Goal: Task Accomplishment & Management: Use online tool/utility

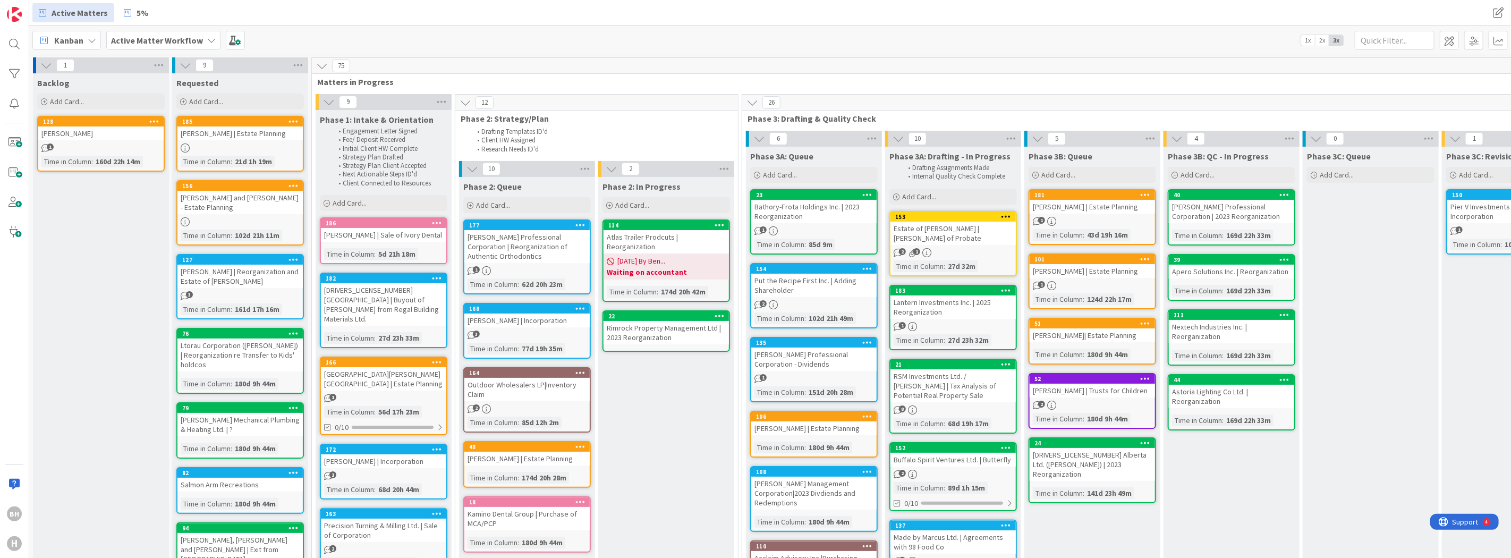
click at [209, 38] on icon at bounding box center [211, 40] width 9 height 9
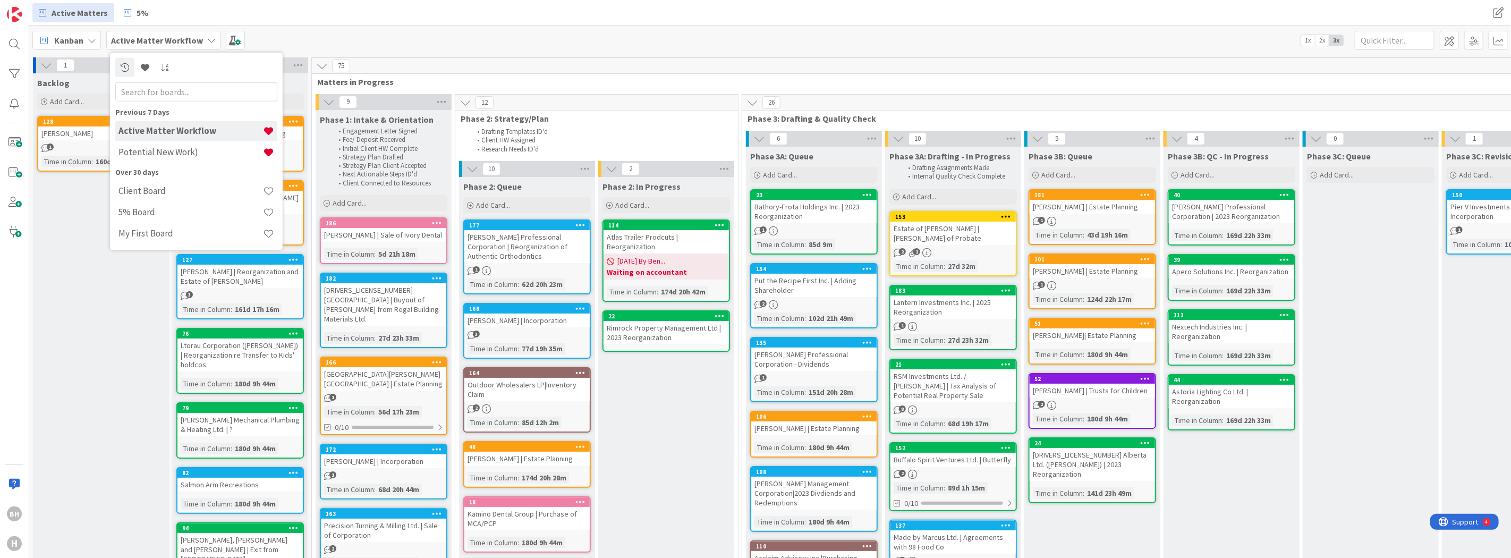
click at [209, 38] on icon at bounding box center [211, 40] width 9 height 9
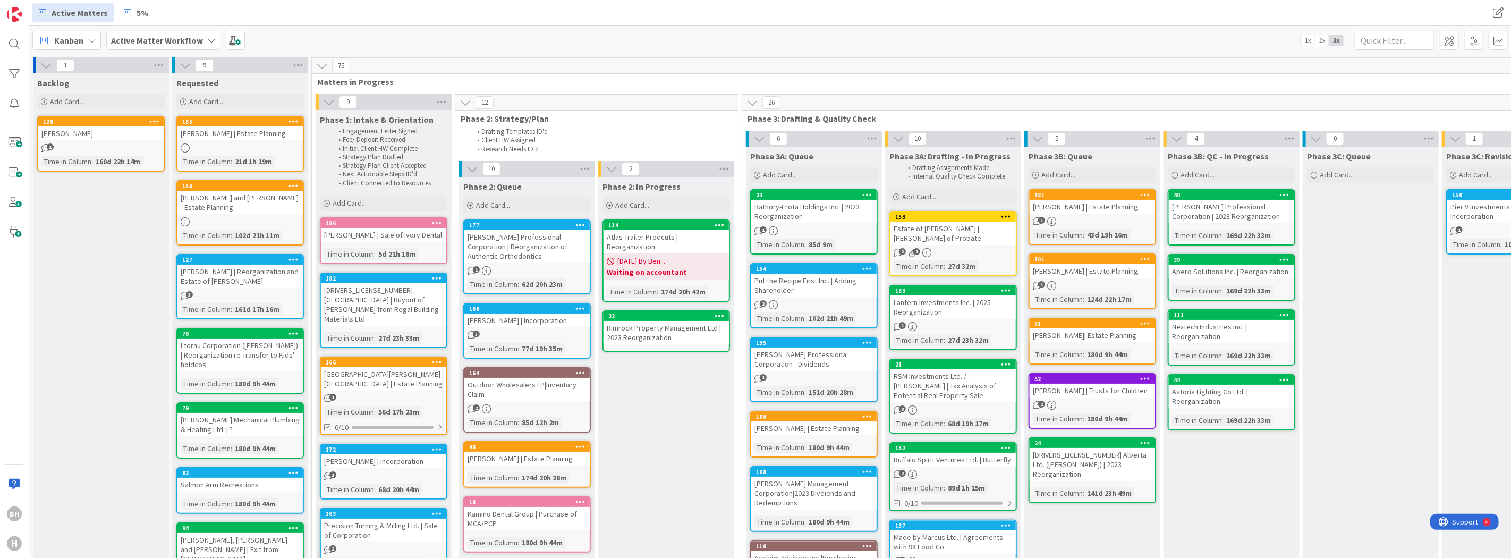
click at [350, 23] on div "Active Matters 5% Active Matters 5%" at bounding box center [770, 13] width 1482 height 26
click at [70, 32] on div "Kanban" at bounding box center [66, 40] width 69 height 19
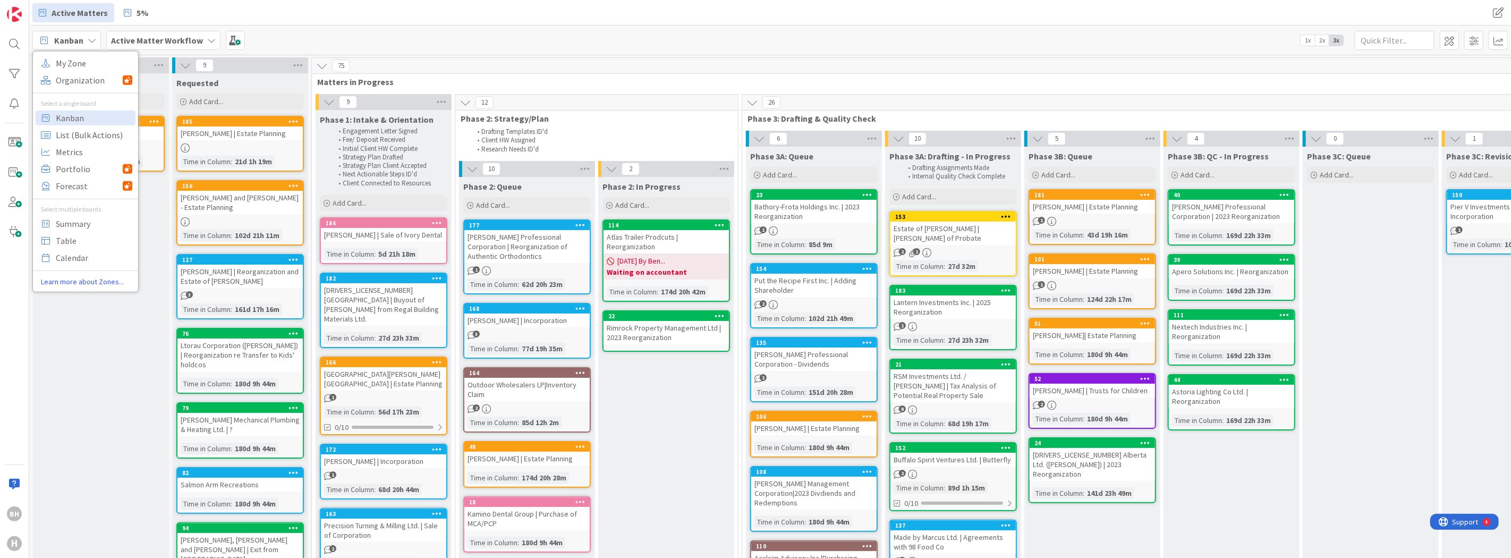
click at [98, 342] on div "Backlog Add Card... 128 [PERSON_NAME] 1 Time in [GEOGRAPHIC_DATA] : 160d 22h 14m" at bounding box center [101, 544] width 136 height 943
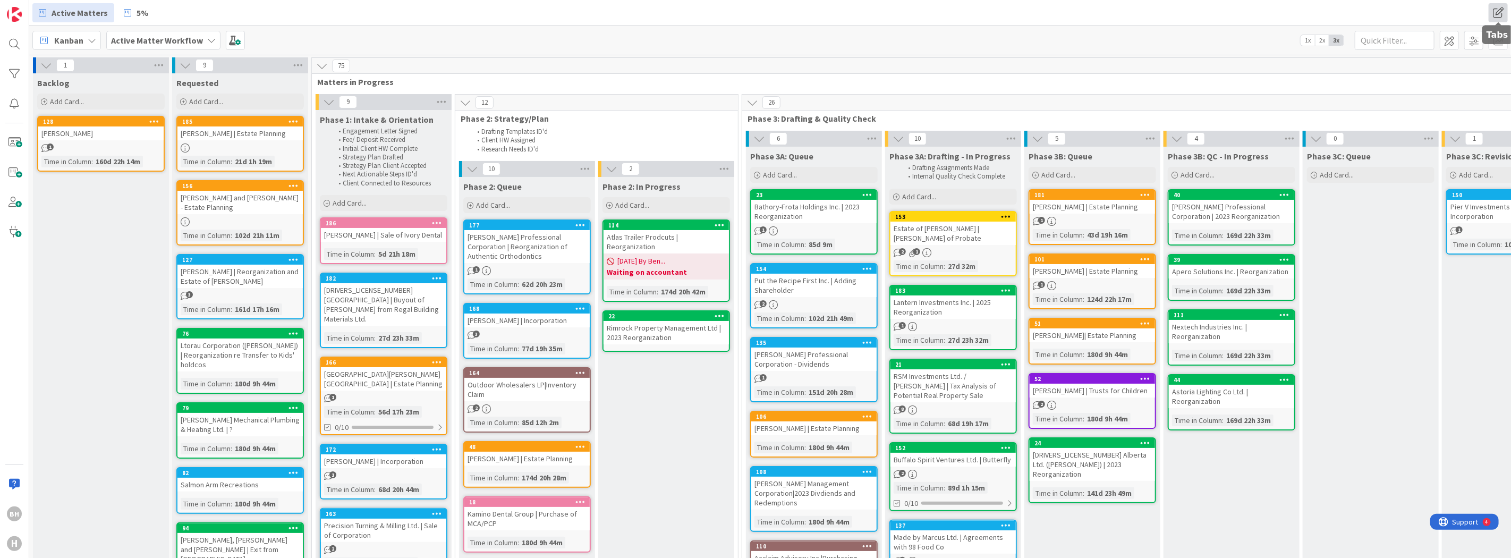
click at [1495, 11] on span at bounding box center [1498, 12] width 19 height 19
click at [1194, 30] on div "Kanban My Zone Organization Select a single board Kanban List (Bulk Actions) Me…" at bounding box center [770, 40] width 1482 height 29
click at [147, 29] on div "Kanban My Zone Organization Select a single board Kanban List (Bulk Actions) Me…" at bounding box center [770, 40] width 1482 height 29
click at [157, 39] on b "Active Matter Workflow" at bounding box center [157, 40] width 92 height 11
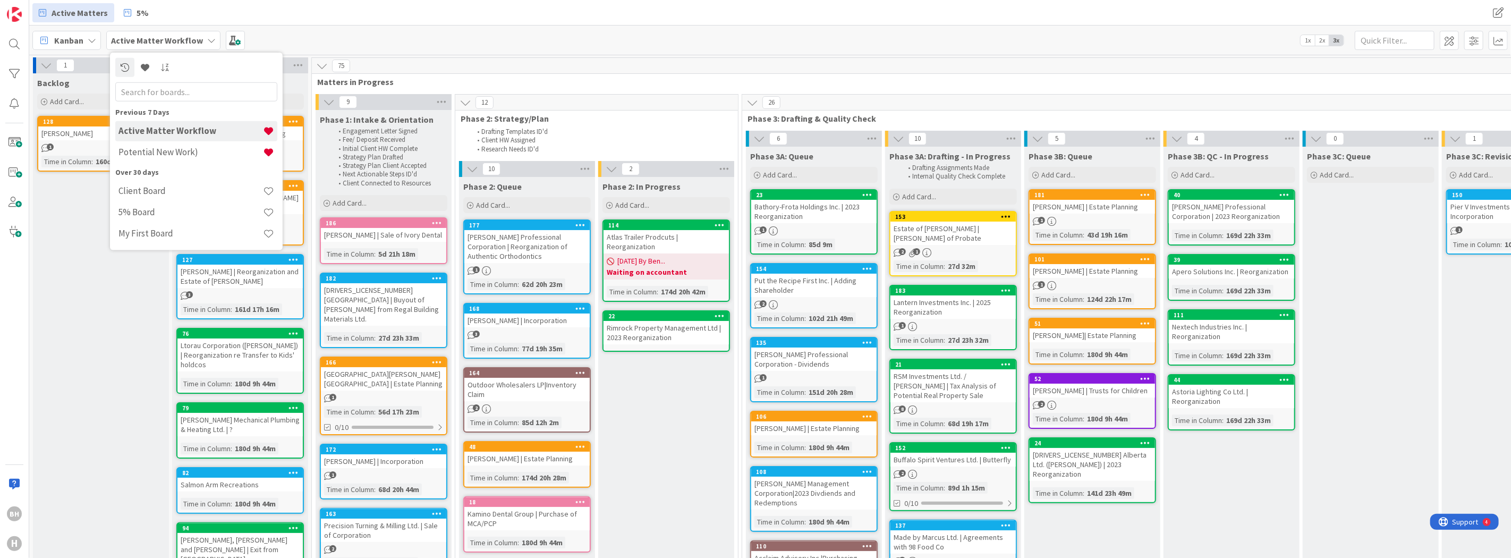
click at [157, 39] on b "Active Matter Workflow" at bounding box center [157, 40] width 92 height 11
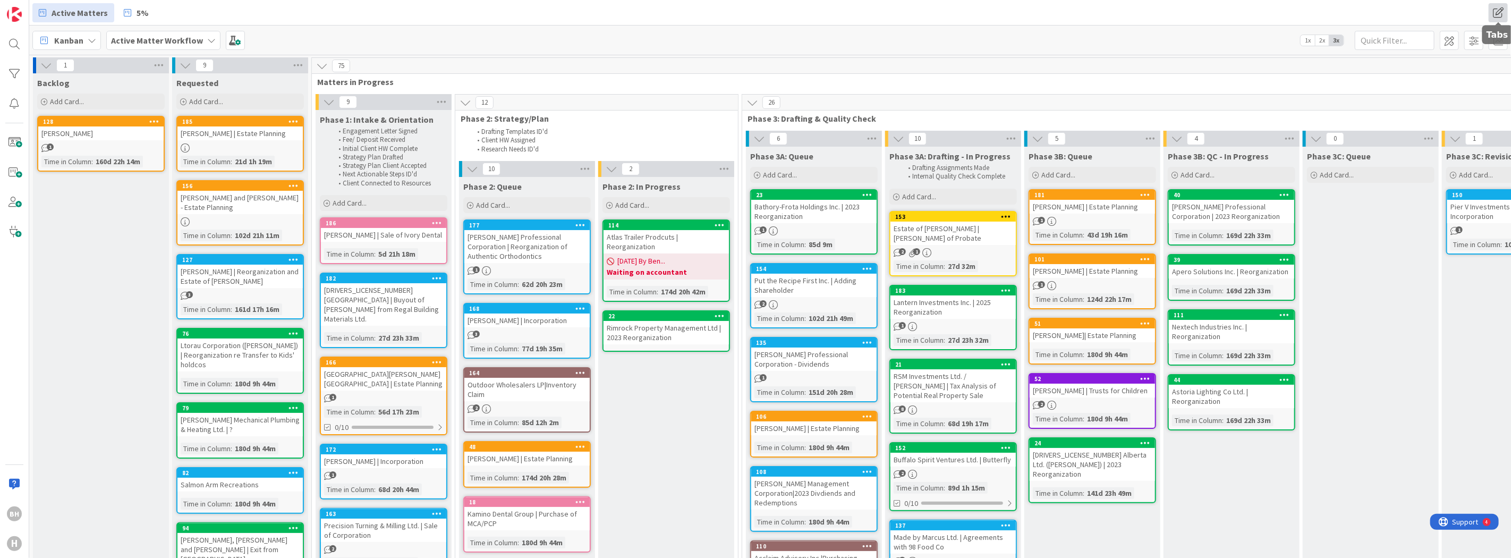
click at [1496, 12] on span at bounding box center [1498, 12] width 19 height 19
click at [1382, 94] on button "Add Tab" at bounding box center [1376, 93] width 44 height 19
click at [1383, 97] on span "Select..." at bounding box center [1419, 96] width 119 height 15
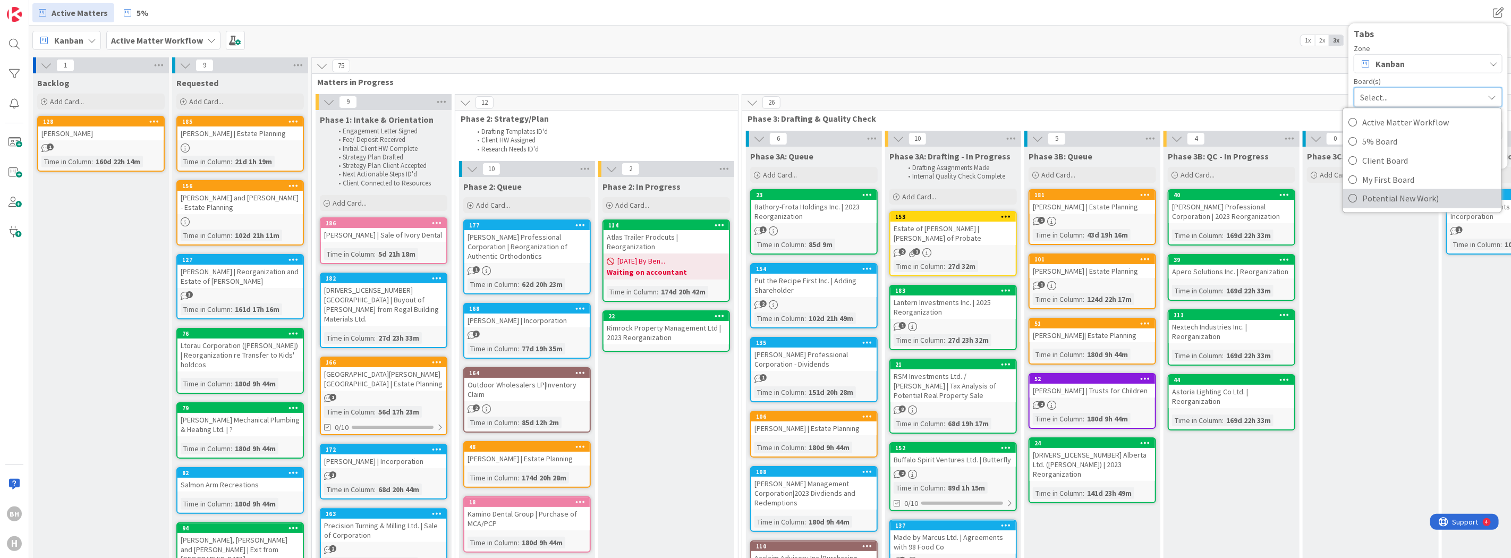
click at [1369, 195] on span "Potential New Work)" at bounding box center [1429, 198] width 134 height 16
click at [1382, 129] on textarea at bounding box center [1428, 129] width 149 height 19
type textarea "x"
type textarea "N"
type textarea "x"
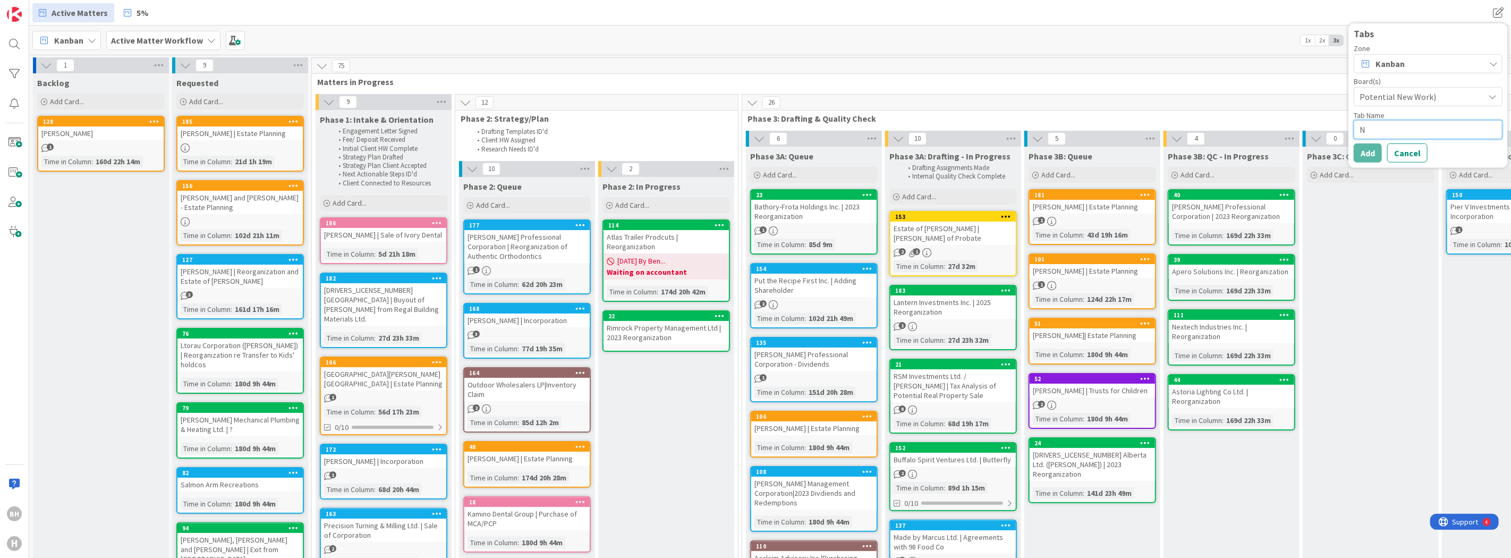
type textarea "NW"
type textarea "x"
type textarea "N"
type textarea "x"
type textarea "P"
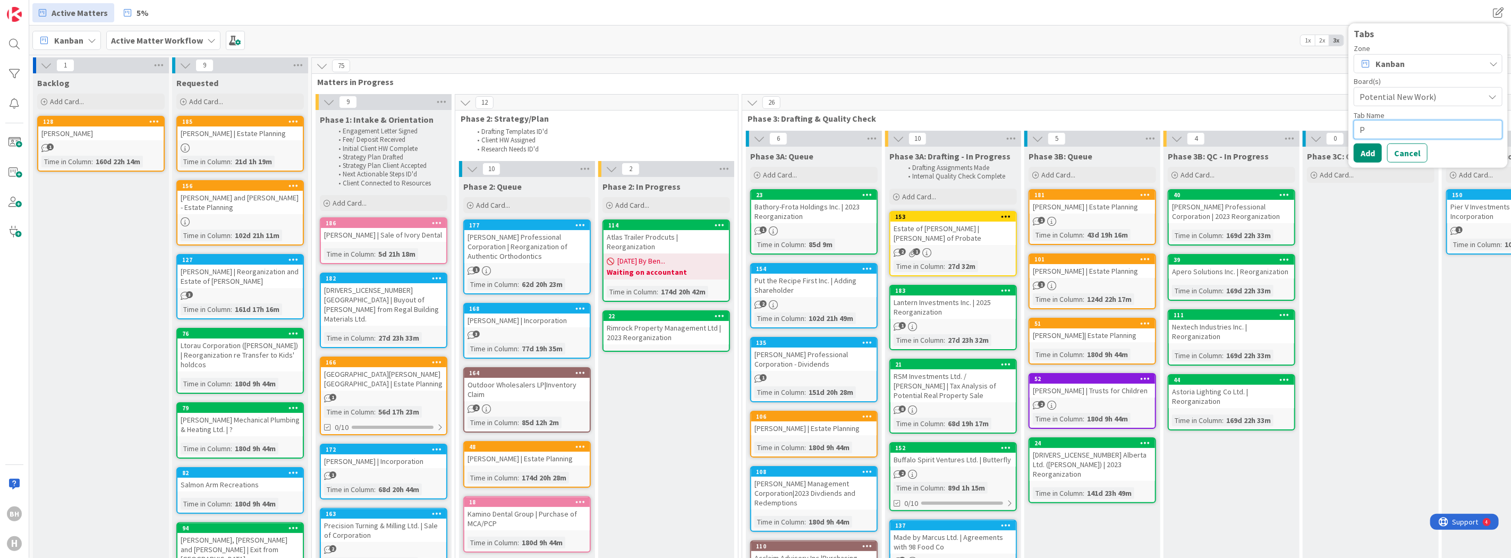
type textarea "x"
type textarea "PN"
type textarea "x"
type textarea "PNW"
click at [1372, 153] on button "Add" at bounding box center [1368, 152] width 28 height 19
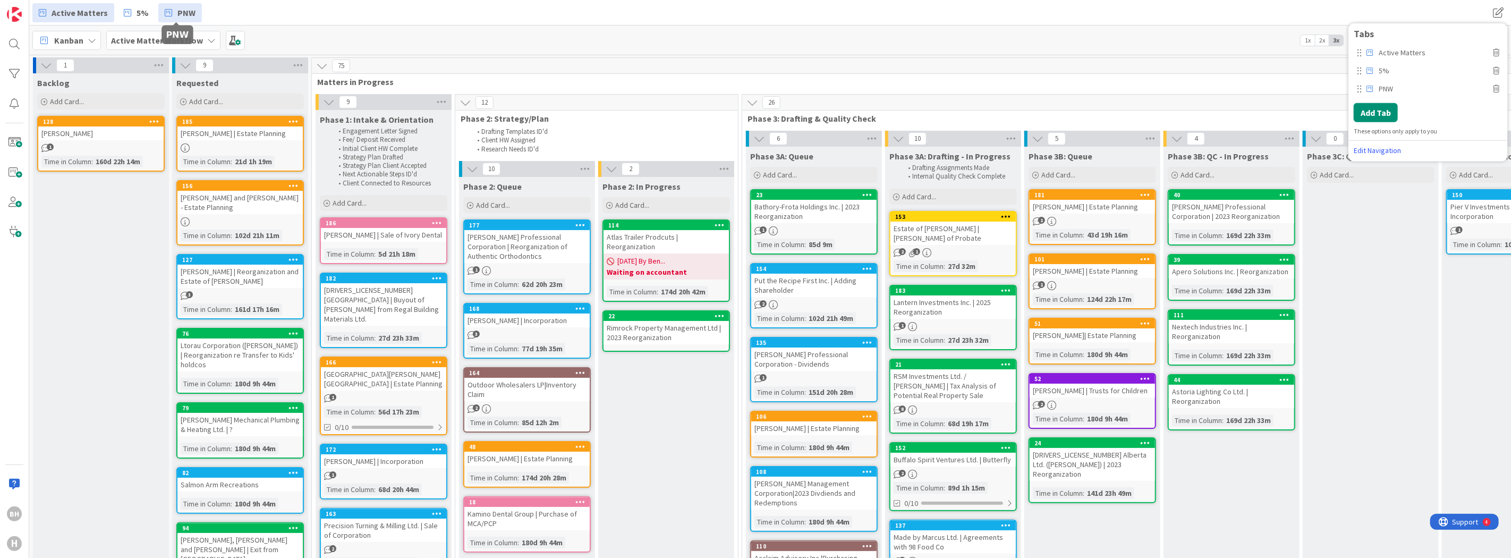
click at [183, 14] on span "PNW" at bounding box center [186, 12] width 18 height 13
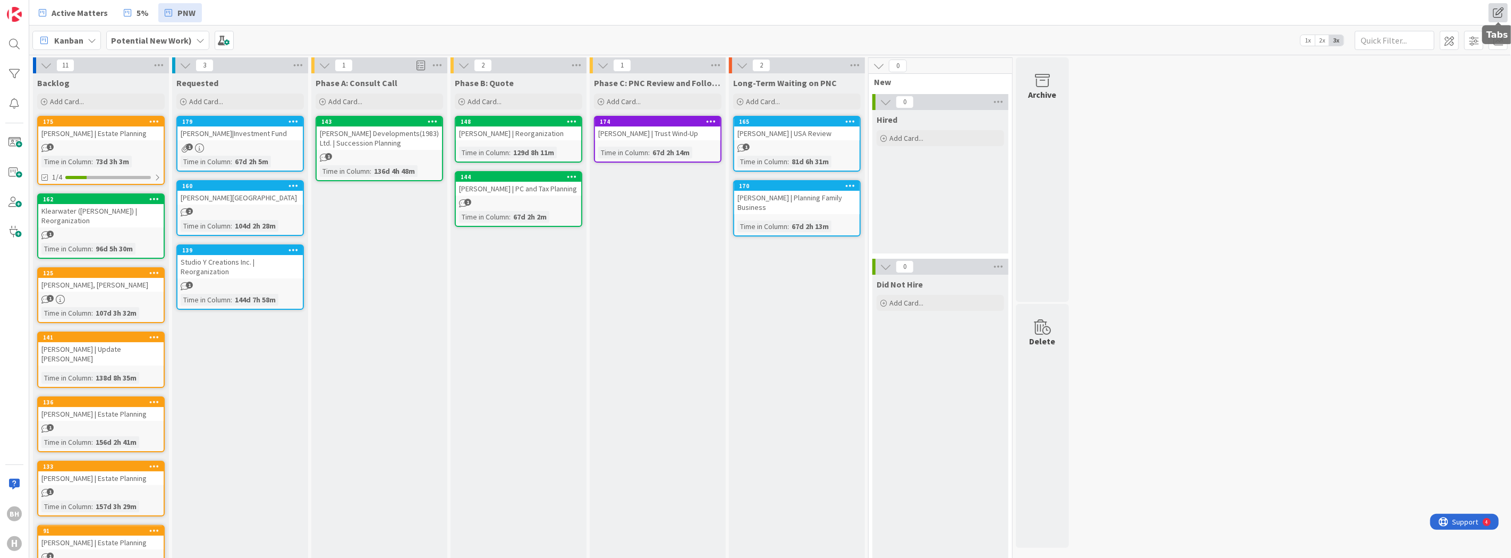
click at [1505, 12] on span at bounding box center [1498, 12] width 19 height 19
click at [1149, 194] on div "11 Backlog Add Card... 175 [PERSON_NAME] | Estate Planning 1 Time in [GEOGRAPHI…" at bounding box center [770, 435] width 1478 height 756
click at [15, 22] on link at bounding box center [14, 14] width 21 height 21
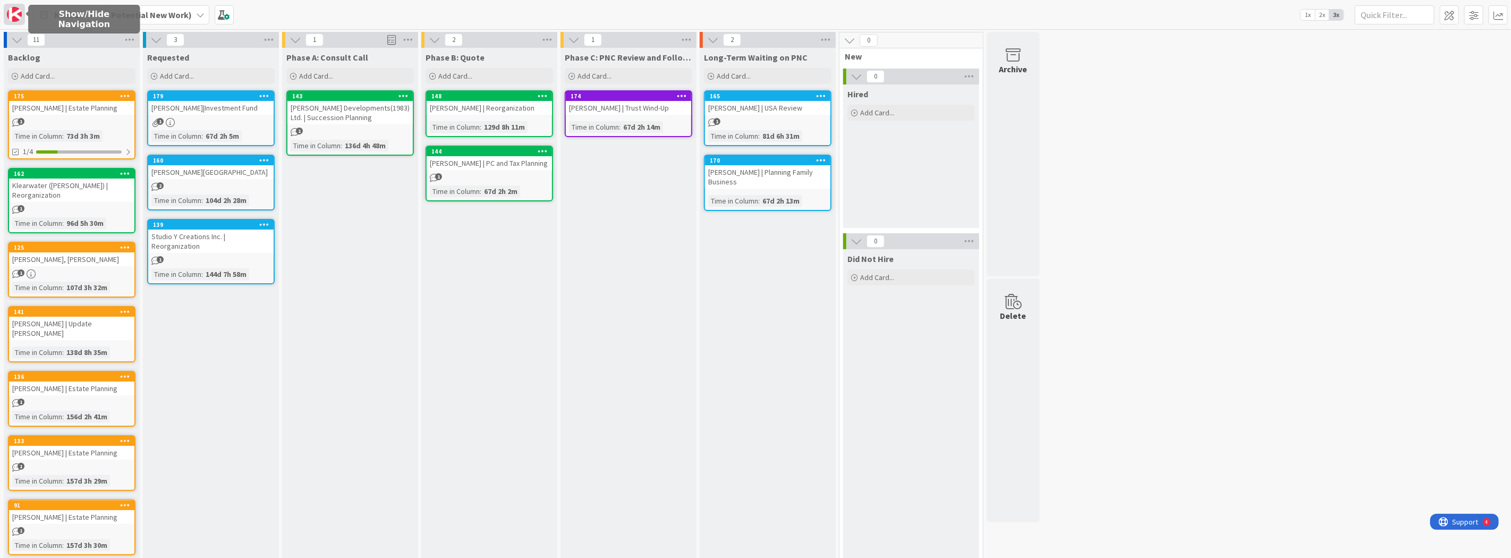
click at [14, 19] on img at bounding box center [14, 14] width 15 height 15
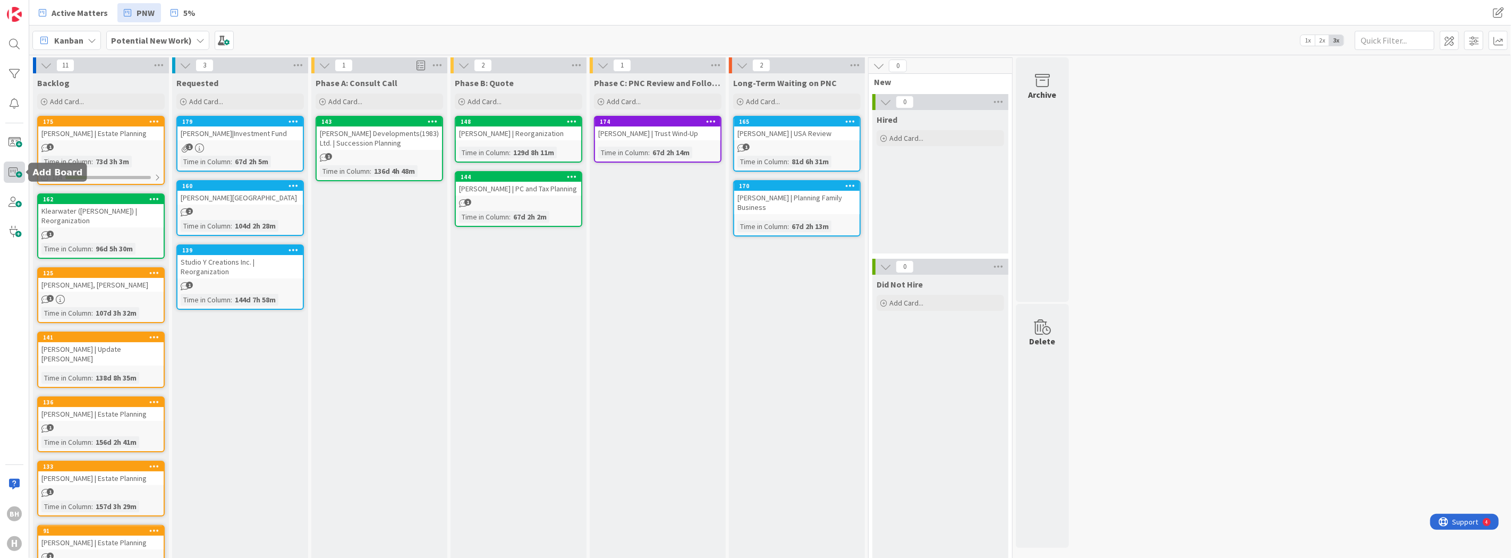
click at [15, 171] on span at bounding box center [14, 172] width 21 height 21
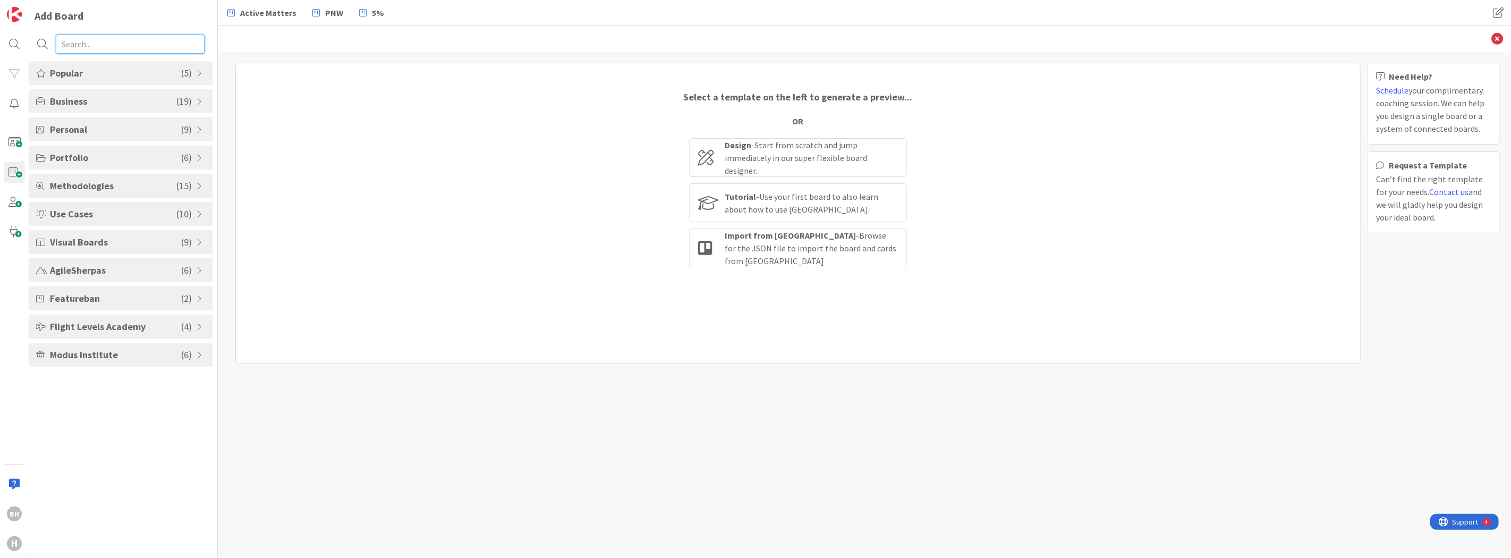
click at [98, 47] on input "text" at bounding box center [130, 44] width 149 height 19
click at [144, 189] on span "Methodologies" at bounding box center [113, 186] width 126 height 14
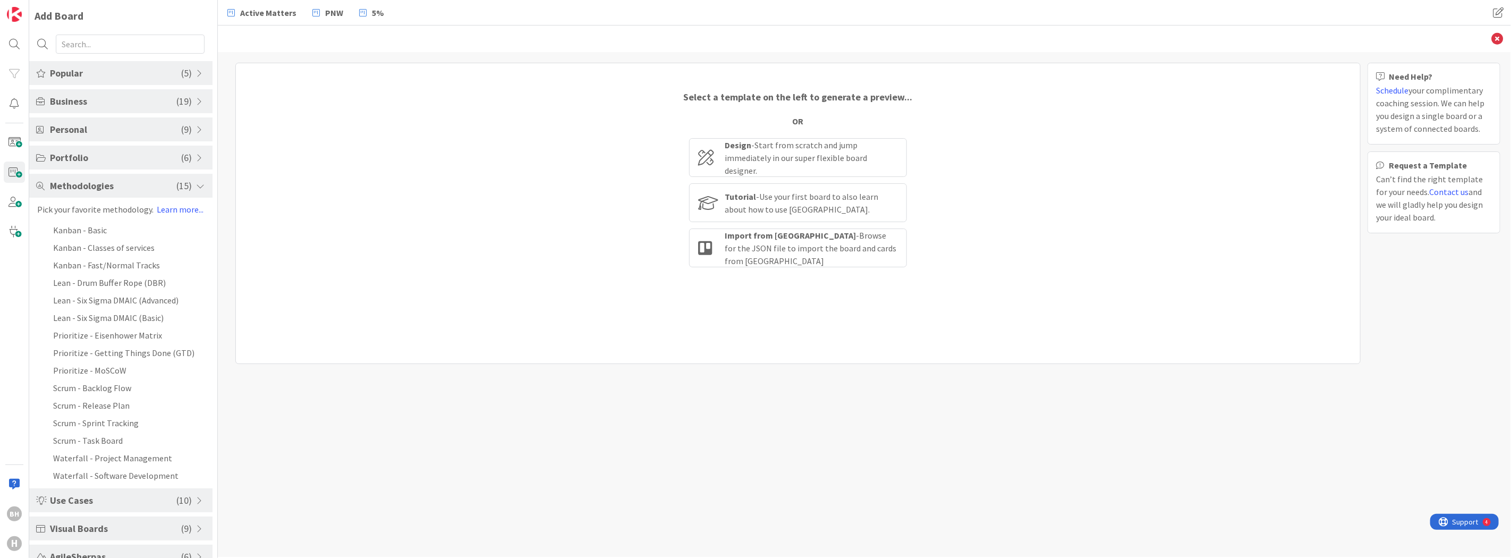
click at [144, 187] on span "Methodologies" at bounding box center [113, 186] width 126 height 14
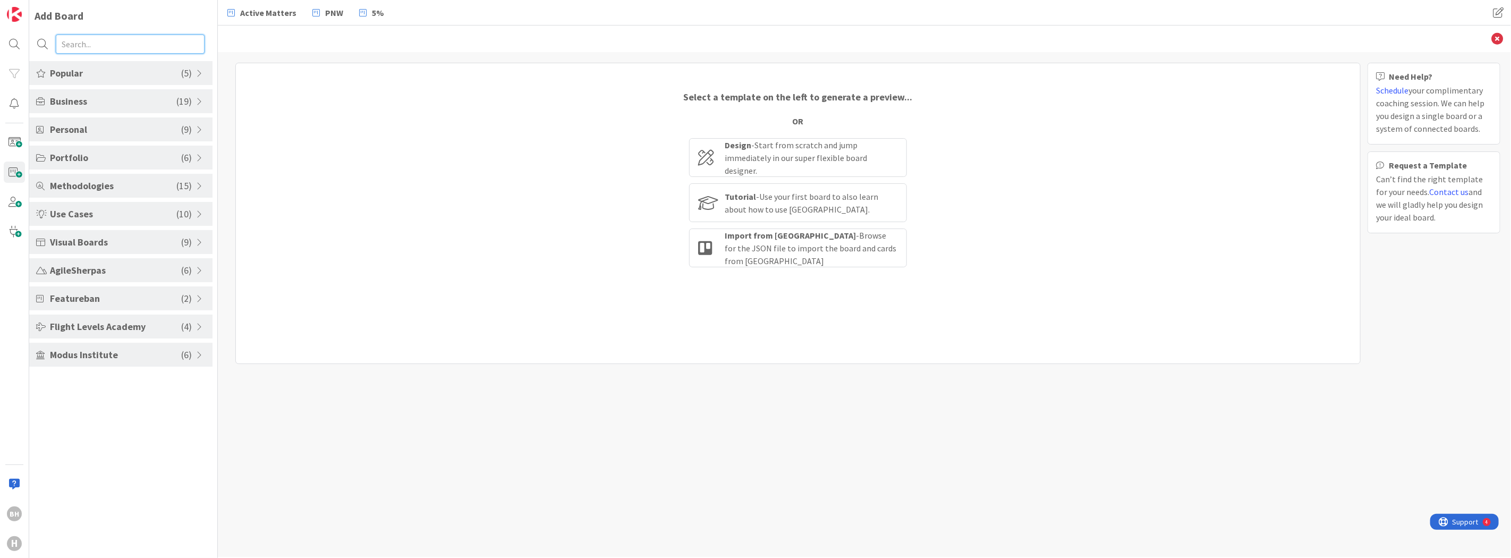
click at [134, 44] on input "text" at bounding box center [130, 44] width 149 height 19
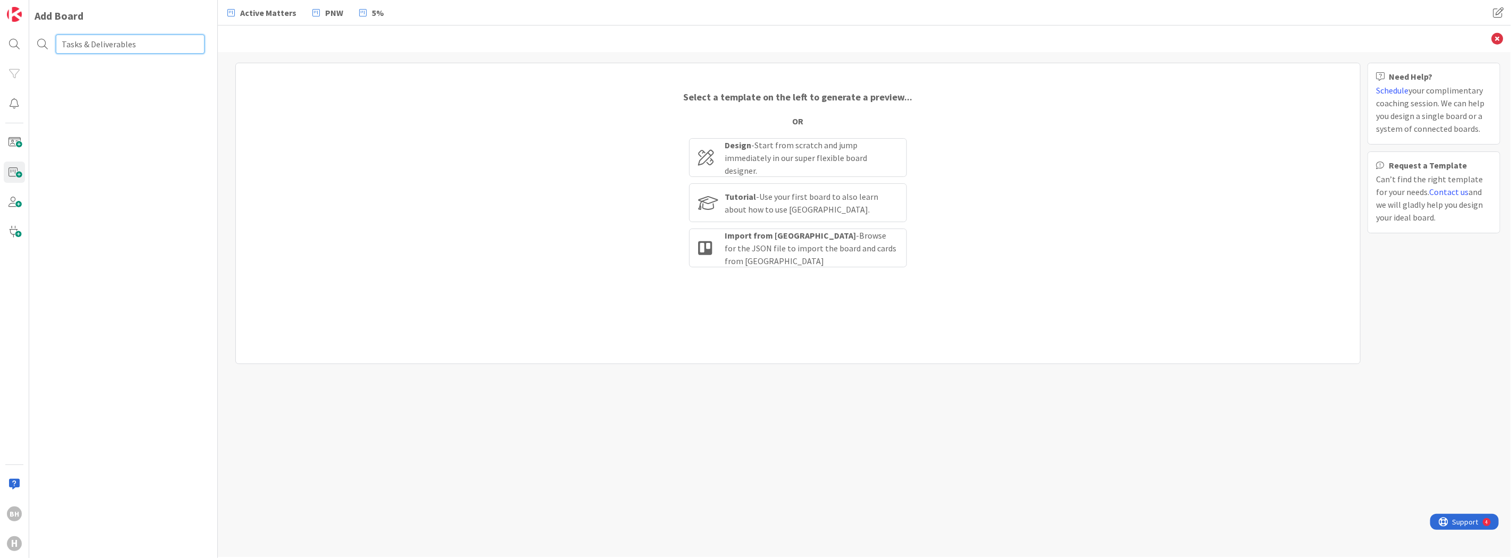
type input "Tasks & Deliverables"
click at [175, 110] on div "Add Board Tasks & Deliverables" at bounding box center [123, 279] width 189 height 558
click at [758, 147] on div "Design - Start from scratch and jump immediately in our super flexible board de…" at bounding box center [811, 158] width 173 height 38
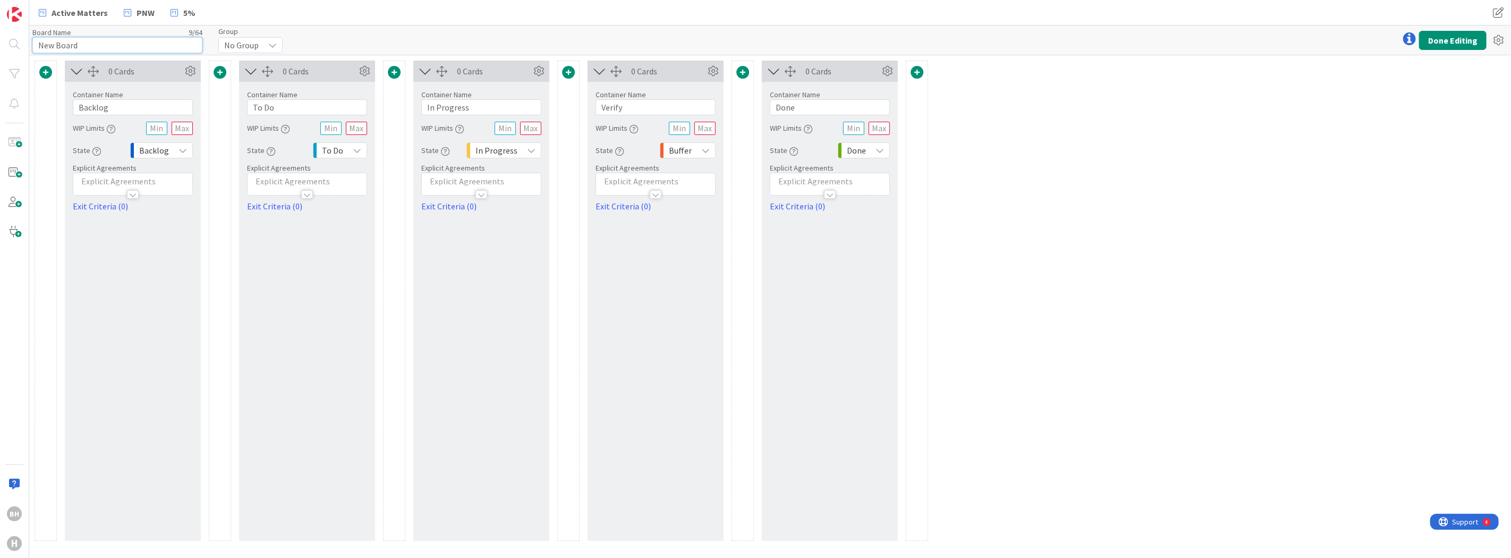
click at [125, 45] on input "New Board" at bounding box center [117, 45] width 170 height 16
drag, startPoint x: 125, startPoint y: 45, endPoint x: 31, endPoint y: 46, distance: 94.6
click at [31, 46] on div "Board Name 9 / 64 New Board Group No Group Done Editing" at bounding box center [770, 40] width 1482 height 29
type input "Tasks & Deliverables"
click at [344, 44] on div "Board Name 20 / 64 Tasks & Deliverables Group No Group Done Editing" at bounding box center [770, 40] width 1482 height 29
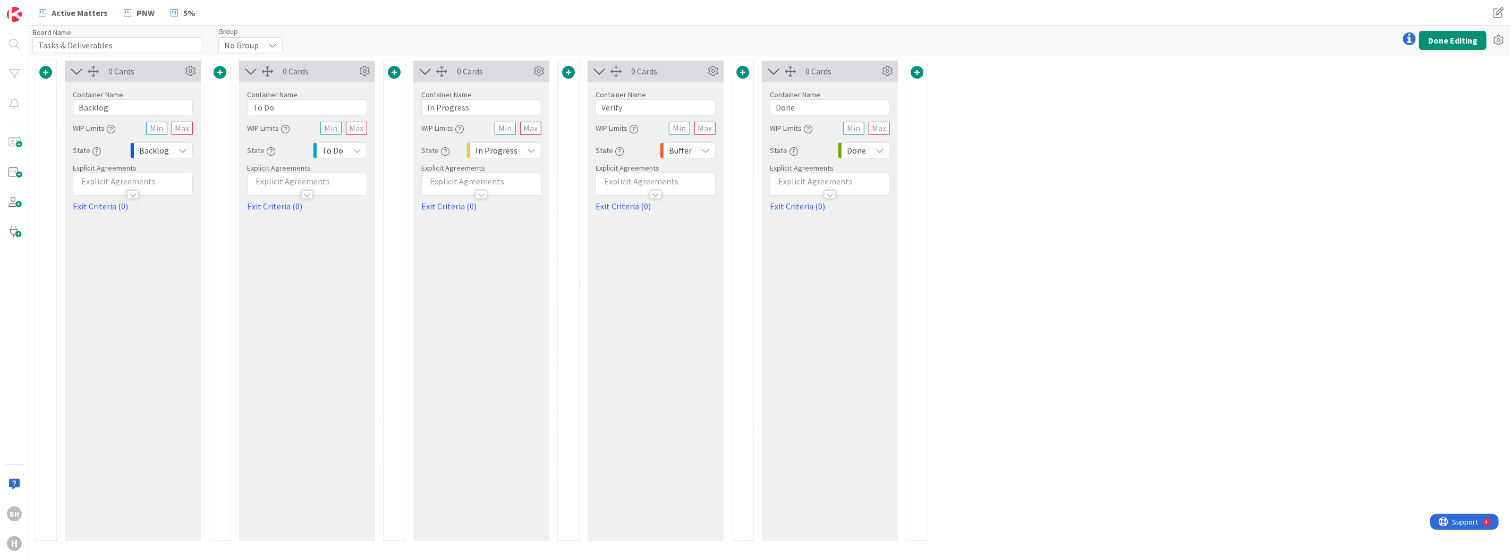
click at [1407, 38] on icon at bounding box center [1409, 38] width 13 height 13
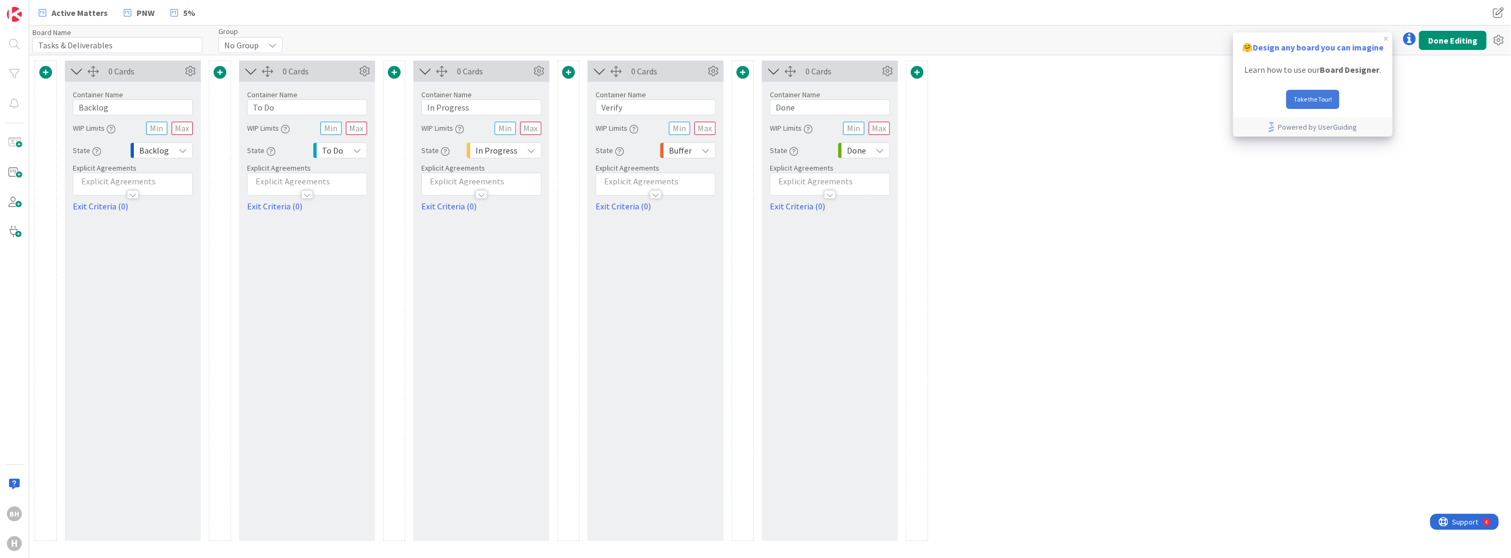
click at [1310, 95] on button "Take the Tour!" at bounding box center [1312, 99] width 53 height 19
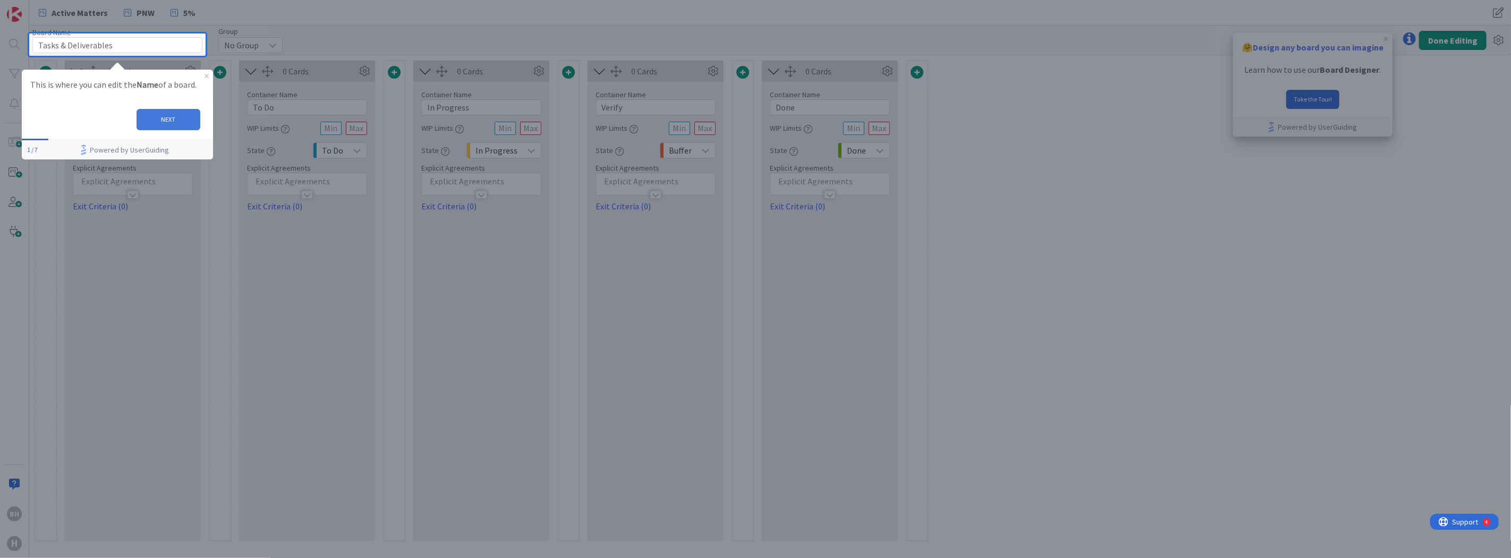
click at [172, 115] on button "NEXT" at bounding box center [168, 119] width 64 height 21
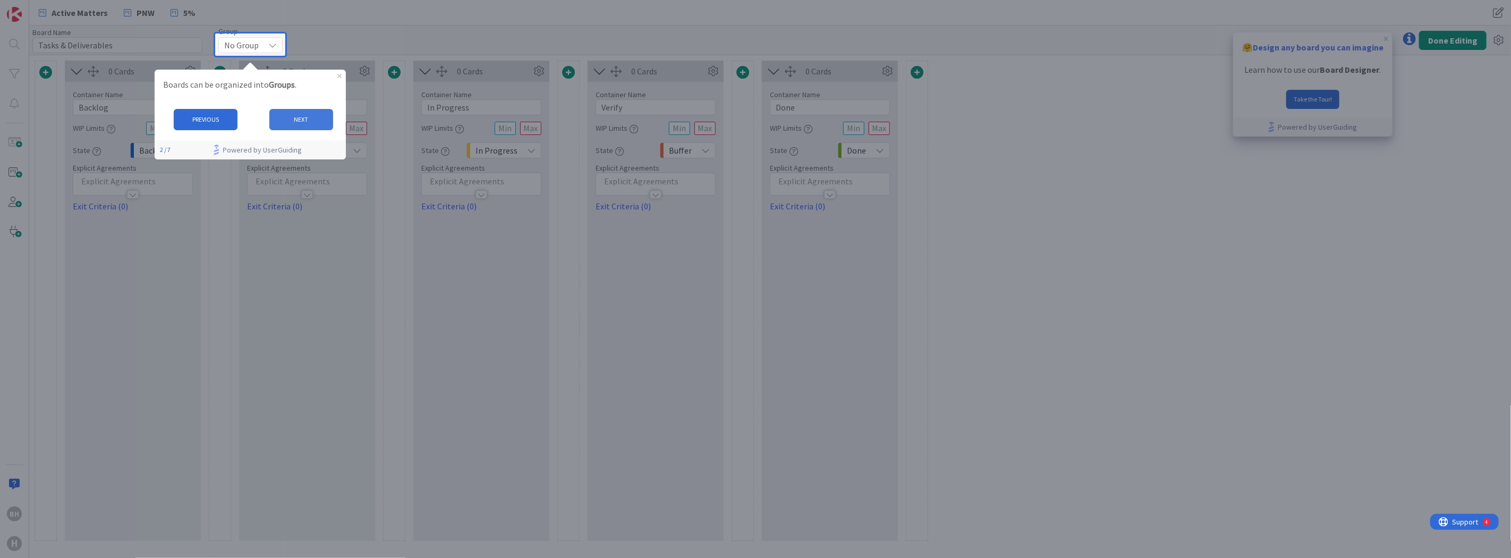
click at [300, 120] on button "NEXT" at bounding box center [301, 119] width 64 height 21
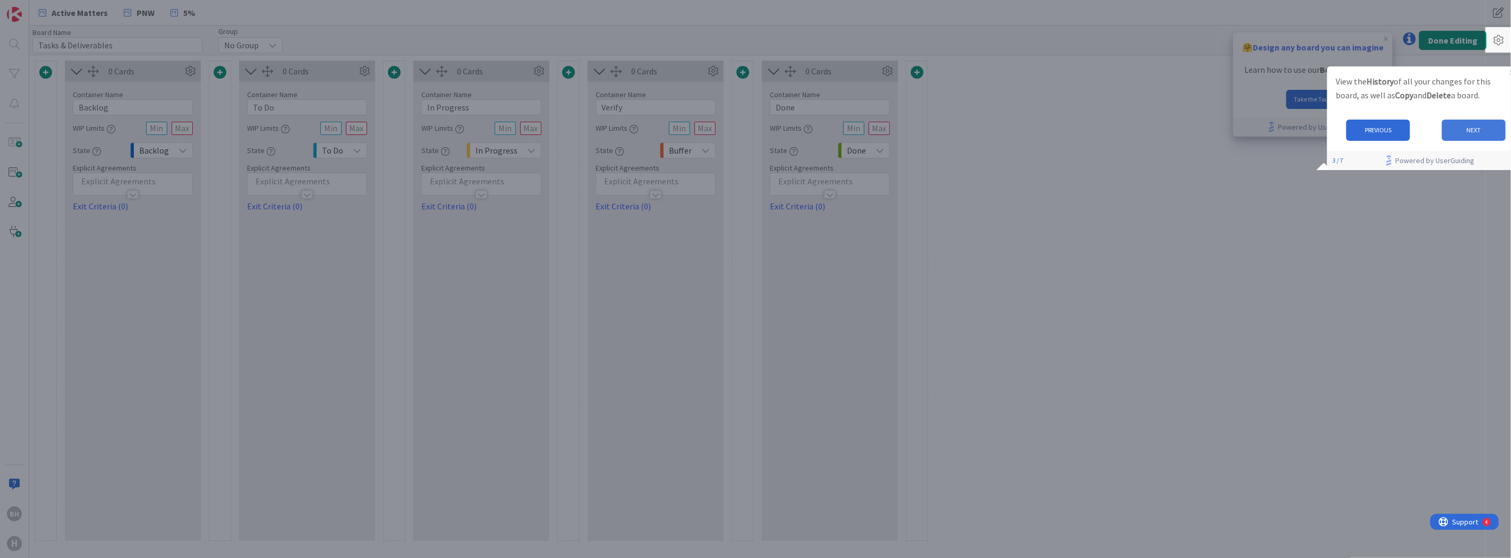
click at [1471, 128] on button "NEXT" at bounding box center [1474, 130] width 64 height 21
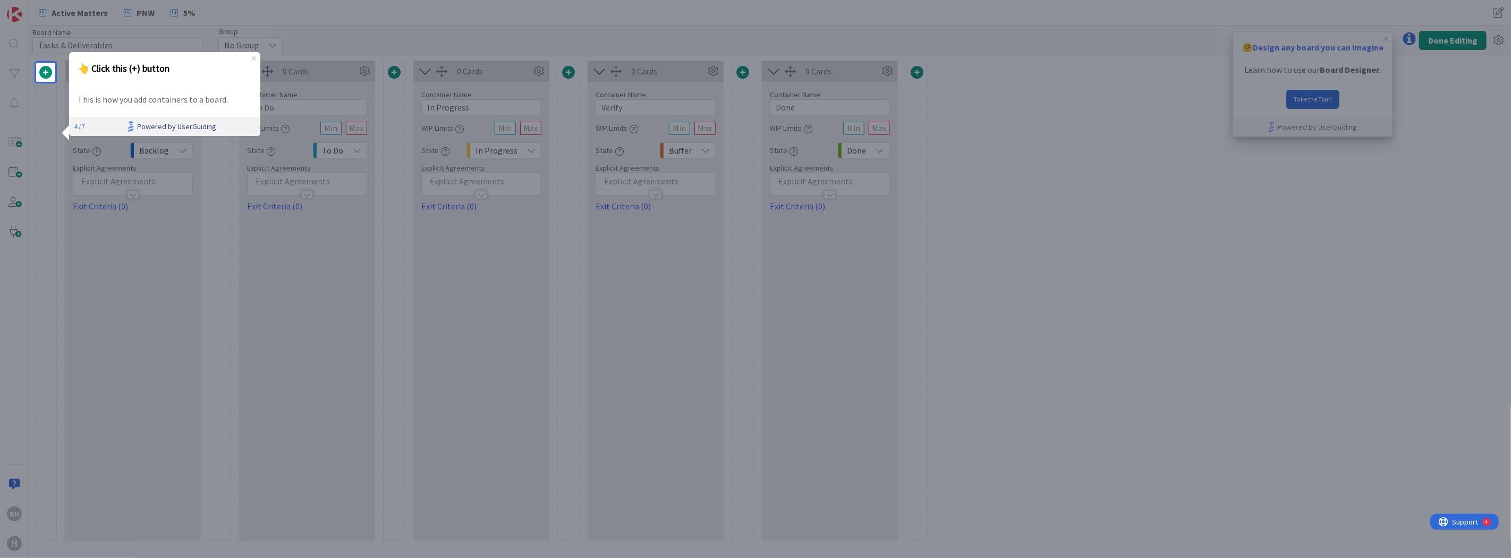
click at [173, 126] on span "Powered by UserGuiding" at bounding box center [176, 126] width 79 height 13
click at [43, 72] on span at bounding box center [45, 72] width 13 height 13
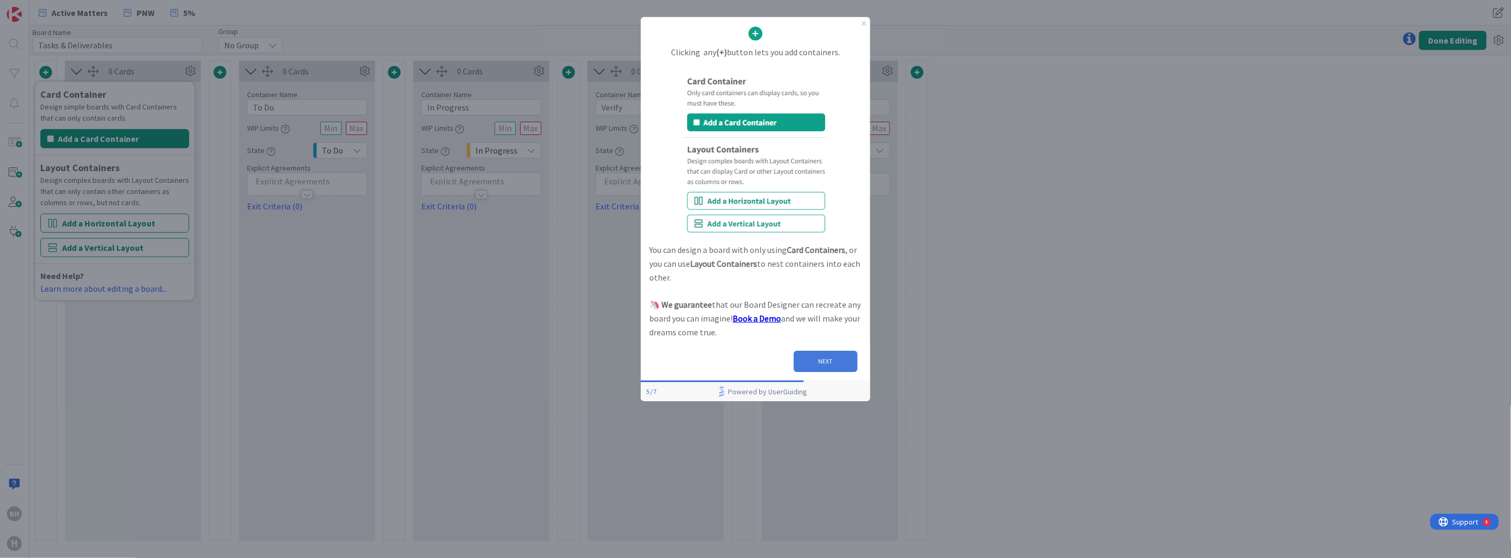
click at [829, 360] on button "NEXT" at bounding box center [825, 361] width 64 height 21
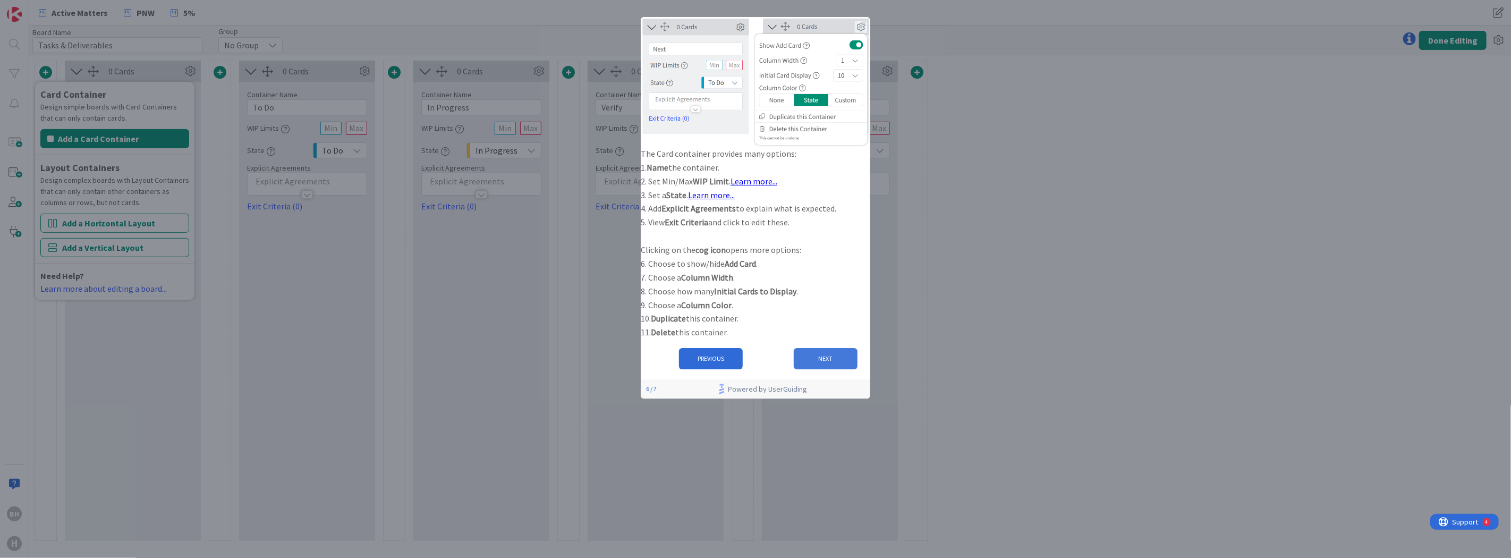
click at [823, 369] on button "NEXT" at bounding box center [825, 358] width 64 height 21
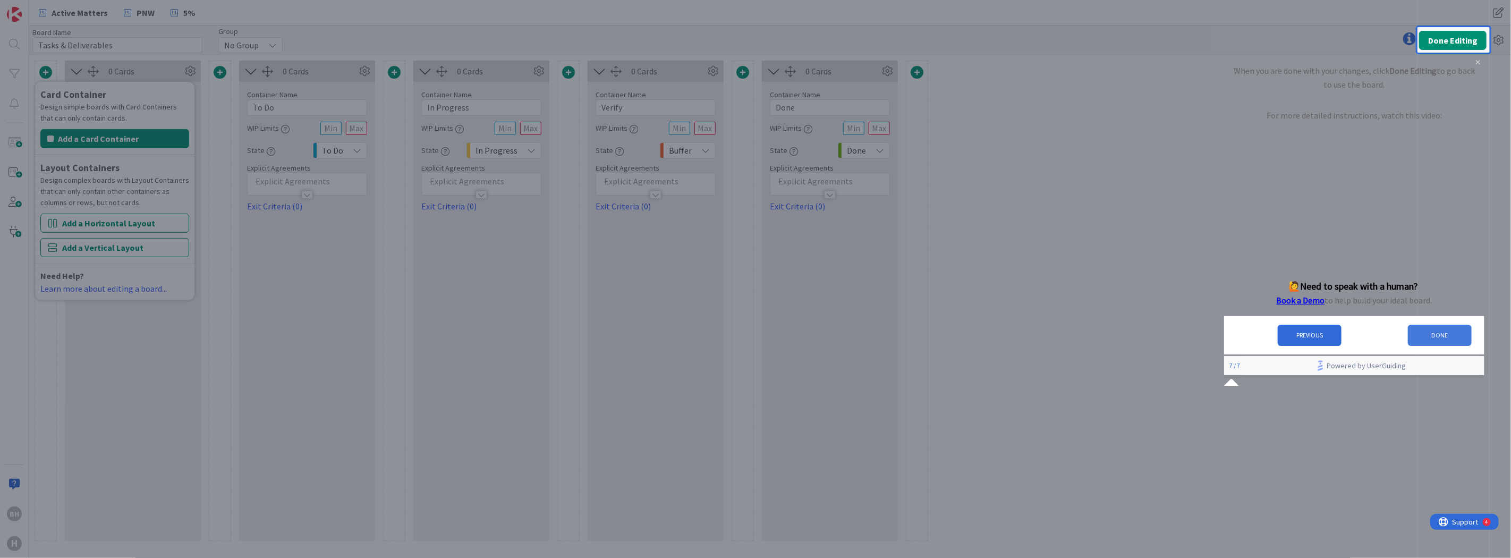
click at [1423, 340] on button "DONE" at bounding box center [1439, 335] width 64 height 21
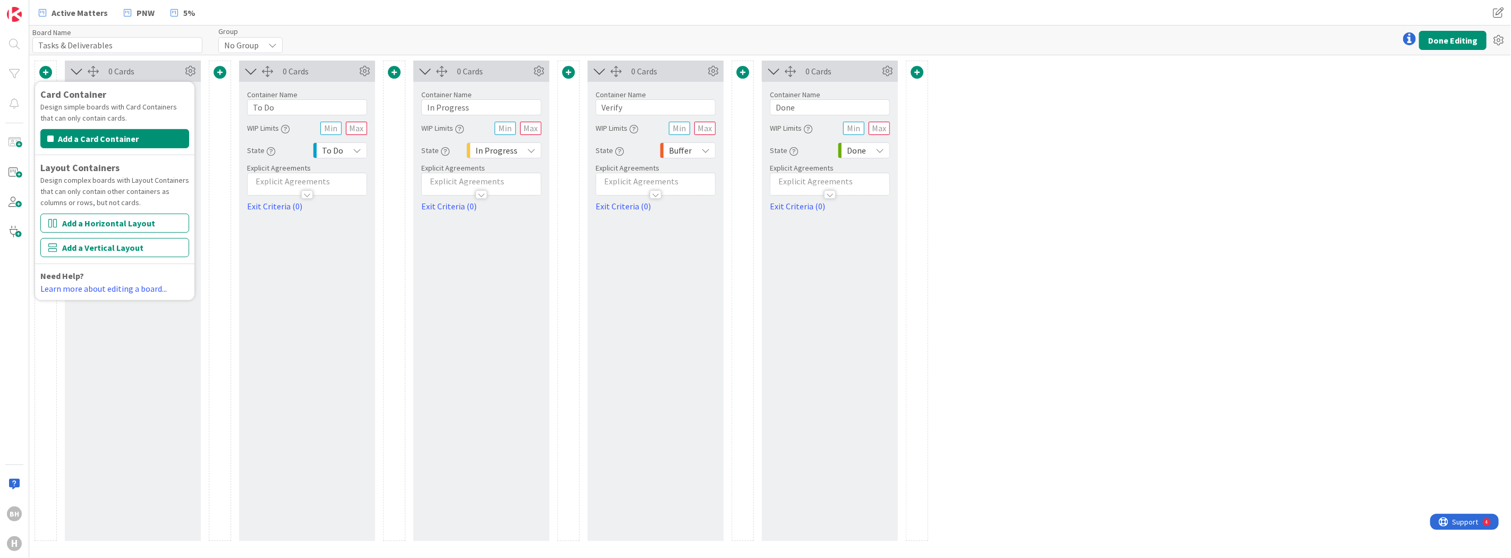
click at [234, 333] on div "Card Container Design simple boards with Card Containers that can only contain …" at bounding box center [482, 301] width 894 height 480
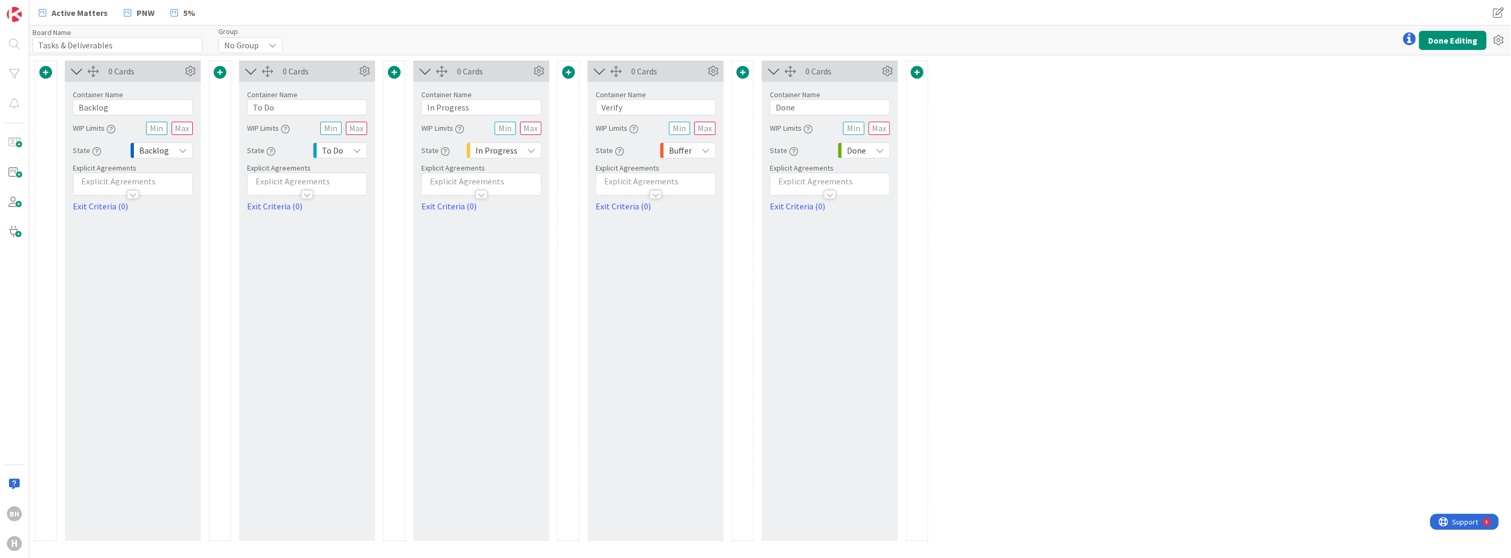
click at [45, 71] on span at bounding box center [45, 72] width 13 height 13
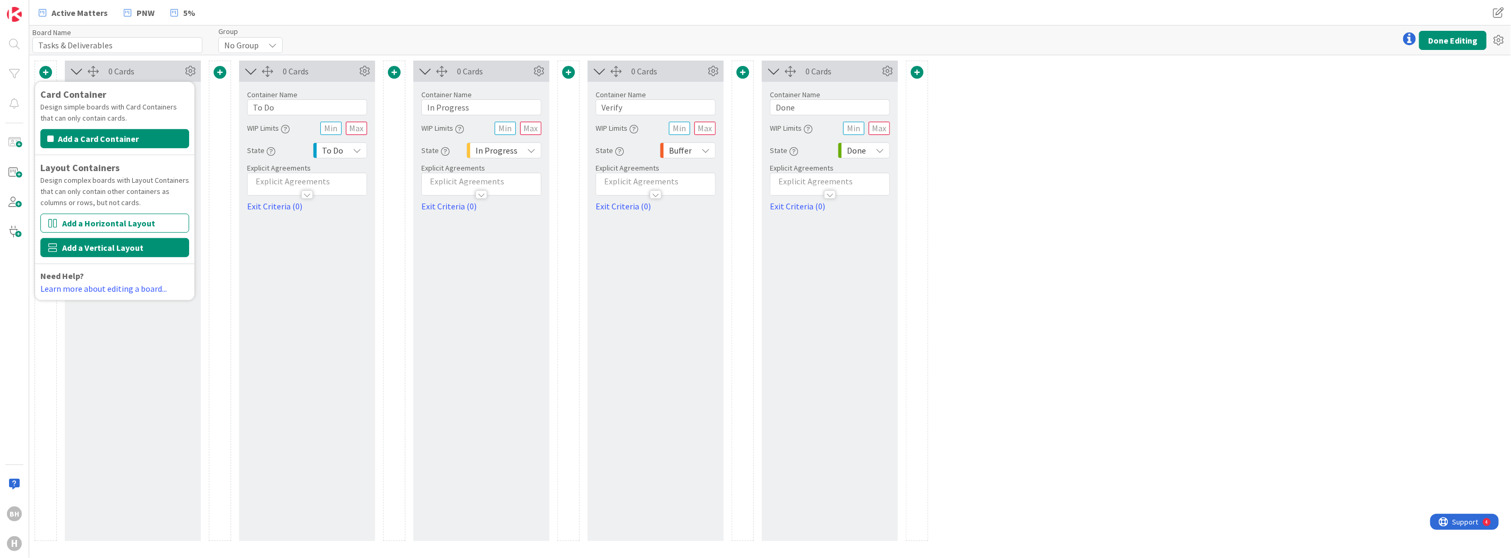
click at [80, 247] on button "Add a Vertical Layout" at bounding box center [114, 247] width 149 height 19
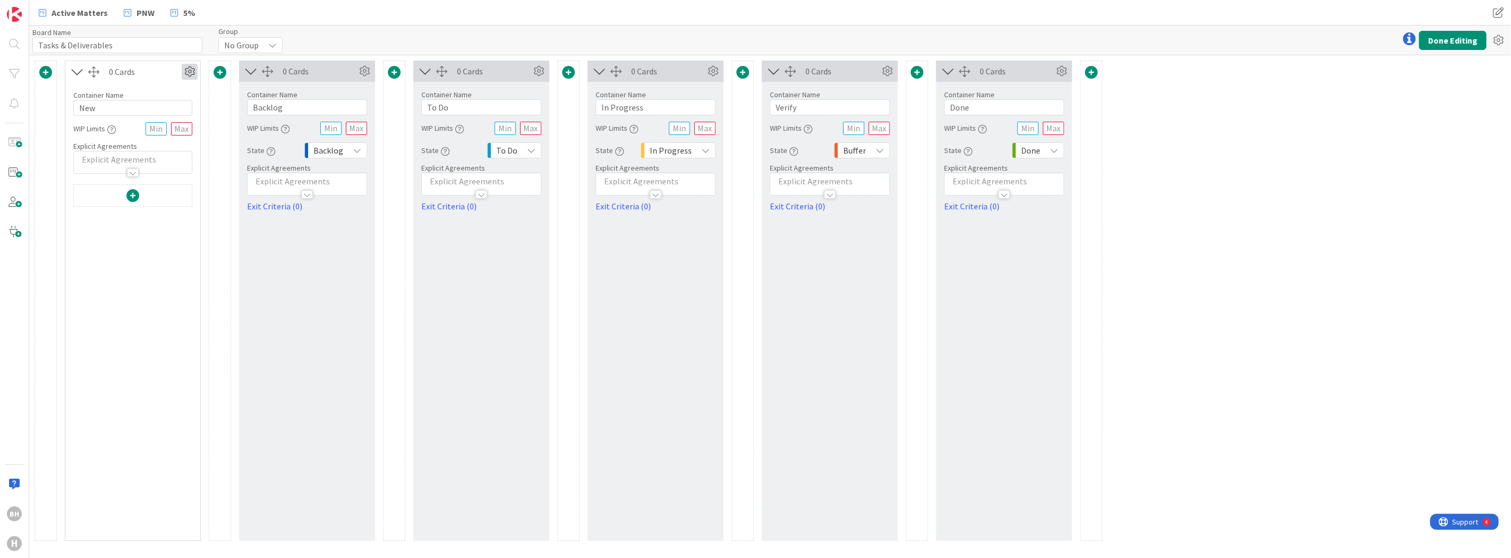
click at [188, 70] on icon at bounding box center [190, 72] width 16 height 16
click at [113, 158] on span "Delete this Container" at bounding box center [111, 162] width 79 height 15
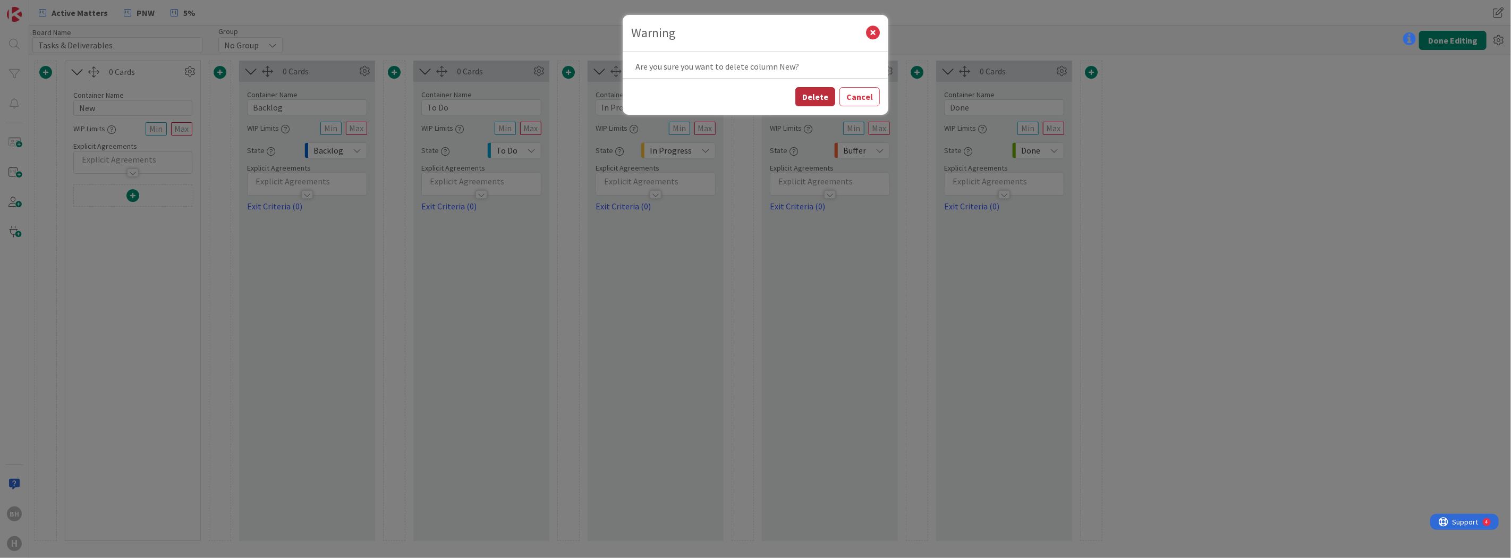
click at [822, 98] on button "Delete" at bounding box center [815, 96] width 40 height 19
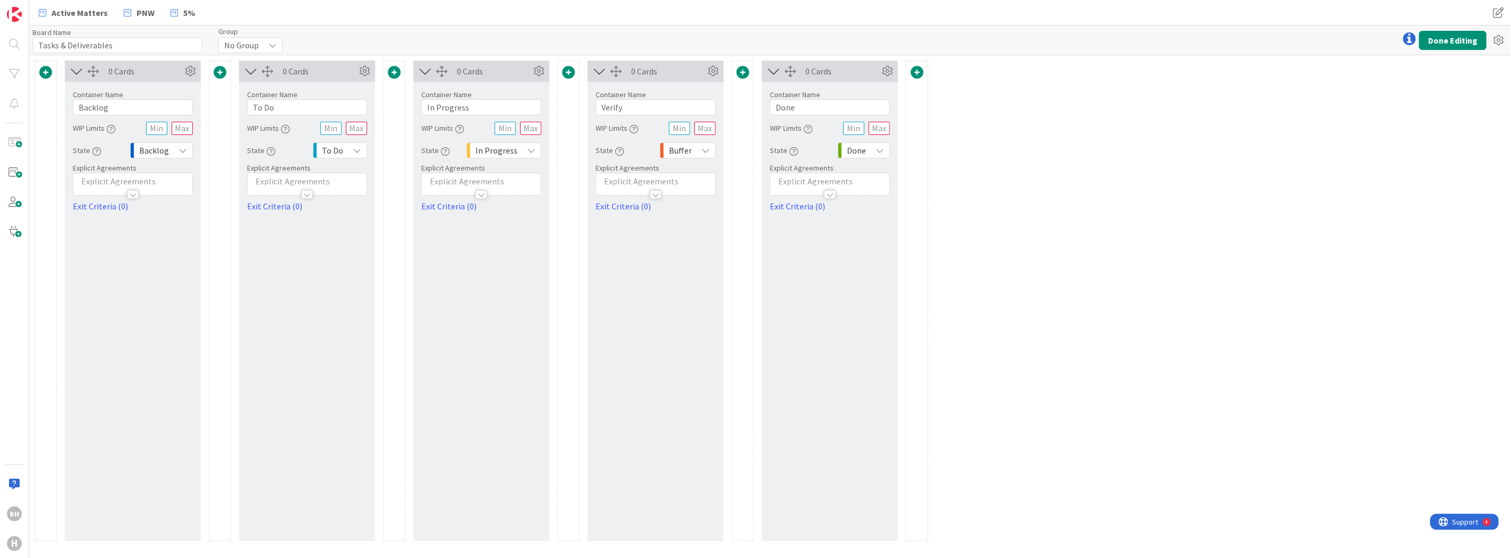
click at [48, 71] on span at bounding box center [45, 72] width 13 height 13
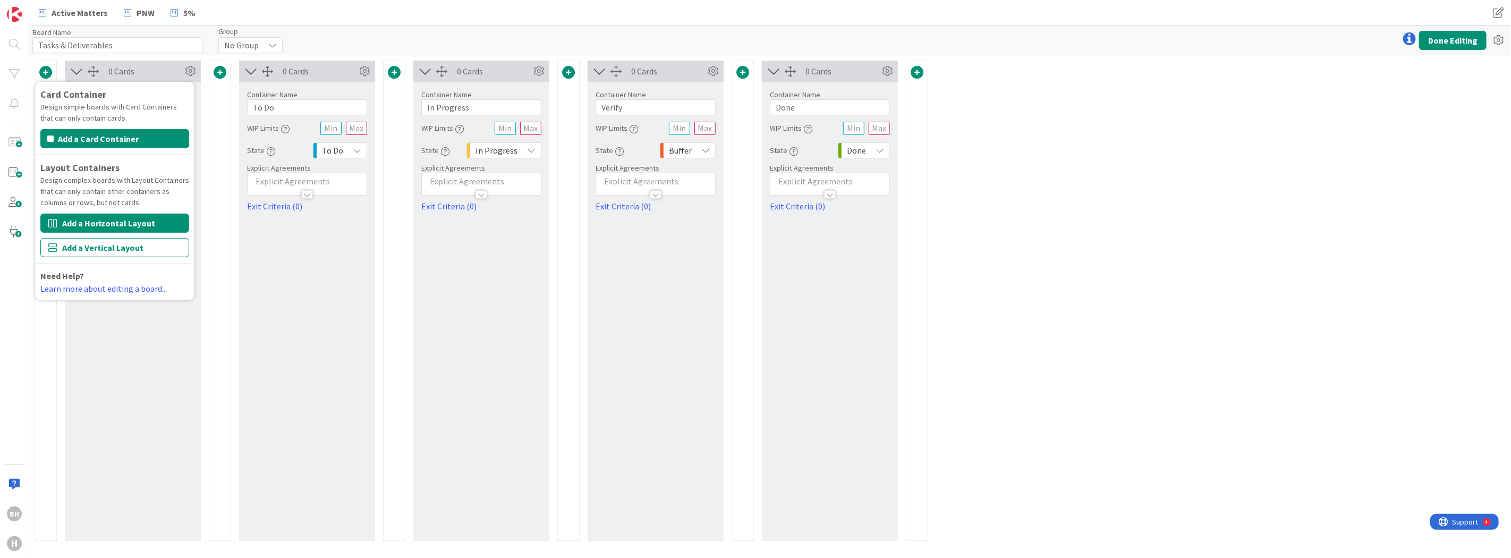
click at [99, 222] on button "Add a Horizontal Layout" at bounding box center [114, 223] width 149 height 19
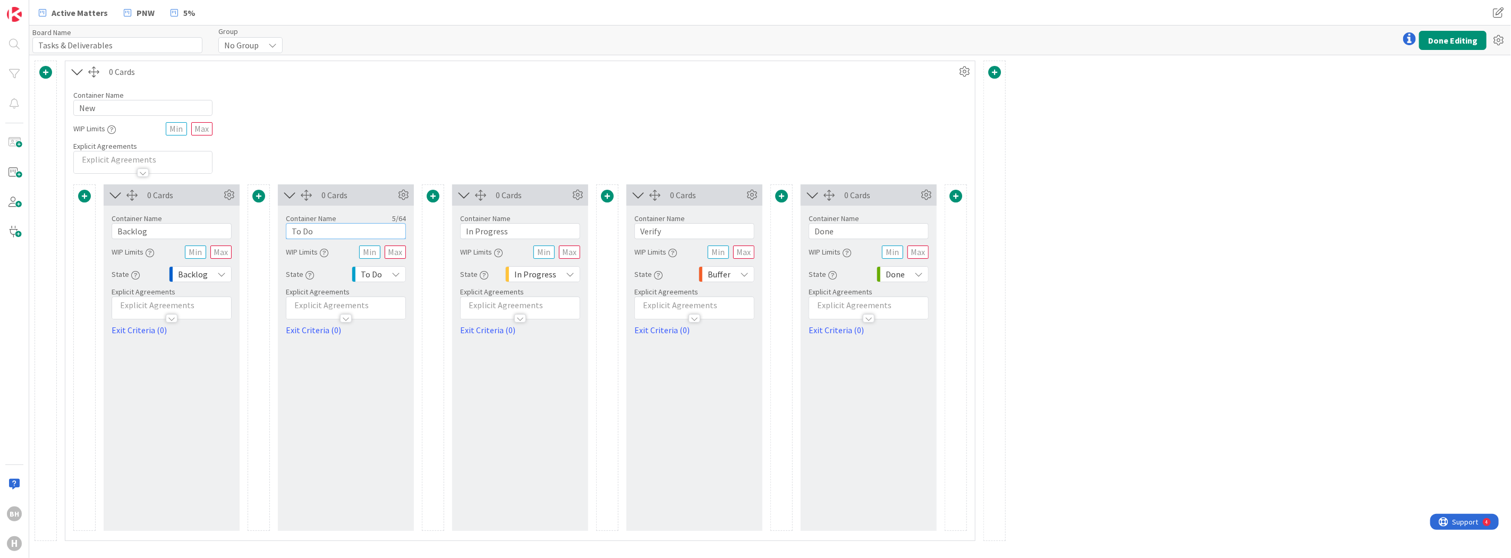
click at [321, 232] on input "To Do" at bounding box center [346, 231] width 120 height 16
drag, startPoint x: 321, startPoint y: 232, endPoint x: 288, endPoint y: 236, distance: 32.8
click at [288, 236] on input "To Do" at bounding box center [346, 231] width 120 height 16
type input "7"
type input "1"
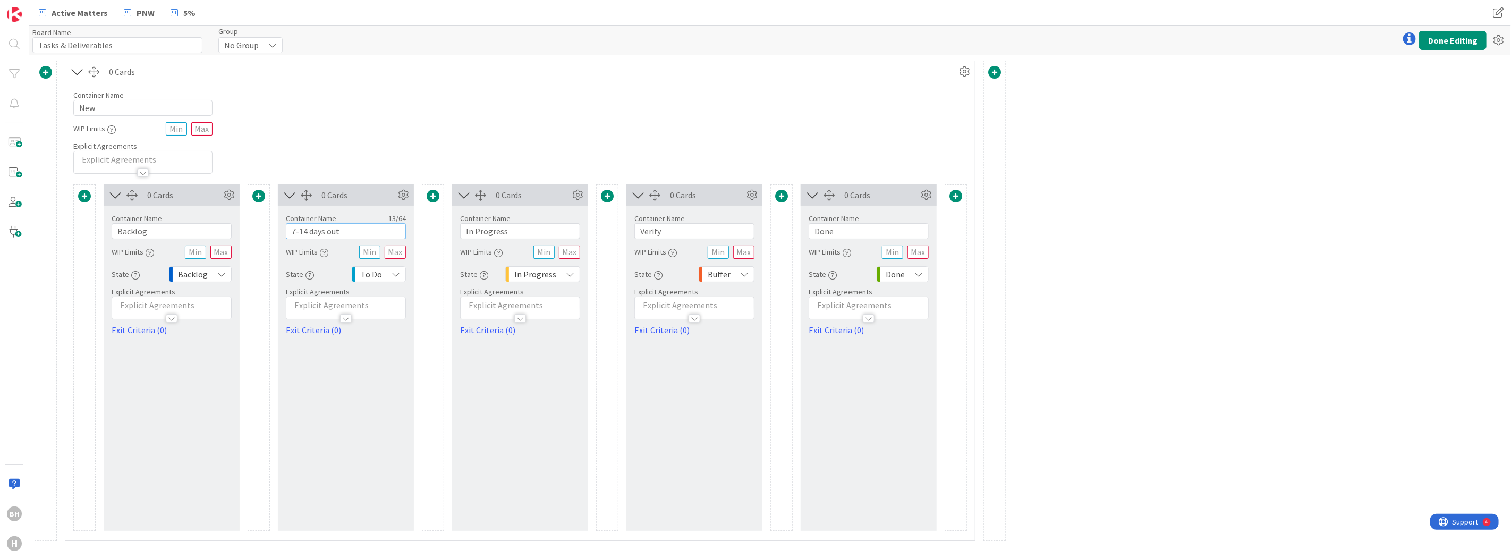
type input "7-14 days out"
drag, startPoint x: 522, startPoint y: 231, endPoint x: 458, endPoint y: 234, distance: 64.3
click at [458, 234] on div "Container Name 11 / 64 In Progress WIP Limits State In Progress Explicit Agreem…" at bounding box center [520, 271] width 136 height 131
type input "3-6 days out"
click at [525, 274] on span "In Progress" at bounding box center [535, 274] width 42 height 15
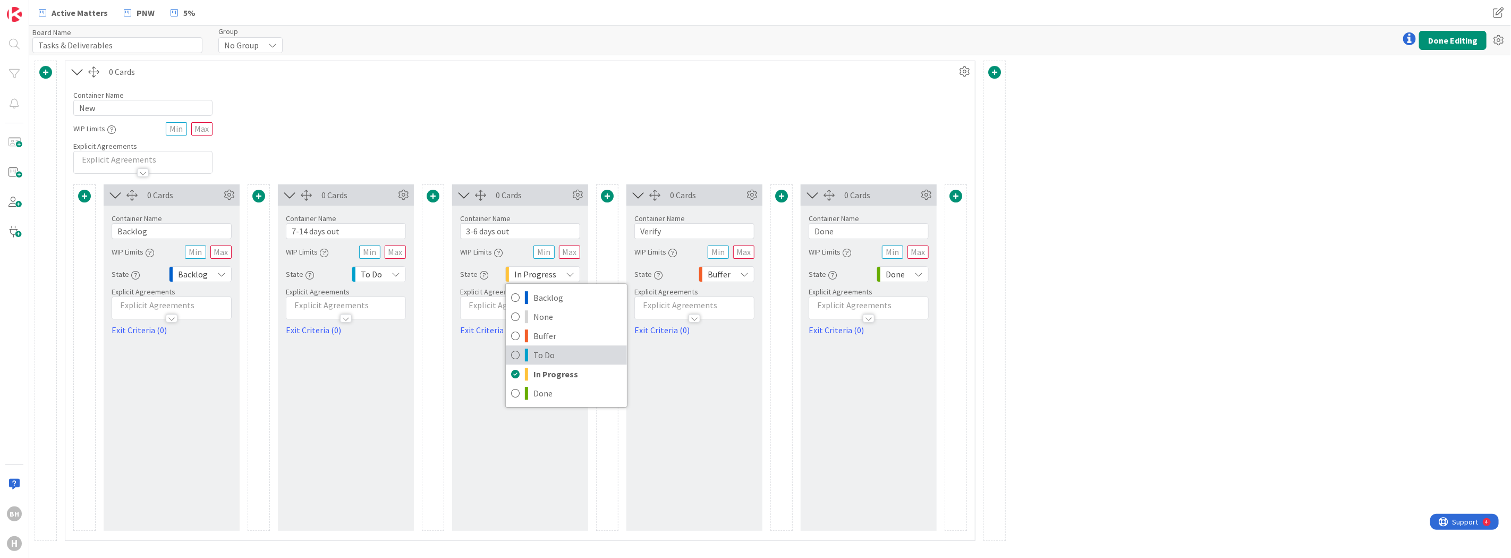
click at [522, 351] on link "To Do" at bounding box center [566, 354] width 121 height 19
click at [689, 231] on input "Verify" at bounding box center [694, 231] width 120 height 16
drag, startPoint x: 689, startPoint y: 231, endPoint x: 634, endPoint y: 234, distance: 54.8
click at [634, 234] on input "Verify" at bounding box center [694, 231] width 120 height 16
click at [721, 282] on div "Buffer" at bounding box center [727, 274] width 56 height 16
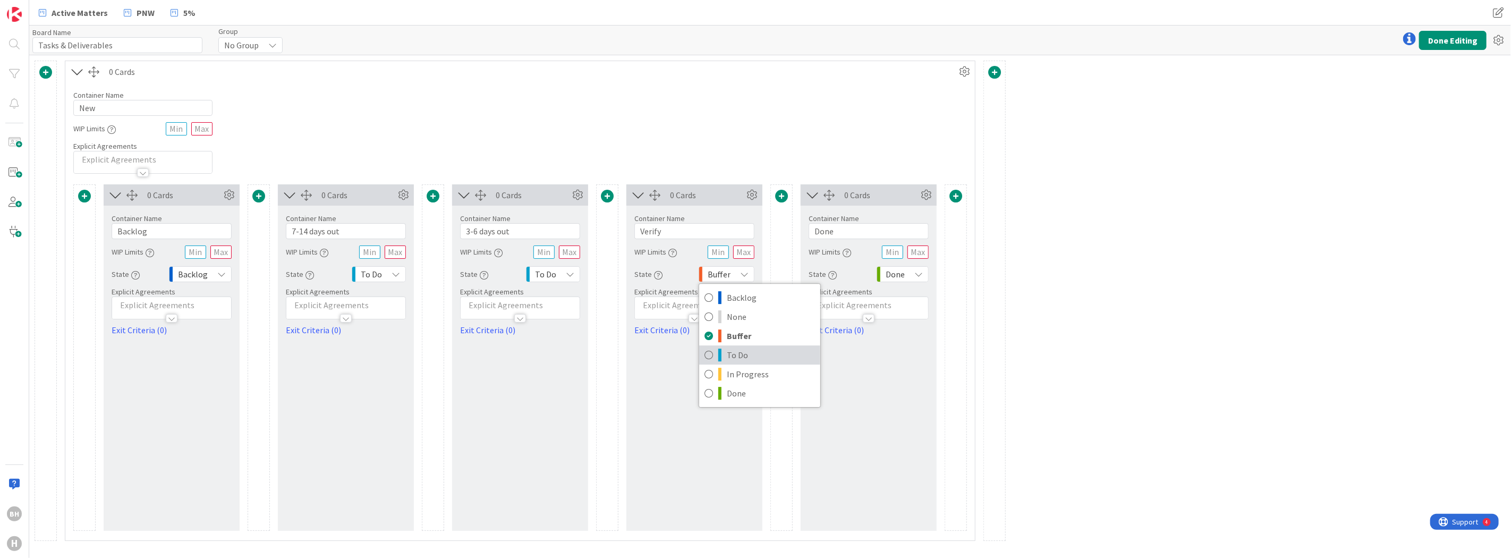
click at [715, 355] on link "To Do" at bounding box center [759, 354] width 121 height 19
click at [677, 231] on input "Verify" at bounding box center [694, 231] width 120 height 16
type input "V"
type input "0-3"
click at [404, 196] on icon at bounding box center [403, 195] width 16 height 16
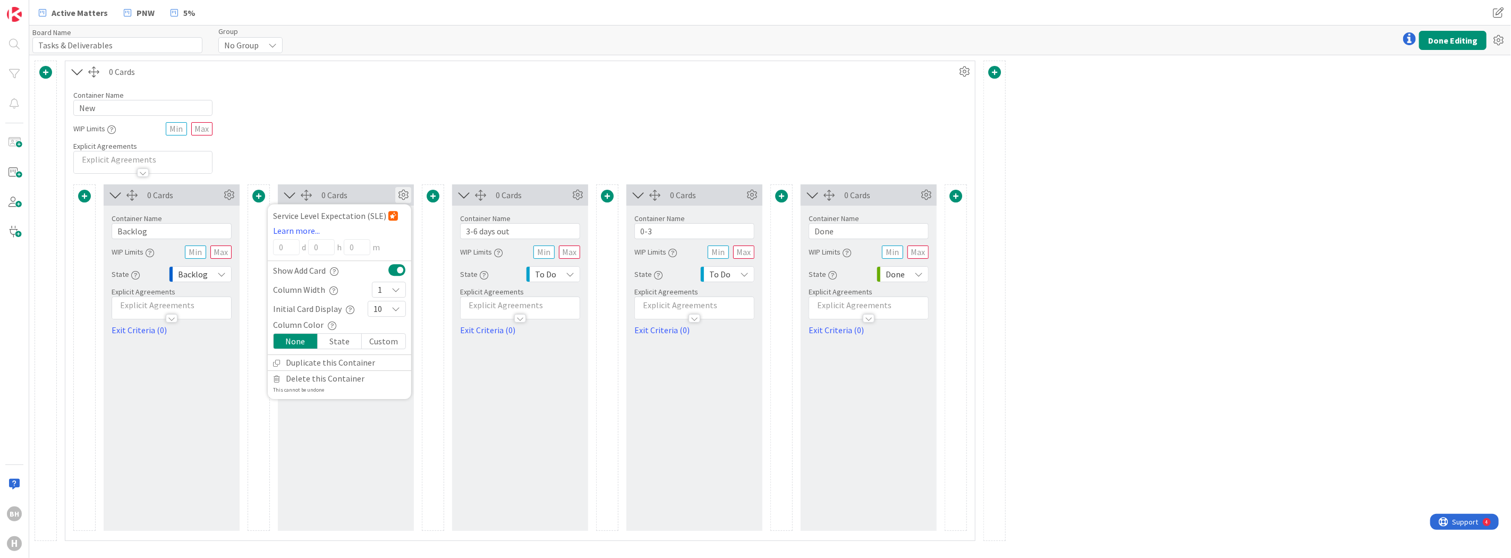
click at [452, 153] on div "Container Name 3 / 64 New WIP Limits Explicit Agreements" at bounding box center [520, 127] width 910 height 91
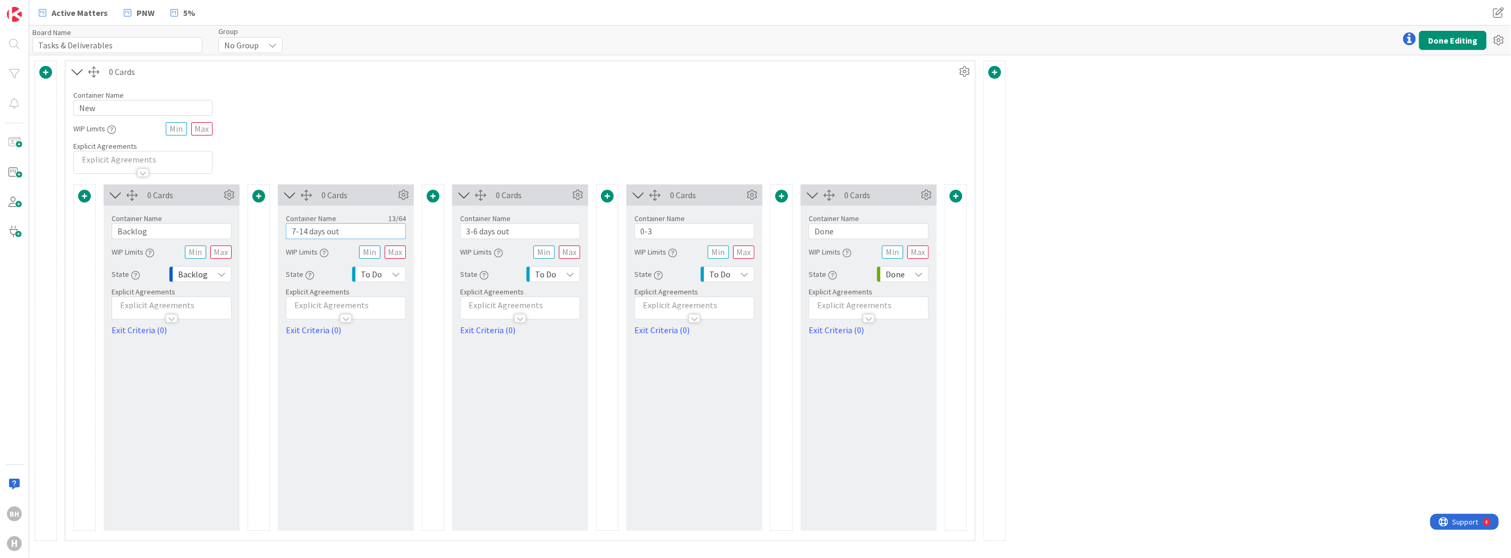
drag, startPoint x: 364, startPoint y: 233, endPoint x: 283, endPoint y: 237, distance: 80.9
click at [283, 237] on div "Container Name 13 / 64 7-14 days out WIP Limits State To Do Explicit Agreements…" at bounding box center [346, 271] width 136 height 131
type input "To Do"
drag, startPoint x: 522, startPoint y: 233, endPoint x: 426, endPoint y: 226, distance: 96.9
click at [426, 226] on div "0 Cards Container Name 7 / 64 Backlog WIP Limits State Backlog Explicit Agreeme…" at bounding box center [520, 357] width 894 height 346
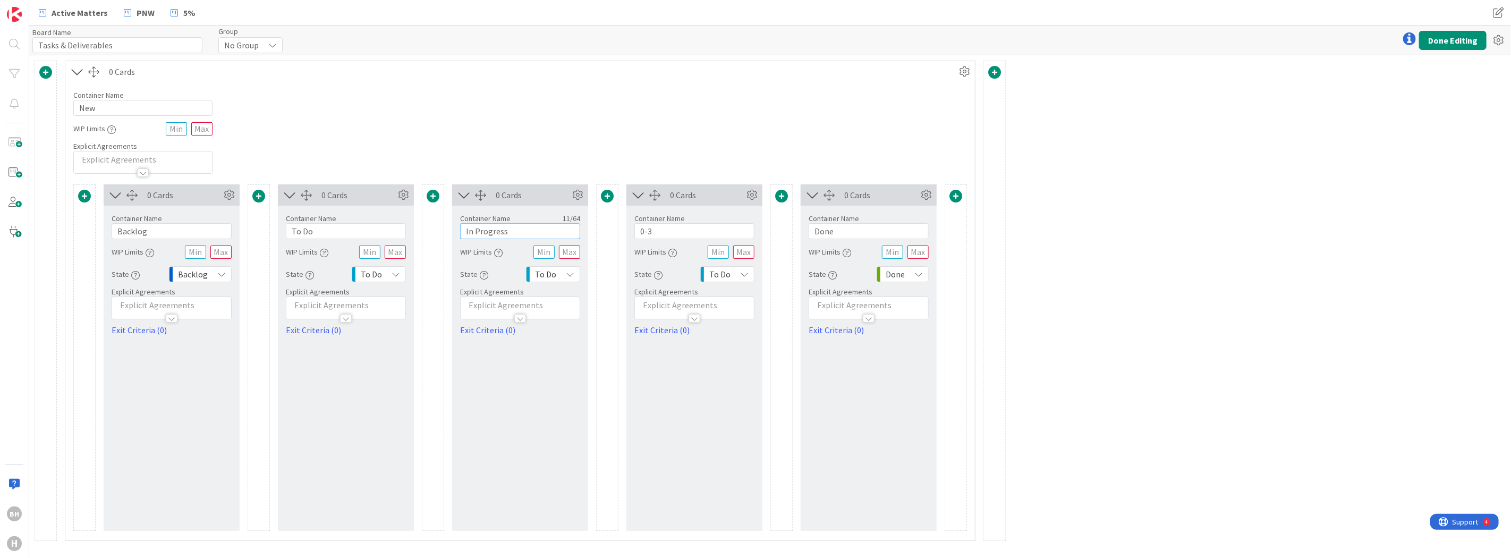
type input "In Progress"
click at [601, 371] on div at bounding box center [607, 357] width 22 height 346
click at [752, 193] on icon at bounding box center [752, 195] width 16 height 16
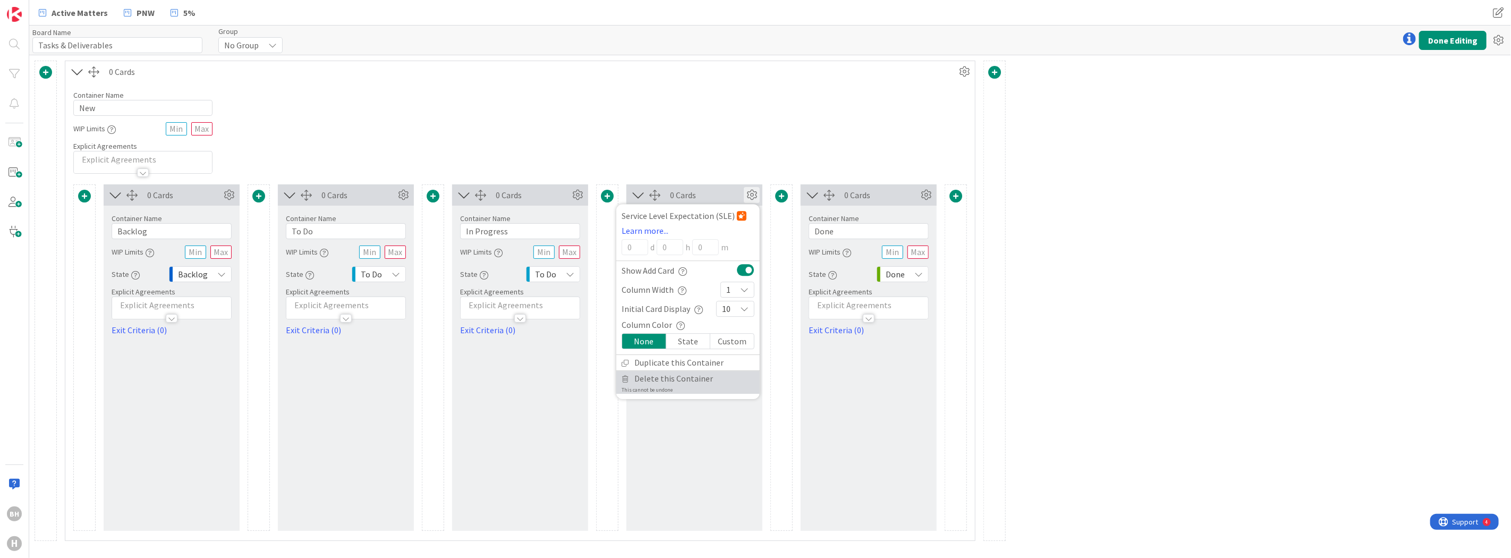
click at [677, 376] on span "Delete this Container" at bounding box center [673, 378] width 79 height 15
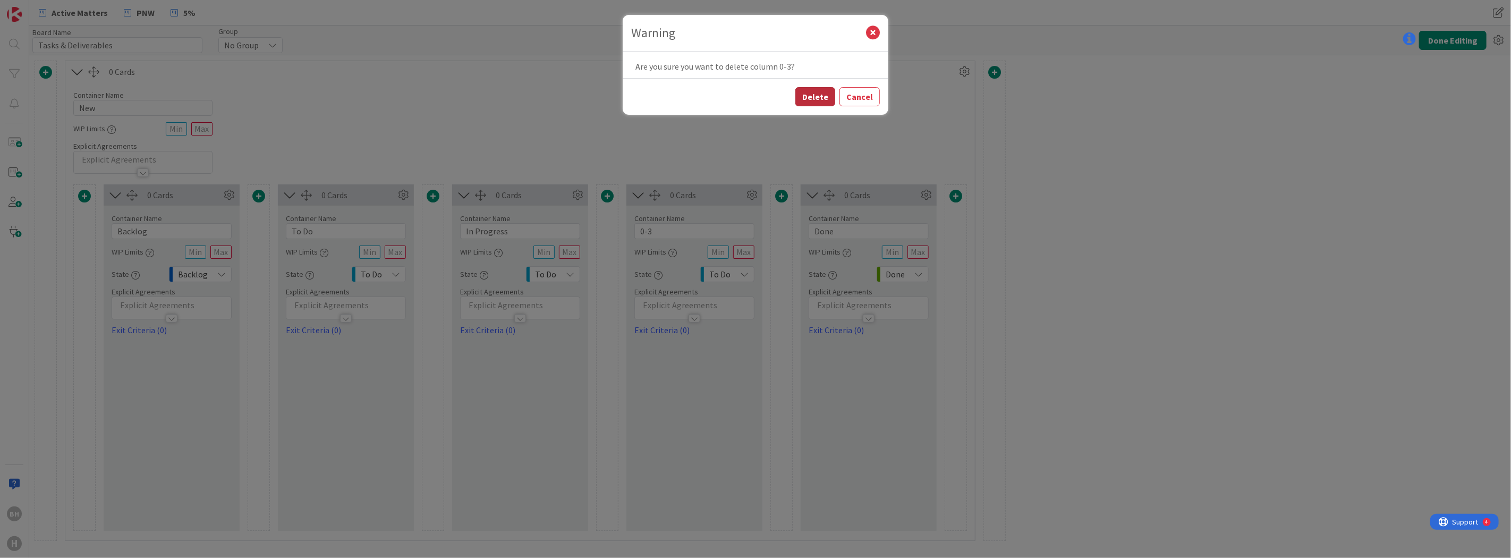
click at [816, 91] on button "Delete" at bounding box center [815, 96] width 40 height 19
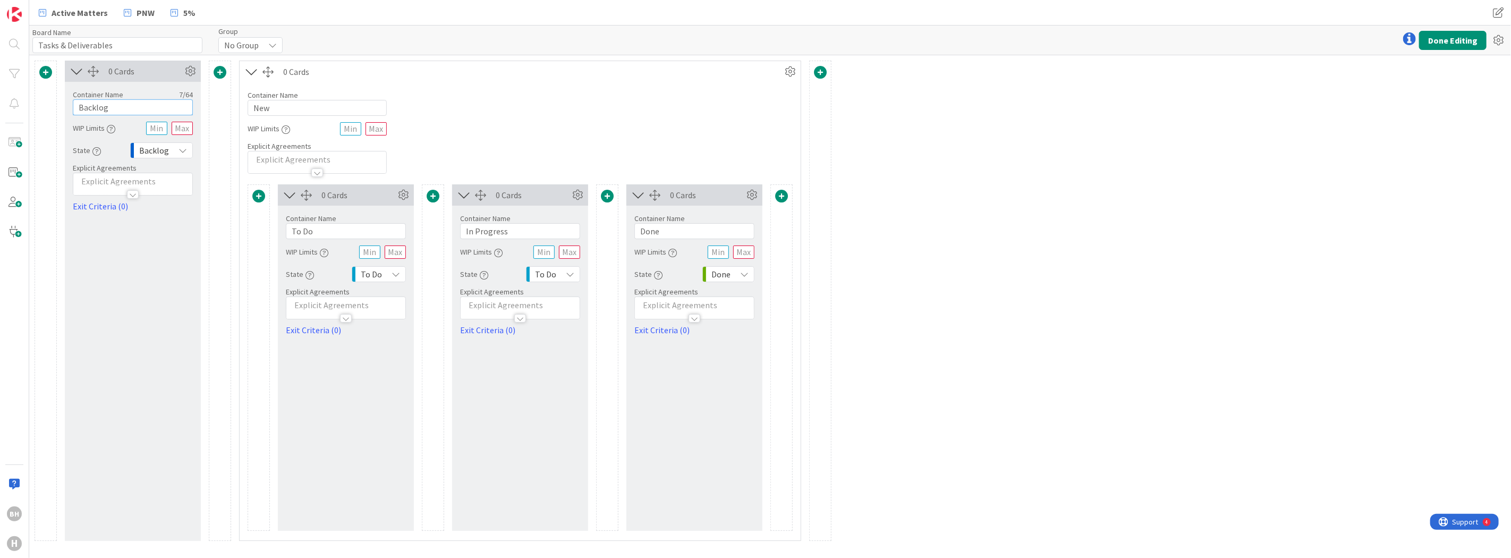
drag, startPoint x: 123, startPoint y: 109, endPoint x: 71, endPoint y: 108, distance: 52.1
click at [71, 108] on div "Container Name 7 / 64 Backlog WIP Limits State Backlog Explicit Agreements Exit…" at bounding box center [133, 147] width 136 height 131
type input "To Be Assigned"
click at [179, 248] on div "0 Cards Container Name 14 / 64 To Be Assigned WIP Limits State Backlog Explicit…" at bounding box center [133, 301] width 136 height 480
click at [294, 107] on input "New" at bounding box center [317, 108] width 139 height 16
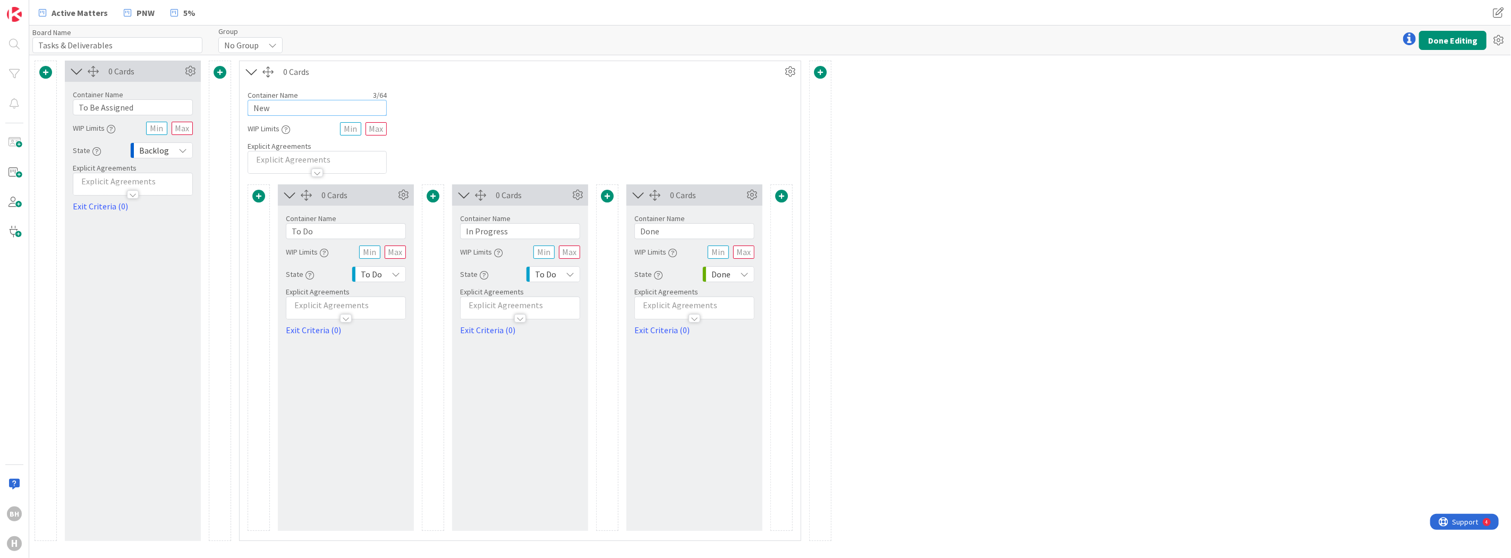
drag, startPoint x: 294, startPoint y: 107, endPoint x: 246, endPoint y: 111, distance: 48.5
click at [246, 111] on div "Container Name 3 / 64 New WIP Limits Explicit Agreements" at bounding box center [520, 127] width 561 height 91
type input "Ben"
click at [1065, 243] on div "Card Container Design simple boards with Card Containers that can only contain …" at bounding box center [770, 306] width 1482 height 503
click at [789, 73] on icon at bounding box center [790, 72] width 16 height 16
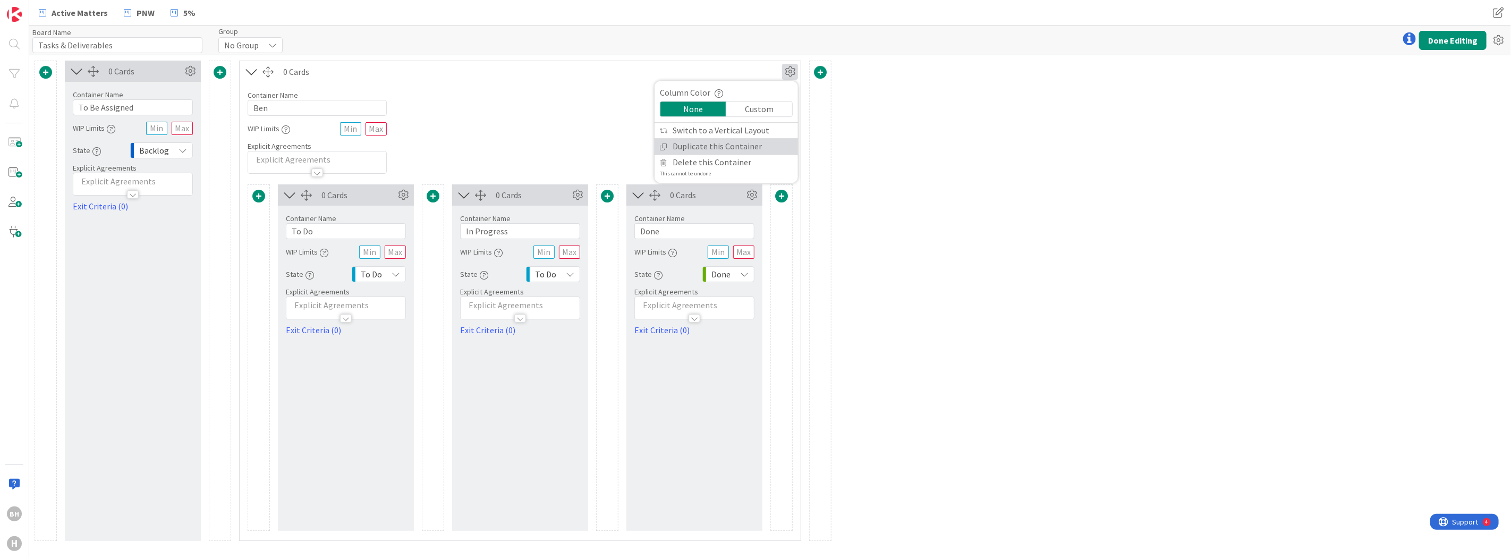
click at [697, 145] on link "Duplicate this Container" at bounding box center [726, 146] width 143 height 15
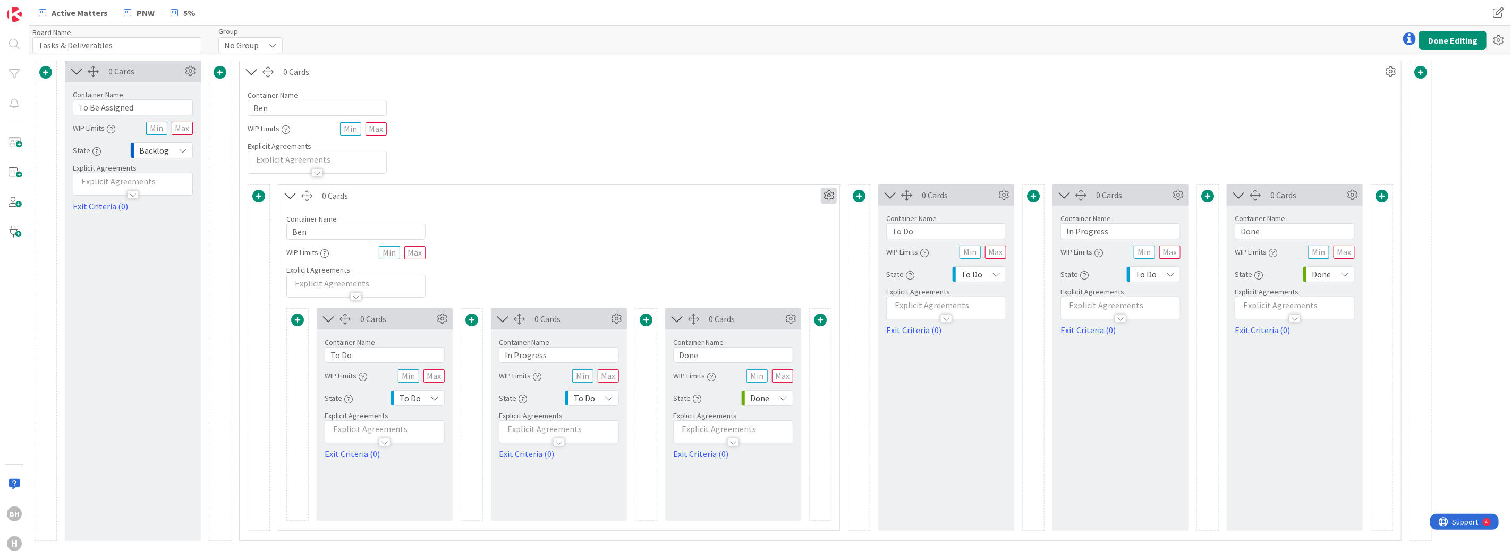
click at [825, 196] on icon at bounding box center [829, 196] width 16 height 16
click at [741, 283] on span "Delete this Container" at bounding box center [750, 285] width 79 height 15
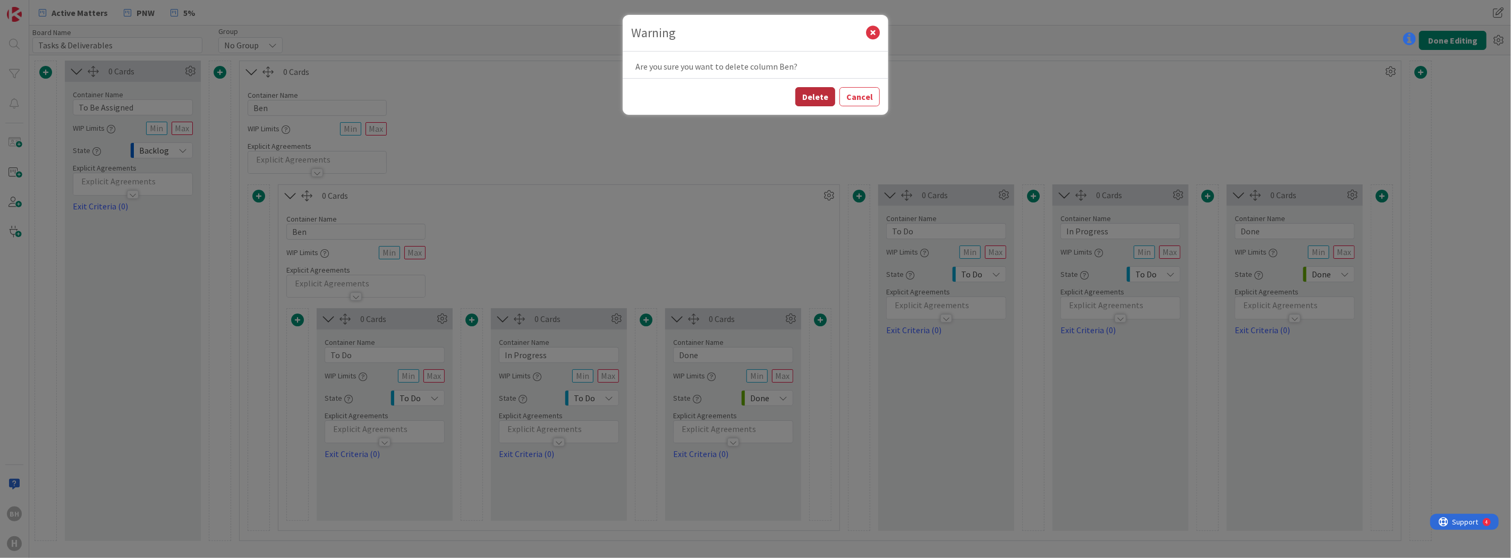
click at [817, 92] on button "Delete" at bounding box center [815, 96] width 40 height 19
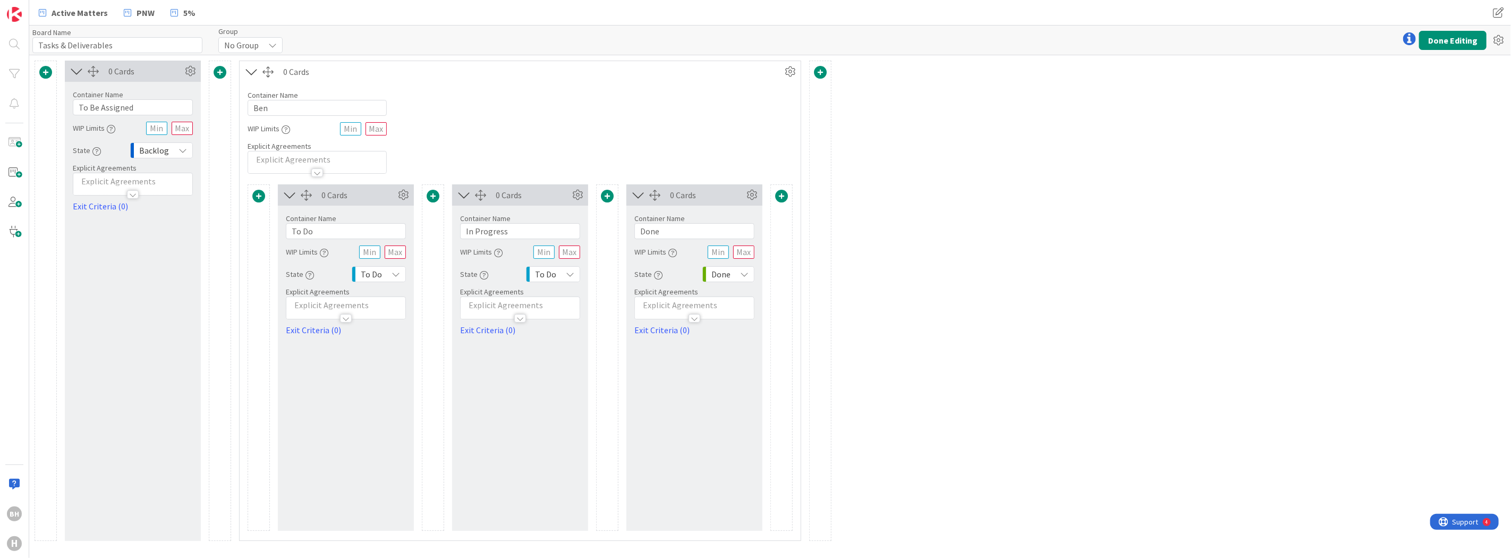
click at [380, 66] on div "0 Cards" at bounding box center [532, 71] width 499 height 13
click at [1476, 32] on button "Done Editing" at bounding box center [1452, 40] width 67 height 19
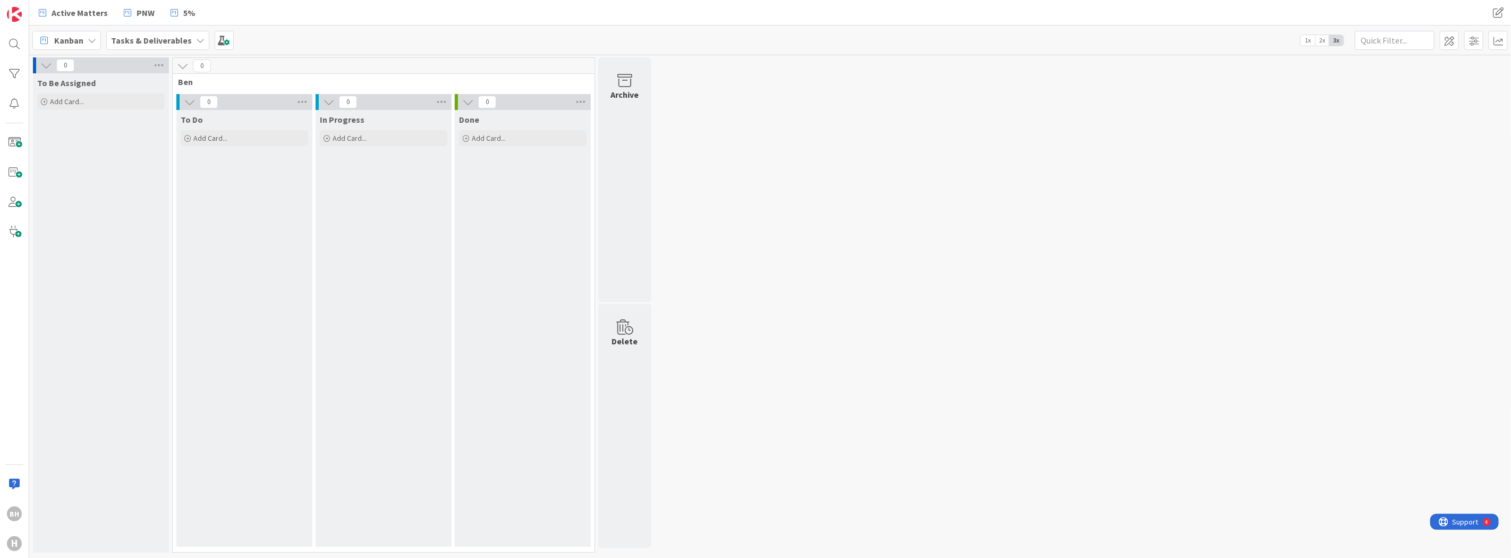
click at [179, 67] on icon at bounding box center [183, 66] width 12 height 12
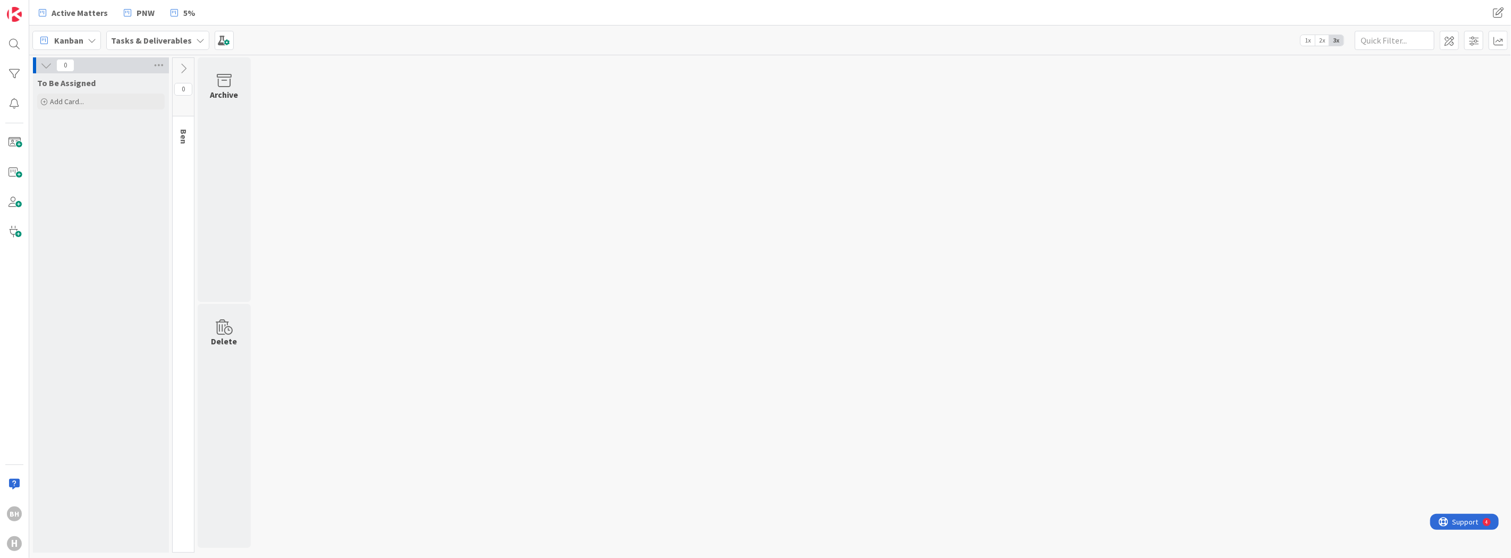
click at [184, 66] on icon at bounding box center [183, 69] width 12 height 12
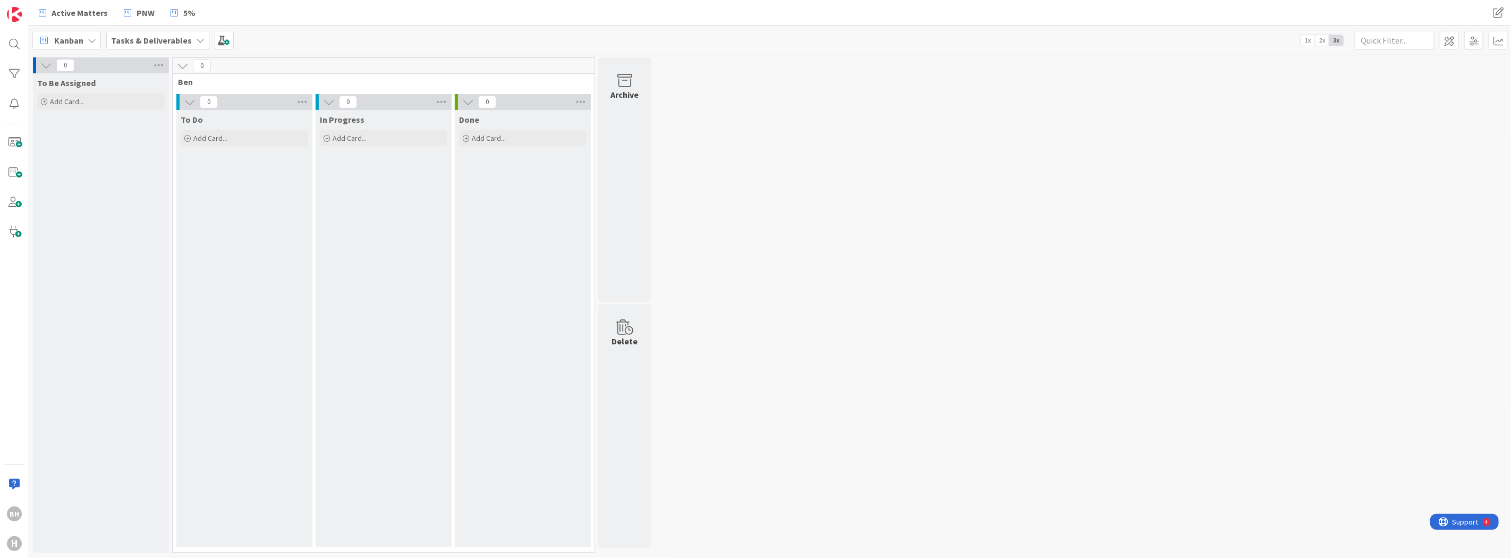
click at [185, 66] on icon at bounding box center [183, 66] width 12 height 12
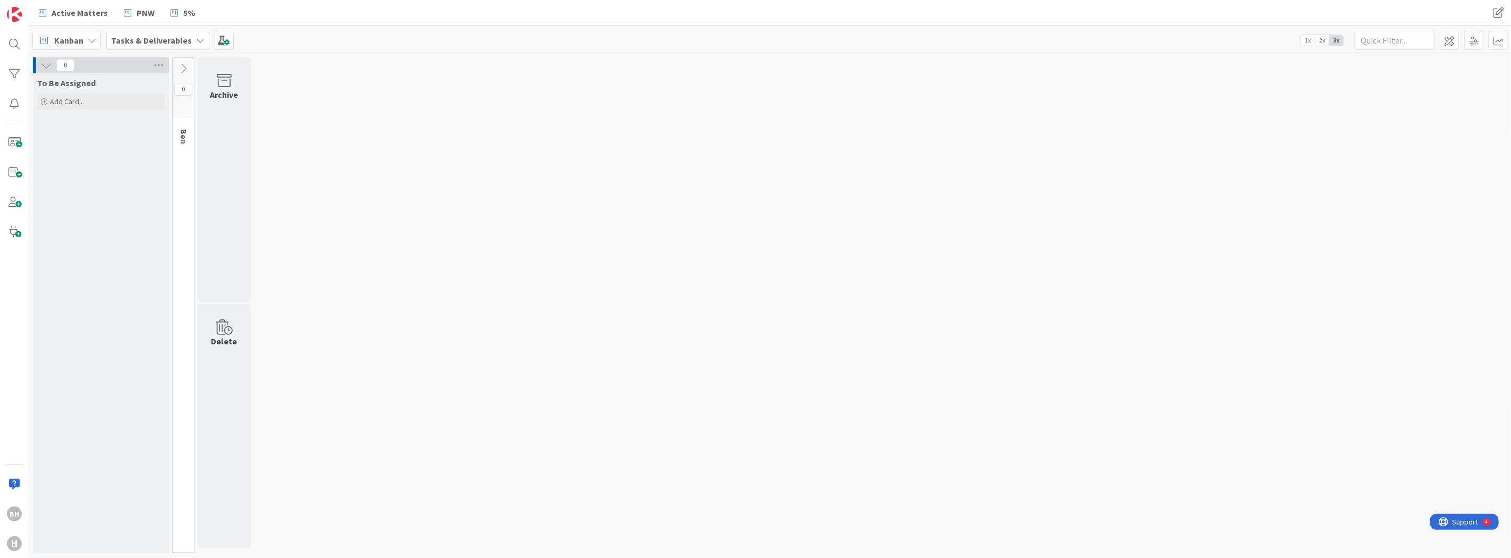
click at [180, 67] on icon at bounding box center [183, 69] width 12 height 12
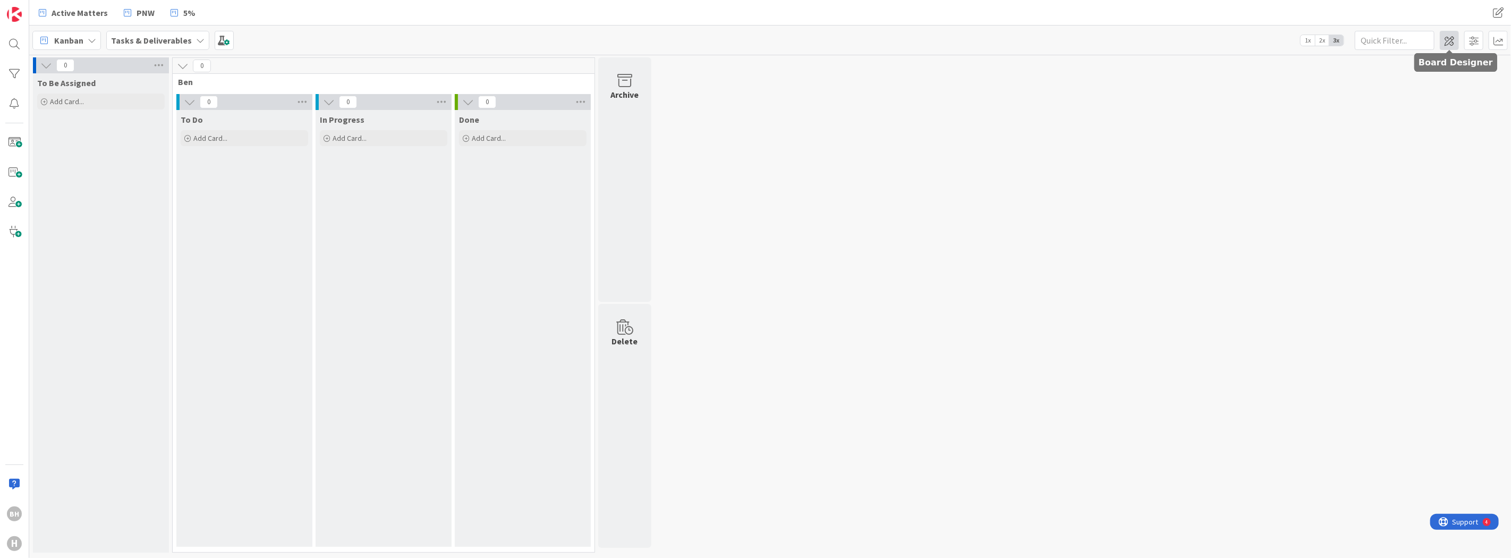
click at [1453, 40] on span at bounding box center [1449, 40] width 19 height 19
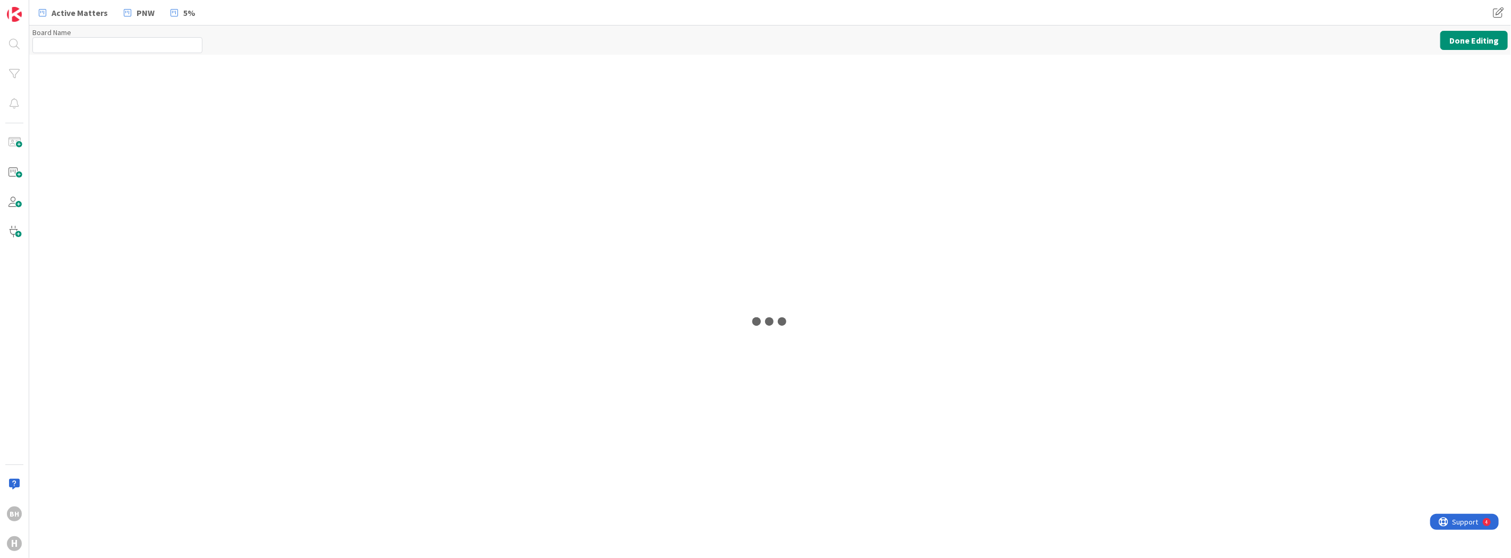
type input "Tasks & Deliverables"
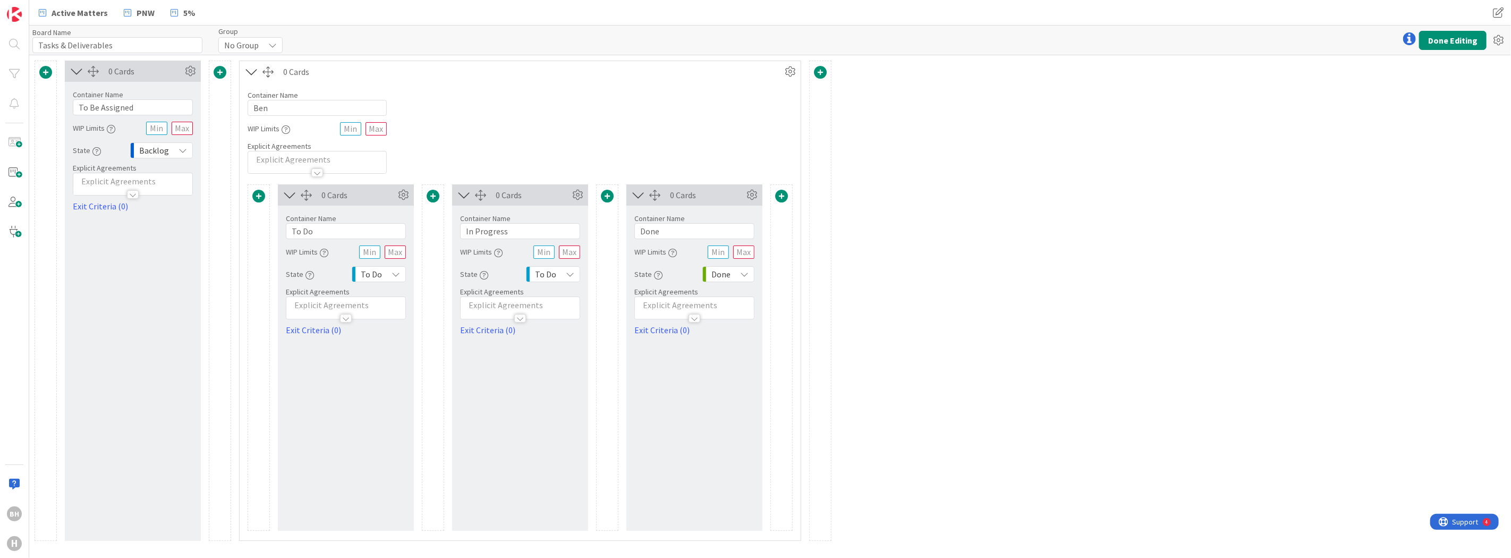
click at [252, 73] on icon at bounding box center [252, 72] width 18 height 14
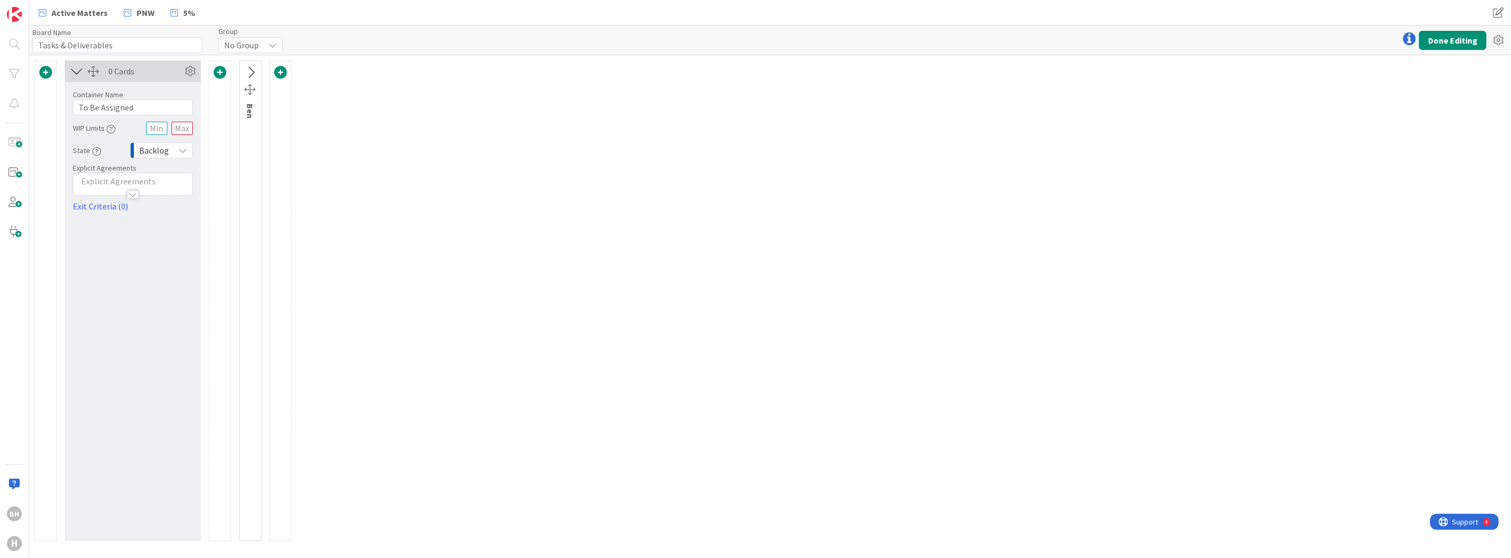
click at [248, 71] on icon at bounding box center [251, 73] width 18 height 14
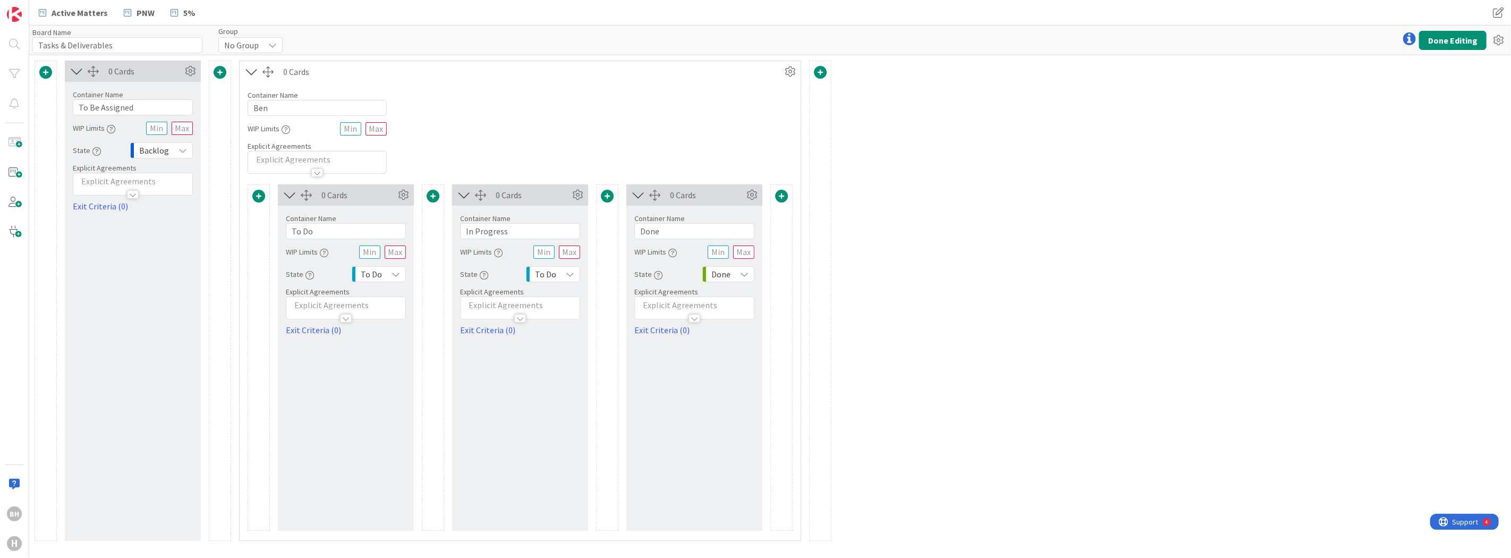
click at [221, 71] on span at bounding box center [220, 72] width 13 height 13
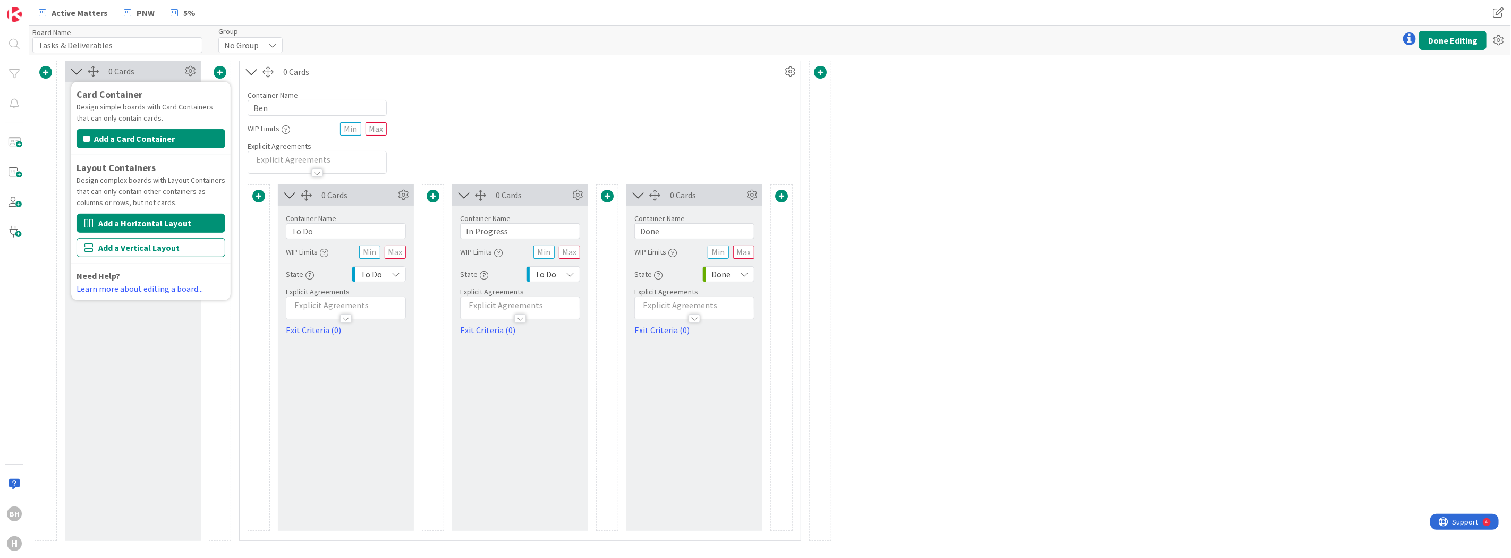
click at [147, 225] on button "Add a Horizontal Layout" at bounding box center [151, 223] width 149 height 19
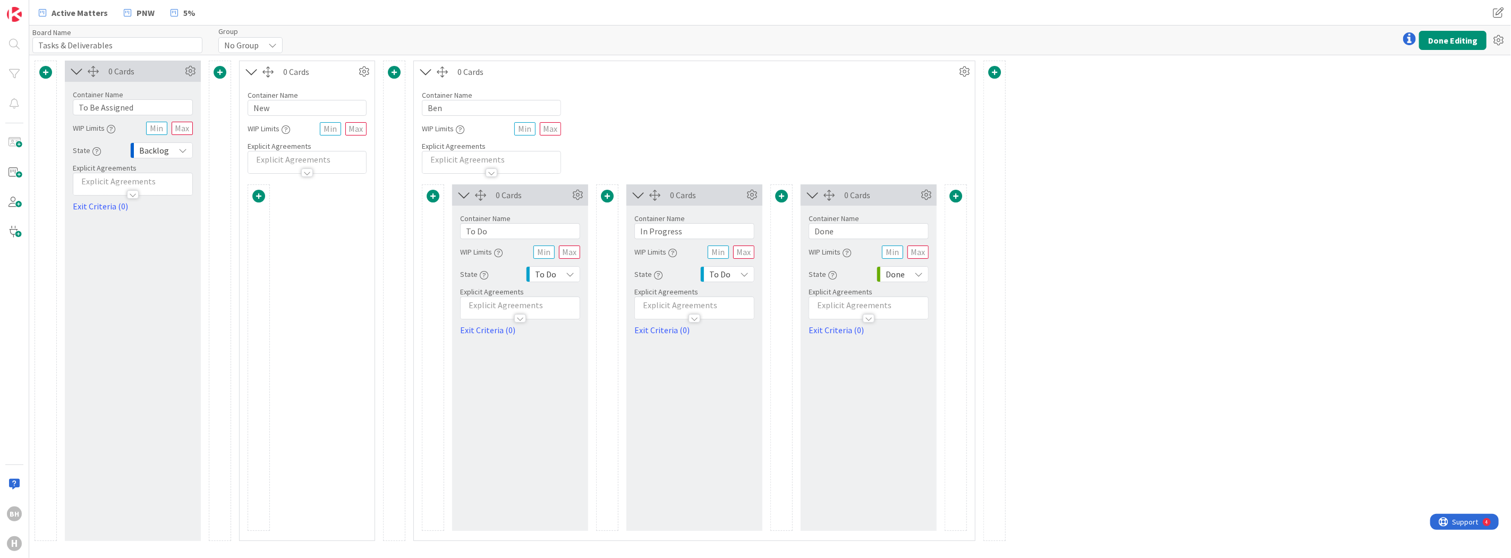
click at [256, 197] on span at bounding box center [258, 196] width 13 height 13
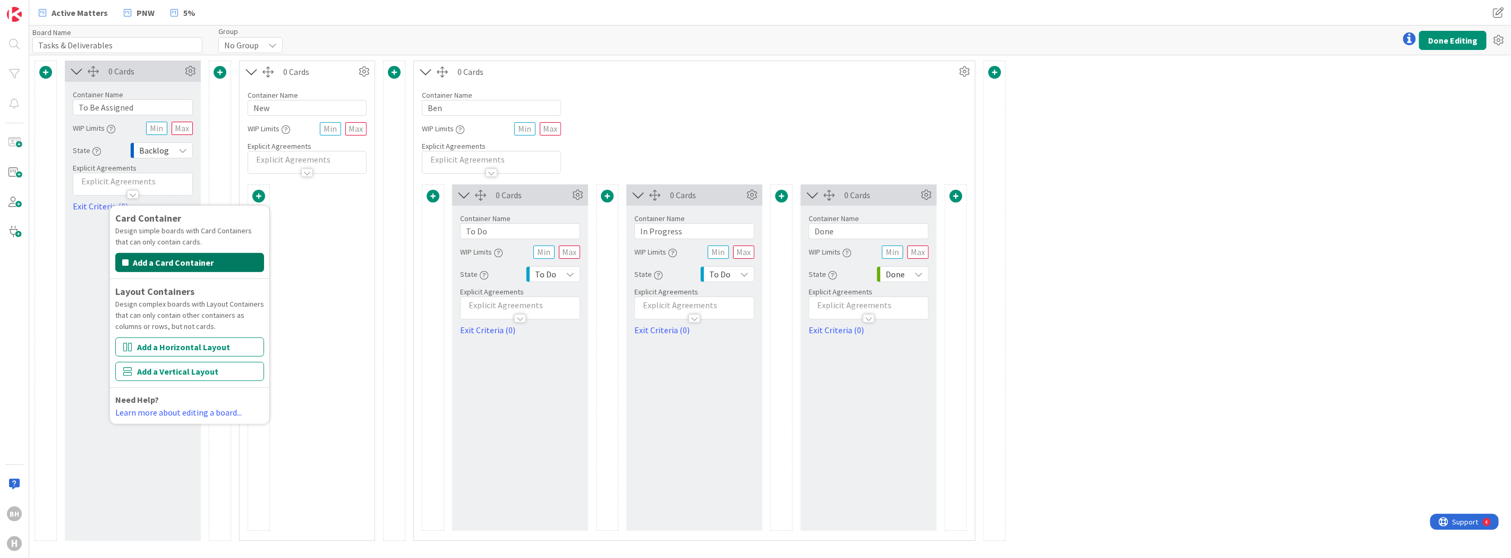
click at [201, 263] on button "Add a Card Container" at bounding box center [189, 262] width 149 height 19
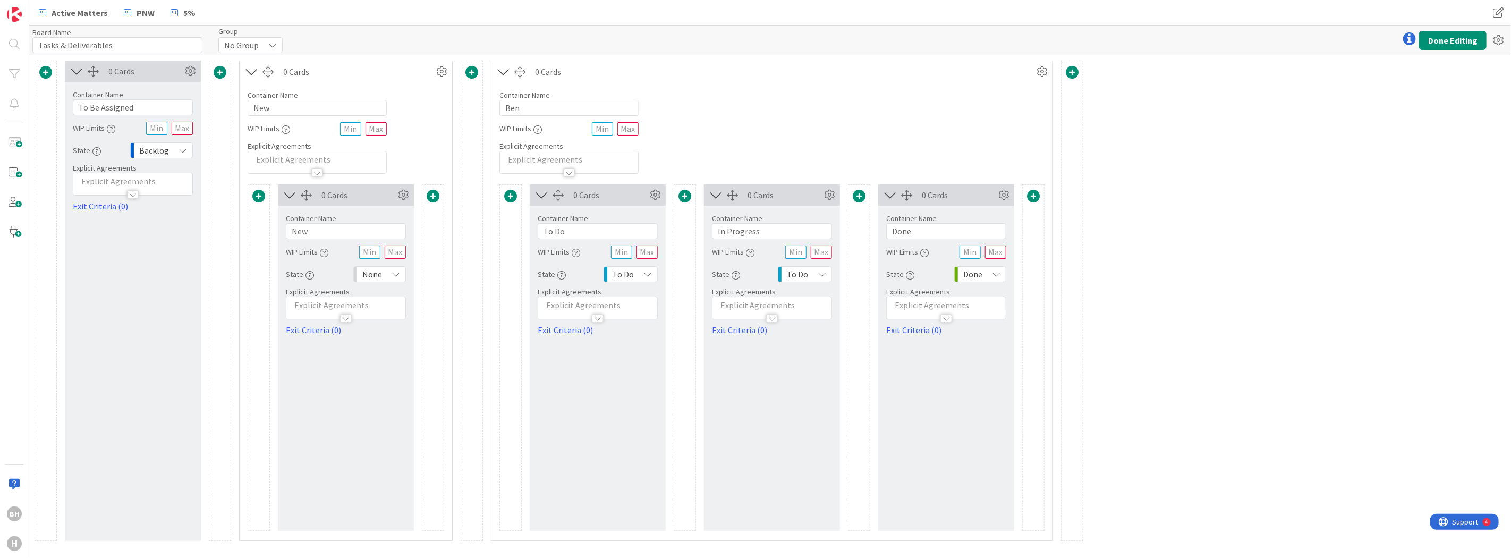
click at [432, 193] on span at bounding box center [433, 196] width 13 height 13
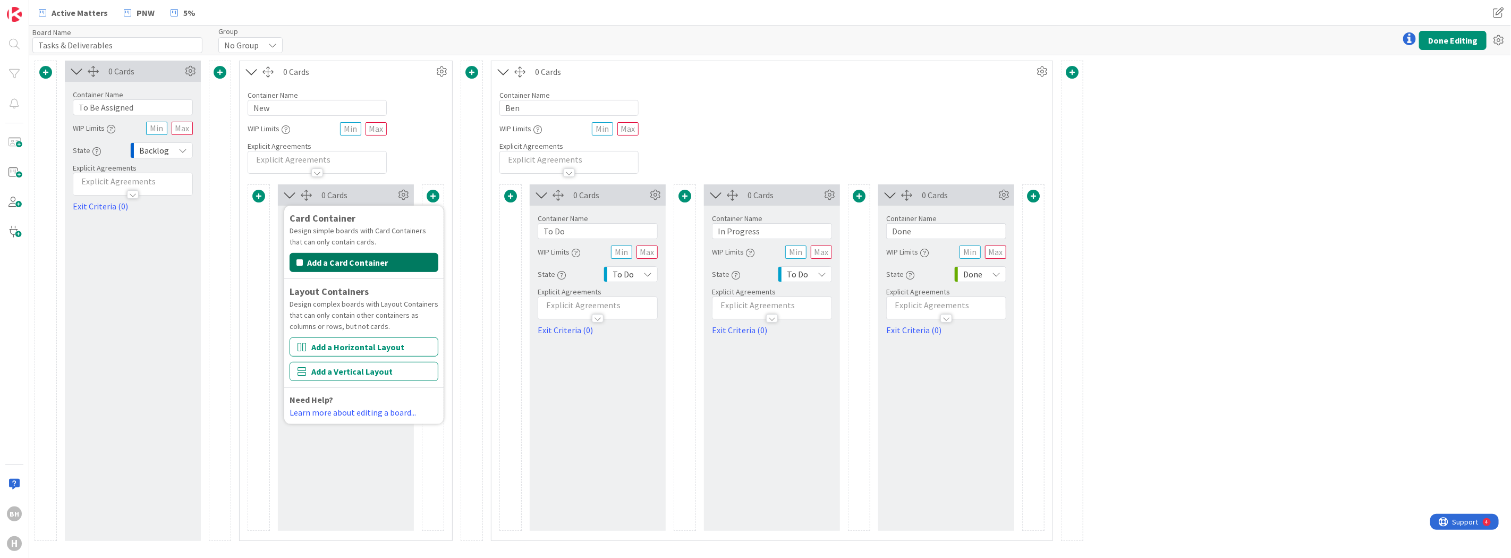
click at [394, 257] on button "Add a Card Container" at bounding box center [364, 262] width 149 height 19
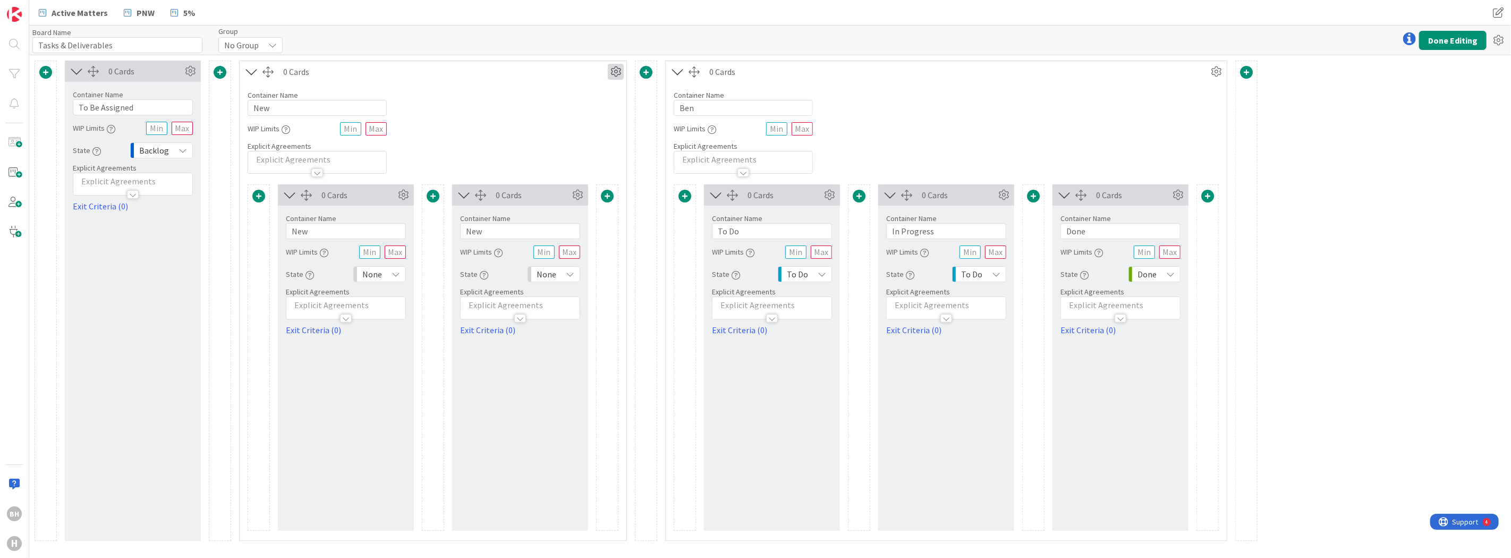
click at [611, 70] on icon at bounding box center [616, 72] width 16 height 16
click at [578, 129] on link "Switch to a Vertical Layout" at bounding box center [551, 130] width 143 height 15
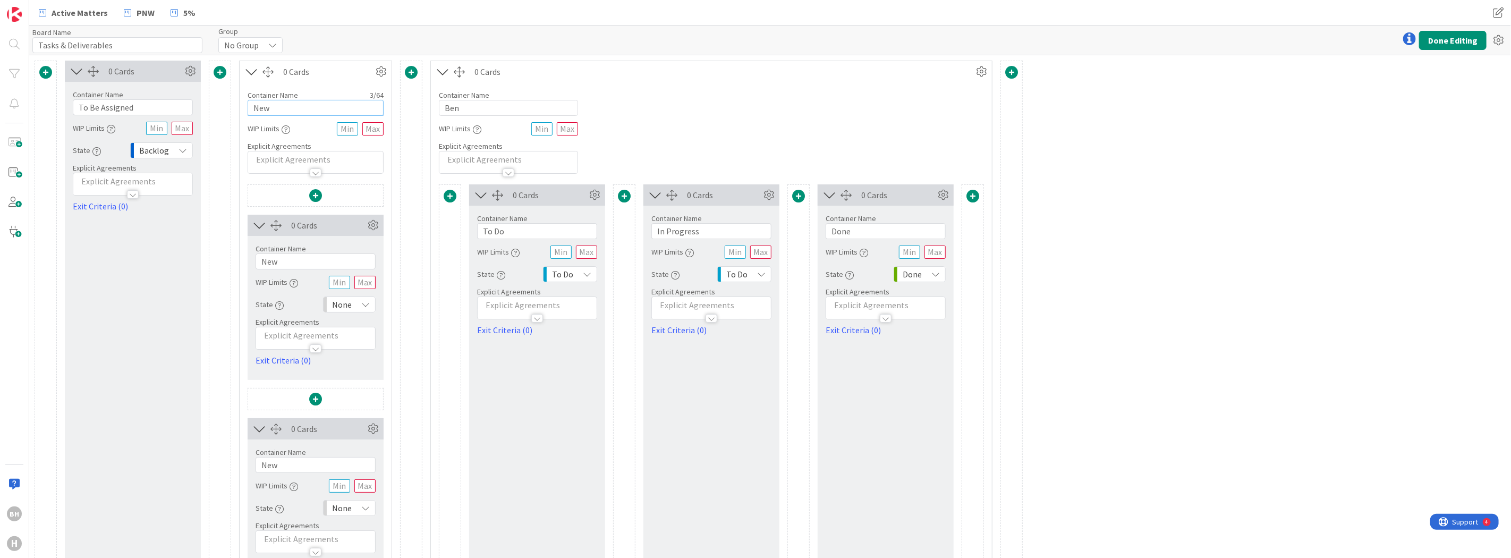
click at [291, 114] on input "New" at bounding box center [316, 108] width 136 height 16
type input "T"
type input "Assigned - Not Started"
click at [300, 260] on input "New" at bounding box center [316, 261] width 120 height 16
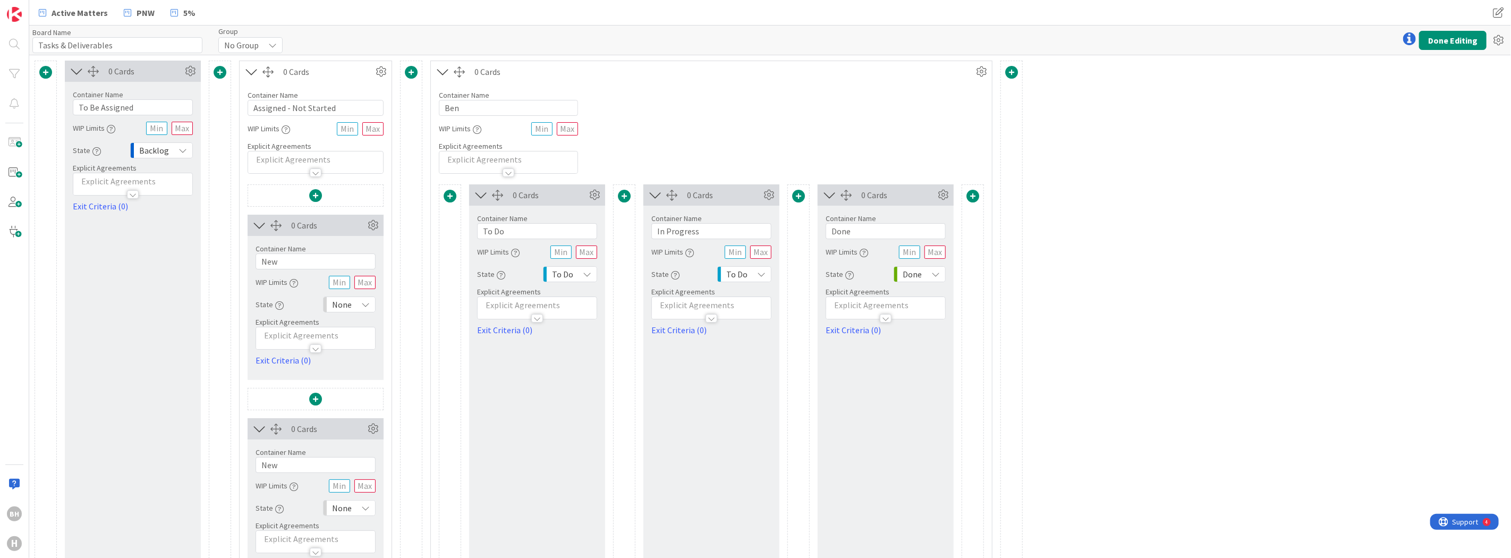
click at [338, 300] on span "None" at bounding box center [342, 304] width 20 height 15
click at [344, 385] on span at bounding box center [344, 385] width 3 height 13
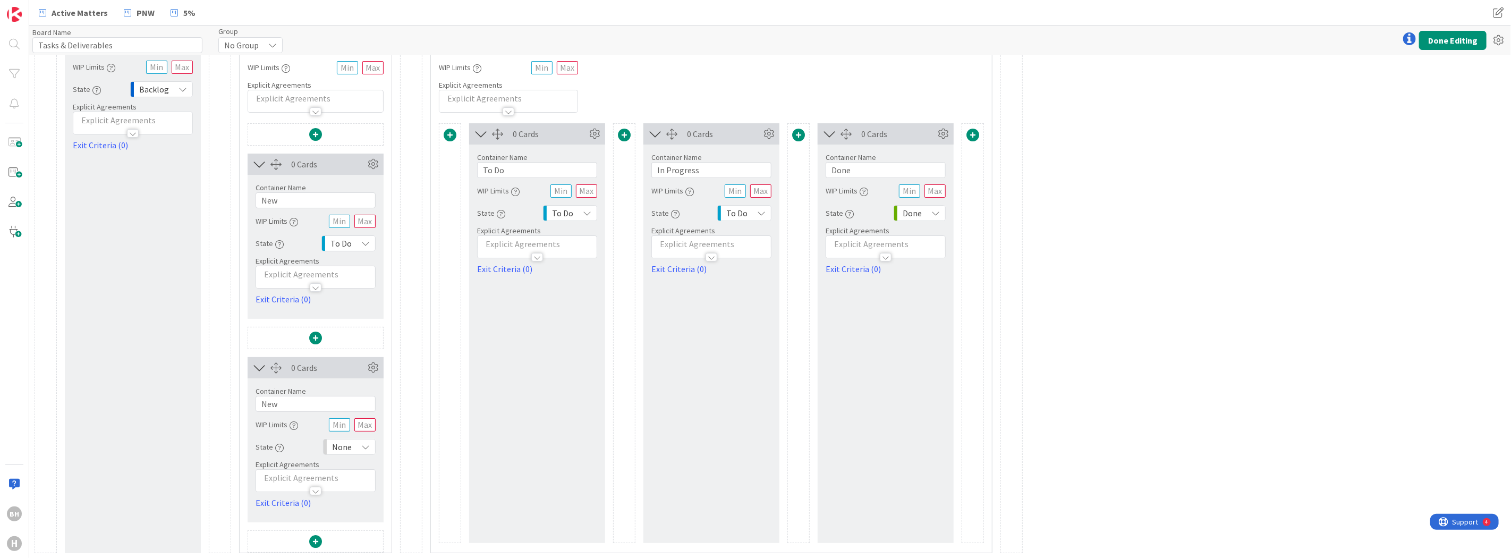
scroll to position [62, 0]
click at [359, 447] on div "None" at bounding box center [349, 446] width 53 height 16
click at [356, 389] on span "To Do" at bounding box center [395, 385] width 88 height 16
click at [293, 197] on input "New" at bounding box center [316, 200] width 120 height 16
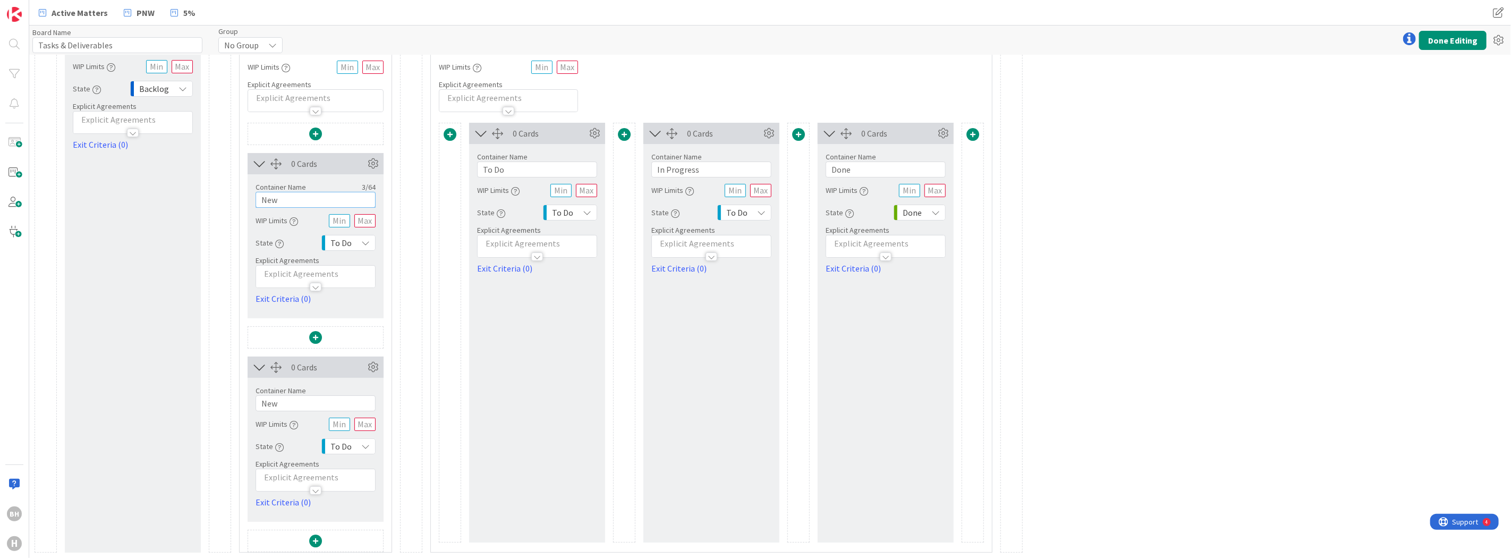
click at [293, 197] on input "New" at bounding box center [316, 200] width 120 height 16
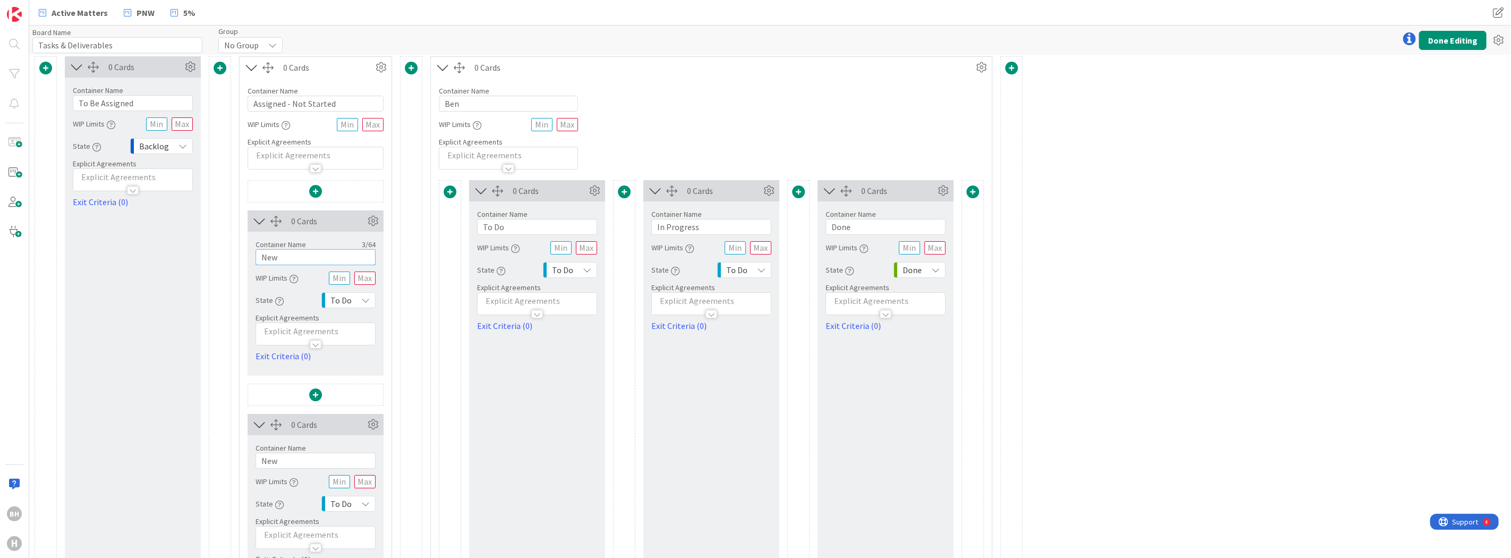
scroll to position [0, 0]
click at [290, 261] on input "New" at bounding box center [316, 261] width 120 height 16
type input "Kestra"
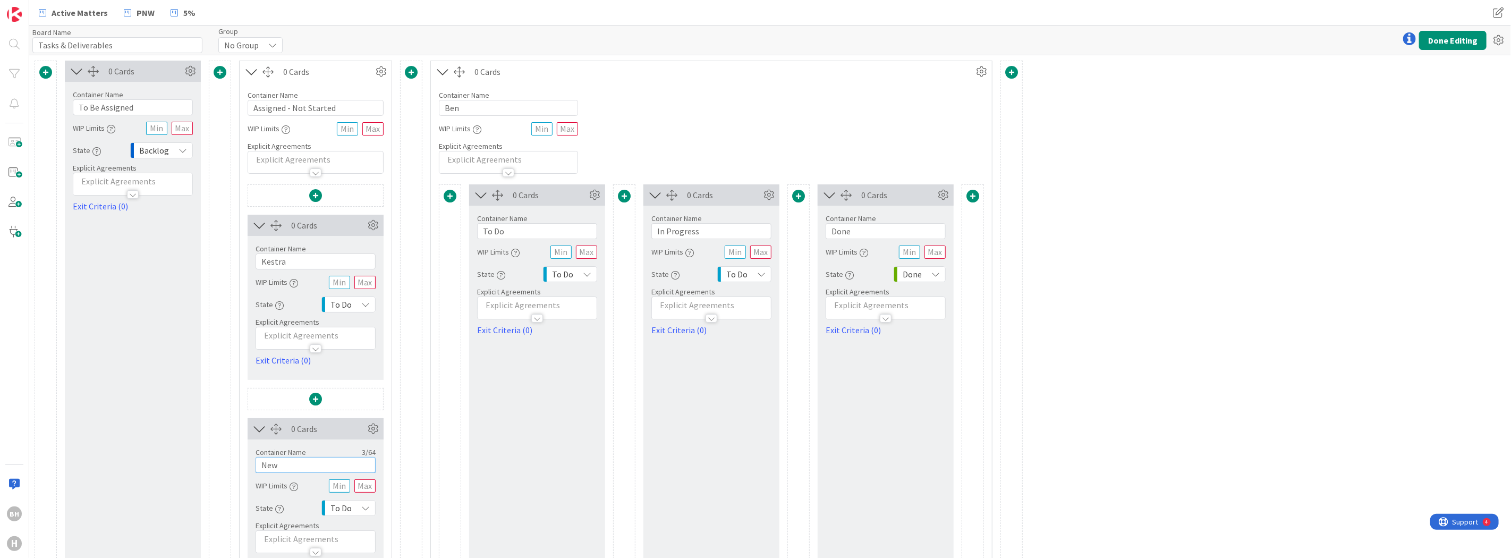
click at [295, 463] on input "New" at bounding box center [316, 465] width 120 height 16
type input "N"
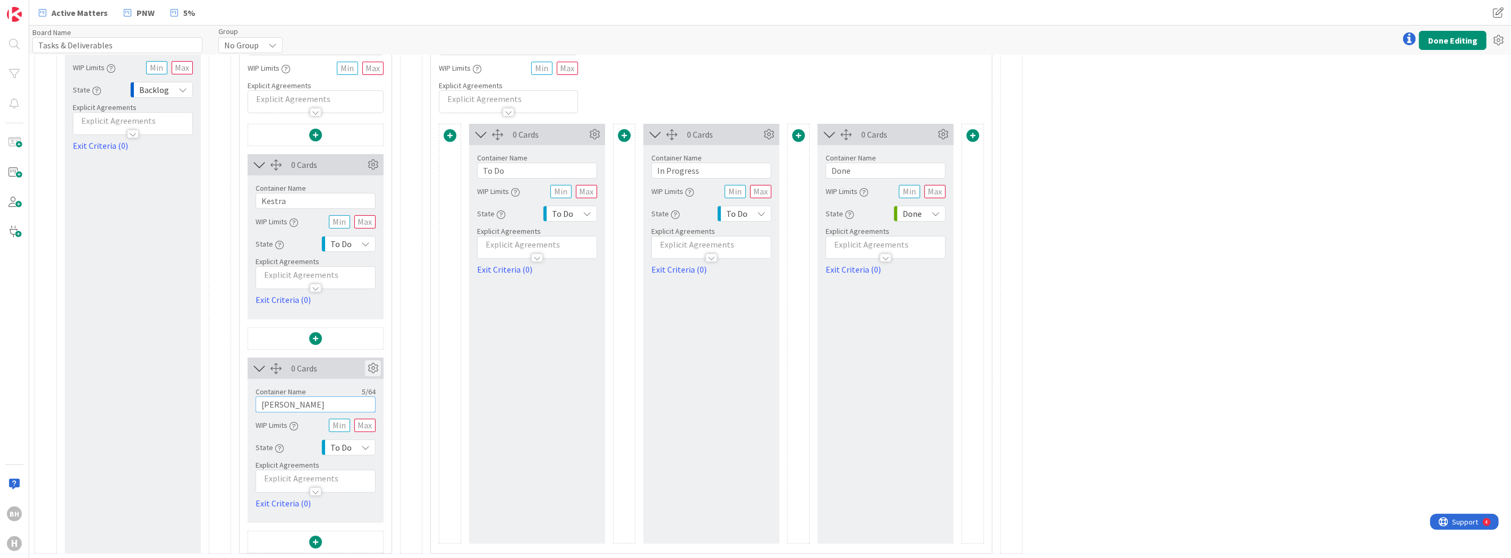
scroll to position [62, 0]
type input "[PERSON_NAME]"
click at [316, 544] on span at bounding box center [315, 540] width 13 height 13
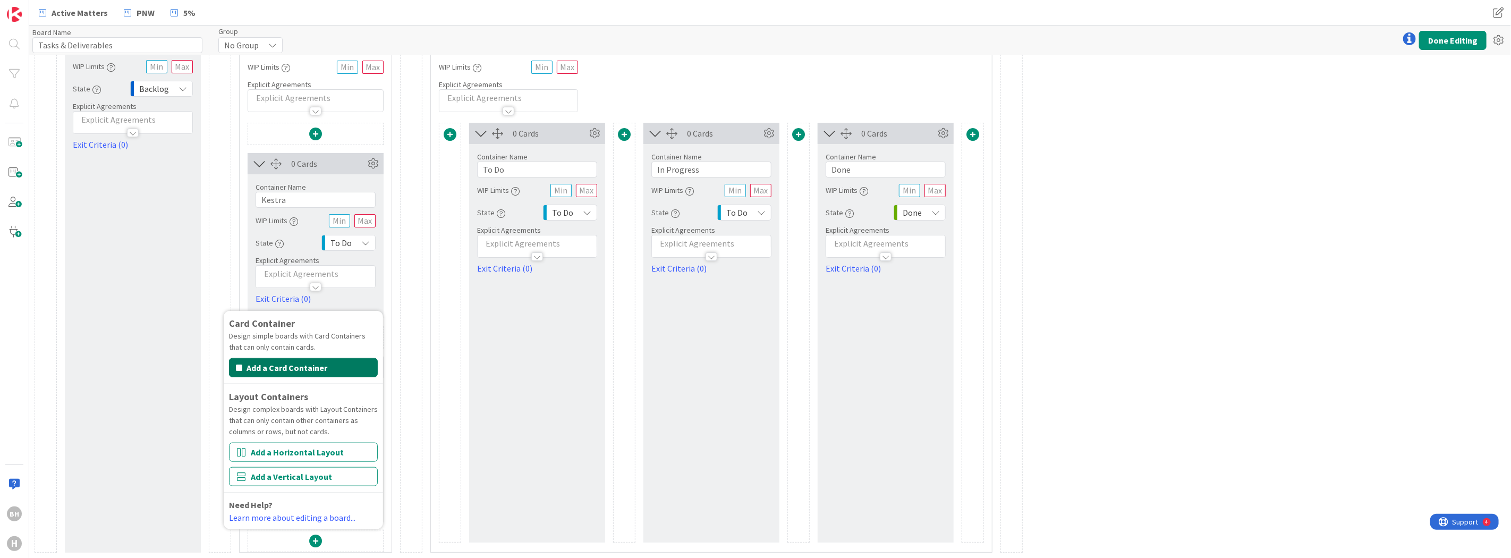
click at [336, 370] on button "Add a Card Container" at bounding box center [303, 367] width 149 height 19
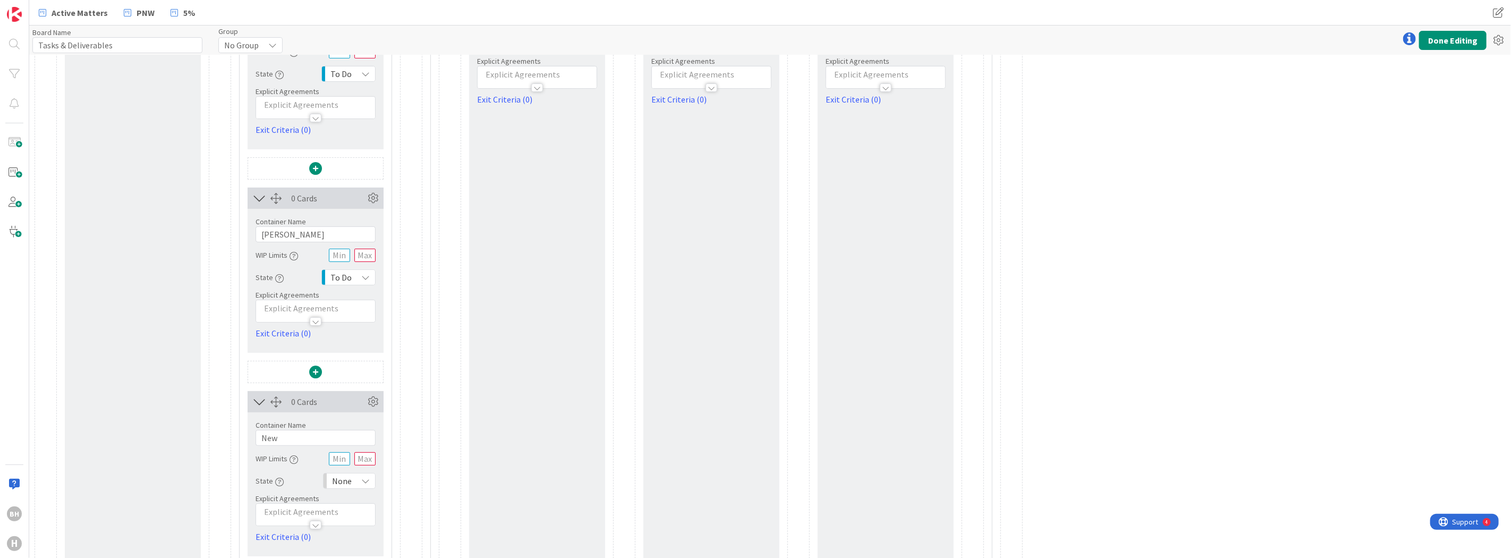
scroll to position [266, 0]
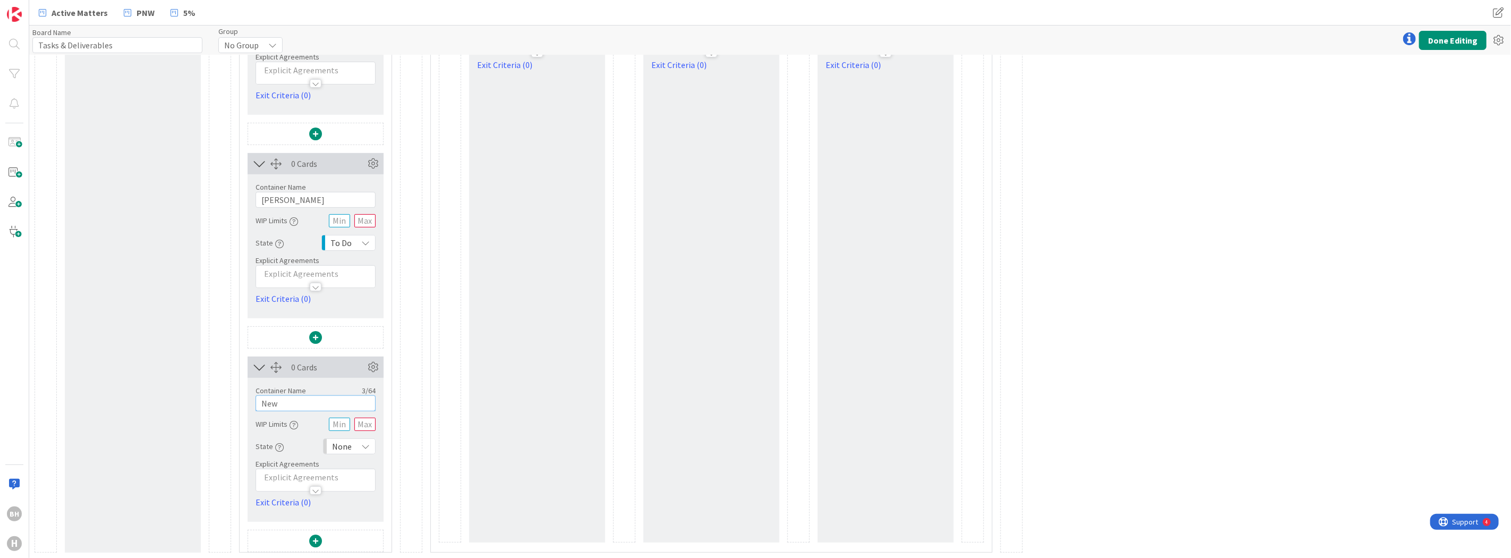
click at [284, 401] on input "New" at bounding box center [316, 403] width 120 height 16
type input "Siman"
click at [331, 444] on div "None" at bounding box center [349, 446] width 53 height 16
click at [341, 385] on link "To Do" at bounding box center [384, 384] width 121 height 19
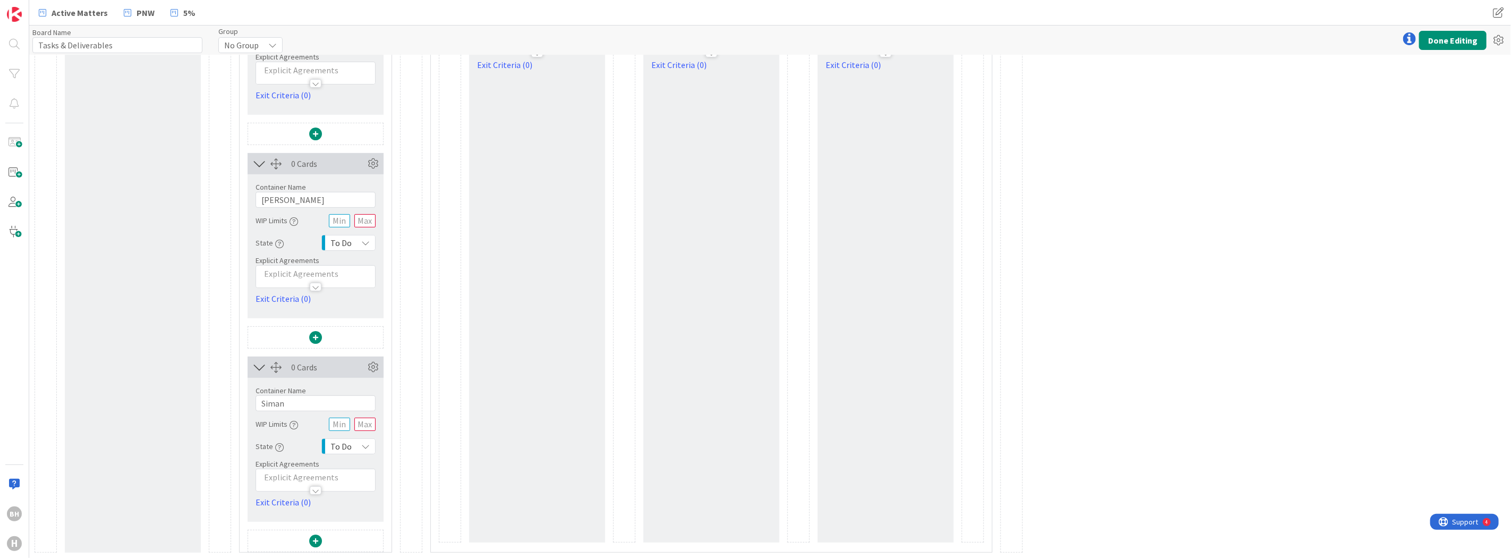
click at [315, 539] on span at bounding box center [315, 540] width 13 height 13
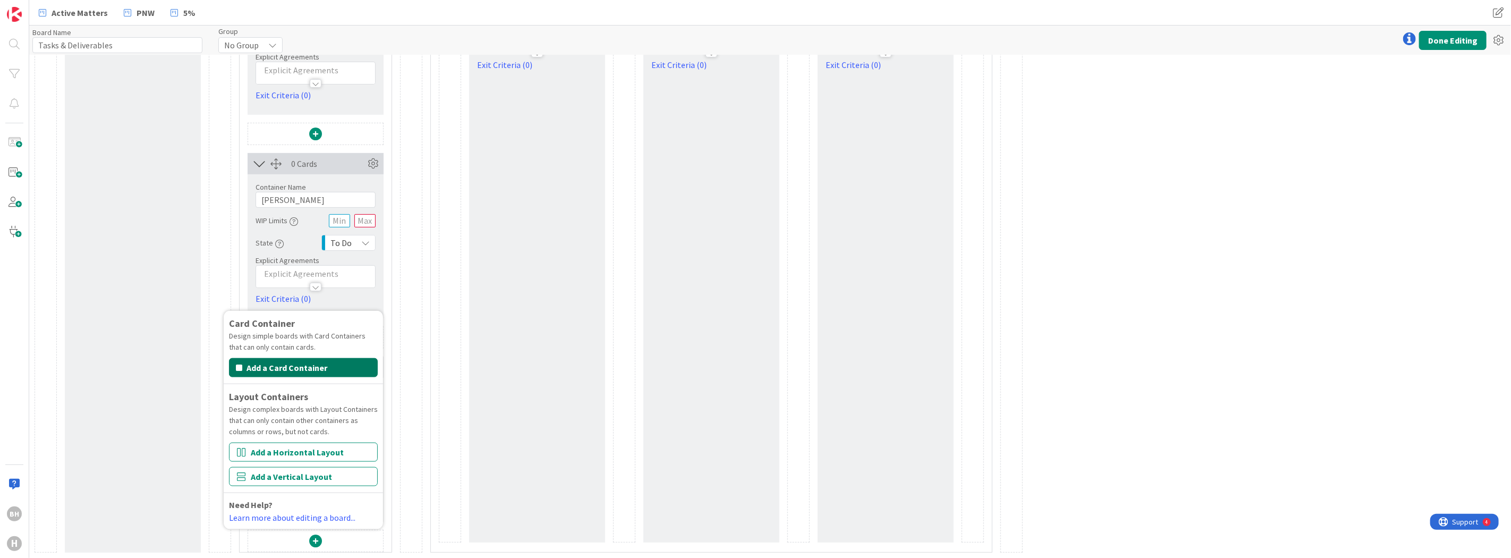
click at [308, 367] on button "Add a Card Container" at bounding box center [303, 367] width 149 height 19
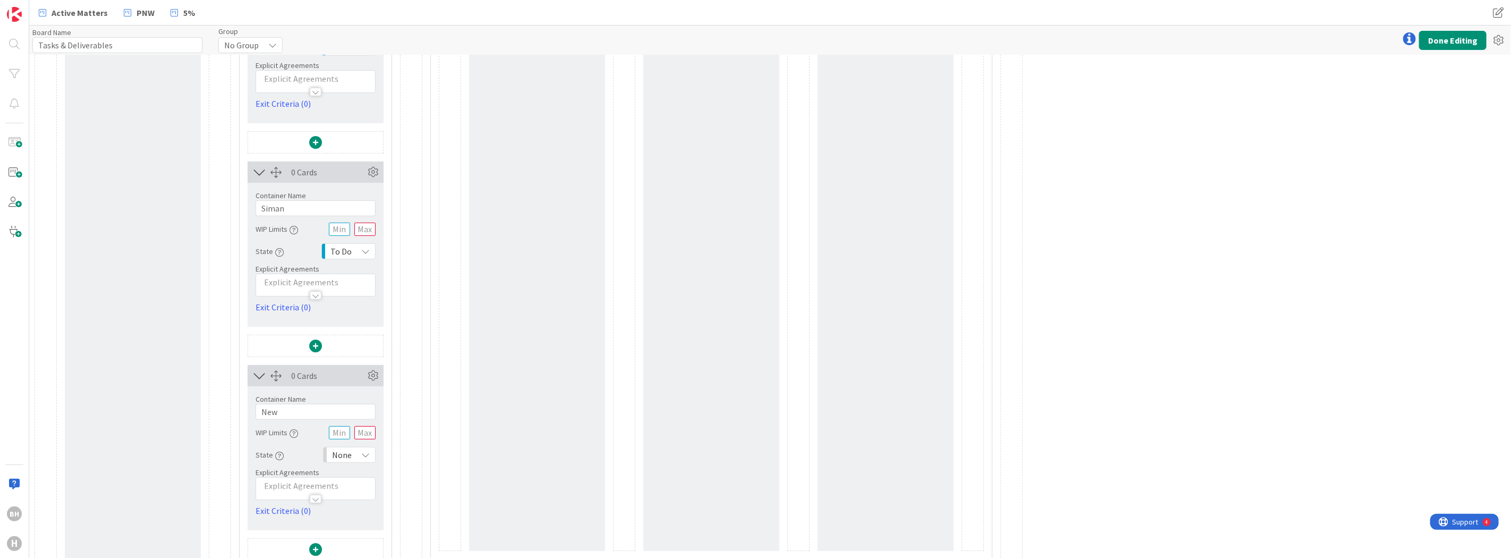
scroll to position [469, 0]
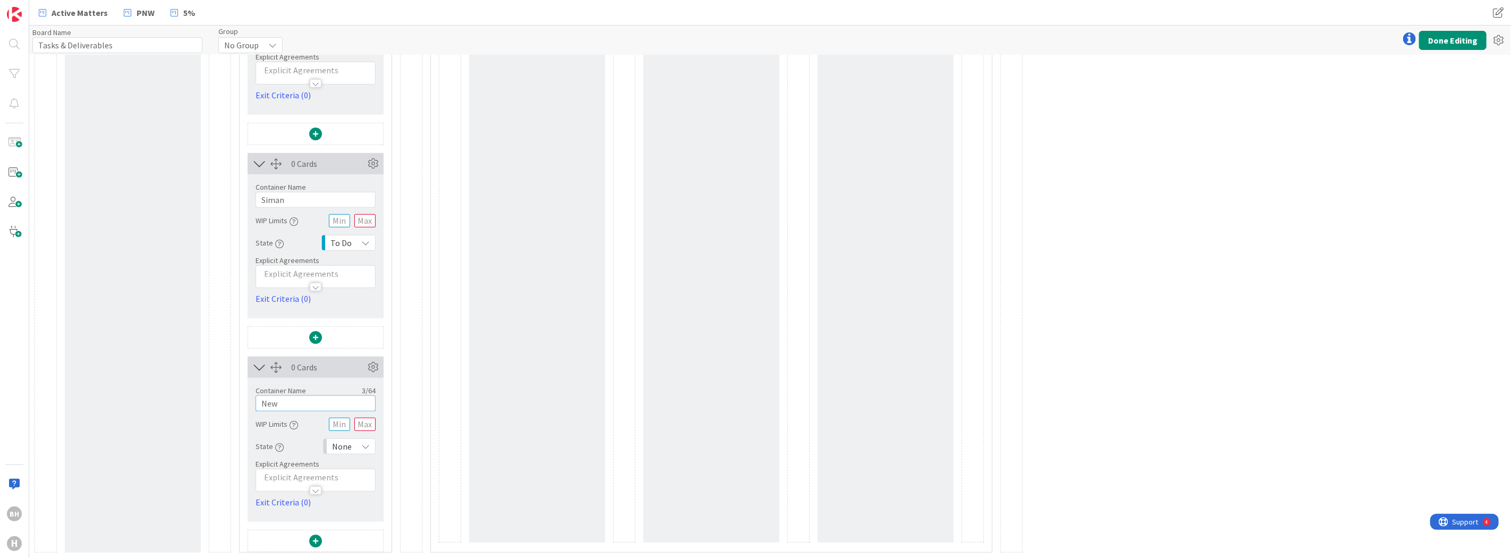
click at [286, 401] on input "New" at bounding box center [316, 403] width 120 height 16
type input "Arielle"
click at [312, 542] on span at bounding box center [315, 540] width 13 height 13
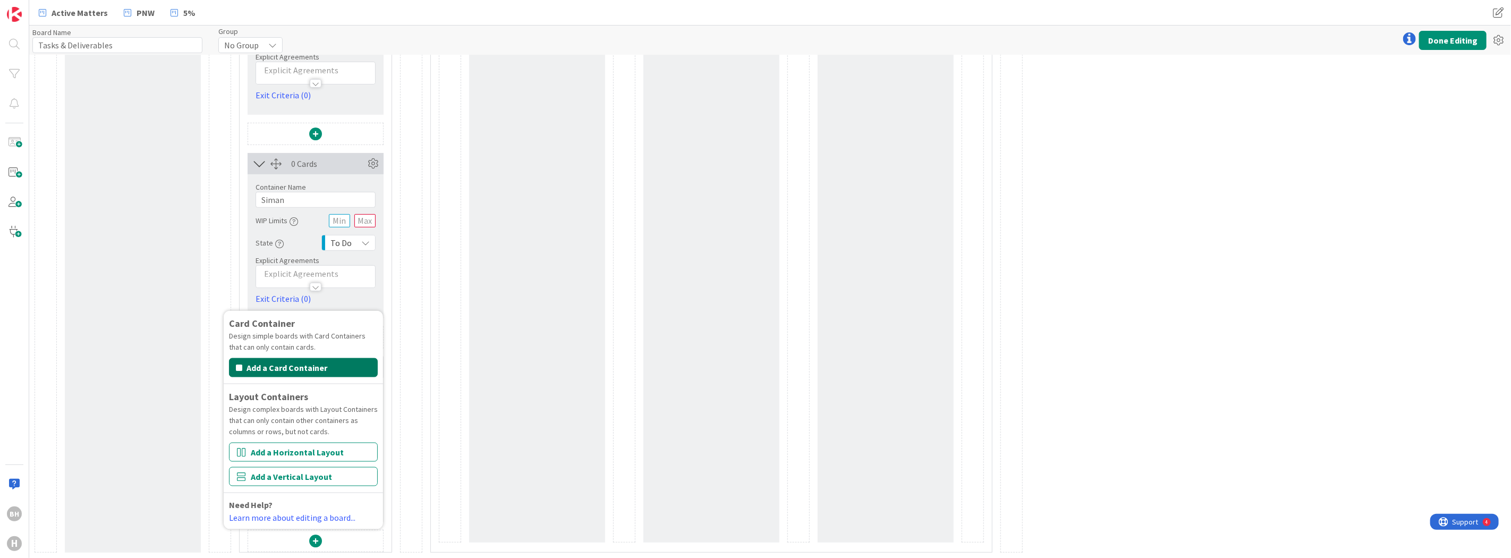
click at [277, 368] on button "Add a Card Container" at bounding box center [303, 367] width 149 height 19
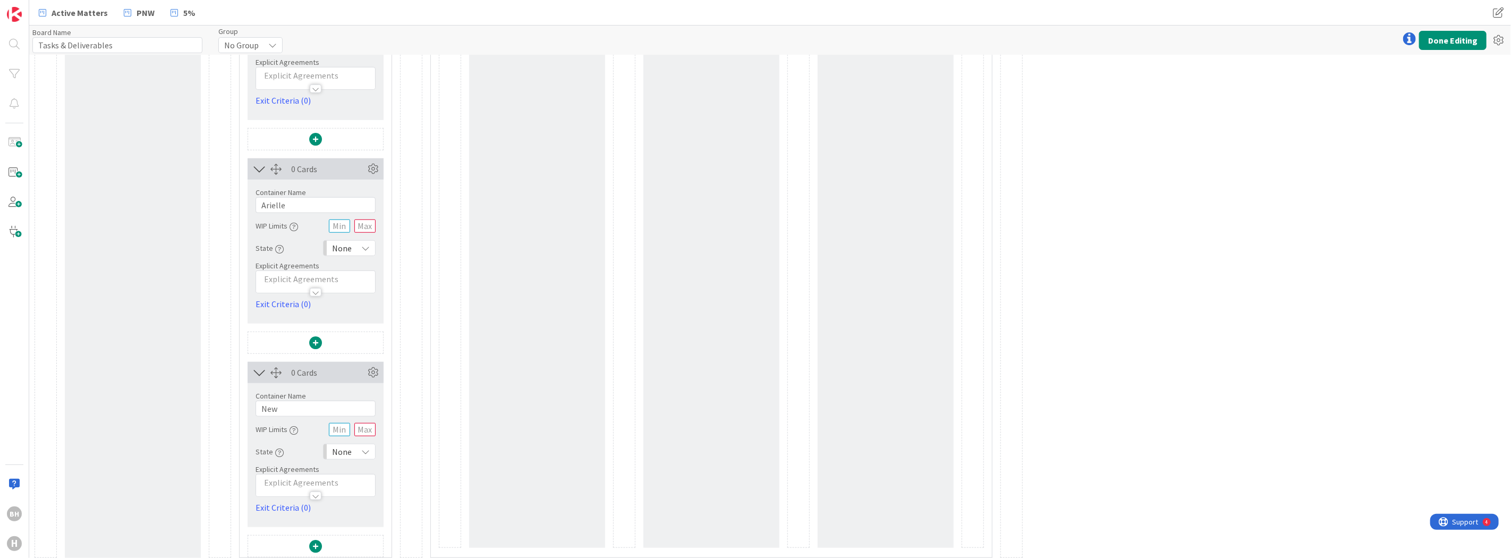
scroll to position [673, 0]
click at [293, 405] on input "New" at bounding box center [316, 403] width 120 height 16
type input "[PERSON_NAME]"
click at [347, 447] on span "None" at bounding box center [342, 446] width 20 height 15
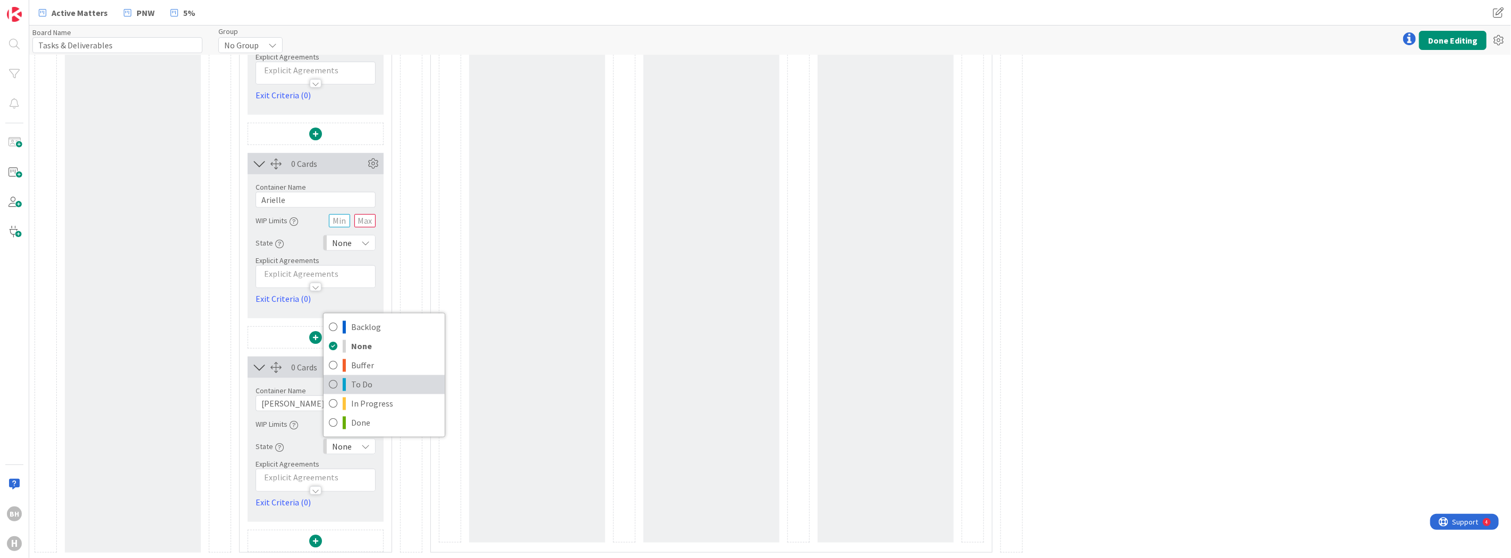
click at [354, 380] on span "To Do" at bounding box center [395, 385] width 88 height 16
click at [314, 538] on span at bounding box center [315, 540] width 13 height 13
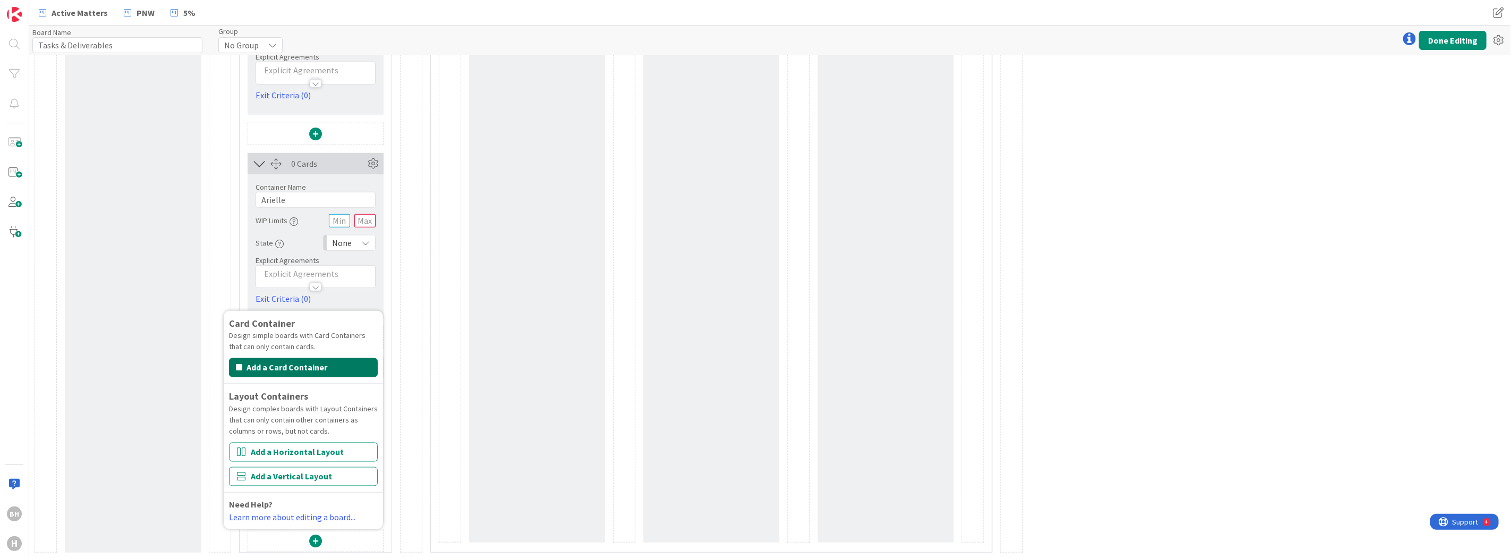
click at [304, 370] on button "Add a Card Container" at bounding box center [303, 367] width 149 height 19
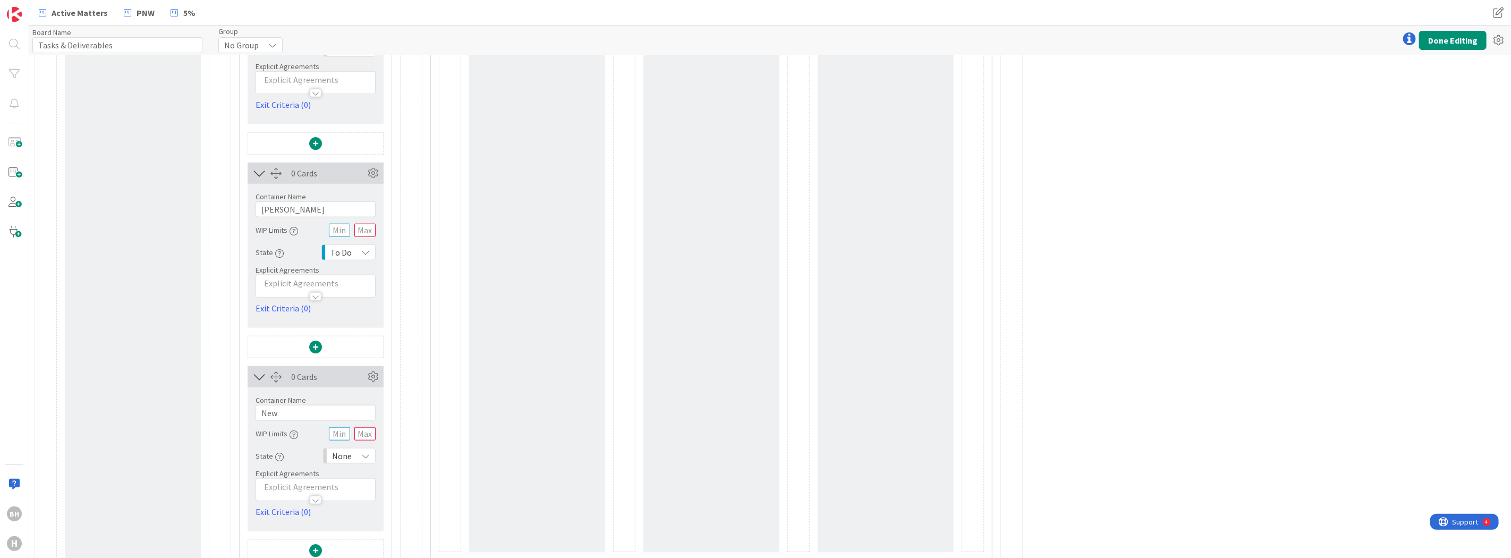
scroll to position [877, 0]
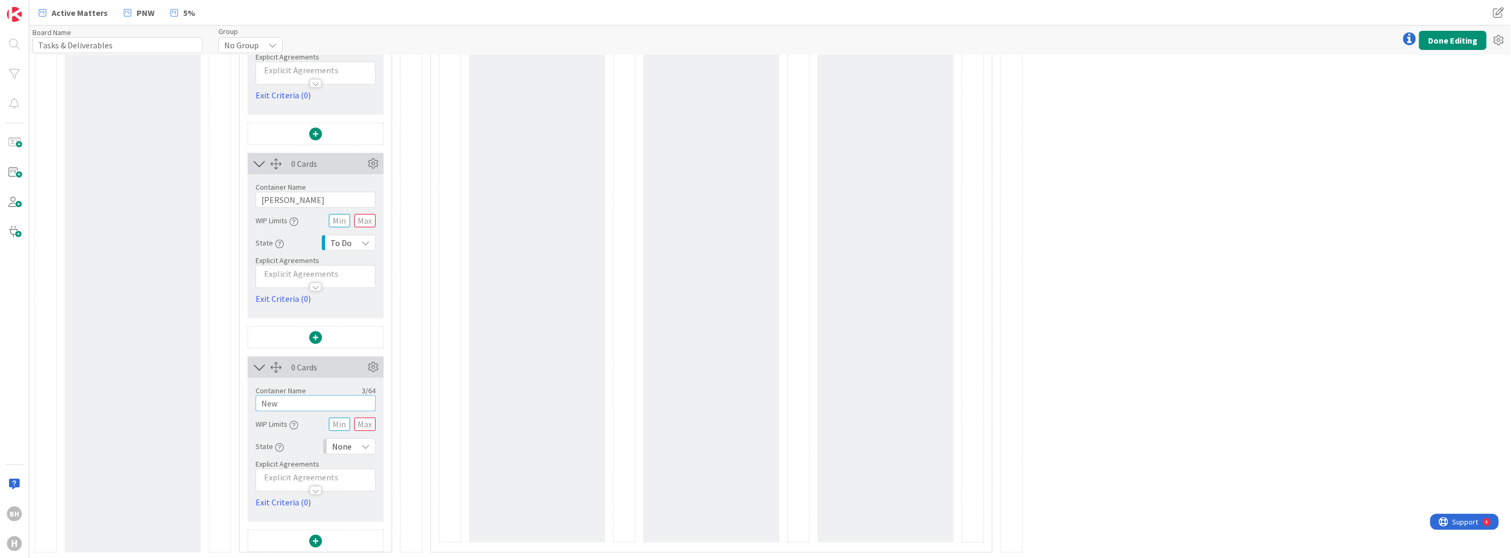
click at [278, 410] on input "New" at bounding box center [316, 403] width 120 height 16
type input "Sana"
click at [318, 538] on span at bounding box center [315, 540] width 13 height 13
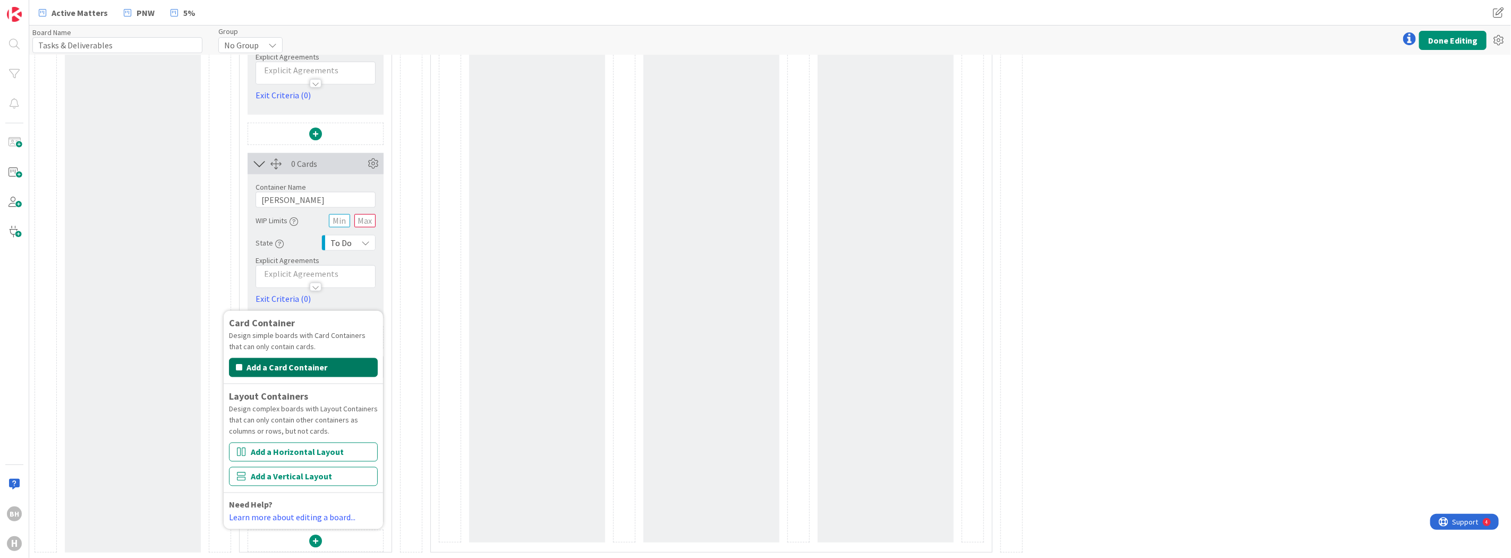
click at [305, 370] on button "Add a Card Container" at bounding box center [303, 367] width 149 height 19
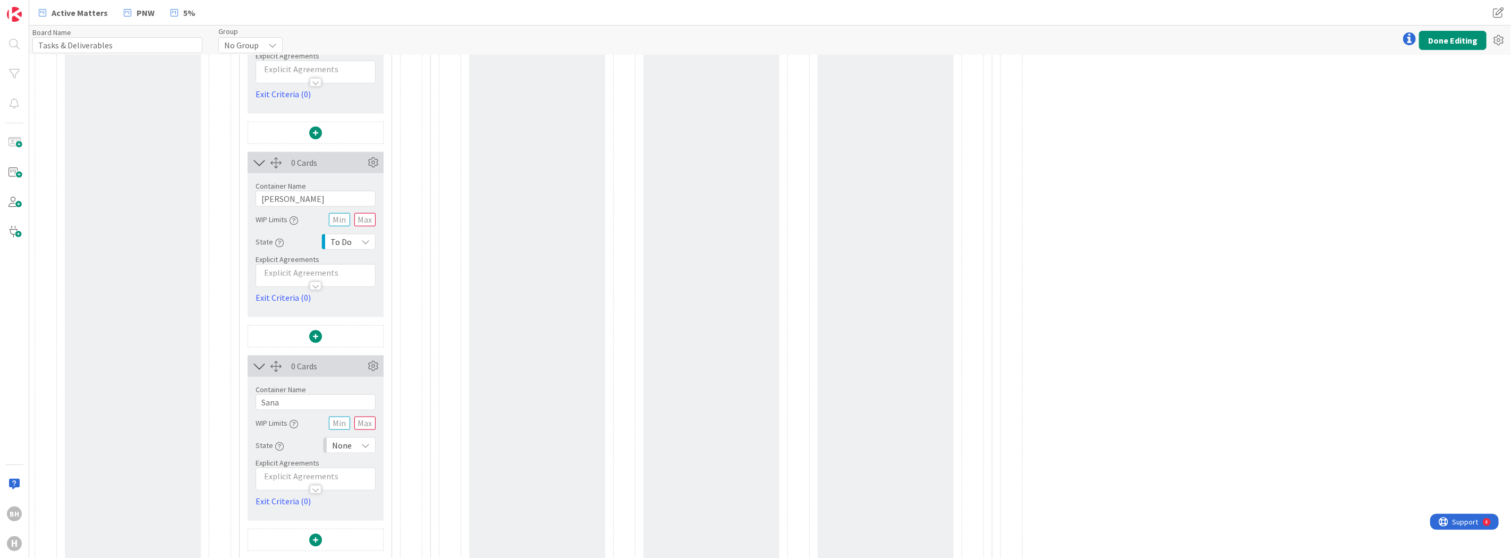
click at [341, 447] on span "None" at bounding box center [342, 445] width 20 height 15
click at [349, 386] on link "To Do" at bounding box center [384, 383] width 121 height 19
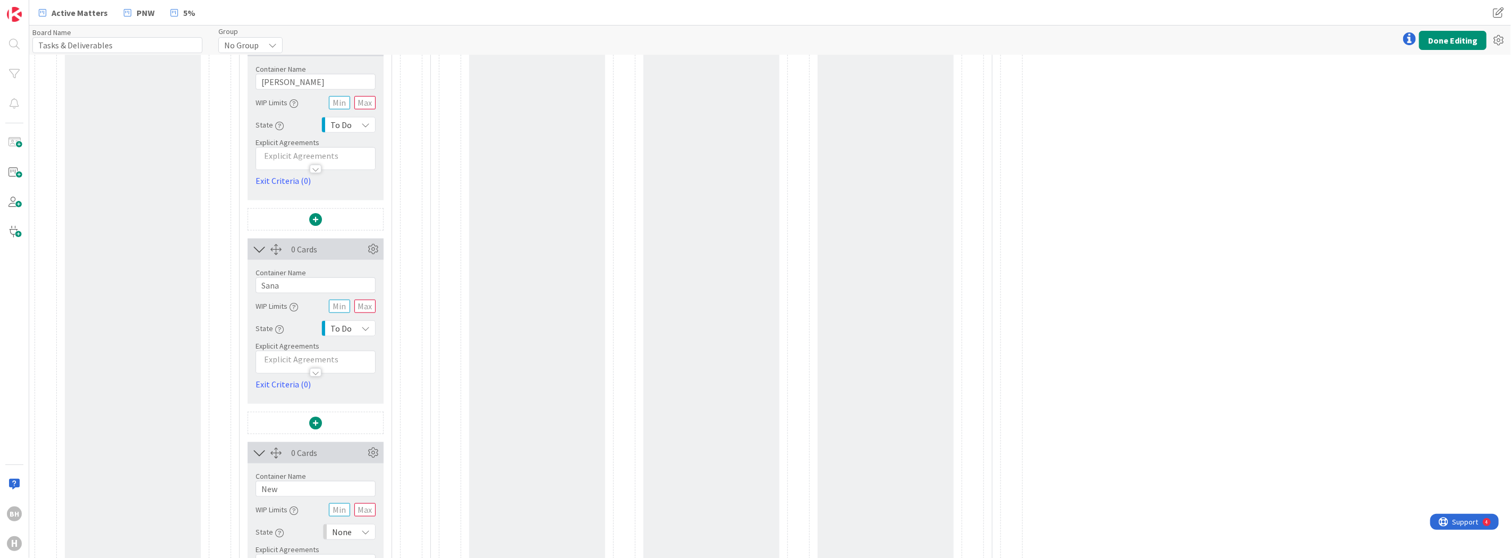
scroll to position [1080, 0]
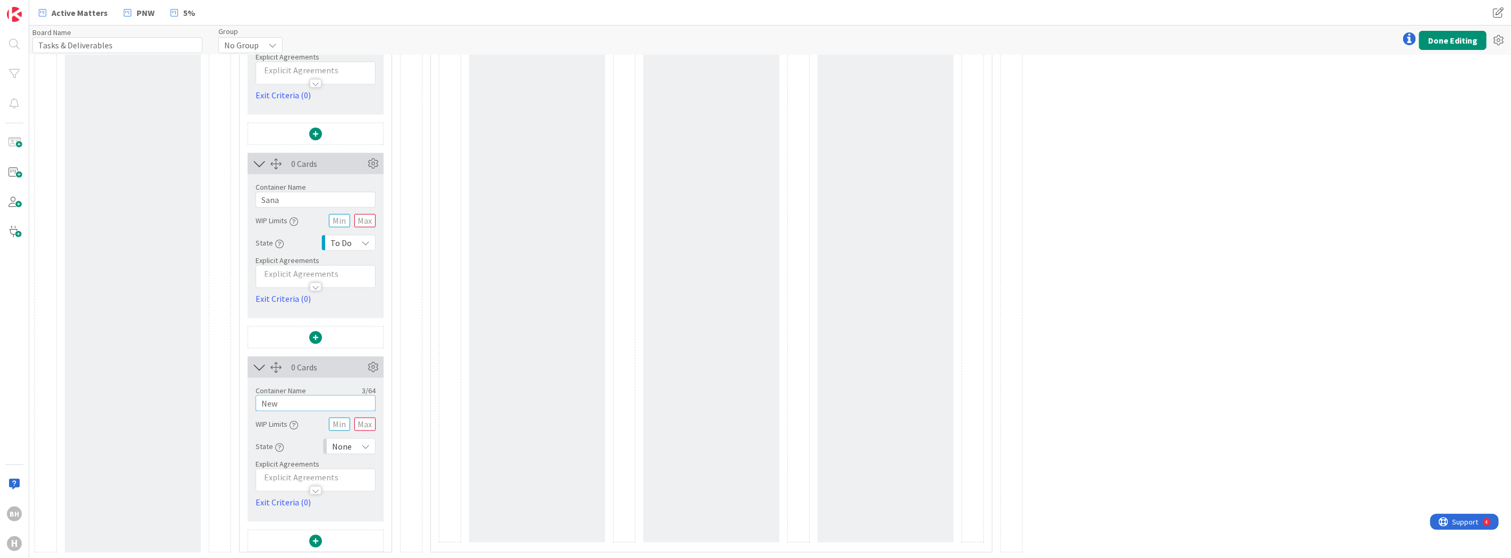
click at [303, 407] on input "New" at bounding box center [316, 403] width 120 height 16
type input "[PERSON_NAME]"
click at [344, 439] on span "None" at bounding box center [342, 446] width 20 height 15
click at [343, 383] on span at bounding box center [344, 384] width 3 height 13
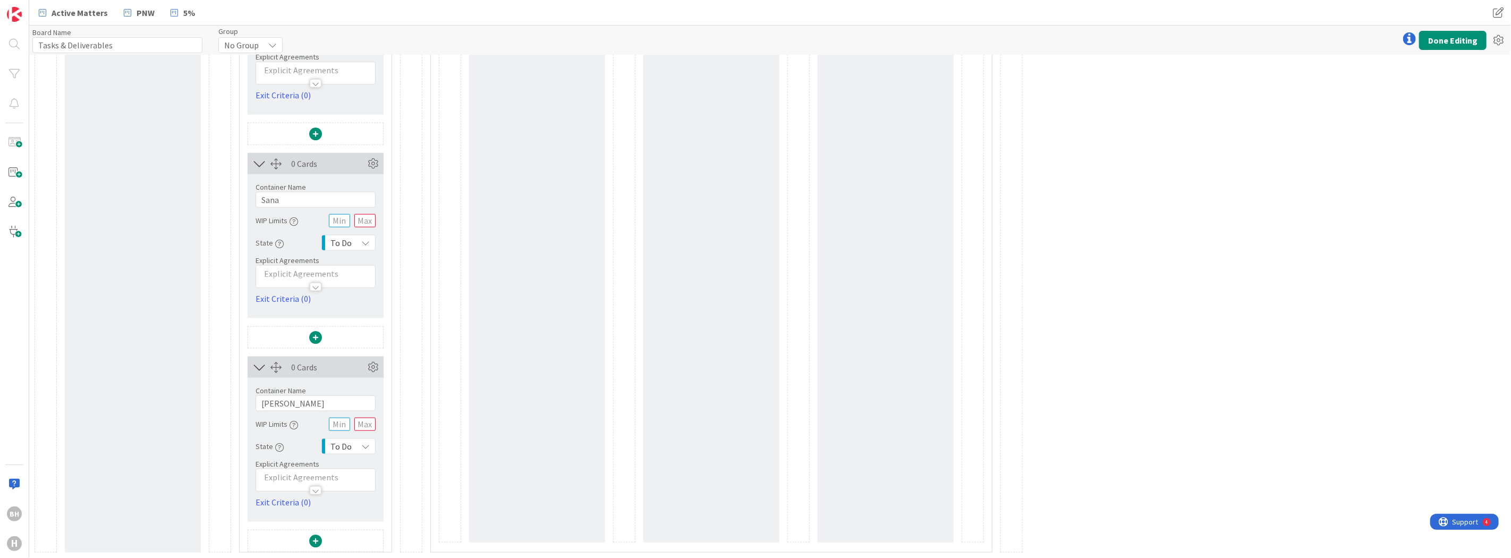
click at [318, 542] on span at bounding box center [315, 540] width 13 height 13
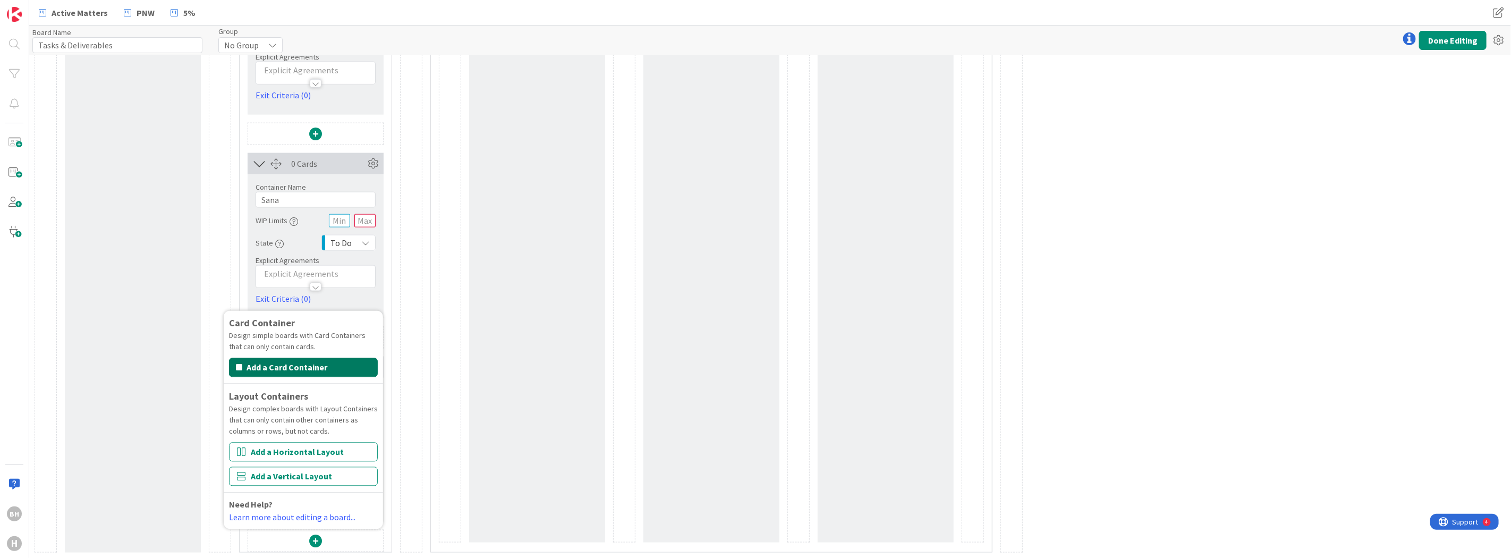
click at [296, 368] on button "Add a Card Container" at bounding box center [303, 367] width 149 height 19
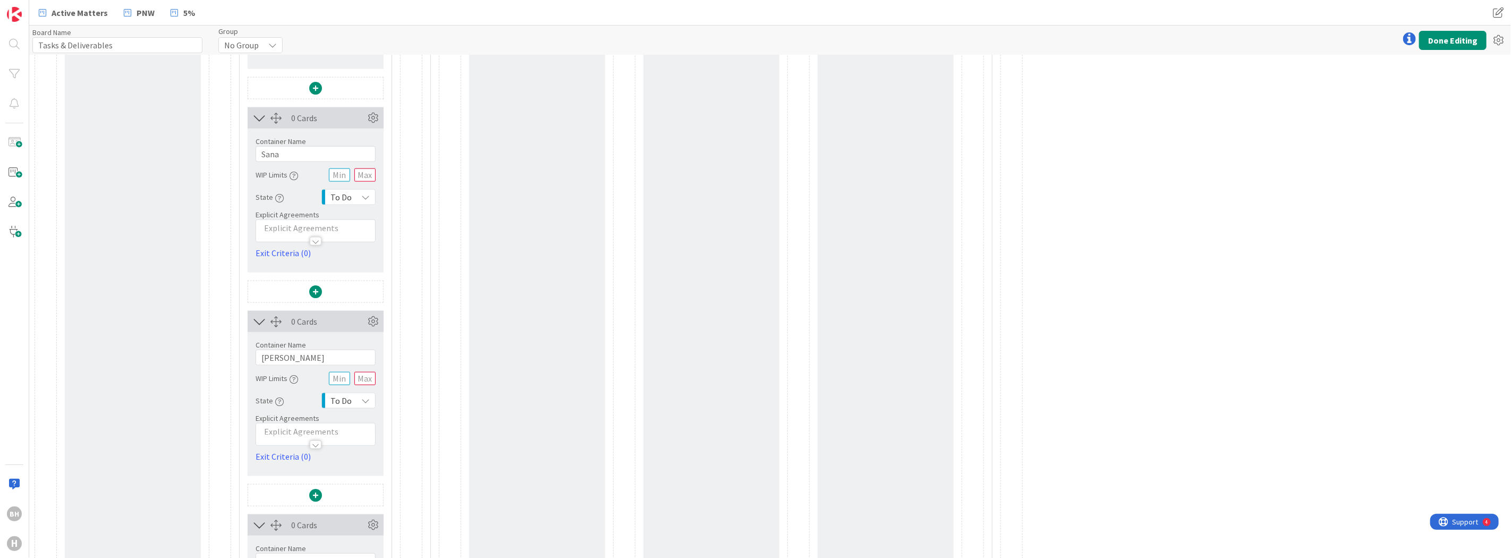
scroll to position [1283, 0]
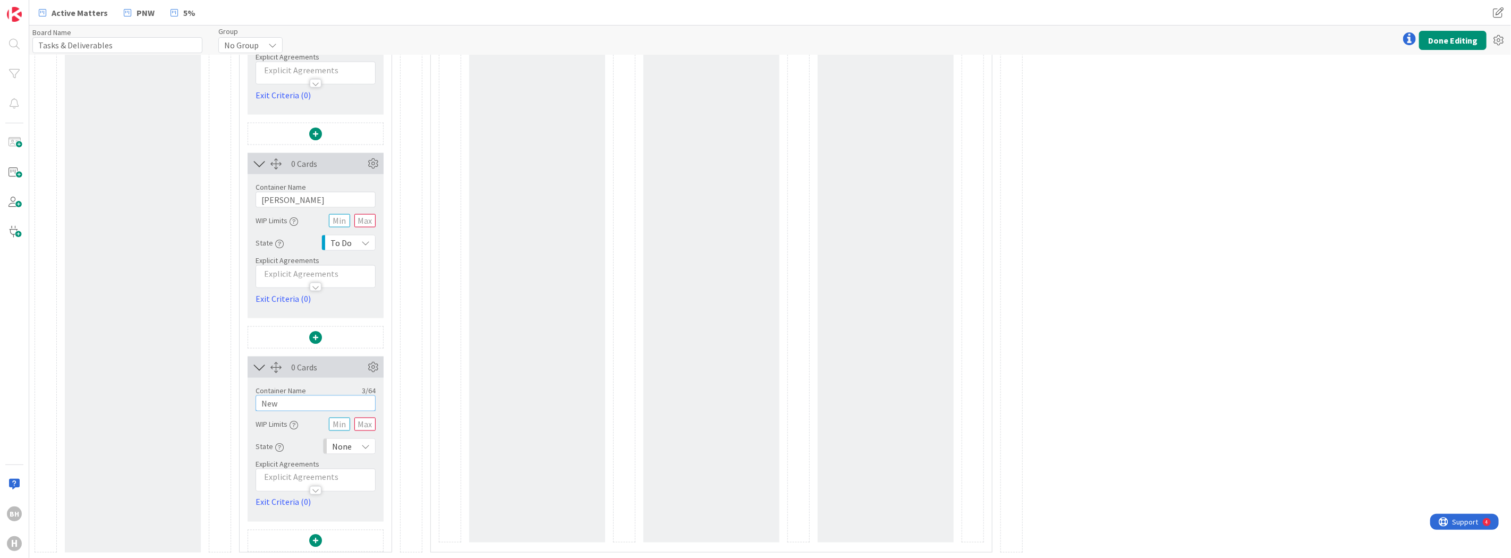
click at [291, 407] on input "New" at bounding box center [316, 403] width 120 height 16
type input "[PERSON_NAME]"
click at [334, 446] on span "None" at bounding box center [342, 446] width 20 height 15
click at [356, 378] on span "To Do" at bounding box center [395, 385] width 88 height 16
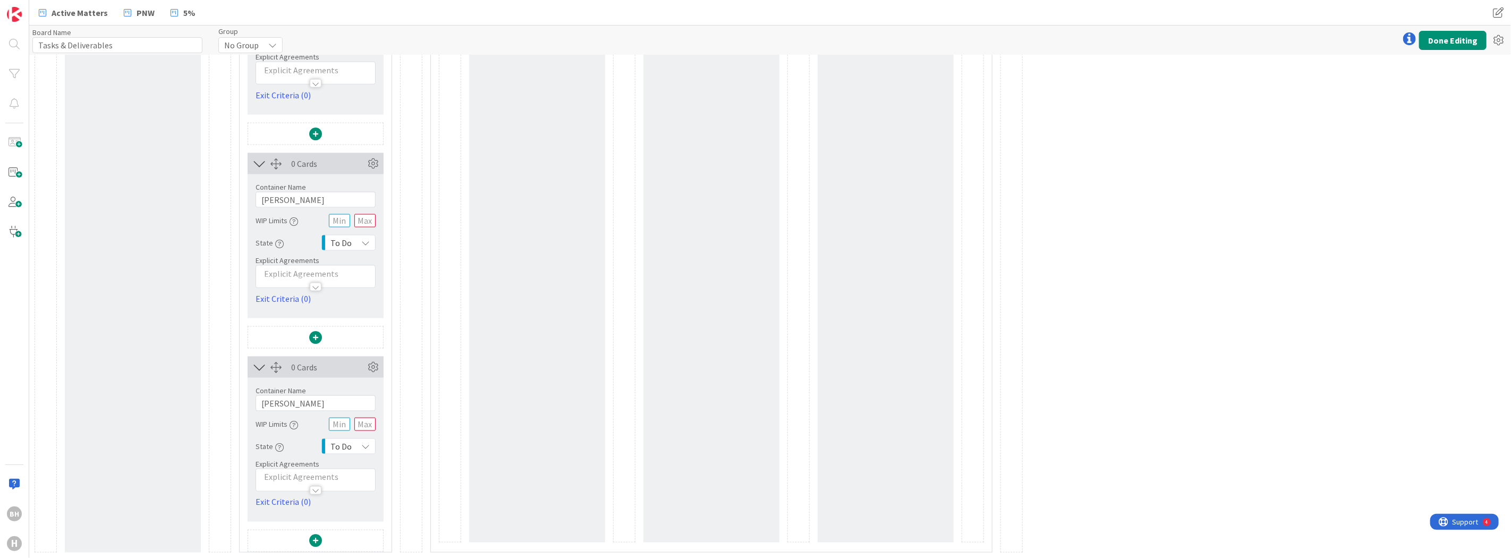
click at [319, 540] on span at bounding box center [315, 540] width 13 height 13
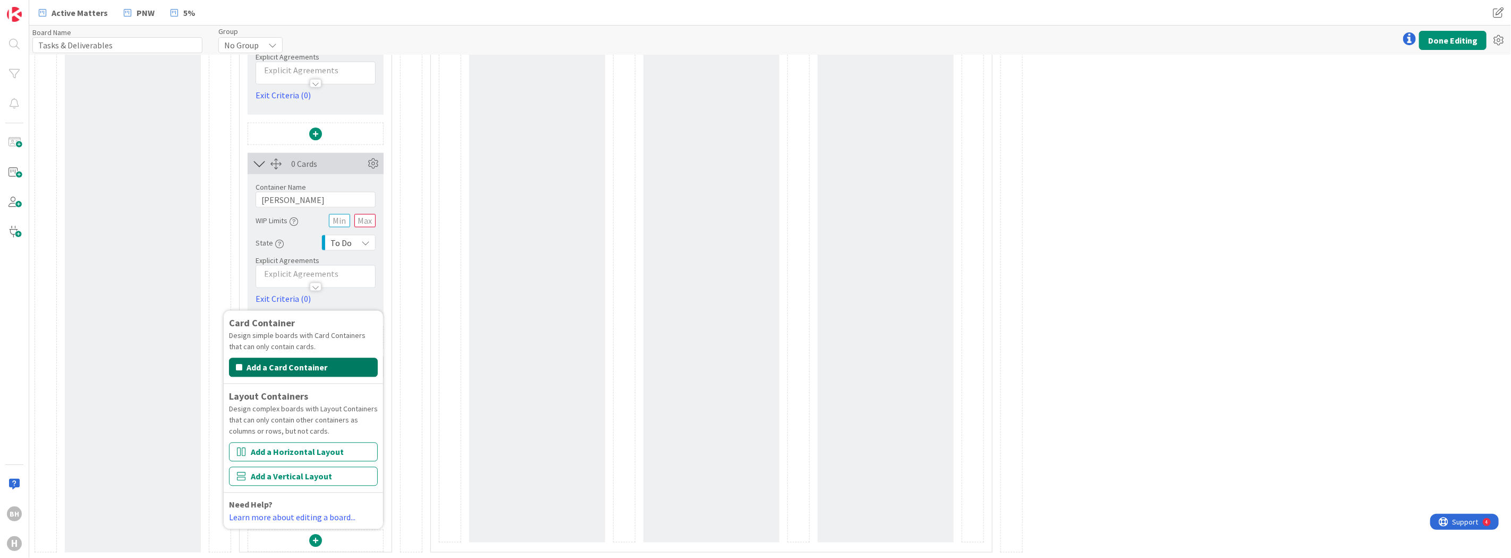
click at [305, 366] on button "Add a Card Container" at bounding box center [303, 367] width 149 height 19
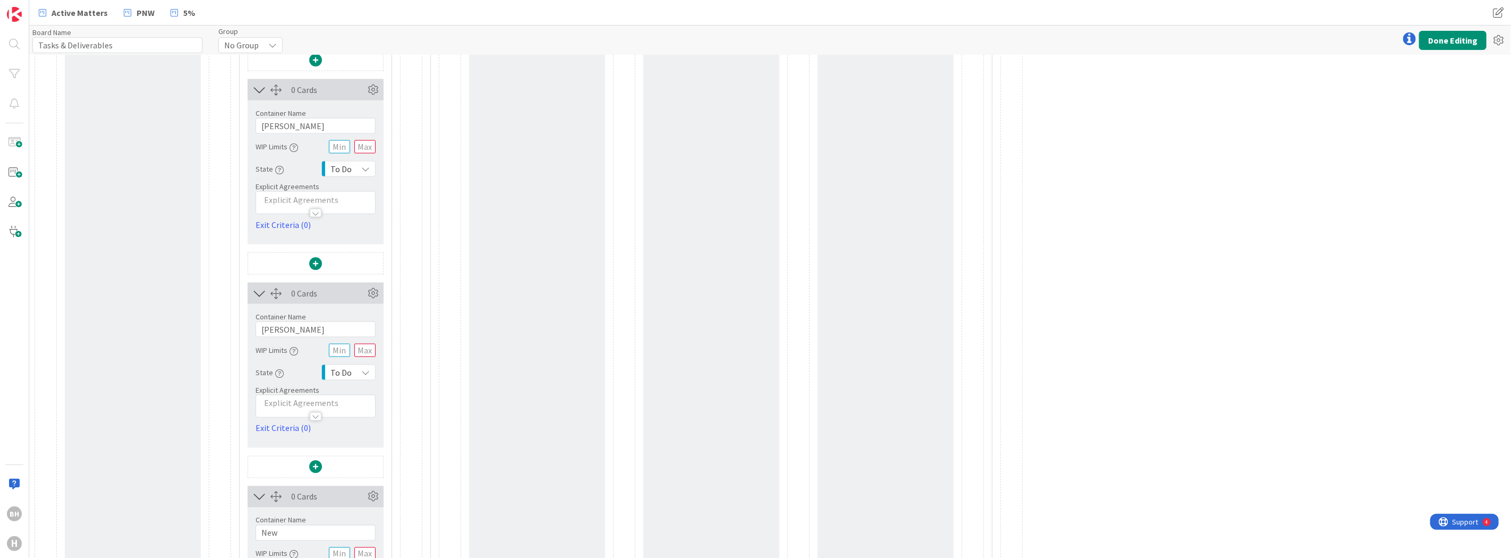
scroll to position [1357, 0]
click at [288, 535] on input "New" at bounding box center [316, 532] width 120 height 16
click at [289, 535] on input "New" at bounding box center [316, 532] width 120 height 16
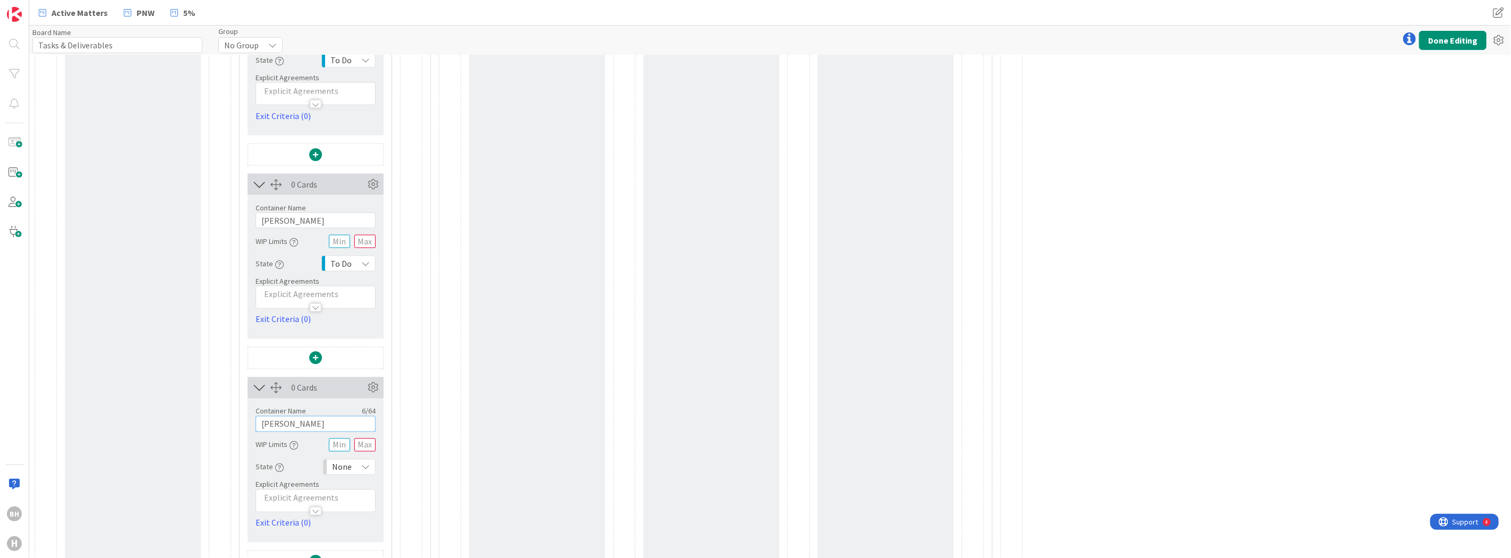
scroll to position [1487, 0]
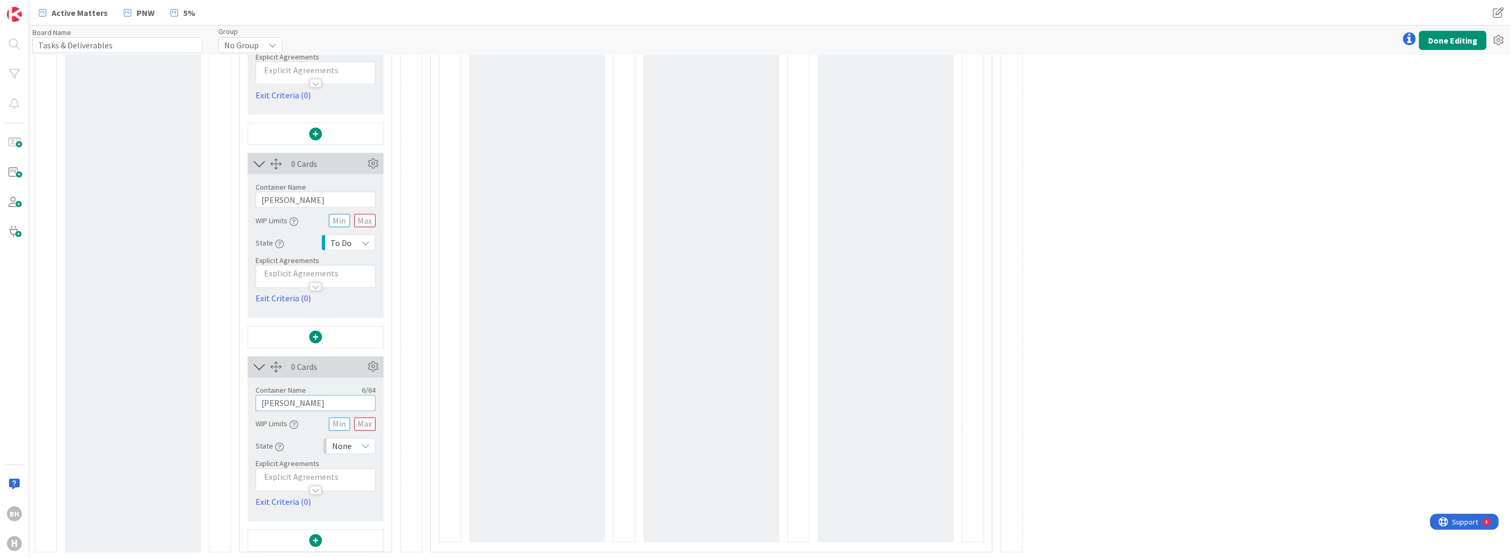
type input "[PERSON_NAME]"
click at [335, 447] on span "None" at bounding box center [342, 446] width 20 height 15
click at [350, 385] on link "To Do" at bounding box center [384, 384] width 121 height 19
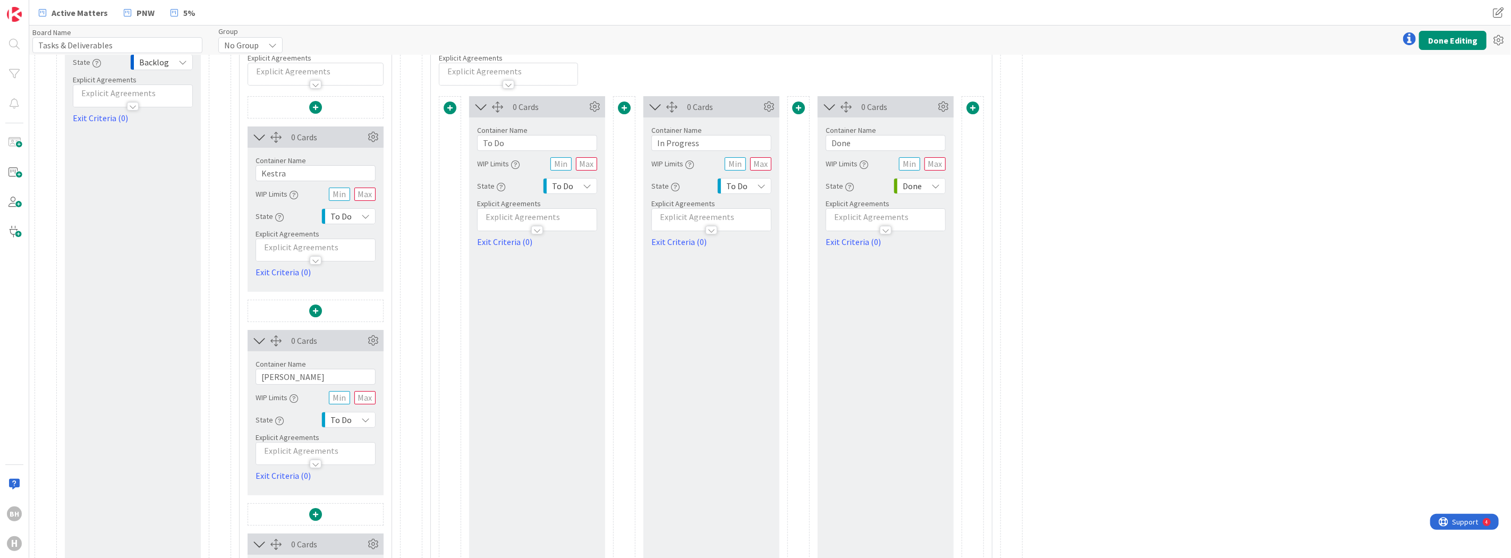
scroll to position [0, 0]
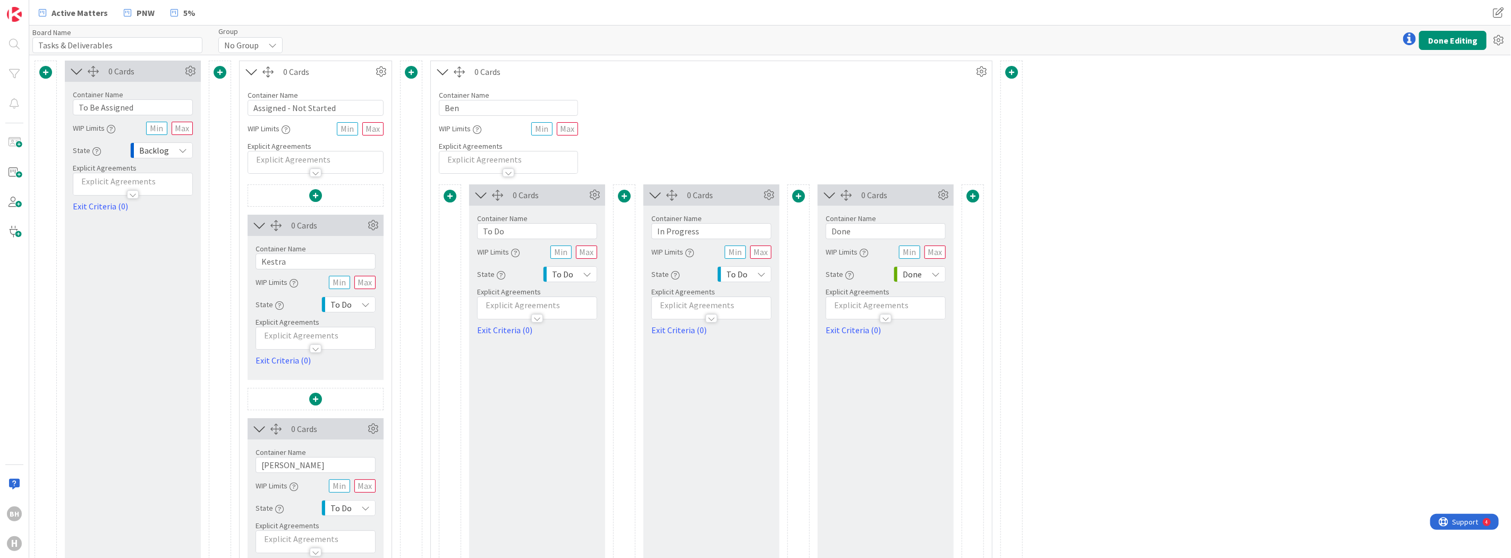
click at [439, 75] on icon at bounding box center [443, 72] width 18 height 14
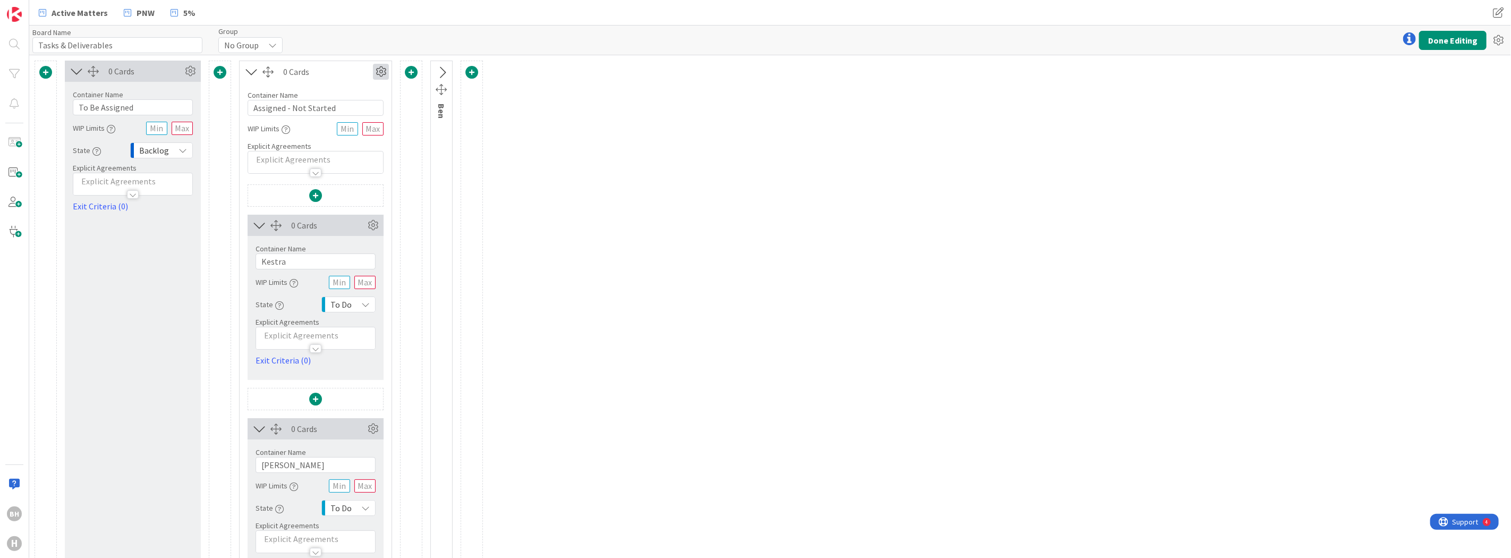
click at [380, 72] on icon at bounding box center [381, 72] width 16 height 16
click at [388, 46] on div "Board Name 20 / 64 Tasks & Deliverables Group No Group Done Editing" at bounding box center [770, 40] width 1482 height 29
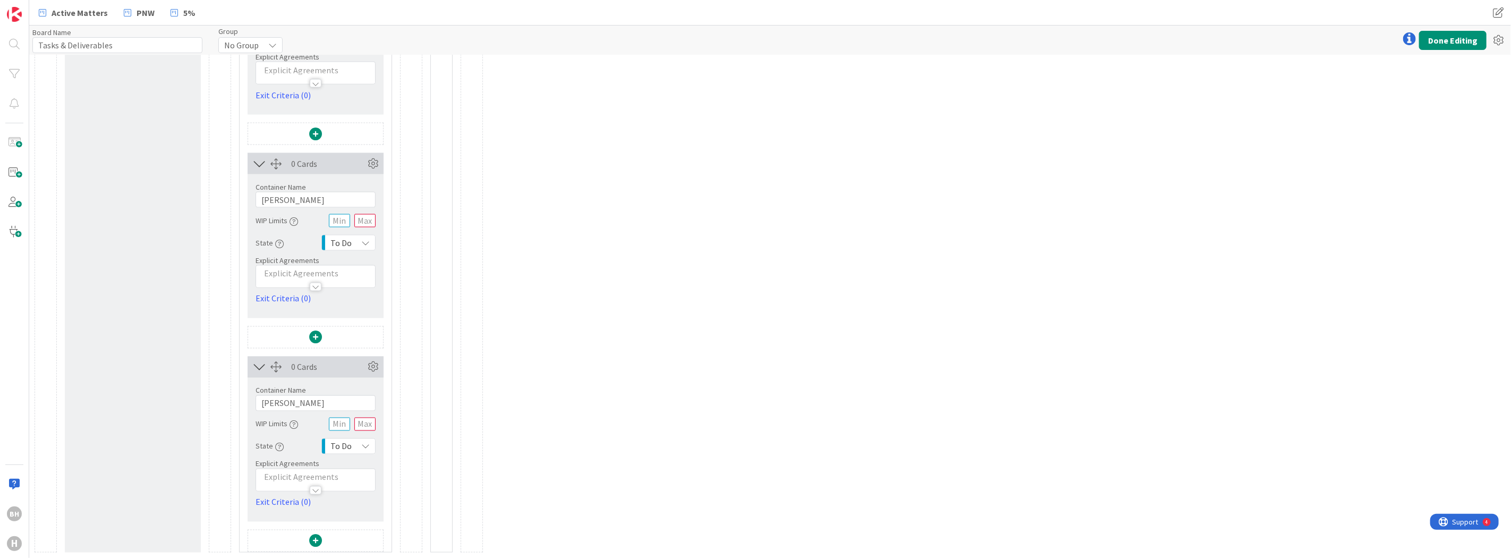
scroll to position [1487, 0]
click at [258, 369] on icon at bounding box center [260, 367] width 18 height 14
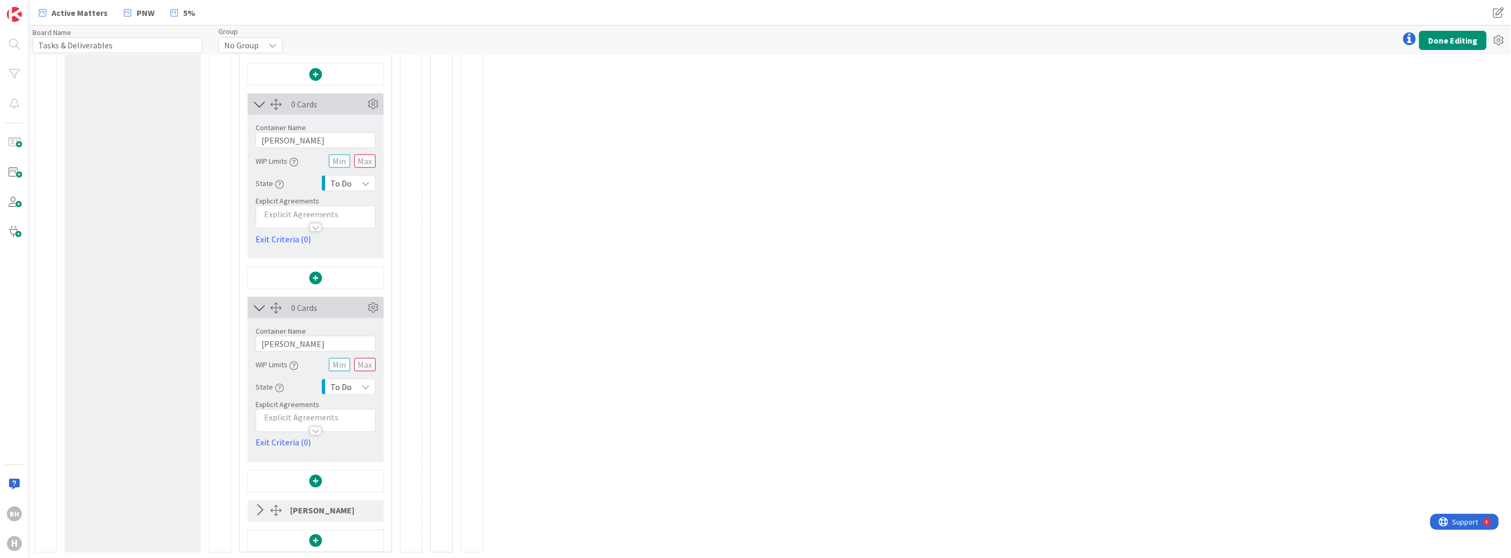
scroll to position [1343, 0]
click at [258, 510] on icon at bounding box center [260, 511] width 18 height 14
click at [258, 510] on icon at bounding box center [260, 510] width 18 height 14
click at [257, 307] on icon at bounding box center [260, 308] width 18 height 14
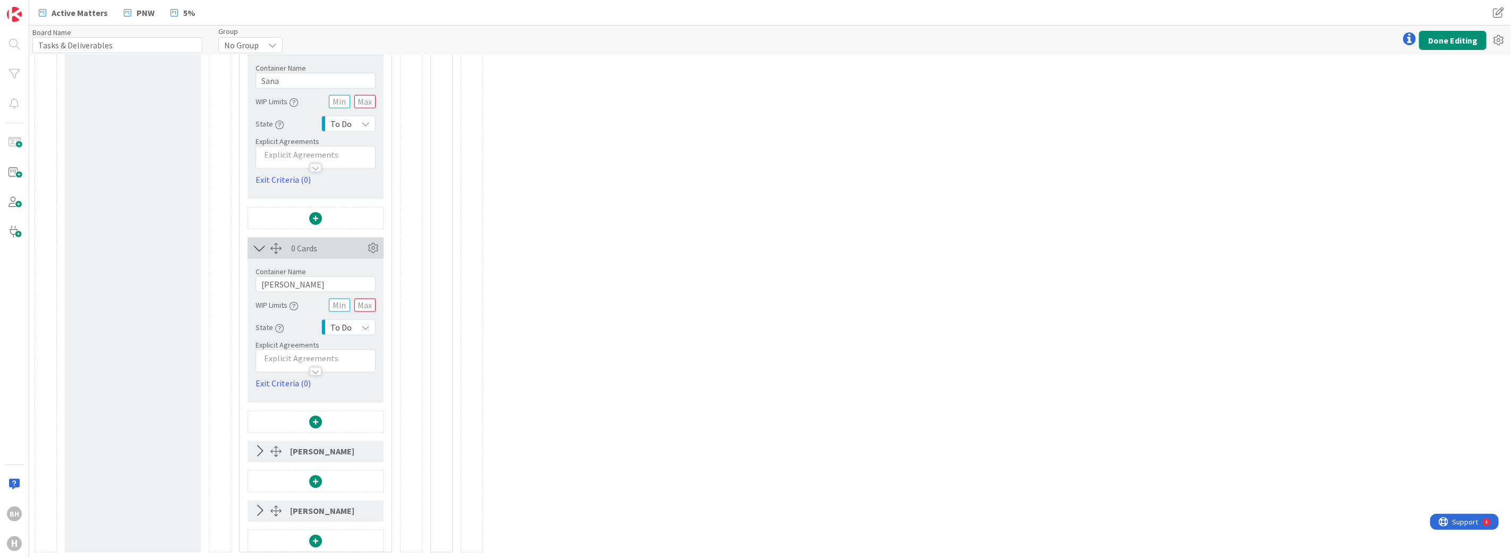
scroll to position [1199, 0]
click at [261, 245] on icon at bounding box center [260, 248] width 18 height 14
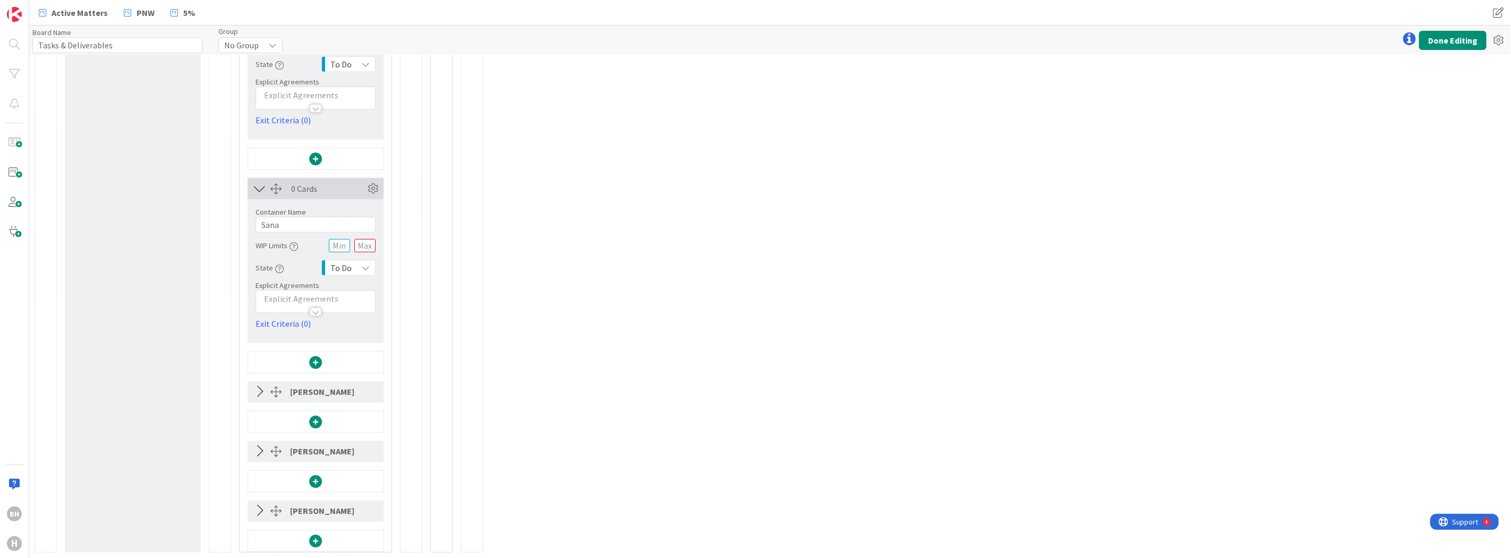
click at [259, 186] on icon at bounding box center [260, 189] width 18 height 14
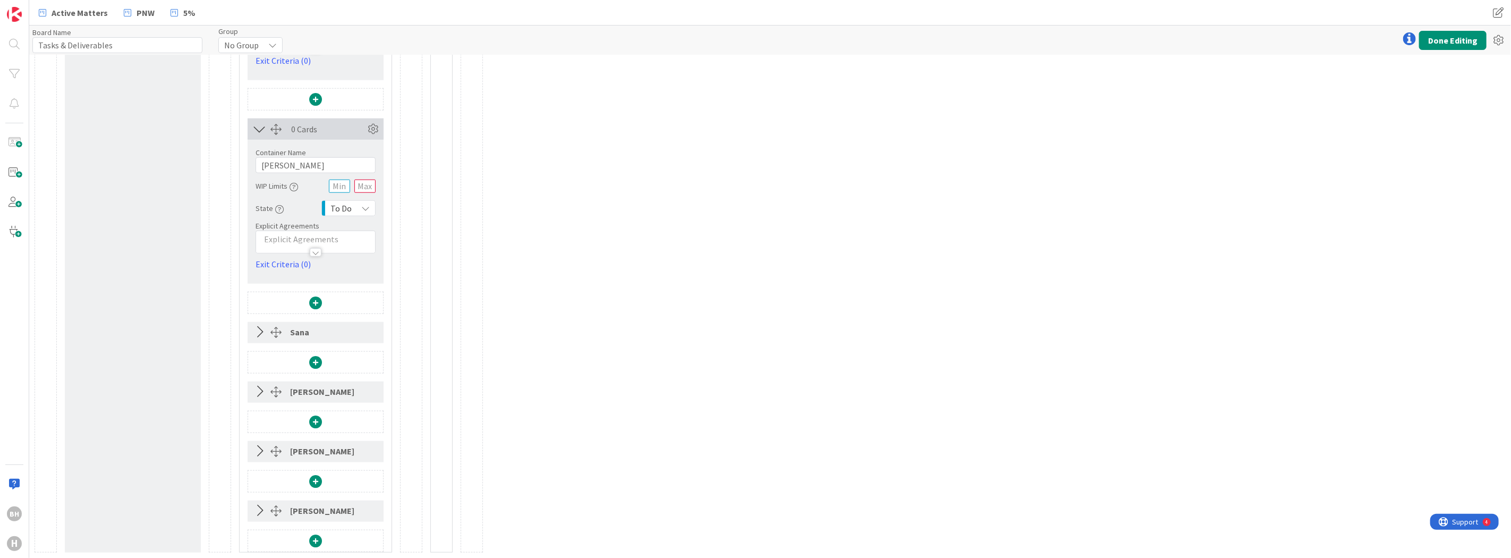
click at [257, 129] on icon at bounding box center [260, 129] width 18 height 14
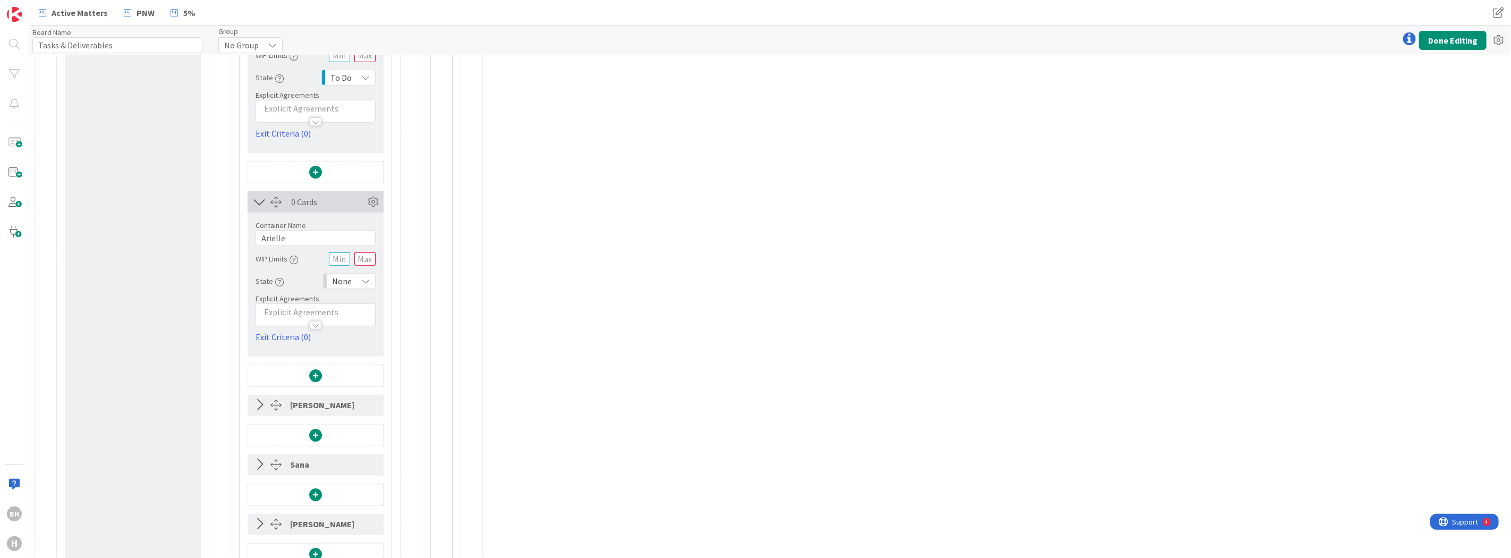
click at [258, 200] on icon at bounding box center [260, 202] width 18 height 14
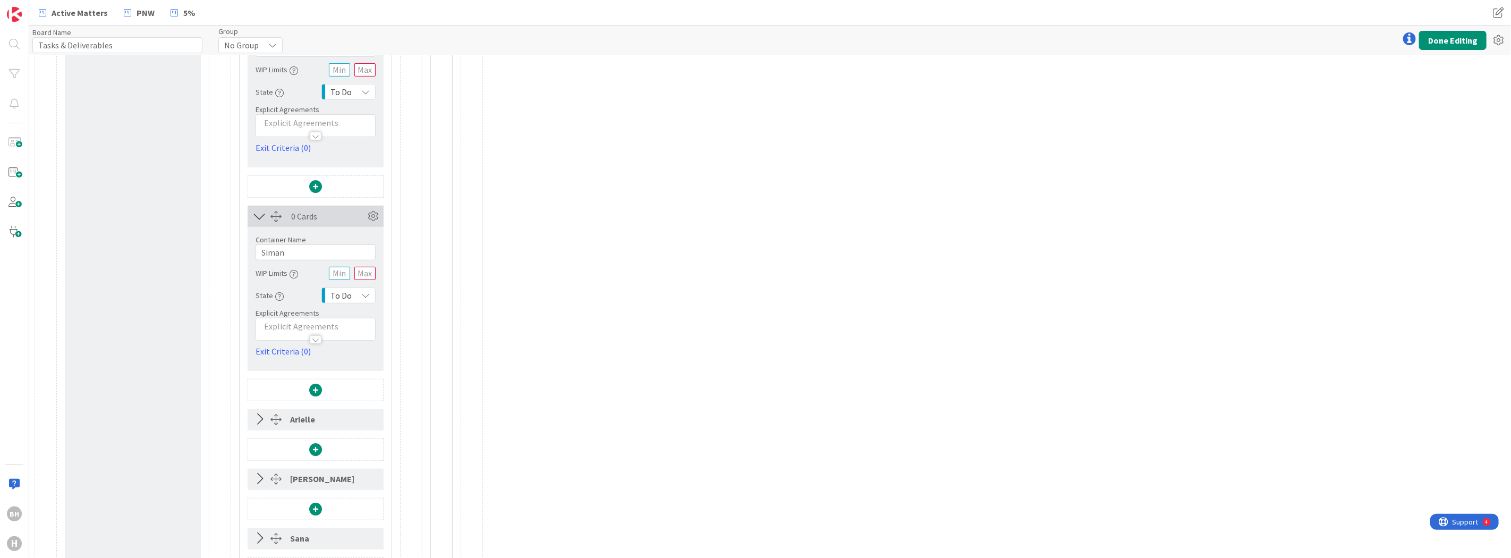
click at [257, 217] on icon at bounding box center [260, 216] width 18 height 14
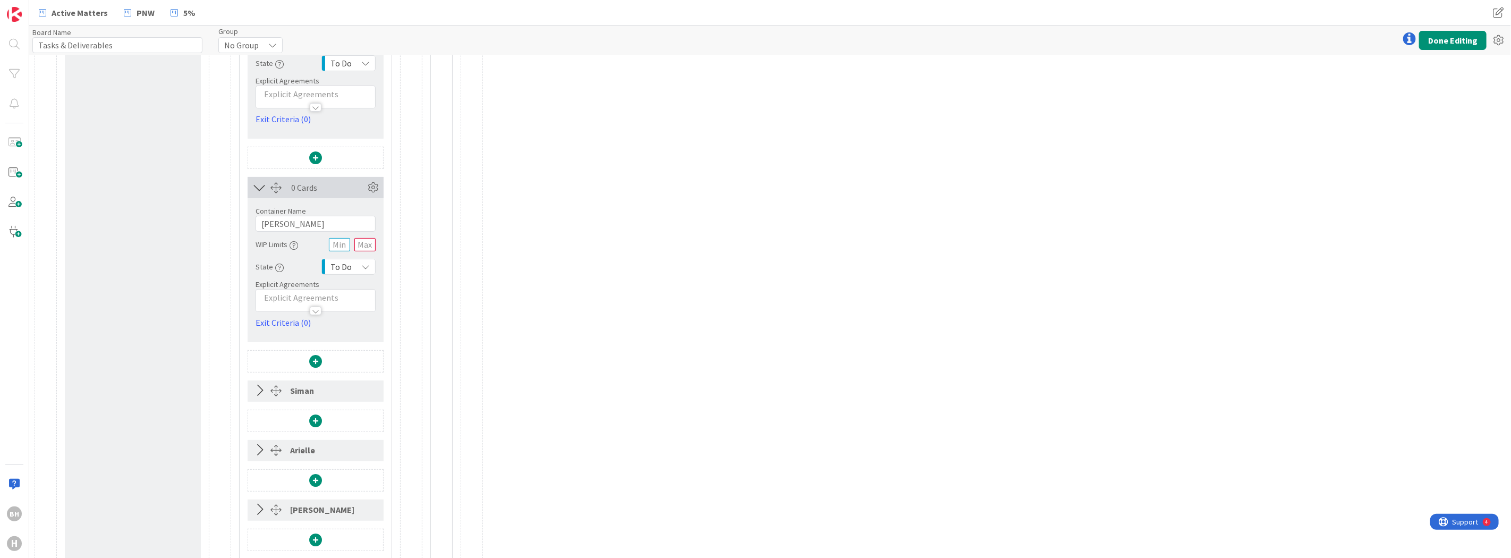
scroll to position [224, 0]
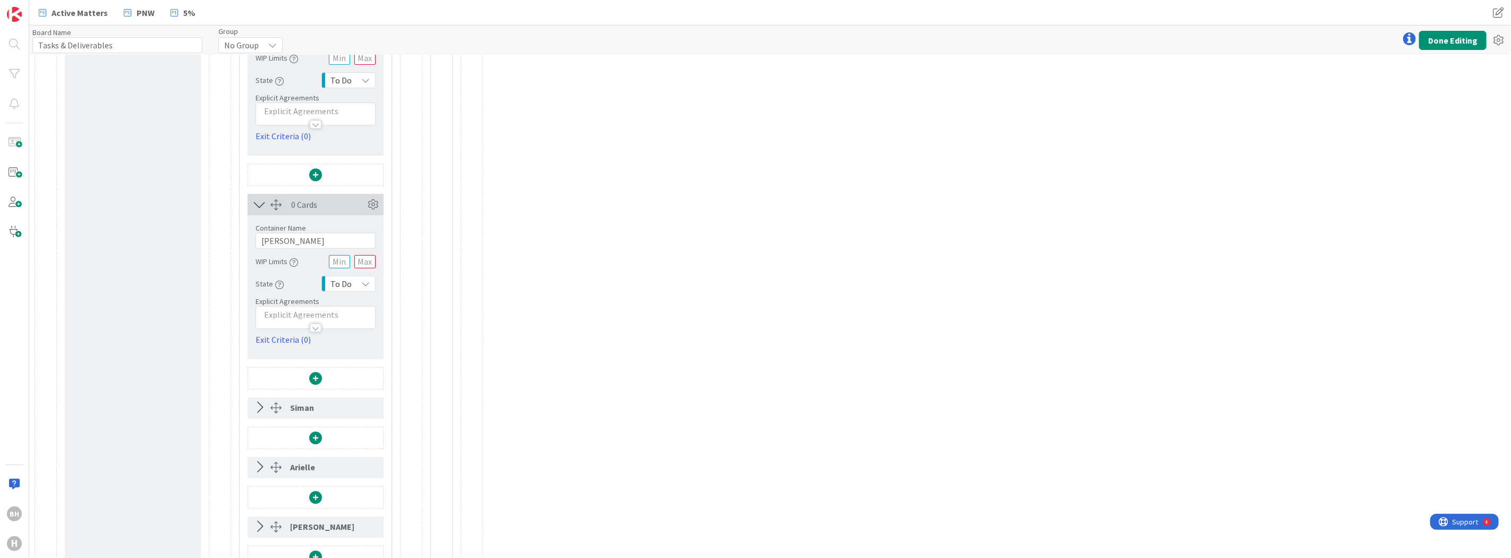
click at [259, 209] on icon at bounding box center [260, 205] width 18 height 14
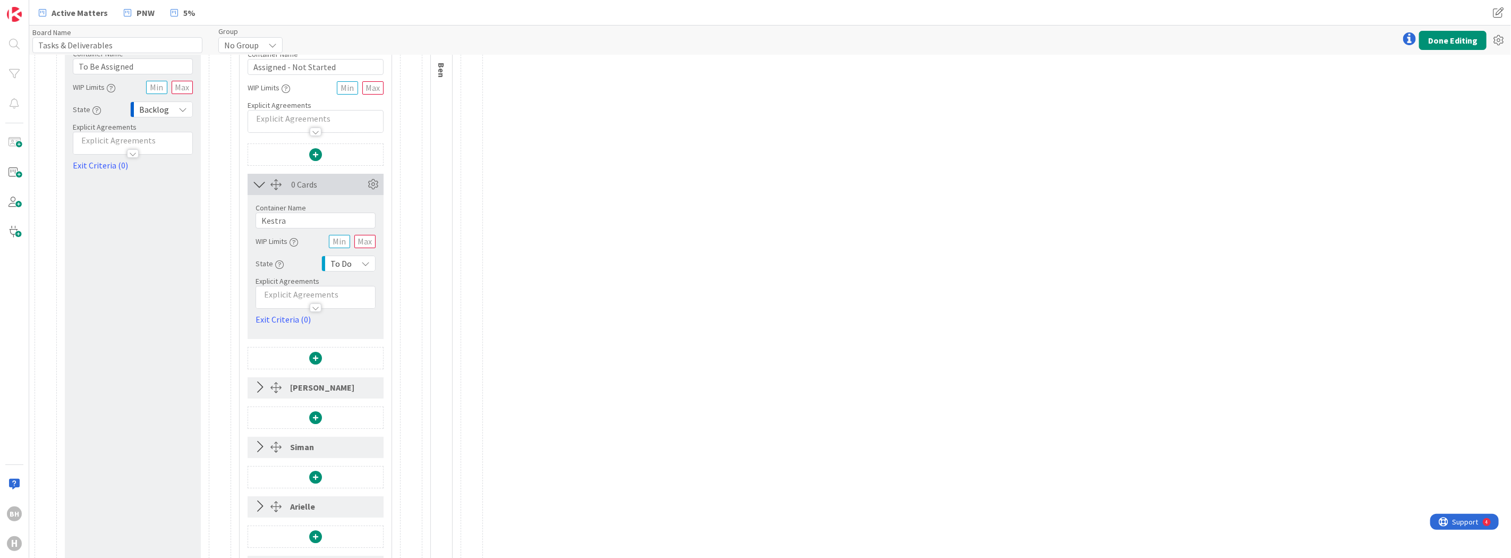
scroll to position [32, 0]
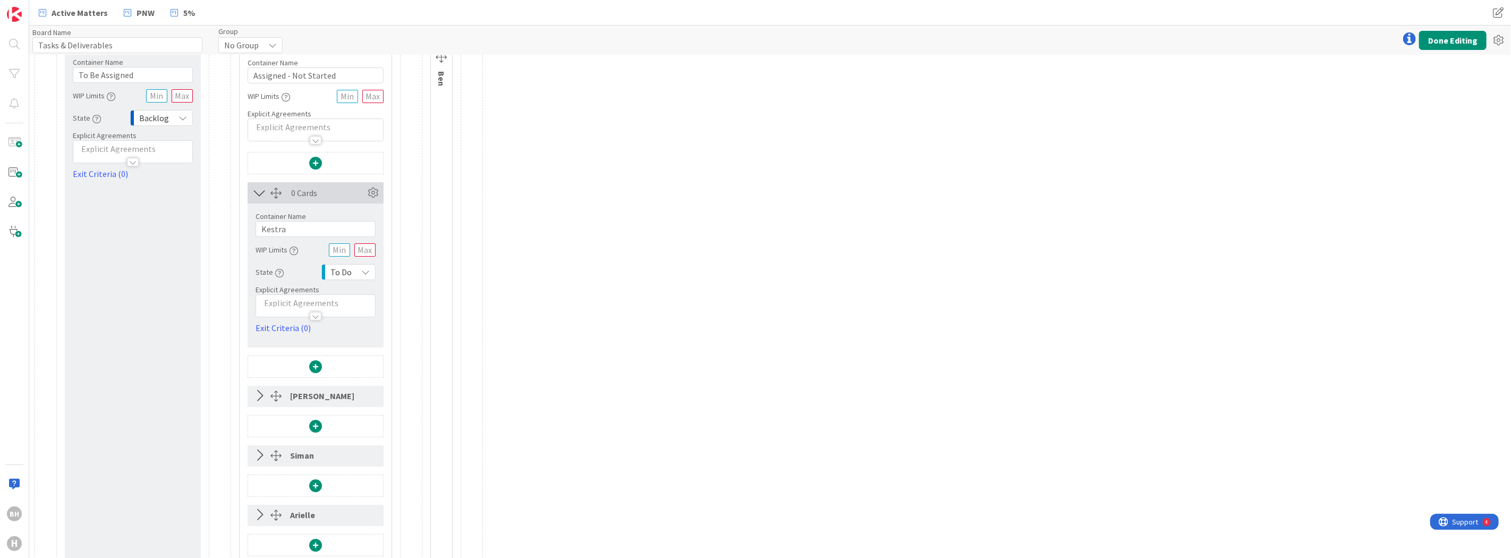
click at [259, 193] on icon at bounding box center [260, 193] width 18 height 14
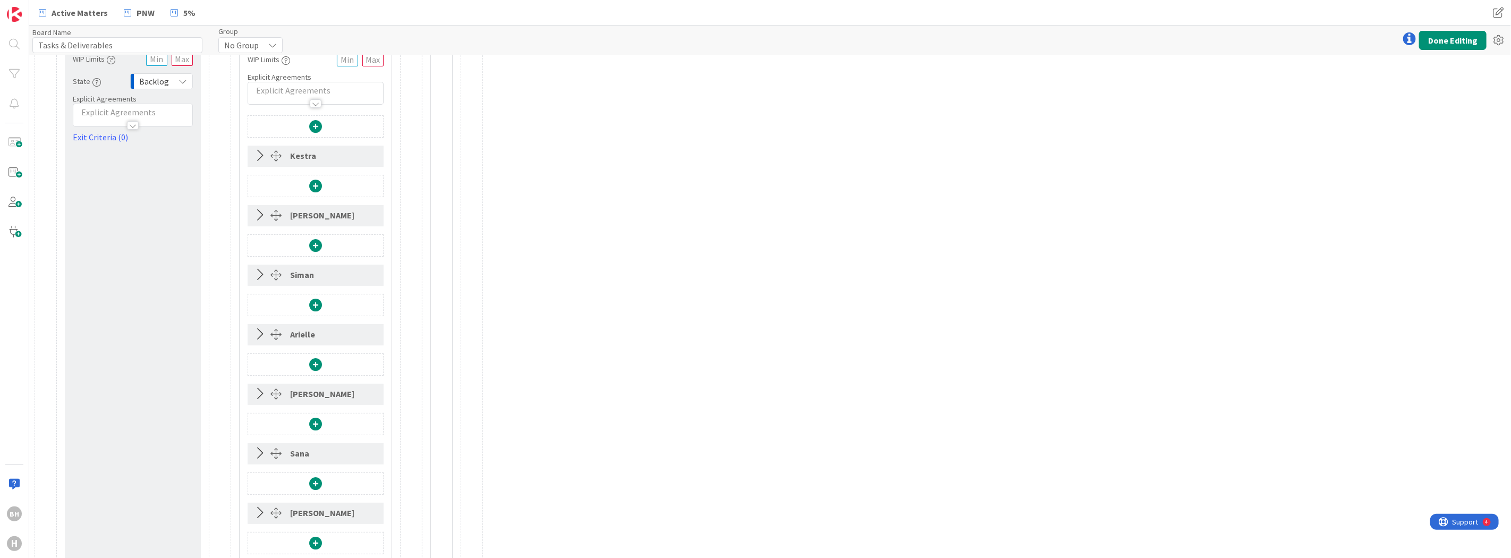
scroll to position [88, 0]
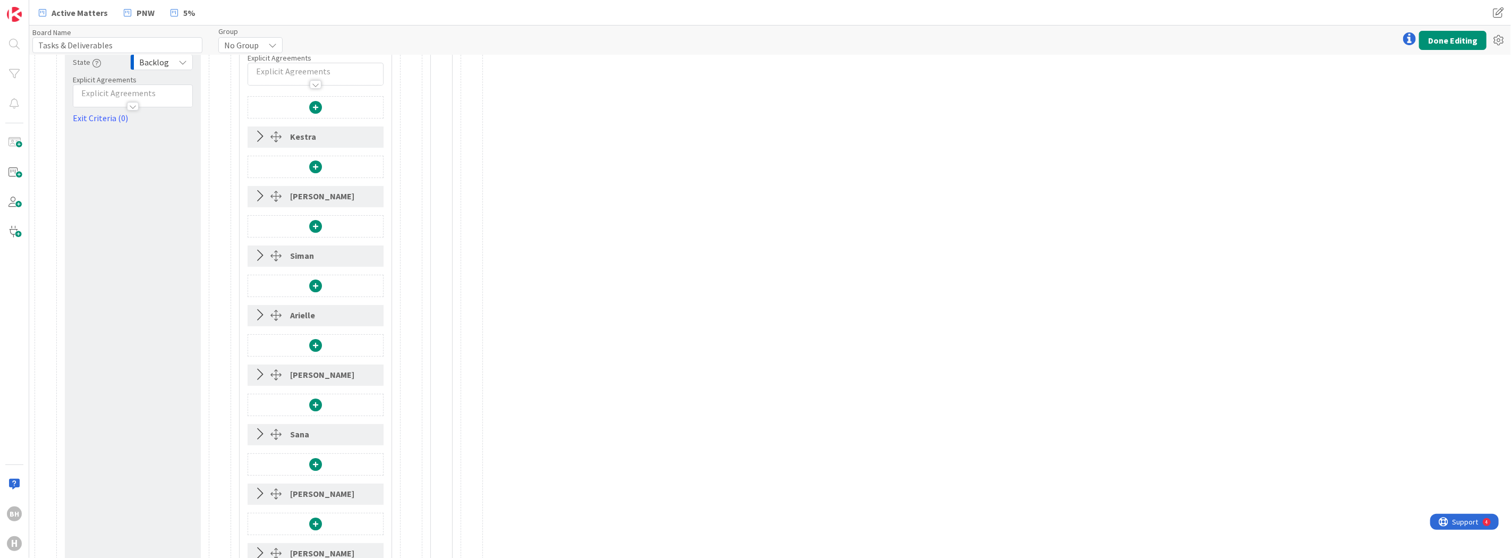
click at [315, 225] on span at bounding box center [315, 226] width 13 height 13
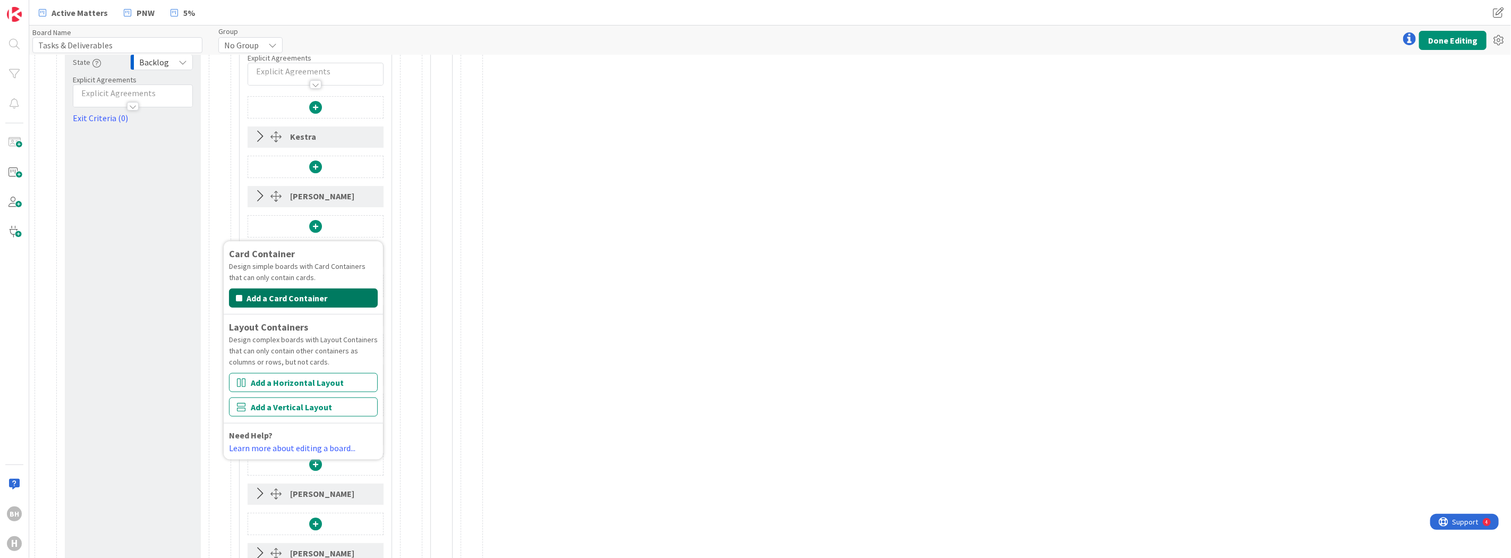
click at [274, 296] on button "Add a Card Container" at bounding box center [303, 297] width 149 height 19
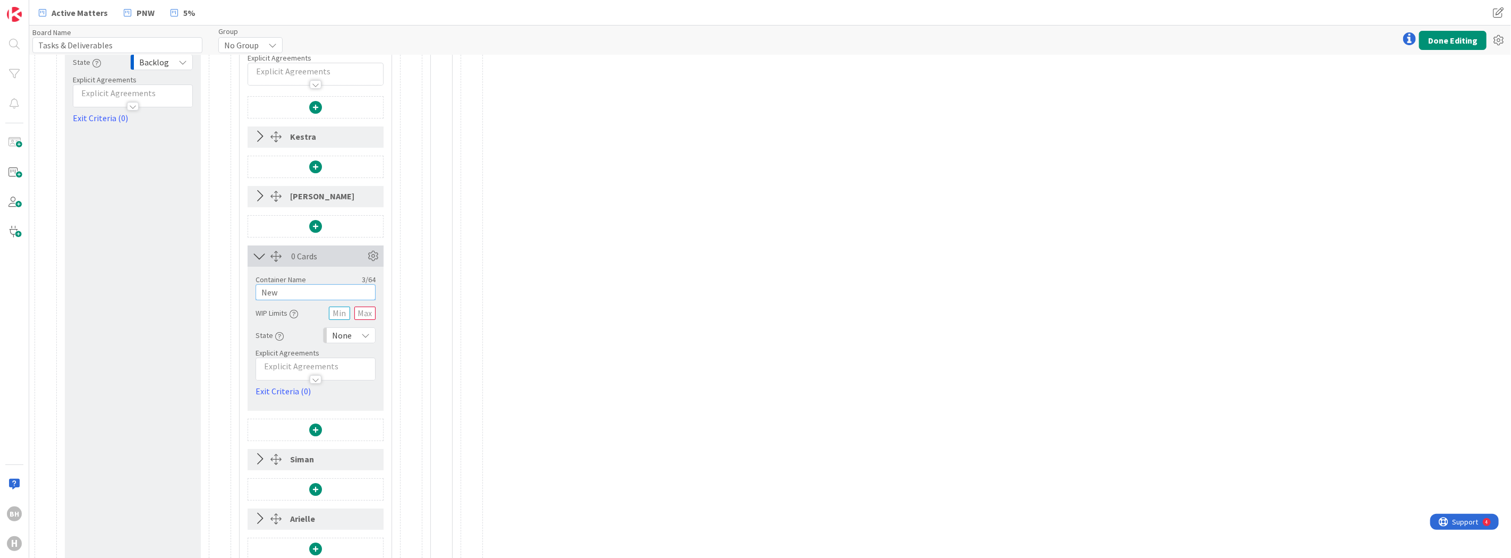
click at [301, 295] on input "New" at bounding box center [316, 292] width 120 height 16
type input "S"
type input "[PERSON_NAME]"
click at [344, 335] on span "None" at bounding box center [342, 335] width 20 height 15
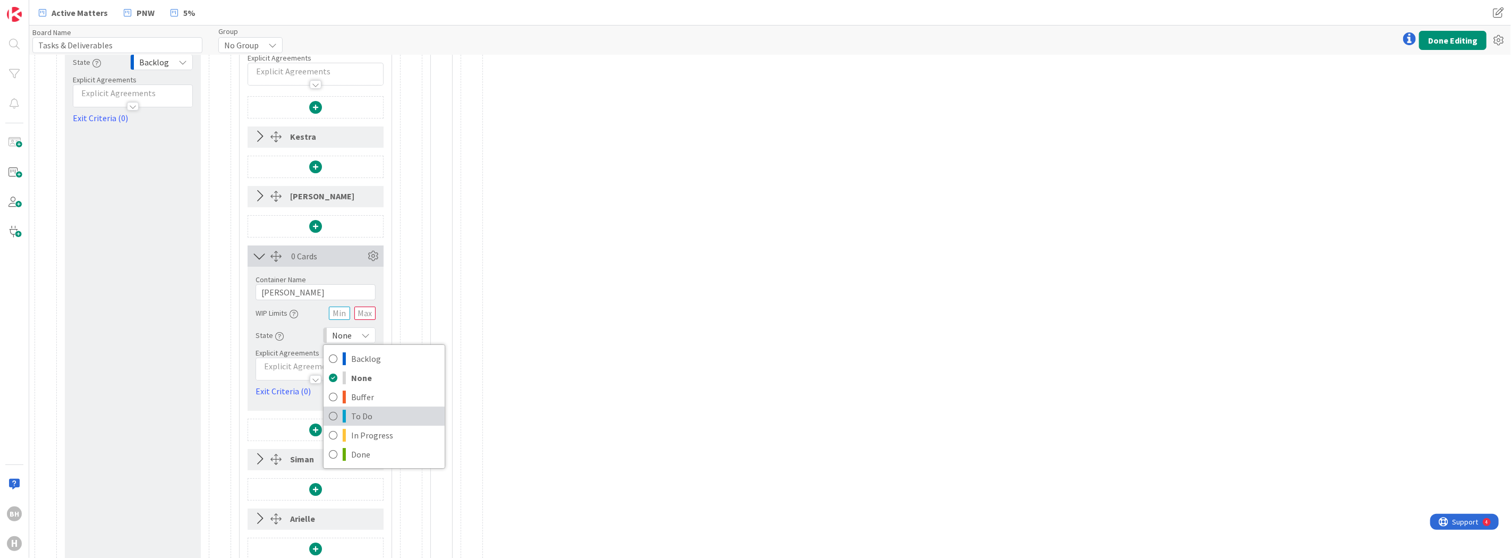
click at [353, 411] on span "To Do" at bounding box center [395, 416] width 88 height 16
click at [259, 255] on icon at bounding box center [260, 256] width 18 height 14
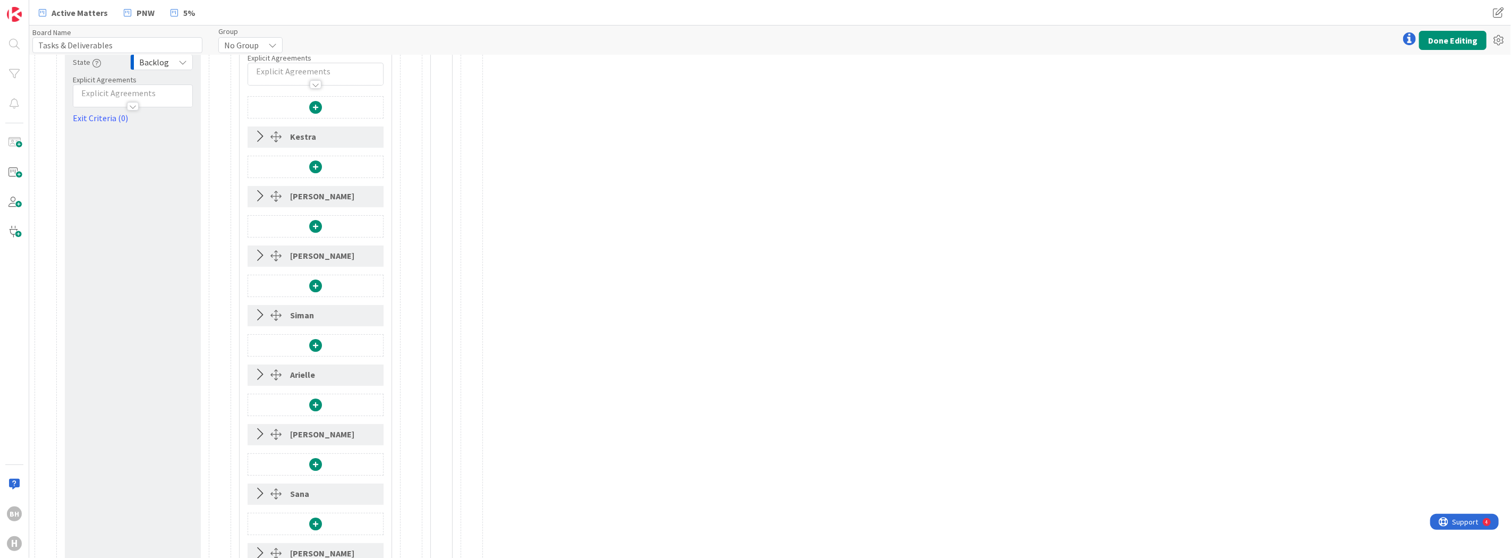
click at [314, 286] on span at bounding box center [315, 285] width 13 height 13
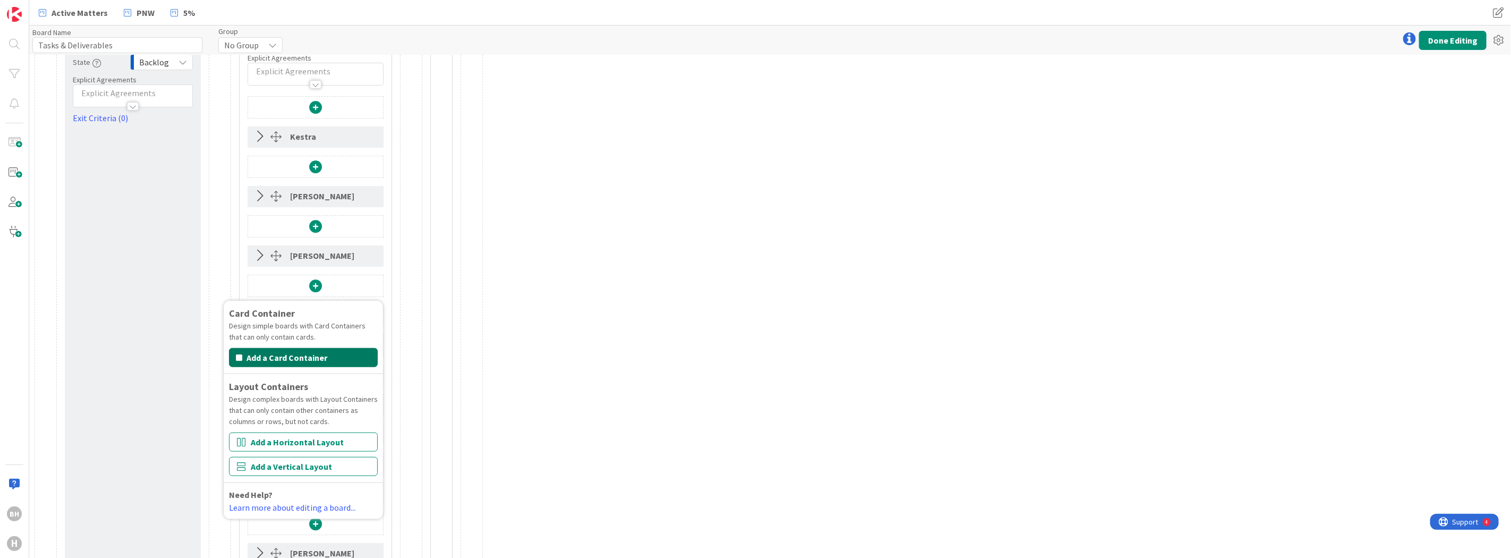
click at [285, 357] on button "Add a Card Container" at bounding box center [303, 357] width 149 height 19
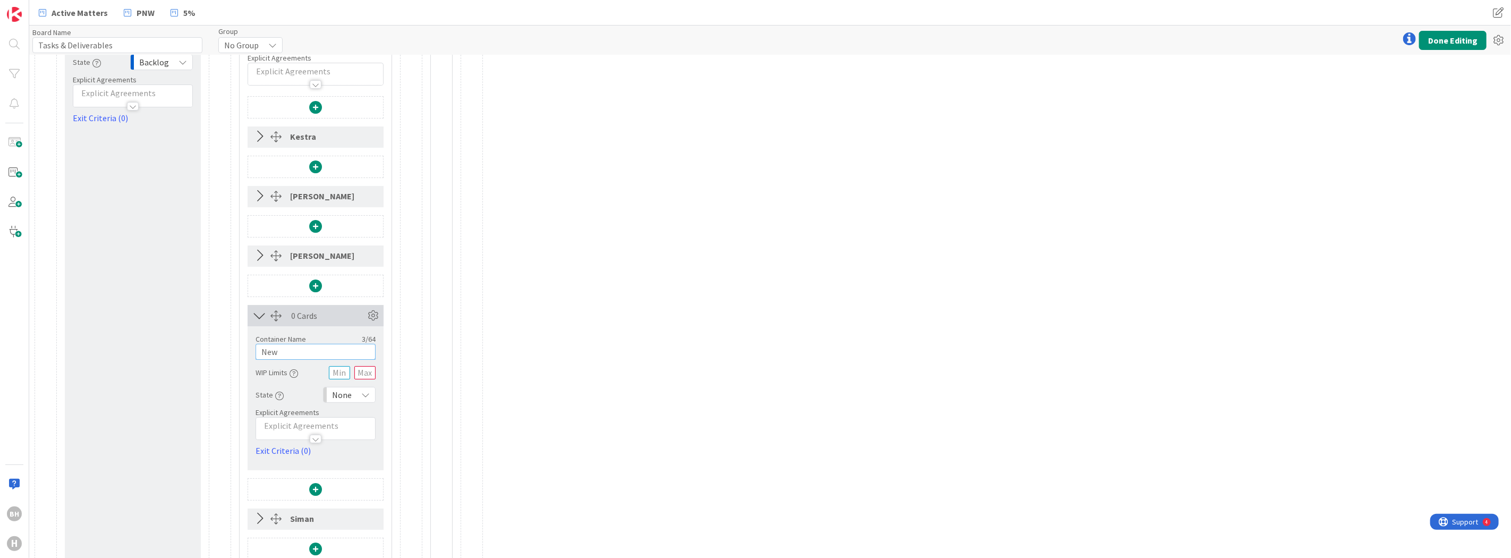
click at [310, 353] on input "New" at bounding box center [316, 352] width 120 height 16
type input "[PERSON_NAME]"
click at [341, 388] on span "None" at bounding box center [342, 394] width 20 height 15
click at [352, 470] on span "To Do" at bounding box center [395, 476] width 88 height 16
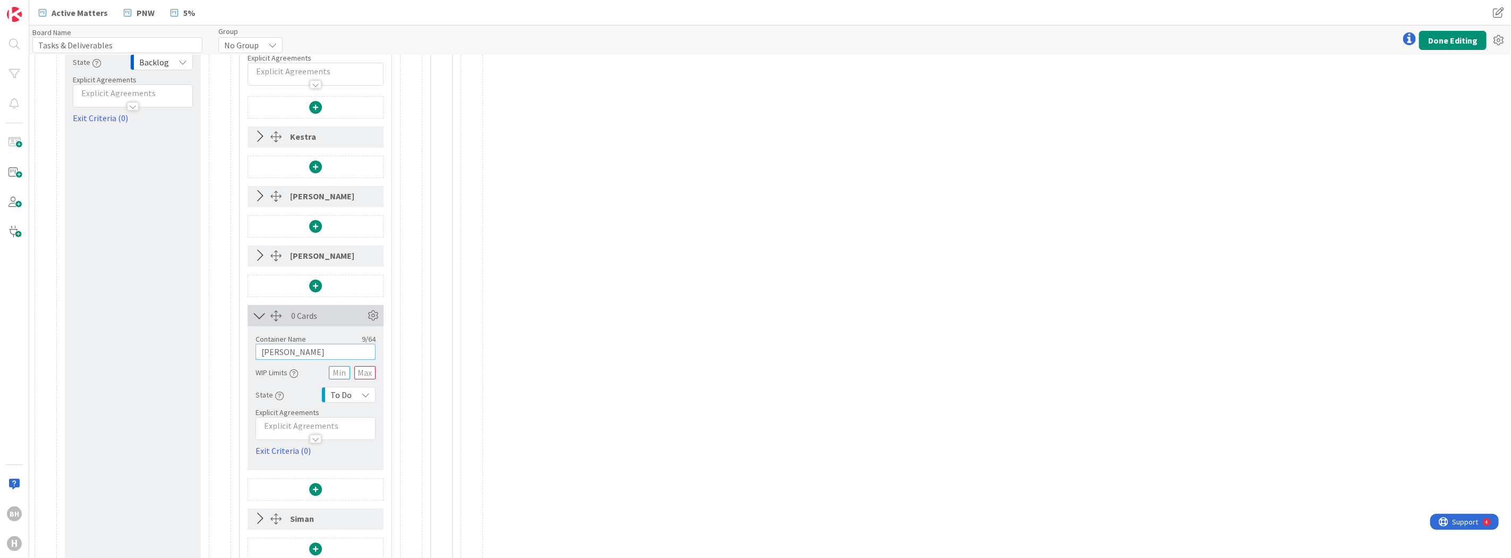
click at [305, 353] on input "[PERSON_NAME]" at bounding box center [316, 352] width 120 height 16
click at [262, 320] on icon at bounding box center [260, 316] width 18 height 14
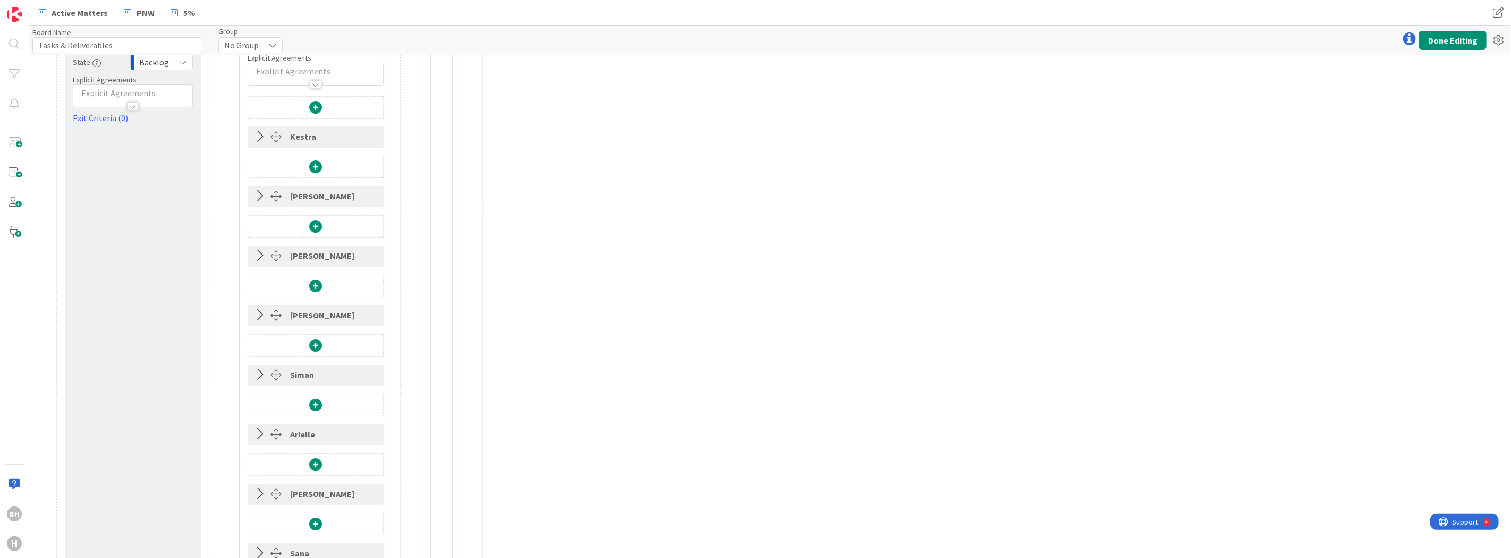
click at [317, 344] on span at bounding box center [315, 345] width 13 height 13
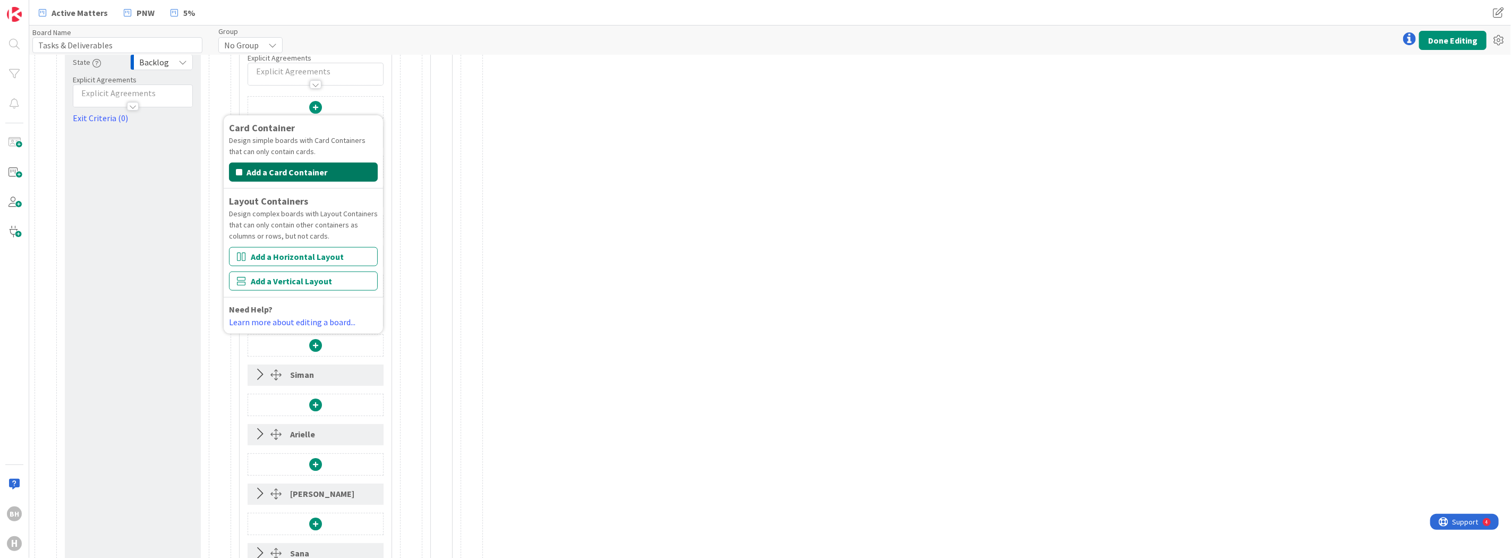
click at [304, 177] on button "Add a Card Container" at bounding box center [303, 172] width 149 height 19
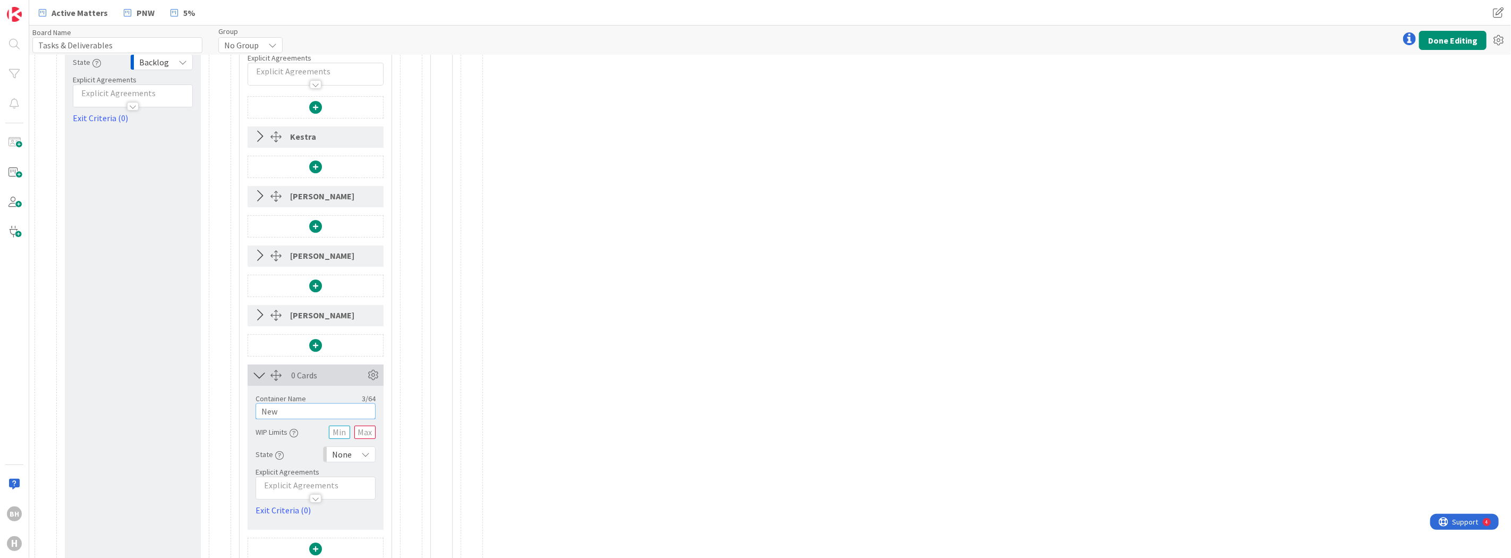
click at [304, 411] on input "New" at bounding box center [316, 411] width 120 height 16
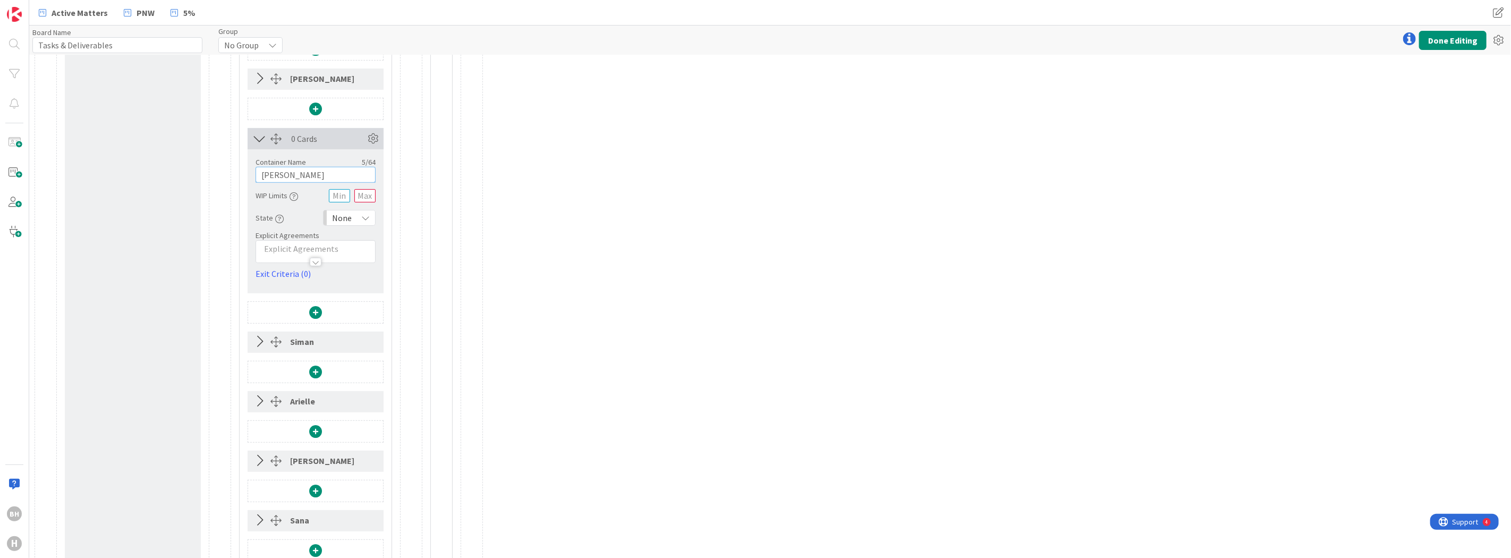
scroll to position [339, 0]
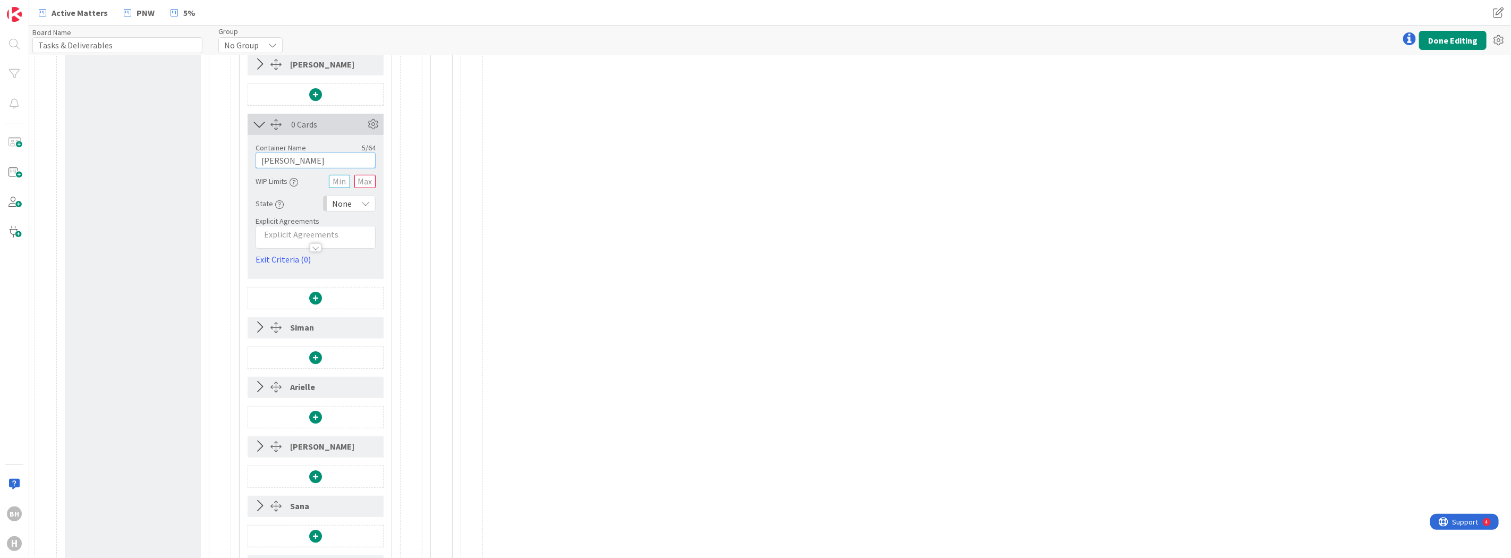
type input "[PERSON_NAME]"
click at [350, 210] on div "None" at bounding box center [349, 204] width 53 height 16
click at [363, 279] on span "To Do" at bounding box center [395, 284] width 88 height 16
click at [259, 126] on icon at bounding box center [260, 124] width 18 height 14
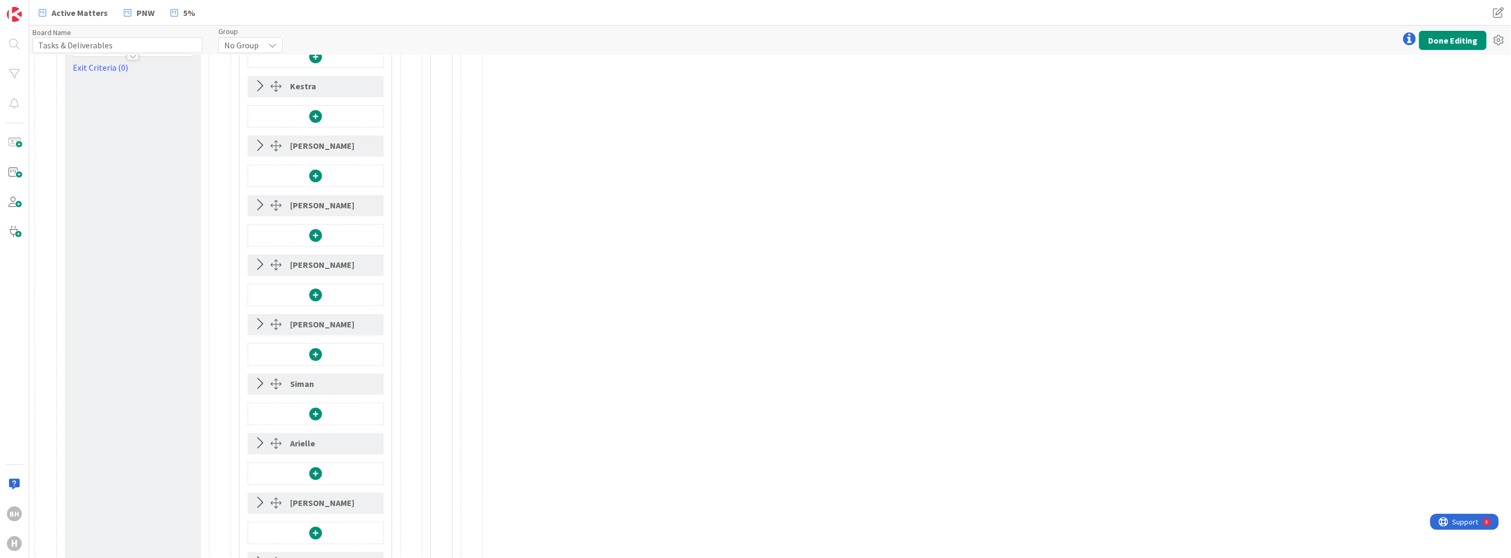
scroll to position [133, 0]
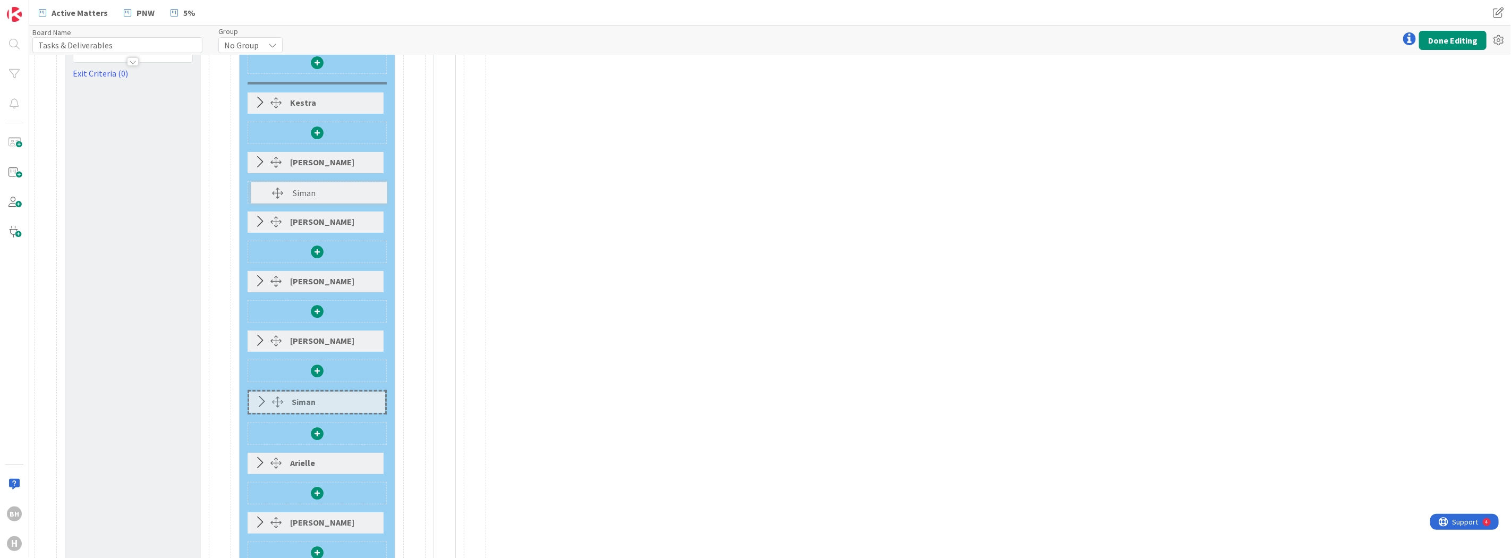
click at [276, 147] on div at bounding box center [317, 134] width 138 height 24
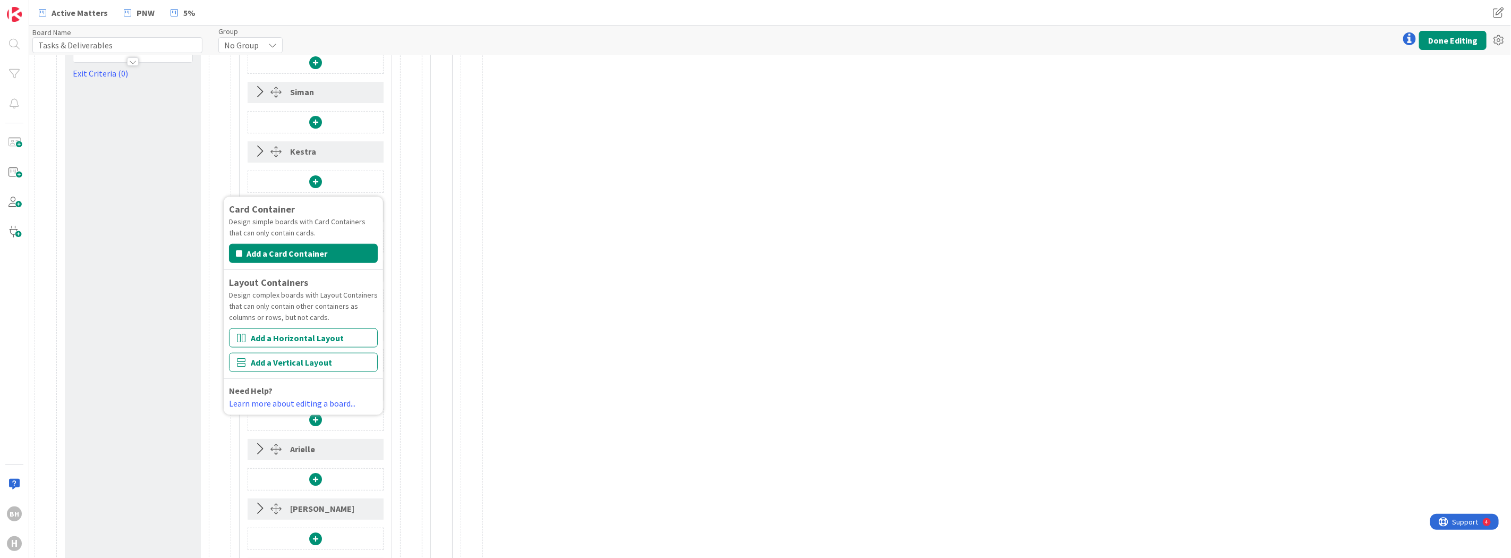
click at [207, 232] on div "0 Cards Container Name 14 / 64 To Be Assigned WIP Limits State Backlog Explicit…" at bounding box center [259, 358] width 448 height 861
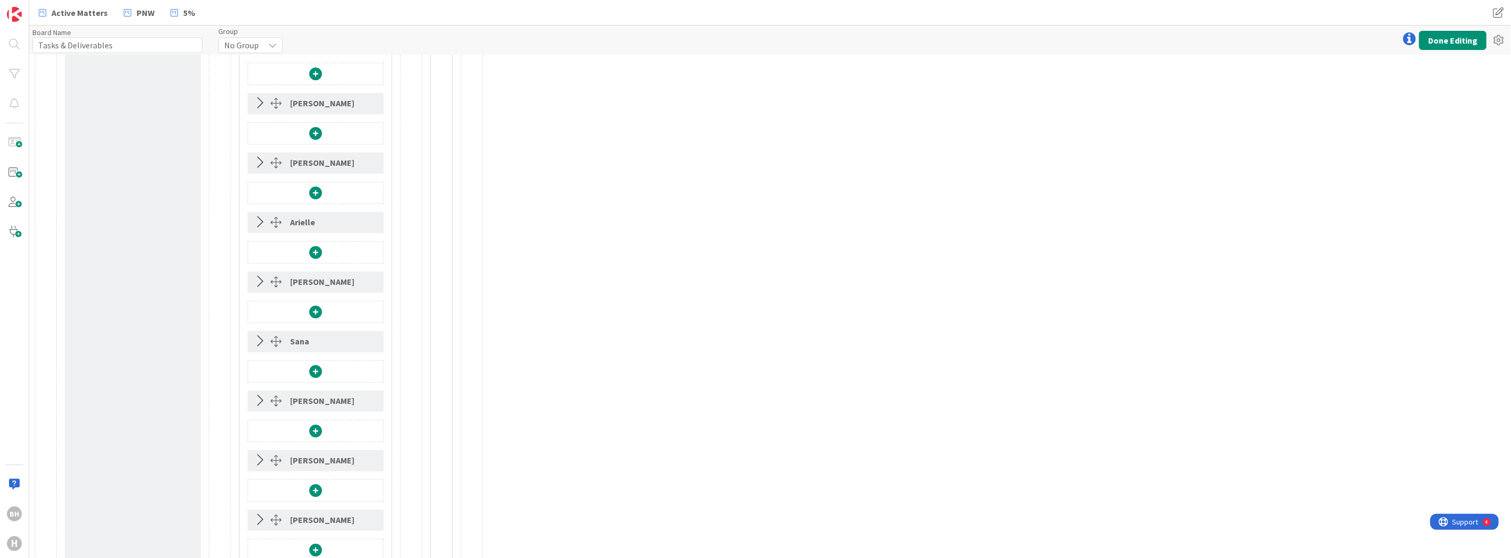
scroll to position [369, 0]
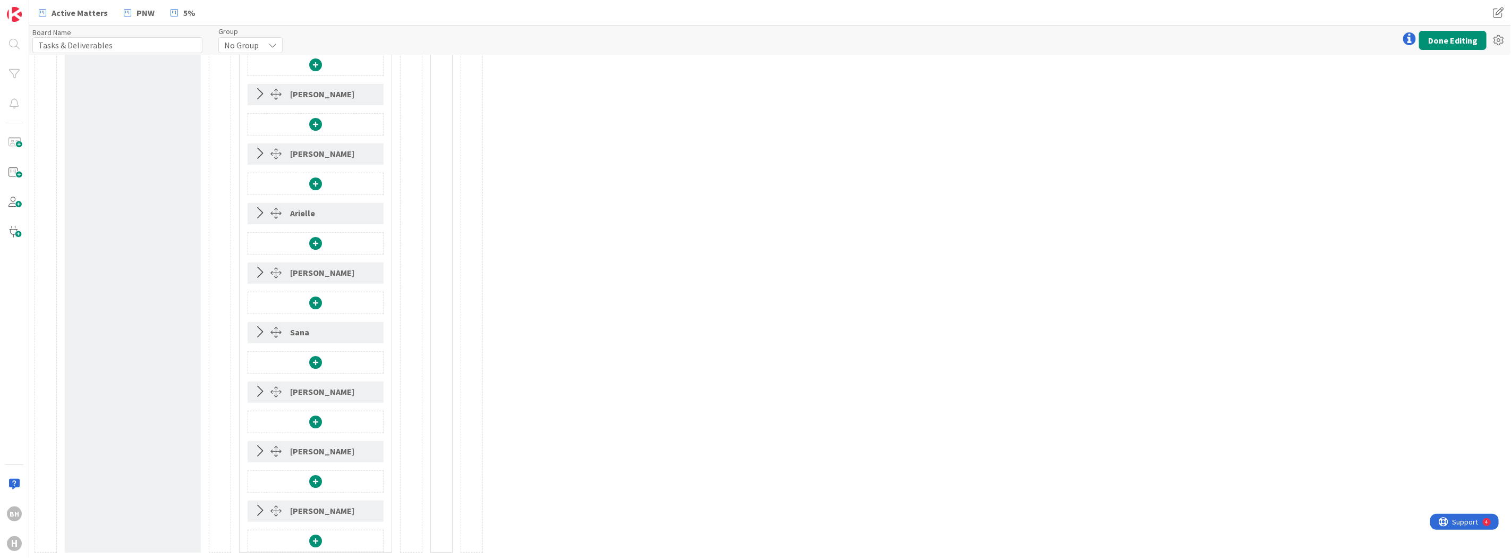
click at [317, 540] on span at bounding box center [315, 540] width 13 height 13
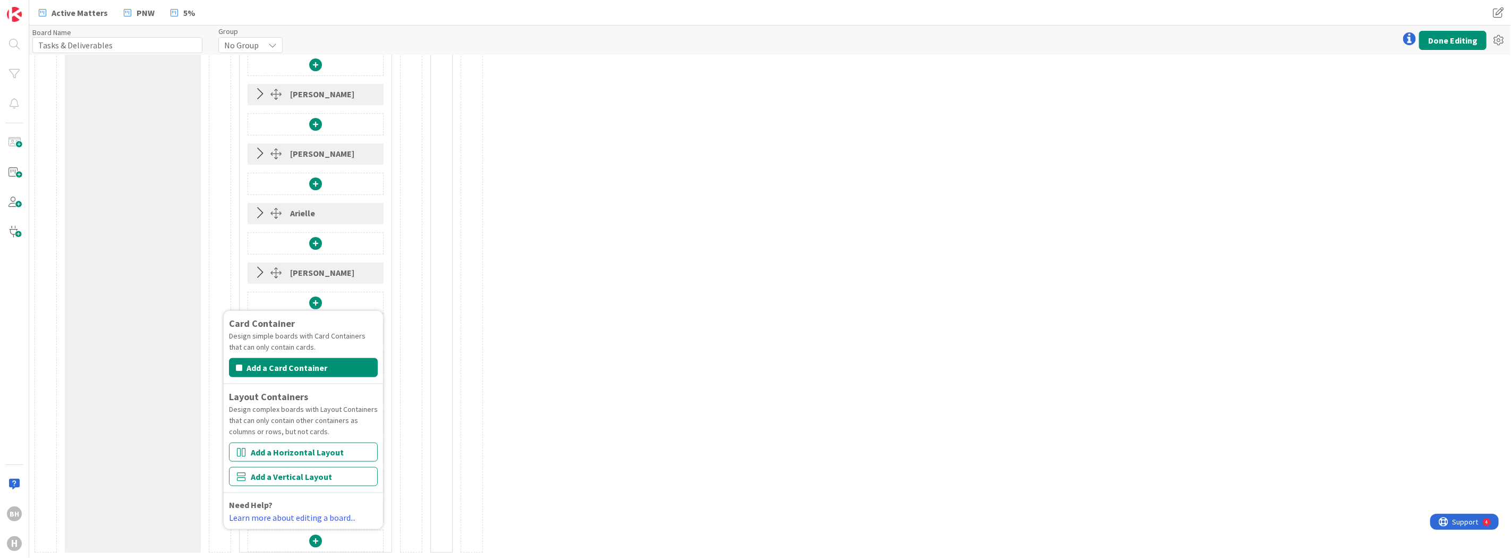
click at [303, 356] on div "Card Container Design simple boards with Card Containers that can only contain …" at bounding box center [303, 420] width 149 height 208
click at [303, 367] on button "Add a Card Container" at bounding box center [303, 367] width 149 height 19
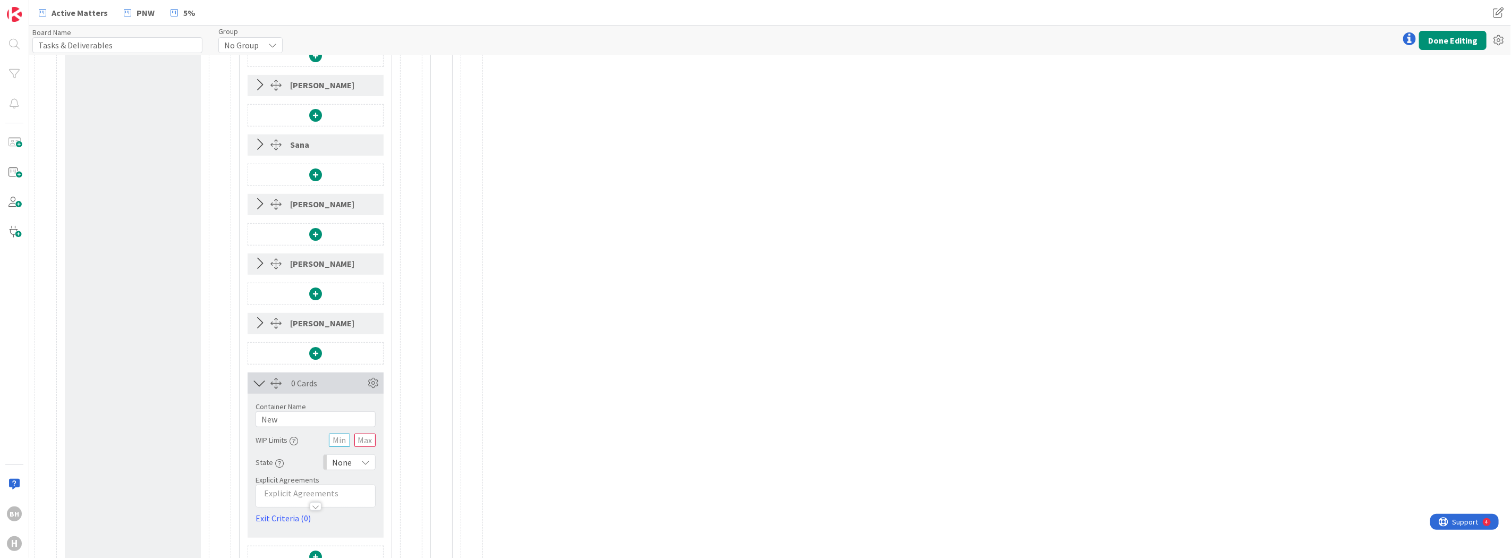
scroll to position [572, 0]
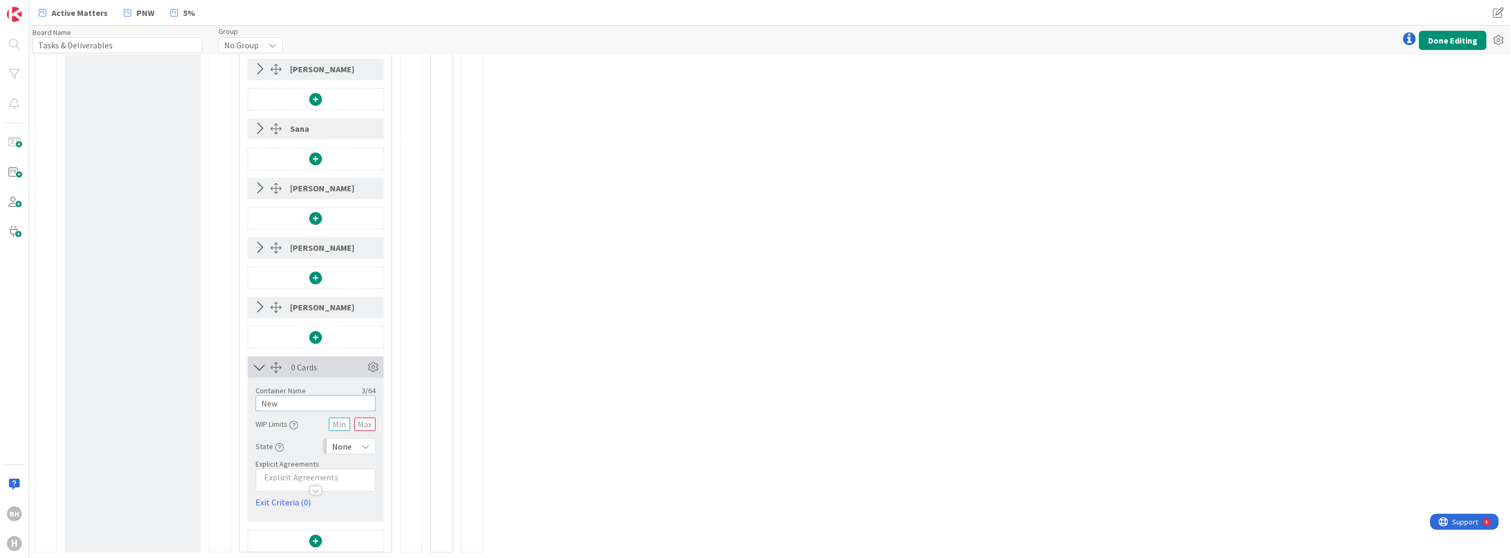
click at [291, 405] on input "New" at bounding box center [316, 403] width 120 height 16
type input "[PERSON_NAME]"
click at [337, 447] on span "None" at bounding box center [342, 446] width 20 height 15
click at [346, 381] on span at bounding box center [344, 384] width 3 height 13
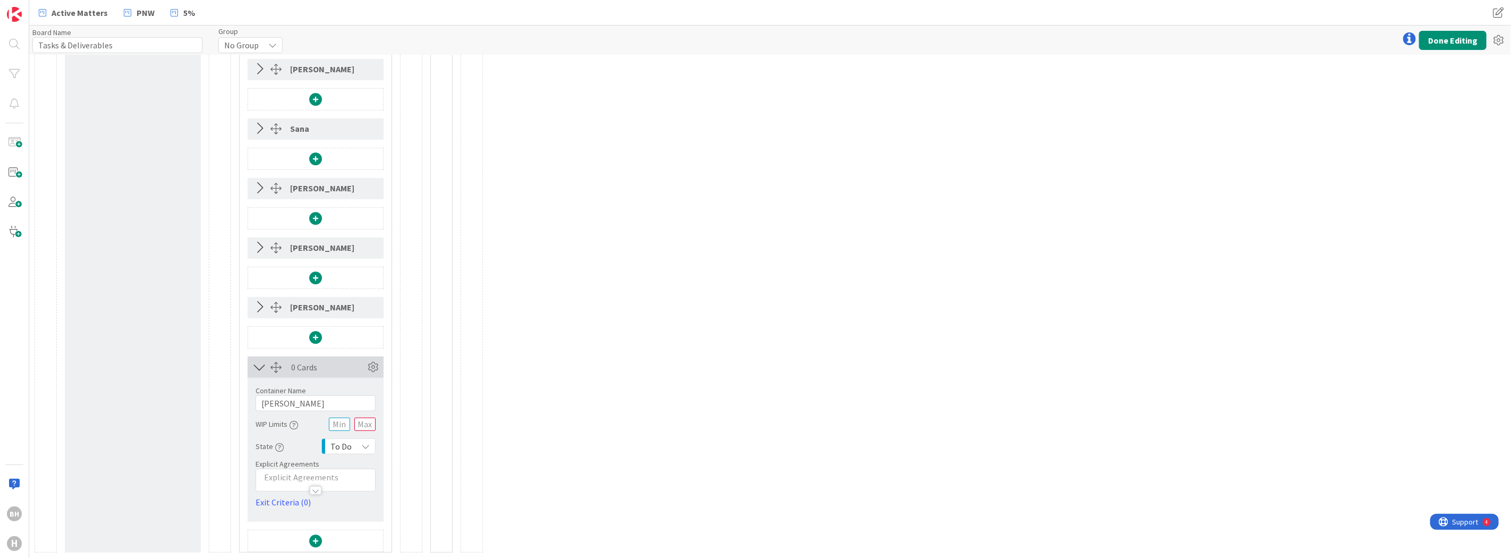
click at [256, 369] on icon at bounding box center [260, 367] width 18 height 14
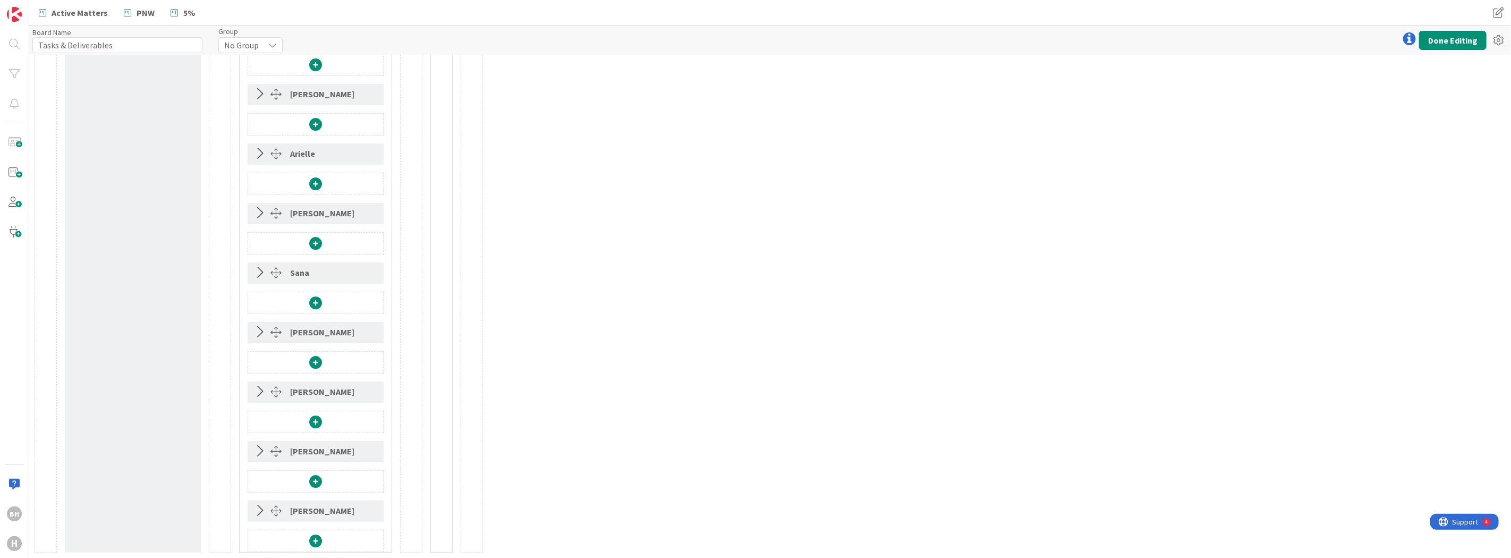
scroll to position [428, 0]
click at [317, 537] on span at bounding box center [315, 540] width 13 height 13
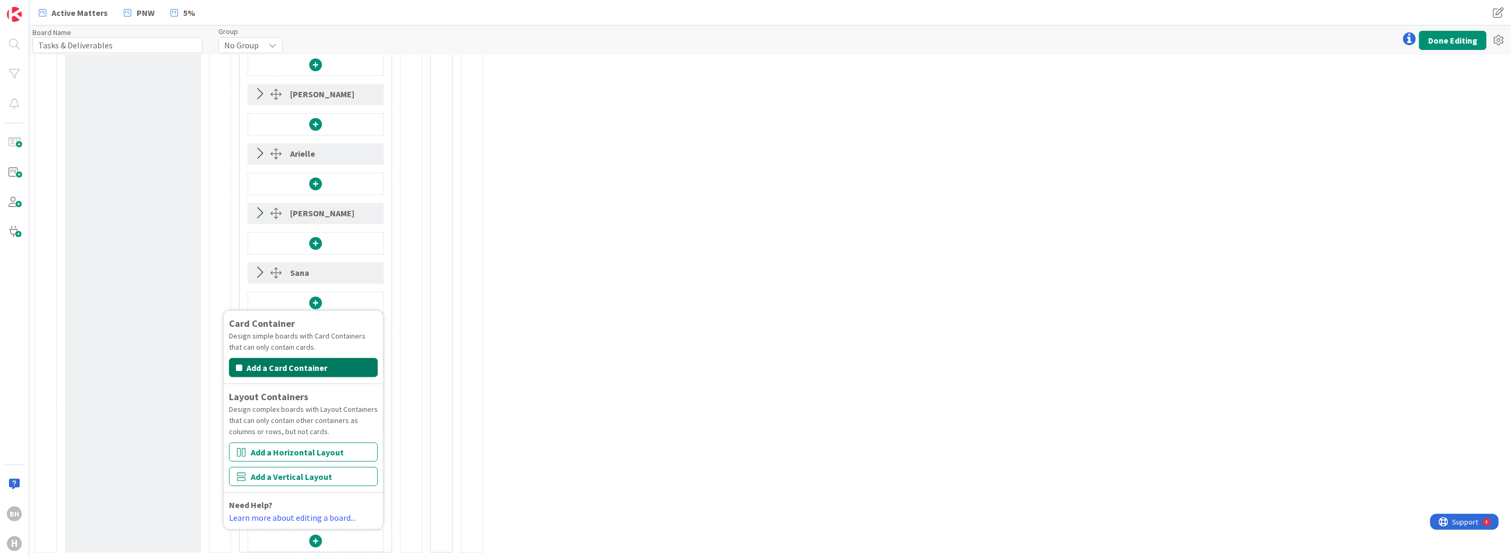
click at [285, 366] on button "Add a Card Container" at bounding box center [303, 367] width 149 height 19
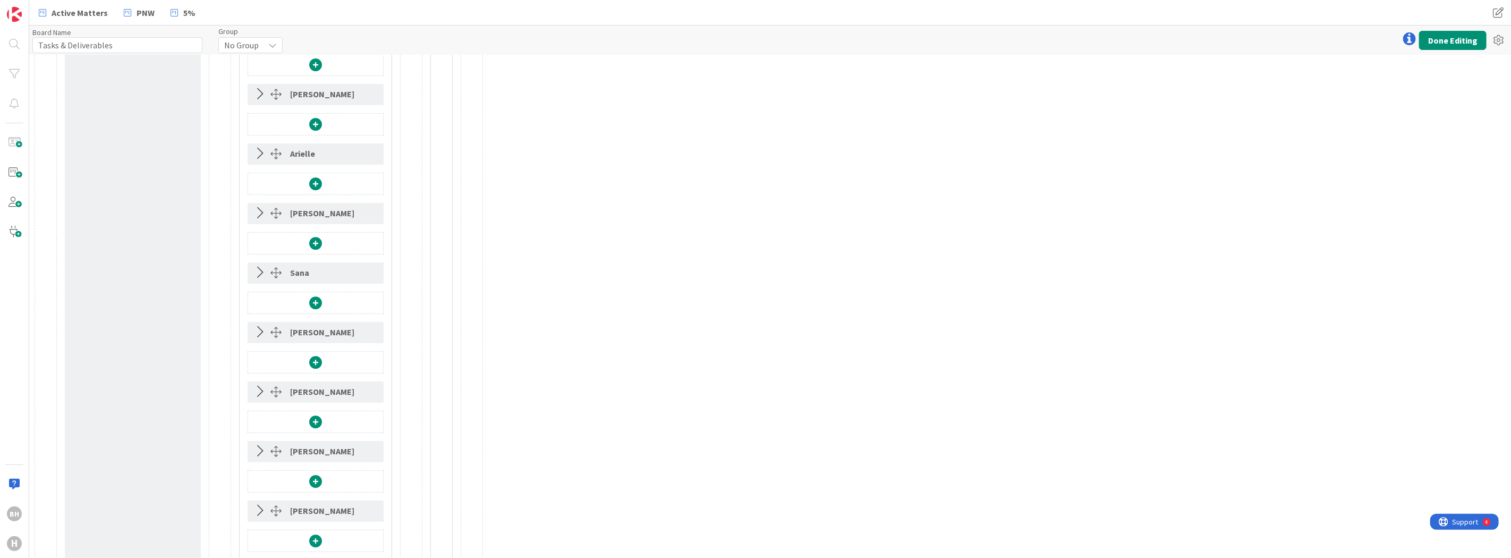
scroll to position [632, 0]
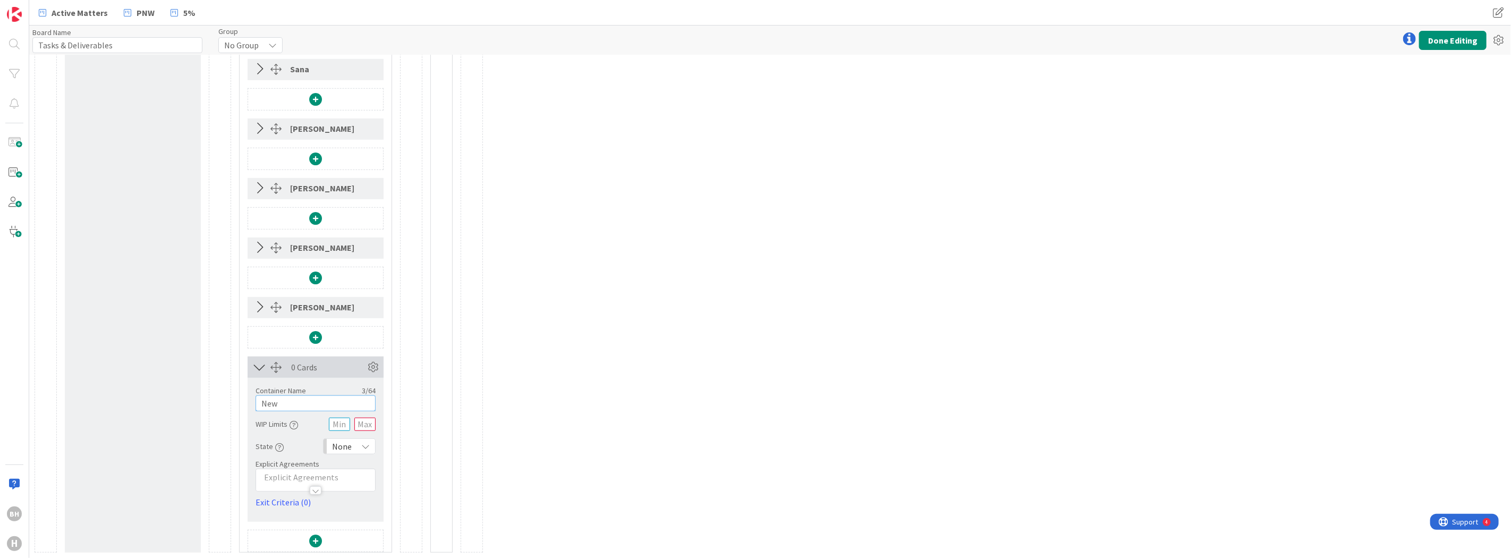
click at [305, 400] on input "New" at bounding box center [316, 403] width 120 height 16
type input "Zafar"
click at [341, 449] on span "None" at bounding box center [342, 446] width 20 height 15
click at [342, 385] on link "To Do" at bounding box center [384, 384] width 121 height 19
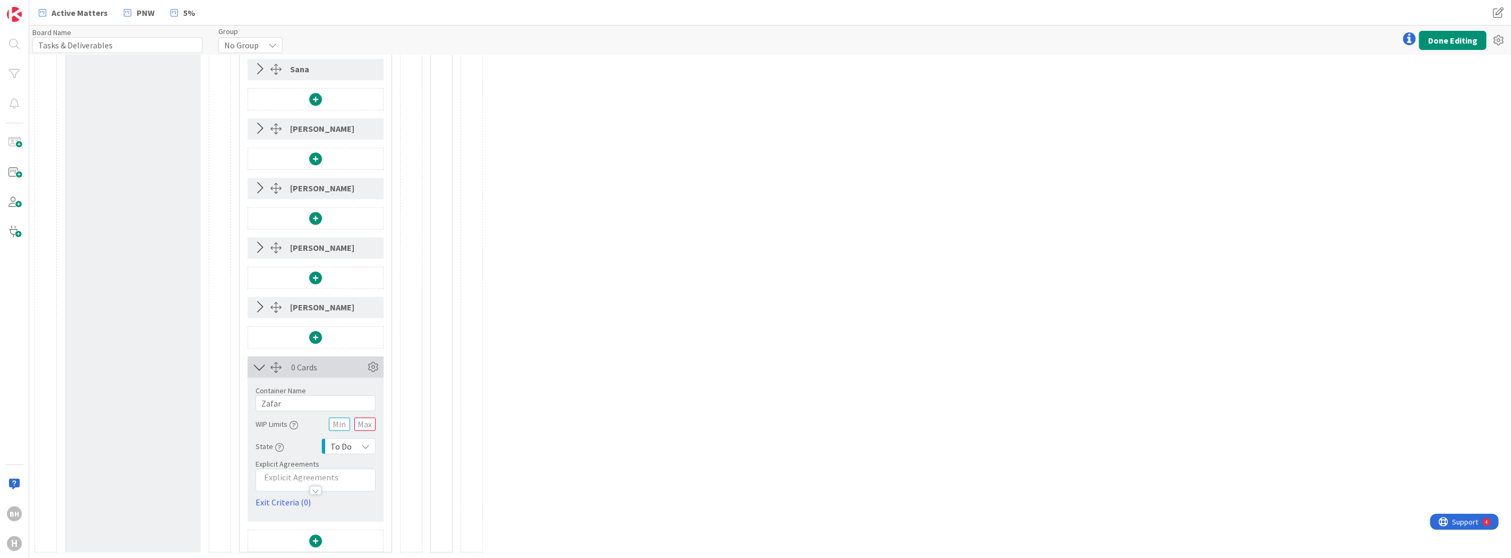
click at [259, 364] on icon at bounding box center [260, 367] width 18 height 14
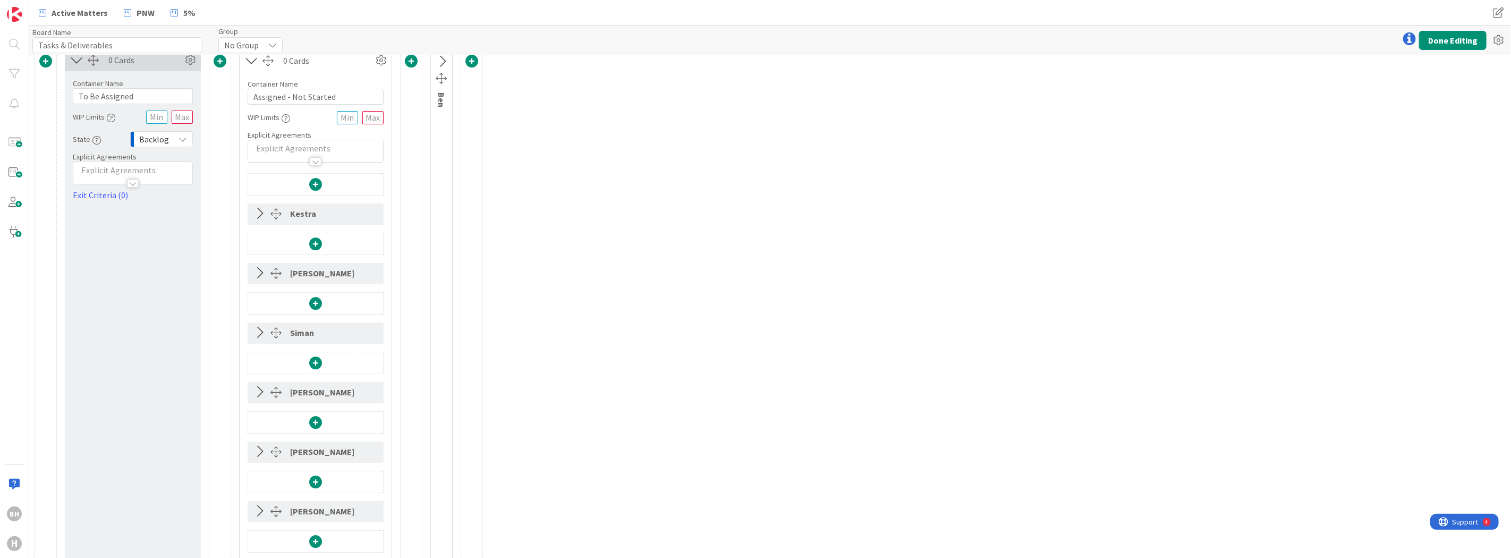
scroll to position [0, 0]
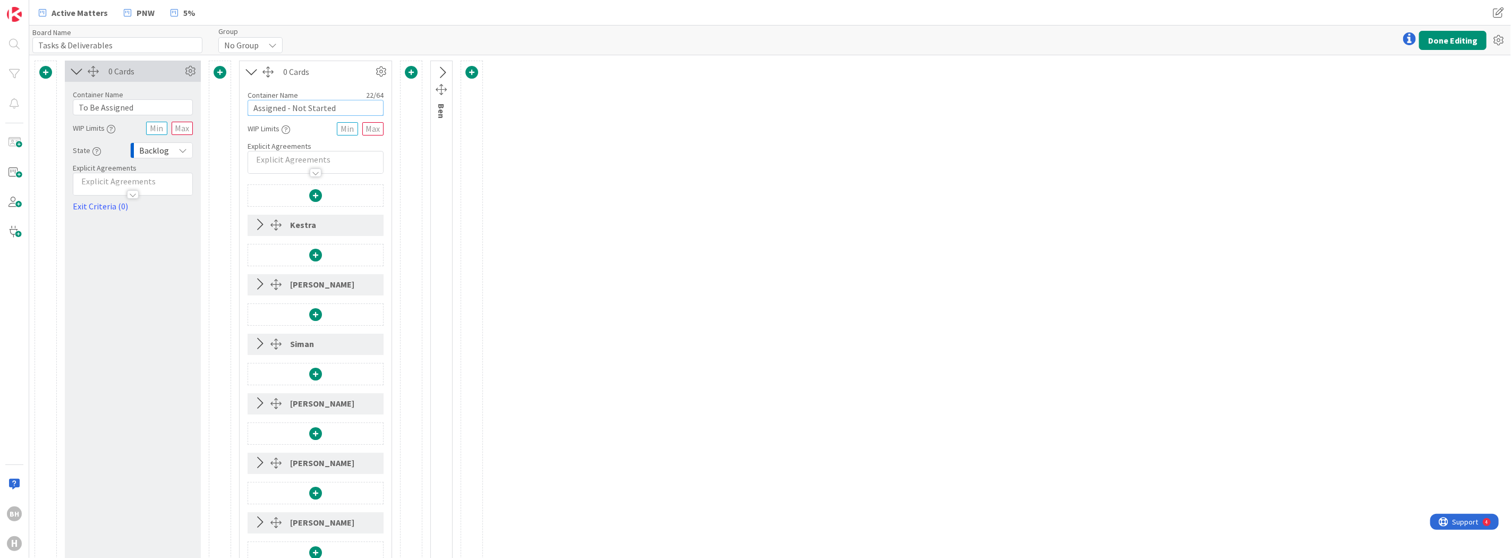
drag, startPoint x: 343, startPoint y: 108, endPoint x: 235, endPoint y: 109, distance: 107.3
click at [235, 109] on div "0 Cards Container Name 14 / 64 To Be Assigned WIP Limits State Backlog Explicit…" at bounding box center [259, 551] width 448 height 980
type input "To Do"
click at [269, 157] on p at bounding box center [315, 160] width 124 height 12
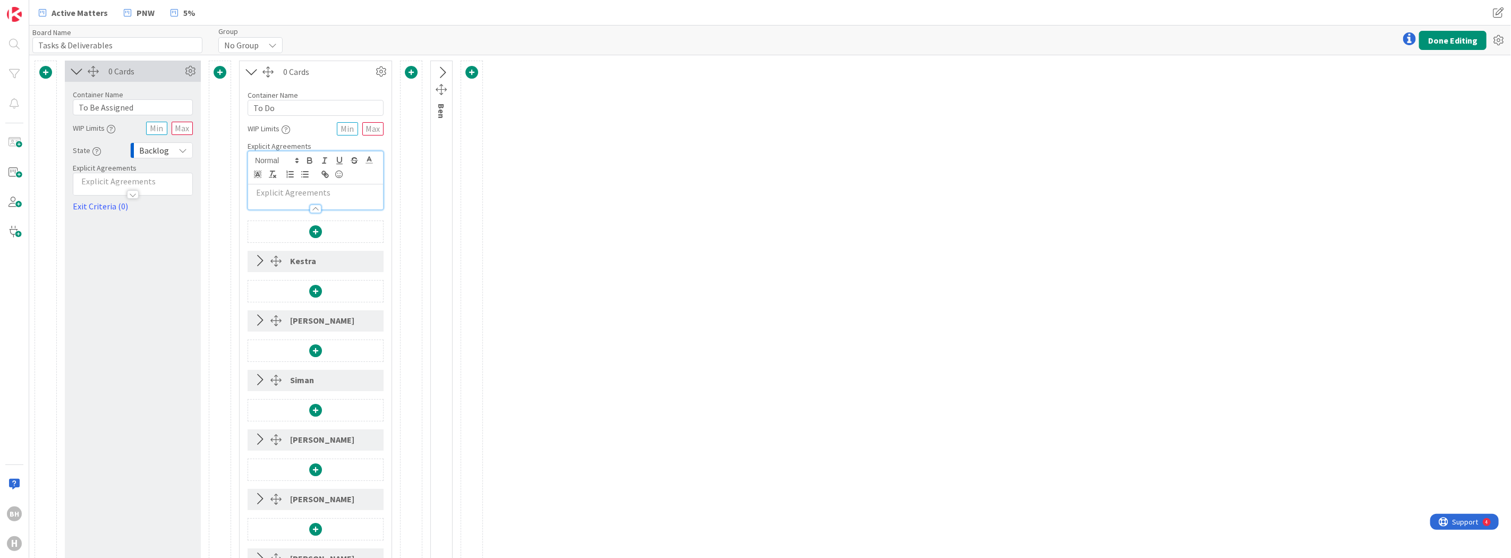
click at [556, 200] on div "0 Cards Container Name 14 / 64 To Be Assigned WIP Limits State Backlog Explicit…" at bounding box center [770, 568] width 1482 height 1026
click at [597, 196] on div "0 Cards Container Name 14 / 64 To Be Assigned WIP Limits State Backlog Explicit…" at bounding box center [770, 568] width 1482 height 1026
click at [320, 206] on div at bounding box center [316, 209] width 12 height 9
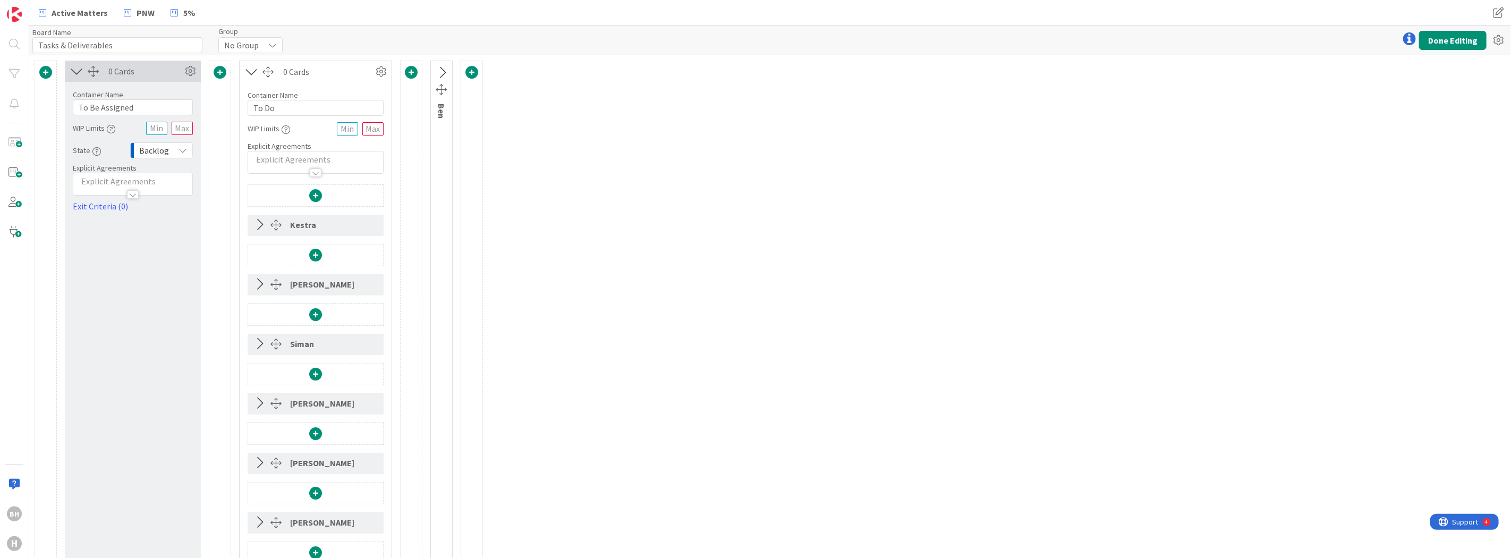
click at [222, 71] on span at bounding box center [220, 72] width 13 height 13
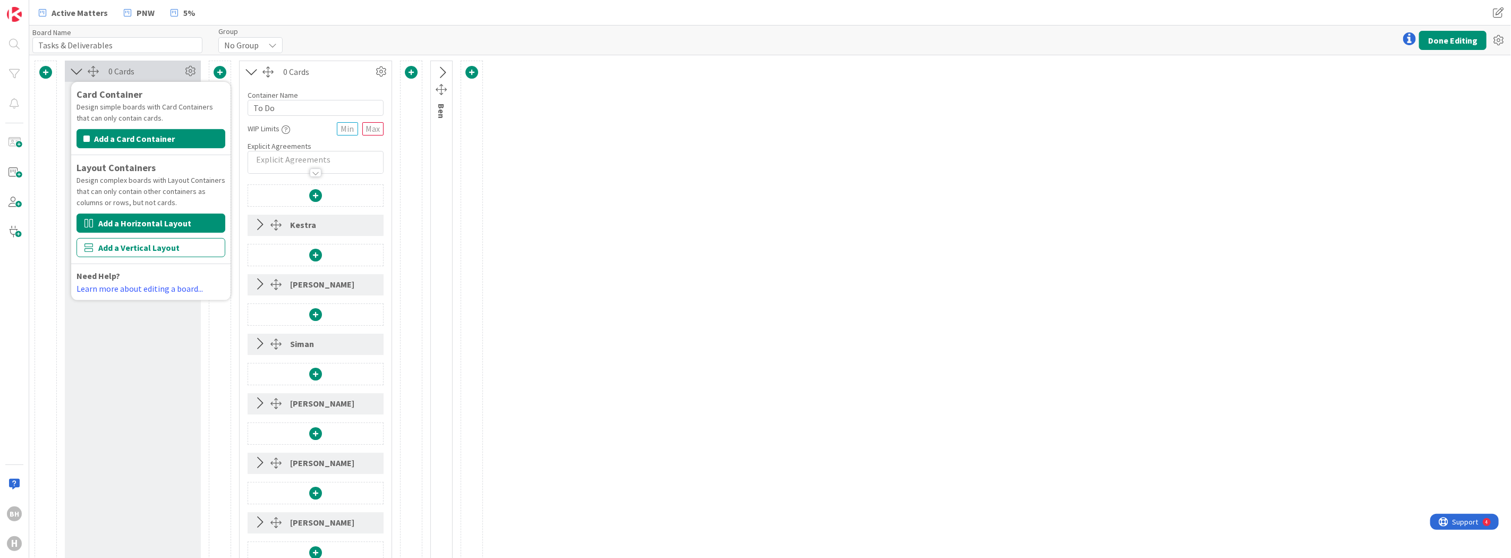
click at [126, 224] on button "Add a Horizontal Layout" at bounding box center [151, 223] width 149 height 19
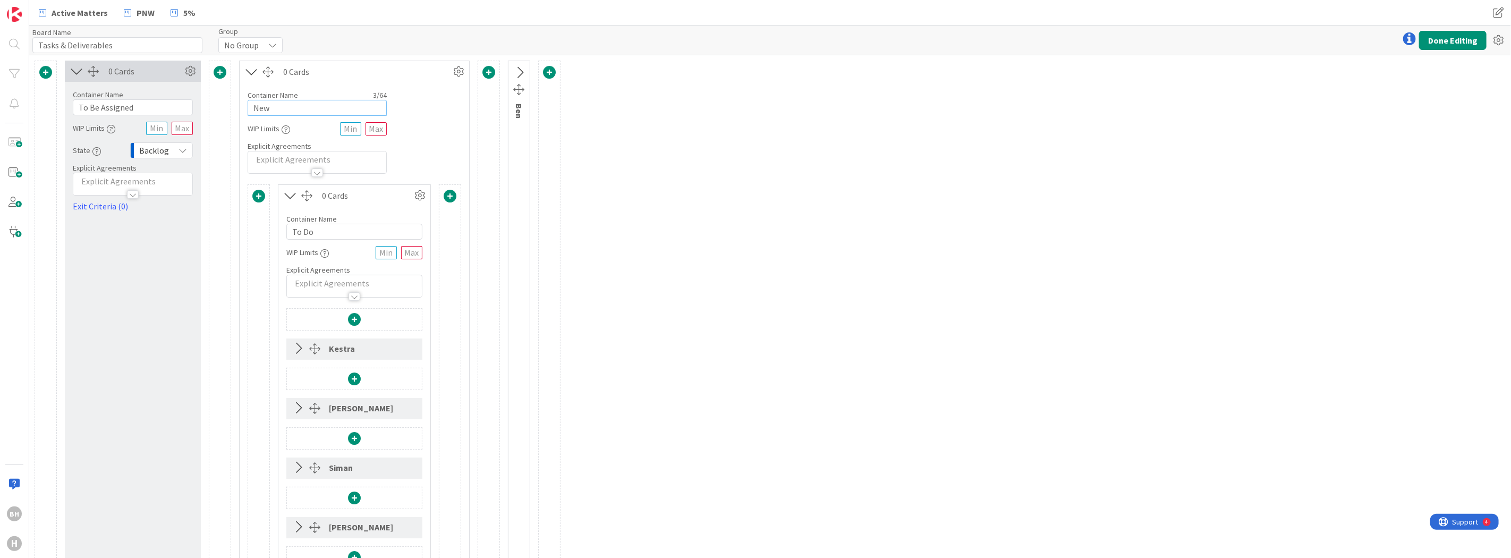
click at [274, 105] on input "New" at bounding box center [317, 108] width 139 height 16
type input "Work Assigned to Others"
click at [423, 195] on icon at bounding box center [420, 196] width 16 height 16
click at [358, 269] on link "Duplicate this Container" at bounding box center [355, 269] width 143 height 15
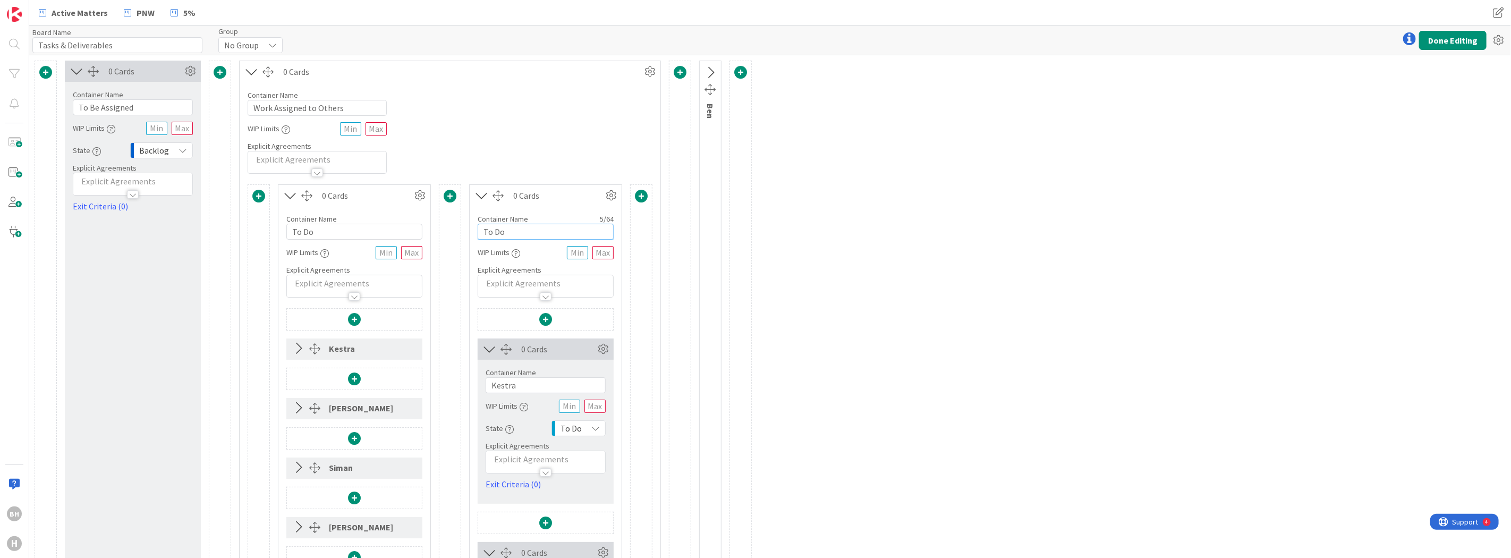
click at [514, 230] on input "To Do" at bounding box center [546, 232] width 136 height 16
type input "T"
type input "In Progress"
click at [606, 270] on div "Explicit Agreements" at bounding box center [546, 270] width 136 height 10
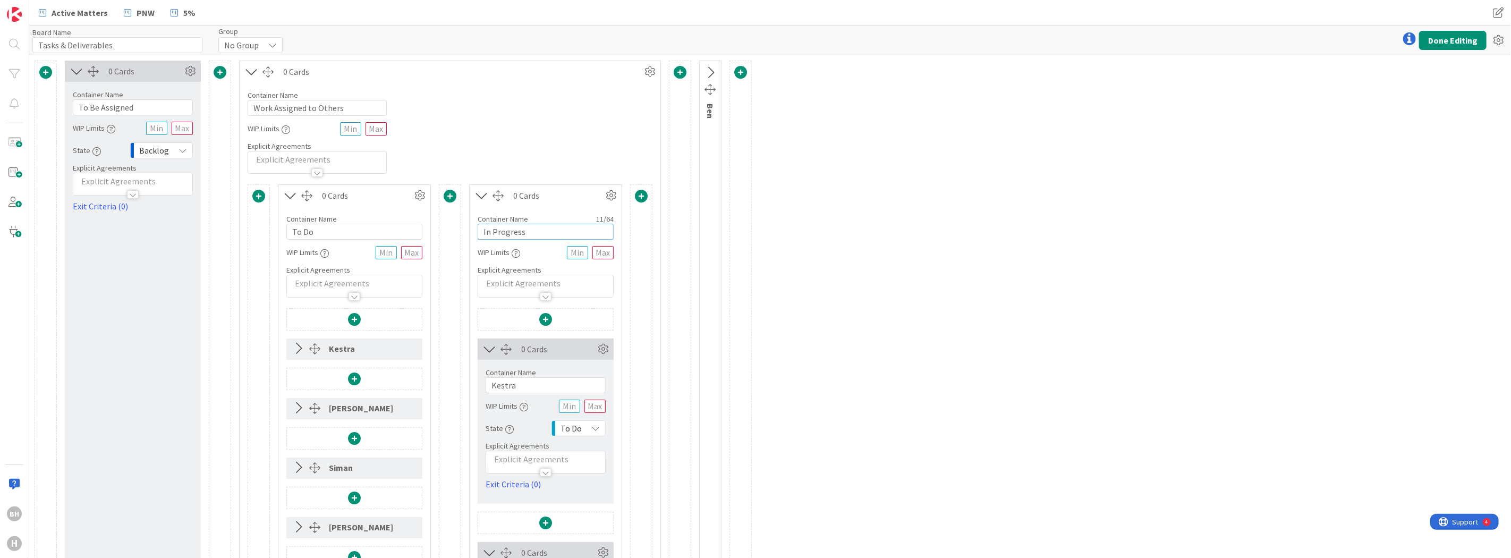
click at [533, 235] on input "In Progress" at bounding box center [546, 232] width 136 height 16
click at [328, 235] on input "To Do" at bounding box center [354, 232] width 136 height 16
type input "To Do -"
click at [554, 235] on input "In Progress" at bounding box center [546, 232] width 136 height 16
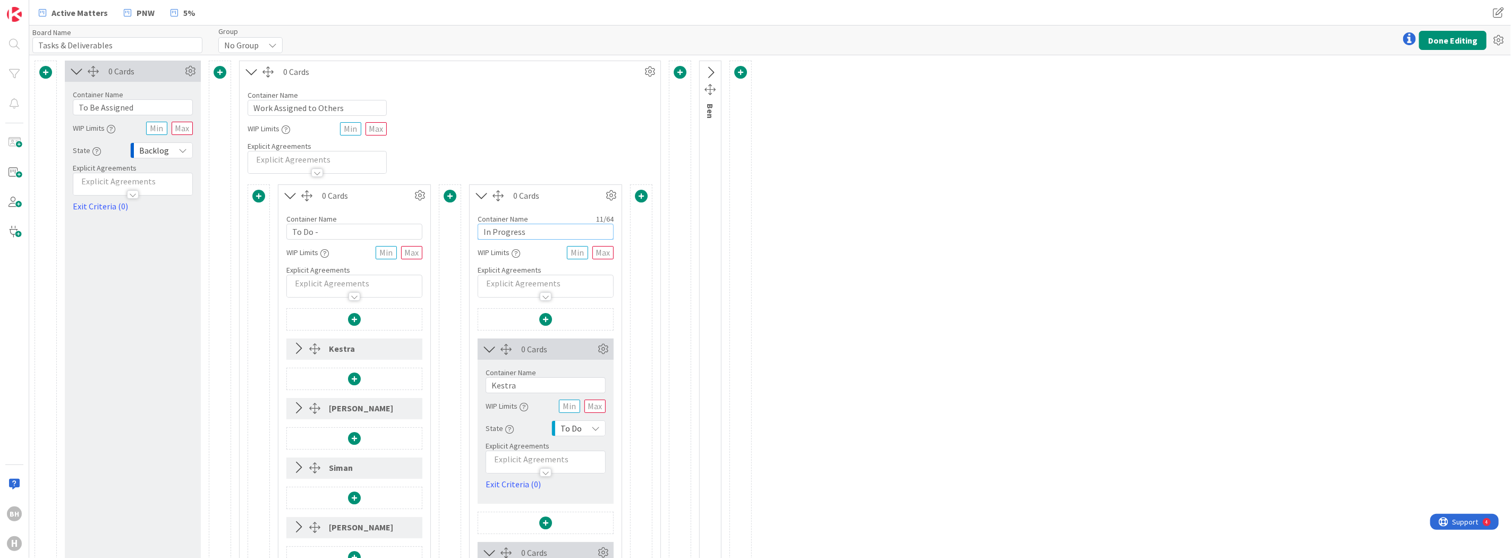
click at [554, 235] on input "In Progress" at bounding box center [546, 232] width 136 height 16
click at [531, 228] on input "In Progress" at bounding box center [546, 232] width 136 height 16
type input "To Do - This Week"
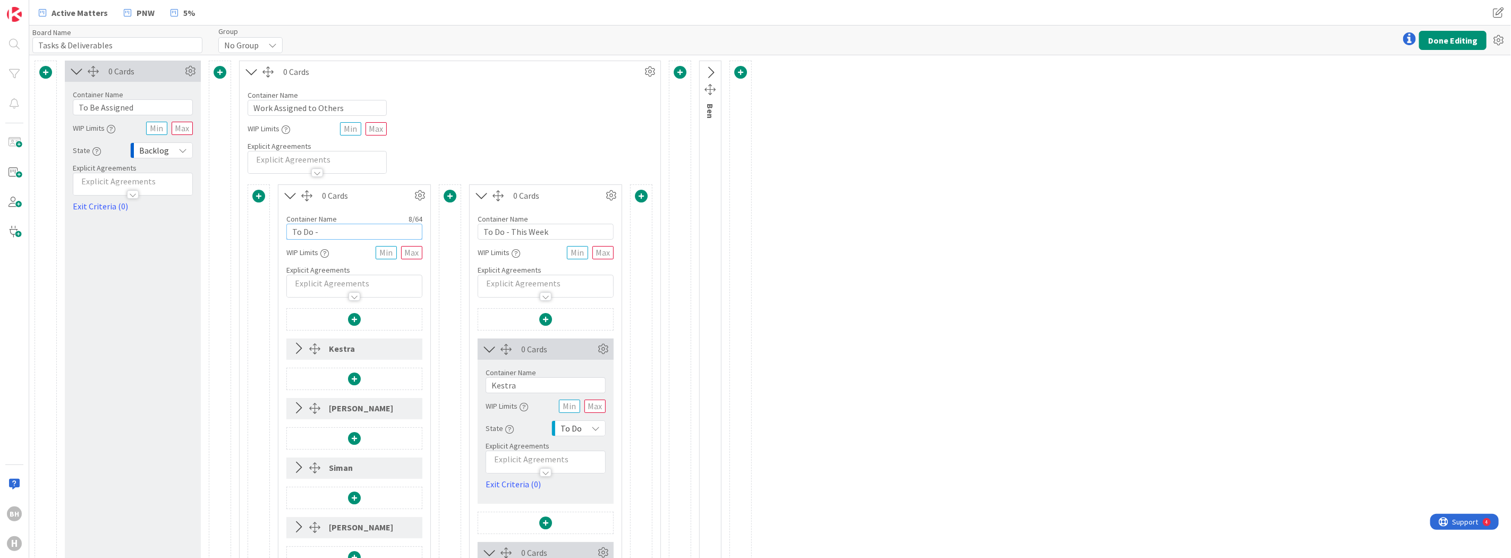
click at [346, 226] on input "To Do -" at bounding box center [354, 232] width 136 height 16
drag, startPoint x: 319, startPoint y: 231, endPoint x: 397, endPoint y: 236, distance: 77.8
click at [397, 236] on input "To Do - Next Week or Later" at bounding box center [354, 232] width 136 height 16
click at [339, 231] on input "To Do - Due >7 days" at bounding box center [354, 232] width 136 height 16
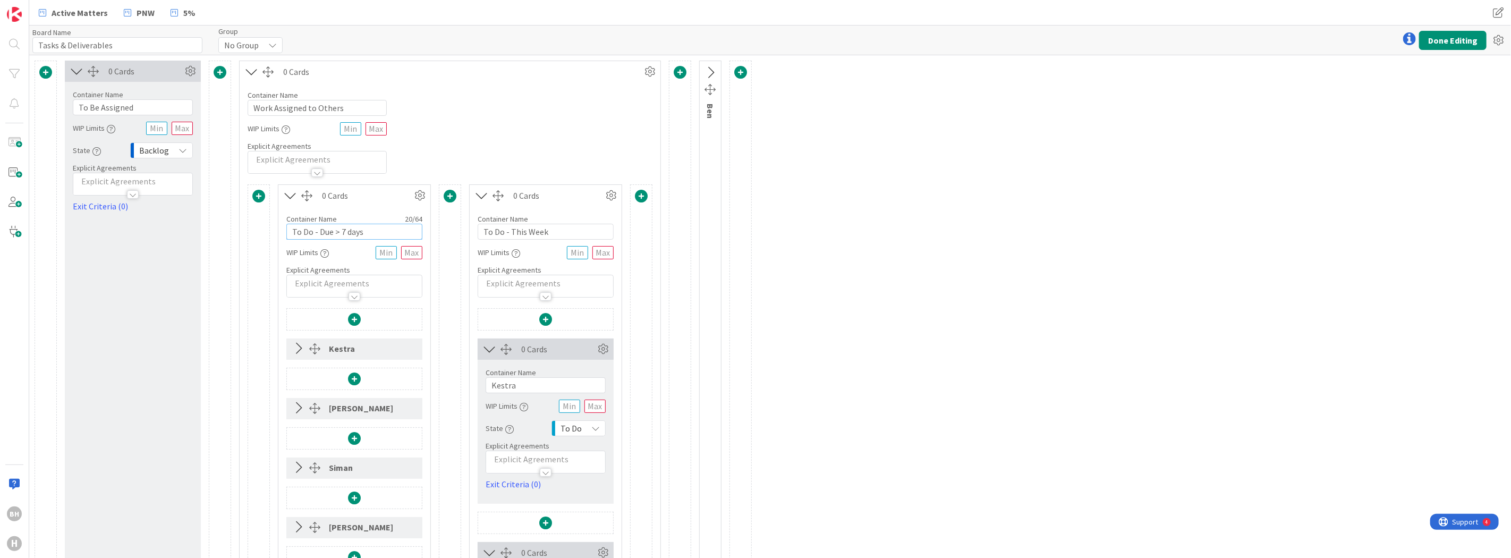
click at [381, 235] on input "To Do - Due > 7 days" at bounding box center [354, 232] width 136 height 16
type input "To Do - Due > 7 days"
drag, startPoint x: 511, startPoint y: 231, endPoint x: 564, endPoint y: 234, distance: 53.2
click at [564, 234] on input "To Do - This Week" at bounding box center [546, 232] width 136 height 16
type input "To Do: Due 3-7 days"
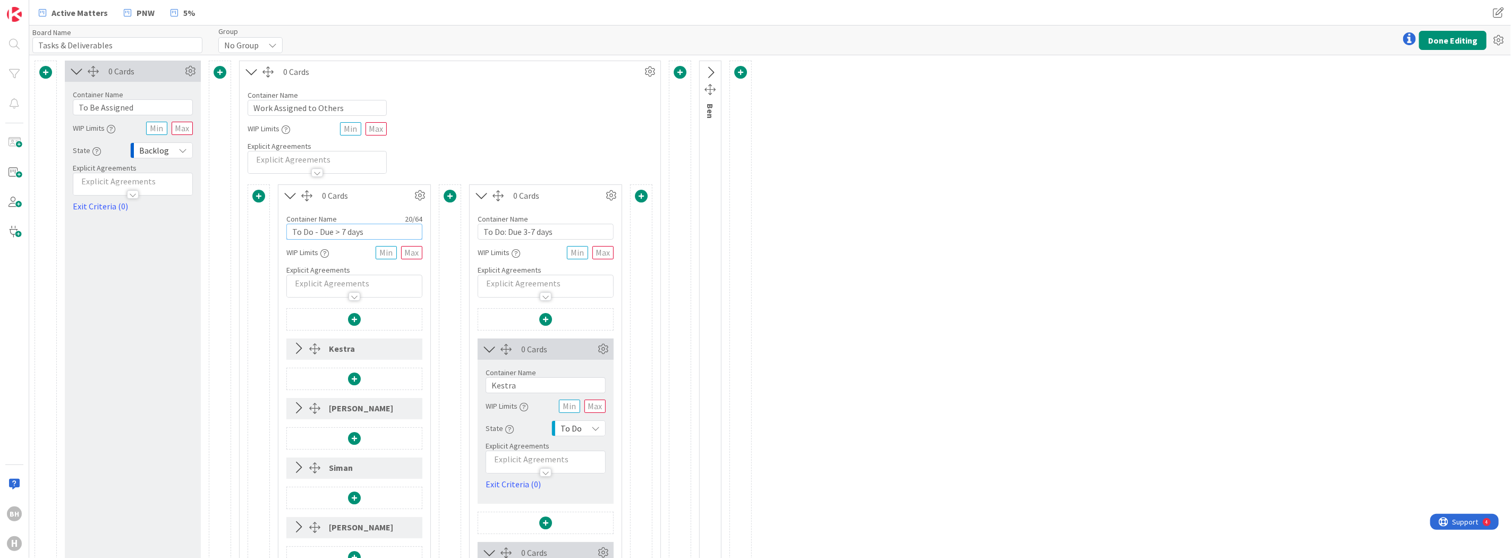
click at [310, 232] on input "To Do - Due > 7 days" at bounding box center [354, 232] width 136 height 16
click at [376, 234] on input "To Do: Due > 7 days" at bounding box center [354, 232] width 136 height 16
click at [337, 230] on input "To Do: Due > 7 days" at bounding box center [354, 232] width 136 height 16
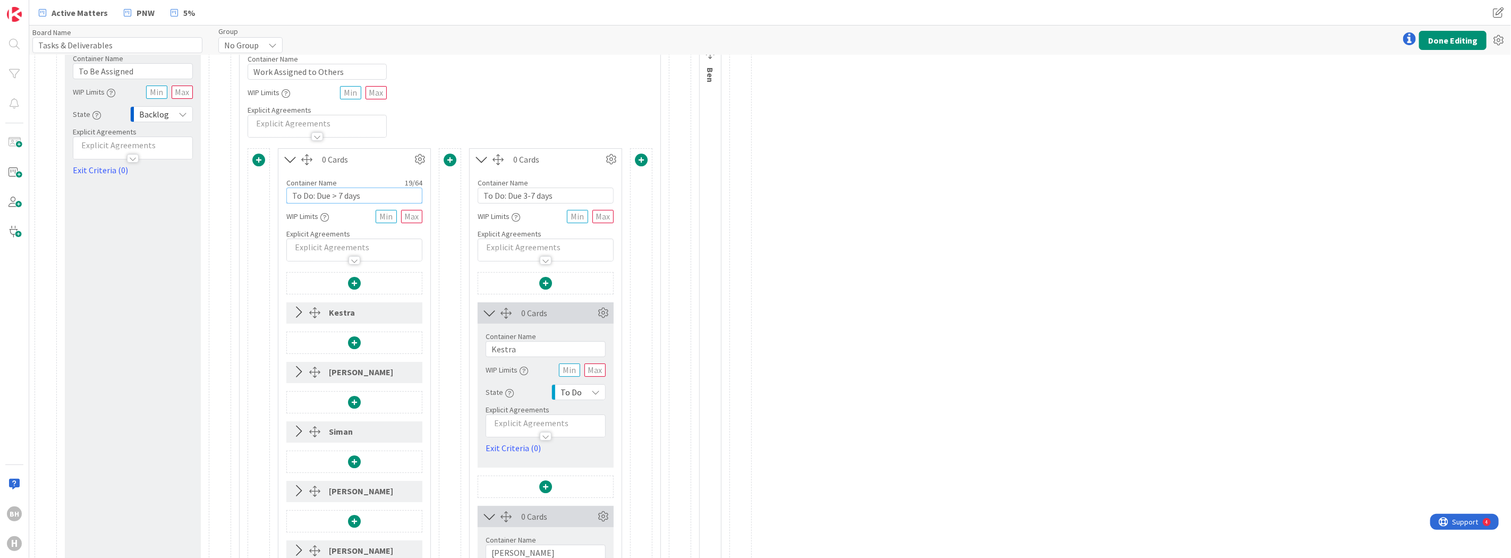
scroll to position [44, 0]
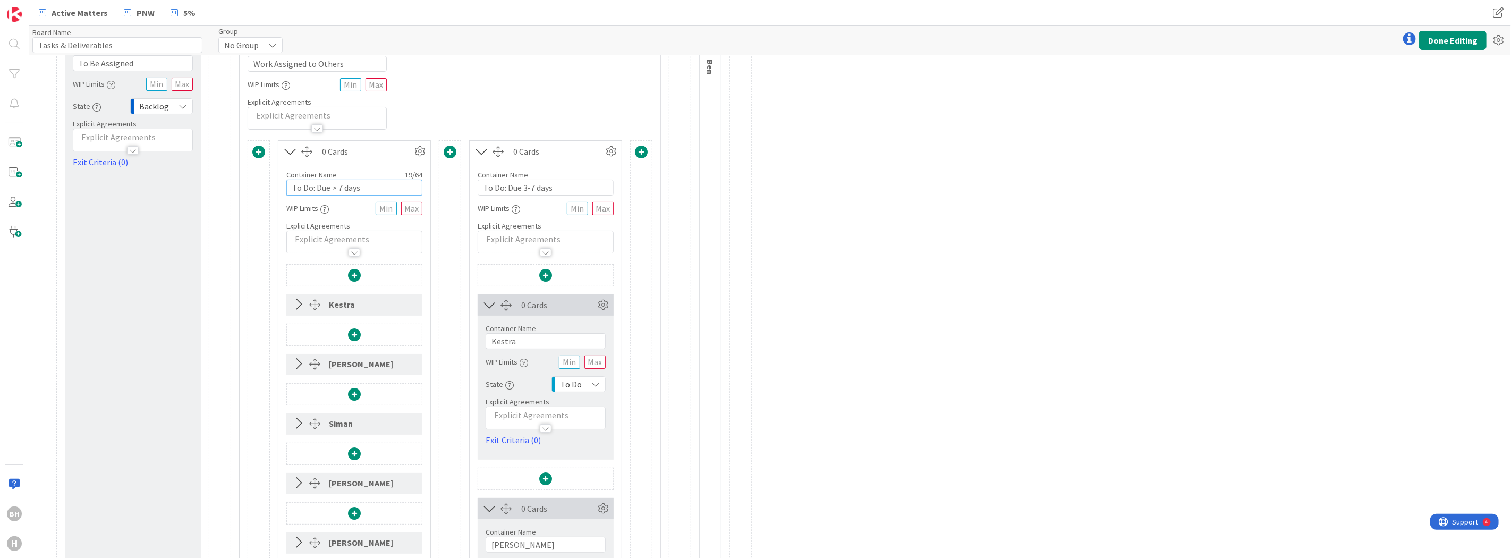
type input "To Do: Due > 7 days"
click at [293, 307] on icon at bounding box center [299, 305] width 18 height 14
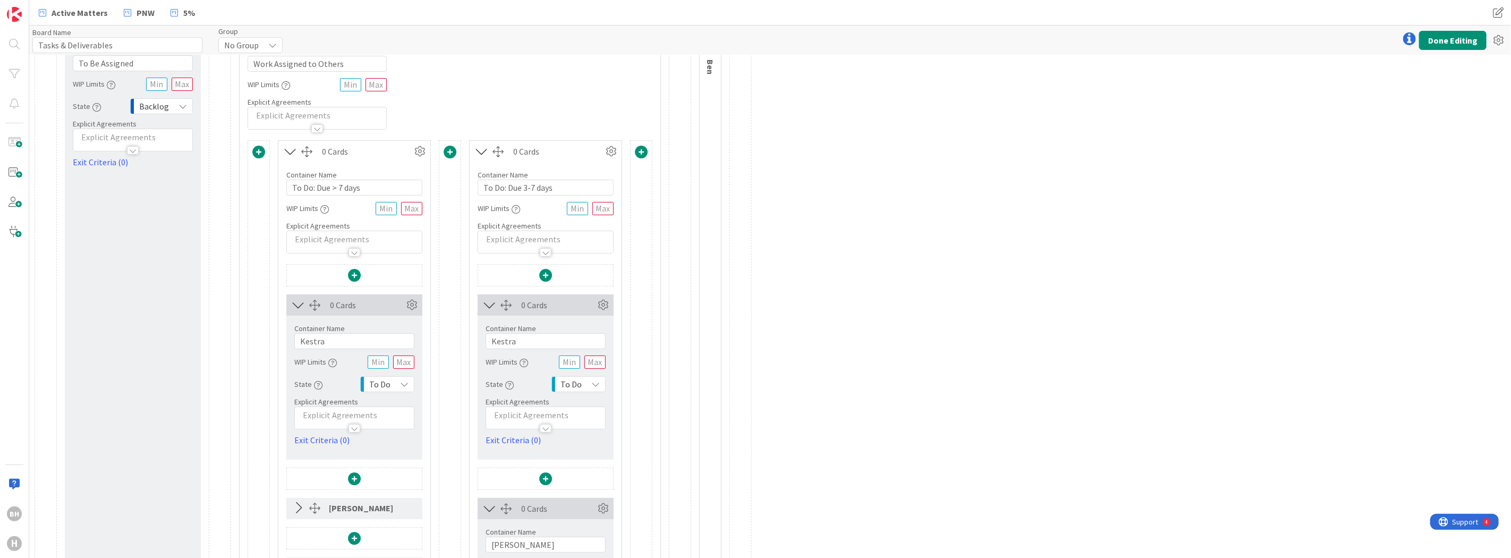
click at [293, 307] on icon at bounding box center [299, 305] width 18 height 14
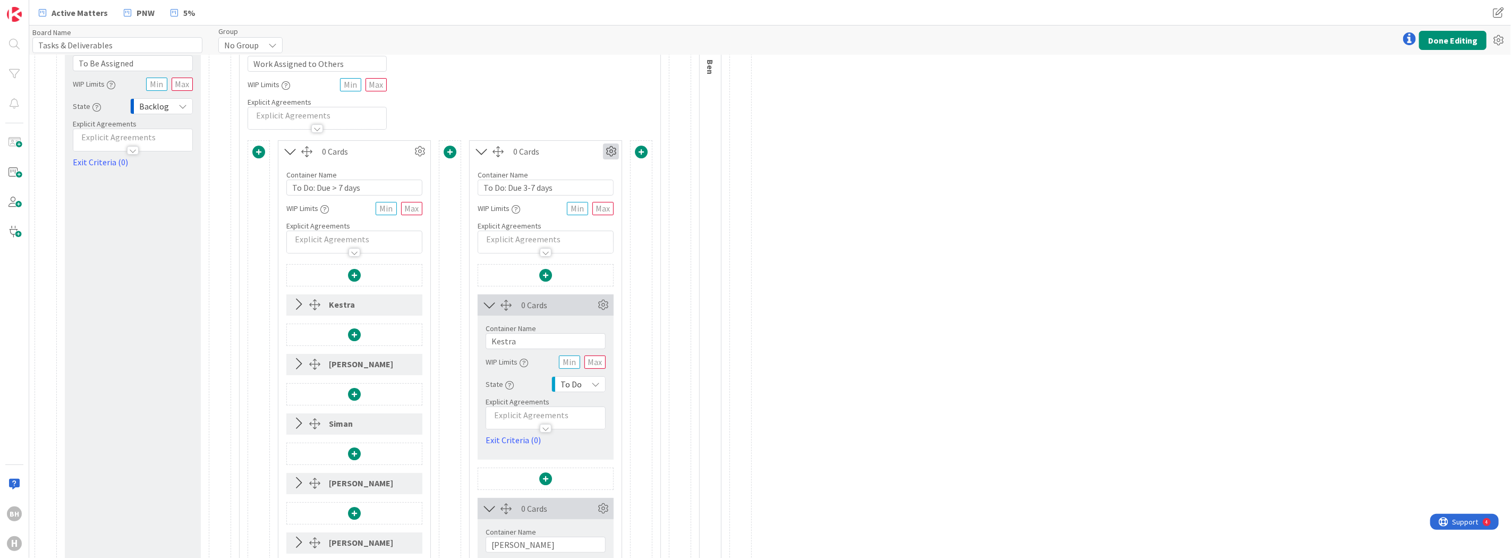
click at [614, 155] on icon at bounding box center [611, 151] width 16 height 16
click at [546, 222] on link "Duplicate this Container" at bounding box center [547, 225] width 143 height 15
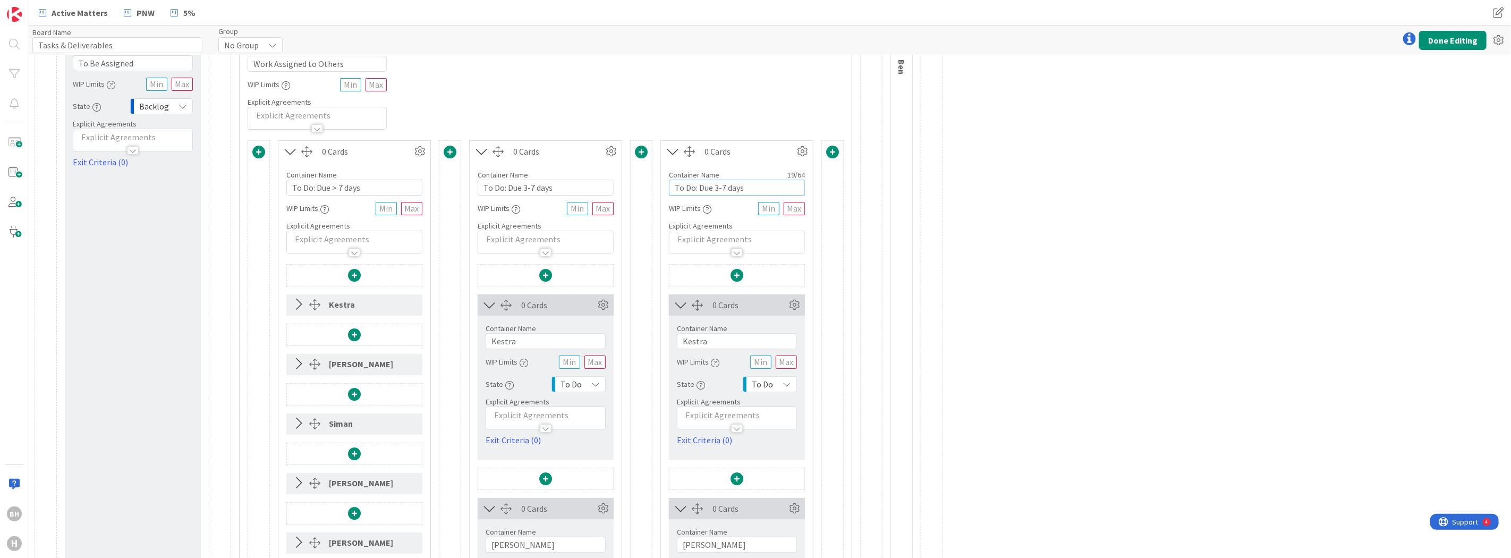
click at [748, 190] on input "To Do: Due 3-7 days" at bounding box center [737, 188] width 136 height 16
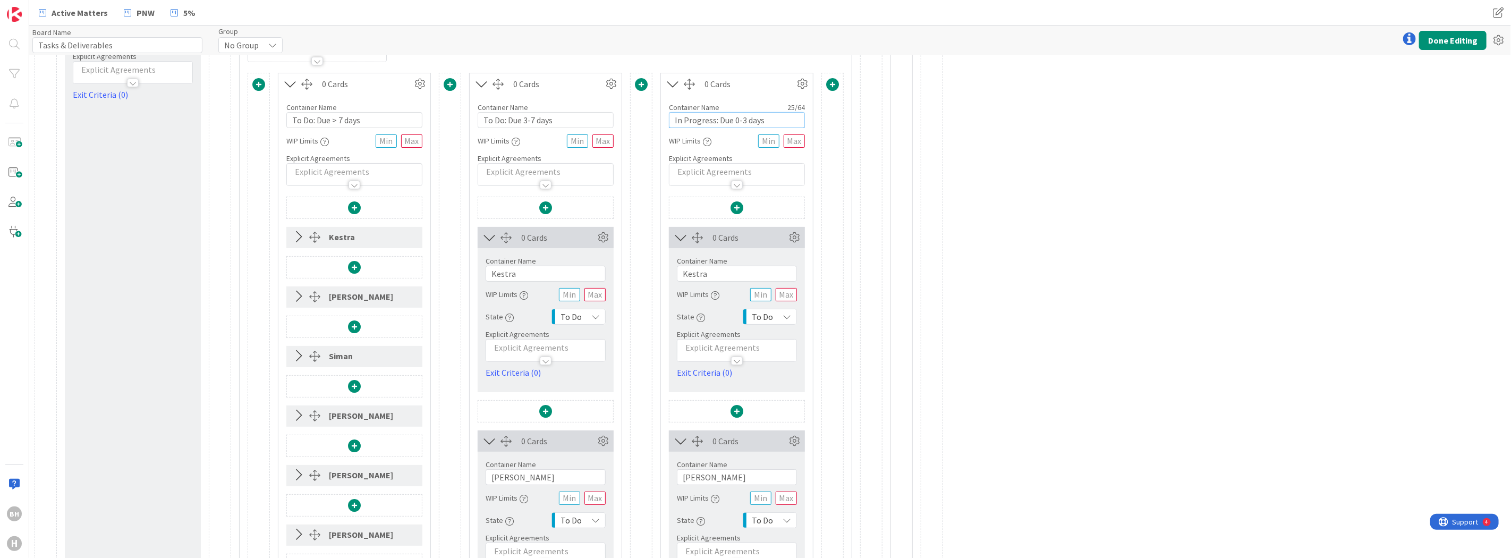
scroll to position [133, 0]
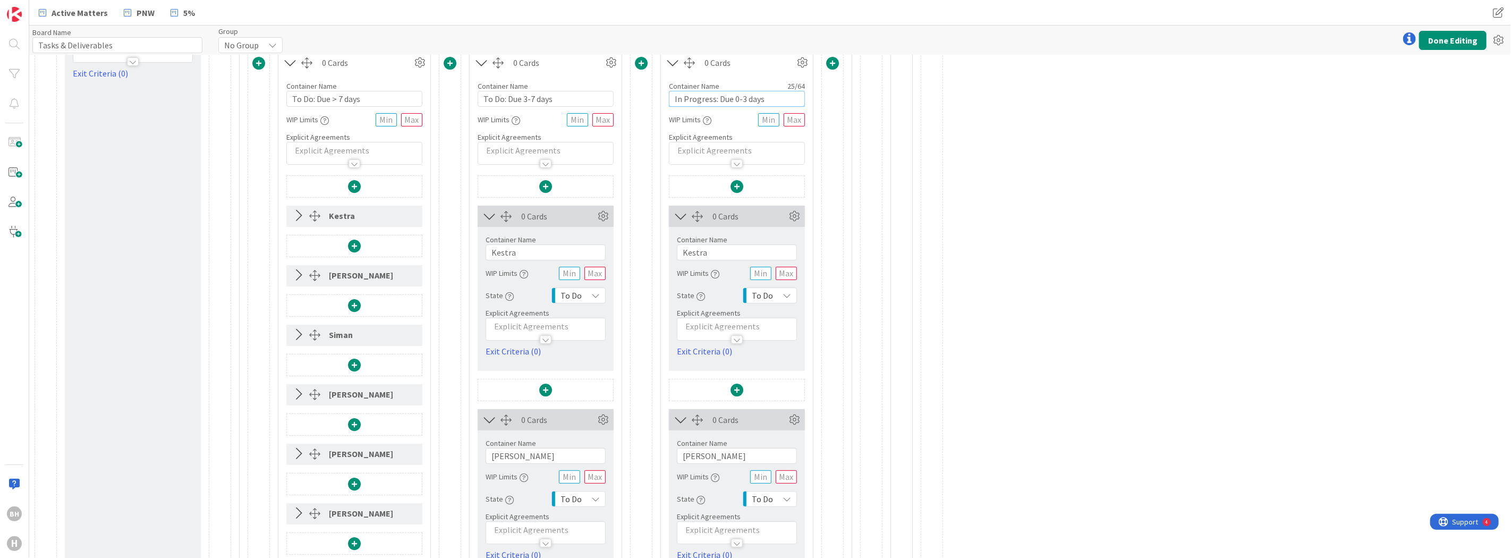
type input "In Progress: Due 0-3 days"
click at [764, 299] on span "To Do" at bounding box center [762, 295] width 21 height 15
click at [767, 392] on link "In Progress" at bounding box center [803, 395] width 121 height 19
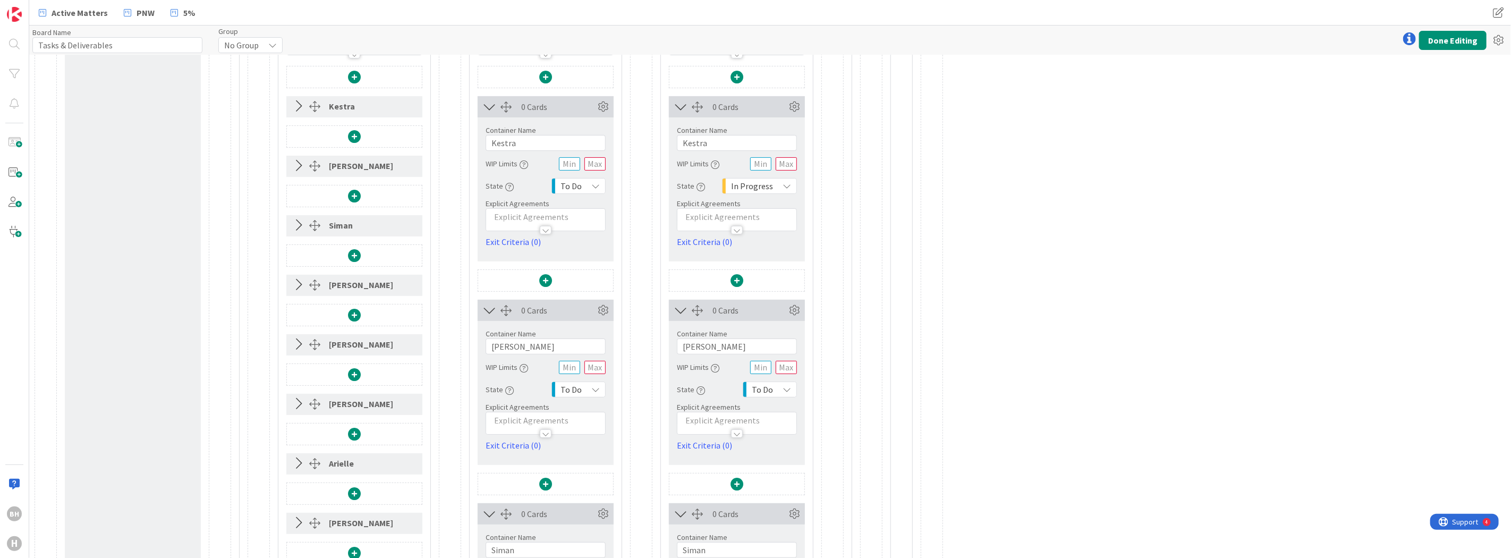
scroll to position [280, 0]
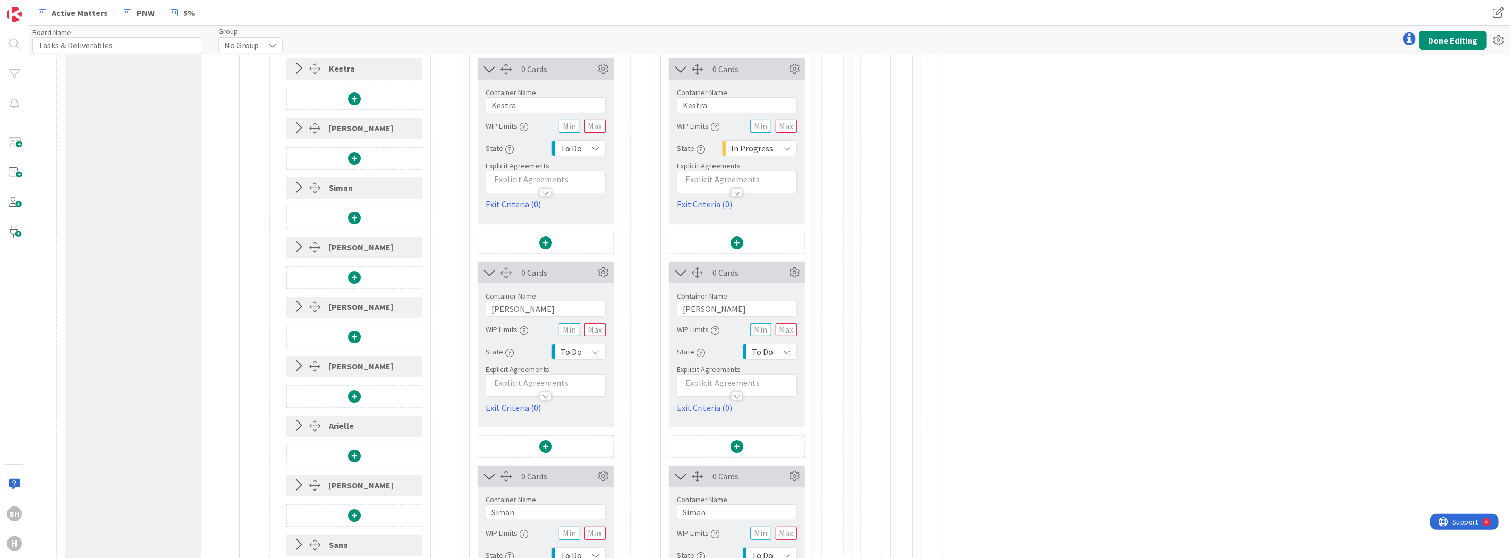
click at [772, 349] on span "To Do" at bounding box center [762, 351] width 21 height 15
click at [770, 447] on link "In Progress" at bounding box center [803, 451] width 121 height 19
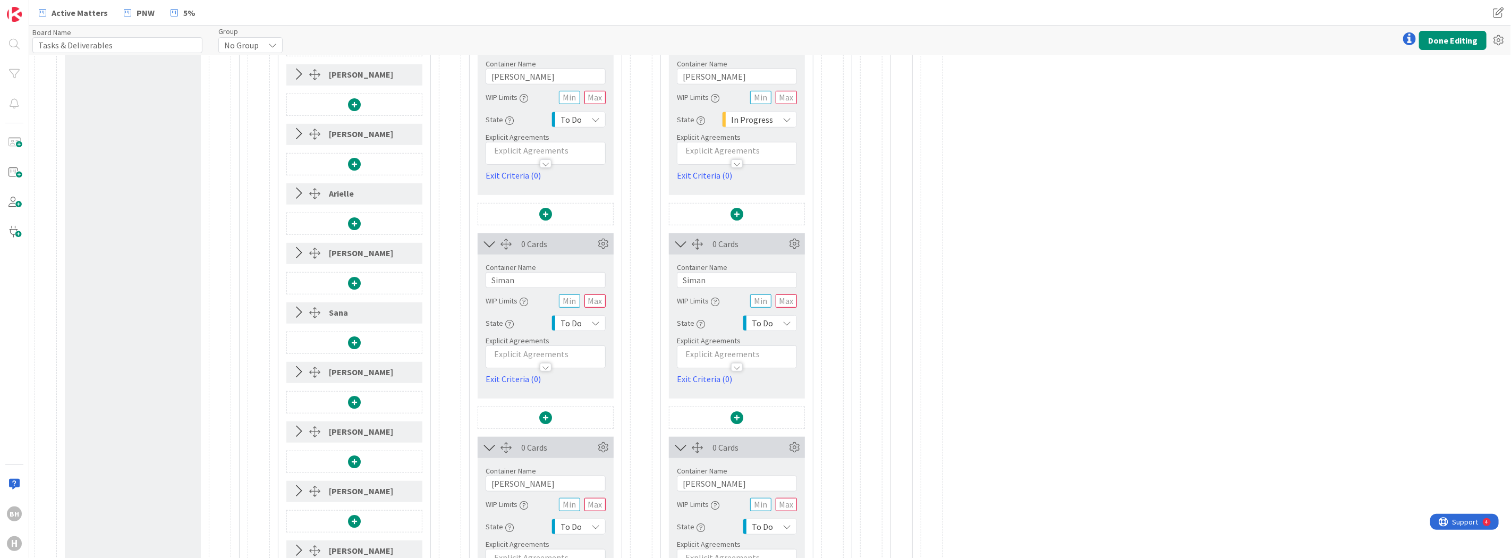
scroll to position [516, 0]
click at [766, 319] on span "To Do" at bounding box center [762, 318] width 21 height 15
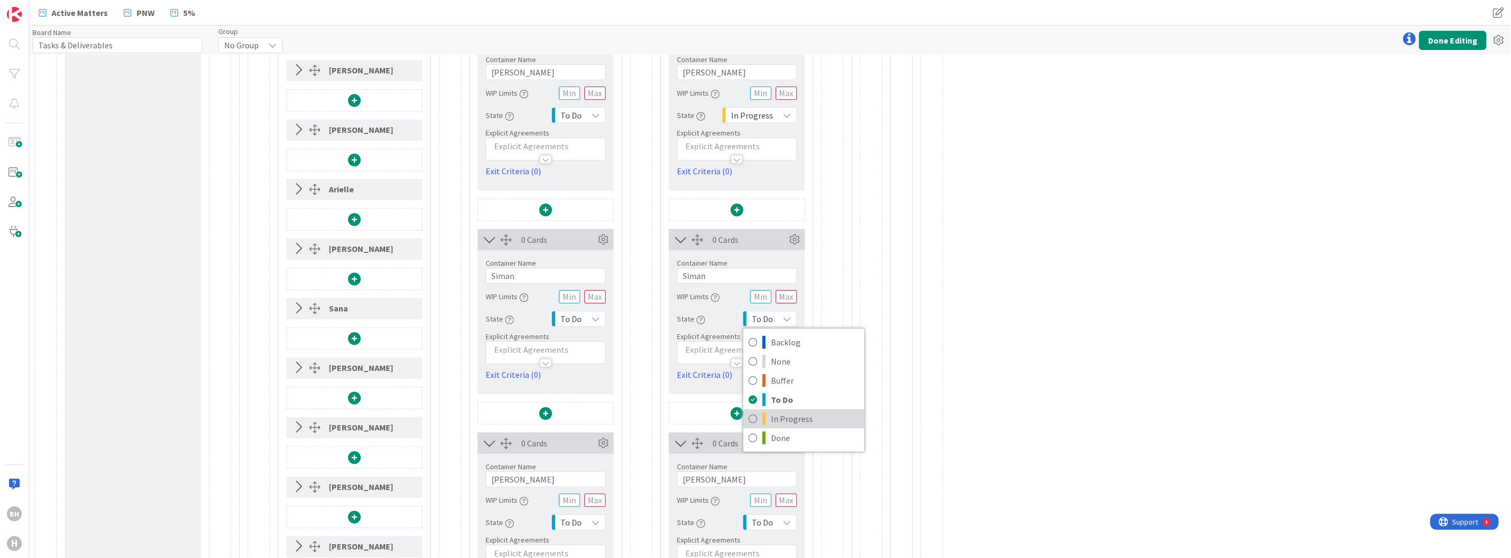
click at [764, 417] on span at bounding box center [763, 418] width 3 height 13
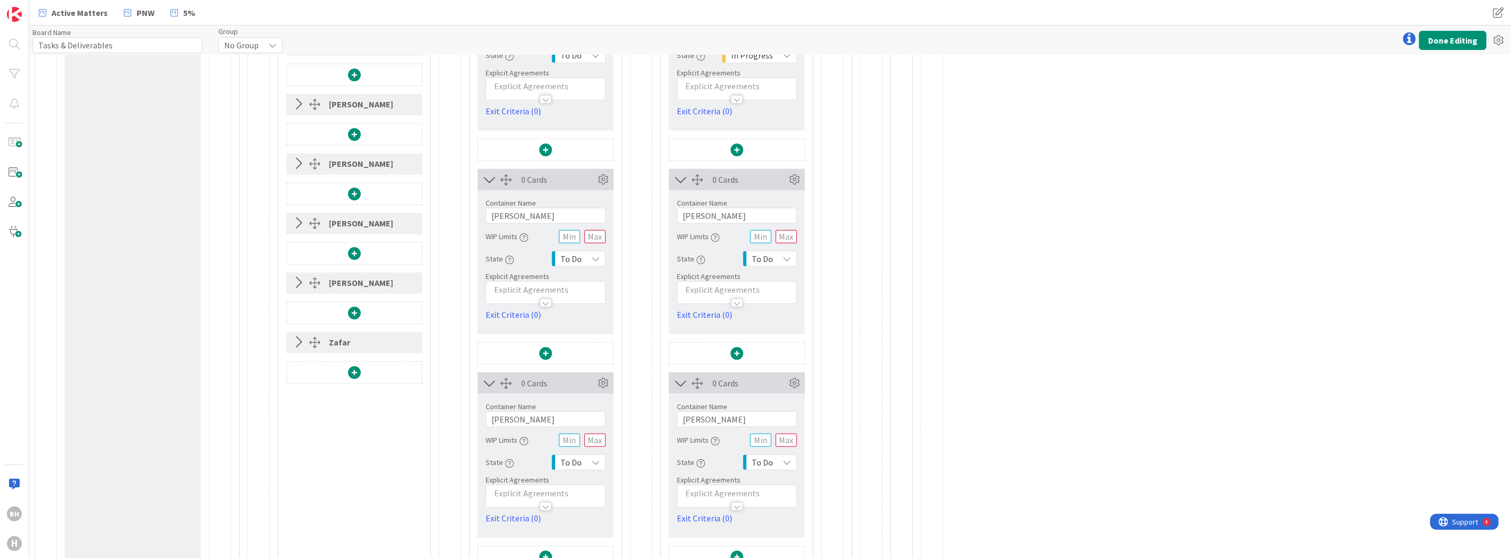
scroll to position [782, 0]
click at [763, 261] on span "To Do" at bounding box center [762, 256] width 21 height 15
click at [763, 358] on span at bounding box center [763, 356] width 3 height 13
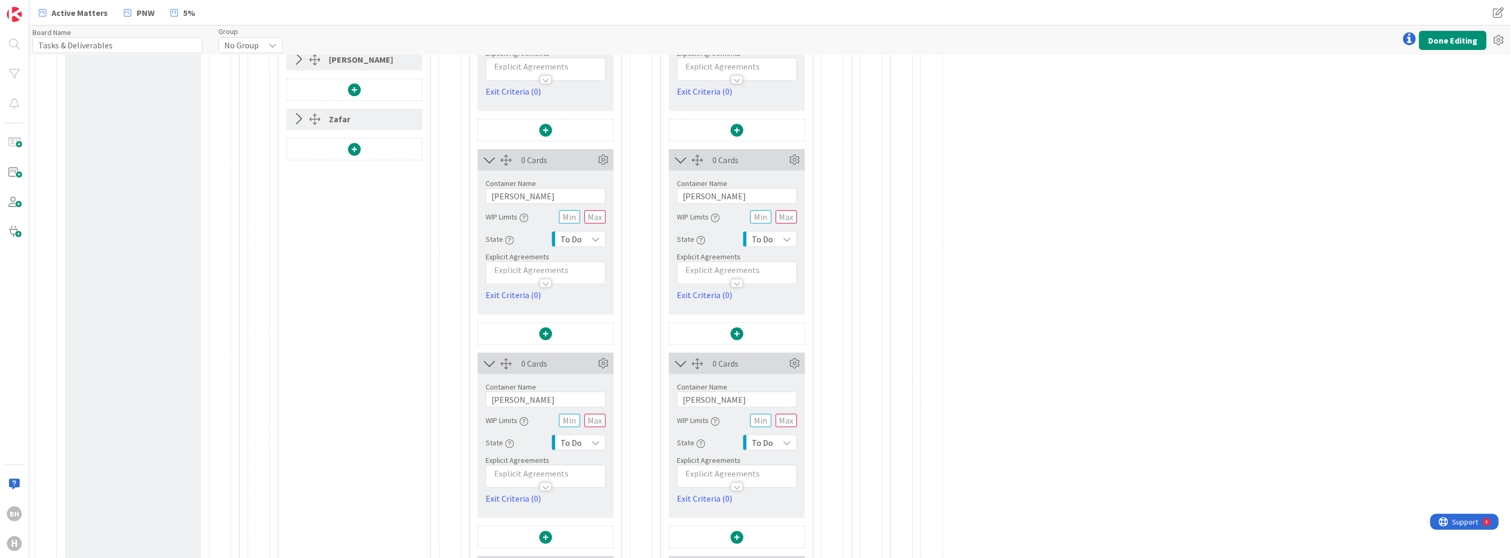
click at [773, 244] on div "Container Name 9 / 64 [PERSON_NAME] WIP Limits State To Do Explicit Agreements …" at bounding box center [737, 236] width 120 height 131
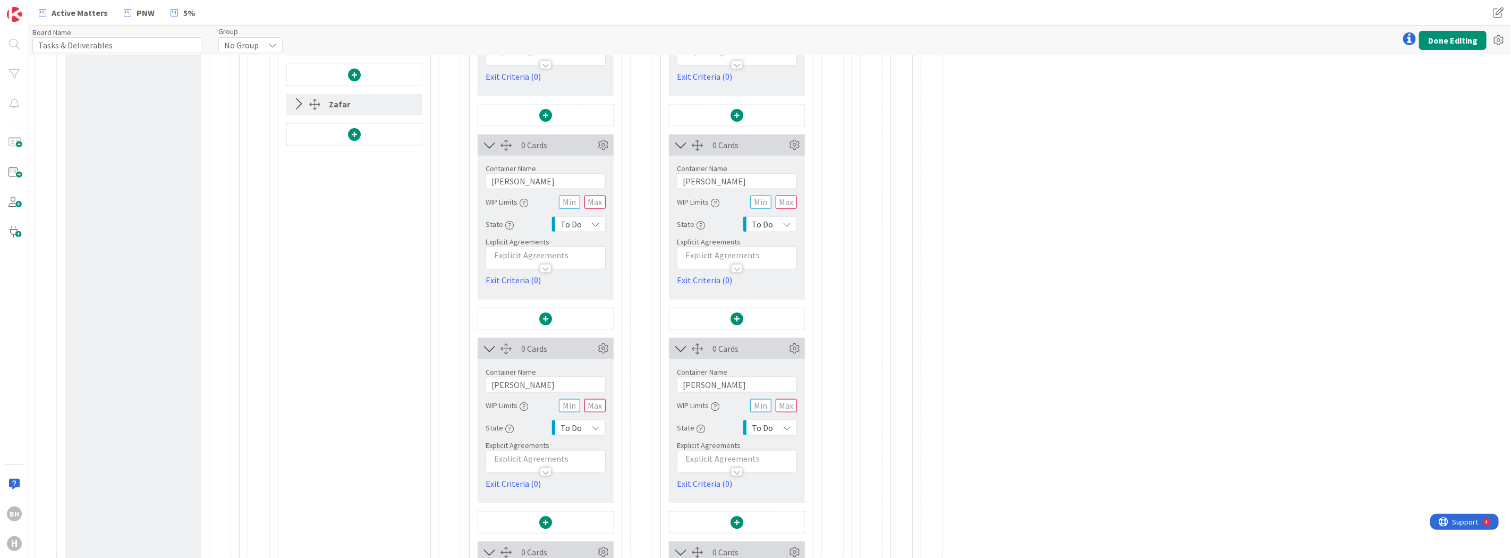
click at [778, 218] on div "To Do" at bounding box center [770, 224] width 54 height 16
click at [772, 319] on span "In Progress" at bounding box center [815, 324] width 88 height 16
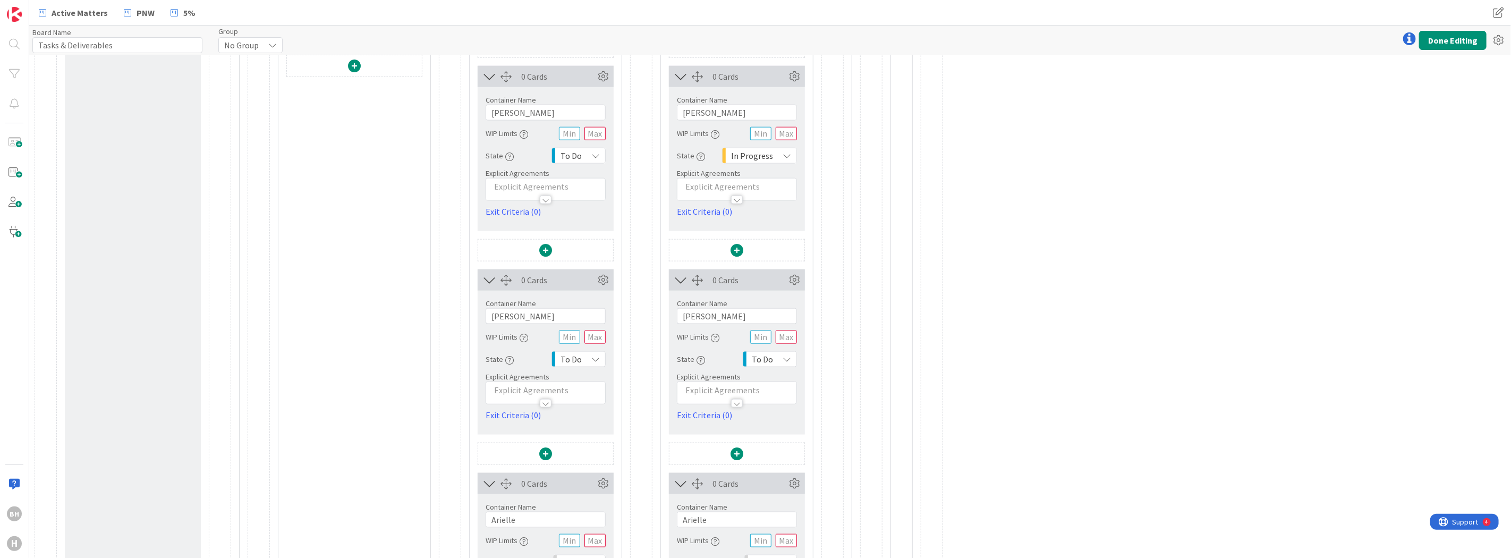
scroll to position [1136, 0]
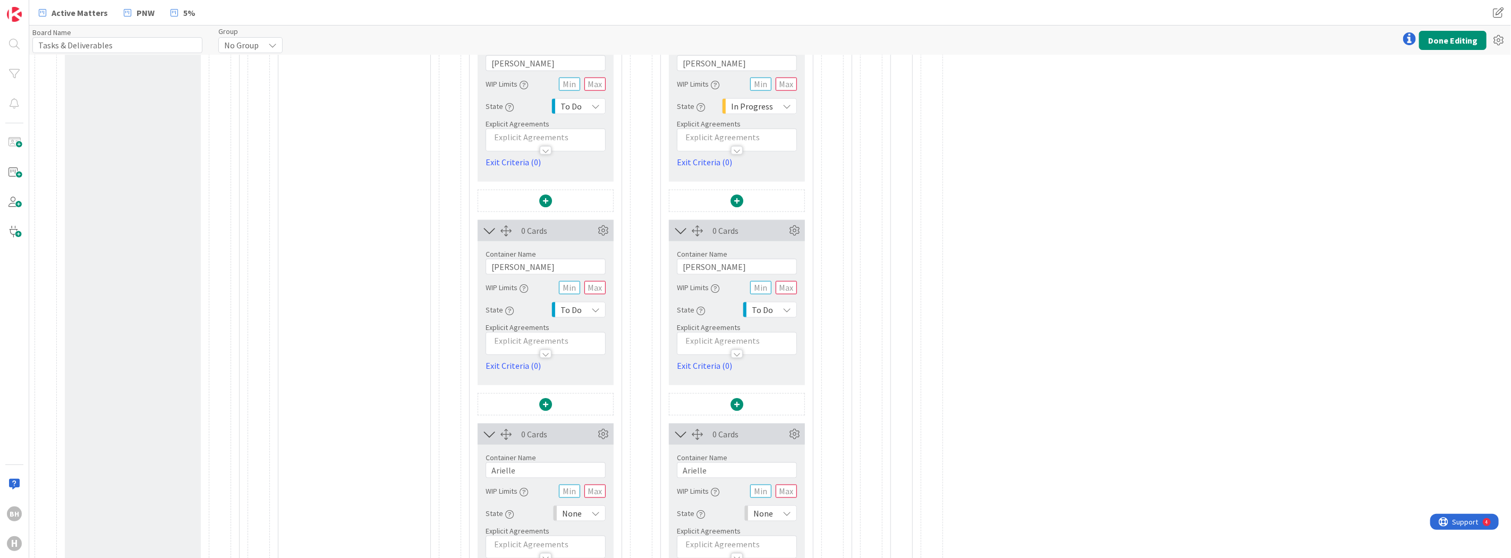
click at [774, 314] on div "To Do" at bounding box center [770, 310] width 54 height 16
click at [770, 404] on link "In Progress" at bounding box center [803, 409] width 121 height 19
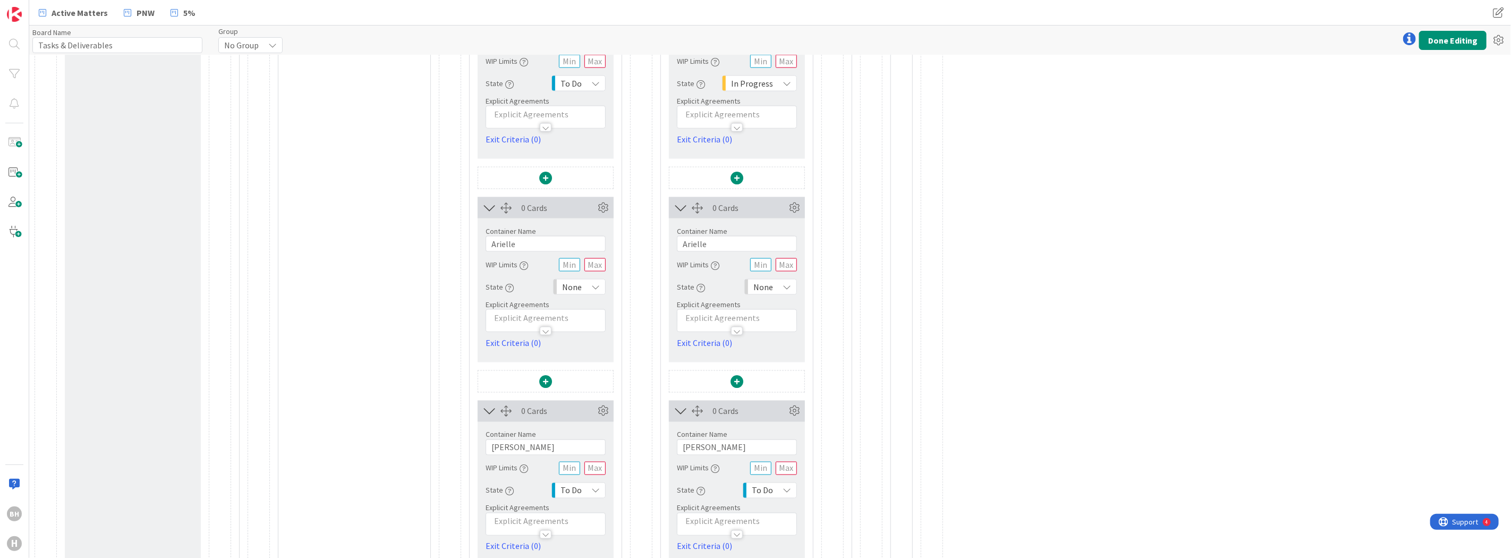
scroll to position [1402, 0]
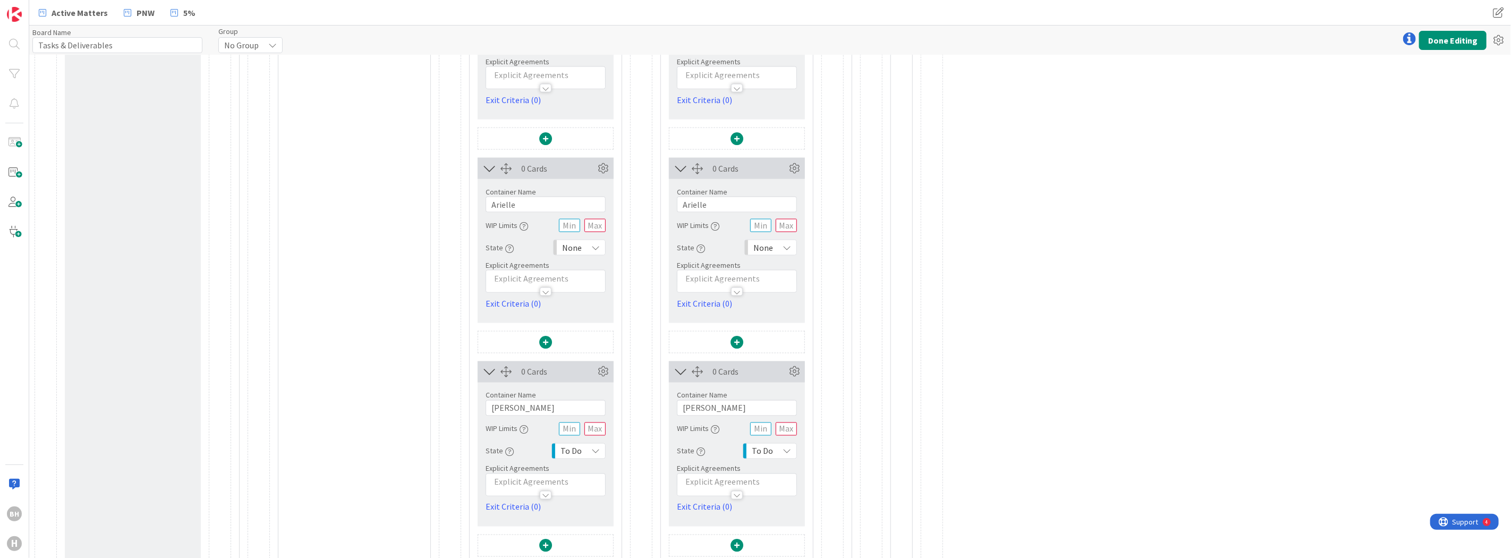
click at [774, 250] on div "None" at bounding box center [770, 248] width 53 height 16
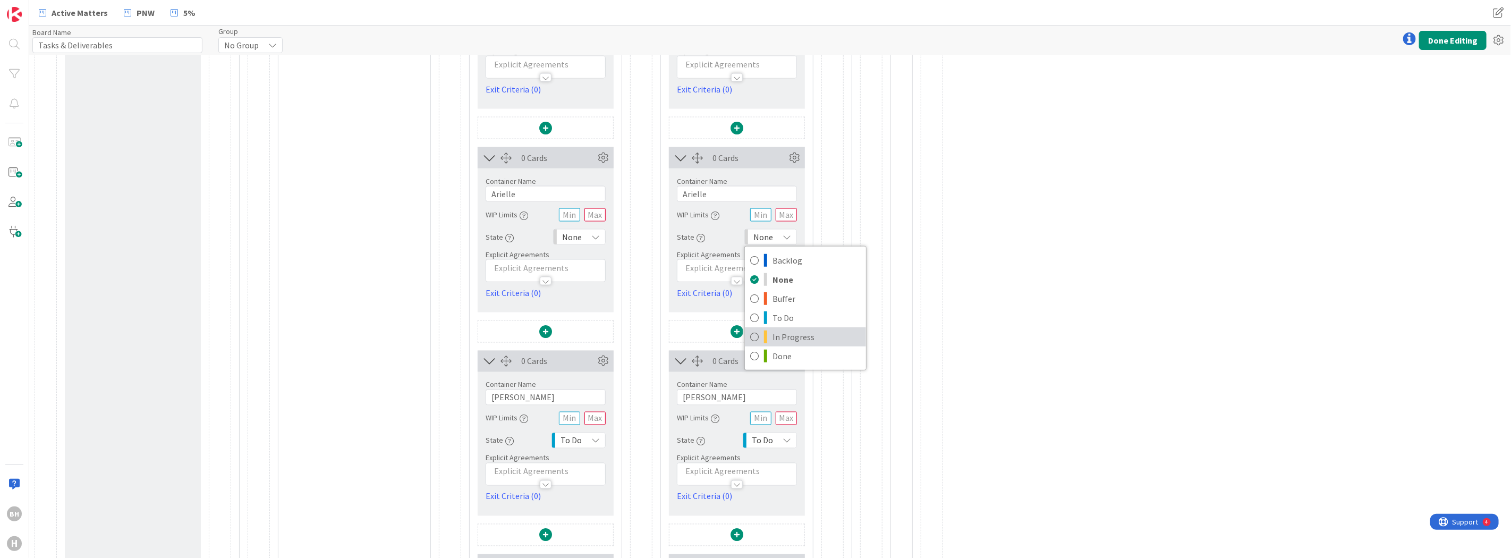
scroll to position [1416, 0]
click at [771, 333] on link "In Progress" at bounding box center [805, 332] width 121 height 19
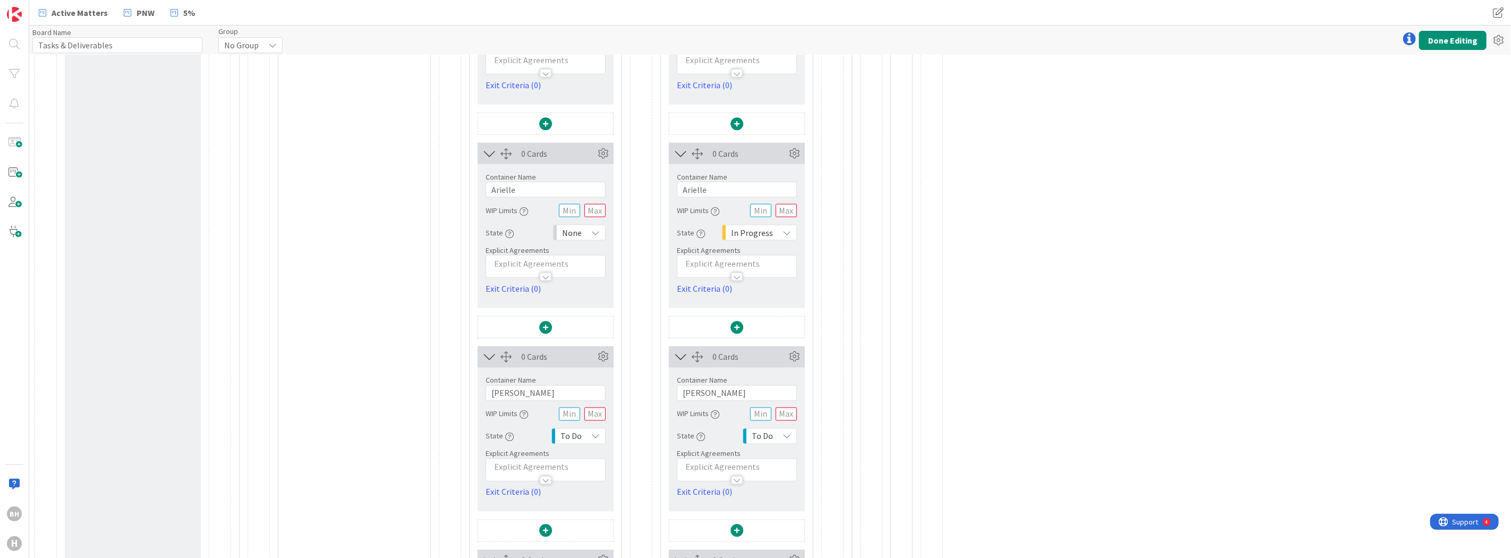
click at [593, 235] on icon at bounding box center [595, 232] width 9 height 9
click at [577, 309] on link "To Do" at bounding box center [614, 313] width 121 height 19
click at [763, 433] on span "To Do" at bounding box center [762, 436] width 21 height 15
click at [767, 386] on link "In Progress" at bounding box center [803, 393] width 121 height 19
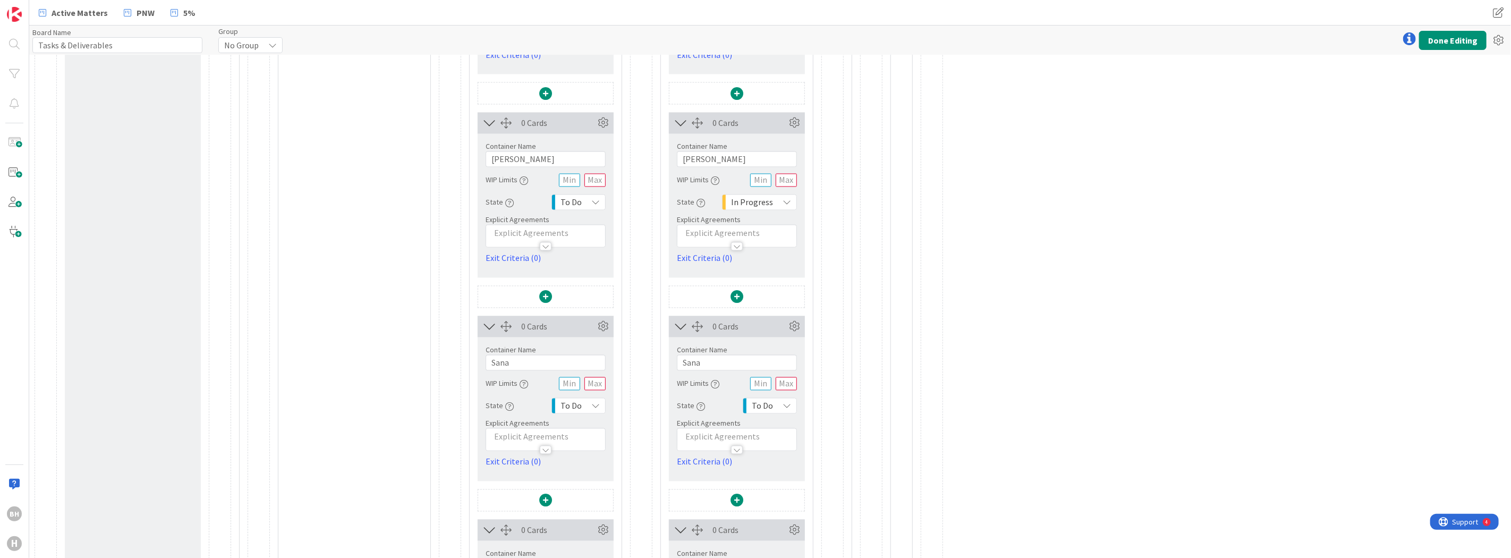
click at [767, 390] on div "WIP Limits" at bounding box center [737, 383] width 120 height 19
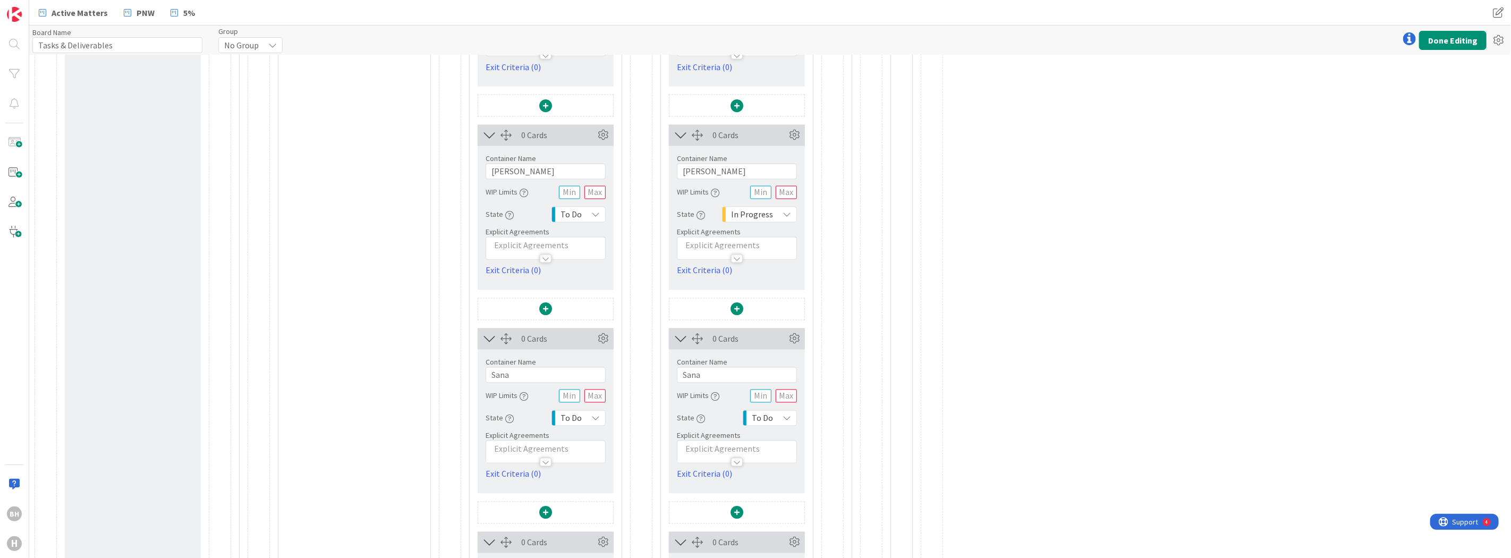
click at [768, 420] on span "To Do" at bounding box center [762, 418] width 21 height 15
click at [776, 519] on span "In Progress" at bounding box center [815, 518] width 88 height 16
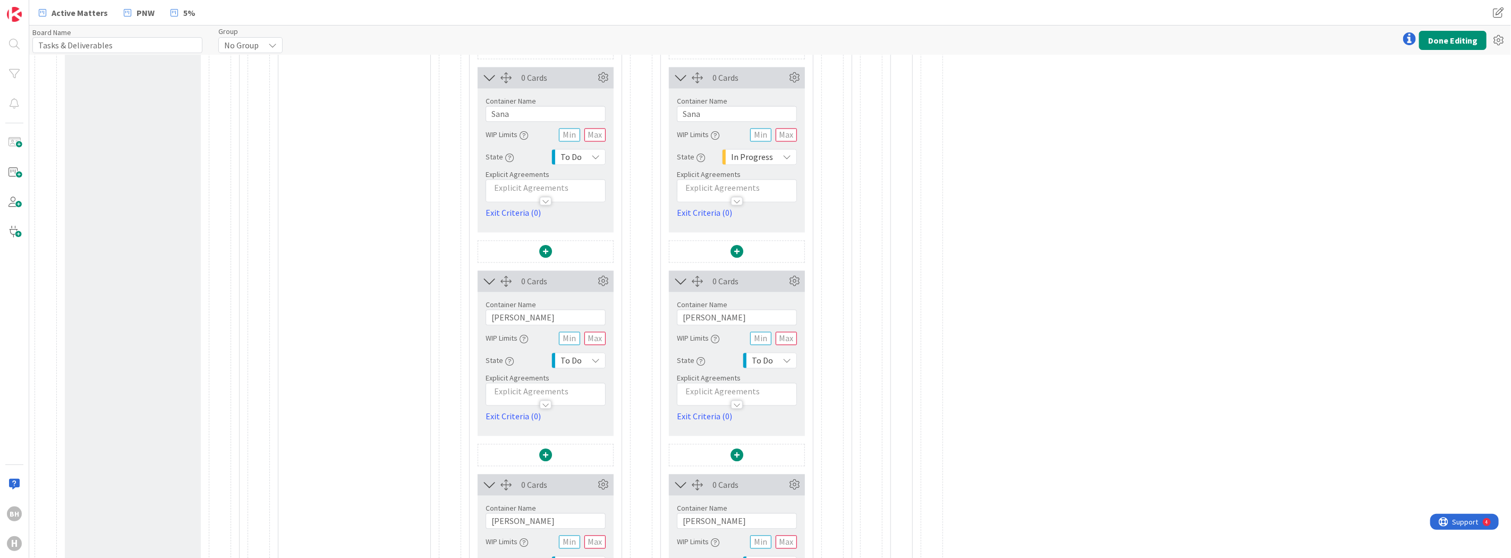
scroll to position [1904, 0]
click at [779, 362] on div "To Do" at bounding box center [770, 356] width 54 height 16
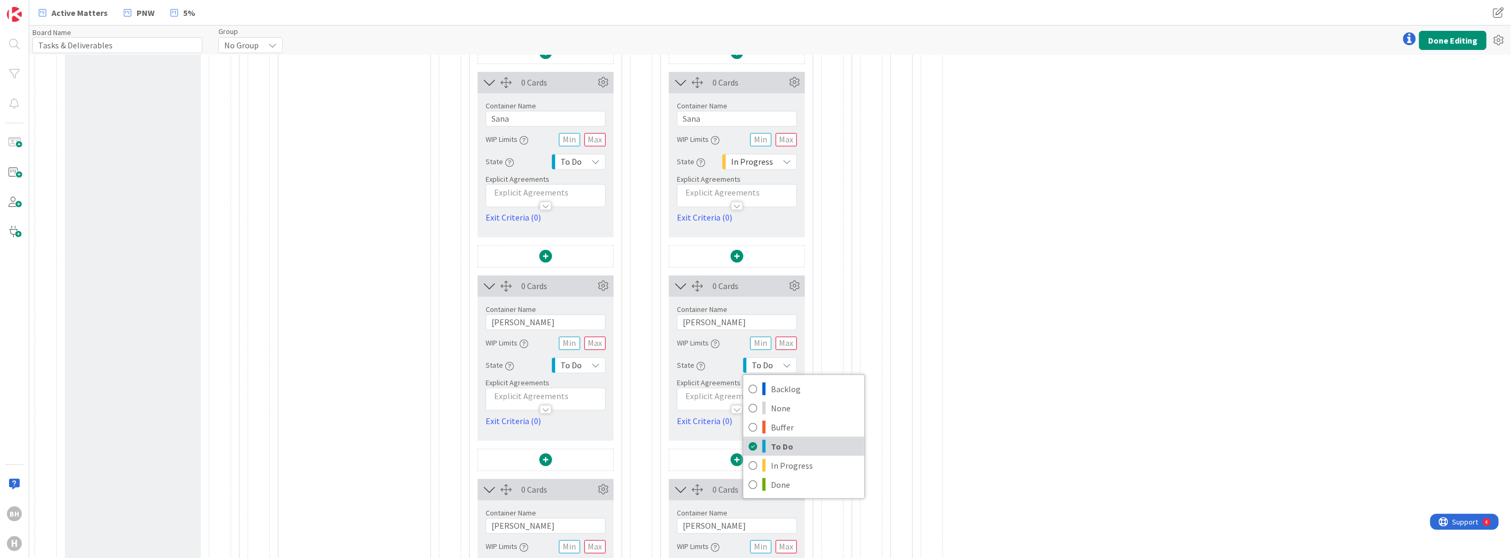
scroll to position [1889, 0]
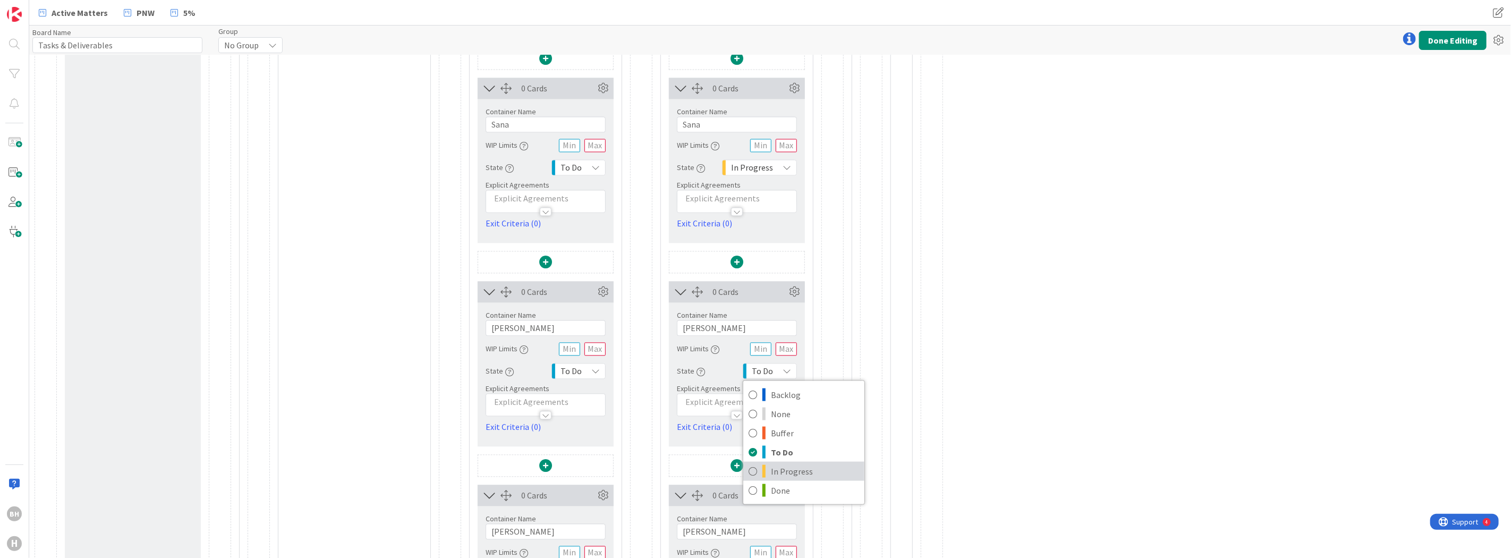
click at [785, 466] on span "In Progress" at bounding box center [815, 471] width 88 height 16
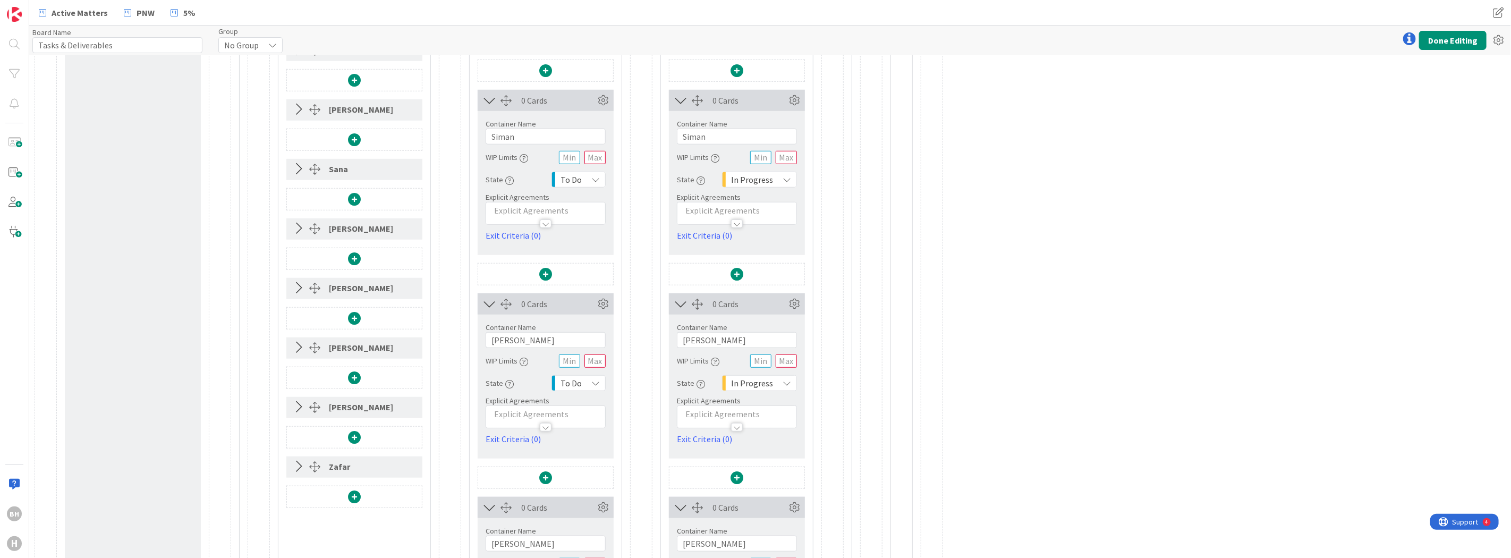
scroll to position [561, 0]
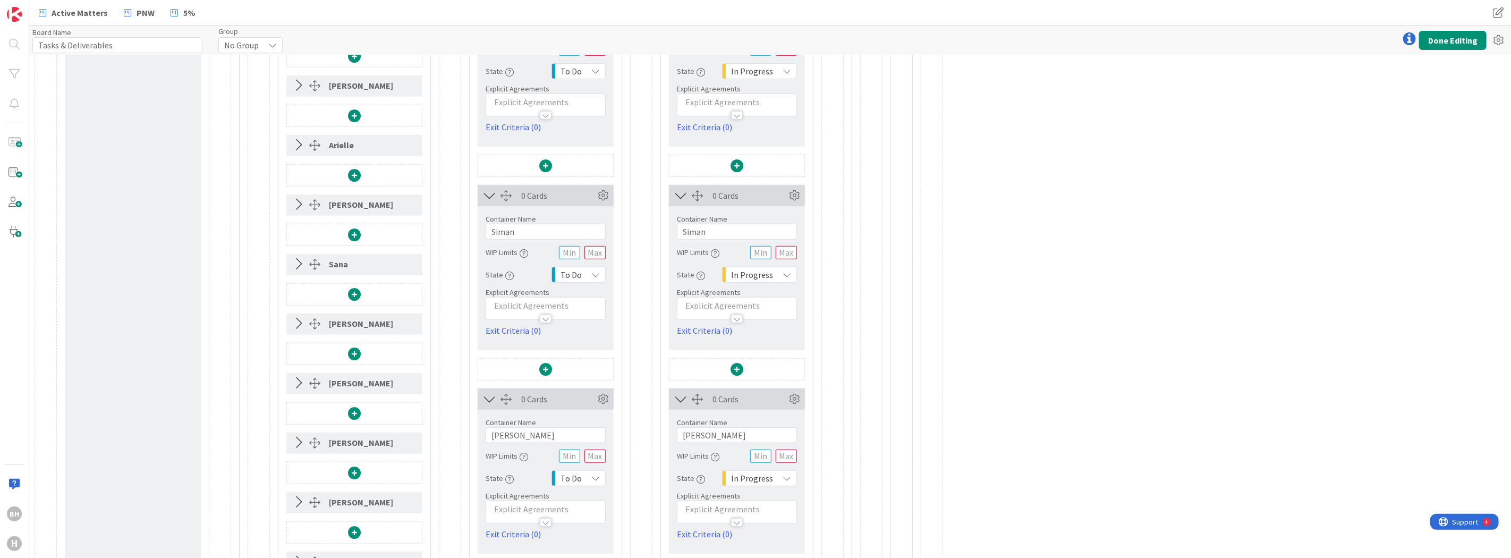
click at [296, 143] on icon at bounding box center [299, 145] width 18 height 14
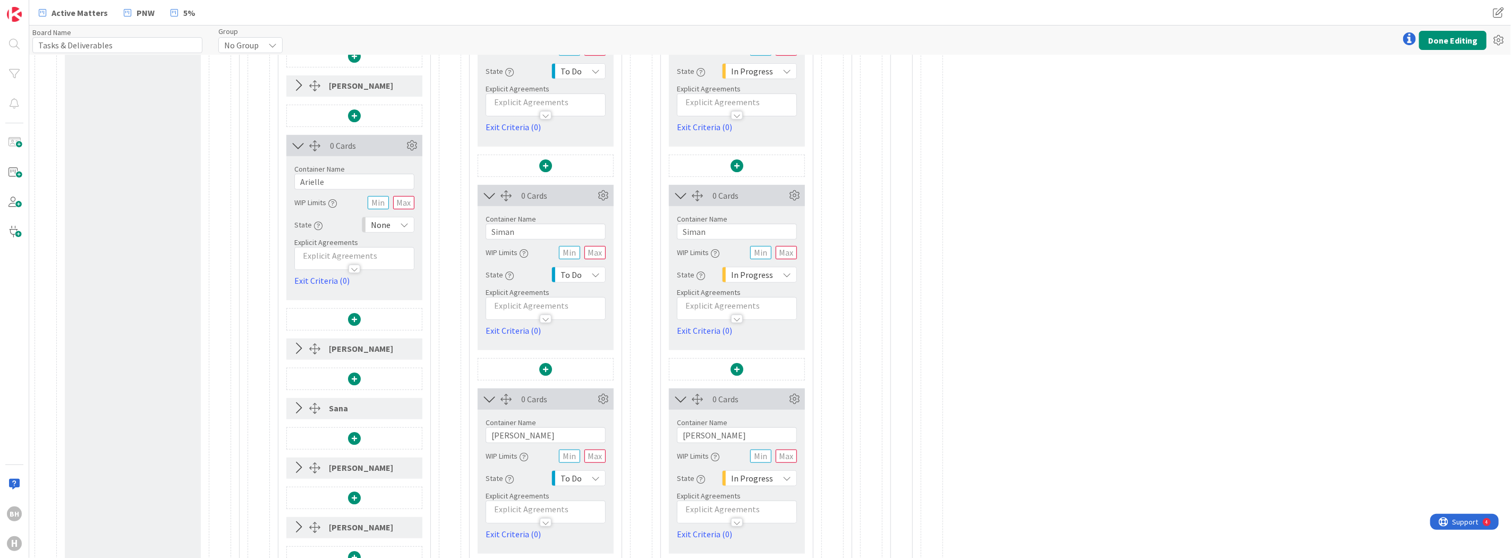
click at [390, 228] on span "None" at bounding box center [381, 224] width 20 height 15
click at [389, 305] on link "To Do" at bounding box center [422, 305] width 121 height 19
click at [299, 145] on icon at bounding box center [299, 146] width 18 height 14
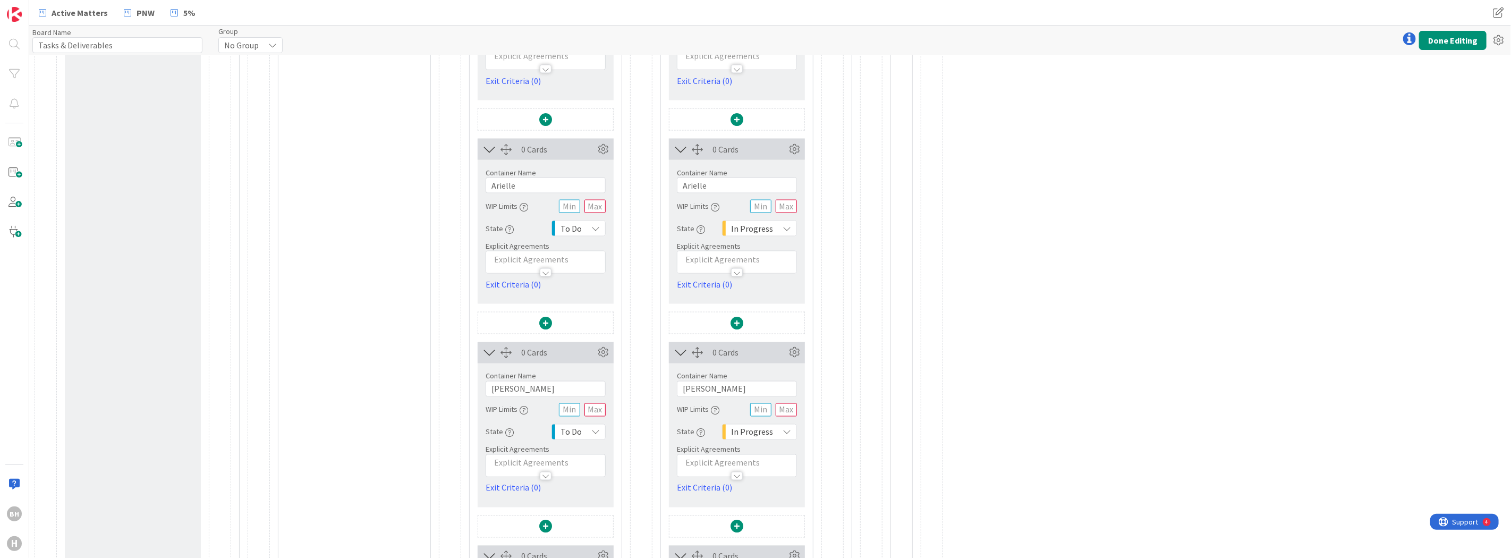
scroll to position [1431, 0]
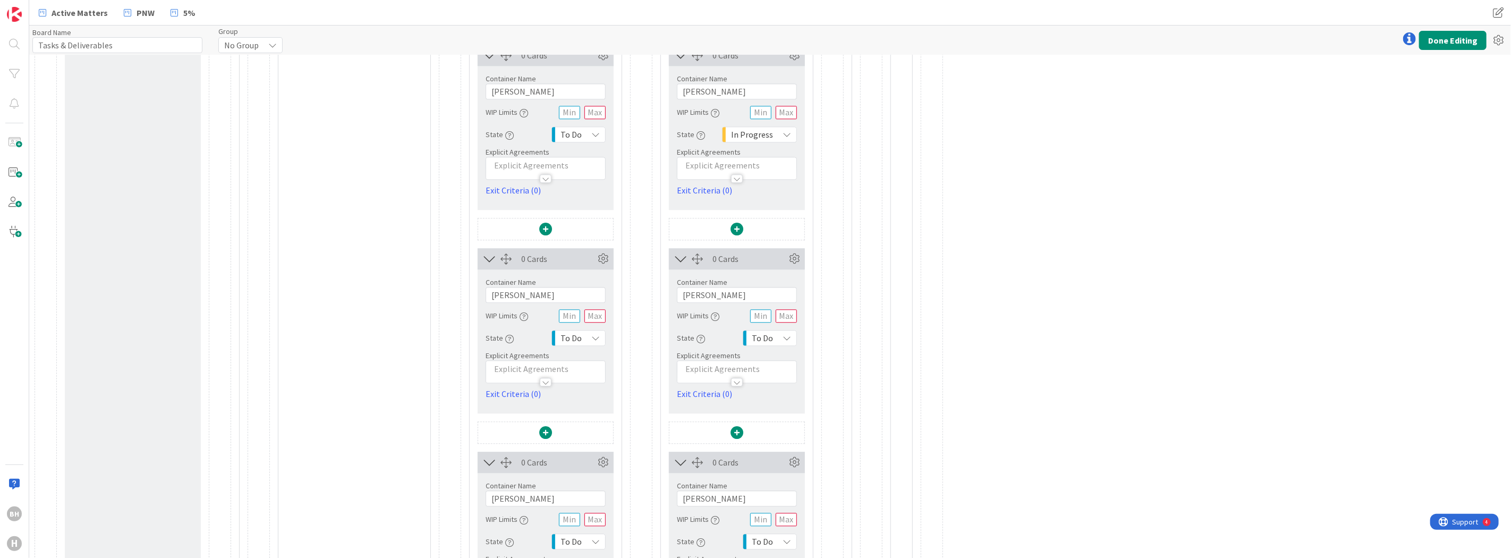
click at [780, 344] on div "Container Name 6 / 64 [PERSON_NAME] WIP Limits State To Do Explicit Agreements …" at bounding box center [737, 334] width 120 height 131
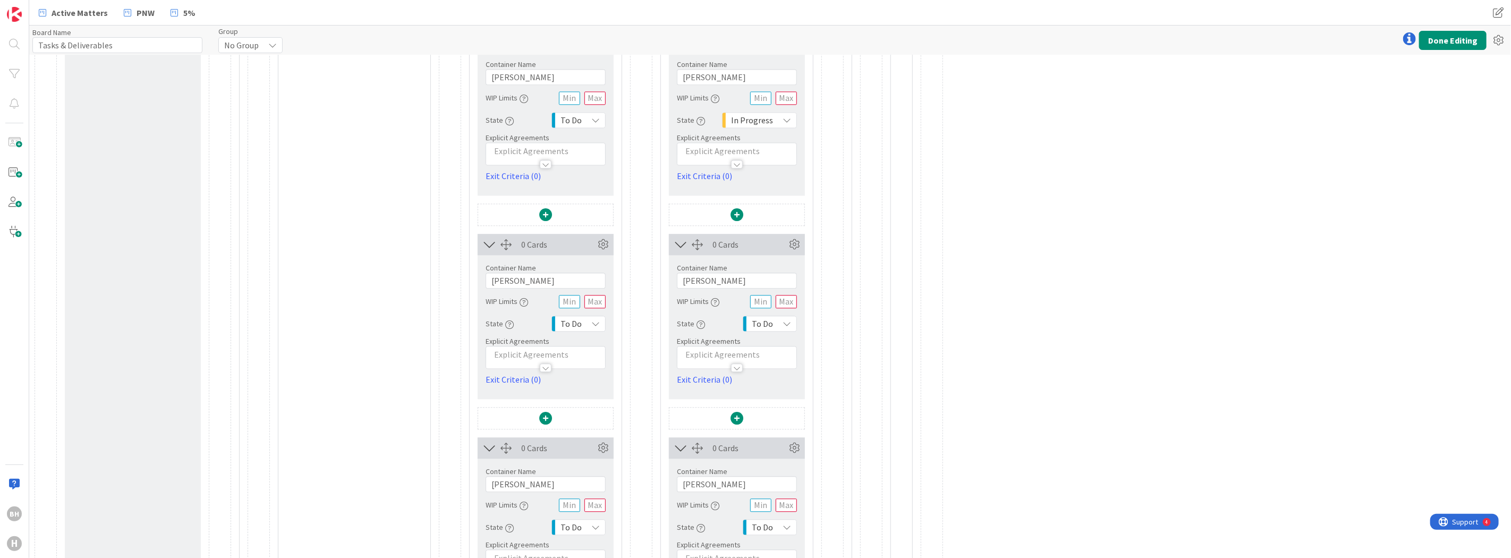
click at [788, 322] on icon at bounding box center [787, 323] width 9 height 9
click at [779, 425] on span "In Progress" at bounding box center [815, 423] width 88 height 16
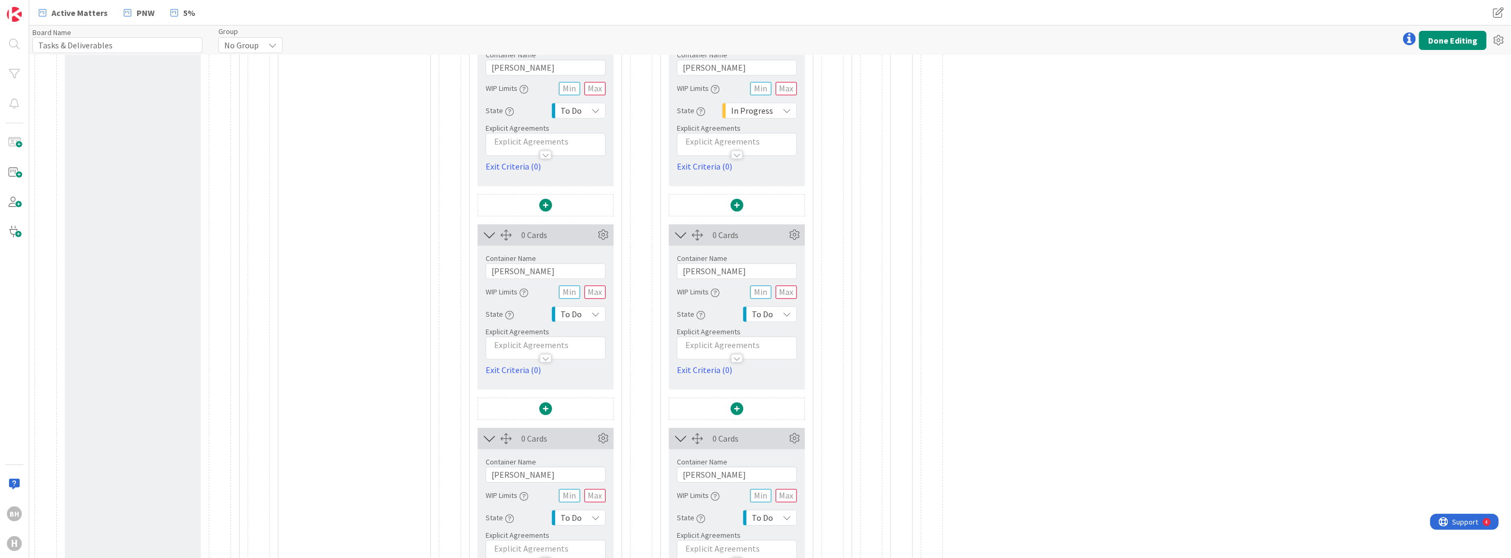
scroll to position [2346, 0]
click at [767, 315] on span "To Do" at bounding box center [762, 320] width 21 height 15
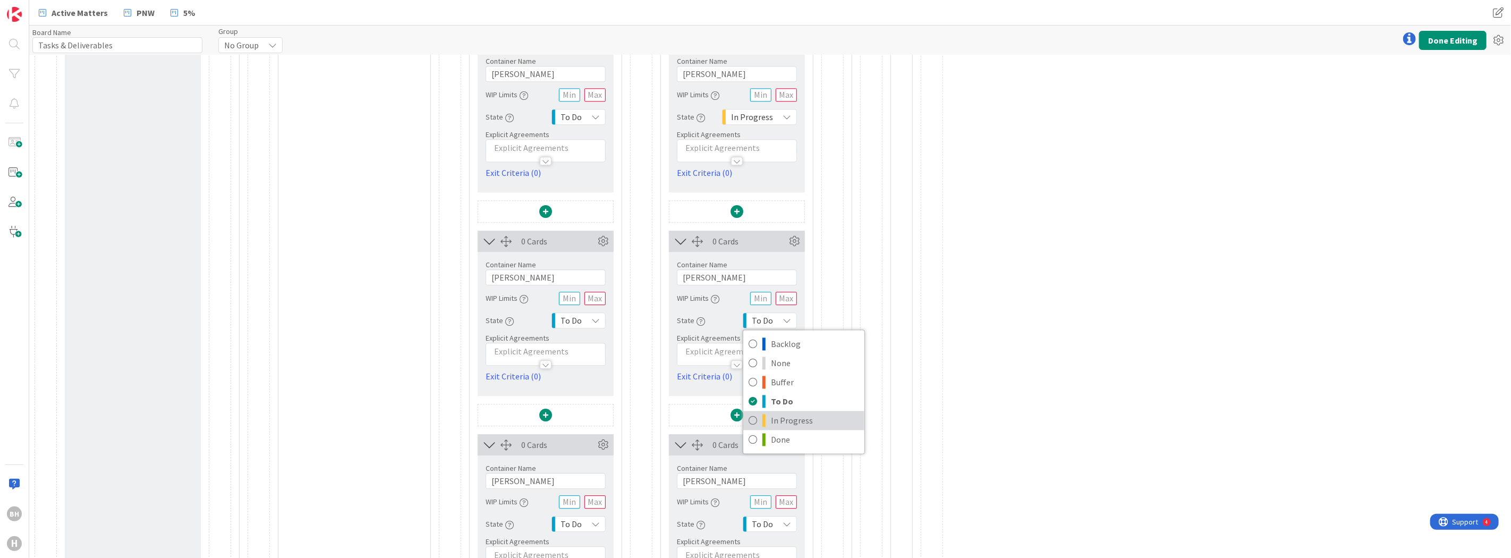
click at [766, 418] on span at bounding box center [763, 420] width 3 height 13
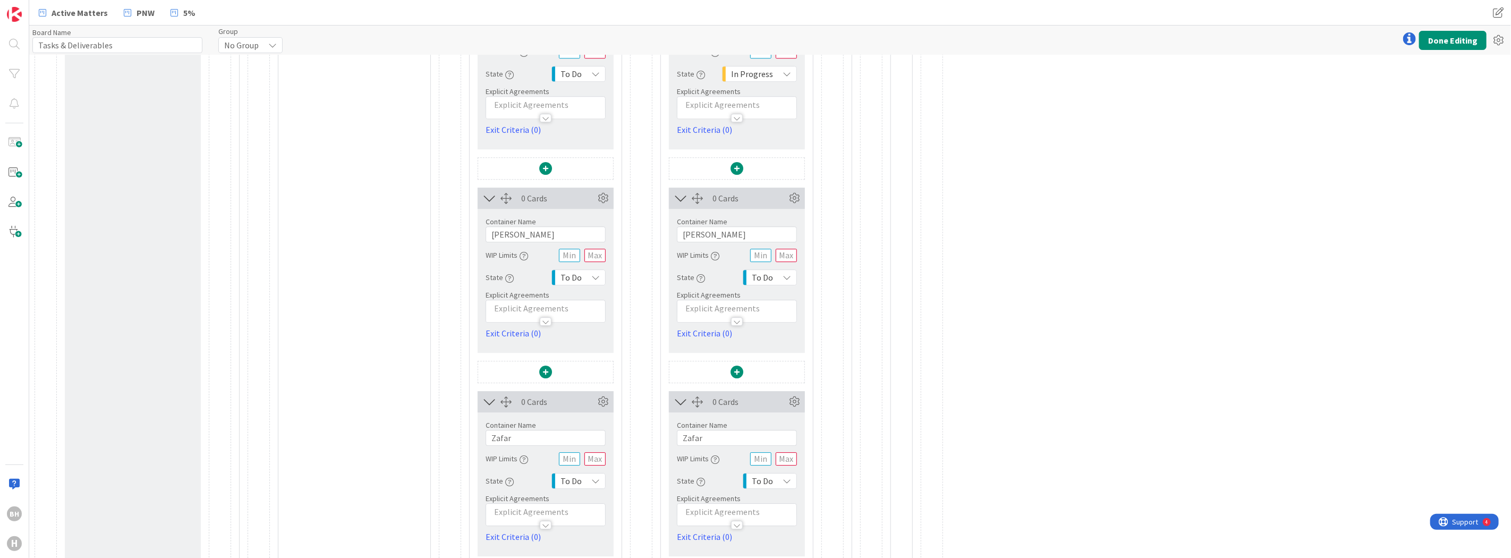
scroll to position [2639, 0]
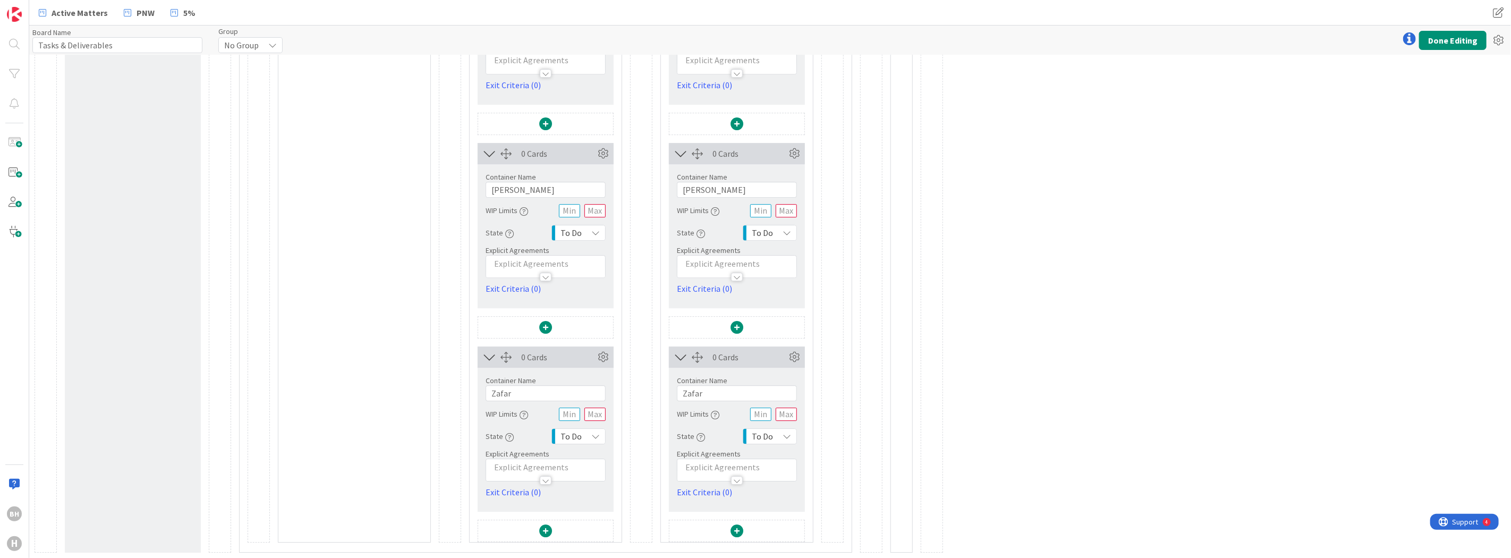
click at [767, 235] on span "To Do" at bounding box center [762, 232] width 21 height 15
click at [775, 327] on span "In Progress" at bounding box center [815, 333] width 88 height 16
click at [768, 434] on span "To Do" at bounding box center [762, 436] width 21 height 15
click at [765, 394] on span at bounding box center [763, 393] width 3 height 13
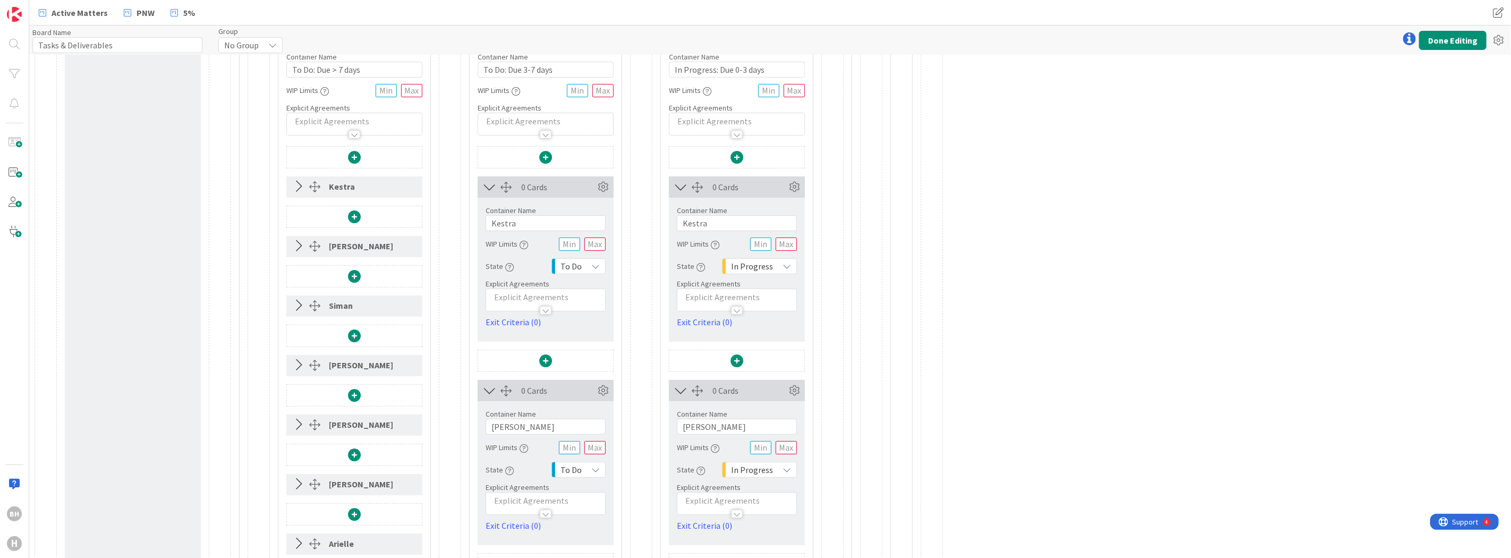
scroll to position [0, 0]
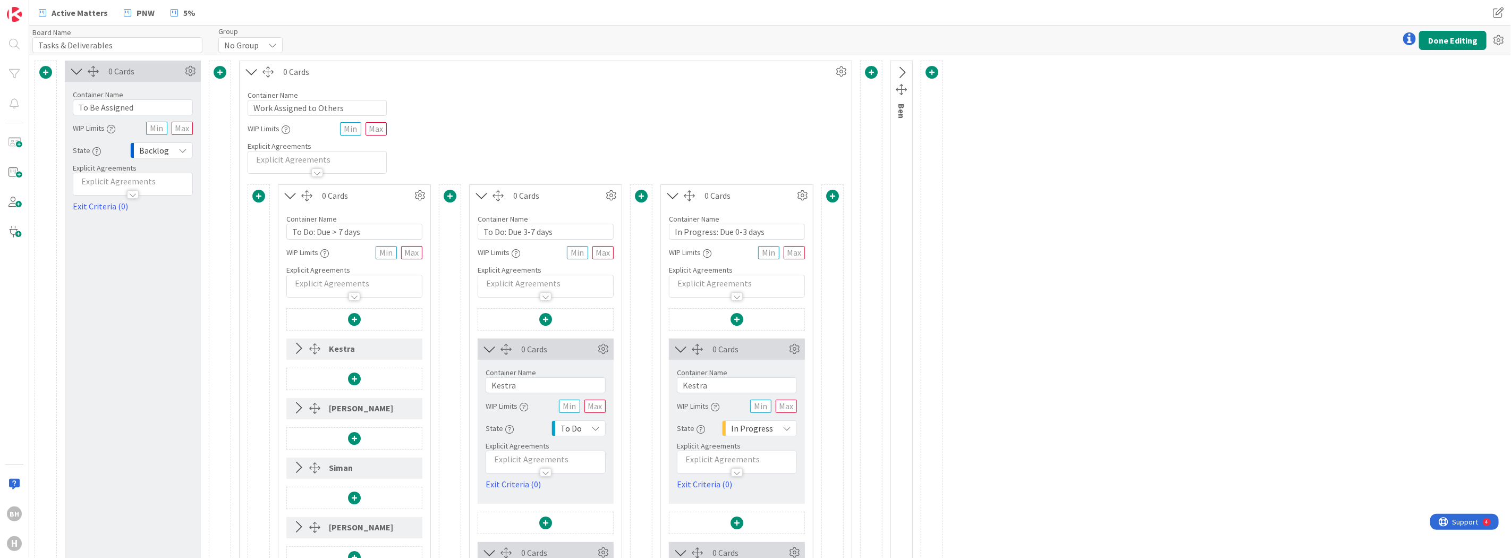
click at [833, 198] on span at bounding box center [832, 196] width 13 height 13
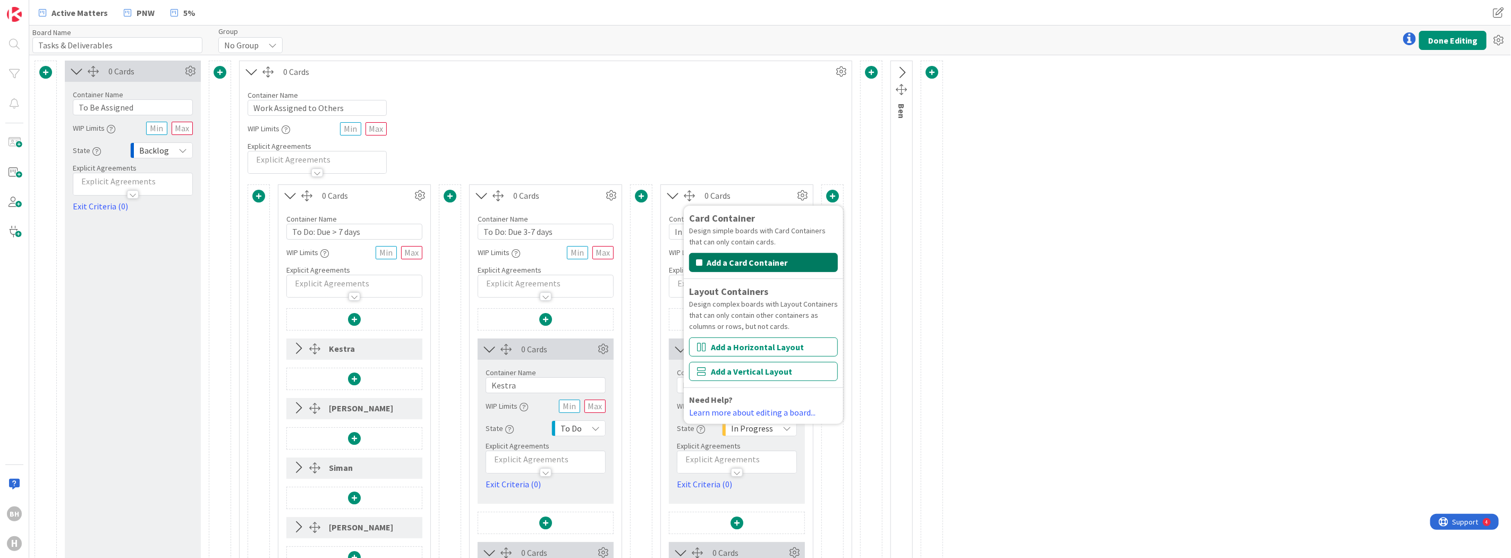
click at [790, 259] on button "Add a Card Container" at bounding box center [763, 262] width 149 height 19
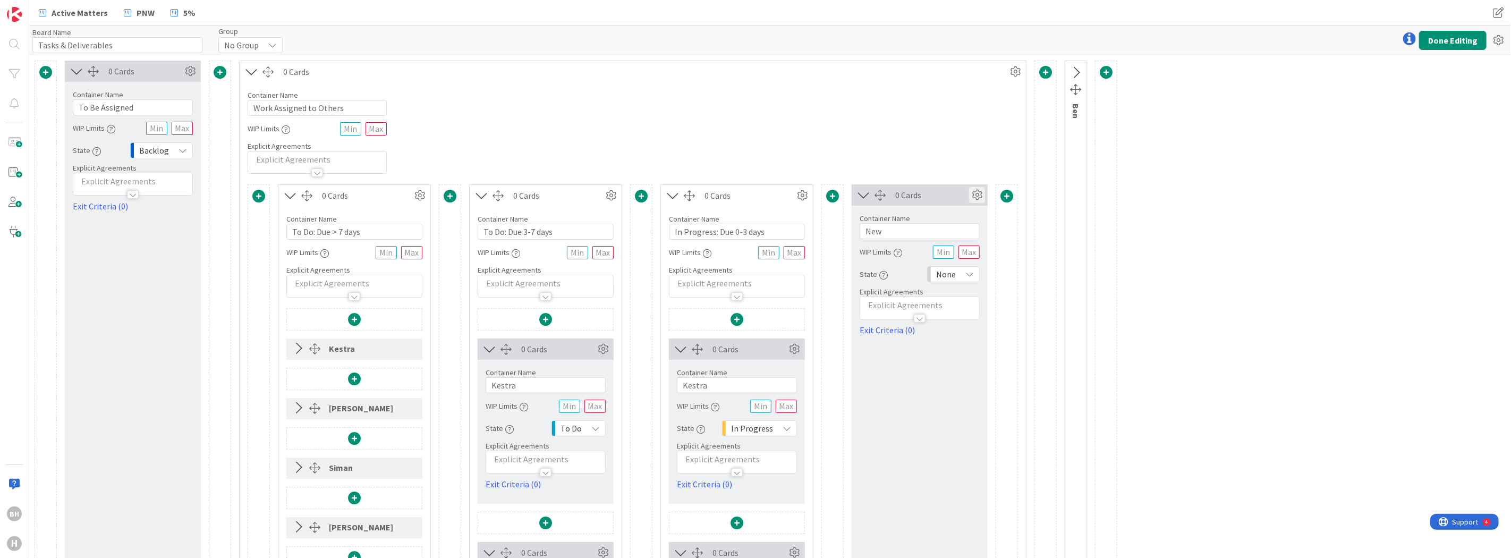
click at [974, 191] on icon at bounding box center [977, 195] width 16 height 16
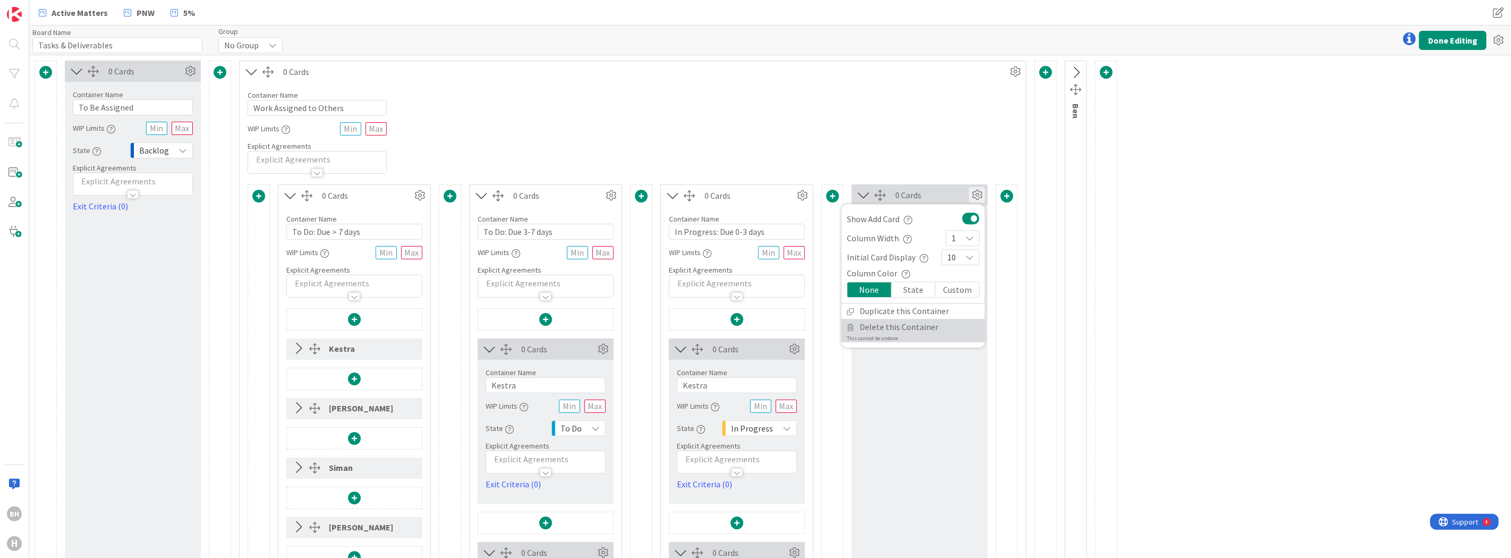
click at [907, 328] on span "Delete this Container" at bounding box center [899, 326] width 79 height 15
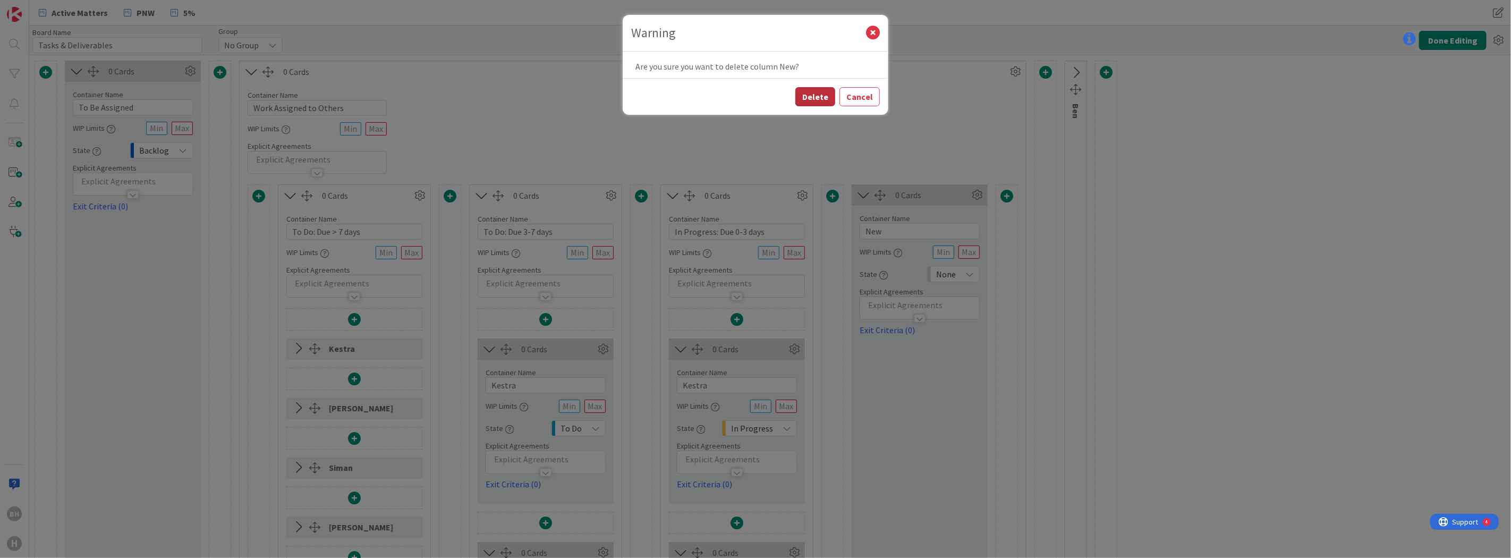
click at [824, 96] on button "Delete" at bounding box center [815, 96] width 40 height 19
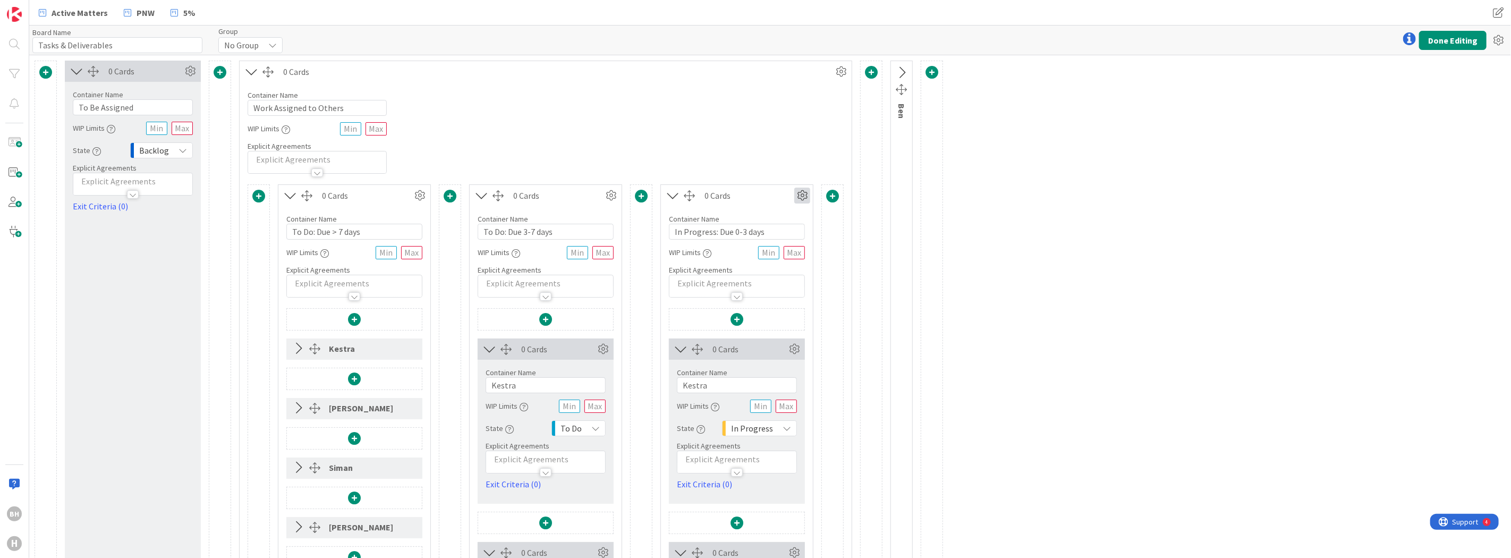
click at [801, 191] on icon at bounding box center [802, 196] width 16 height 16
click at [738, 266] on link "Duplicate this Container" at bounding box center [738, 269] width 143 height 15
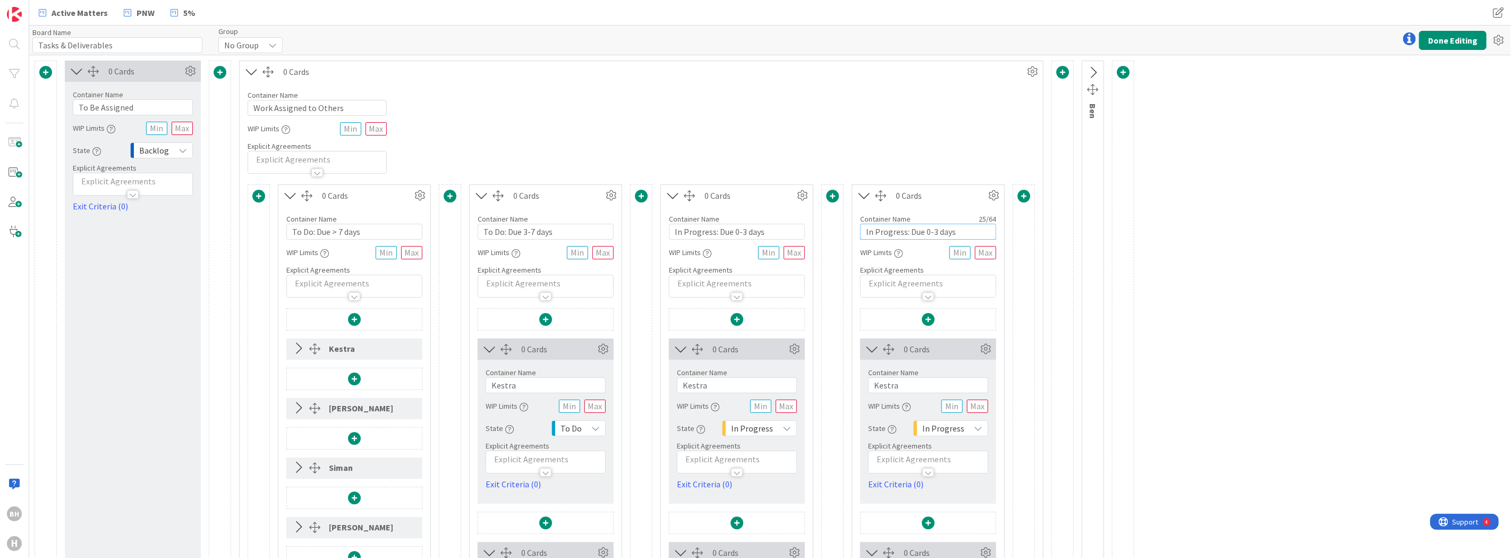
drag, startPoint x: 962, startPoint y: 231, endPoint x: 841, endPoint y: 236, distance: 121.3
type input "Done"
click at [960, 429] on span "In Progress" at bounding box center [943, 428] width 42 height 15
click at [948, 407] on span "Done" at bounding box center [985, 405] width 88 height 16
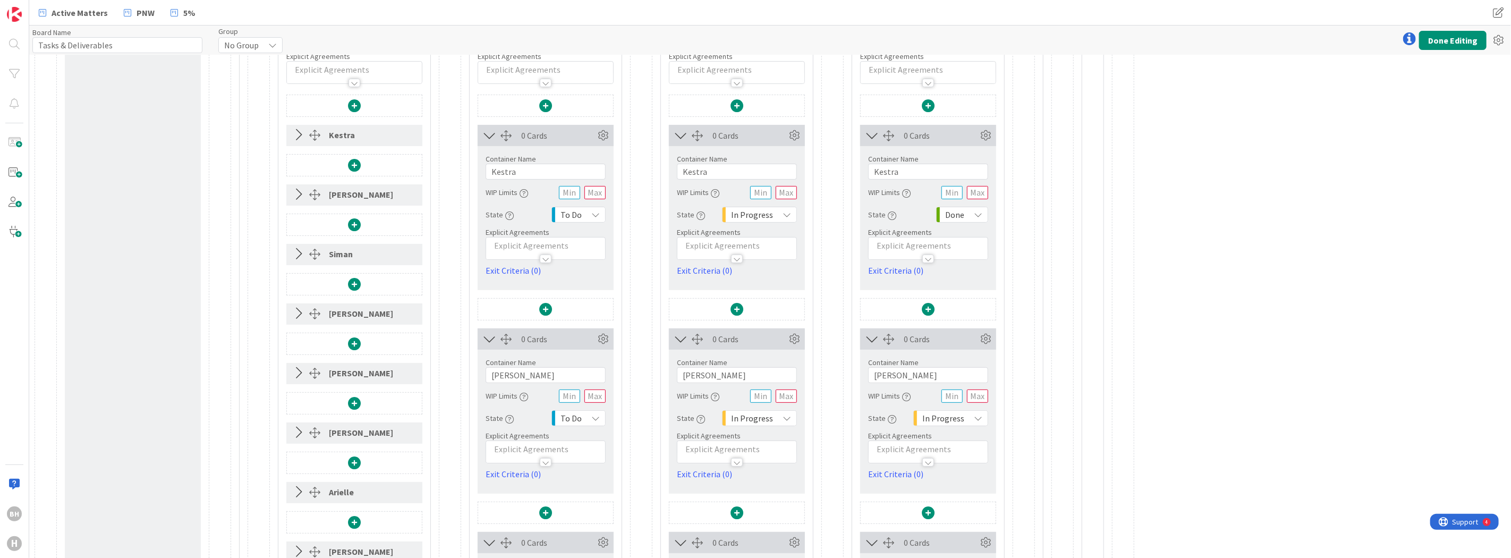
scroll to position [251, 0]
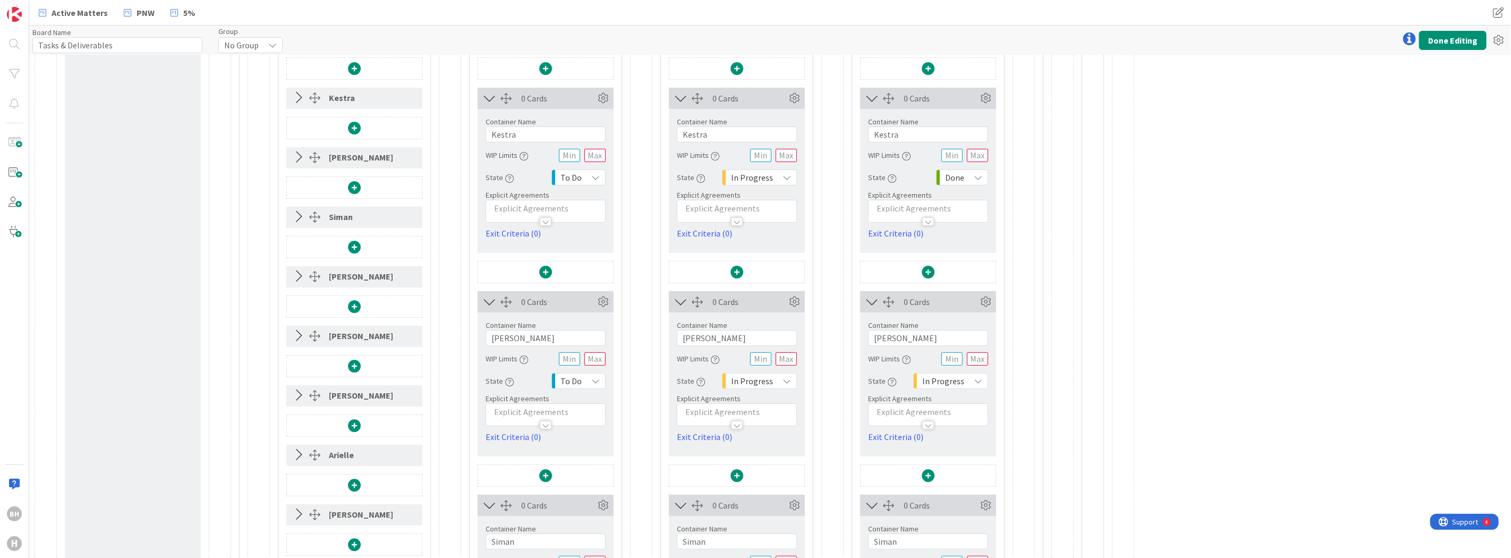
click at [946, 384] on span "In Progress" at bounding box center [943, 380] width 42 height 15
click at [941, 497] on link "Done" at bounding box center [974, 499] width 121 height 19
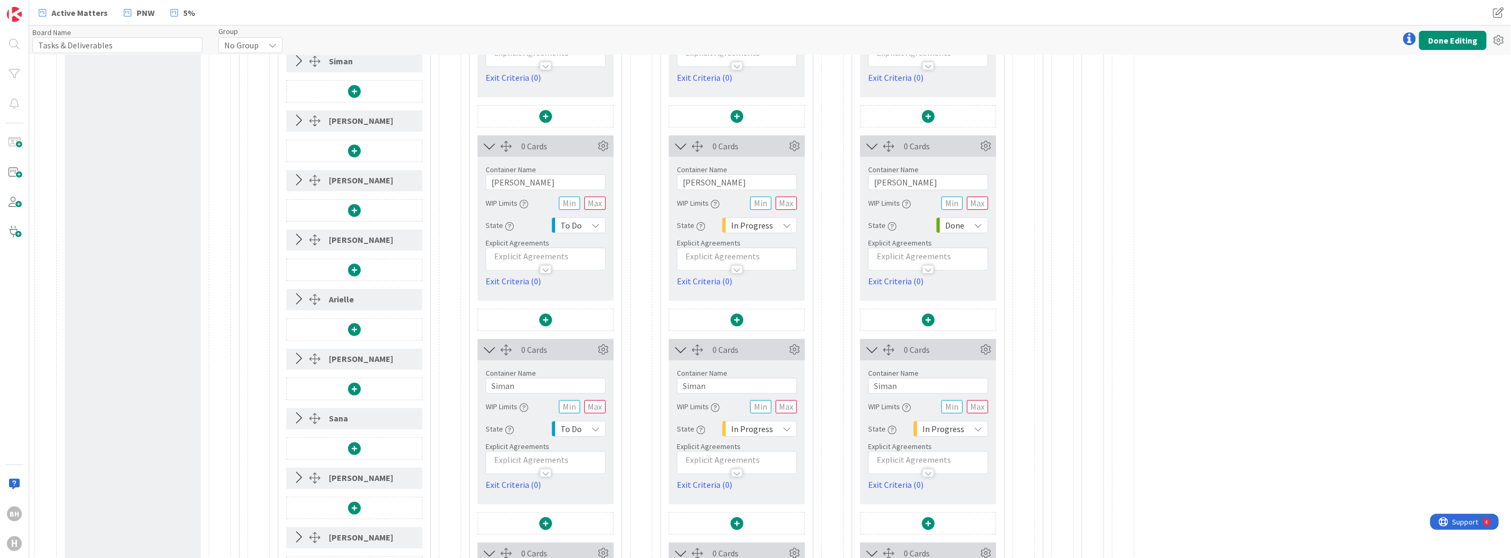
scroll to position [443, 0]
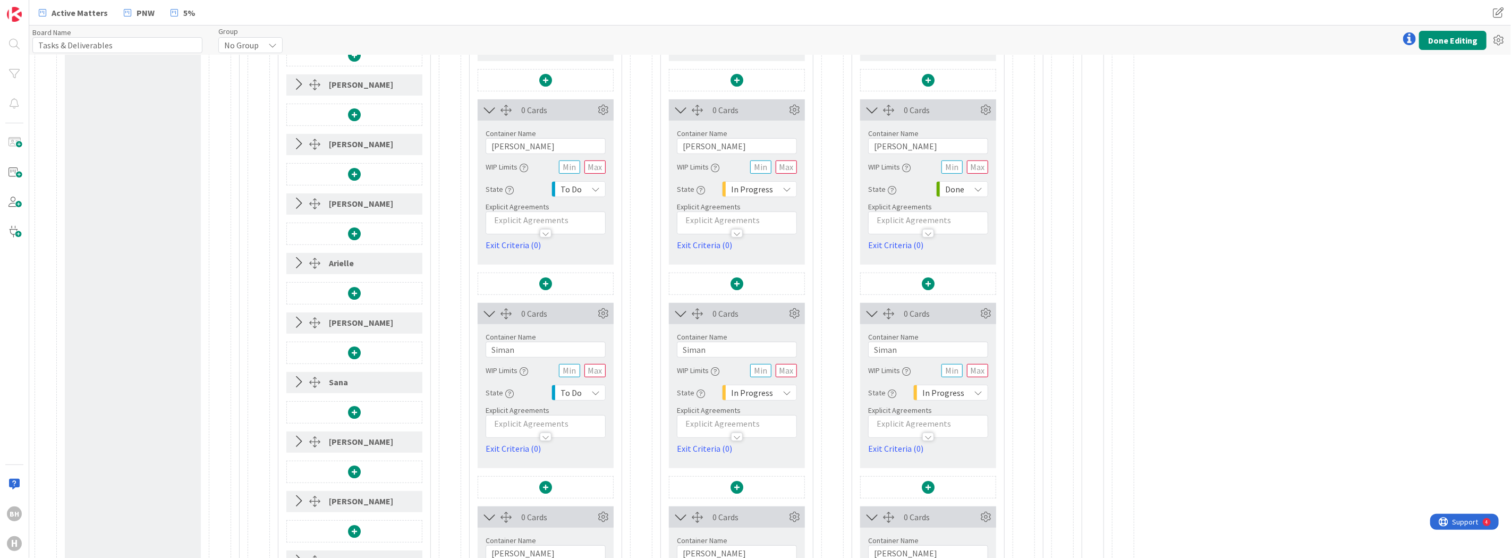
click at [947, 396] on span "In Progress" at bounding box center [943, 392] width 42 height 15
click at [941, 509] on link "Done" at bounding box center [974, 511] width 121 height 19
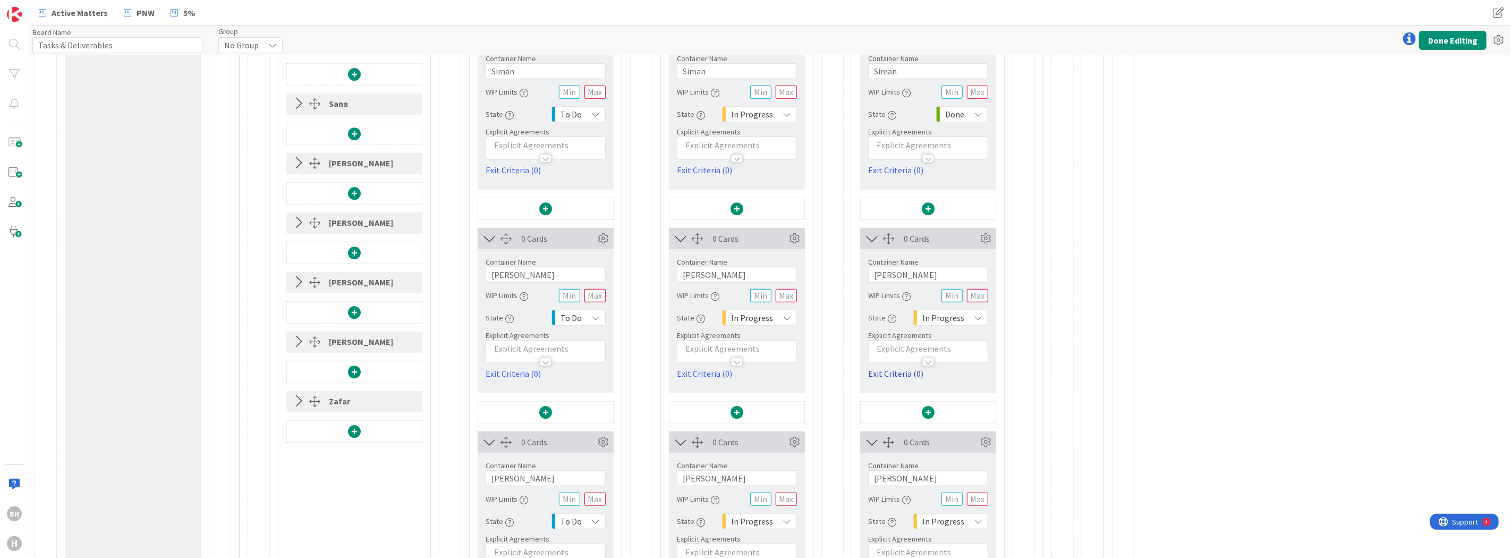
scroll to position [723, 0]
click at [956, 317] on span "In Progress" at bounding box center [943, 315] width 42 height 15
click at [944, 436] on span "Done" at bounding box center [985, 435] width 88 height 16
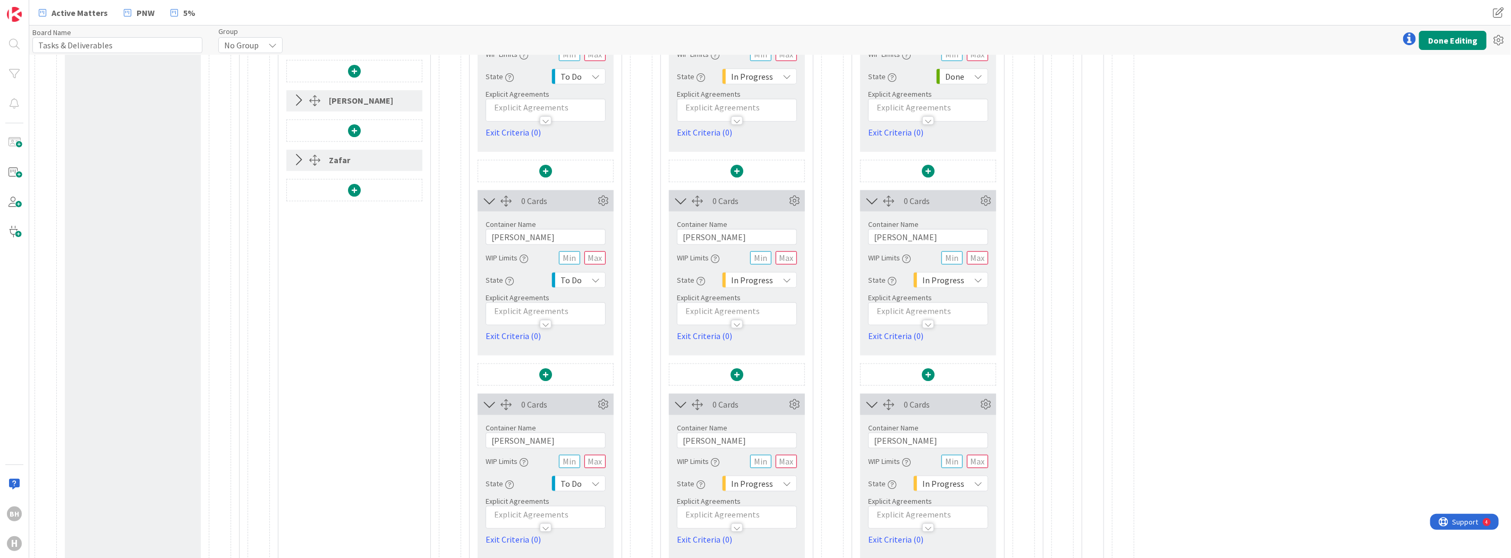
scroll to position [974, 0]
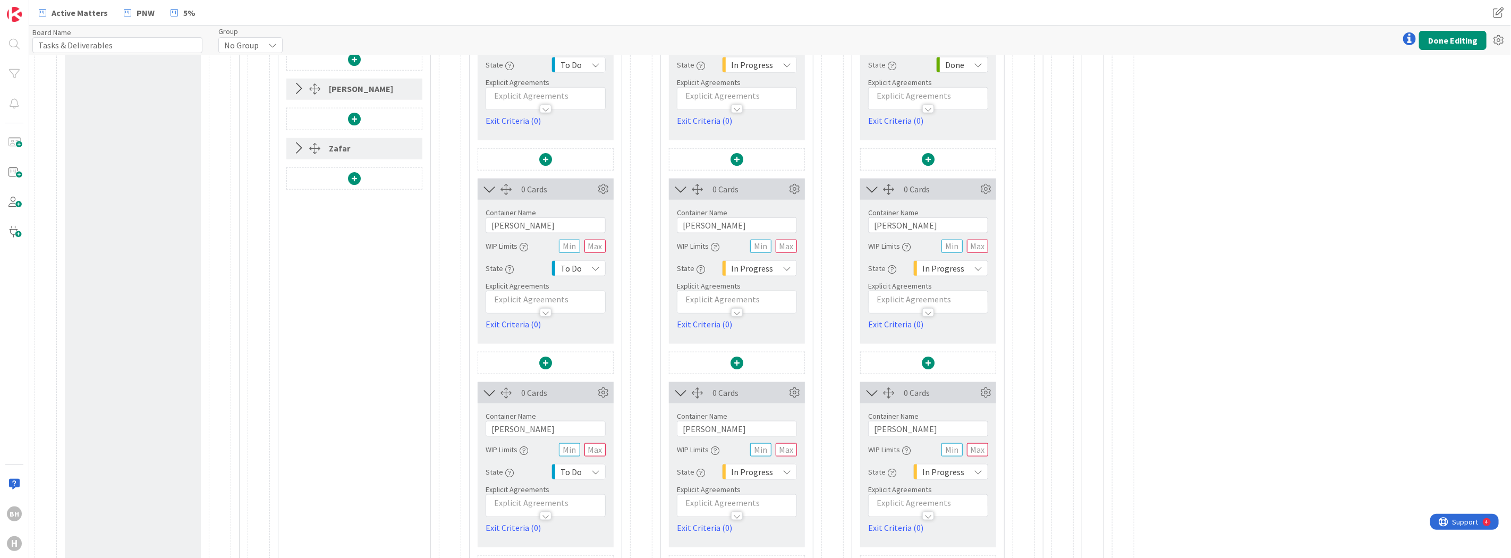
click at [955, 266] on span "In Progress" at bounding box center [943, 268] width 42 height 15
click at [951, 388] on span "Done" at bounding box center [985, 387] width 88 height 16
click at [947, 468] on span "In Progress" at bounding box center [943, 471] width 42 height 15
click at [946, 447] on span "Done" at bounding box center [985, 448] width 88 height 16
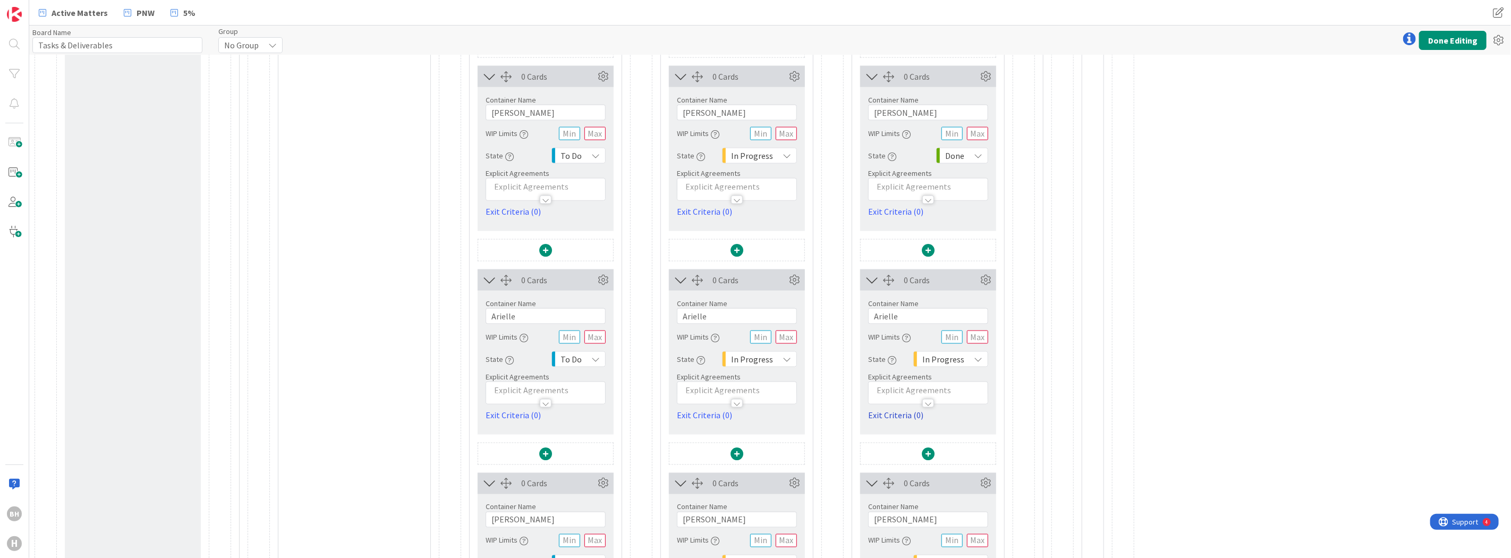
scroll to position [1328, 0]
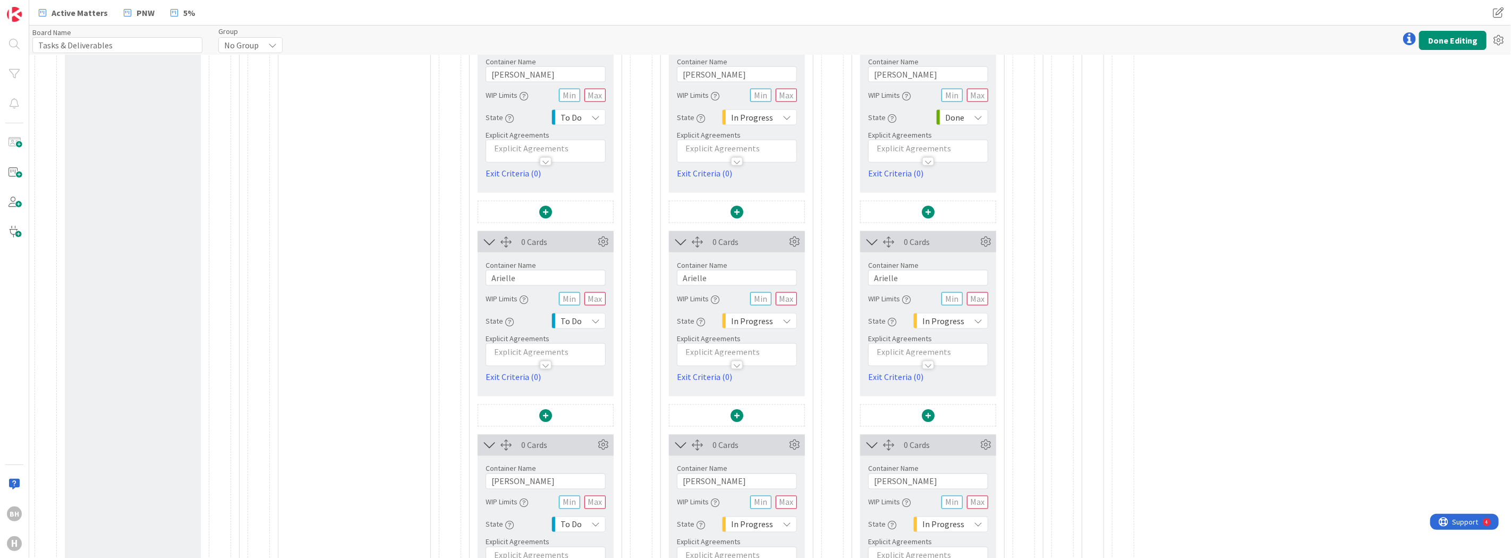
click at [948, 319] on span "In Progress" at bounding box center [943, 320] width 42 height 15
click at [944, 442] on span "Done" at bounding box center [985, 440] width 88 height 16
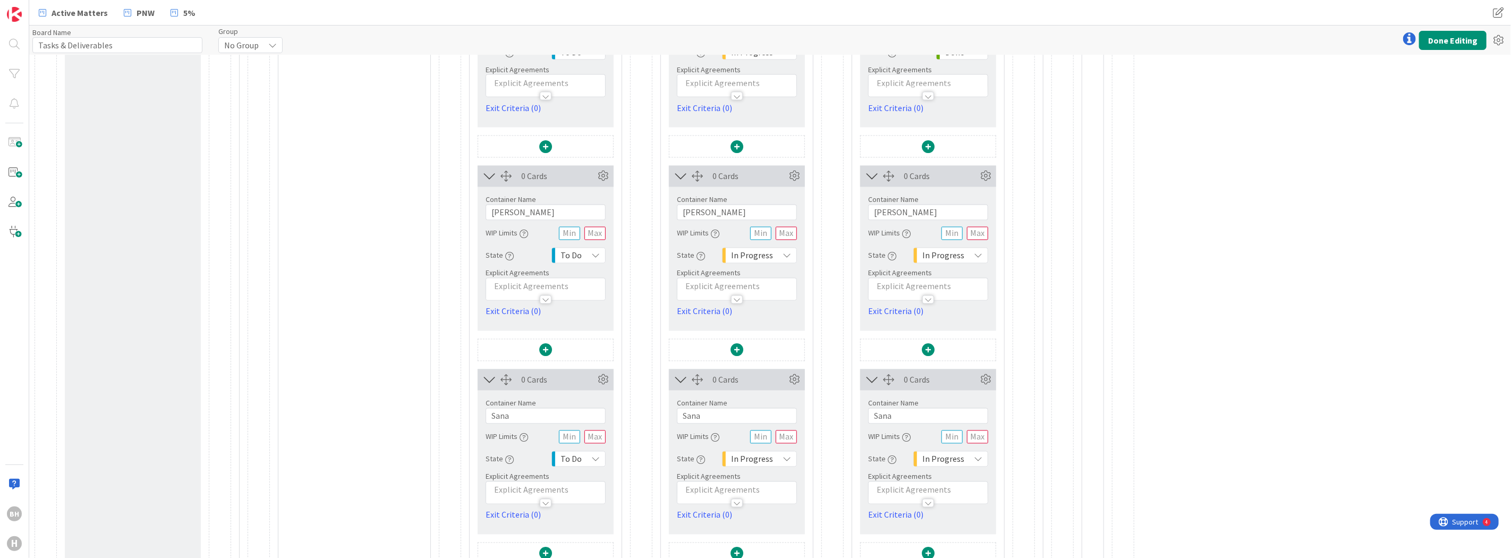
scroll to position [1608, 0]
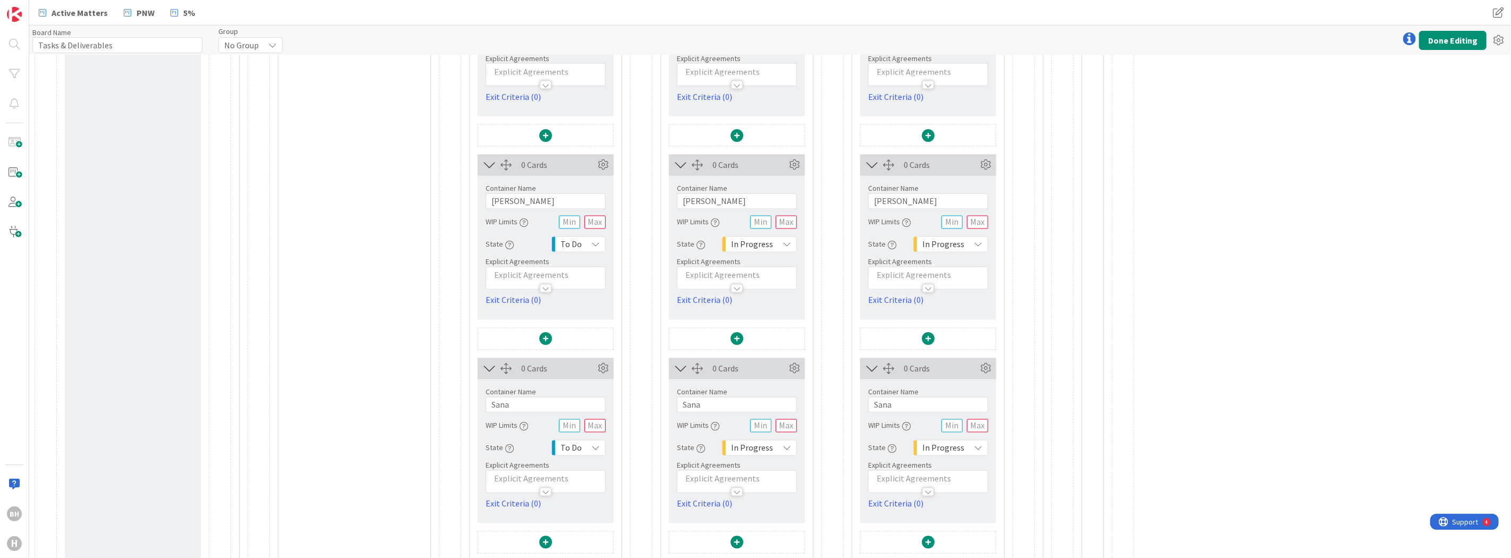
click at [949, 247] on span "In Progress" at bounding box center [943, 244] width 42 height 15
click at [963, 361] on span "Done" at bounding box center [985, 363] width 88 height 16
click at [955, 444] on span "In Progress" at bounding box center [943, 447] width 42 height 15
click at [946, 426] on span "Done" at bounding box center [985, 425] width 88 height 16
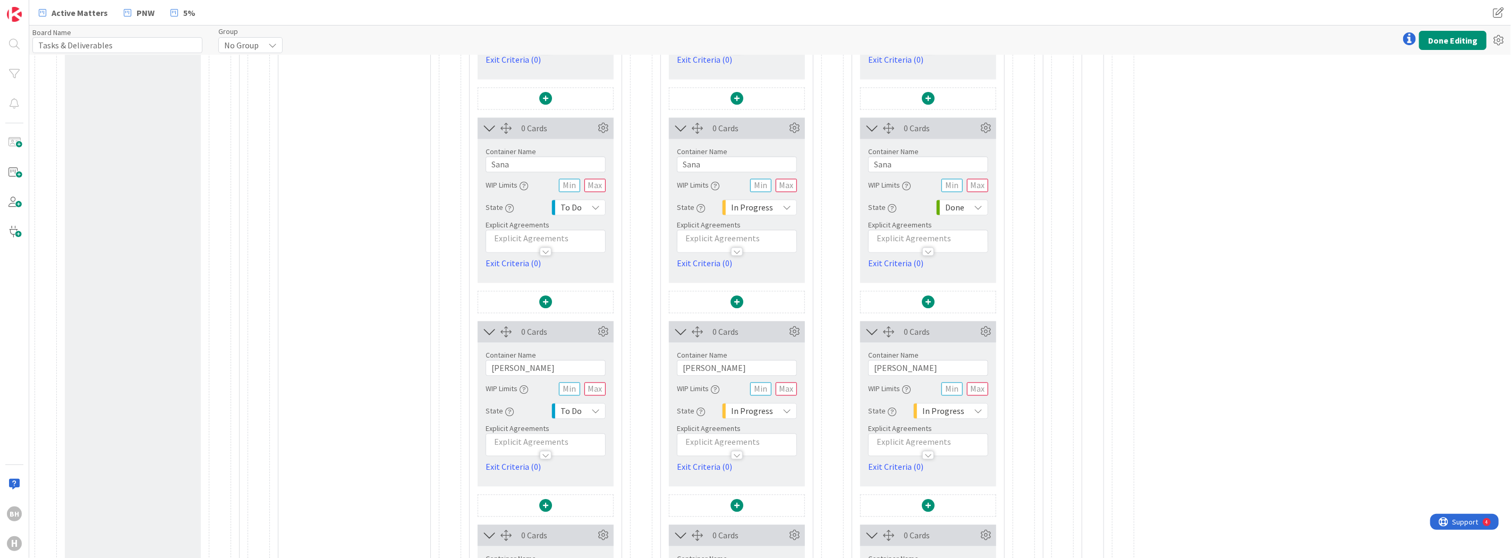
scroll to position [1860, 0]
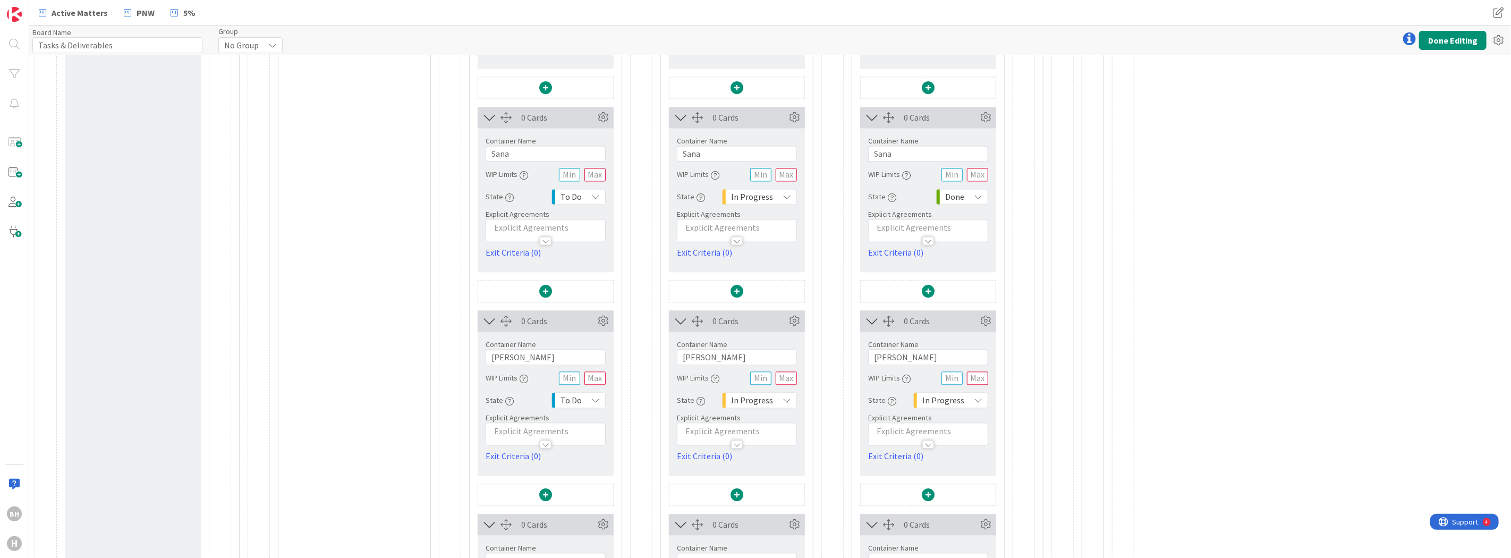
click at [946, 402] on span "In Progress" at bounding box center [943, 400] width 42 height 15
click at [941, 514] on link "Done" at bounding box center [974, 519] width 121 height 19
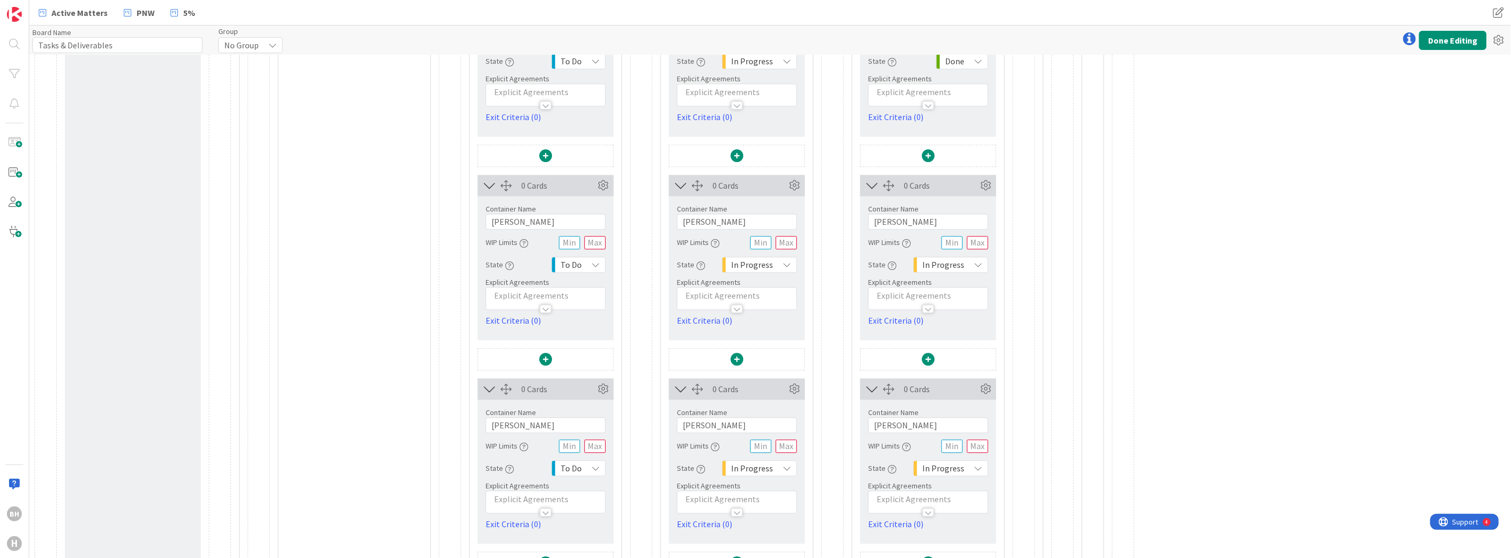
scroll to position [2213, 0]
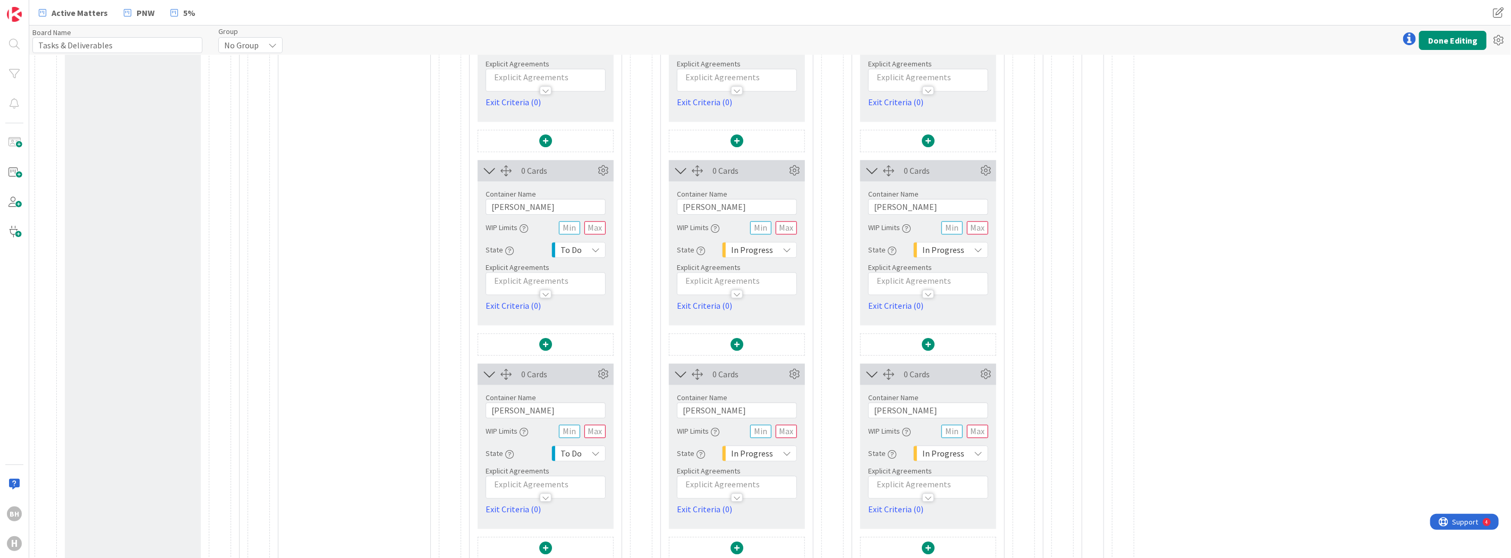
click at [954, 253] on span "In Progress" at bounding box center [943, 249] width 42 height 15
click at [957, 368] on span "Done" at bounding box center [985, 369] width 88 height 16
click at [939, 452] on span "In Progress" at bounding box center [943, 453] width 42 height 15
click at [944, 434] on span "Done" at bounding box center [985, 430] width 88 height 16
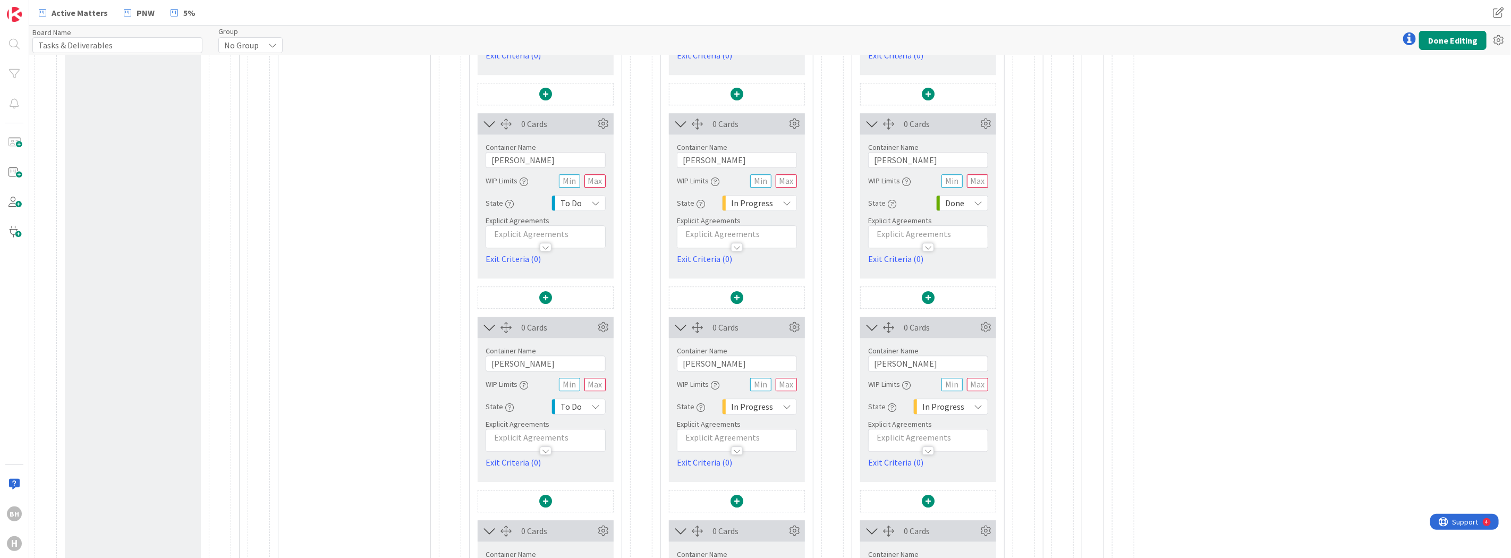
scroll to position [2494, 0]
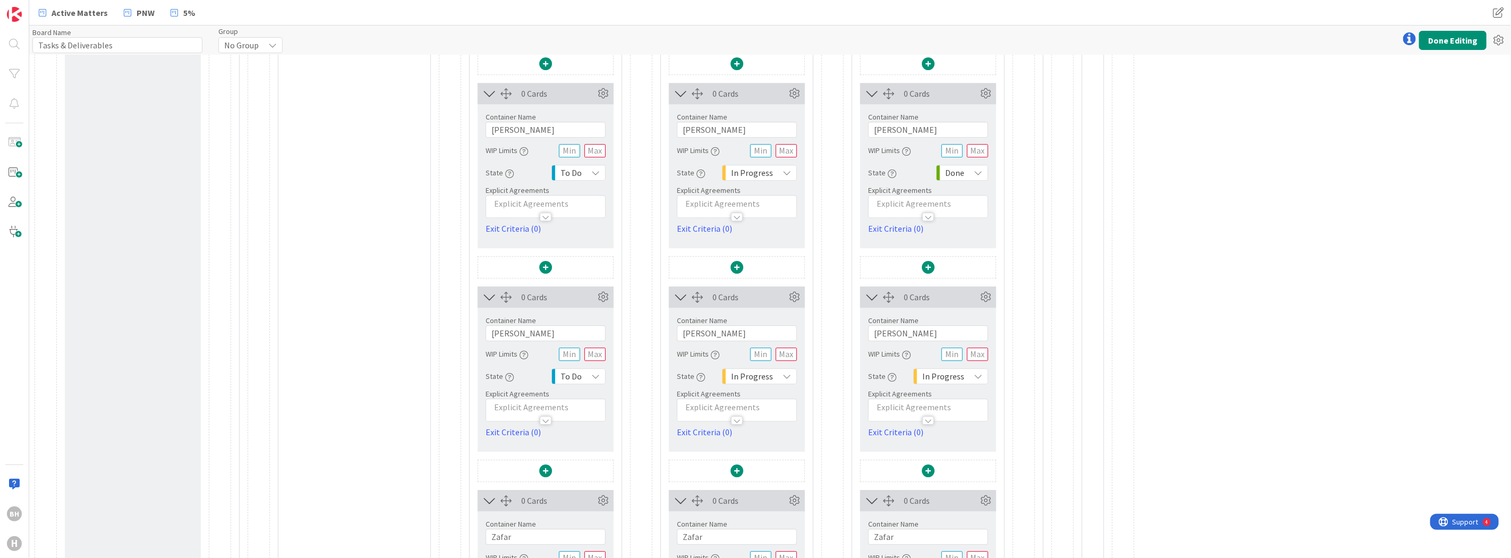
click at [952, 377] on span "In Progress" at bounding box center [943, 376] width 42 height 15
click at [944, 490] on span "Done" at bounding box center [985, 495] width 88 height 16
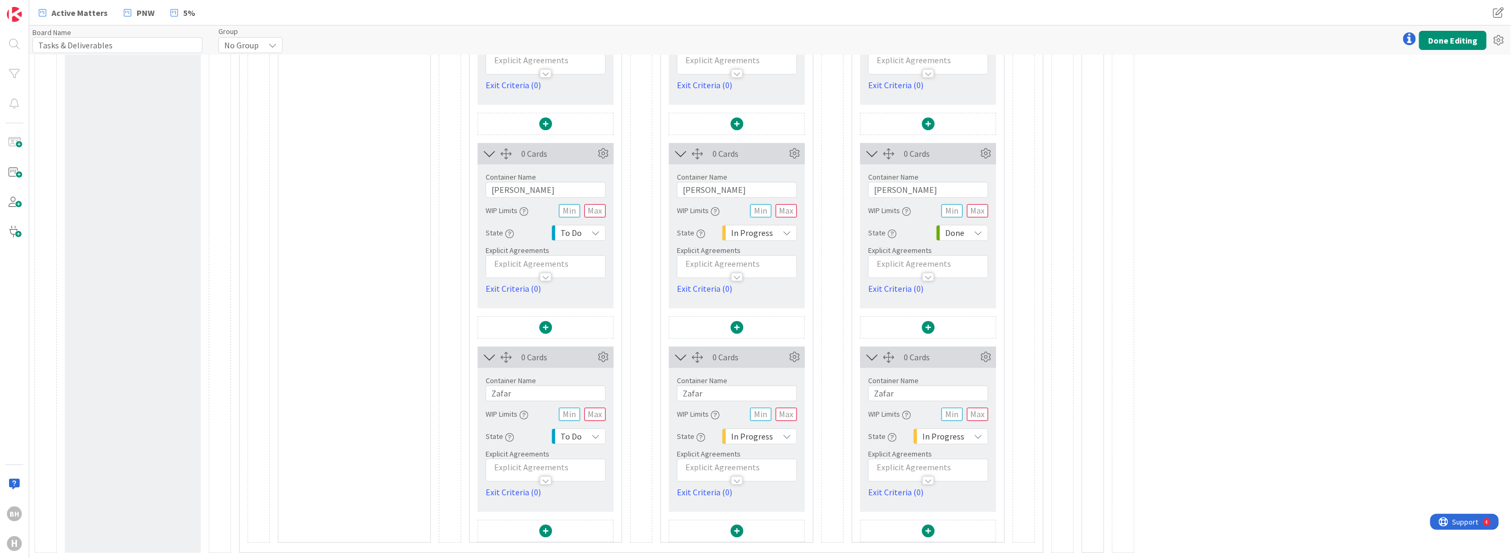
click at [958, 448] on div "Container Name 5 / 64 Zafar WIP Limits State In Progress Explicit Agreements Ex…" at bounding box center [928, 433] width 120 height 131
click at [960, 438] on span "In Progress" at bounding box center [943, 436] width 42 height 15
click at [962, 413] on span "Done" at bounding box center [985, 413] width 88 height 16
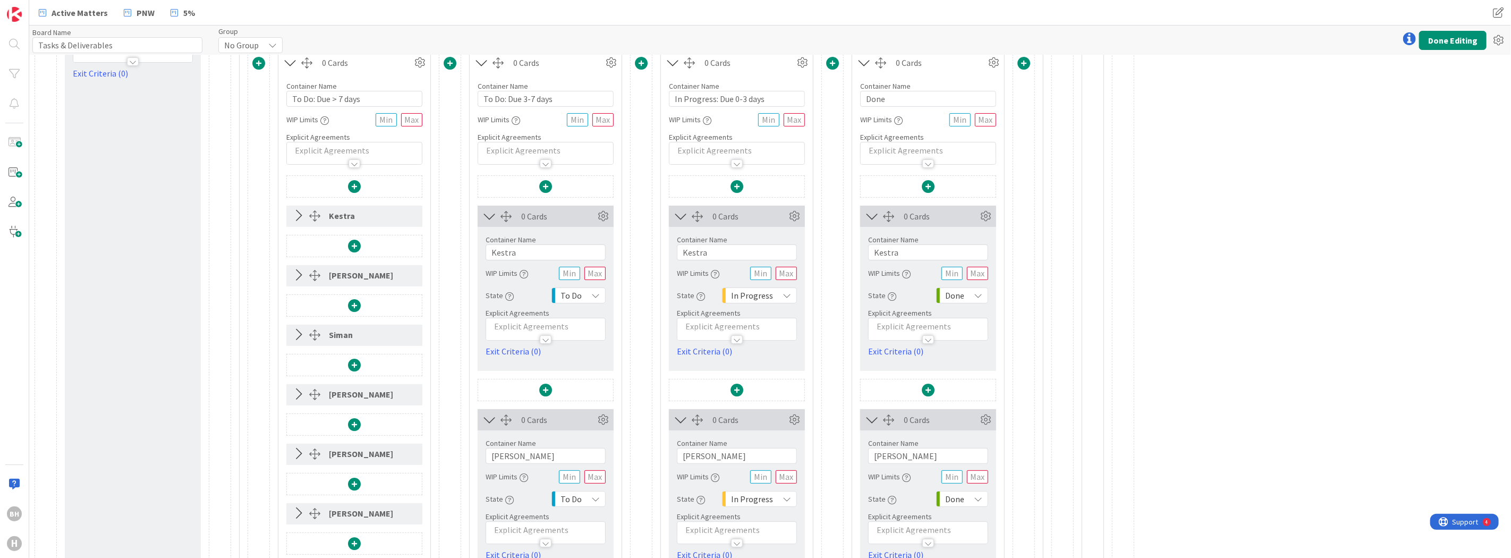
scroll to position [0, 0]
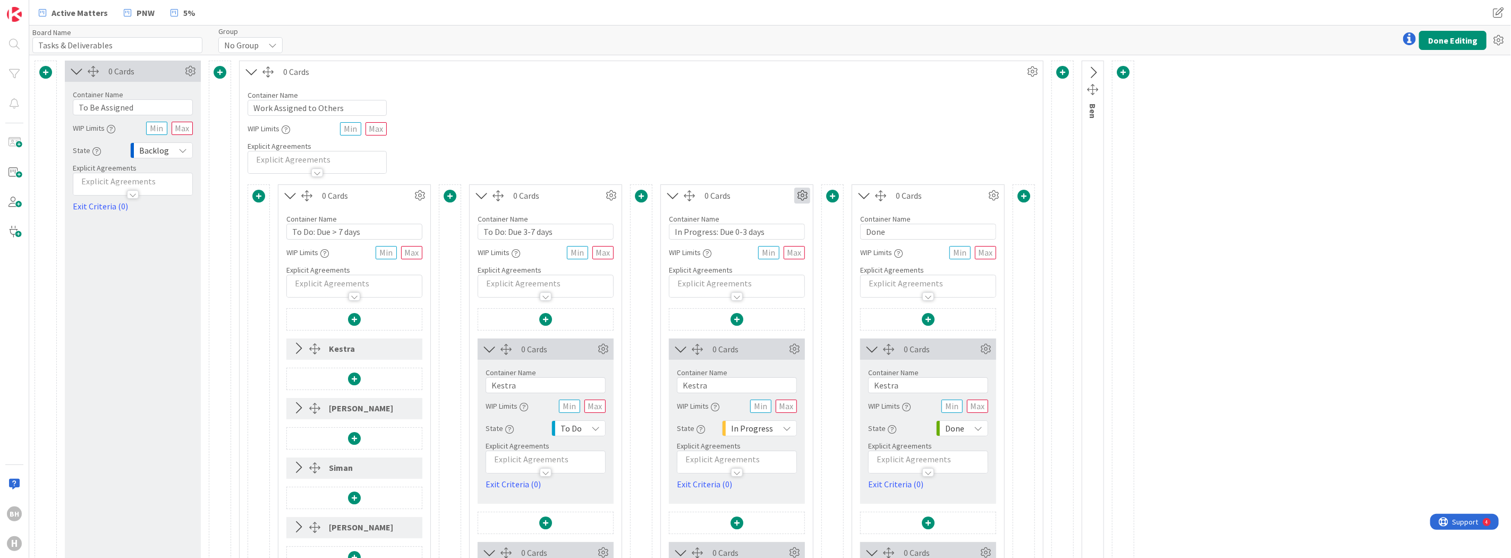
click at [801, 198] on icon at bounding box center [802, 196] width 16 height 16
click at [739, 271] on link "Duplicate this Container" at bounding box center [738, 269] width 143 height 15
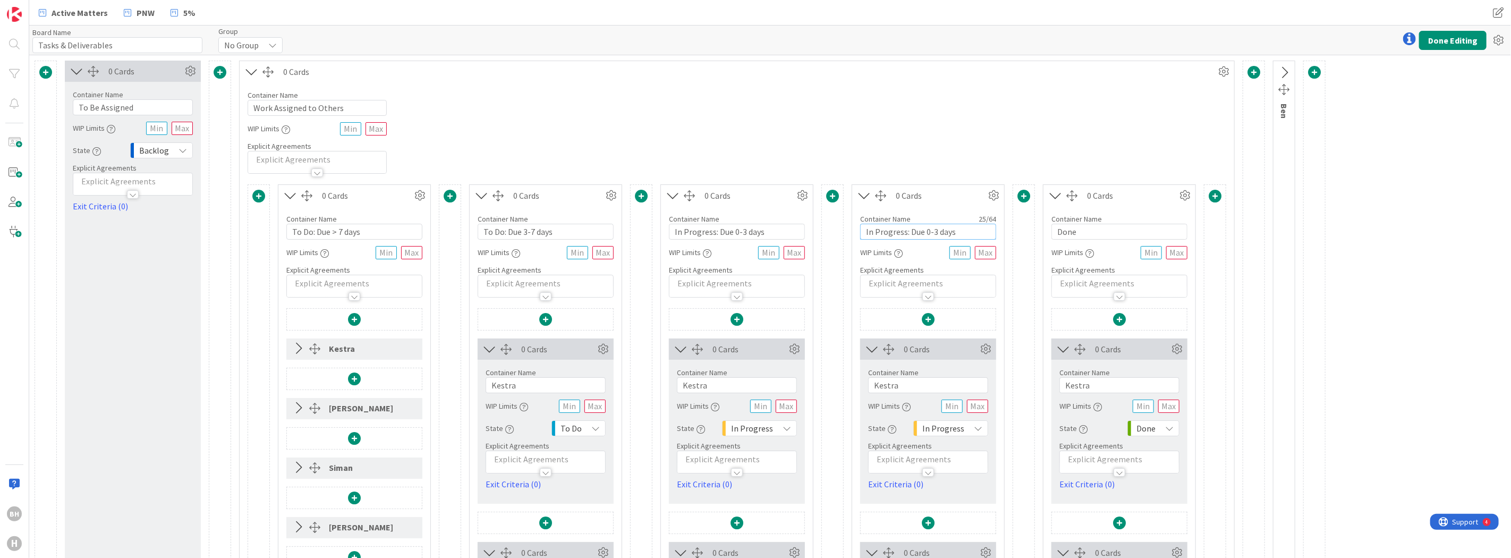
drag, startPoint x: 963, startPoint y: 234, endPoint x: 863, endPoint y: 228, distance: 100.0
click at [863, 228] on input "In Progress: Due 0-3 days" at bounding box center [928, 232] width 136 height 16
type input "RED ALERT"
click at [992, 191] on icon at bounding box center [994, 196] width 16 height 16
click at [959, 234] on div "Custom" at bounding box center [963, 232] width 66 height 15
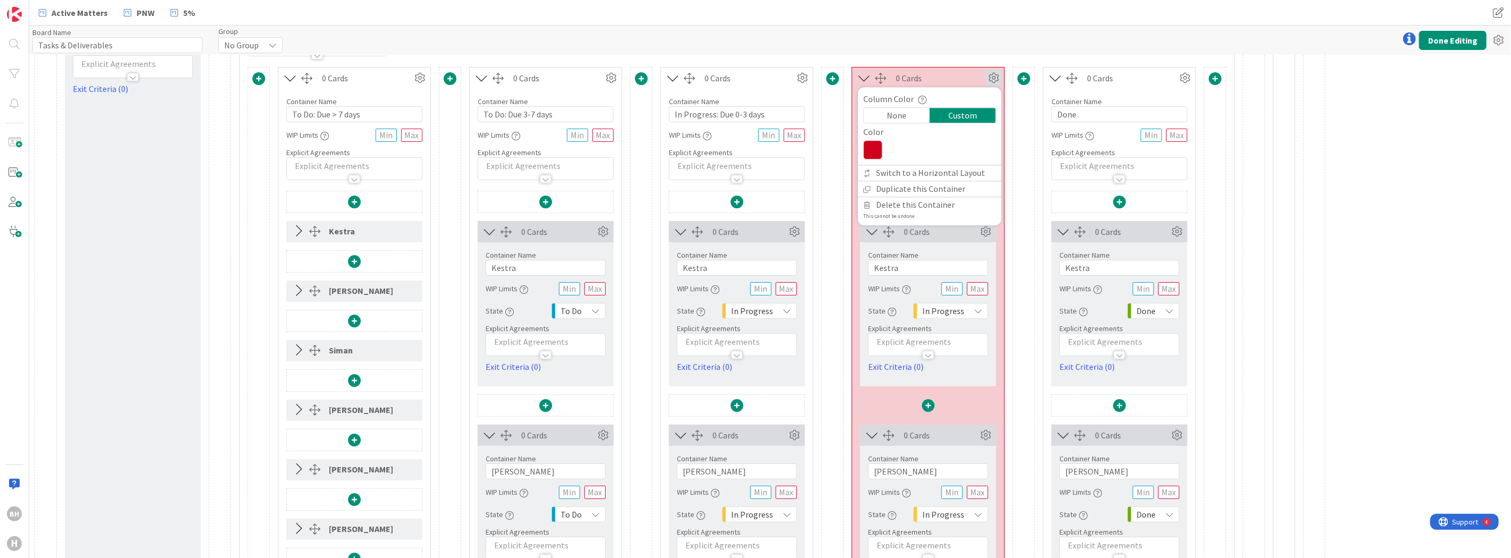
scroll to position [118, 0]
click at [927, 309] on span "In Progress" at bounding box center [943, 310] width 42 height 15
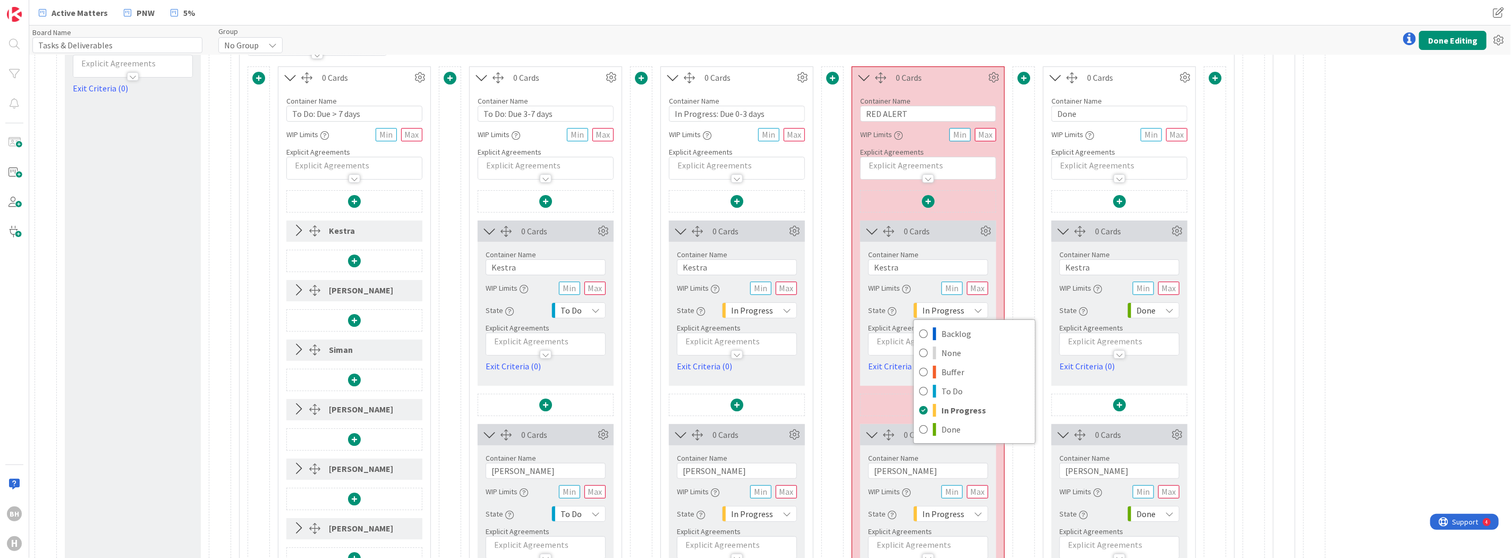
click at [927, 309] on span "In Progress" at bounding box center [943, 310] width 42 height 15
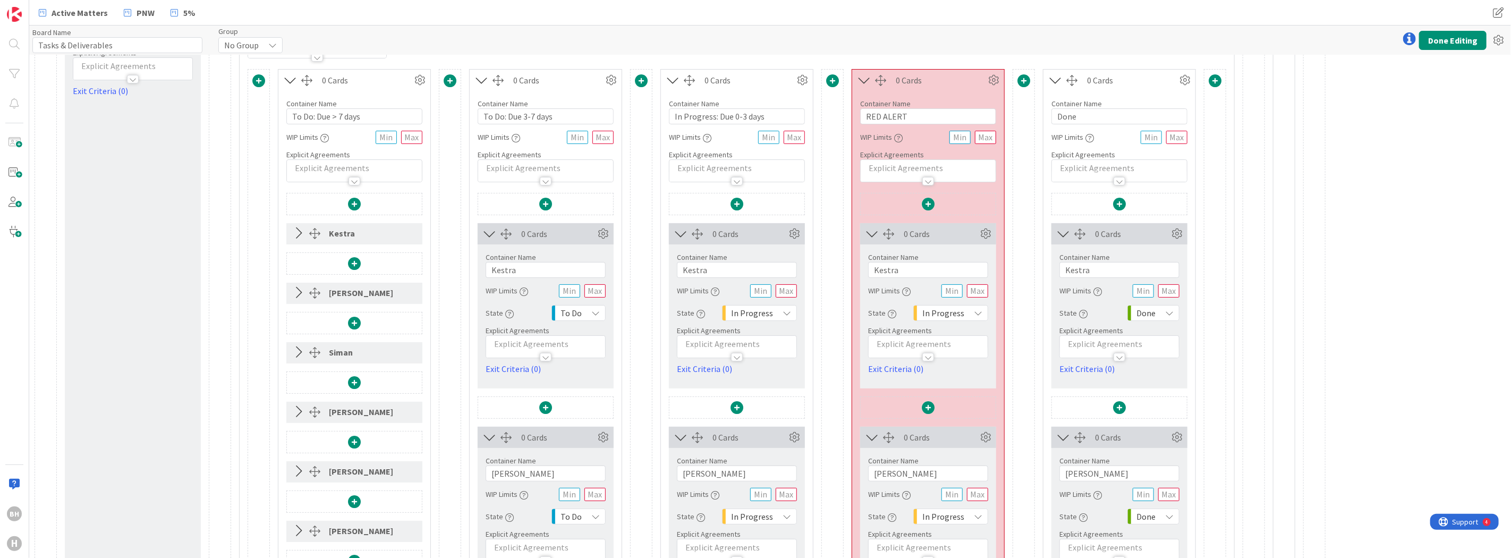
scroll to position [0, 0]
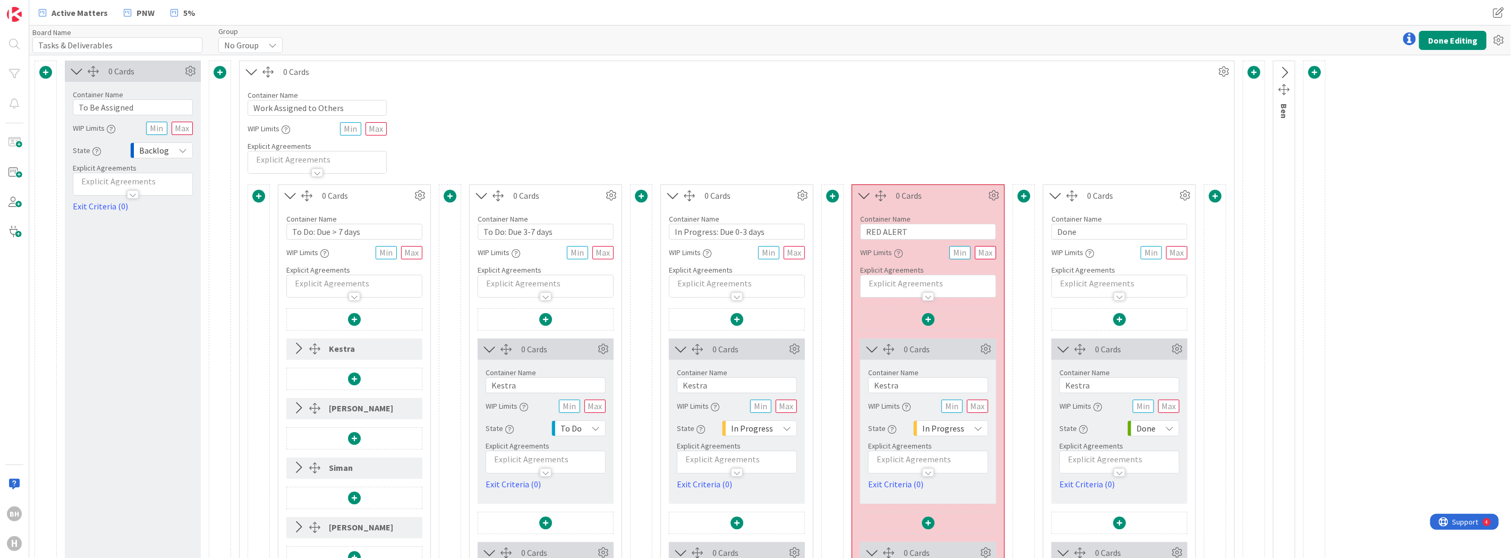
click at [1284, 72] on icon at bounding box center [1285, 73] width 18 height 14
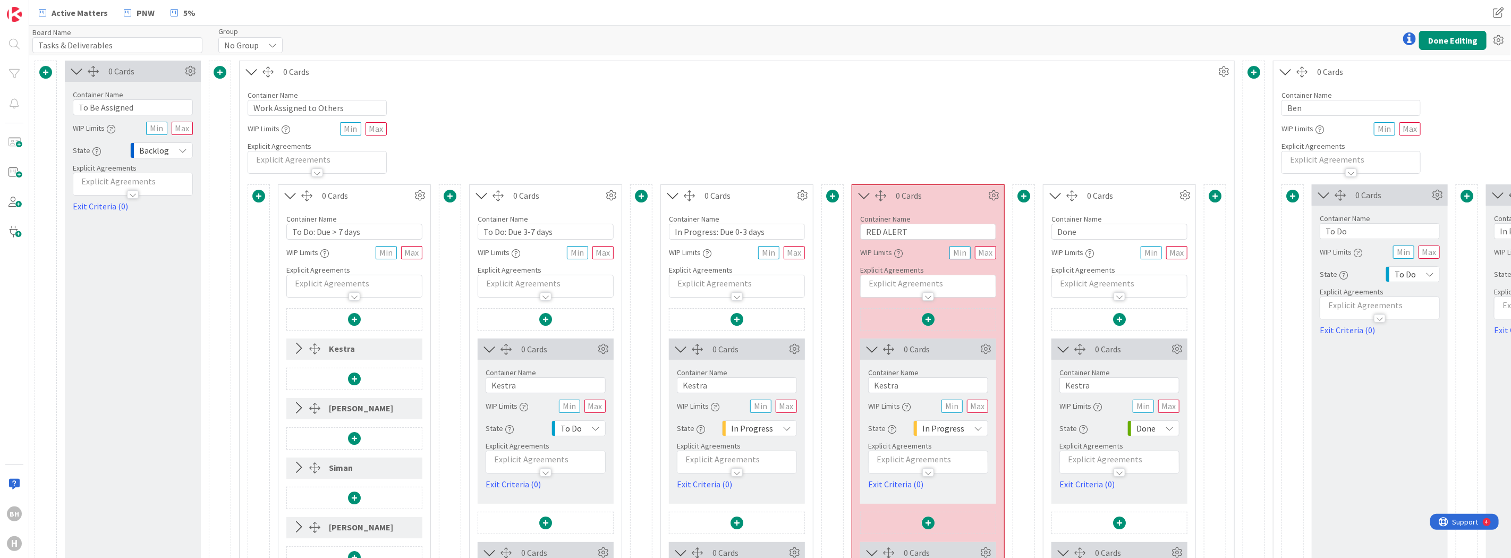
click at [1288, 72] on icon at bounding box center [1286, 72] width 18 height 14
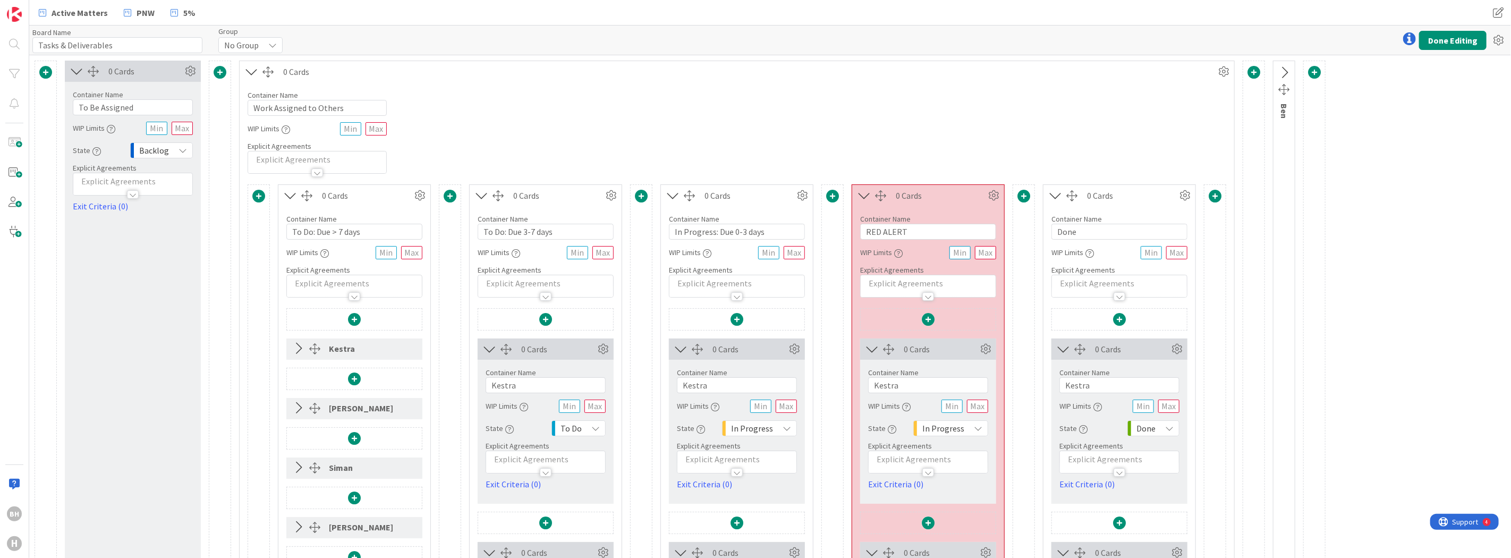
click at [1285, 75] on icon at bounding box center [1285, 73] width 18 height 14
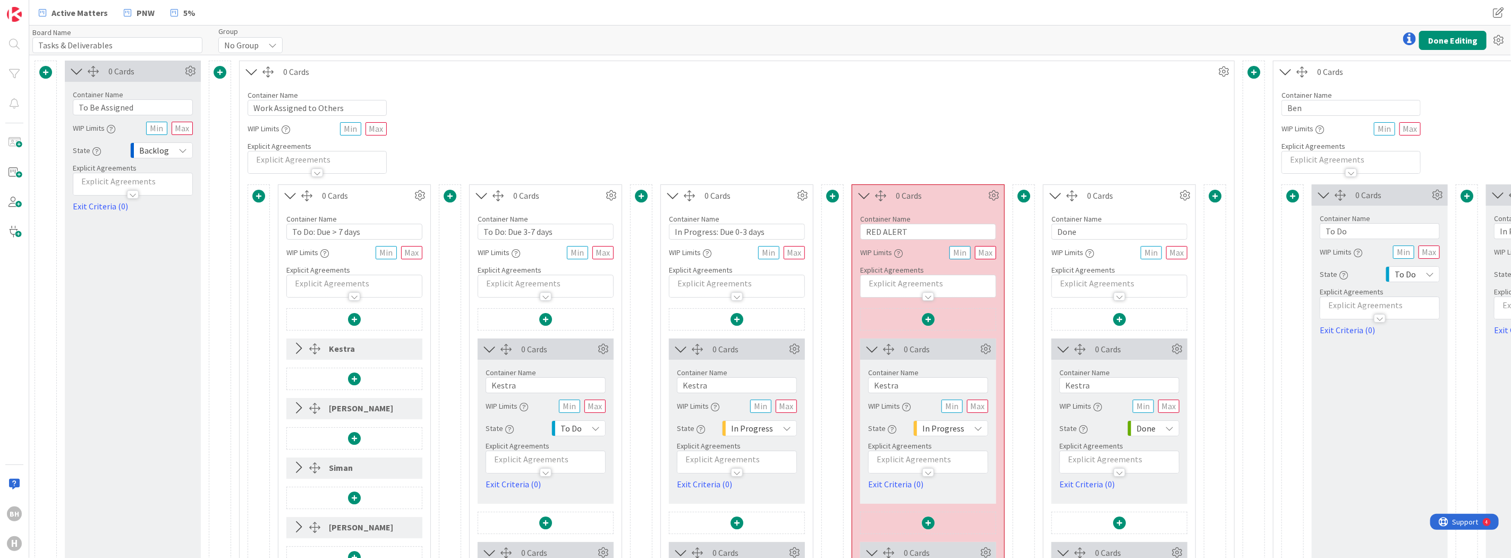
click at [248, 70] on icon at bounding box center [252, 72] width 18 height 14
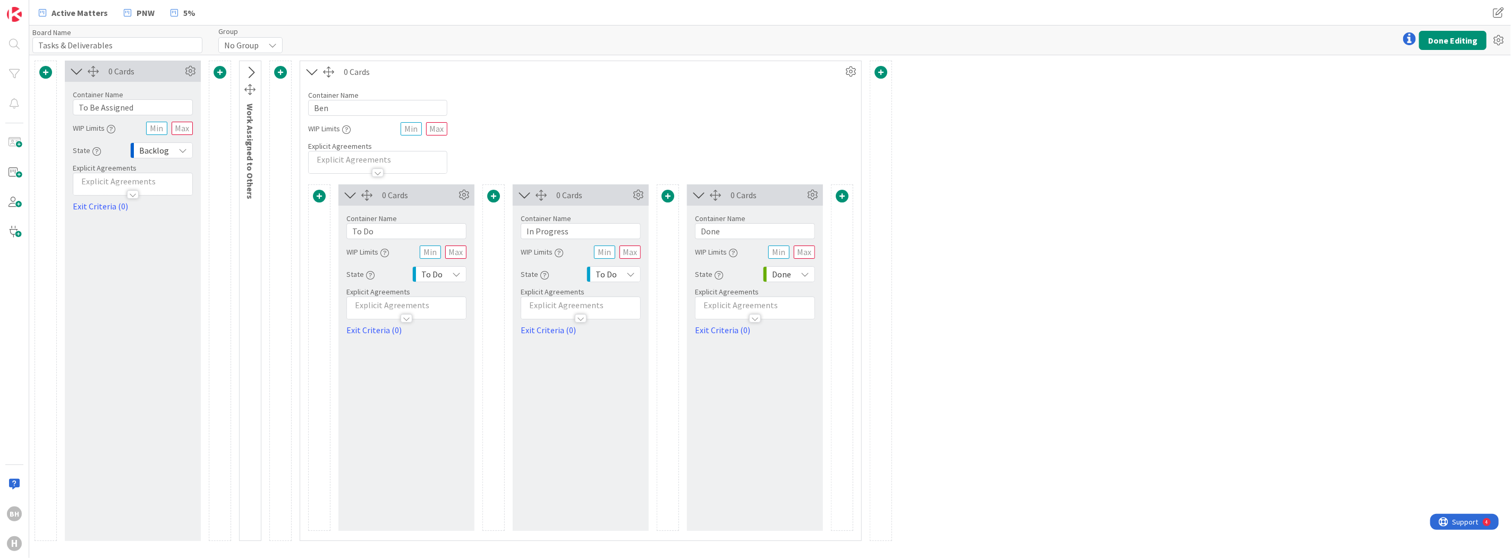
click at [307, 75] on icon at bounding box center [312, 72] width 18 height 14
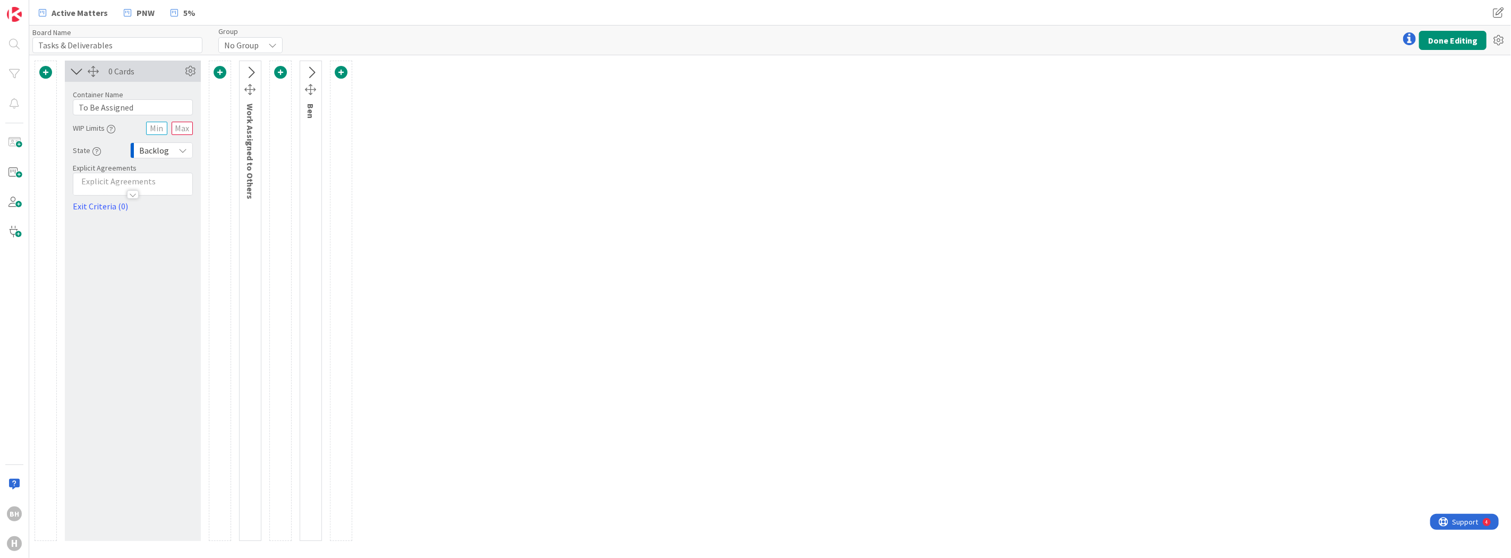
click at [311, 73] on icon at bounding box center [311, 73] width 18 height 14
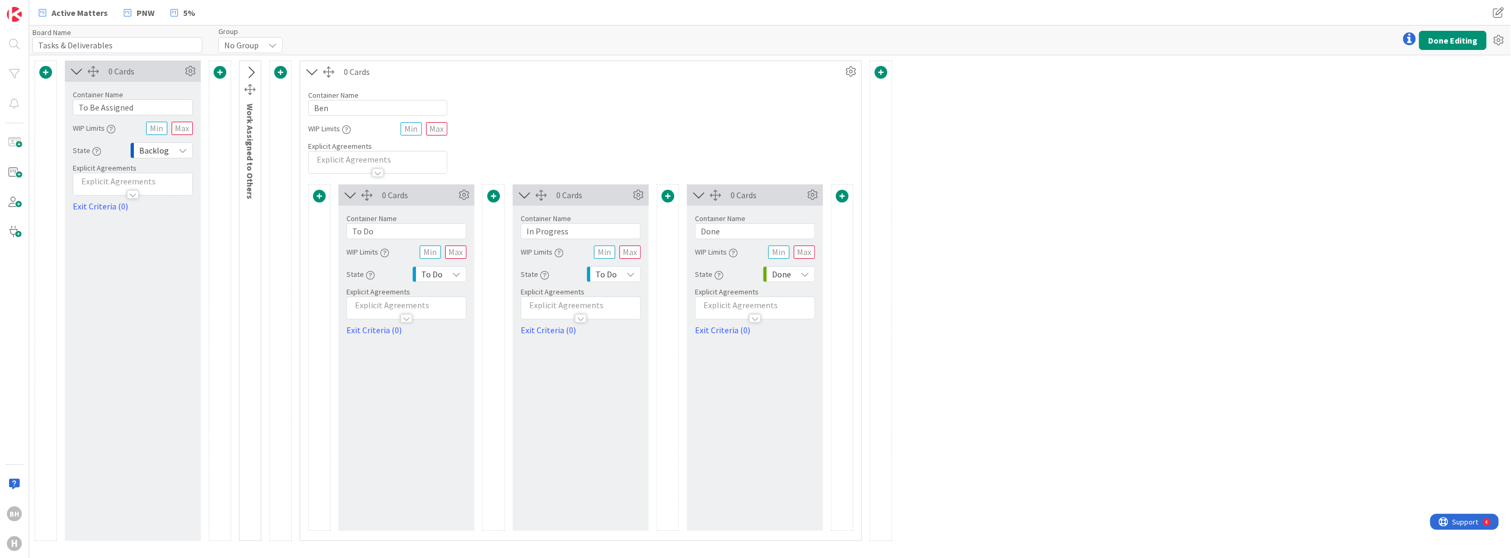
click at [247, 71] on icon at bounding box center [251, 73] width 18 height 14
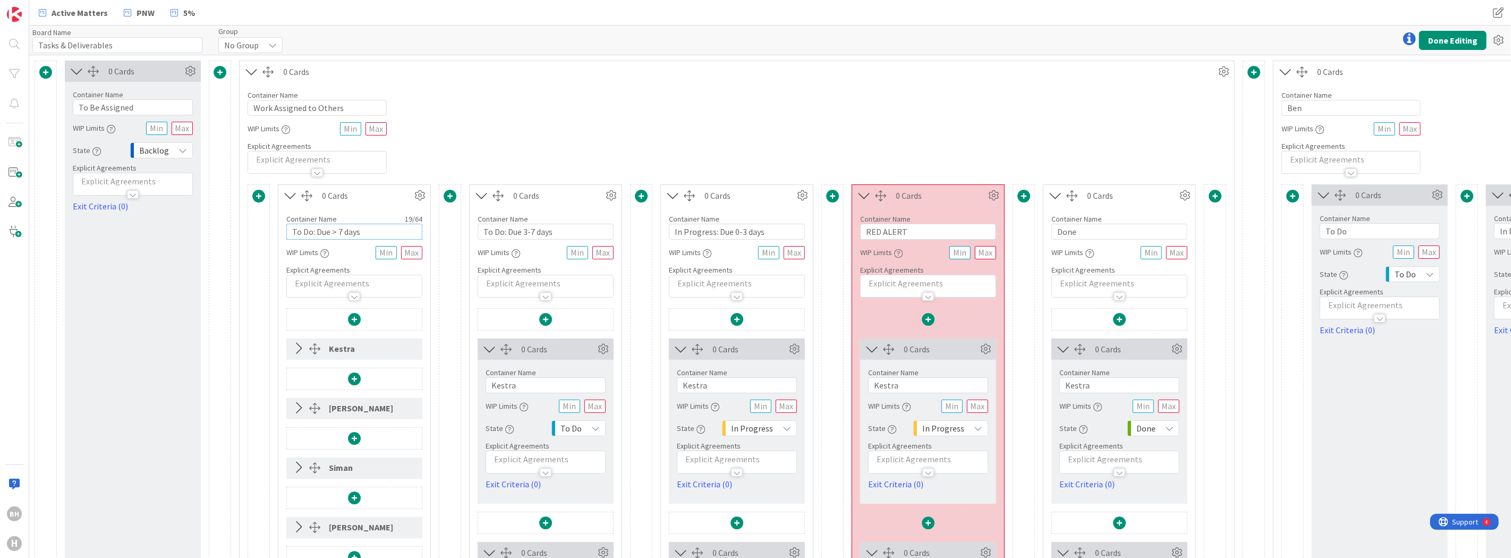
drag, startPoint x: 367, startPoint y: 232, endPoint x: 277, endPoint y: 226, distance: 89.4
click at [352, 295] on div at bounding box center [355, 296] width 12 height 9
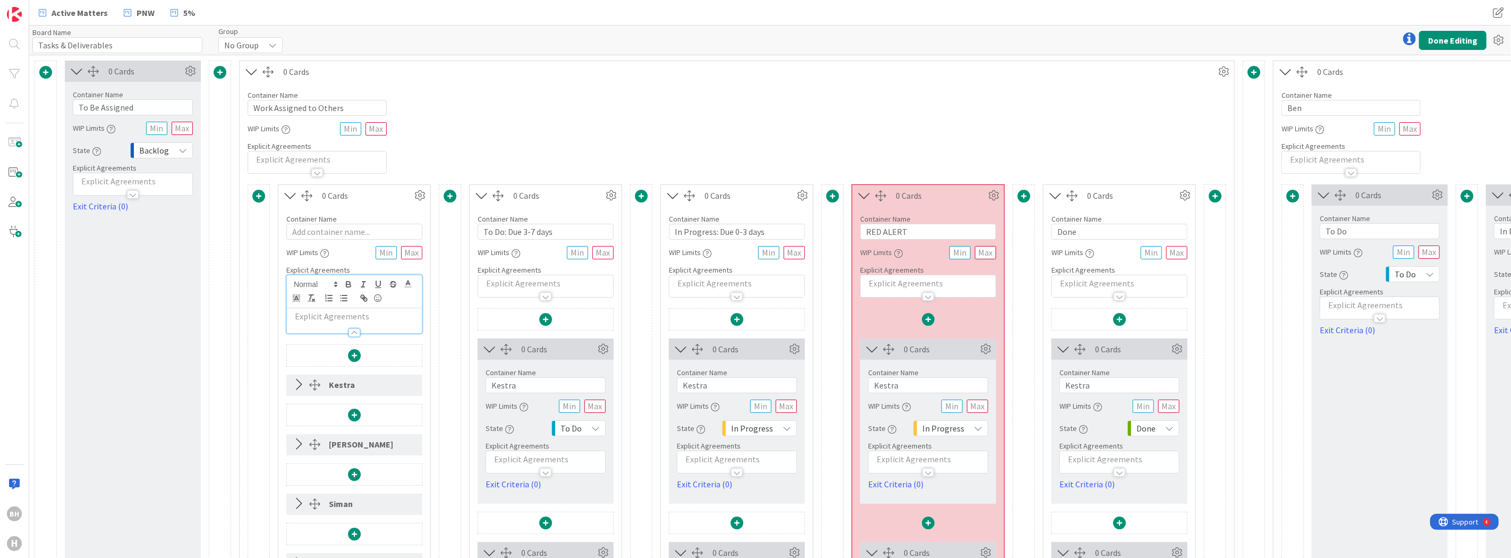
click at [325, 313] on p at bounding box center [354, 316] width 124 height 12
click at [338, 231] on input "text" at bounding box center [354, 232] width 136 height 16
drag, startPoint x: 371, startPoint y: 317, endPoint x: 275, endPoint y: 314, distance: 96.2
click at [355, 226] on input "Cool Zone:" at bounding box center [354, 232] width 136 height 16
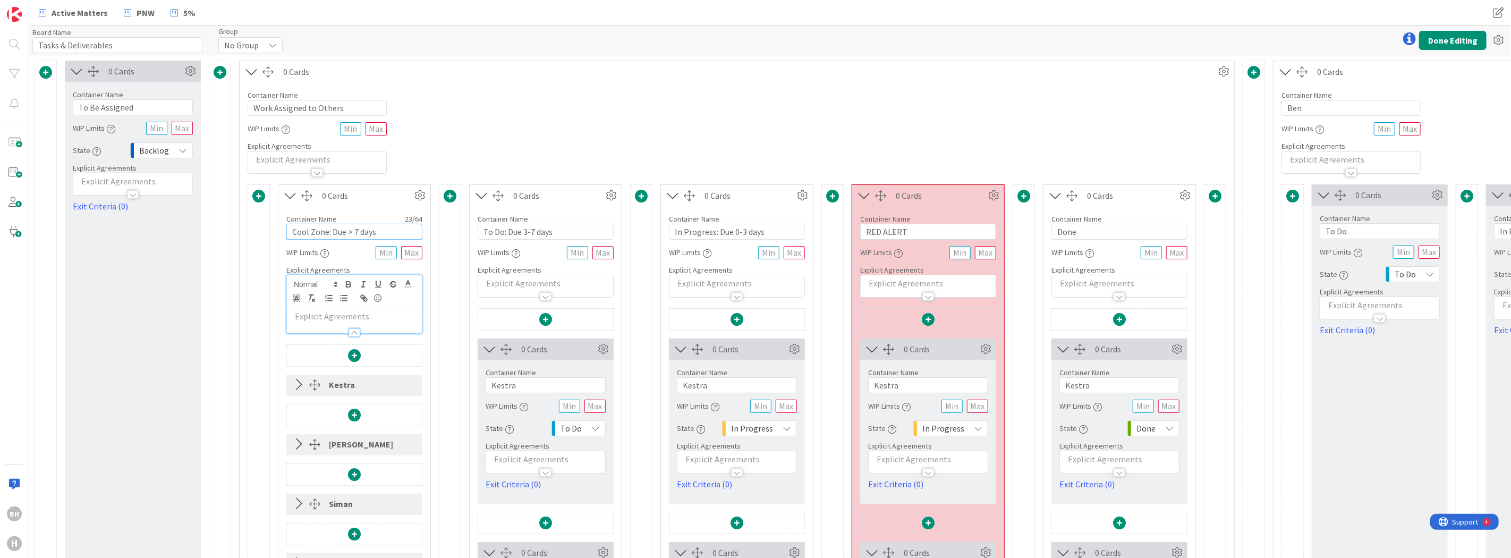
type input "Cool Zone: Due > 7 days"
click at [500, 233] on input "To Do: Due 3-7 days" at bounding box center [546, 232] width 136 height 16
type input "Warming Up: Due 3-7 days"
click at [697, 228] on input "In Progress: Due 0-3 days" at bounding box center [737, 232] width 136 height 16
click at [708, 233] on input "In Progress: Due 0-3 days" at bounding box center [737, 232] width 136 height 16
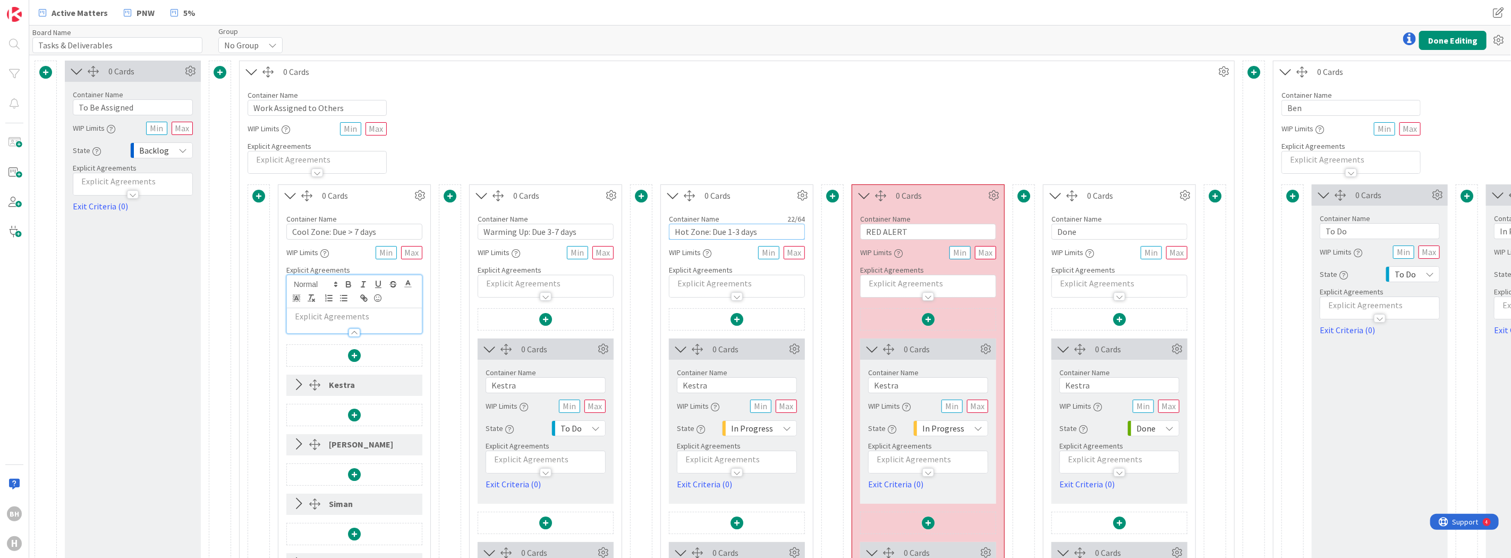
type input "Hot Zone: Due 1-3 days"
click at [753, 152] on div "Container Name 23 / 64 Work Assigned to Others WIP Limits Explicit Agreements" at bounding box center [737, 127] width 995 height 91
click at [420, 203] on icon at bounding box center [420, 196] width 16 height 16
click at [397, 232] on div "Custom" at bounding box center [389, 232] width 66 height 15
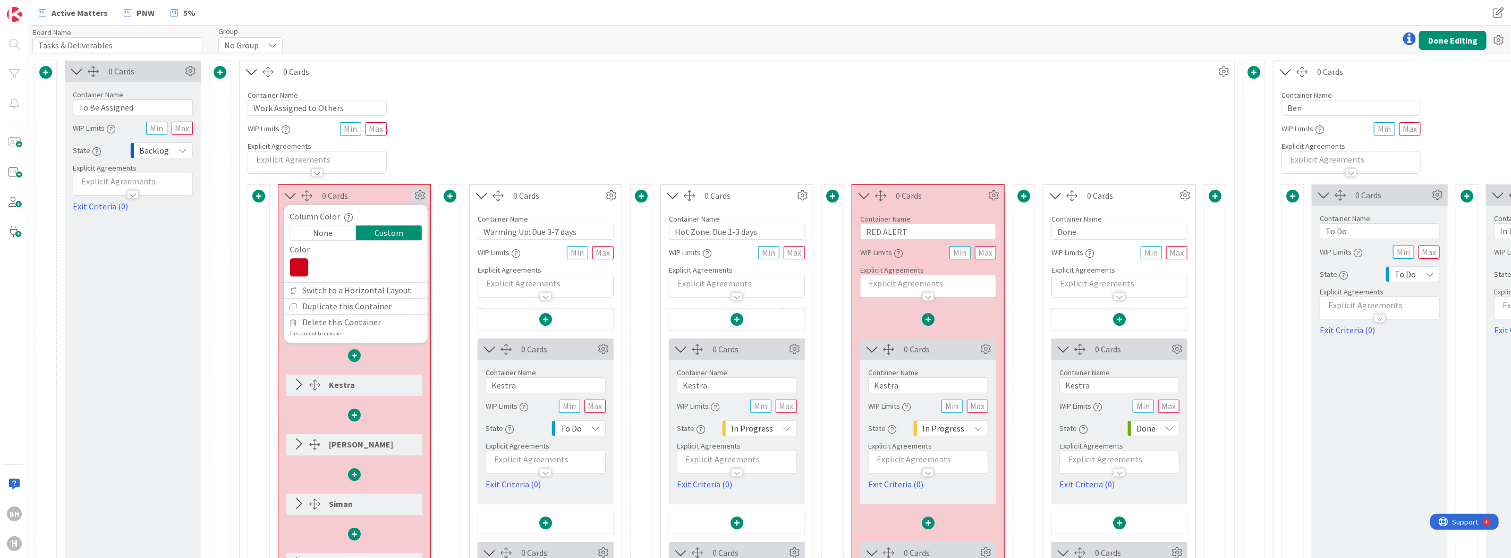
click at [304, 274] on icon at bounding box center [299, 267] width 19 height 19
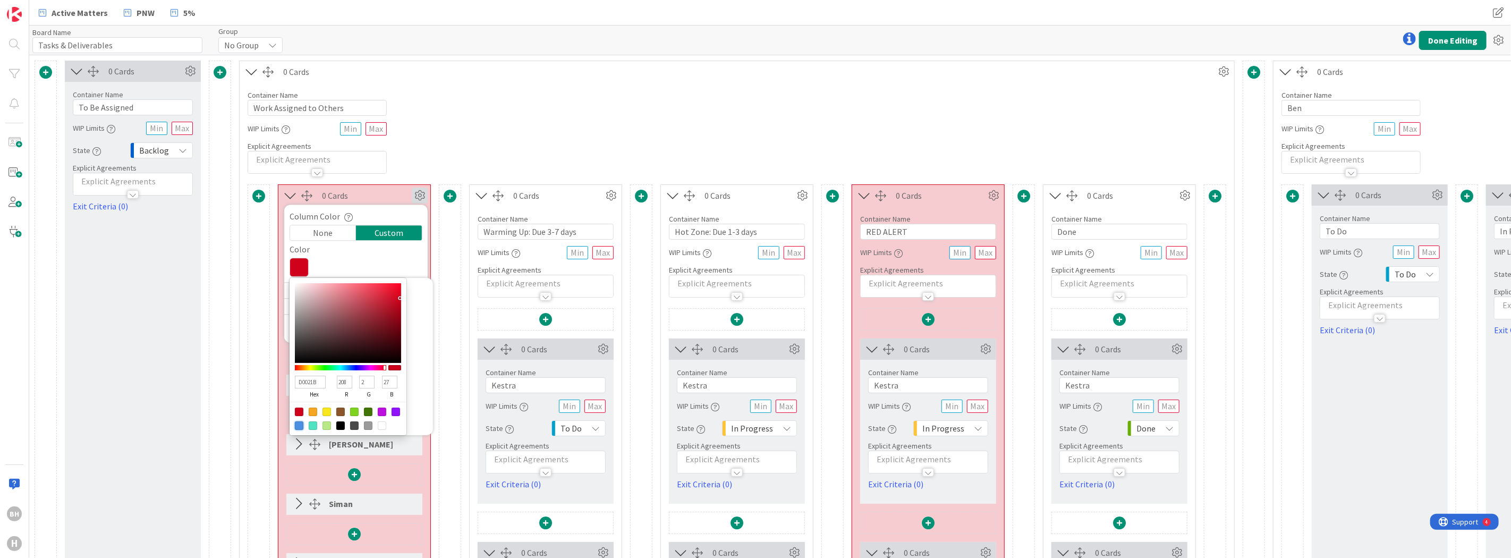
click at [301, 426] on div at bounding box center [299, 425] width 9 height 9
type input "4A90E2"
type input "74"
type input "144"
type input "226"
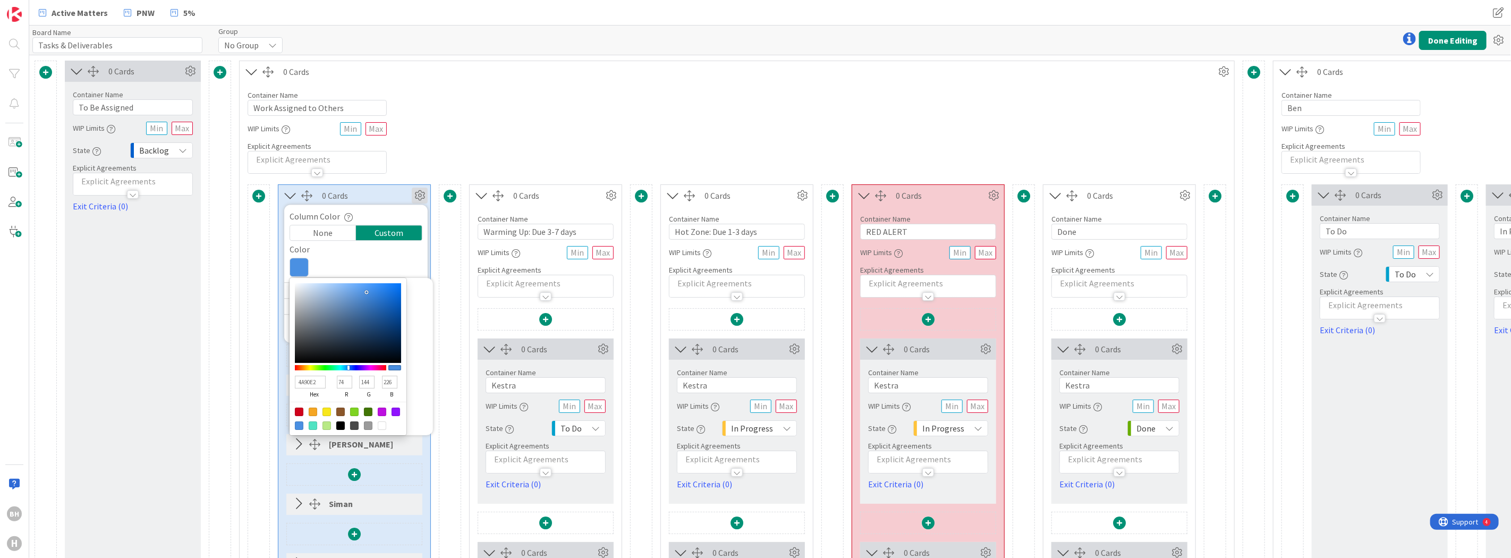
click at [449, 160] on div "Container Name 23 / 64 Work Assigned to Others WIP Limits Explicit Agreements" at bounding box center [737, 127] width 995 height 91
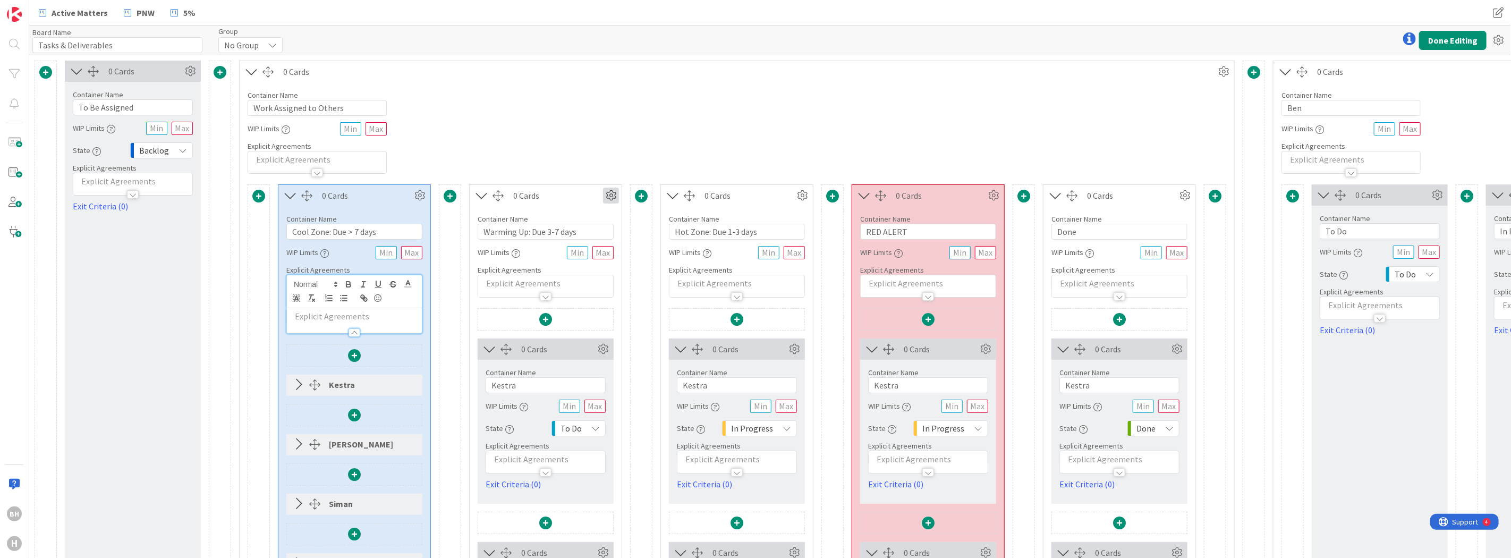
click at [614, 197] on icon at bounding box center [611, 196] width 16 height 16
click at [584, 230] on div "Custom" at bounding box center [580, 232] width 66 height 15
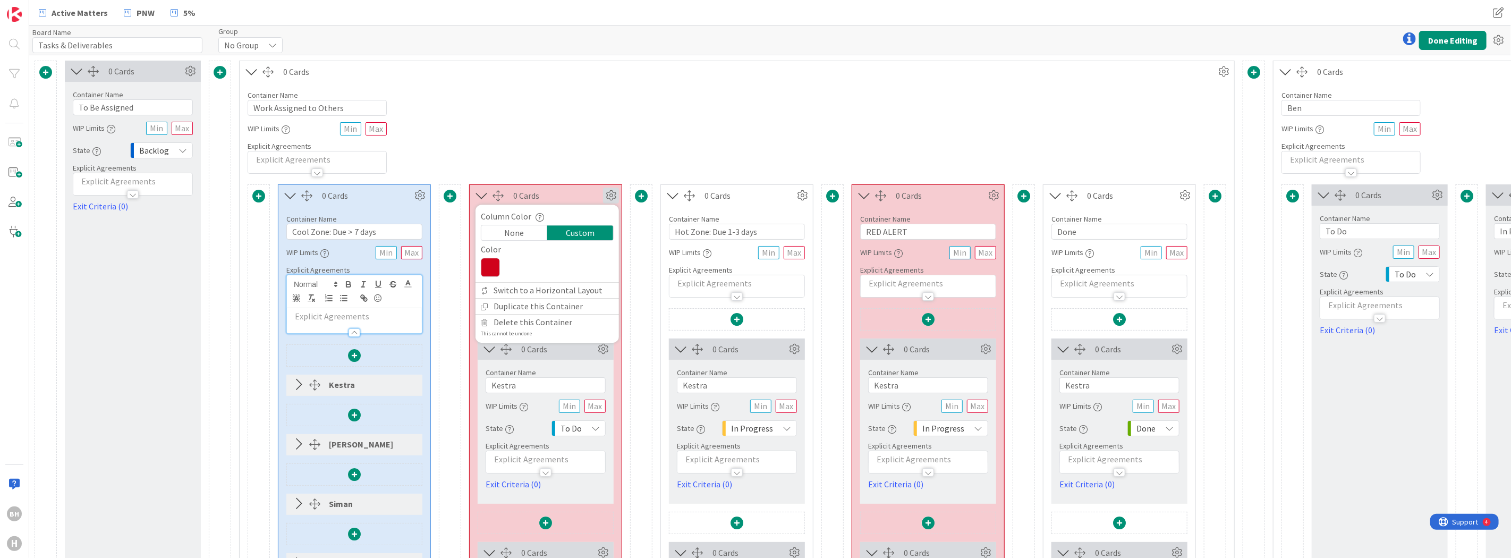
click at [490, 268] on icon at bounding box center [490, 267] width 19 height 19
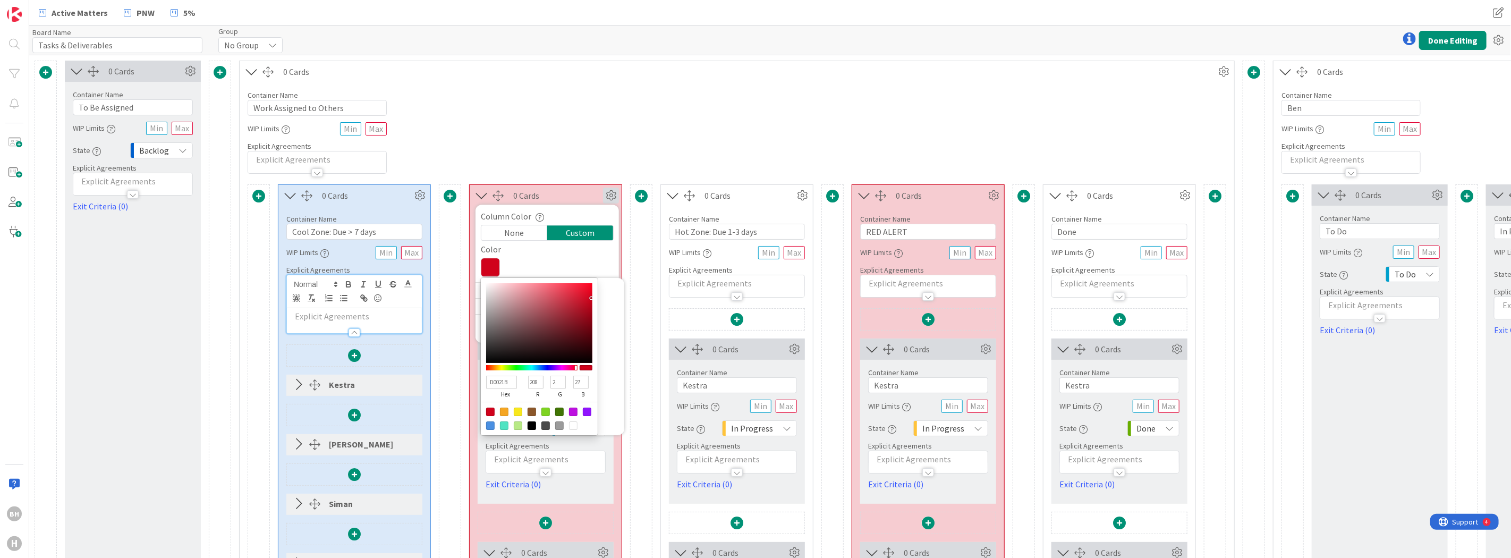
click at [516, 412] on div at bounding box center [518, 411] width 9 height 9
type input "F8E71C"
type input "248"
type input "231"
type input "28"
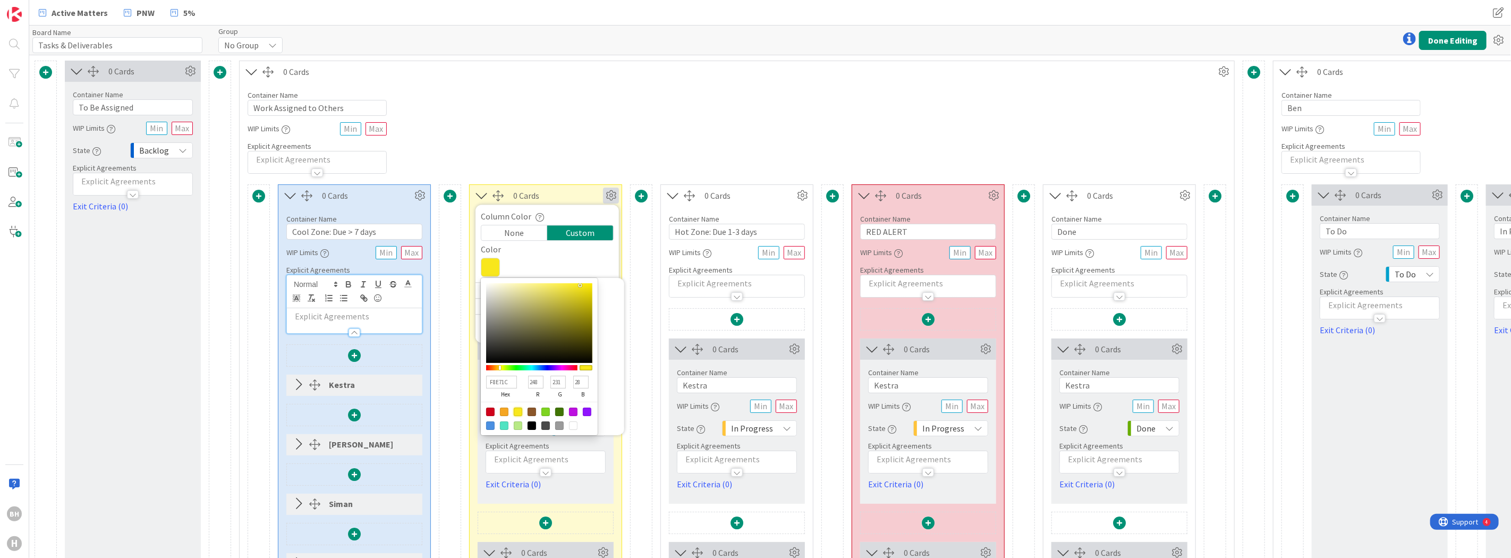
click at [693, 157] on div "Container Name 23 / 64 Work Assigned to Others WIP Limits Explicit Agreements" at bounding box center [737, 127] width 995 height 91
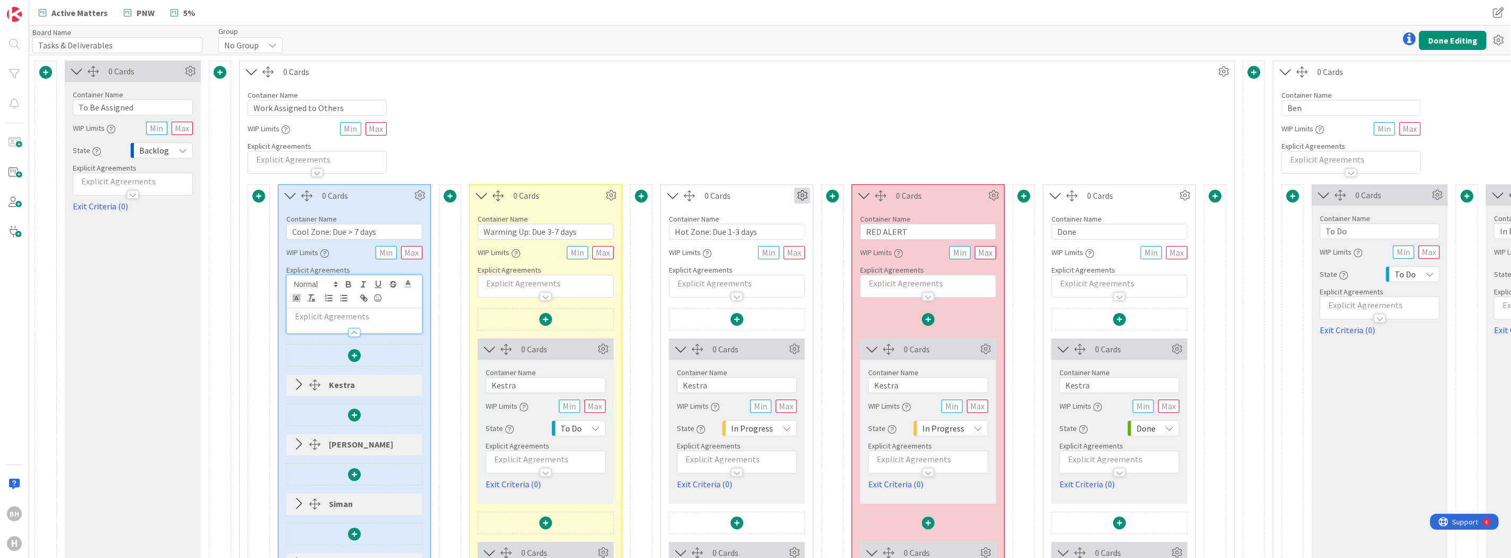
click at [805, 197] on icon at bounding box center [802, 196] width 16 height 16
click at [767, 233] on div "Custom" at bounding box center [771, 232] width 66 height 15
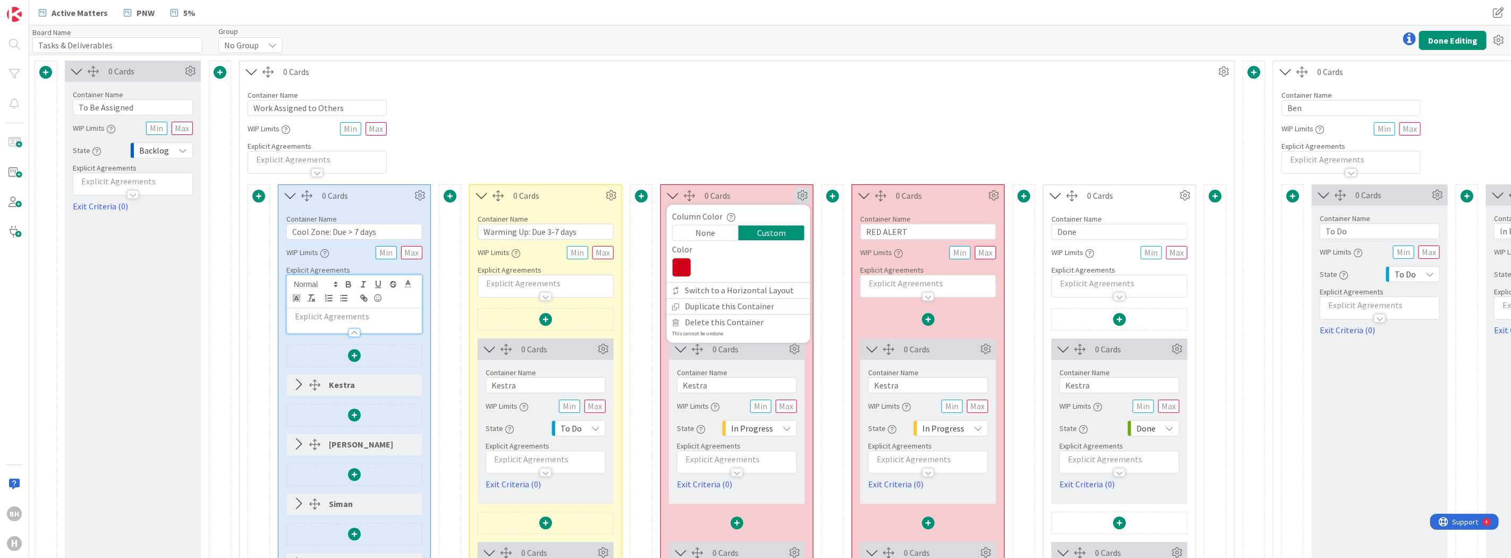
click at [689, 264] on icon at bounding box center [681, 267] width 19 height 19
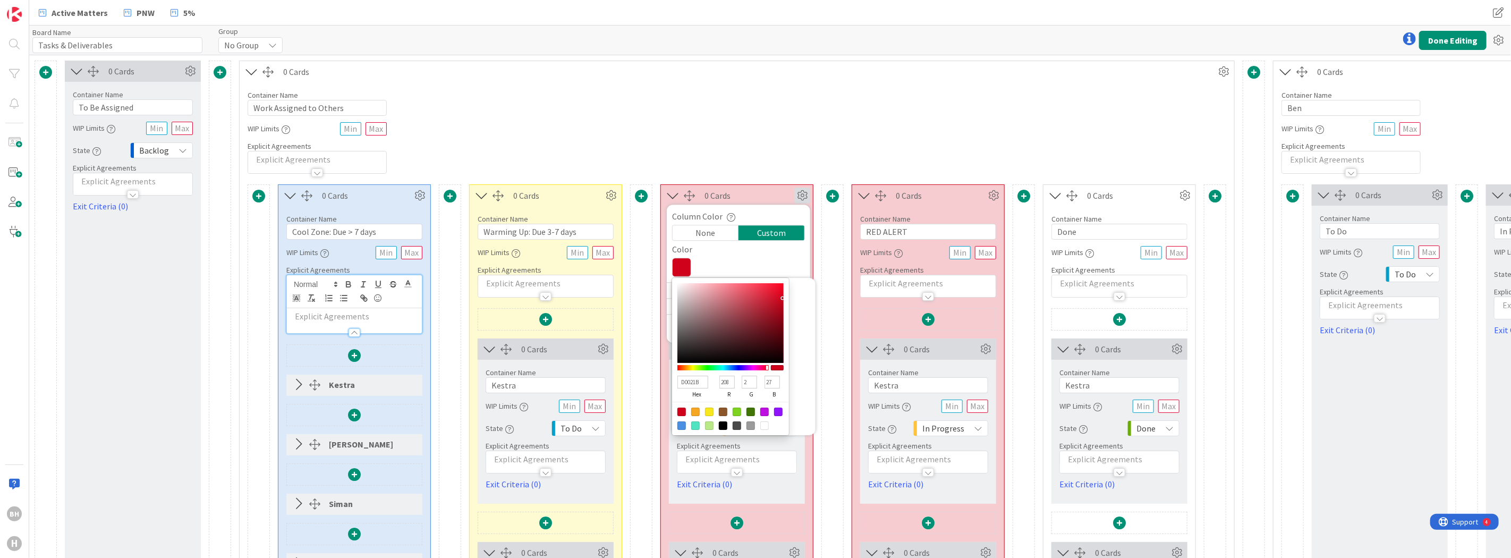
click at [694, 410] on div at bounding box center [695, 411] width 9 height 9
type input "F5A623"
type input "245"
type input "166"
type input "35"
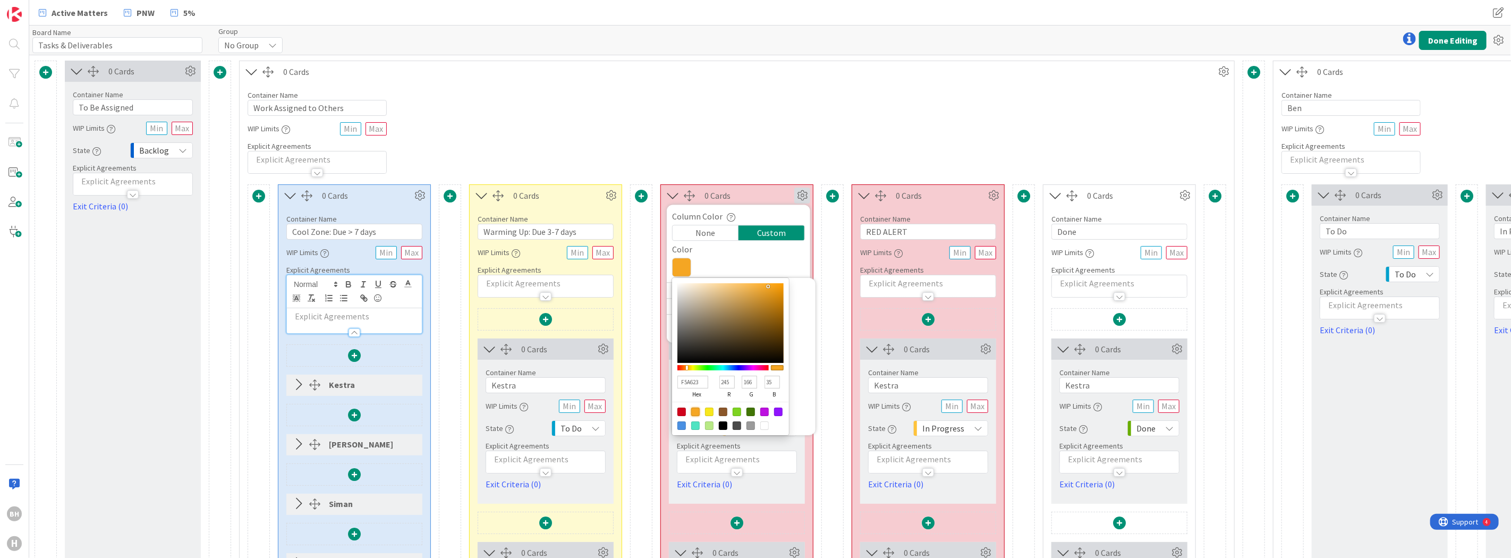
click at [761, 139] on div "Container Name 23 / 64 Work Assigned to Others WIP Limits Explicit Agreements" at bounding box center [737, 127] width 995 height 91
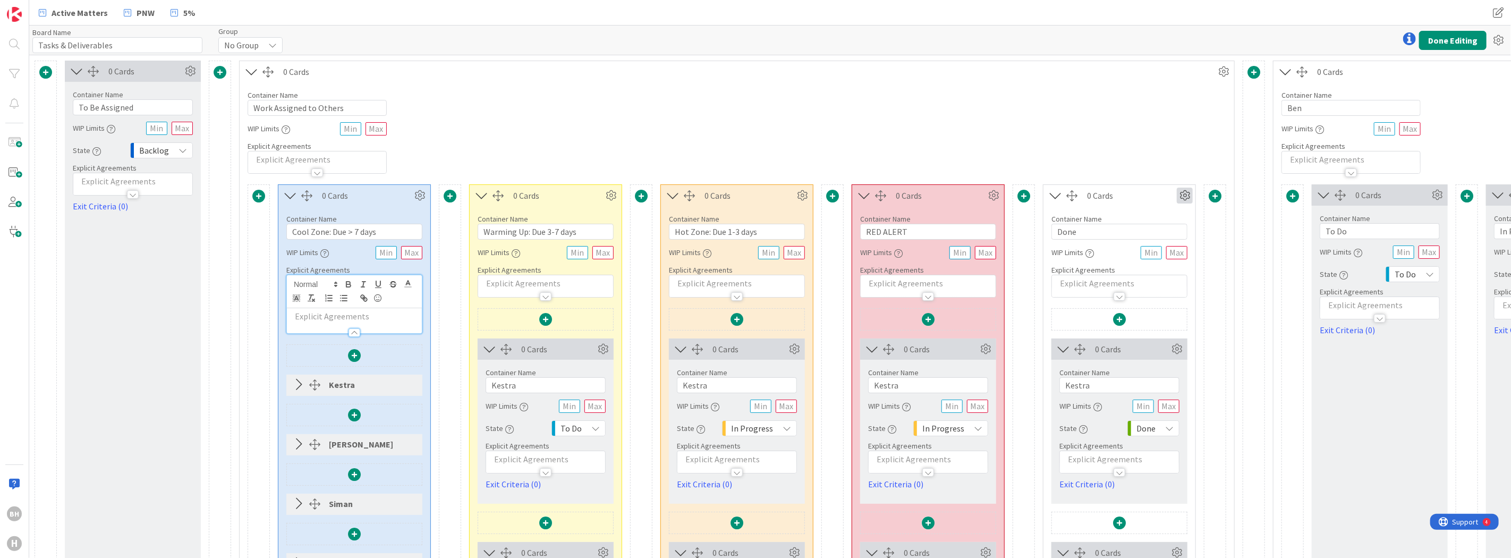
click at [1183, 196] on icon at bounding box center [1185, 196] width 16 height 16
click at [1147, 232] on div "Custom" at bounding box center [1154, 232] width 66 height 15
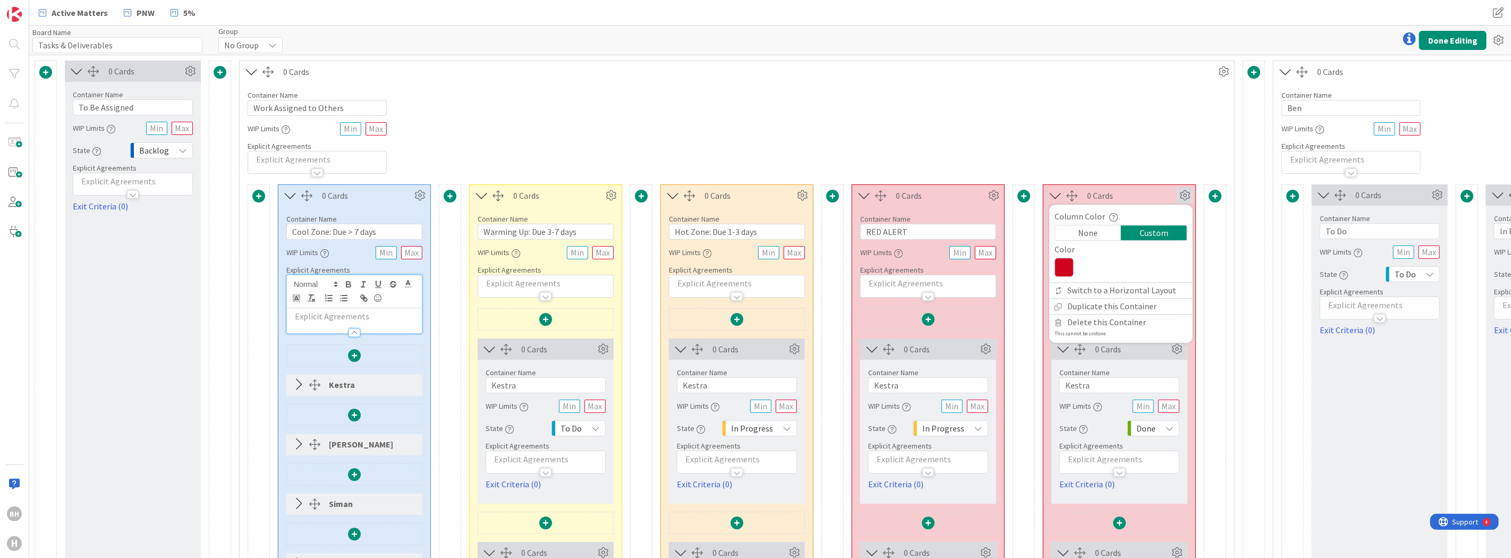
click at [1071, 268] on icon at bounding box center [1064, 267] width 19 height 19
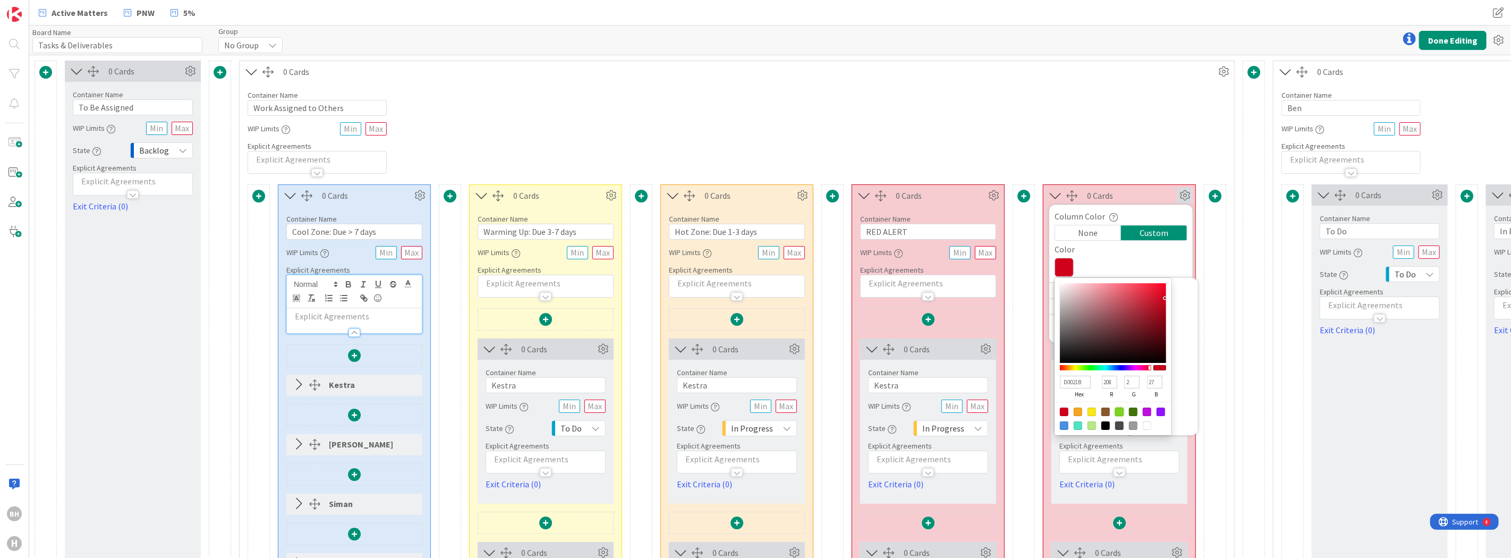
click at [1120, 411] on div at bounding box center [1119, 411] width 9 height 9
type input "7ED321"
type input "126"
type input "211"
type input "33"
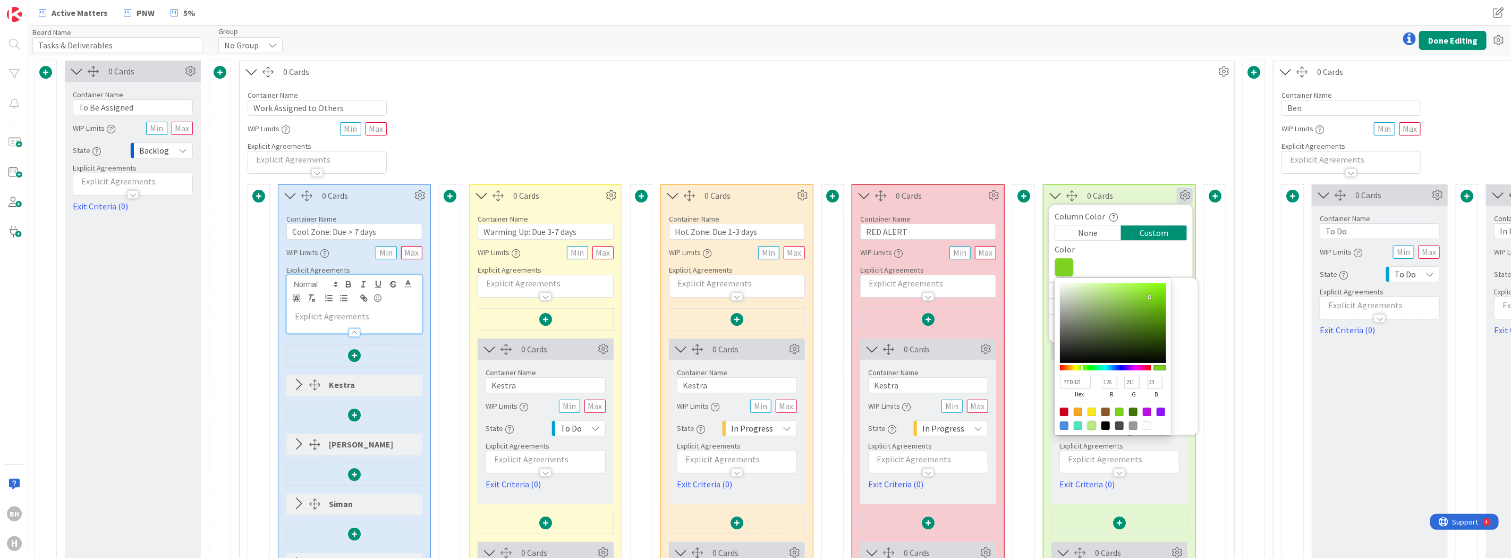
click at [1092, 424] on div at bounding box center [1092, 425] width 9 height 9
type input "B8E986"
type input "184"
type input "233"
type input "134"
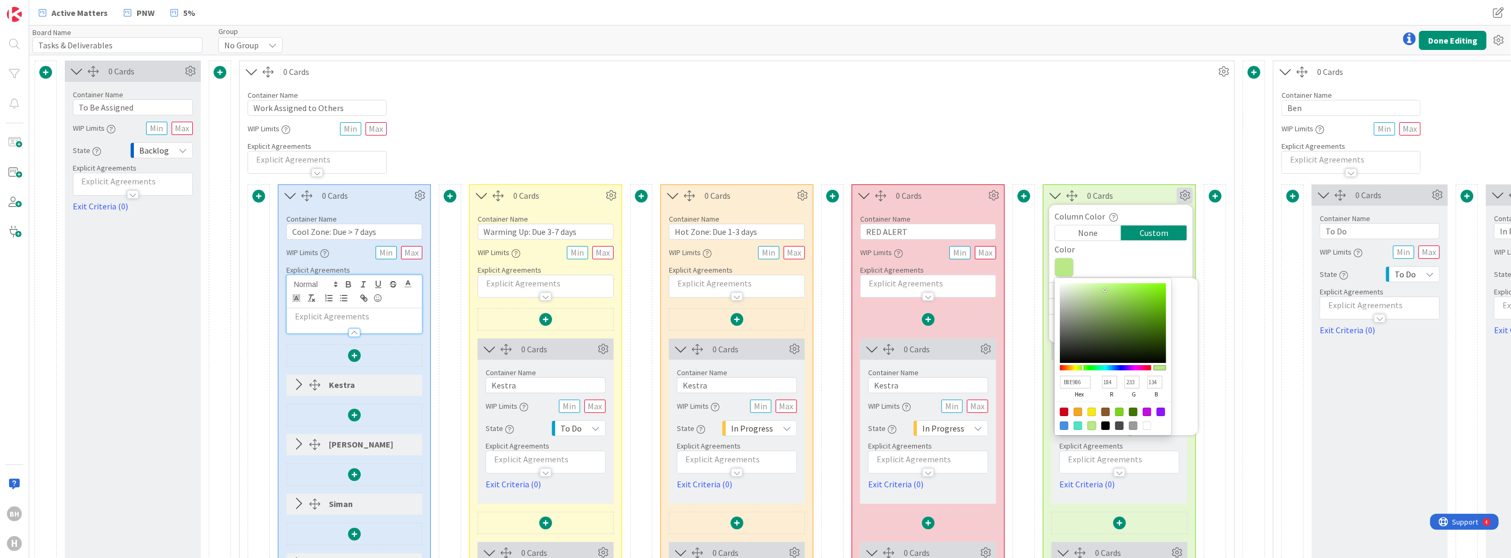
click at [1133, 410] on div at bounding box center [1133, 411] width 9 height 9
type input "417505"
type input "65"
type input "117"
type input "5"
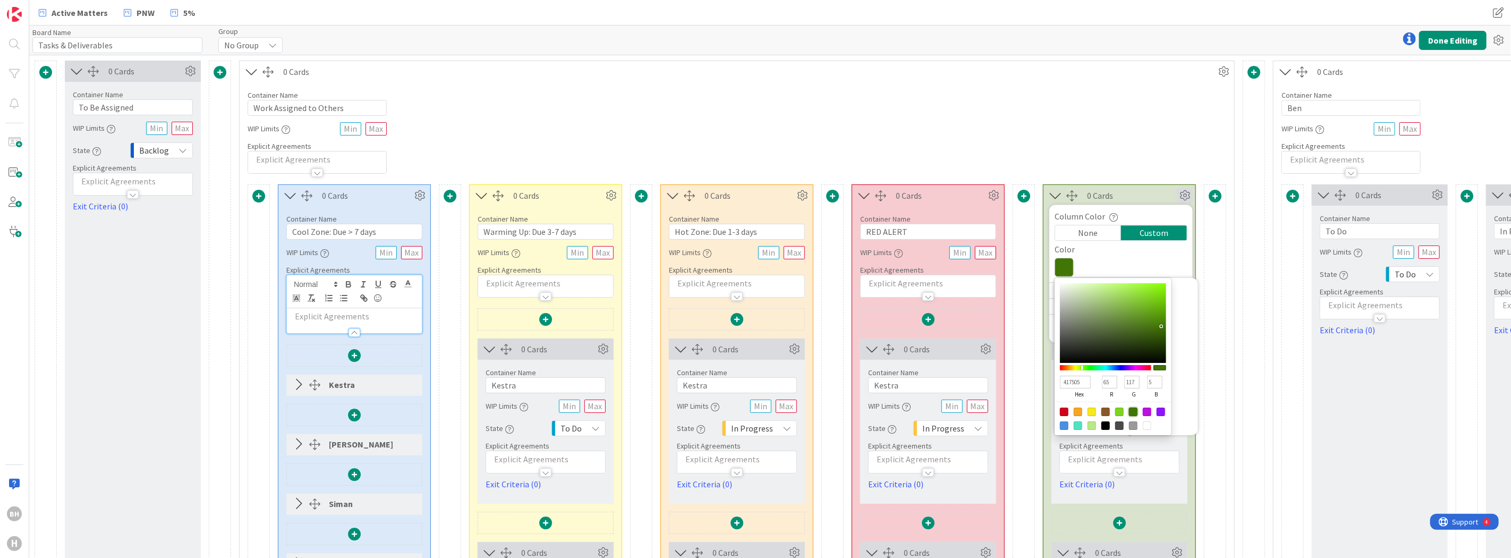
click at [1120, 412] on div at bounding box center [1119, 411] width 9 height 9
type input "7ED321"
type input "126"
type input "211"
type input "33"
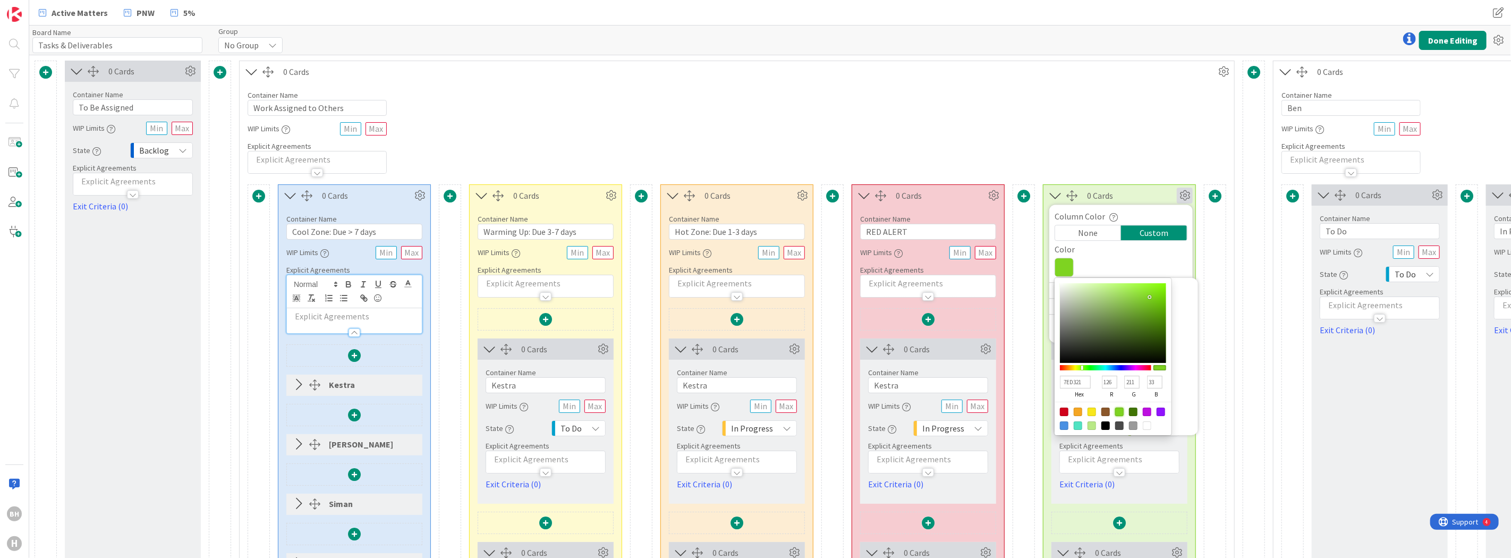
click at [1090, 423] on div at bounding box center [1092, 425] width 9 height 9
type input "B8E986"
type input "184"
type input "233"
type input "134"
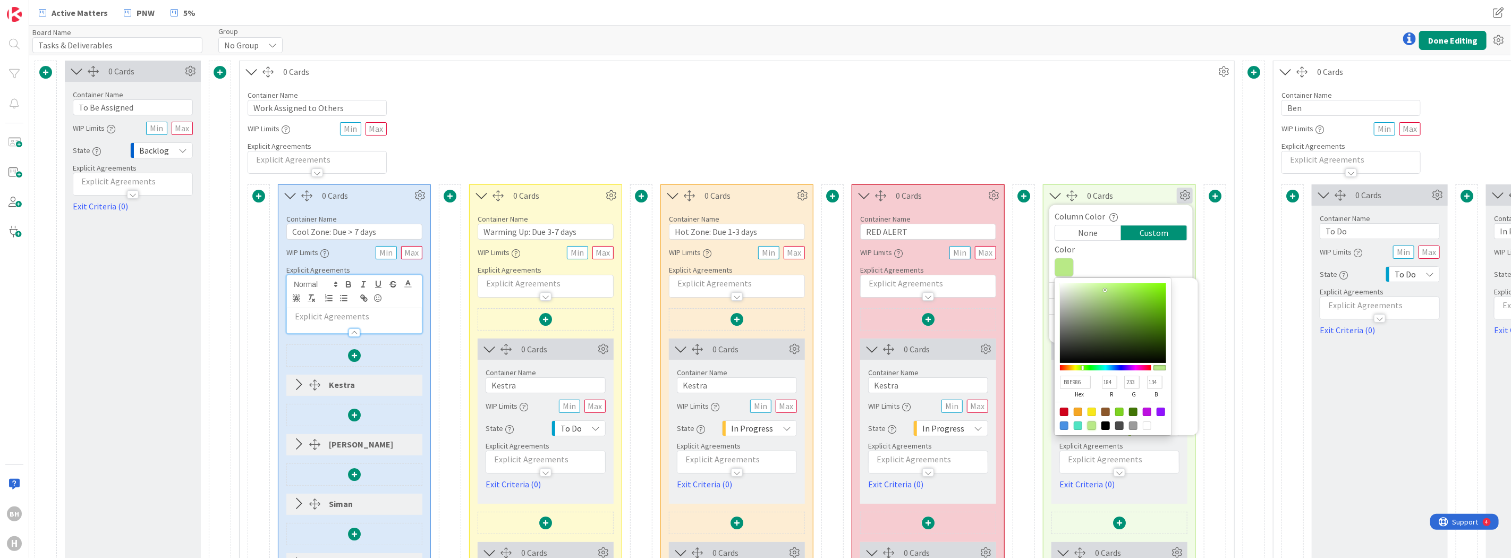
click at [1151, 426] on div at bounding box center [1147, 425] width 9 height 9
type input "FFFFFF"
type input "255"
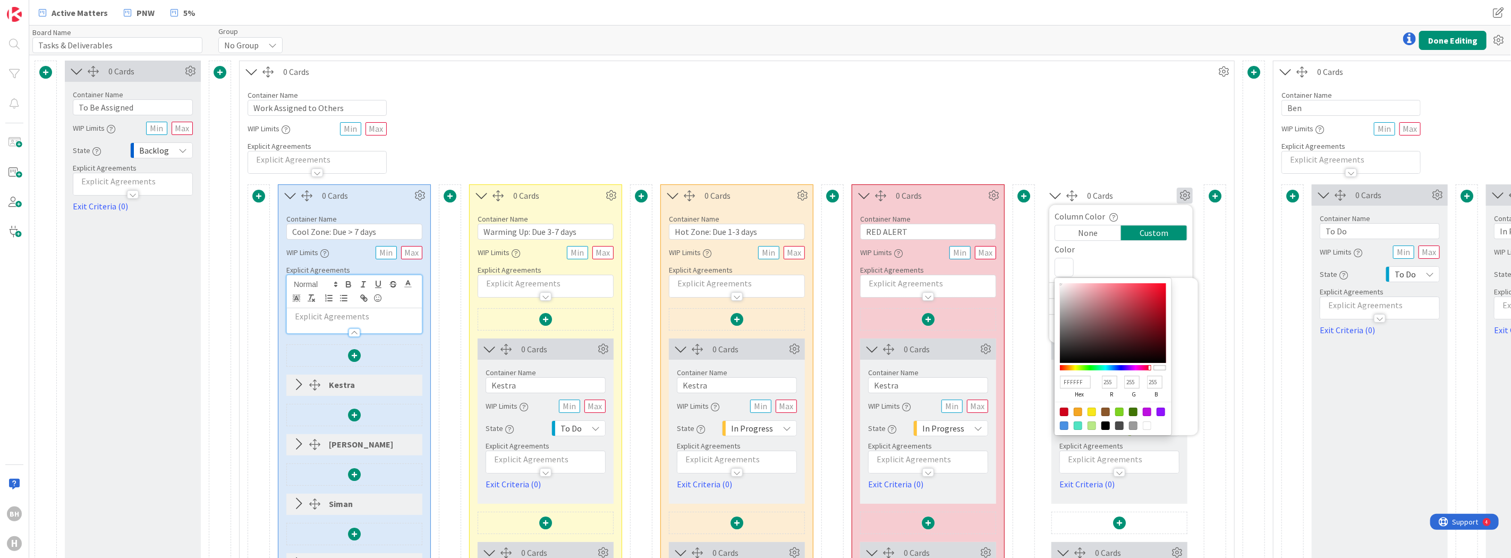
click at [1128, 131] on div "Container Name 23 / 64 Work Assigned to Others WIP Limits Explicit Agreements" at bounding box center [737, 127] width 995 height 91
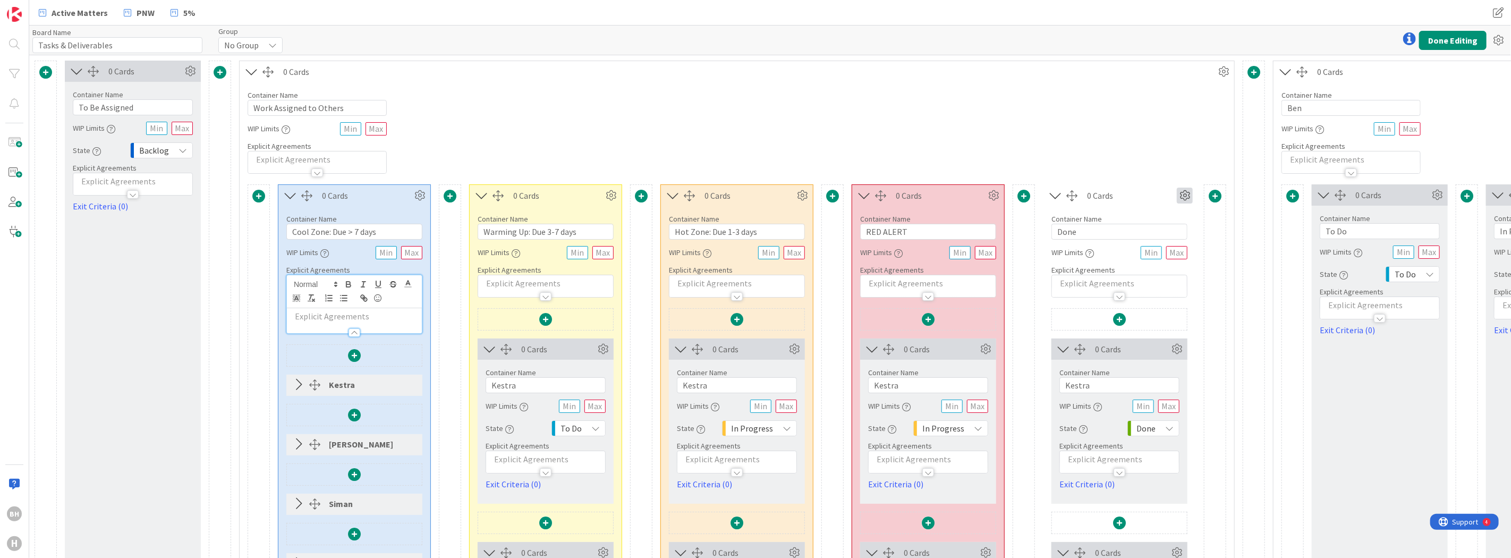
click at [1186, 191] on icon at bounding box center [1185, 196] width 16 height 16
click at [1071, 268] on icon at bounding box center [1064, 267] width 19 height 19
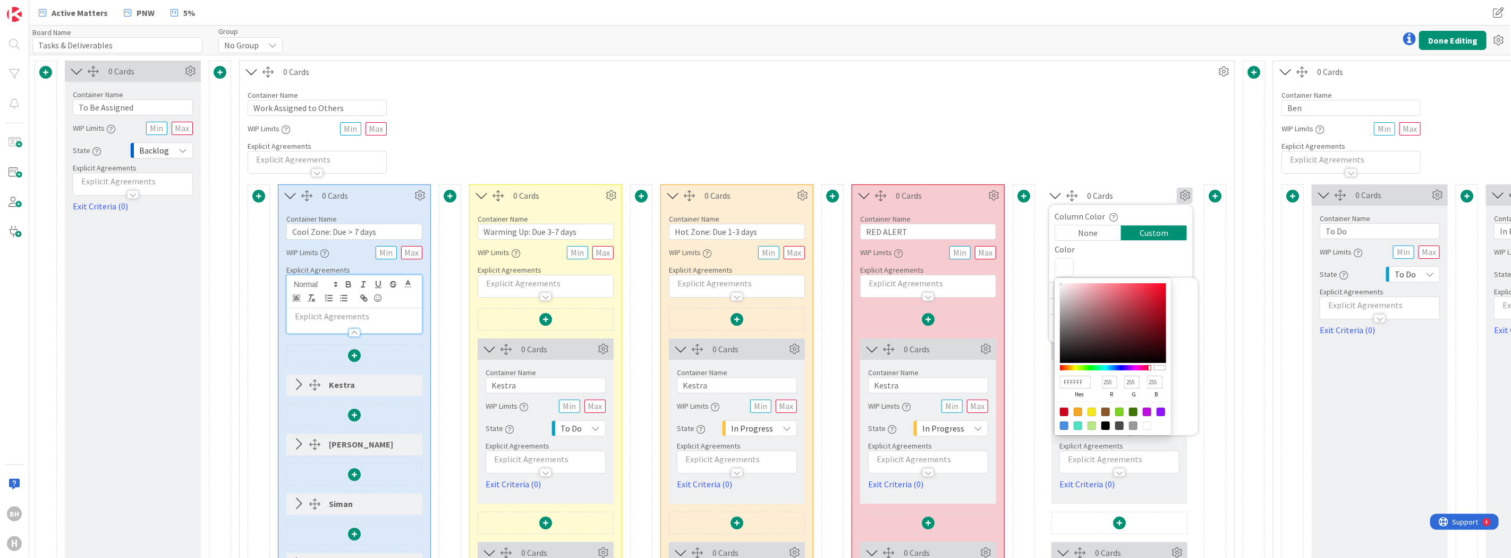
click at [1091, 236] on div "None" at bounding box center [1088, 232] width 66 height 15
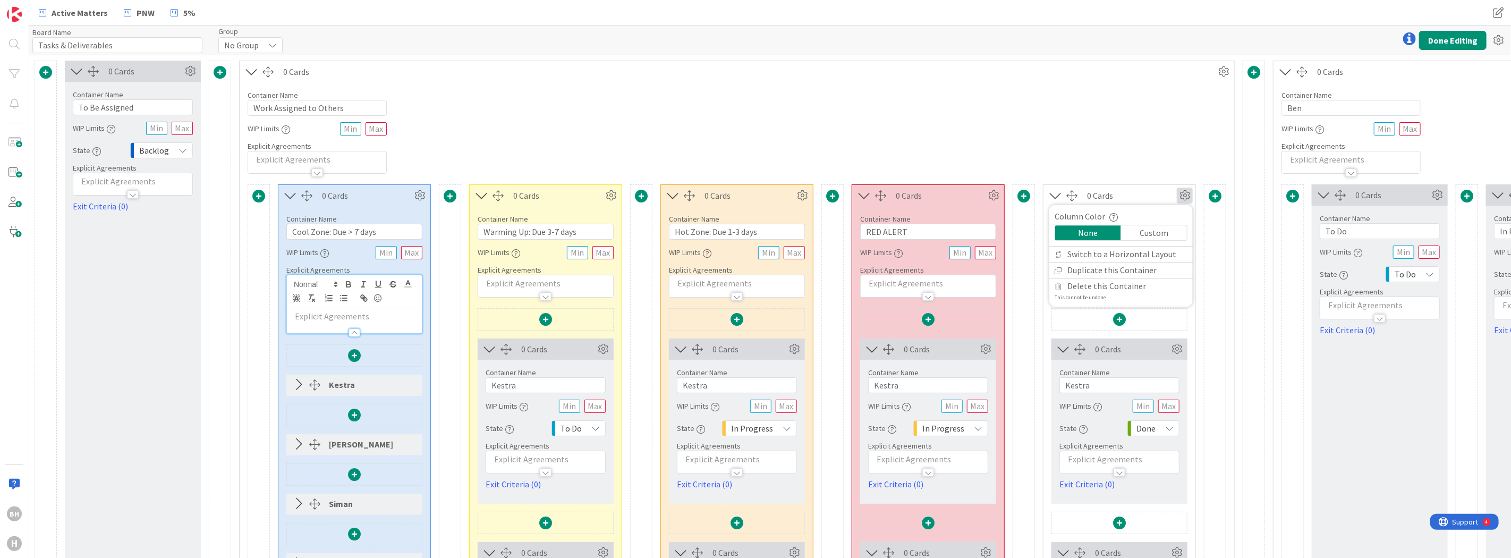
click at [1159, 235] on div "Custom" at bounding box center [1154, 232] width 66 height 15
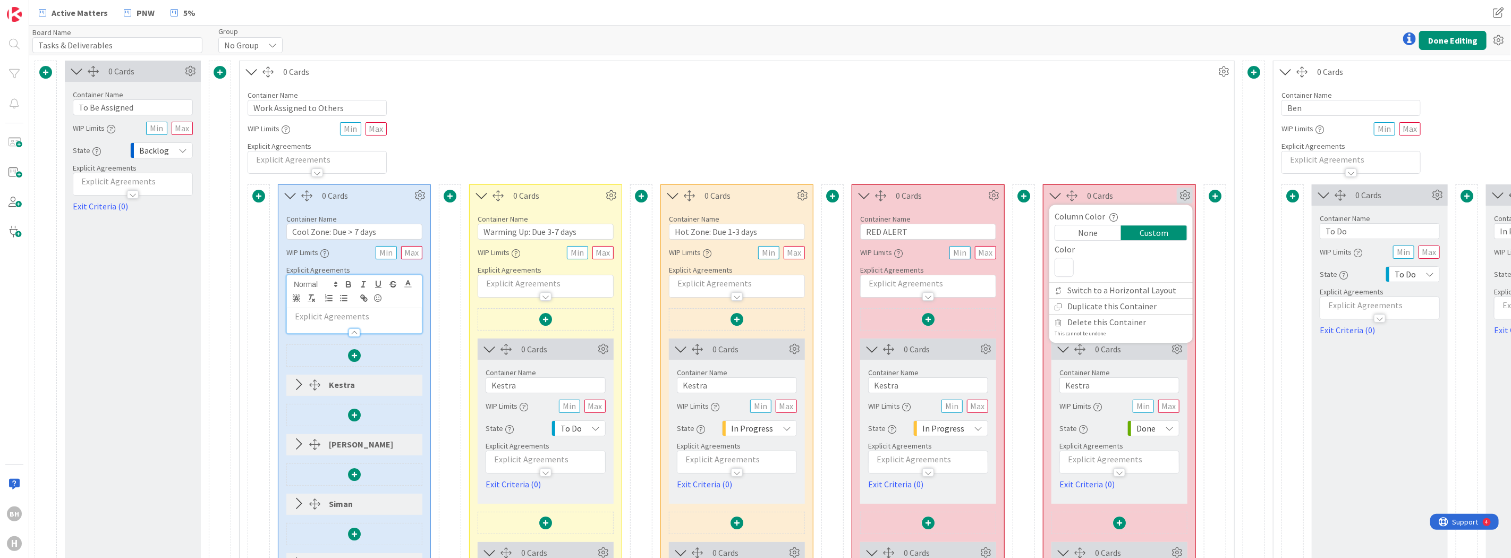
click at [1070, 267] on icon at bounding box center [1064, 267] width 19 height 19
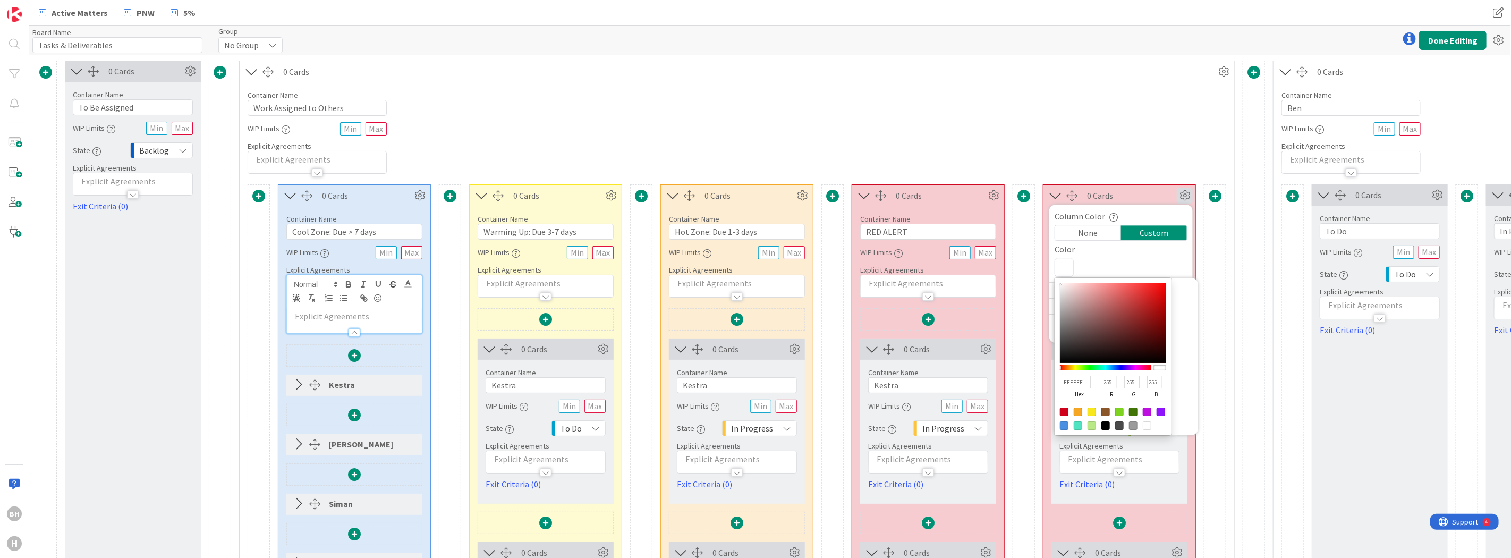
click at [1093, 427] on div at bounding box center [1092, 425] width 9 height 9
type input "B8E986"
type input "184"
type input "233"
type input "134"
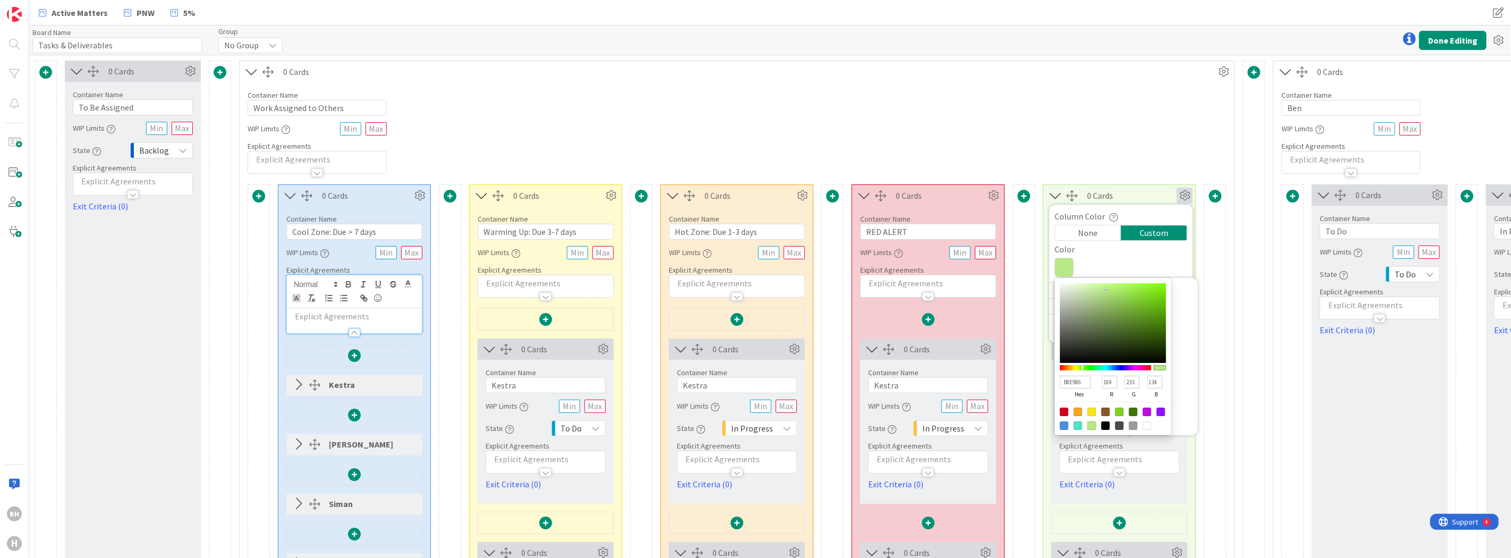
click at [1079, 426] on div at bounding box center [1078, 425] width 9 height 9
type input "50E3C2"
type input "80"
type input "227"
type input "194"
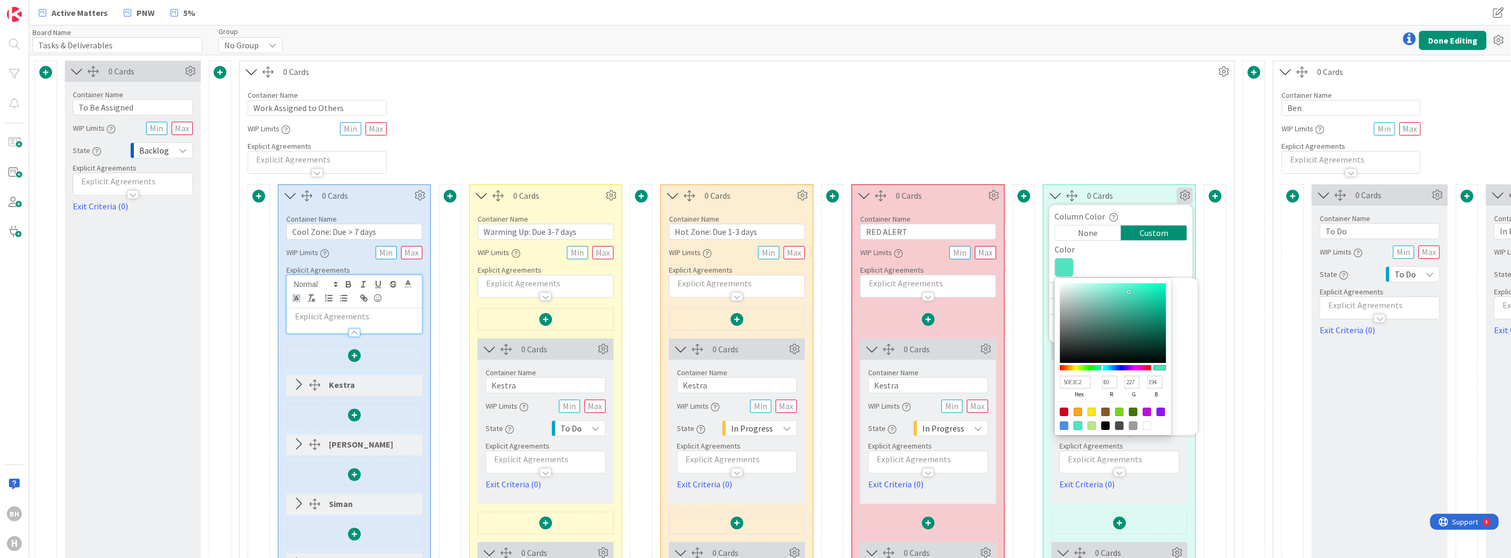
click at [1064, 426] on div at bounding box center [1064, 425] width 9 height 9
type input "4A90E2"
type input "74"
type input "144"
type input "226"
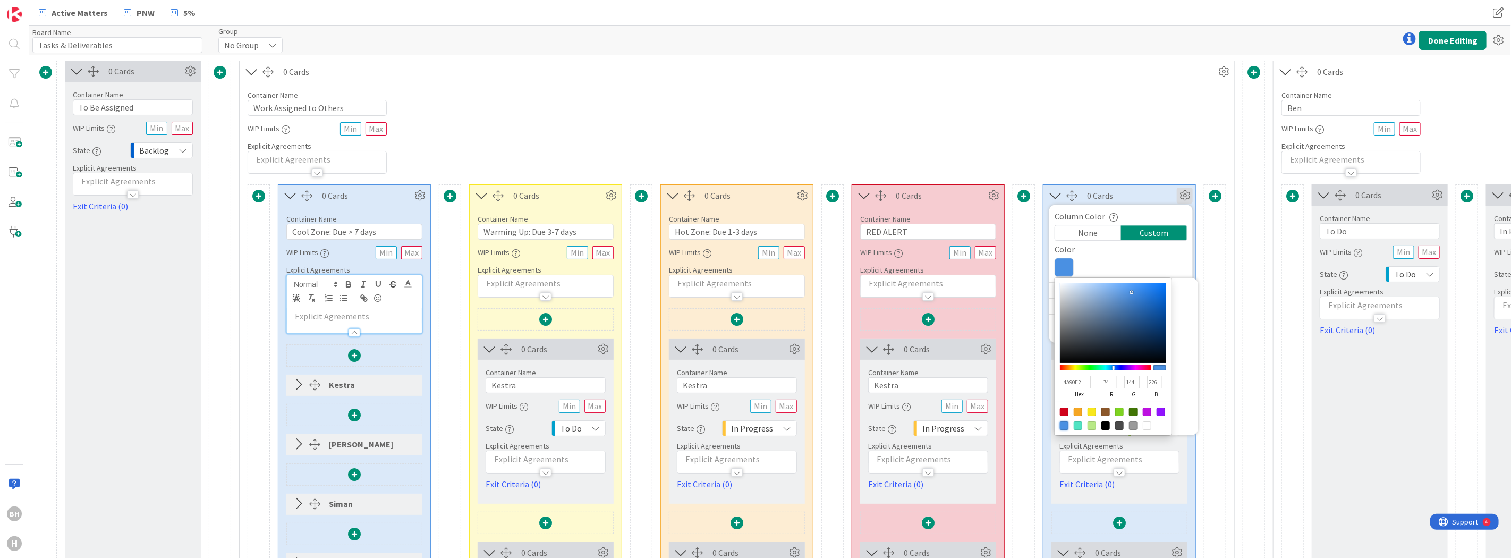
click at [1106, 426] on div at bounding box center [1105, 425] width 9 height 9
type input "000000"
type input "0"
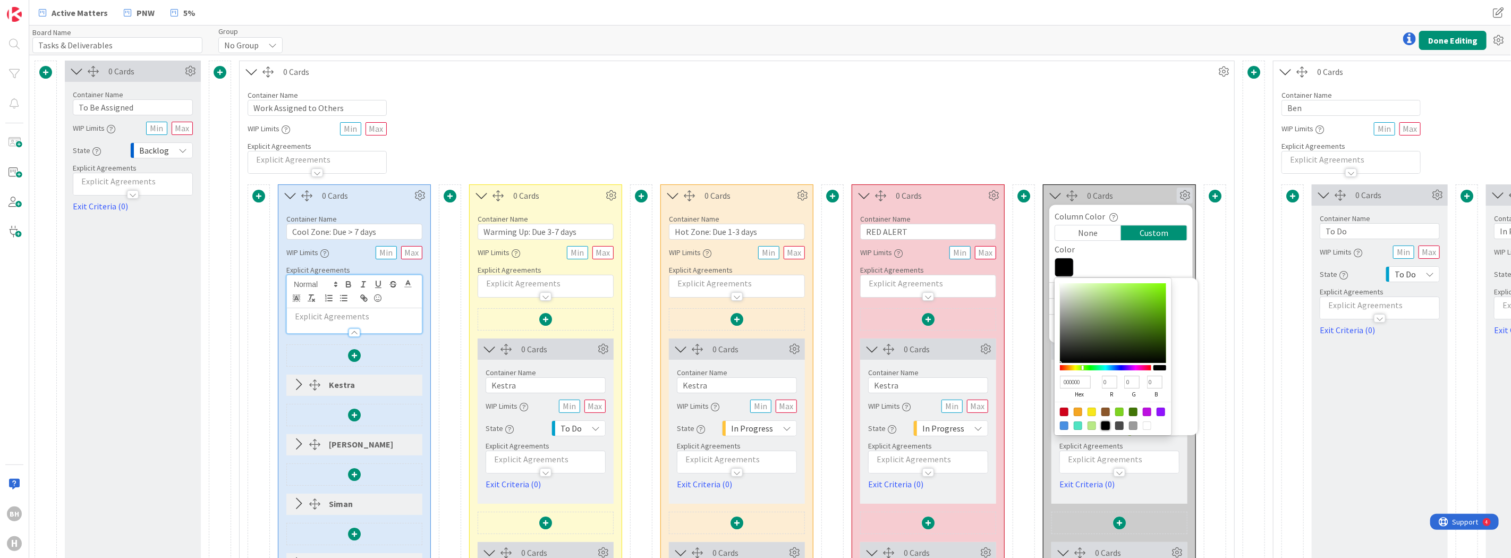
click at [1110, 138] on div "Container Name 23 / 64 Work Assigned to Others WIP Limits Explicit Agreements" at bounding box center [737, 127] width 995 height 91
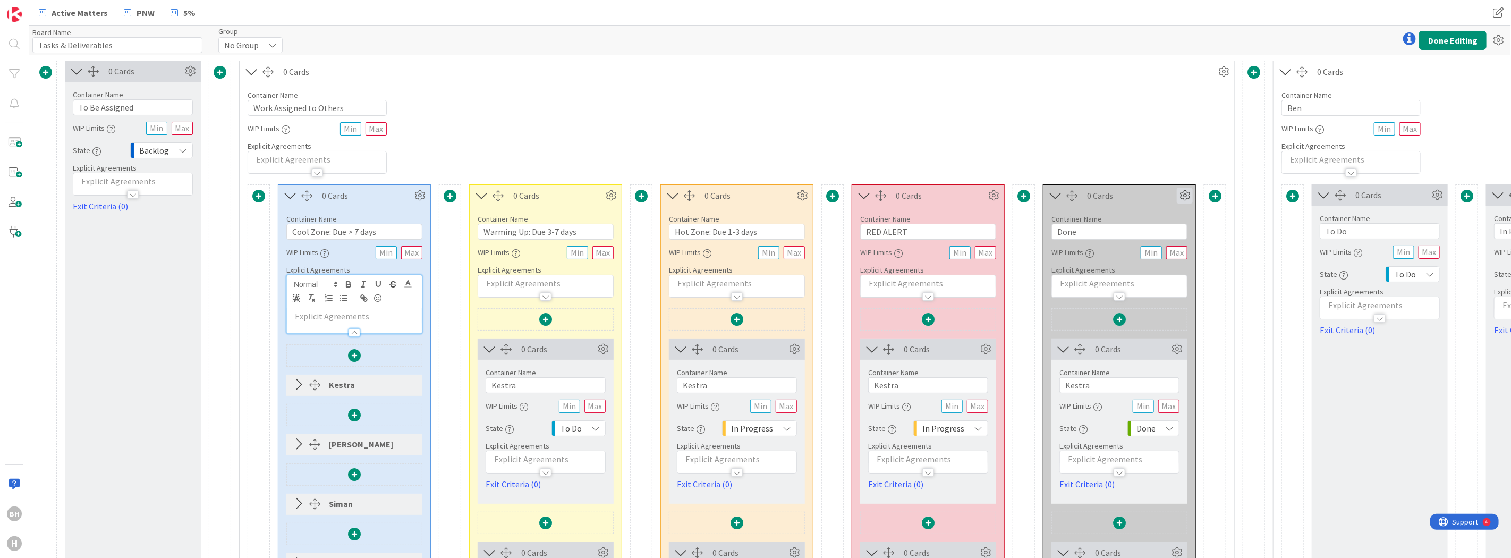
click at [1185, 197] on icon at bounding box center [1185, 196] width 16 height 16
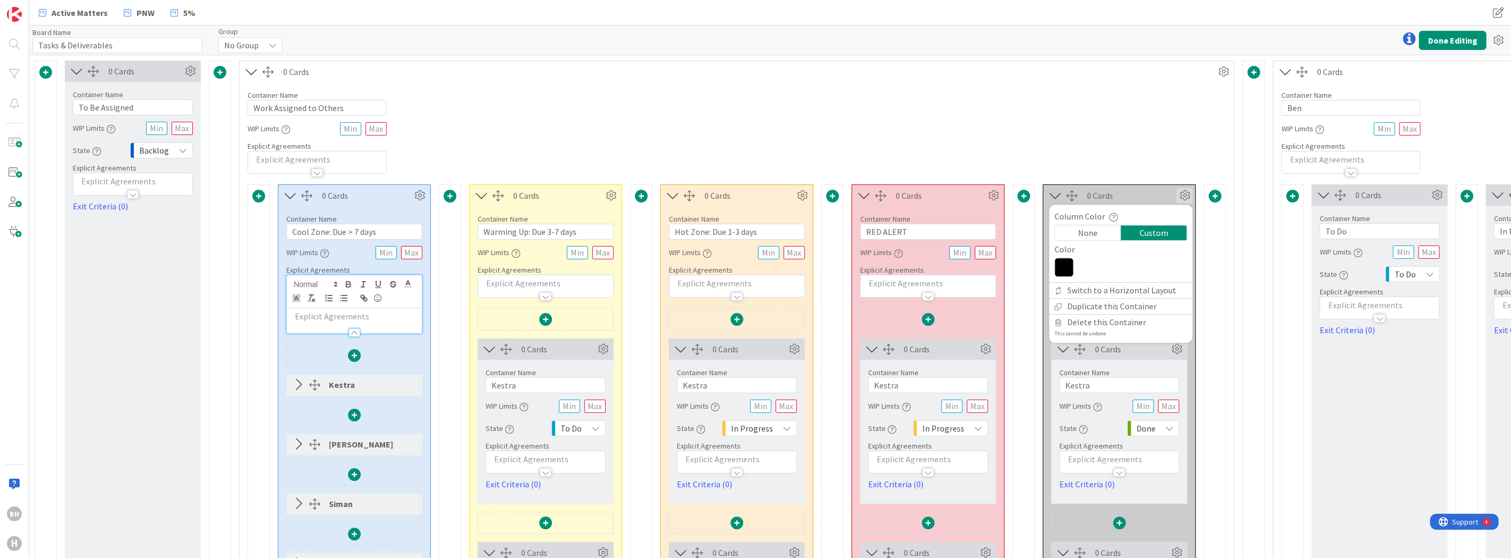
click at [1100, 232] on div "None" at bounding box center [1088, 232] width 66 height 15
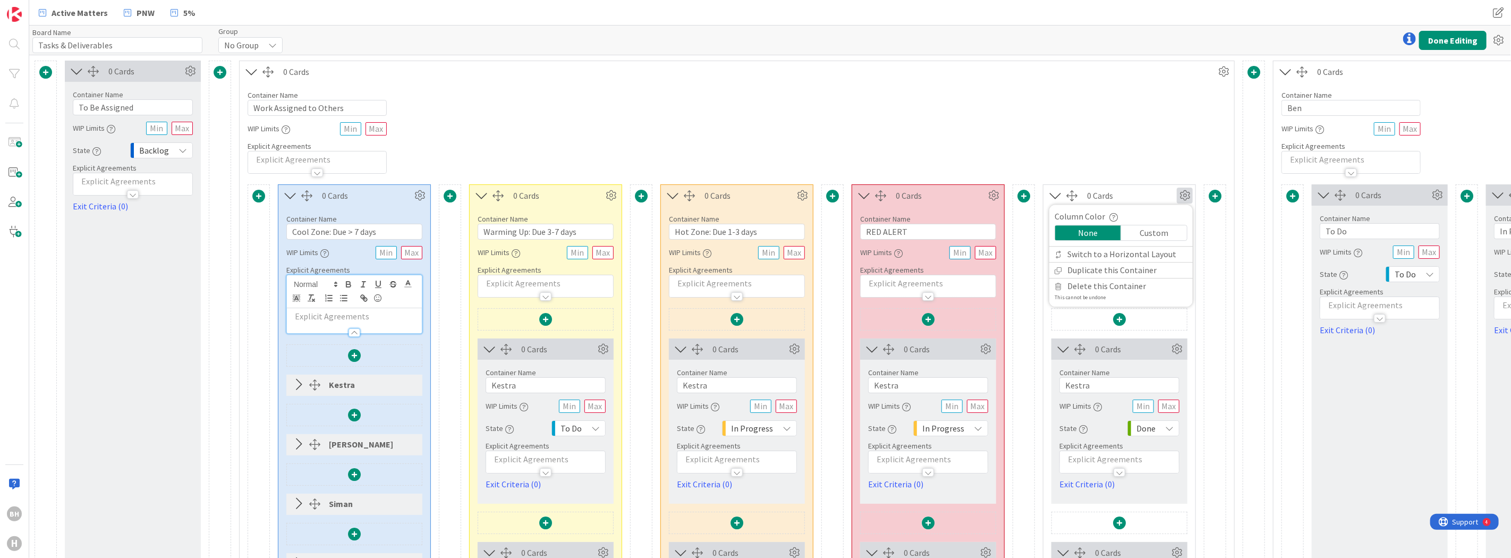
click at [606, 137] on div "Container Name 23 / 64 Work Assigned to Others WIP Limits Explicit Agreements" at bounding box center [737, 127] width 995 height 91
click at [251, 73] on icon at bounding box center [252, 72] width 18 height 14
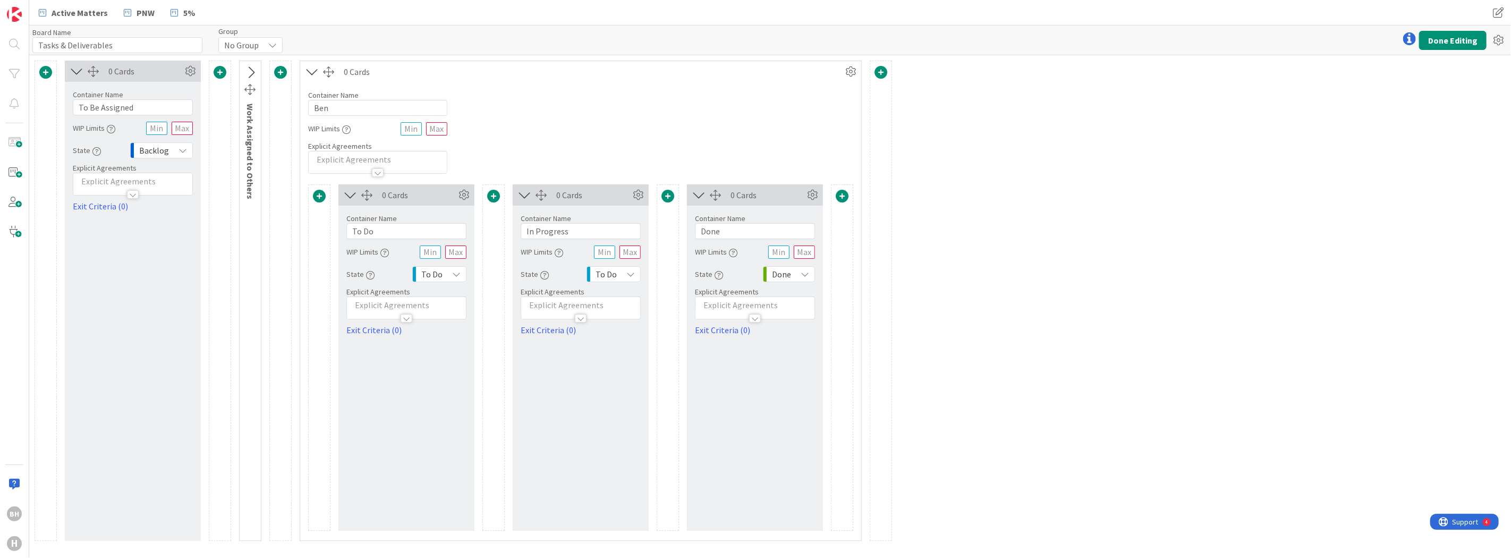
click at [251, 73] on icon at bounding box center [251, 73] width 18 height 14
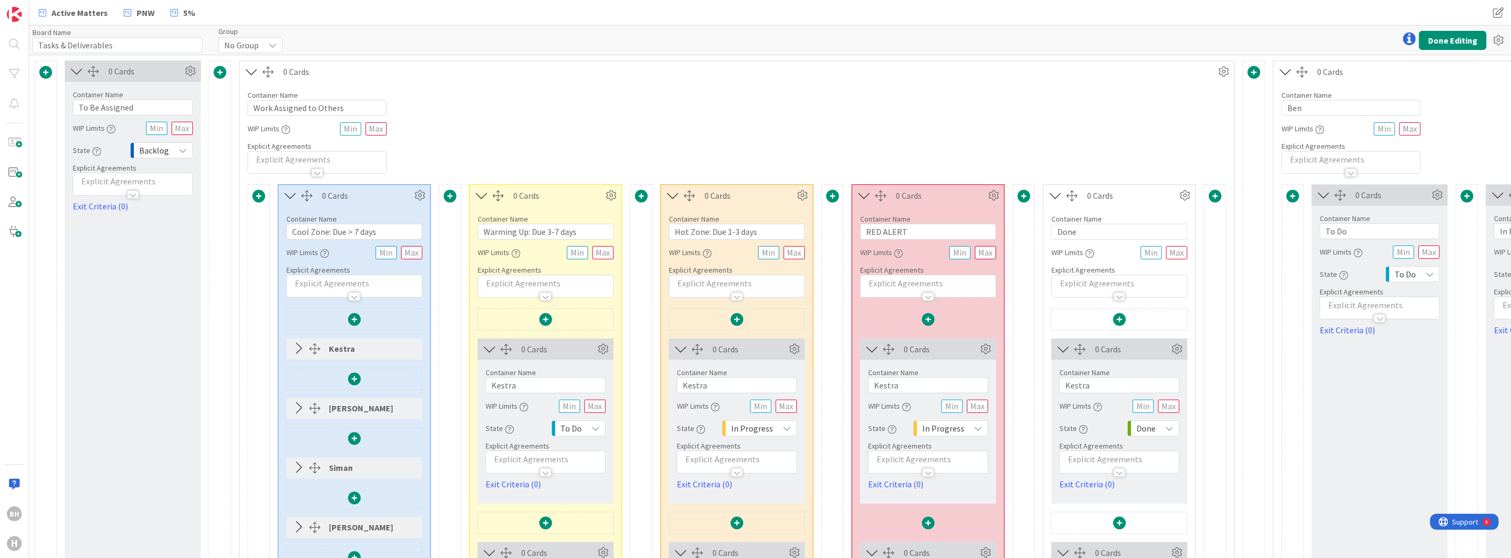
click at [220, 70] on span at bounding box center [220, 72] width 13 height 13
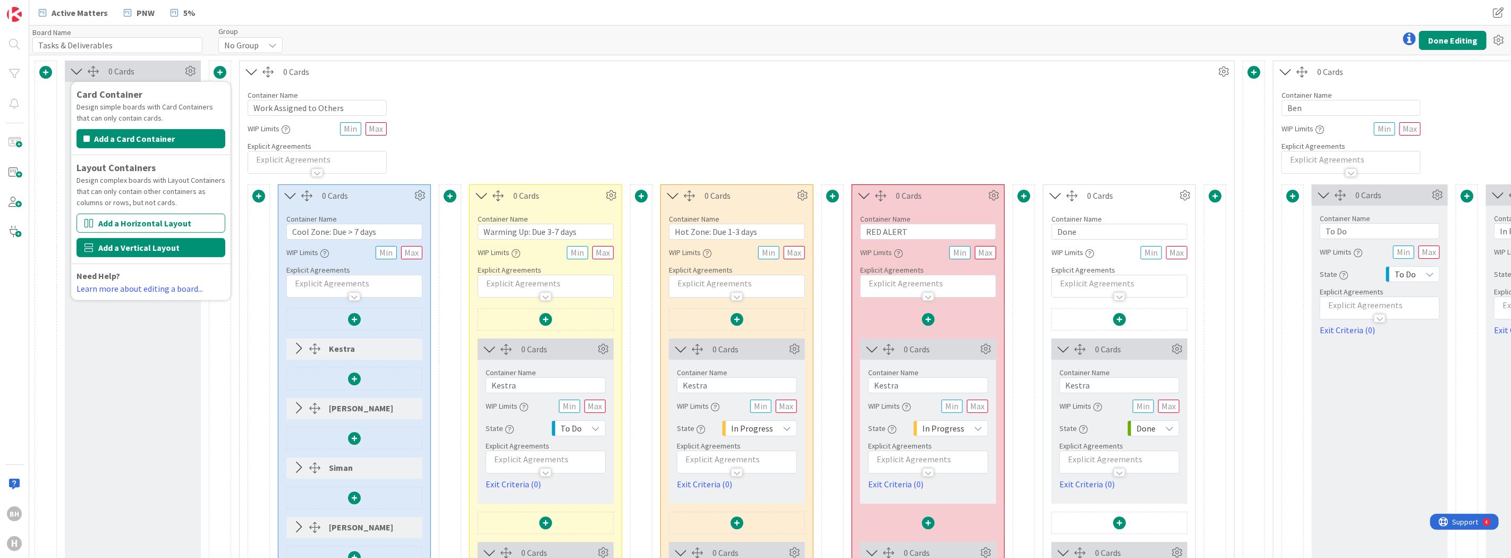
click at [151, 248] on button "Add a Vertical Layout" at bounding box center [151, 247] width 149 height 19
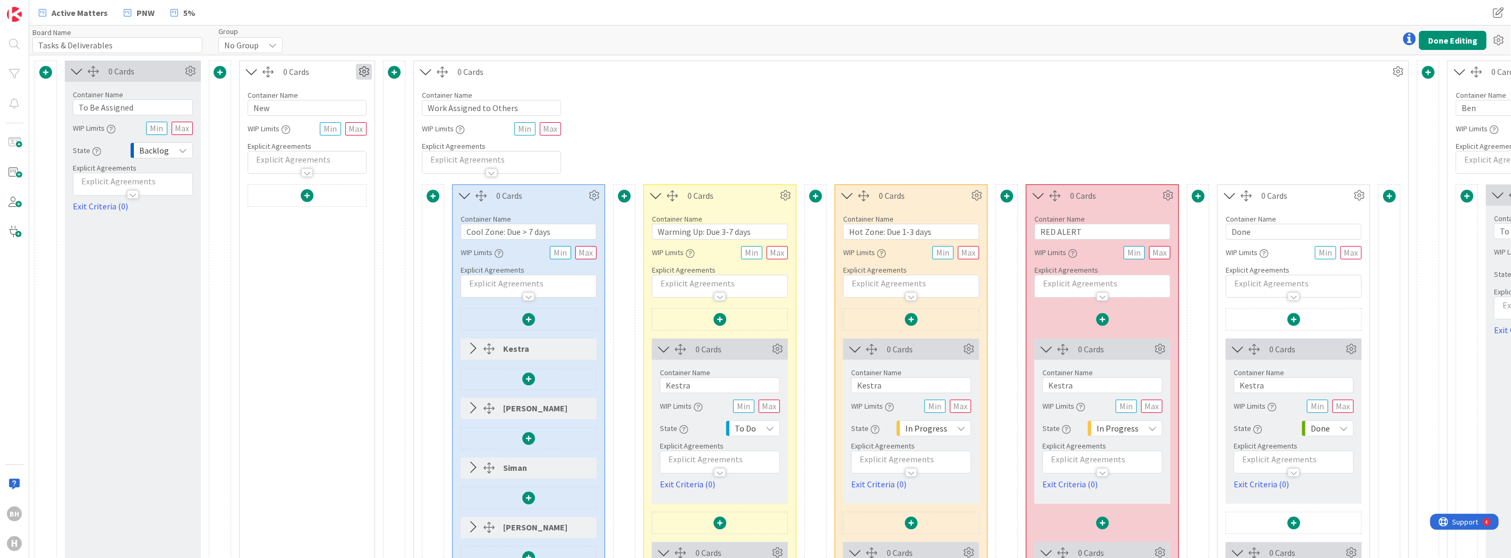
click at [360, 74] on icon at bounding box center [364, 72] width 16 height 16
click at [304, 130] on link "Switch to a Horizontal Layout" at bounding box center [299, 130] width 143 height 15
click at [362, 72] on icon at bounding box center [364, 72] width 16 height 16
click at [312, 130] on link "Switch to a Vertical Layout" at bounding box center [299, 130] width 143 height 15
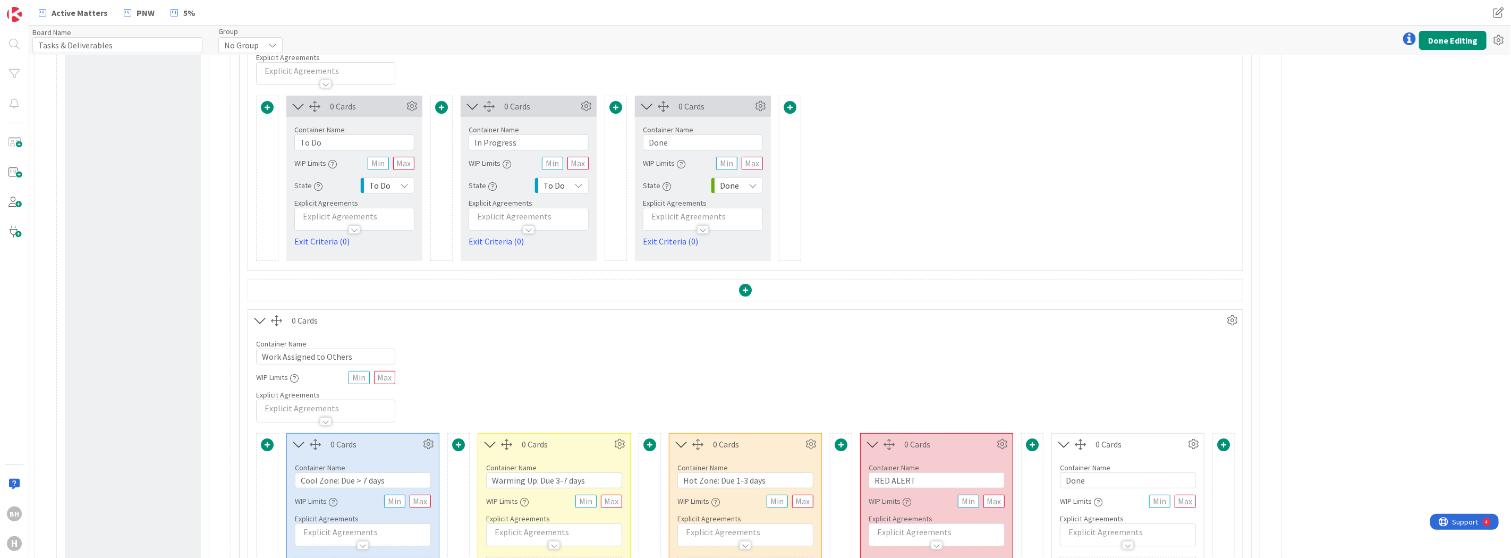
scroll to position [133, 0]
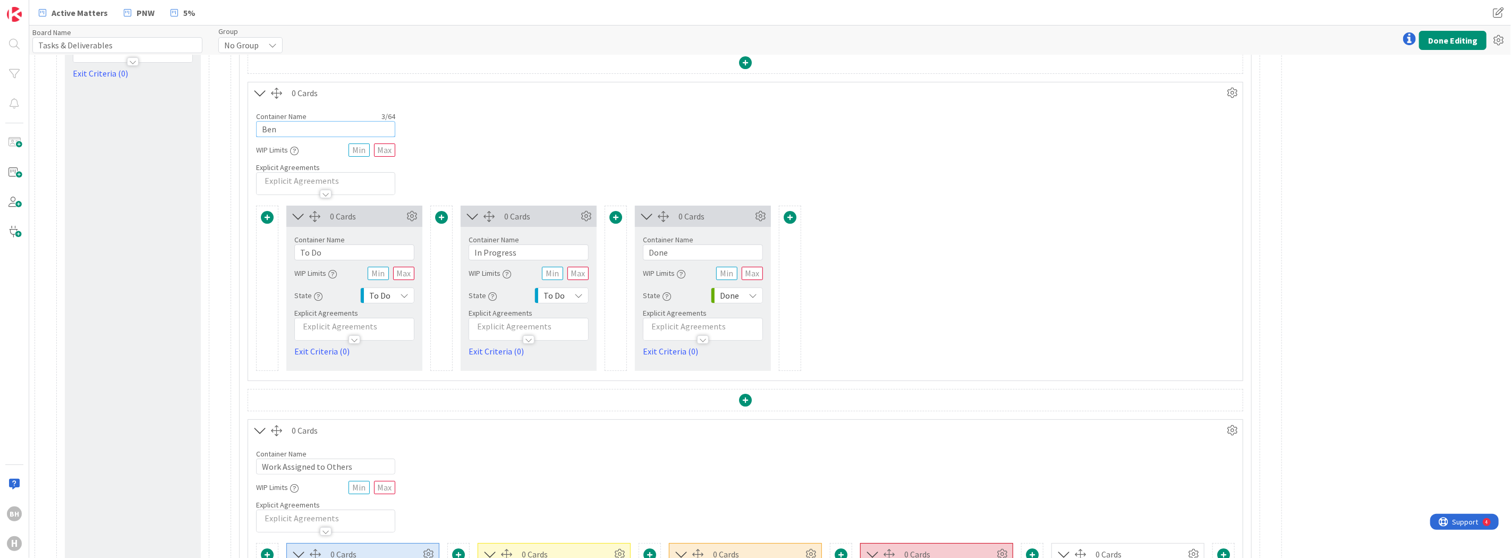
drag, startPoint x: 307, startPoint y: 129, endPoint x: 258, endPoint y: 137, distance: 49.4
click at [258, 137] on input "Ben" at bounding box center [325, 129] width 139 height 16
type input "Work Assigned to [PERSON_NAME]"
click at [564, 156] on div "Container Name 20 / 64 Work Assigned to Ben WIP Limits Explicit Agreements" at bounding box center [745, 149] width 995 height 91
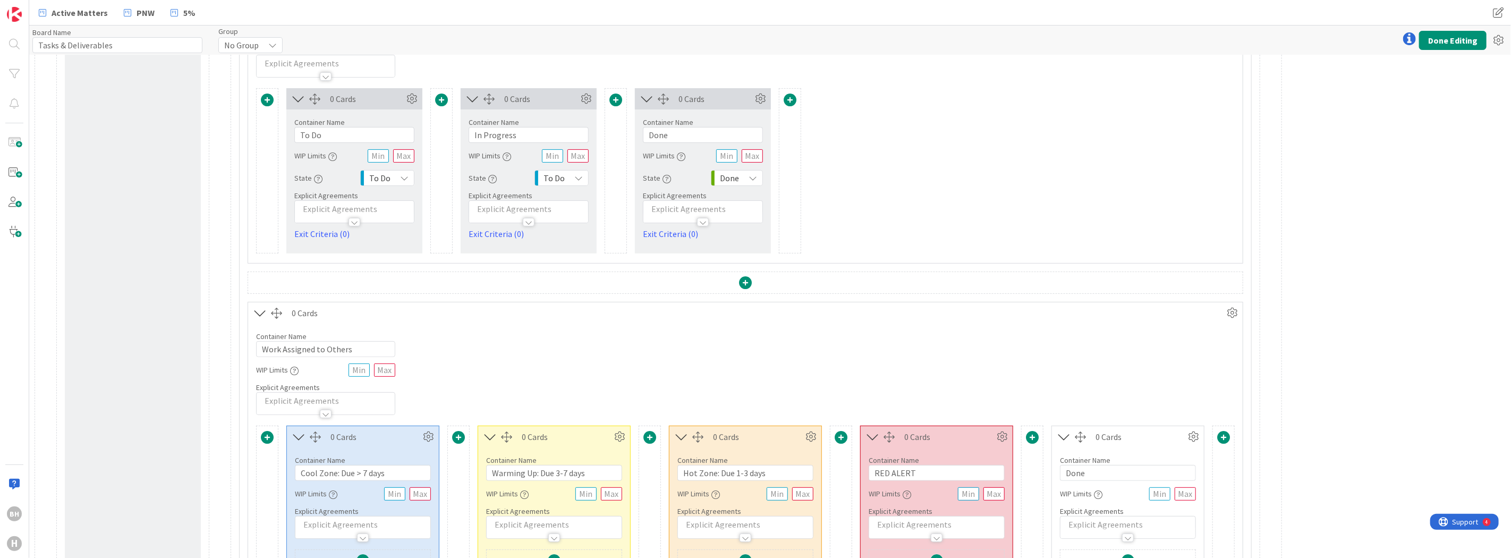
scroll to position [266, 0]
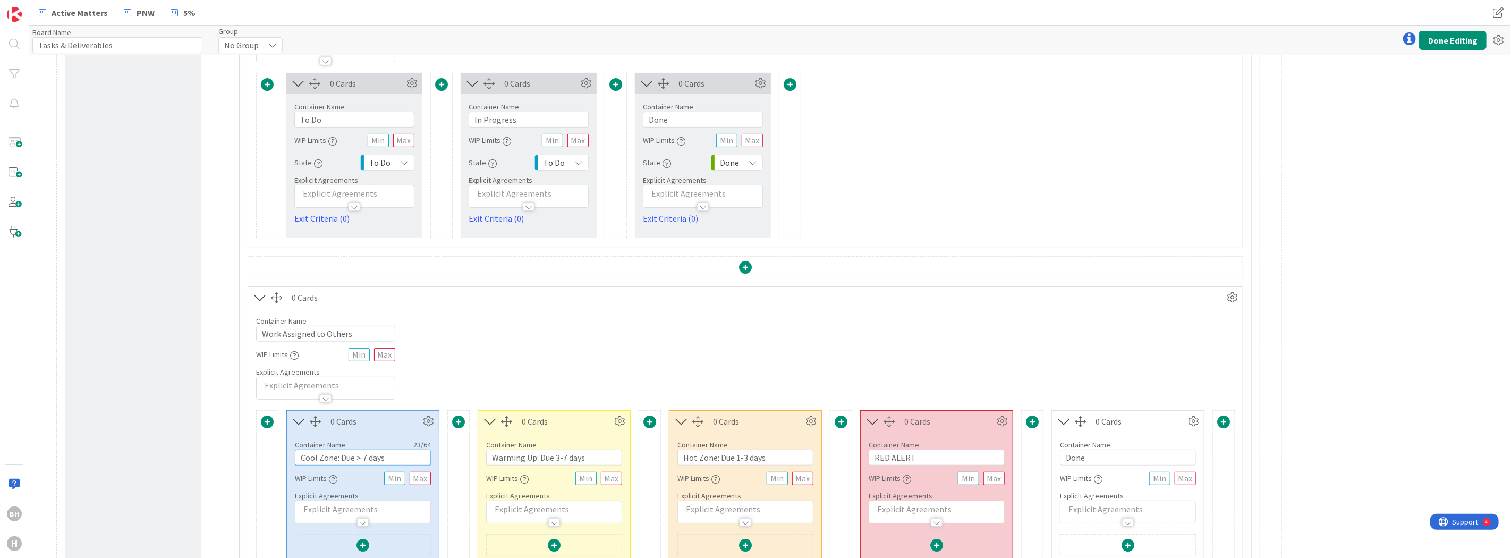
drag, startPoint x: 369, startPoint y: 461, endPoint x: 291, endPoint y: 461, distance: 78.1
click at [291, 461] on div "Container Name 23 / 64 Cool Zone: Due > 7 days WIP Limits Explicit Agreements" at bounding box center [363, 477] width 152 height 91
drag, startPoint x: 295, startPoint y: 122, endPoint x: 275, endPoint y: 122, distance: 20.2
click at [275, 122] on div "0 Cards Container Name 5 / 64 To Do WIP Limits State To Do Explicit Agreements …" at bounding box center [745, 155] width 979 height 165
paste input "Cool Zone: Due > 7 days"
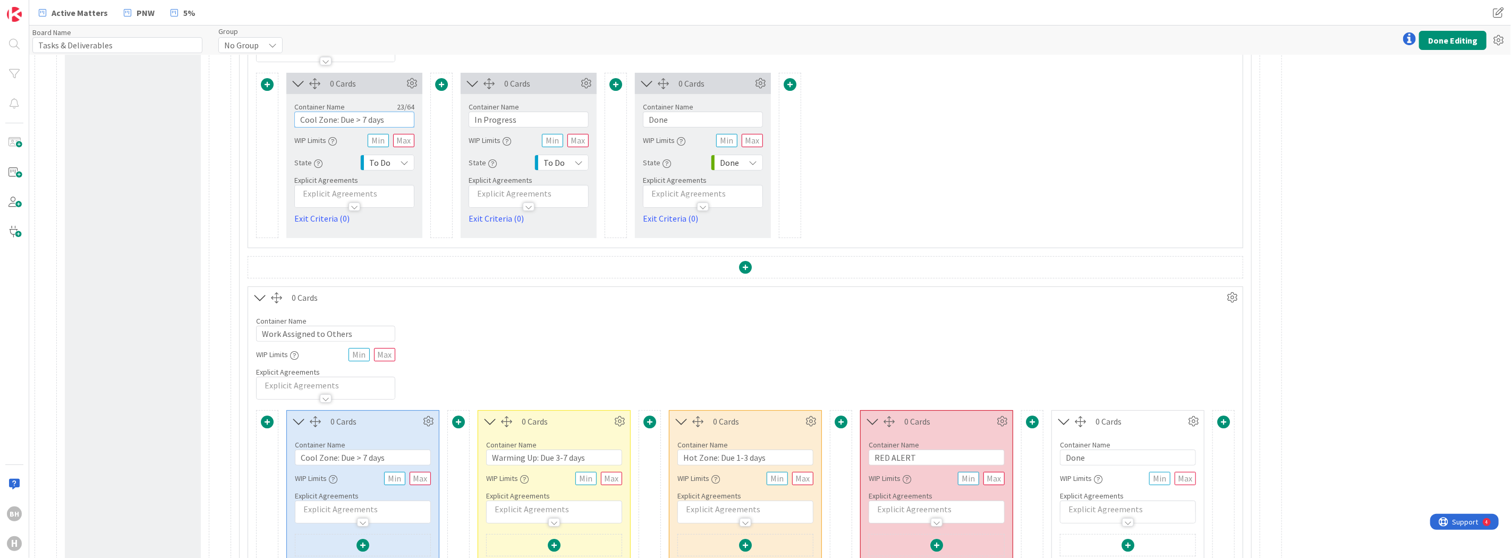
type input "Cool Zone: Due > 7 days"
drag, startPoint x: 595, startPoint y: 457, endPoint x: 468, endPoint y: 447, distance: 127.4
drag, startPoint x: 528, startPoint y: 121, endPoint x: 437, endPoint y: 121, distance: 90.3
click at [437, 121] on div "0 Cards Container Name 23 / 64 Cool Zone: Due > 7 days WIP Limits State To Do E…" at bounding box center [745, 155] width 979 height 165
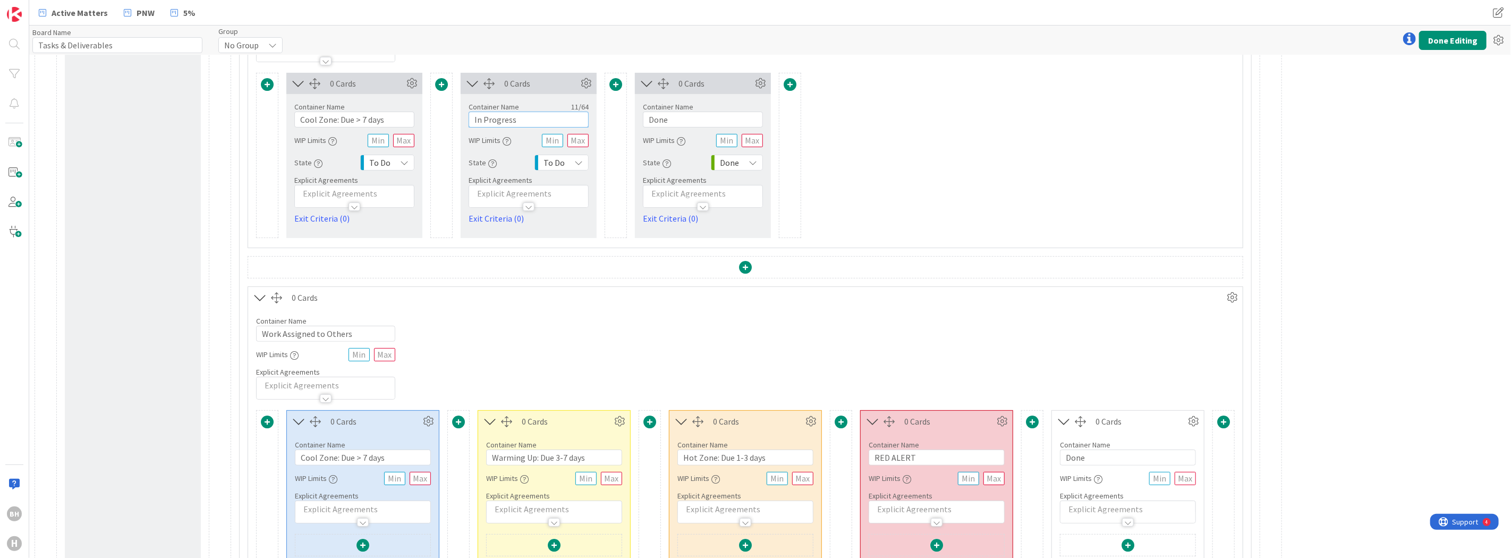
paste input "Warming Up: Due 3-7 day"
type input "Warming Up: Due 3-7 days"
drag, startPoint x: 771, startPoint y: 458, endPoint x: 661, endPoint y: 452, distance: 110.2
click at [617, 86] on span at bounding box center [615, 84] width 13 height 13
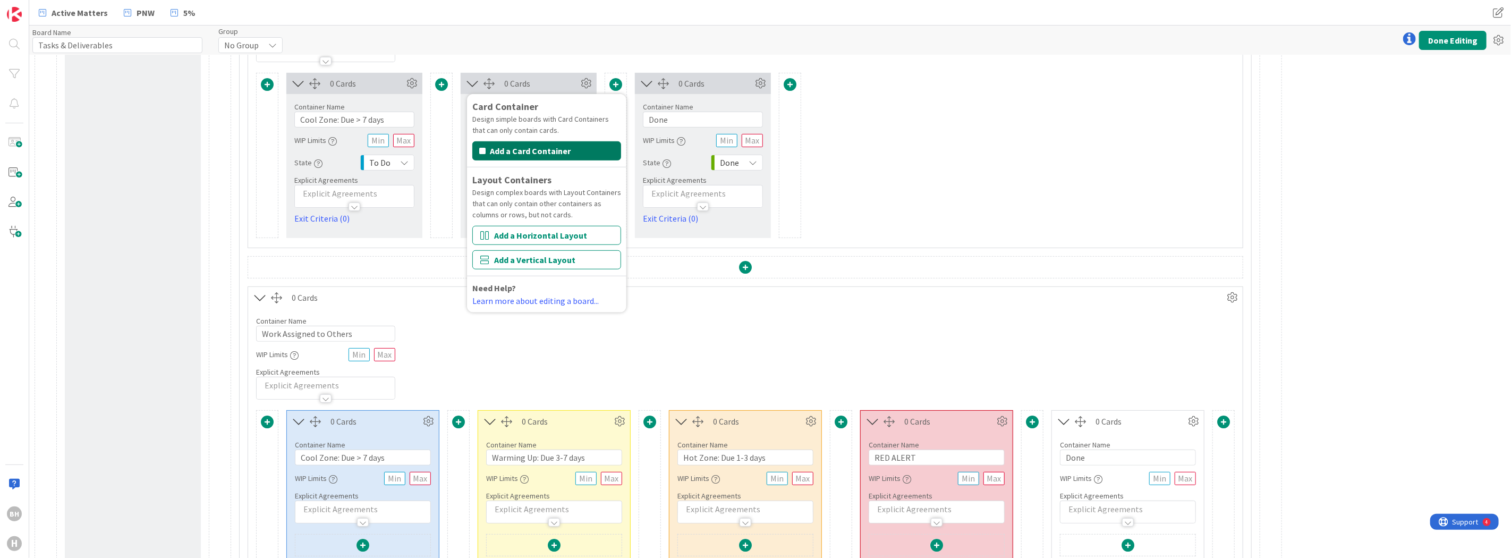
click at [567, 152] on button "Add a Card Container" at bounding box center [546, 150] width 149 height 19
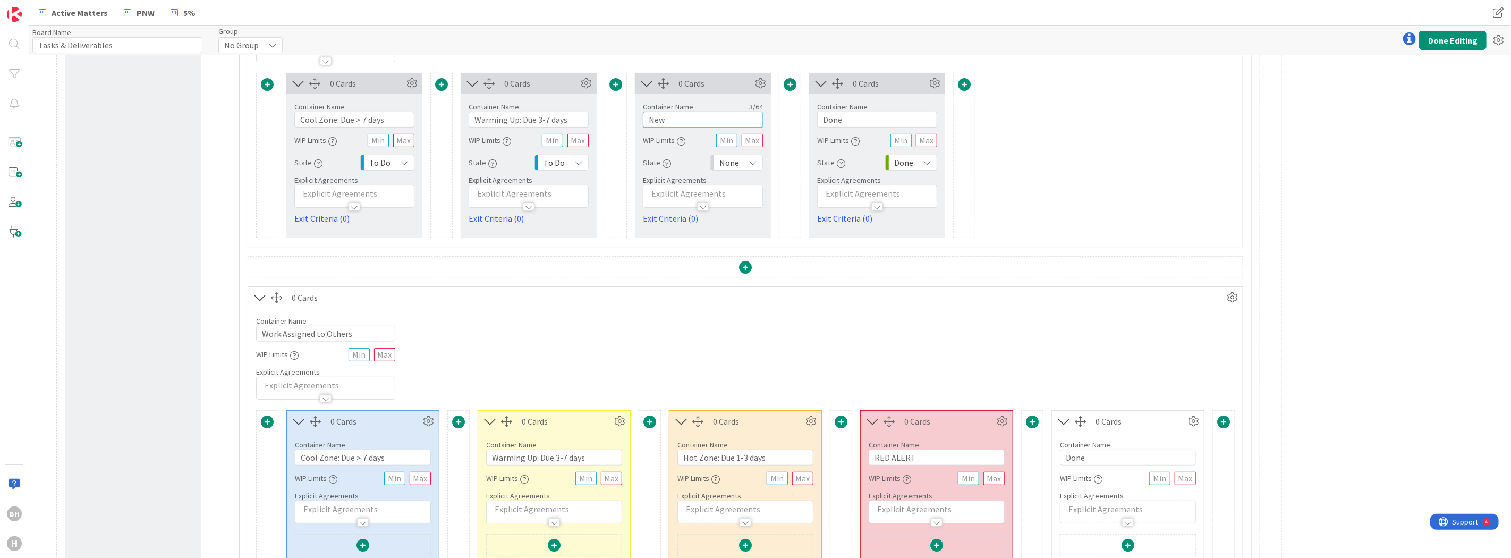
drag, startPoint x: 697, startPoint y: 121, endPoint x: 616, endPoint y: 120, distance: 80.8
click at [616, 121] on div "0 Cards Container Name 23 / 64 Cool Zone: Due > 7 days WIP Limits State To Do E…" at bounding box center [745, 155] width 979 height 165
paste input "Hot Zone: Due 1-3 days"
type input "Hot Zone: Due 1-3 days"
click at [789, 85] on span at bounding box center [790, 84] width 13 height 13
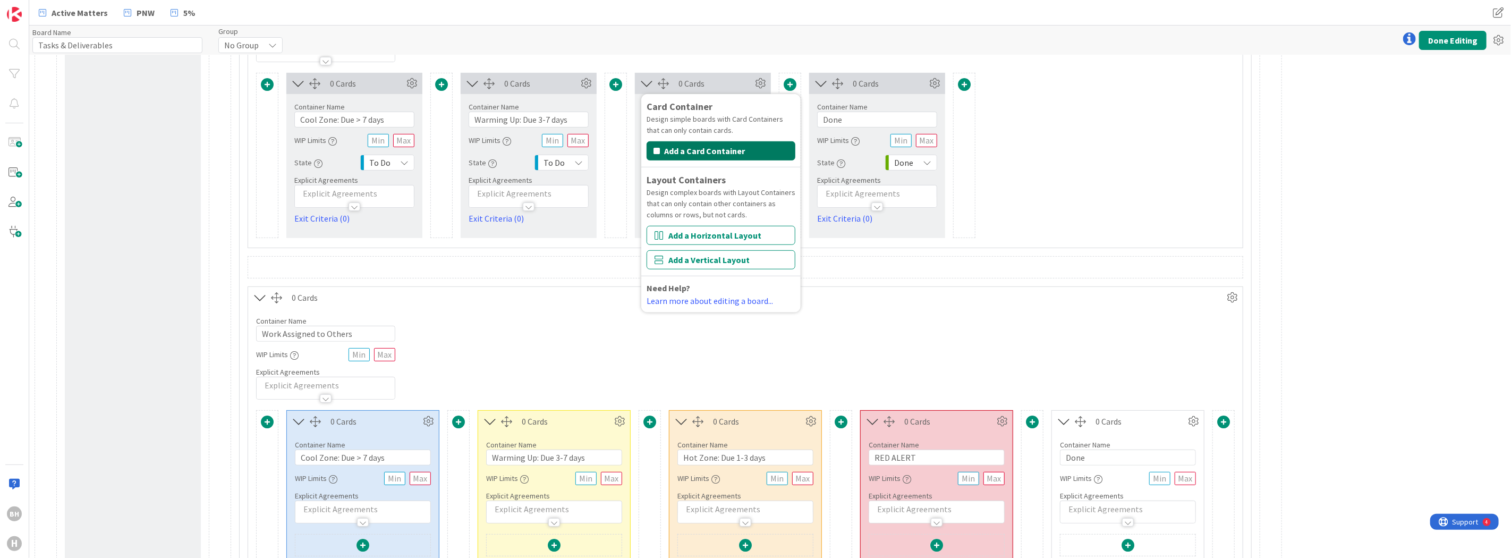
click at [744, 148] on button "Add a Card Container" at bounding box center [721, 150] width 149 height 19
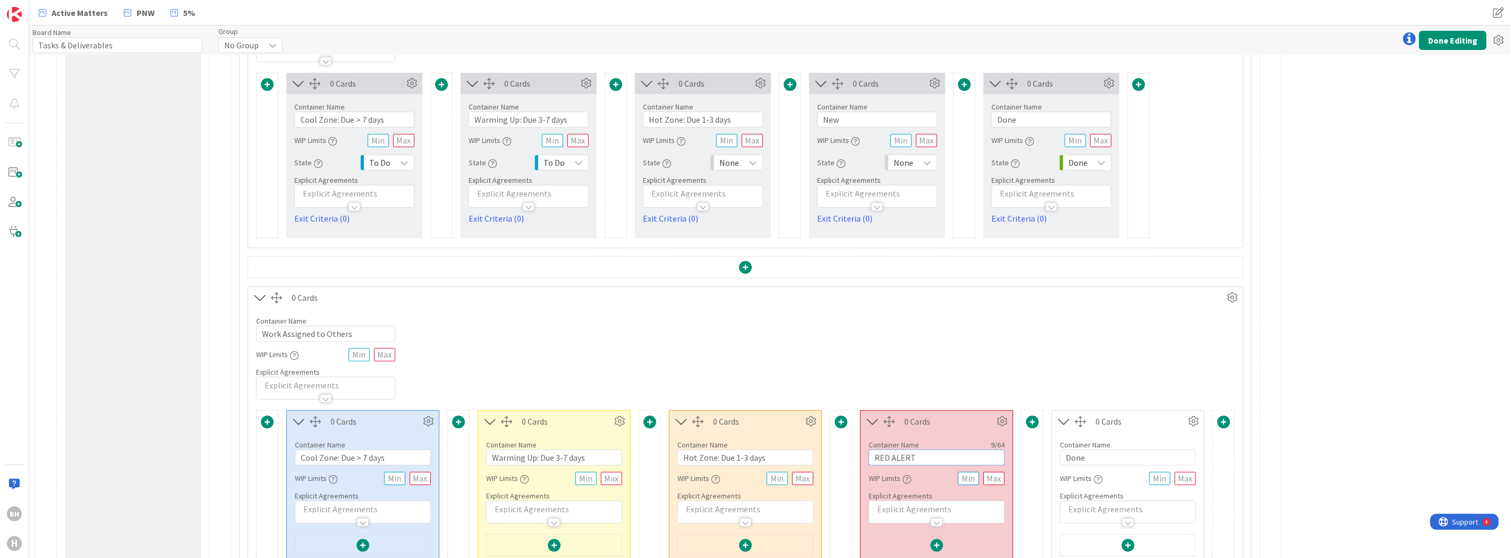
drag, startPoint x: 962, startPoint y: 458, endPoint x: 840, endPoint y: 452, distance: 121.3
drag, startPoint x: 845, startPoint y: 122, endPoint x: 783, endPoint y: 126, distance: 62.8
click at [783, 126] on div "0 Cards Container Name 23 / 64 Cool Zone: Due > 7 days WIP Limits State To Do E…" at bounding box center [745, 155] width 979 height 165
paste input "RED ALERT"
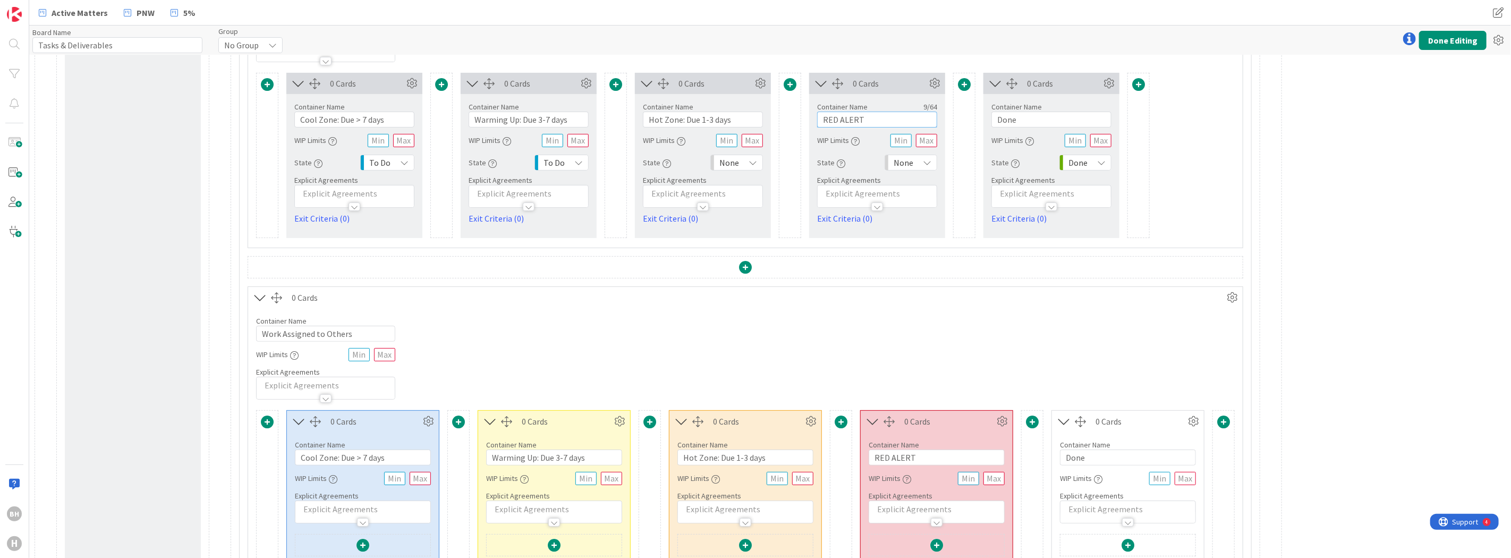
type input "RED ALERT"
click at [912, 160] on span "None" at bounding box center [904, 162] width 20 height 15
click at [911, 257] on link "In Progress" at bounding box center [945, 262] width 121 height 19
click at [746, 162] on div "None" at bounding box center [736, 163] width 53 height 16
click at [733, 260] on span at bounding box center [731, 262] width 3 height 13
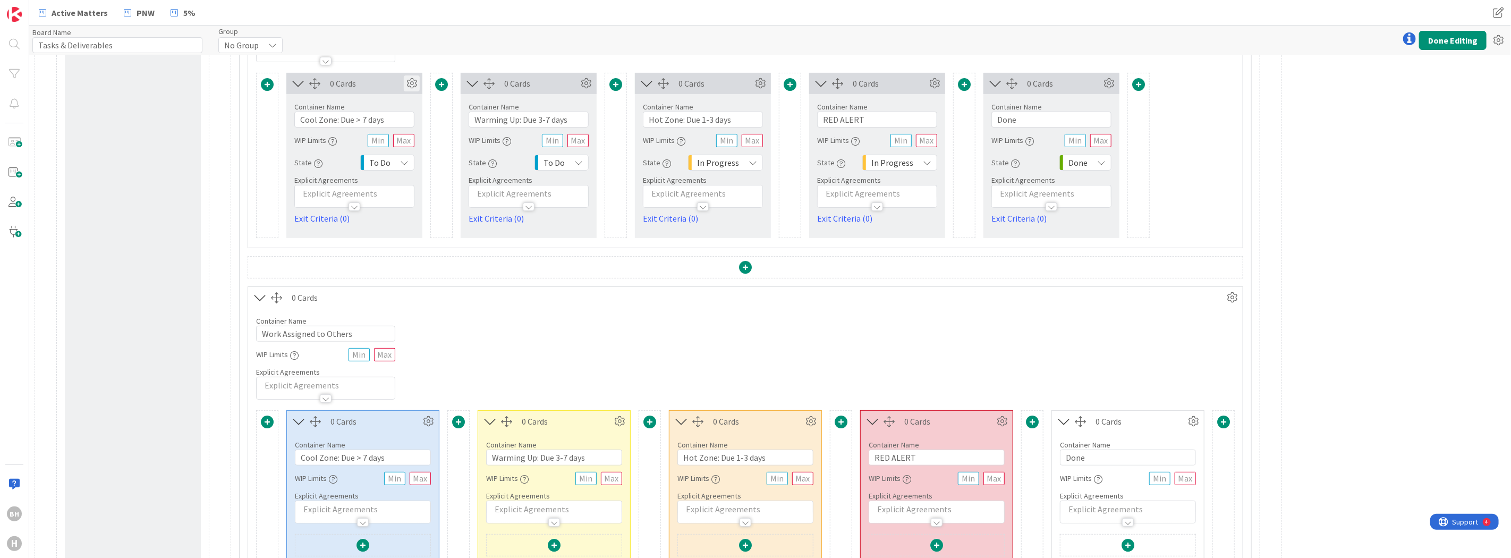
click at [412, 84] on icon at bounding box center [412, 83] width 16 height 16
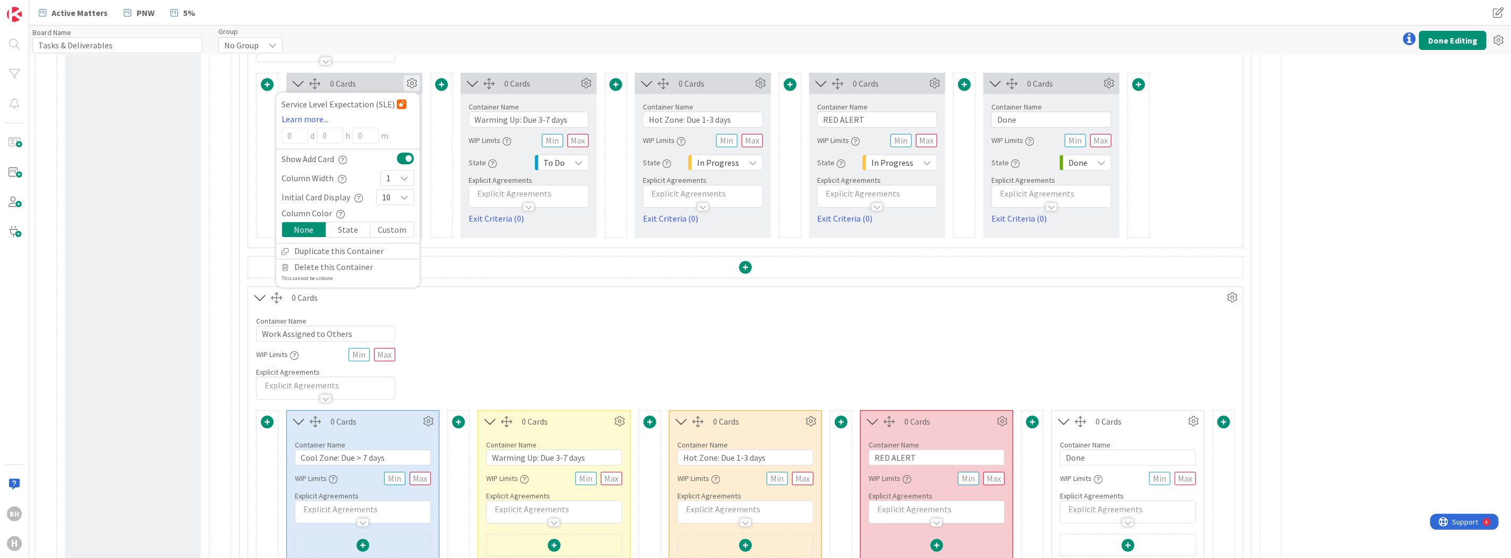
click at [434, 167] on div at bounding box center [441, 155] width 22 height 165
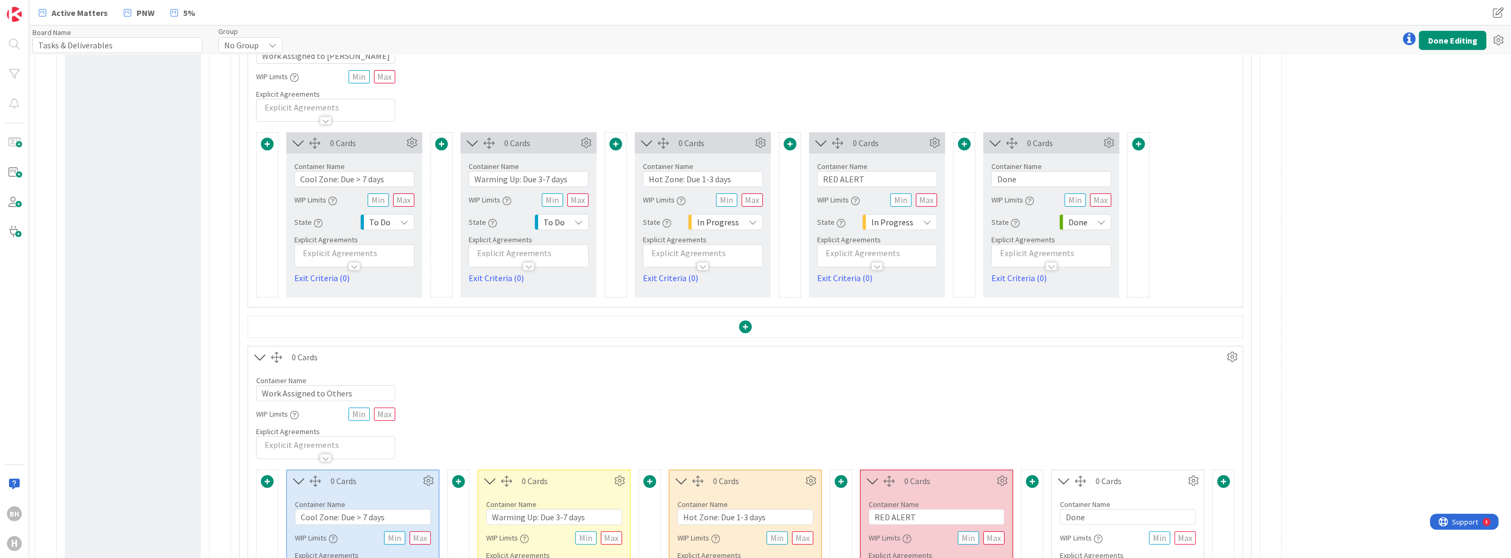
scroll to position [192, 0]
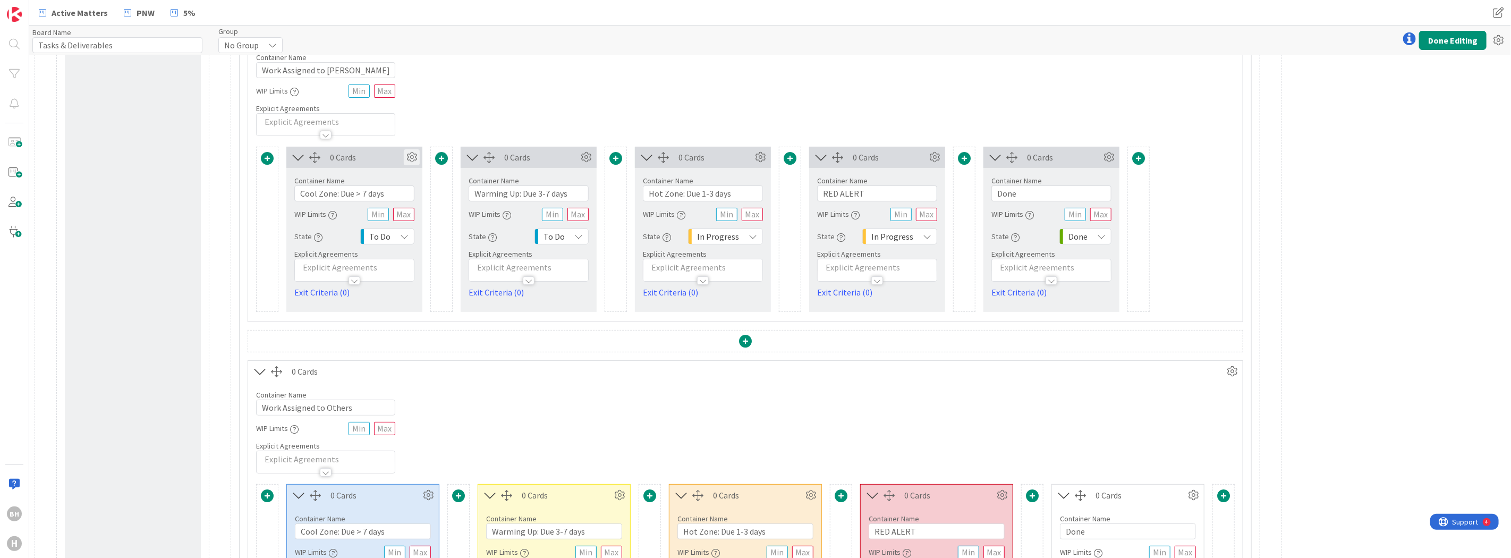
click at [412, 155] on icon at bounding box center [412, 157] width 16 height 16
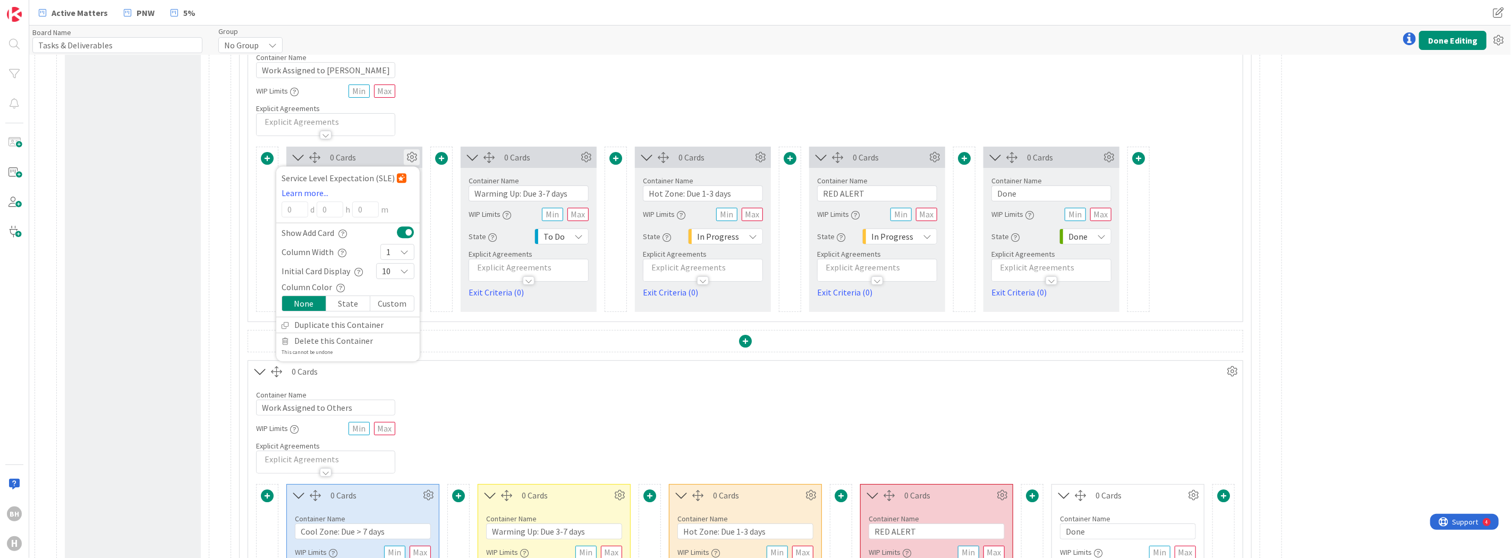
click at [395, 301] on div "Custom" at bounding box center [392, 303] width 44 height 15
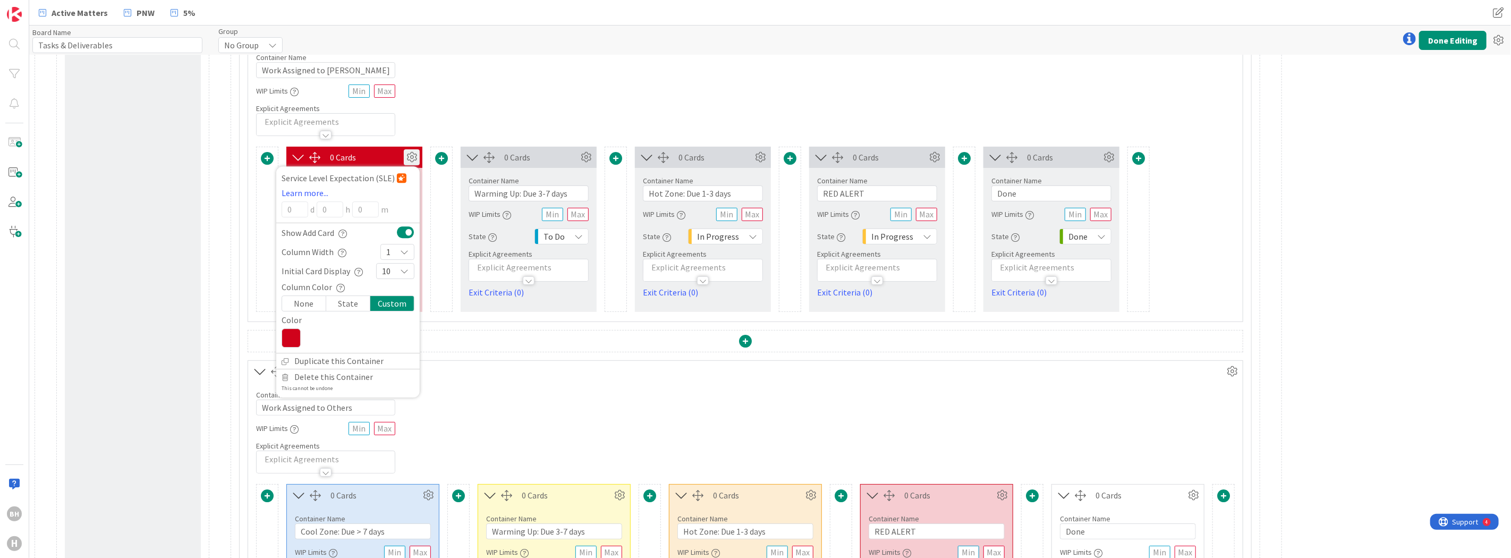
click at [296, 338] on icon at bounding box center [291, 337] width 19 height 19
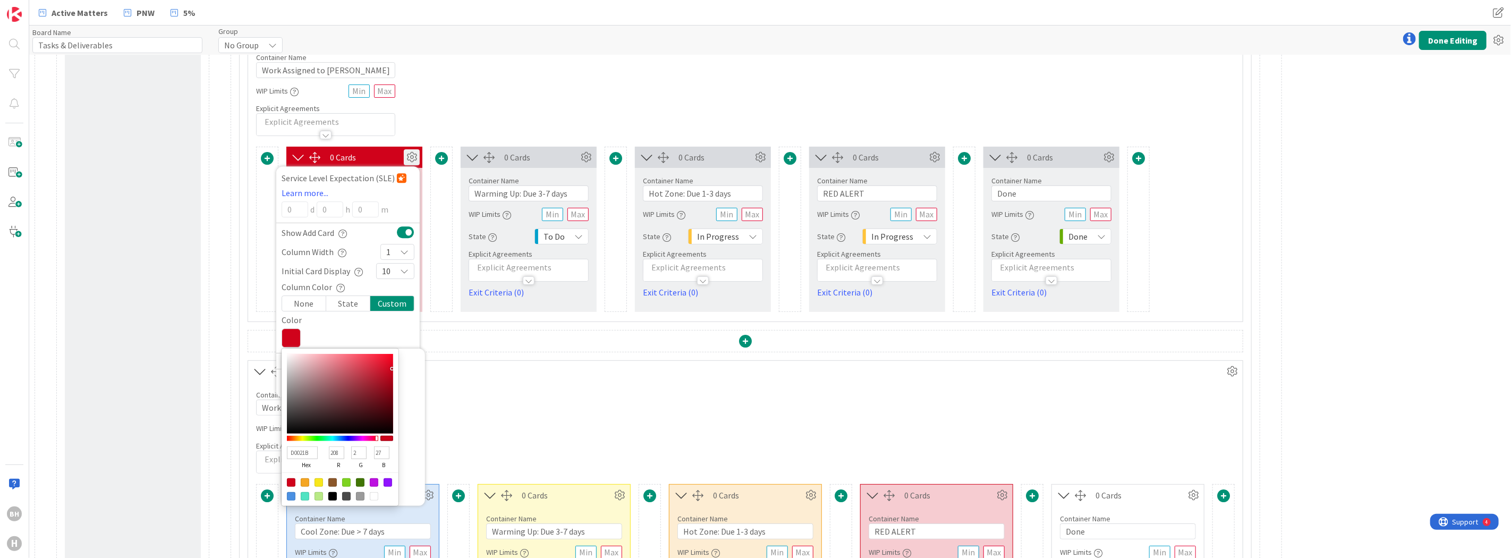
click at [293, 499] on div at bounding box center [291, 496] width 9 height 9
type input "4A90E2"
type input "74"
type input "144"
type input "226"
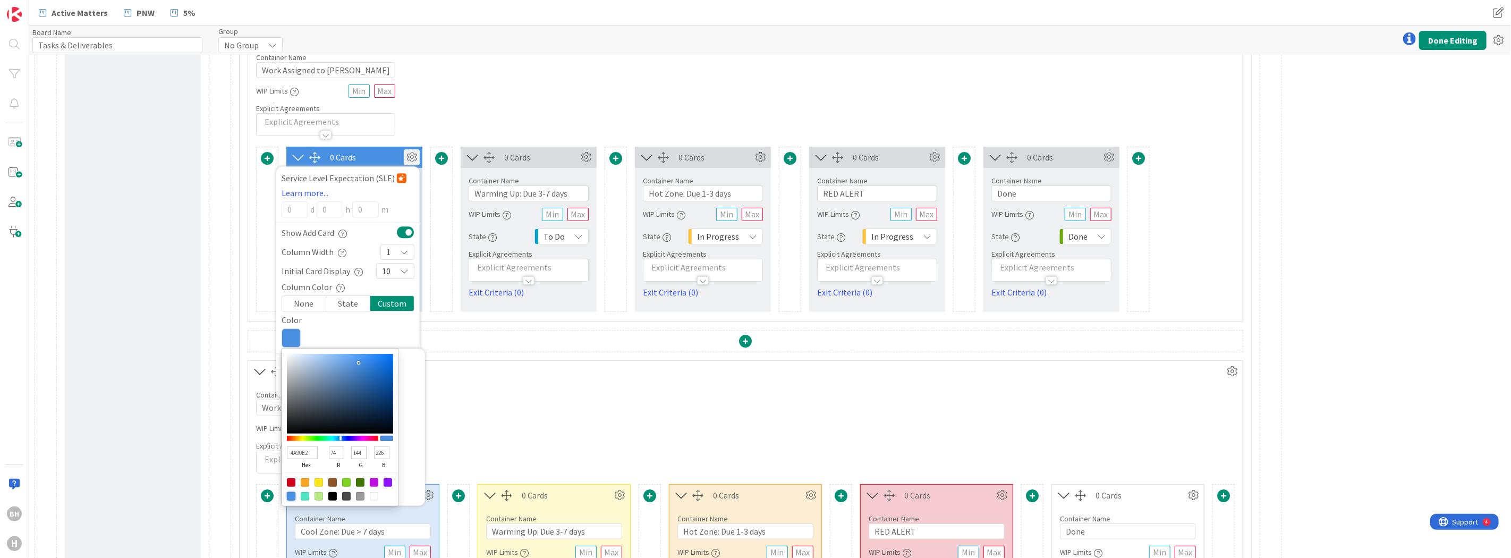
click at [492, 384] on div "Container Name 23 / 64 Work Assigned to Others WIP Limits Explicit Agreements" at bounding box center [745, 427] width 995 height 91
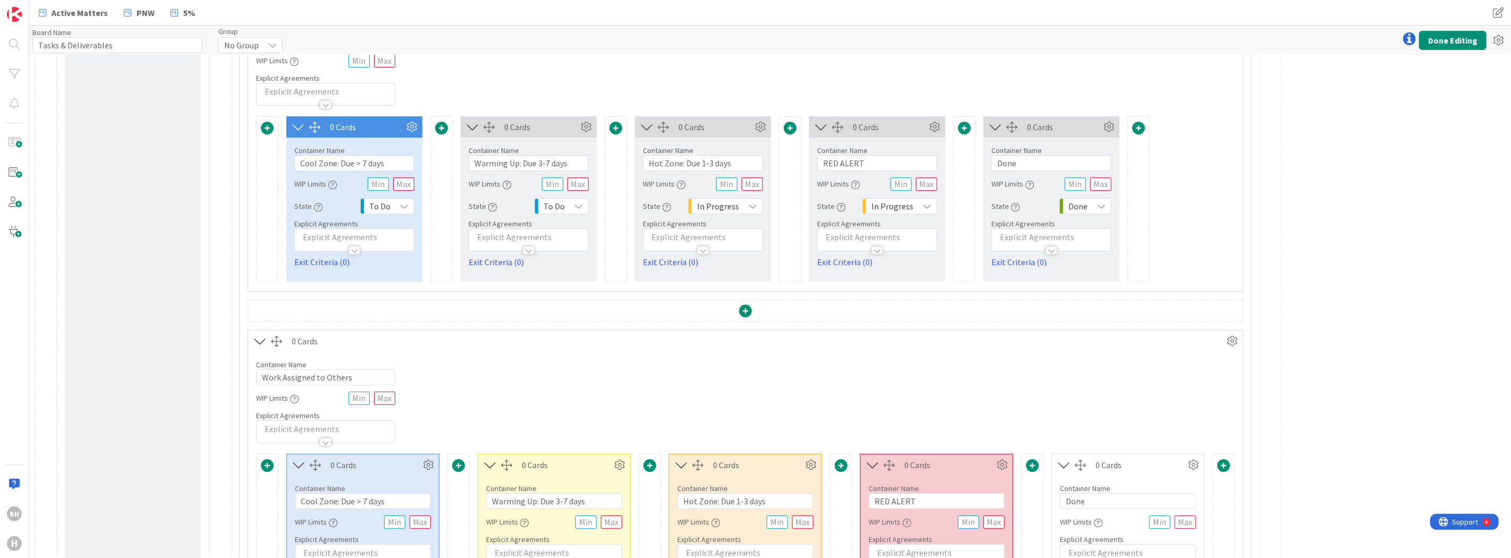
scroll to position [88, 0]
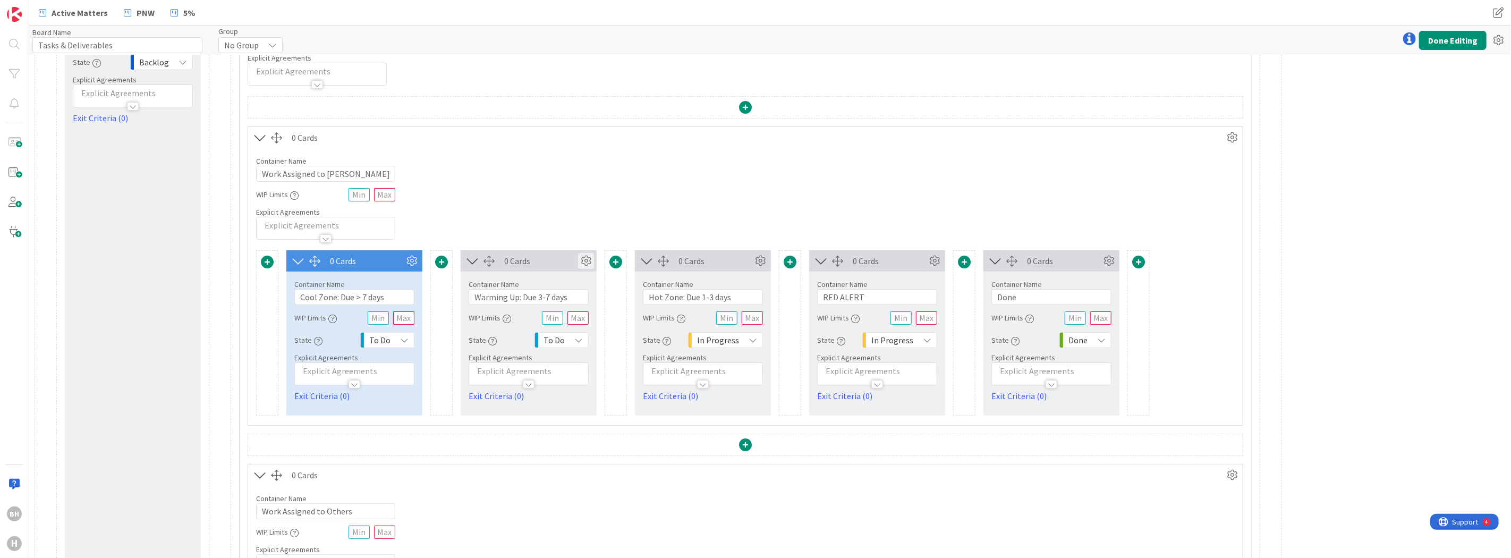
click at [589, 264] on icon at bounding box center [586, 261] width 16 height 16
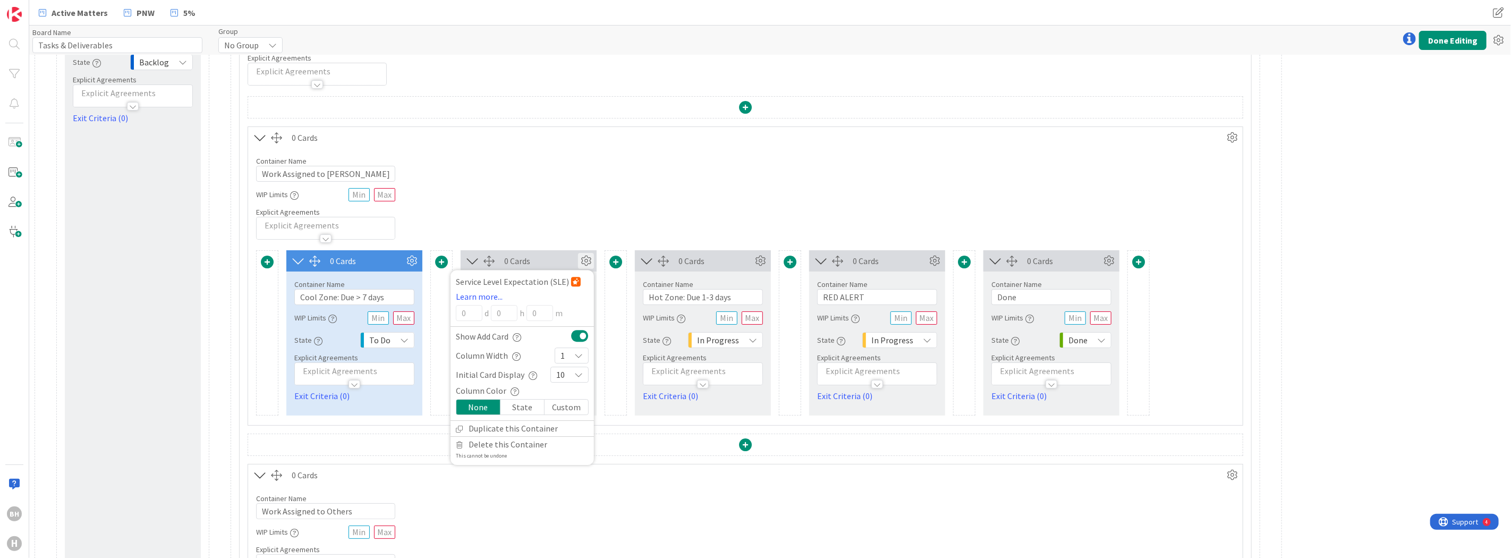
click at [555, 405] on div "Custom" at bounding box center [567, 407] width 44 height 15
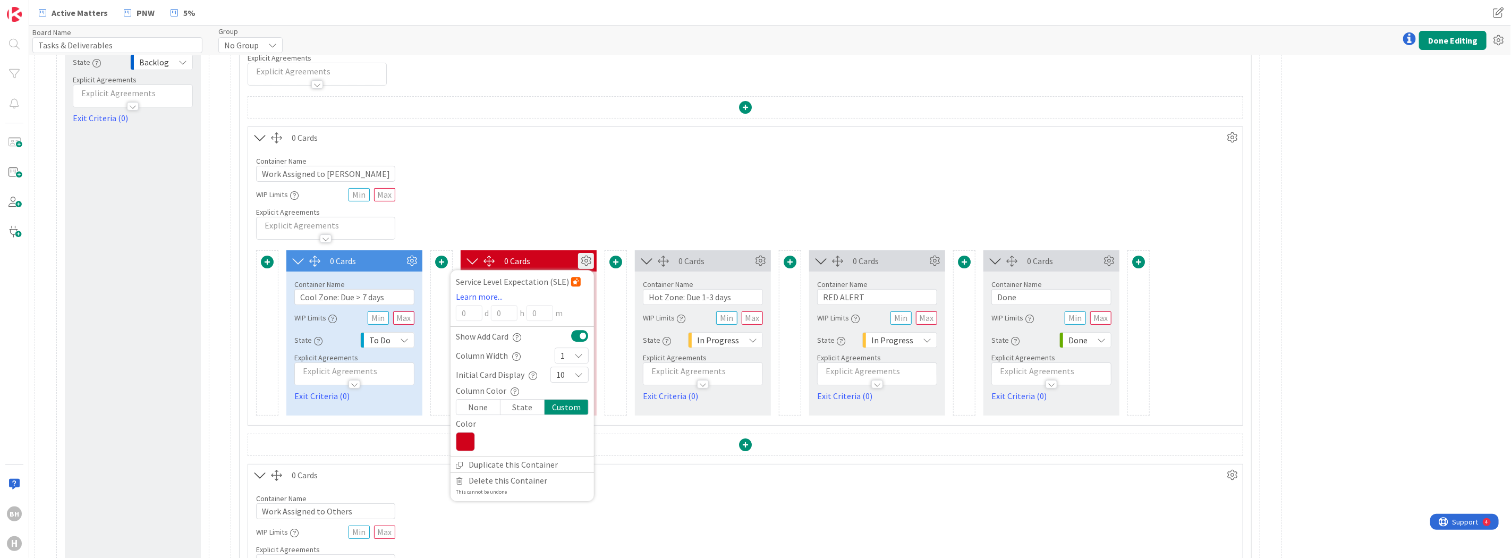
click at [472, 442] on icon at bounding box center [465, 441] width 19 height 19
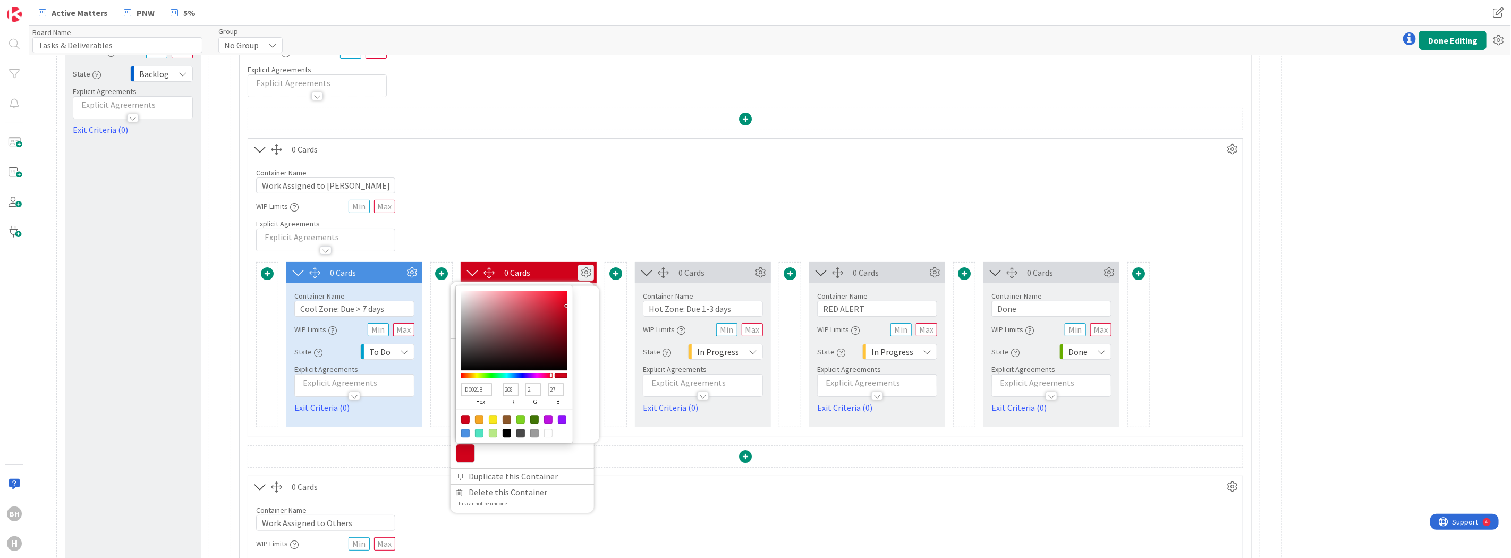
scroll to position [73, 0]
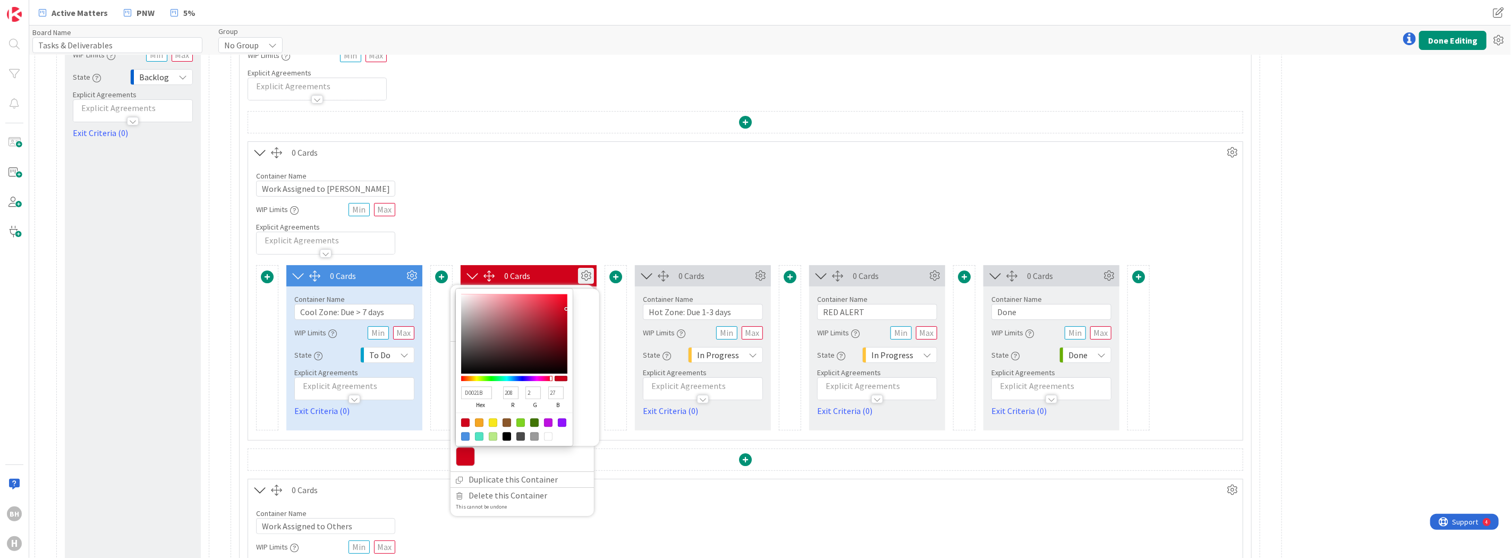
click at [492, 421] on div at bounding box center [493, 422] width 9 height 9
type input "F8E71C"
type input "248"
type input "231"
type input "28"
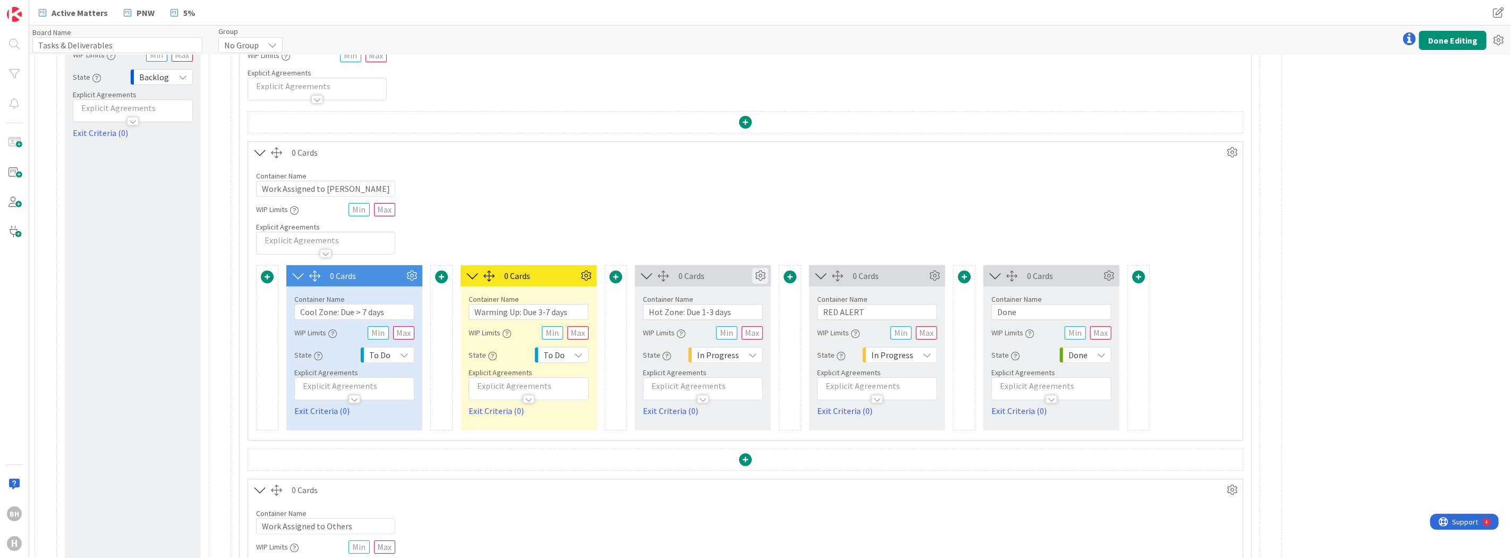
click at [761, 277] on icon at bounding box center [760, 276] width 16 height 16
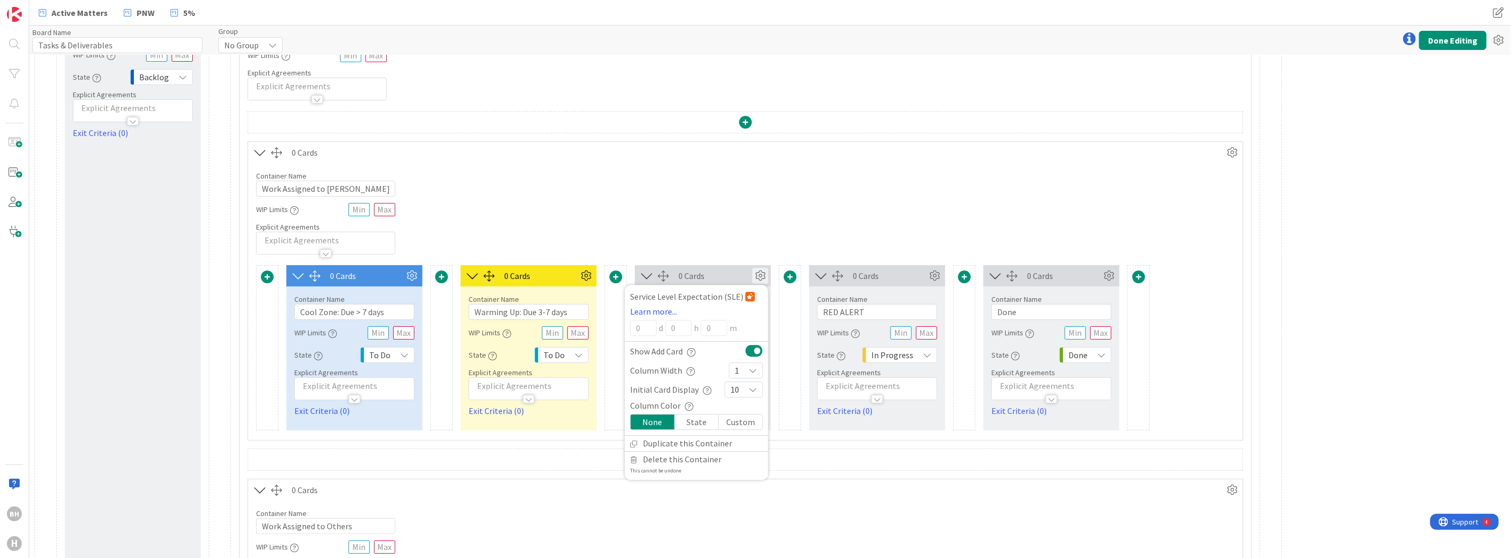
click at [738, 425] on div "Custom" at bounding box center [741, 421] width 44 height 15
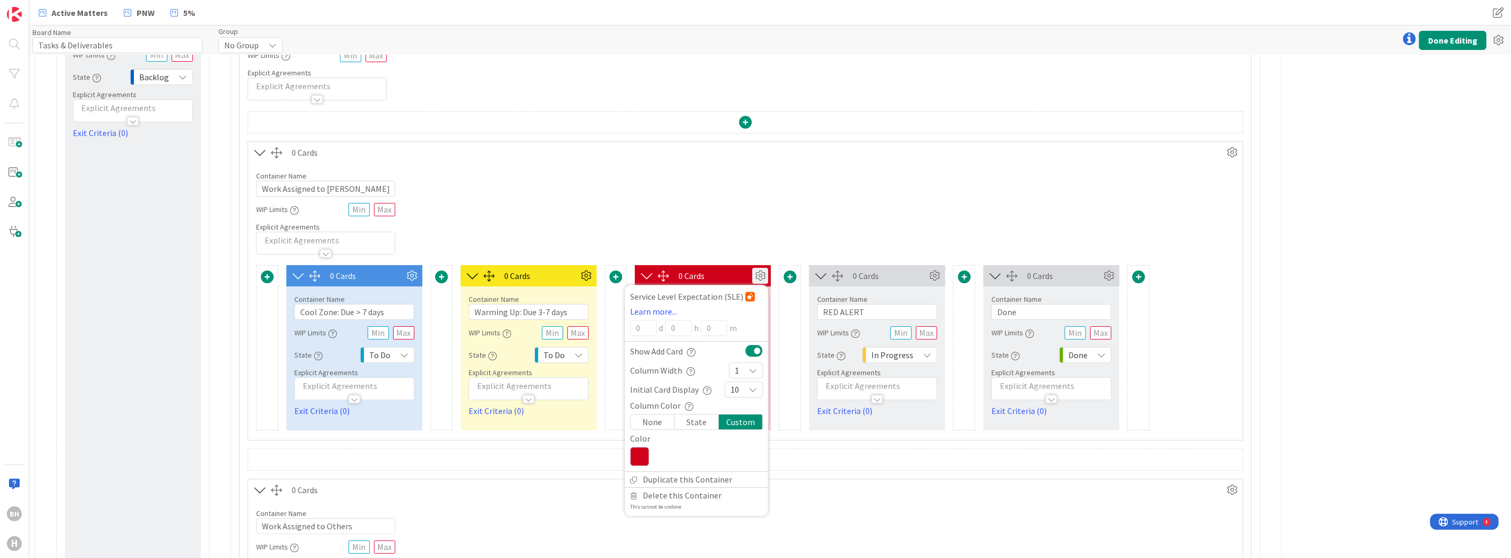
click at [642, 455] on icon at bounding box center [639, 456] width 19 height 19
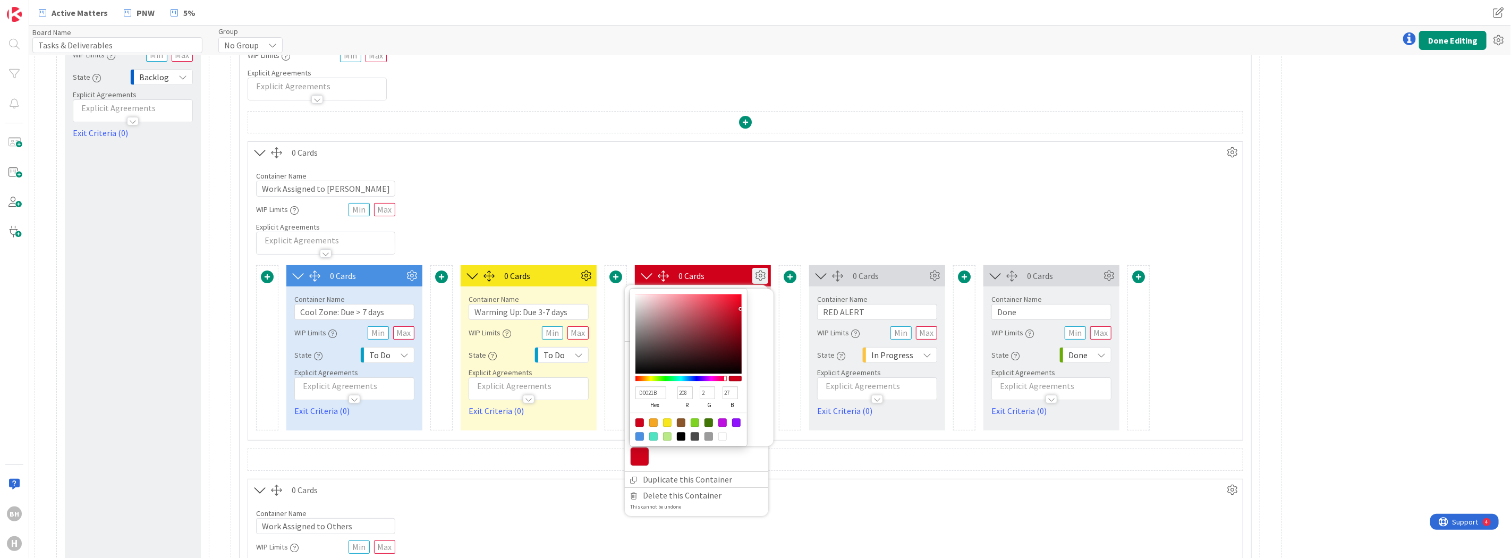
click at [652, 422] on div at bounding box center [653, 422] width 9 height 9
type input "F5A623"
type input "245"
type input "166"
type input "35"
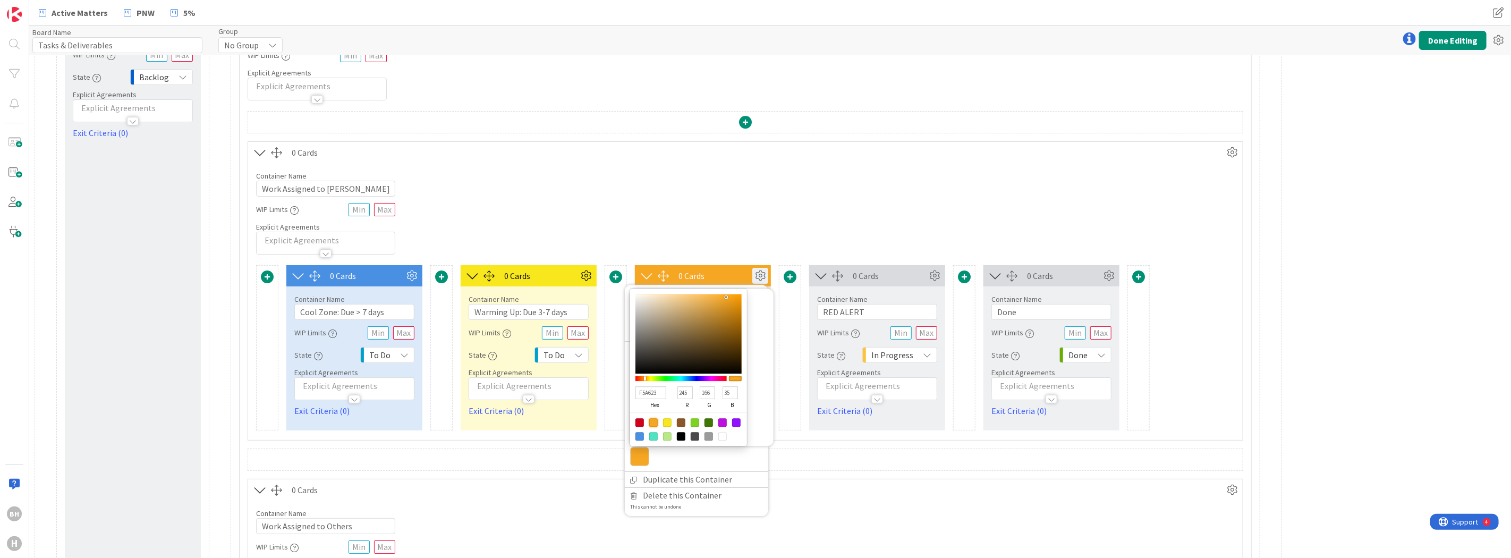
click at [856, 485] on div "0 Cards" at bounding box center [758, 489] width 932 height 13
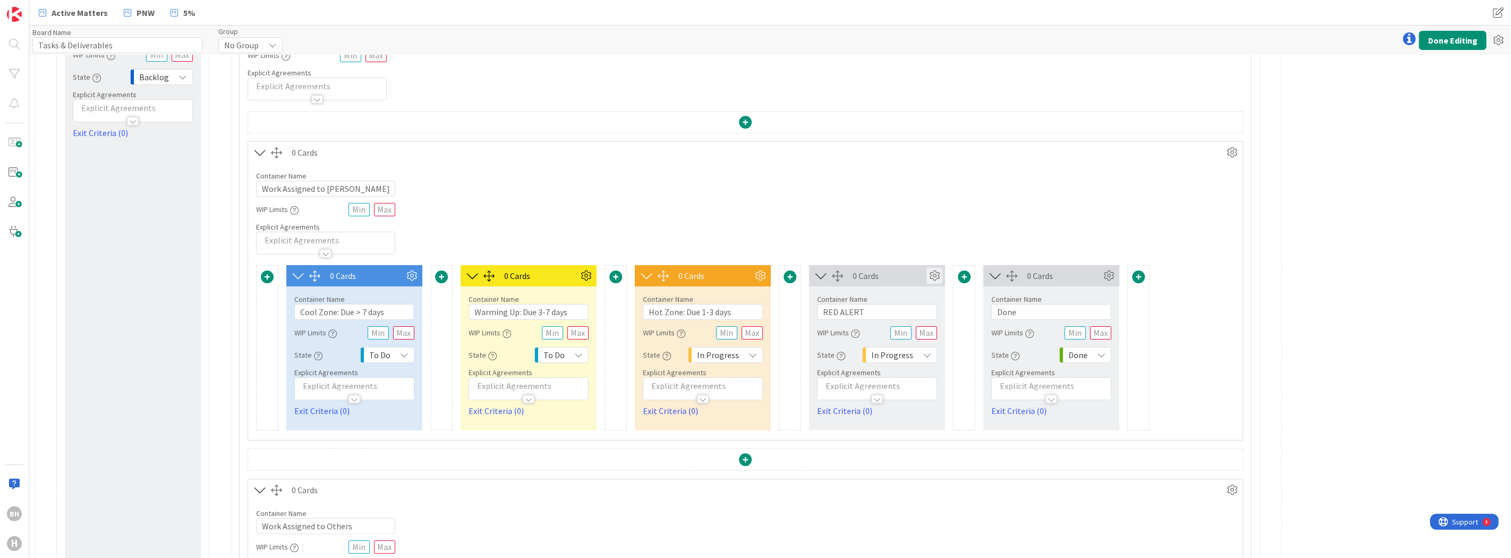
click at [934, 271] on icon at bounding box center [935, 276] width 16 height 16
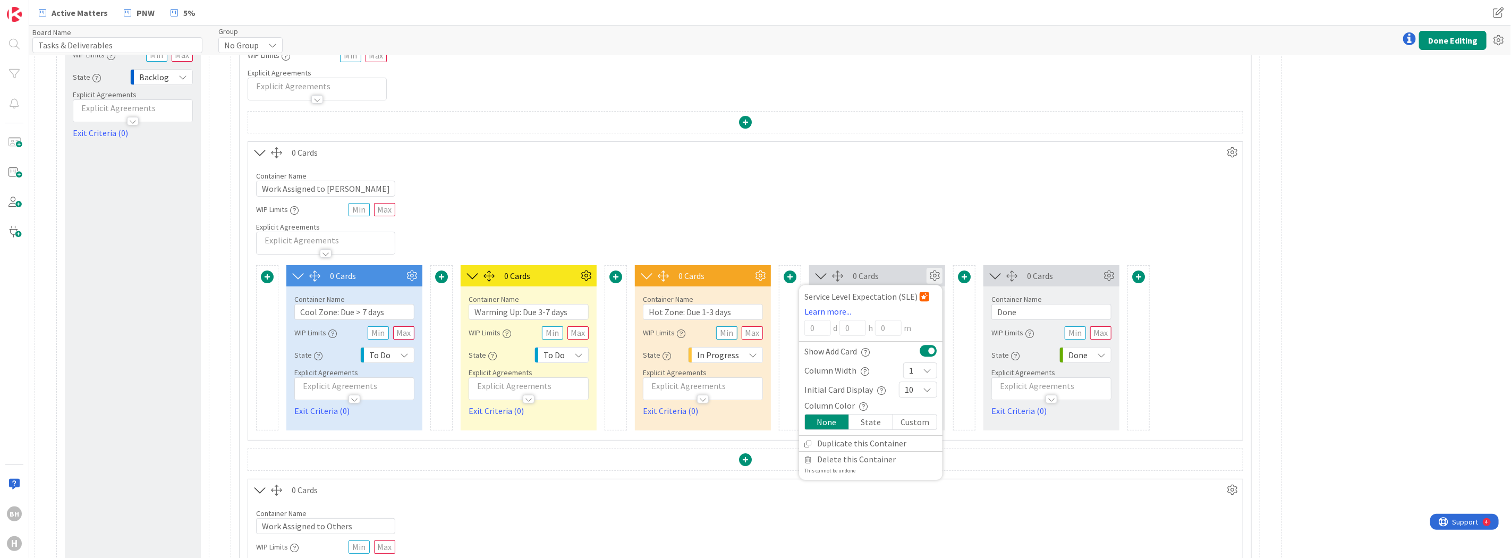
click at [910, 425] on div "Custom" at bounding box center [915, 421] width 44 height 15
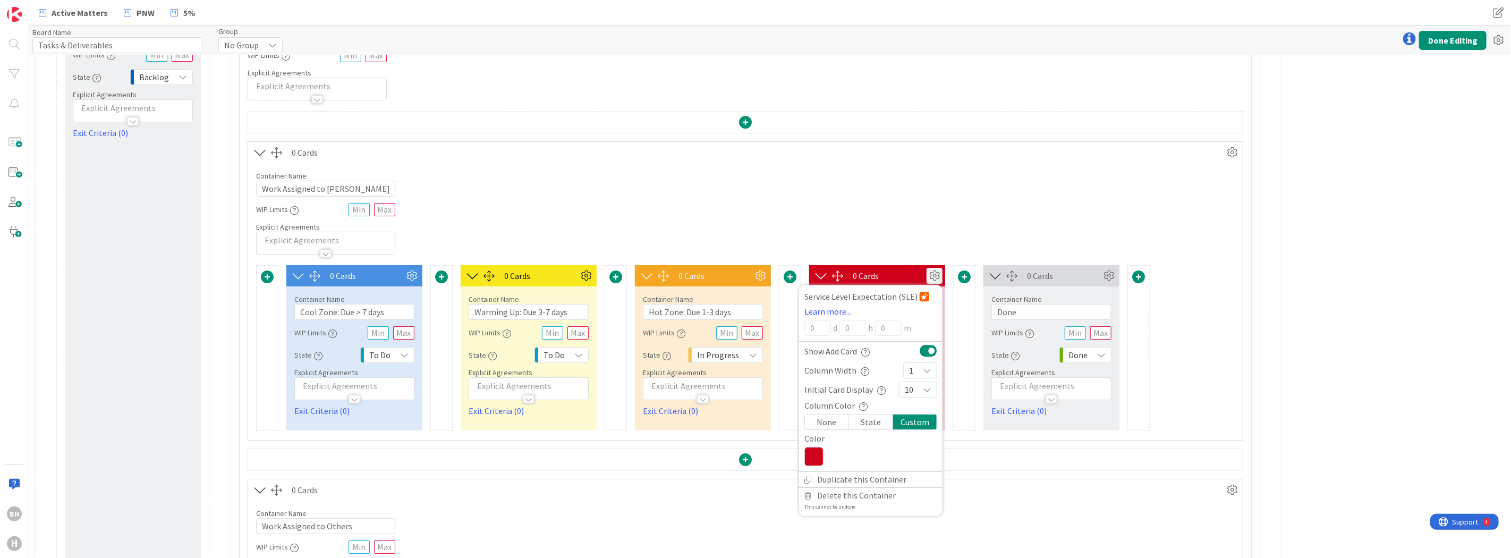
click at [811, 453] on icon at bounding box center [813, 456] width 19 height 19
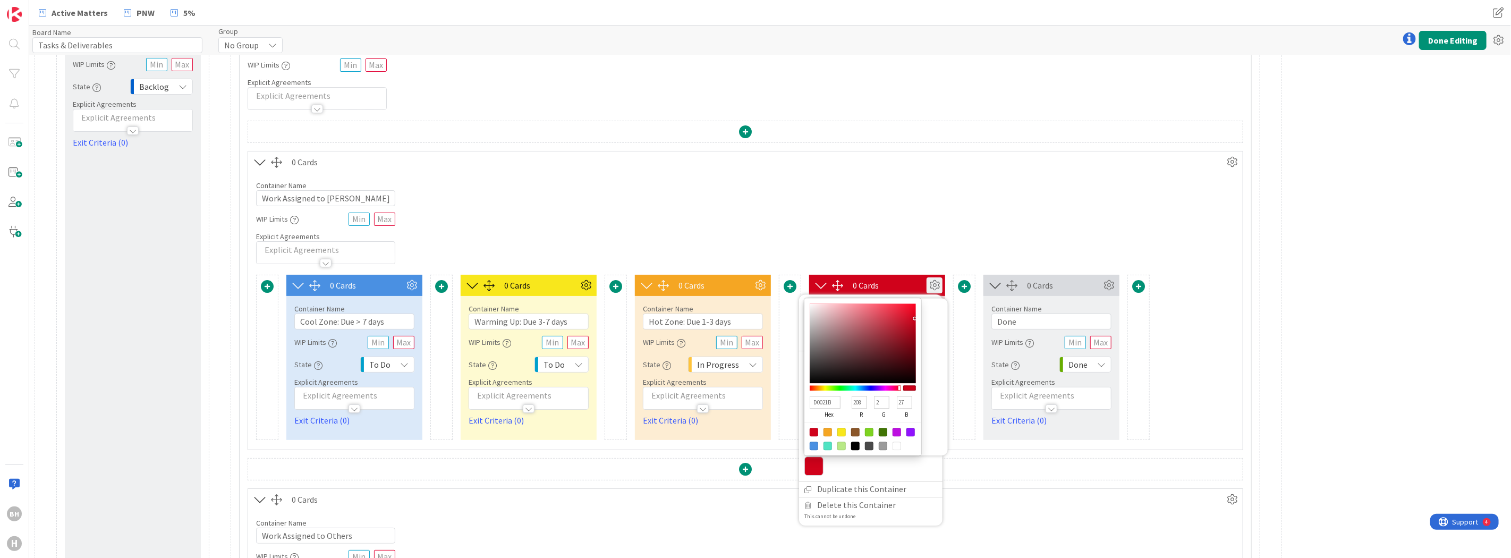
scroll to position [59, 0]
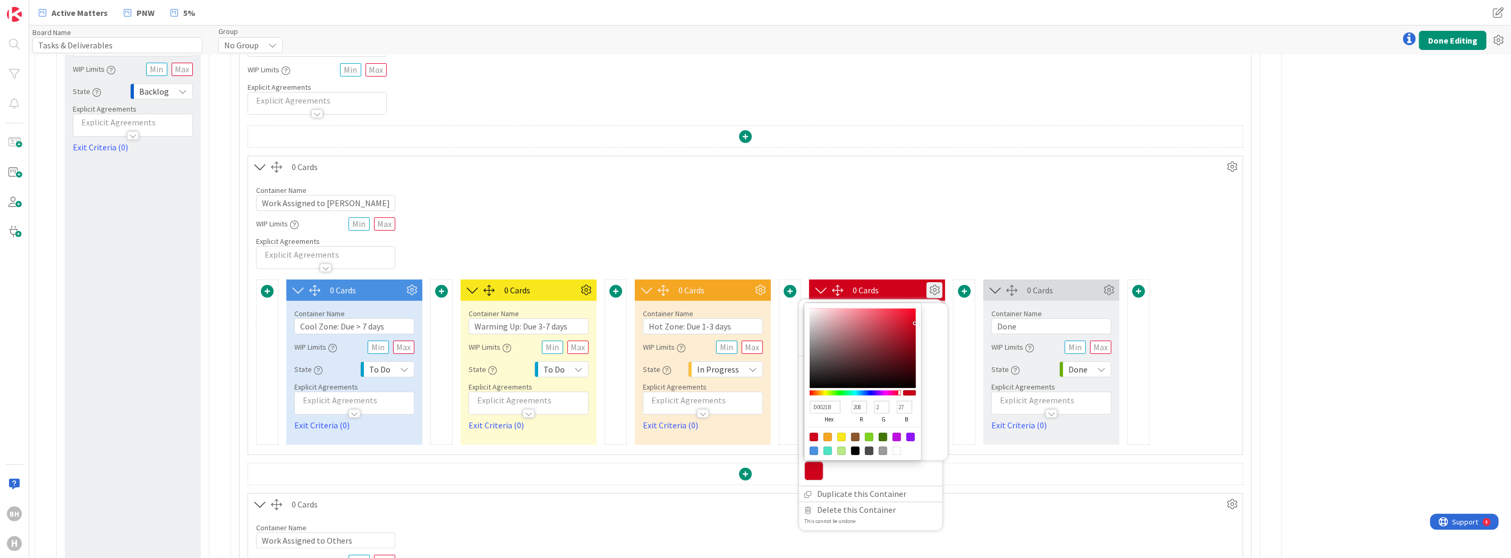
click at [812, 438] on div at bounding box center [814, 436] width 9 height 9
click at [1033, 502] on div "0 Cards" at bounding box center [758, 504] width 932 height 13
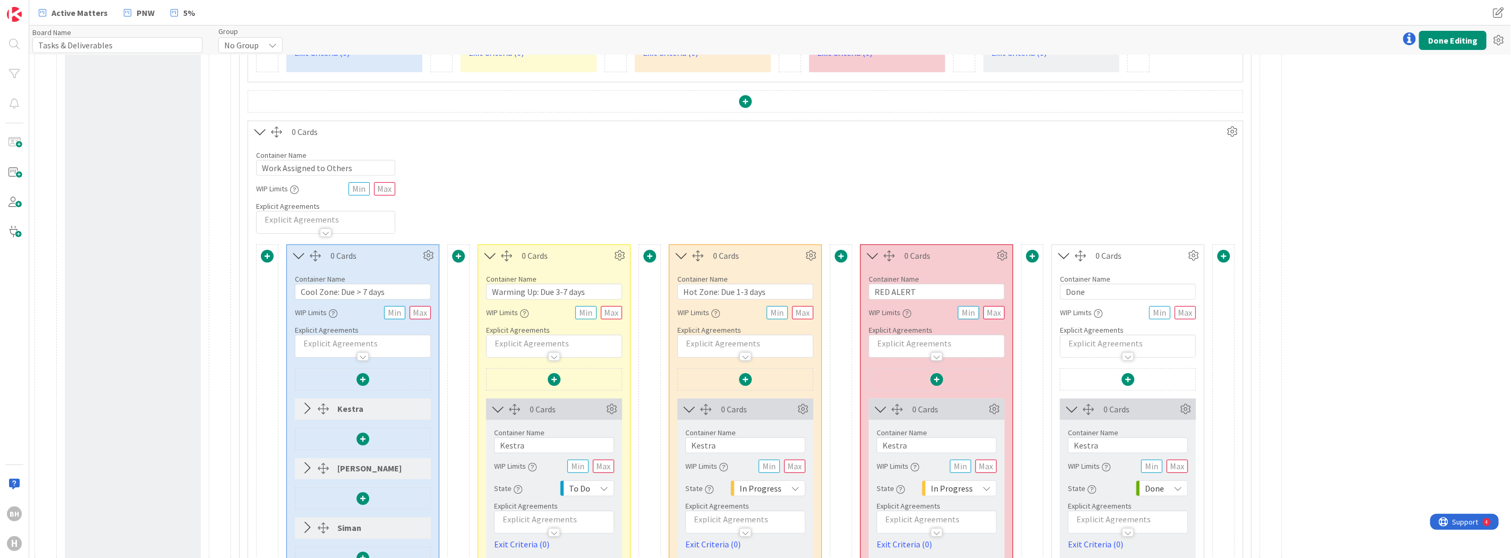
scroll to position [443, 0]
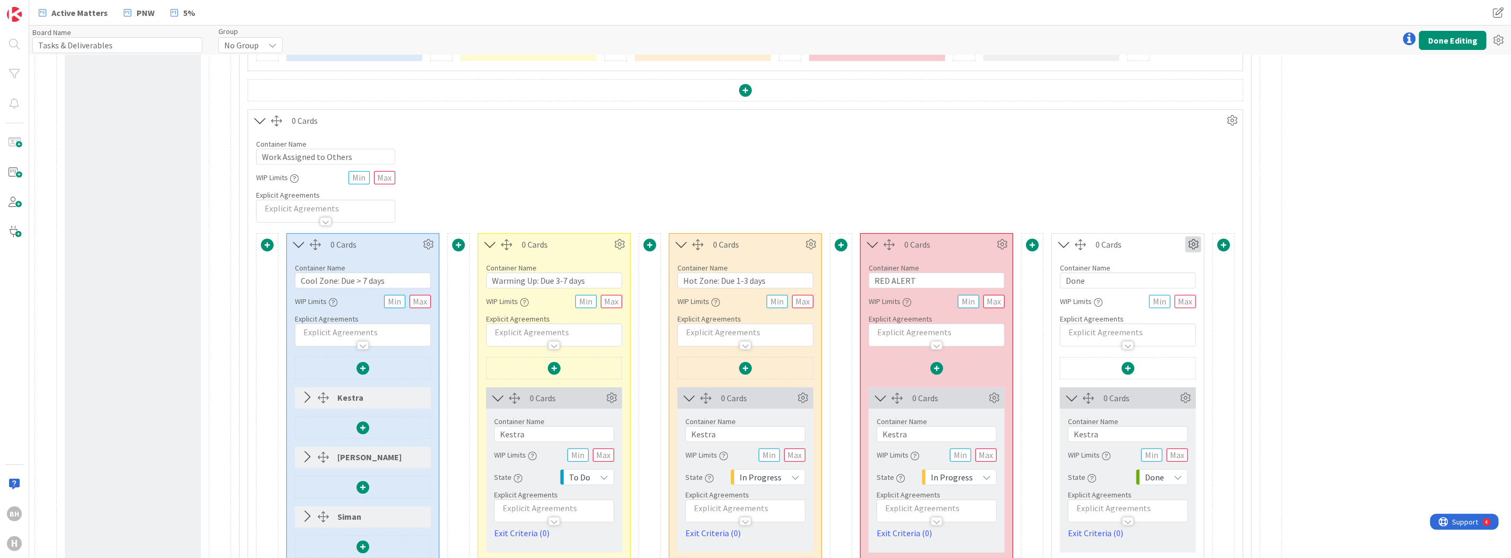
click at [1191, 245] on icon at bounding box center [1193, 244] width 16 height 16
click at [1148, 278] on div "Custom" at bounding box center [1163, 281] width 66 height 15
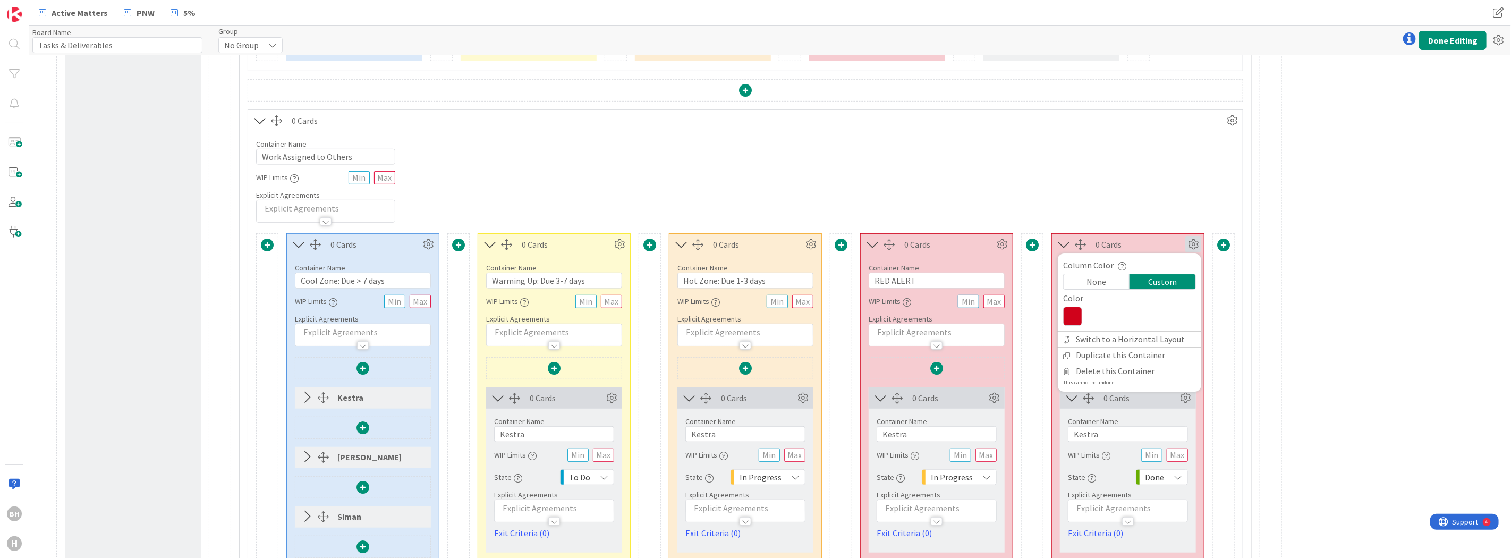
click at [1072, 316] on icon at bounding box center [1072, 316] width 19 height 19
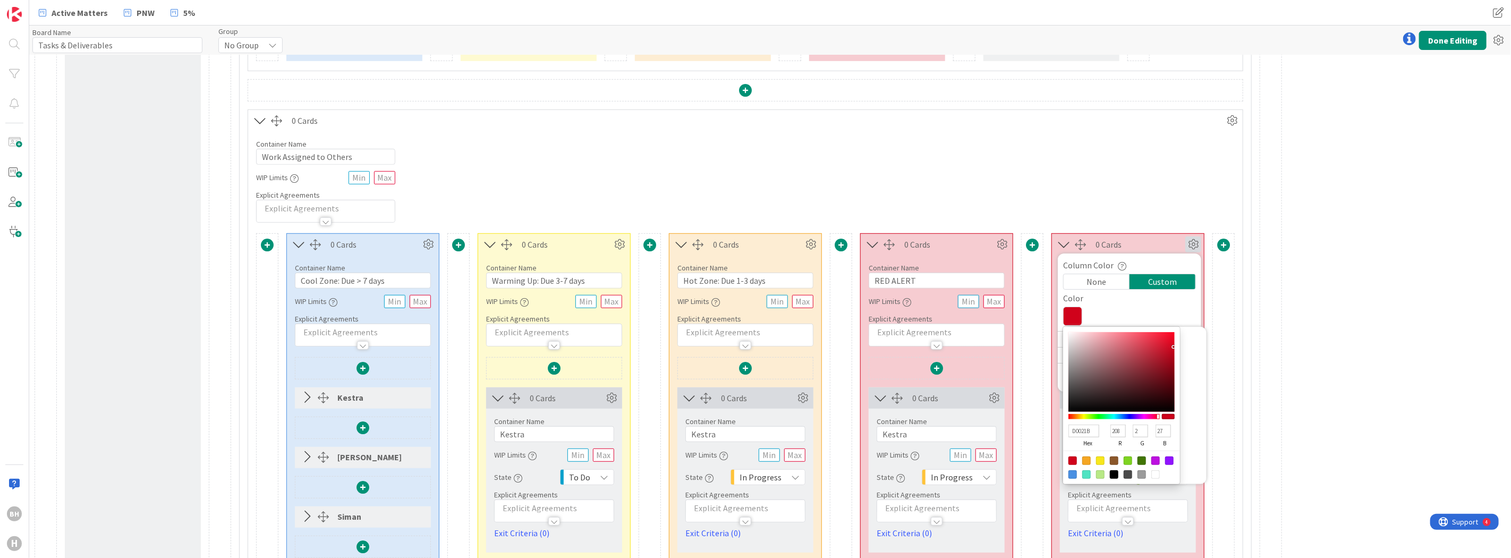
click at [1128, 460] on div at bounding box center [1128, 460] width 9 height 9
type input "7ED321"
type input "126"
type input "211"
type input "33"
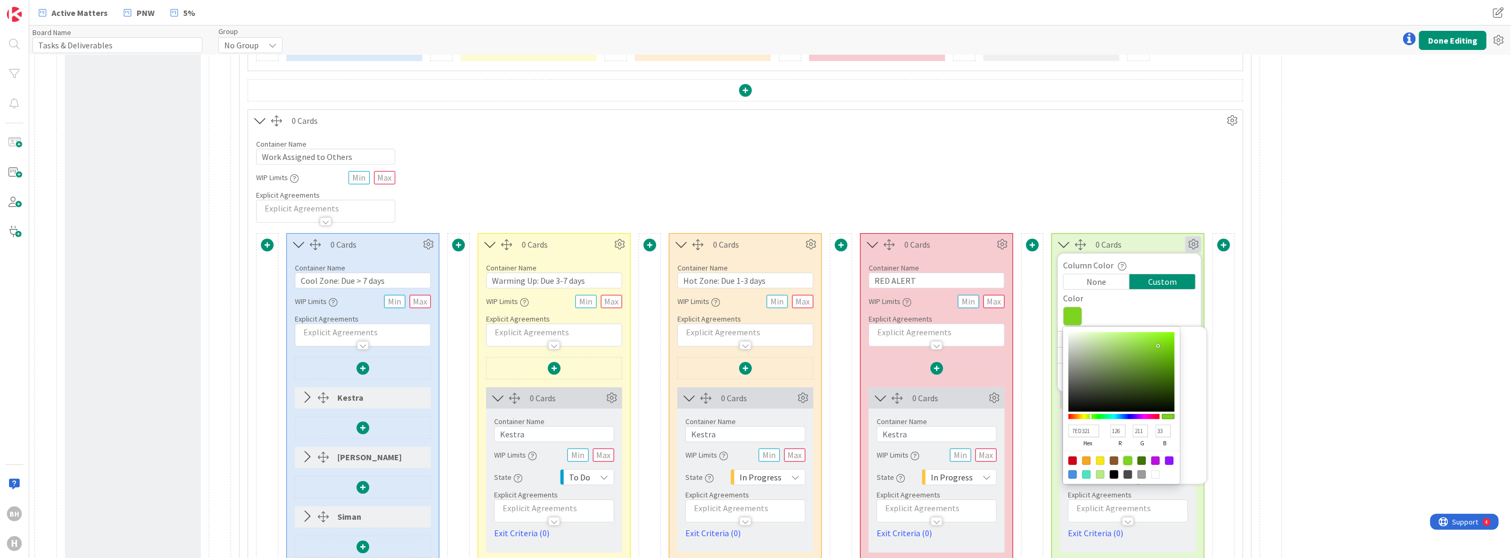
click at [1111, 279] on div "None" at bounding box center [1097, 281] width 66 height 15
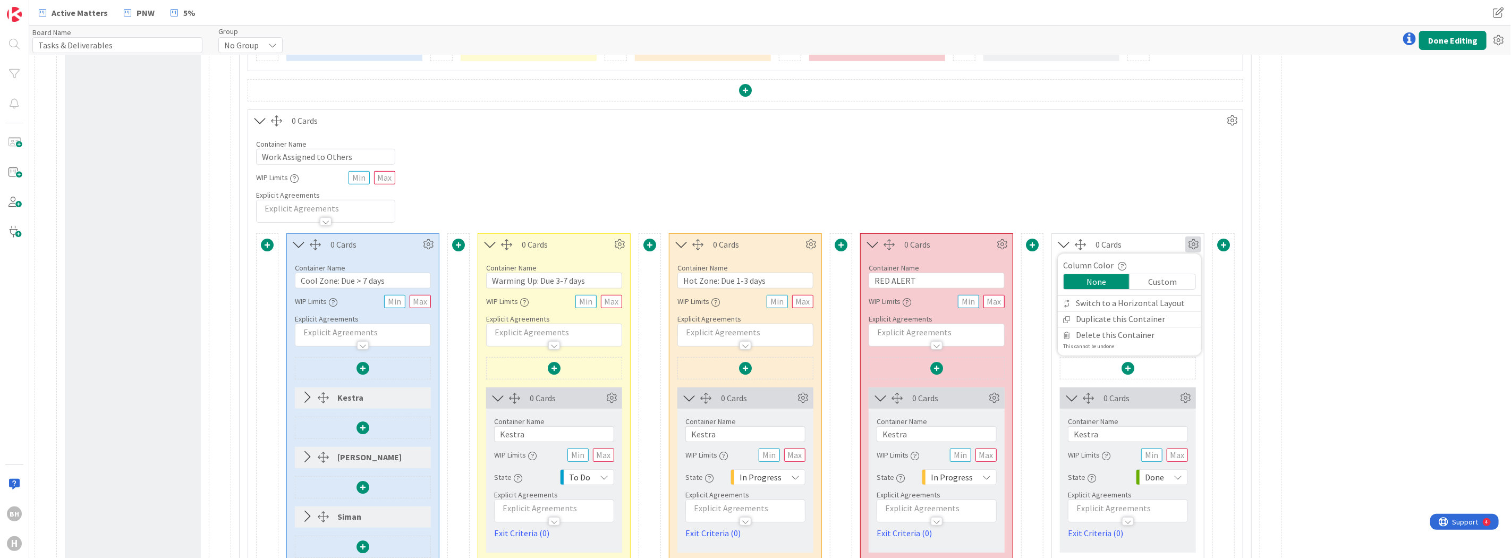
click at [1154, 280] on div "Custom" at bounding box center [1163, 281] width 66 height 15
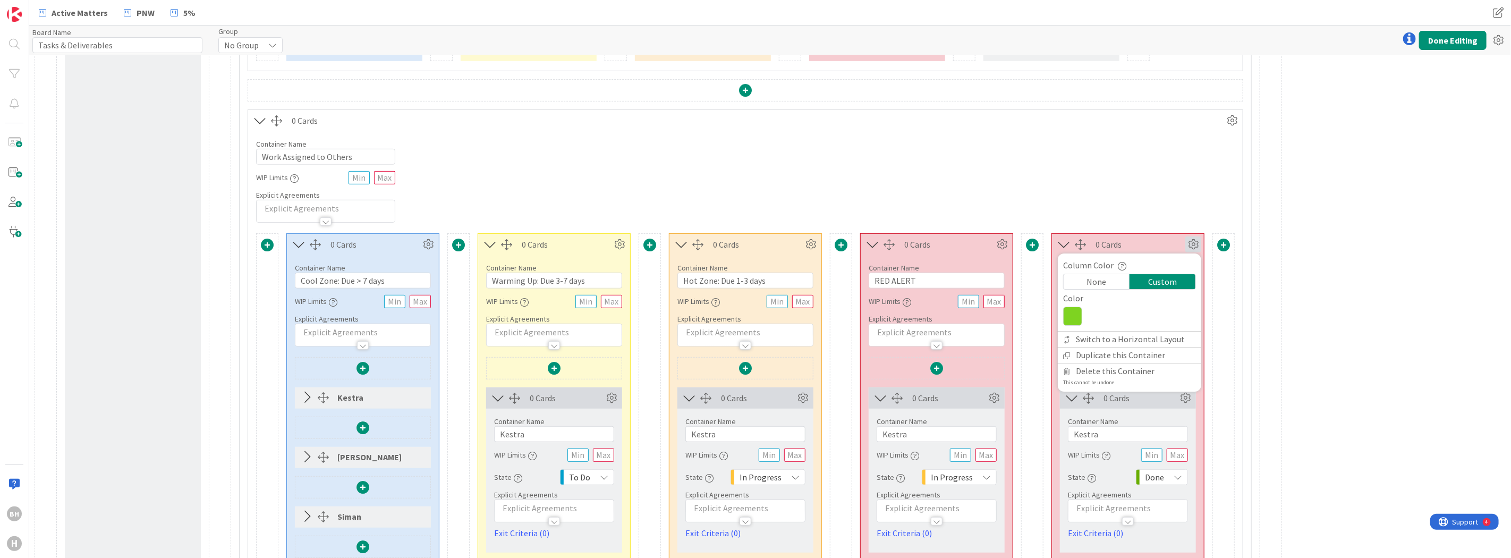
click at [1080, 317] on icon at bounding box center [1072, 316] width 19 height 19
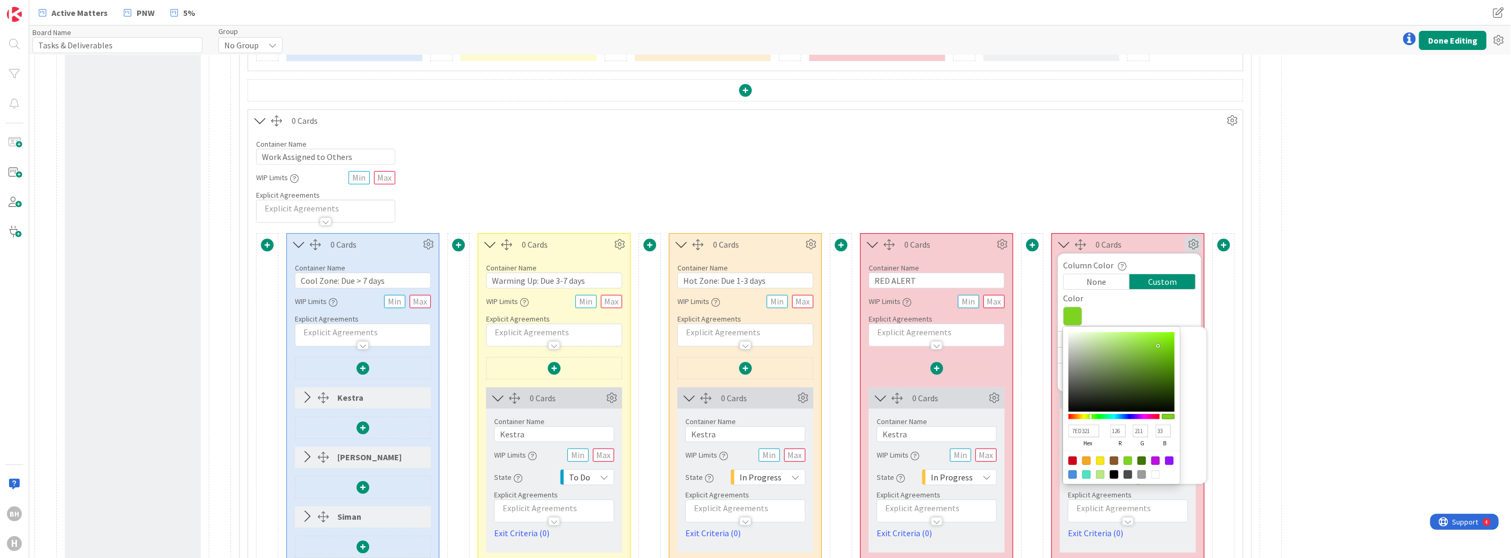
click at [1101, 282] on div "None" at bounding box center [1097, 281] width 66 height 15
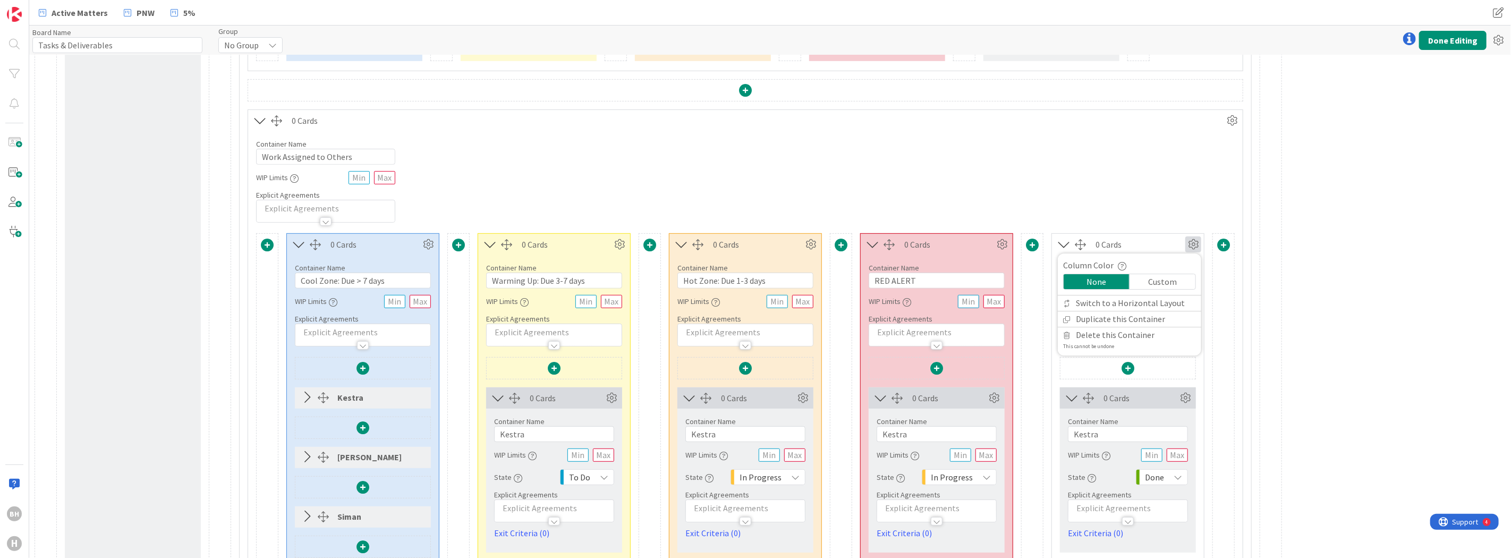
click at [1096, 190] on div "Container Name 23 / 64 Work Assigned to Others WIP Limits Explicit Agreements" at bounding box center [745, 176] width 995 height 91
click at [1450, 38] on button "Done Editing" at bounding box center [1452, 40] width 67 height 19
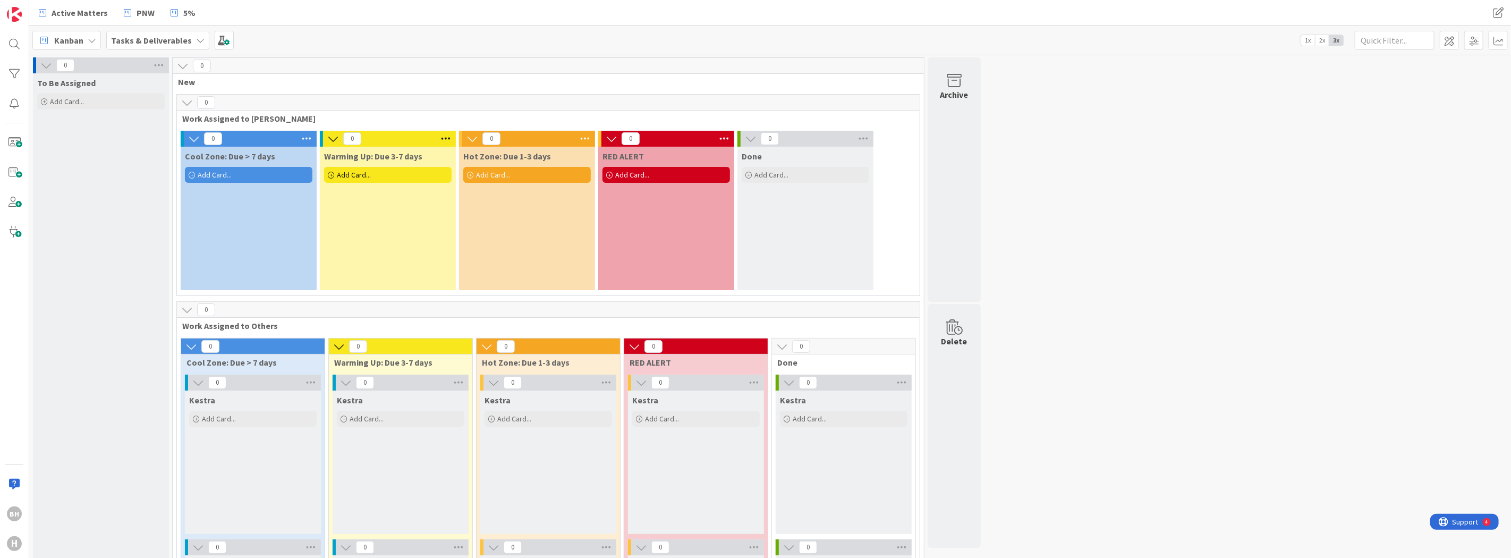
click at [1326, 44] on span "2x" at bounding box center [1322, 40] width 14 height 11
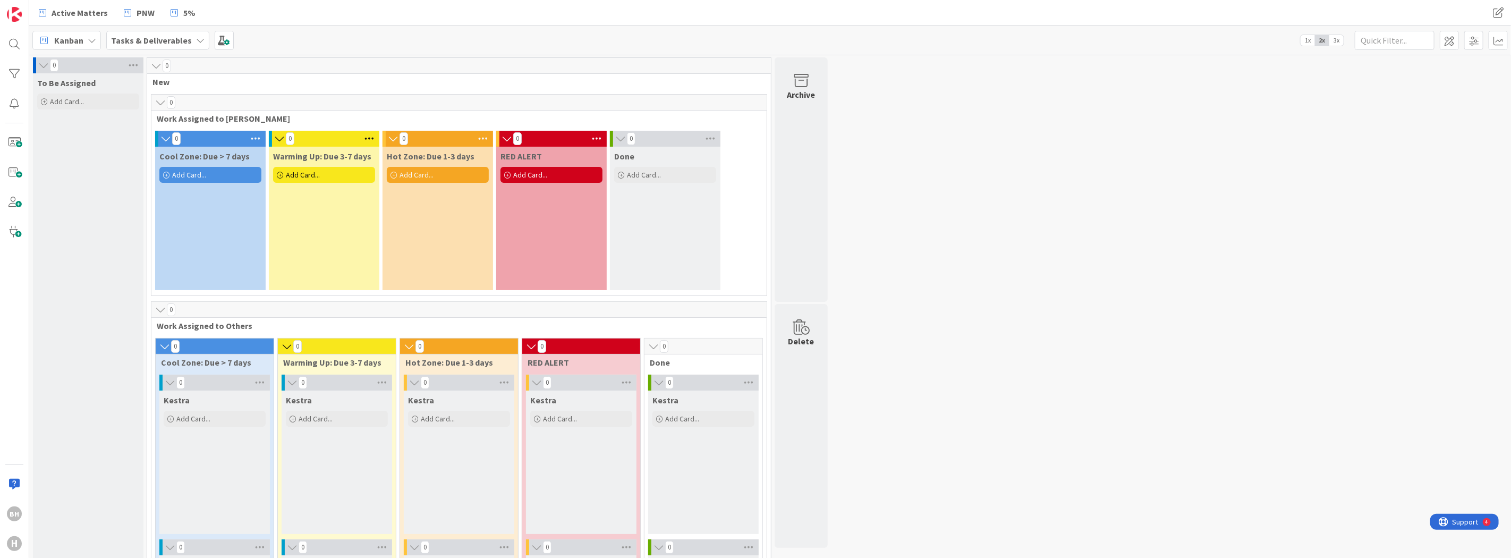
click at [1305, 41] on span "1x" at bounding box center [1308, 40] width 14 height 11
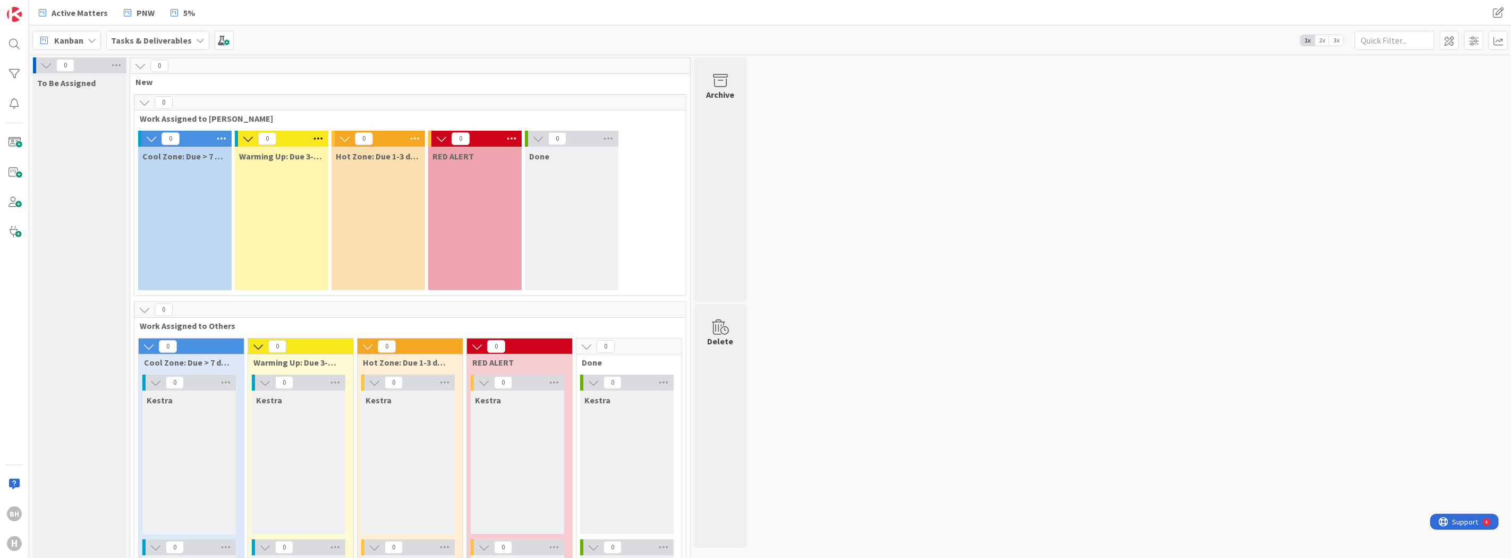
click at [1320, 39] on span "2x" at bounding box center [1322, 40] width 14 height 11
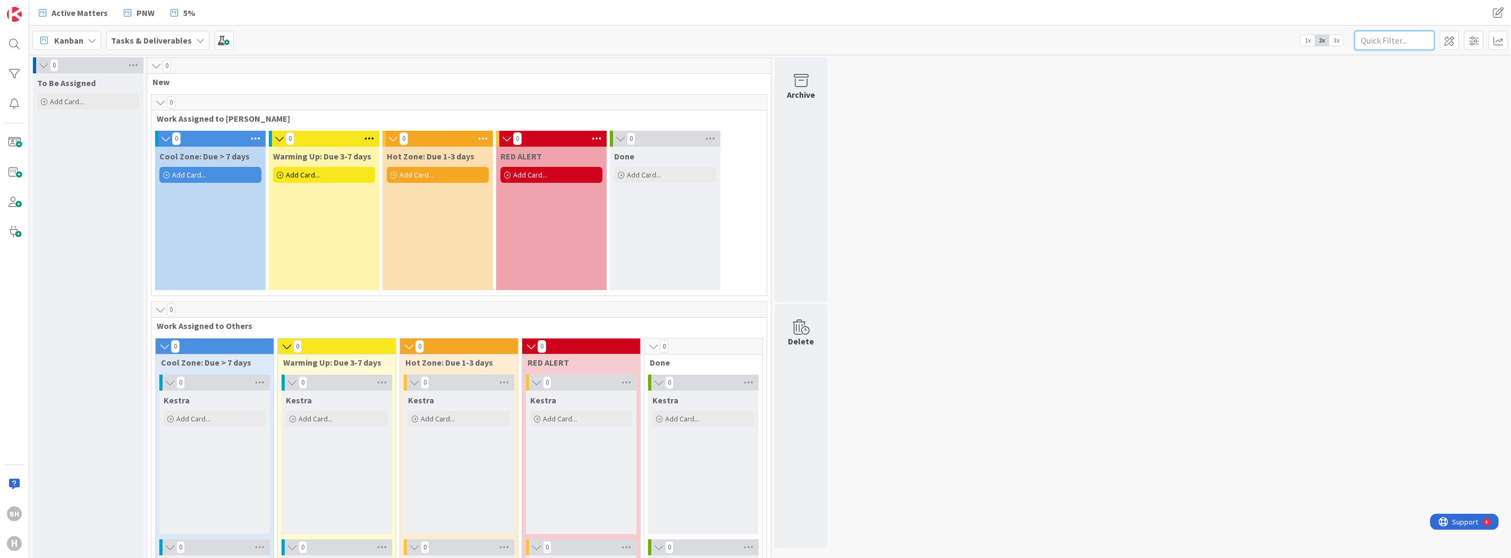
click at [1411, 39] on input "text" at bounding box center [1395, 40] width 80 height 19
click at [226, 41] on span at bounding box center [224, 40] width 19 height 19
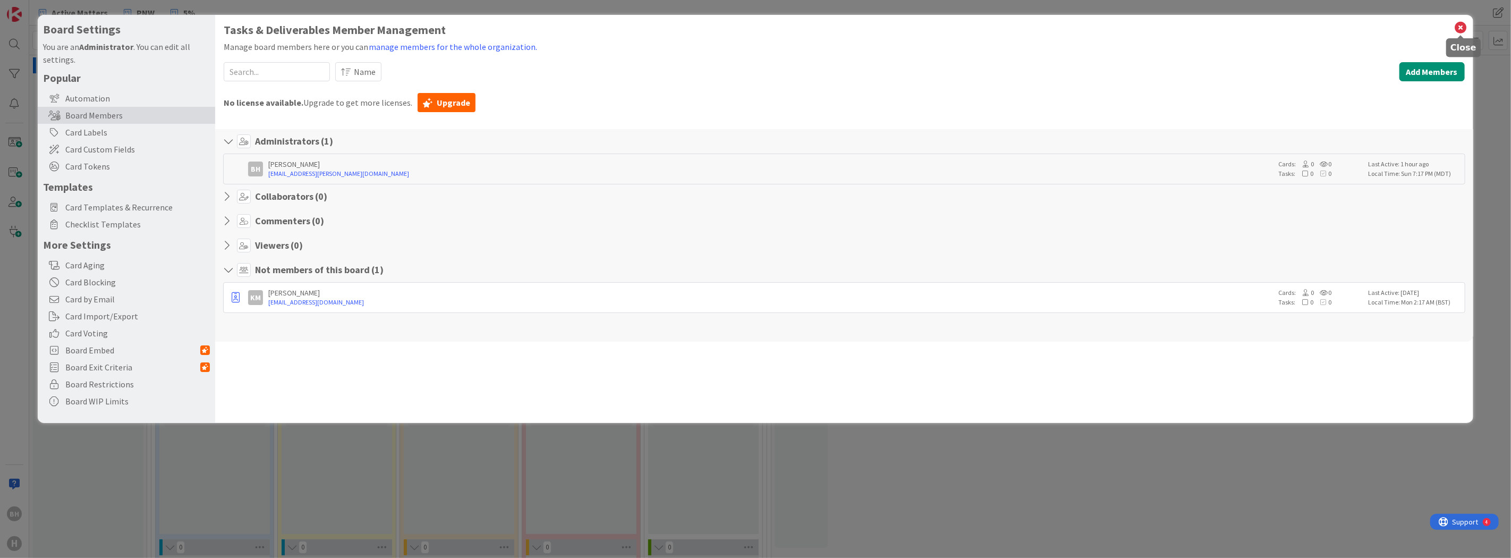
click at [1465, 28] on icon at bounding box center [1461, 27] width 14 height 15
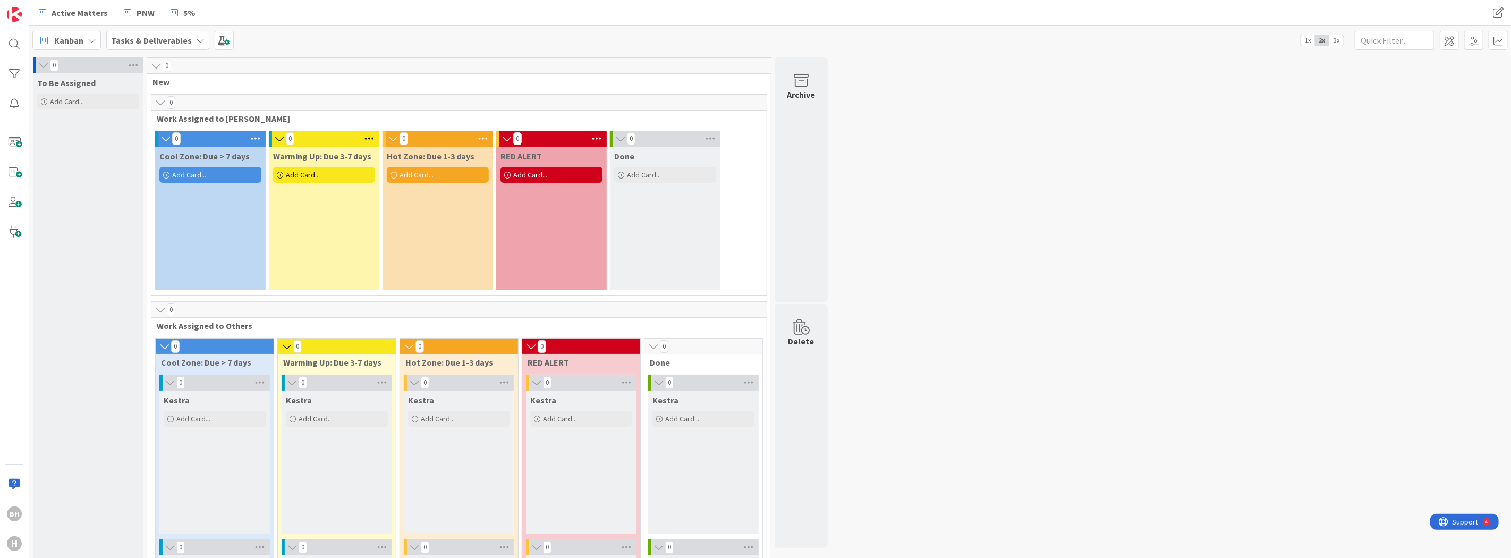
click at [162, 103] on icon at bounding box center [161, 102] width 12 height 11
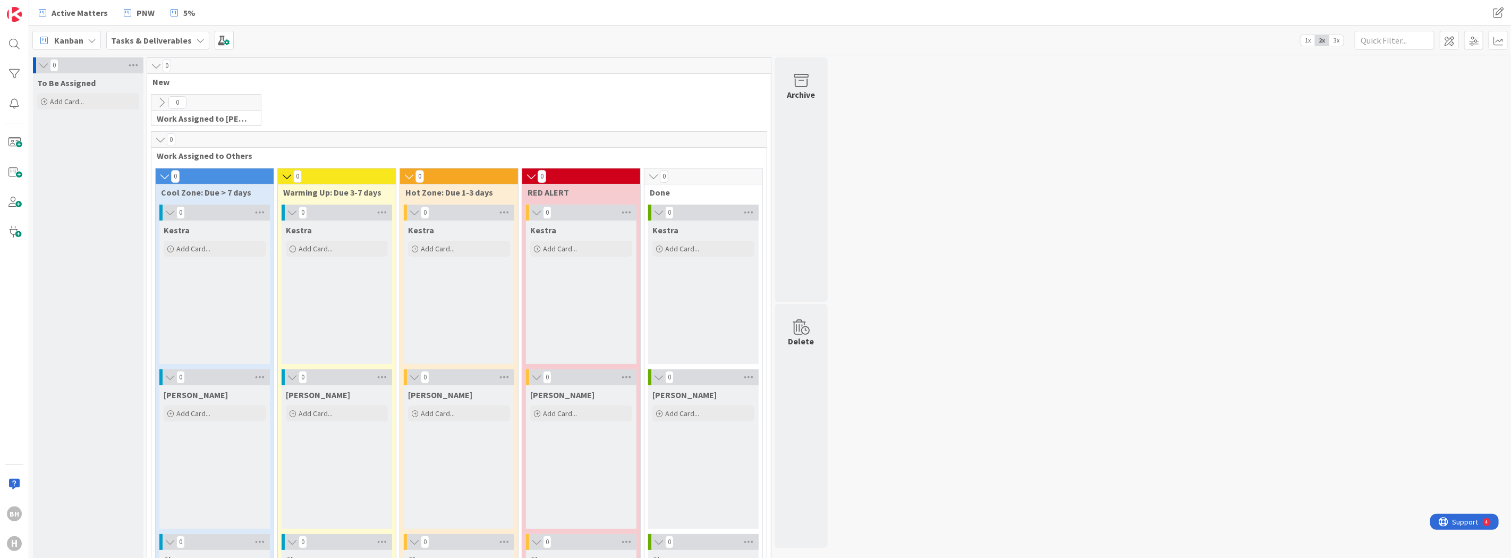
click at [162, 179] on icon at bounding box center [165, 176] width 12 height 11
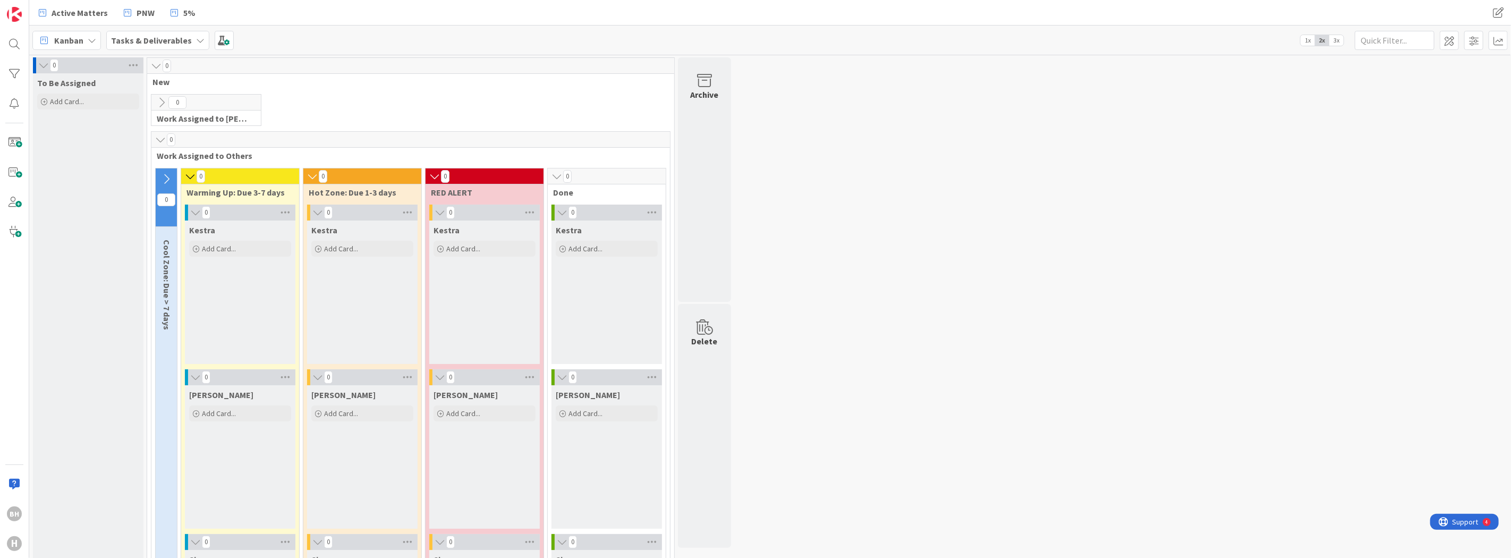
click at [165, 176] on icon at bounding box center [166, 179] width 12 height 12
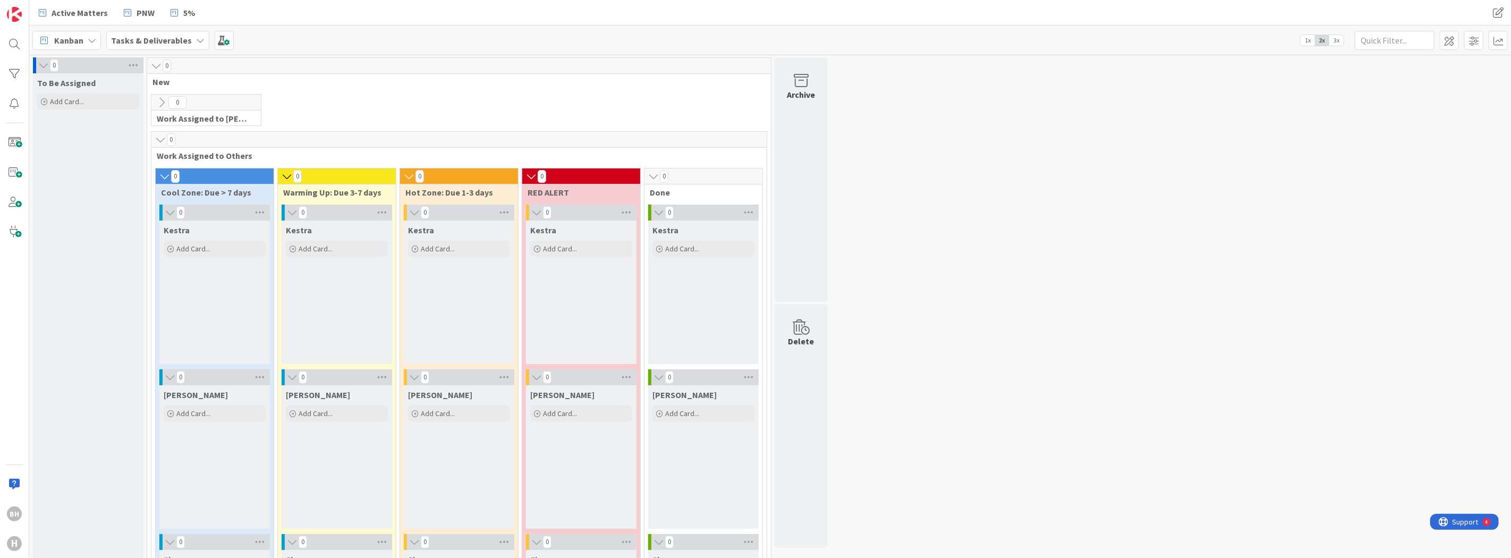
click at [162, 139] on icon at bounding box center [161, 139] width 12 height 11
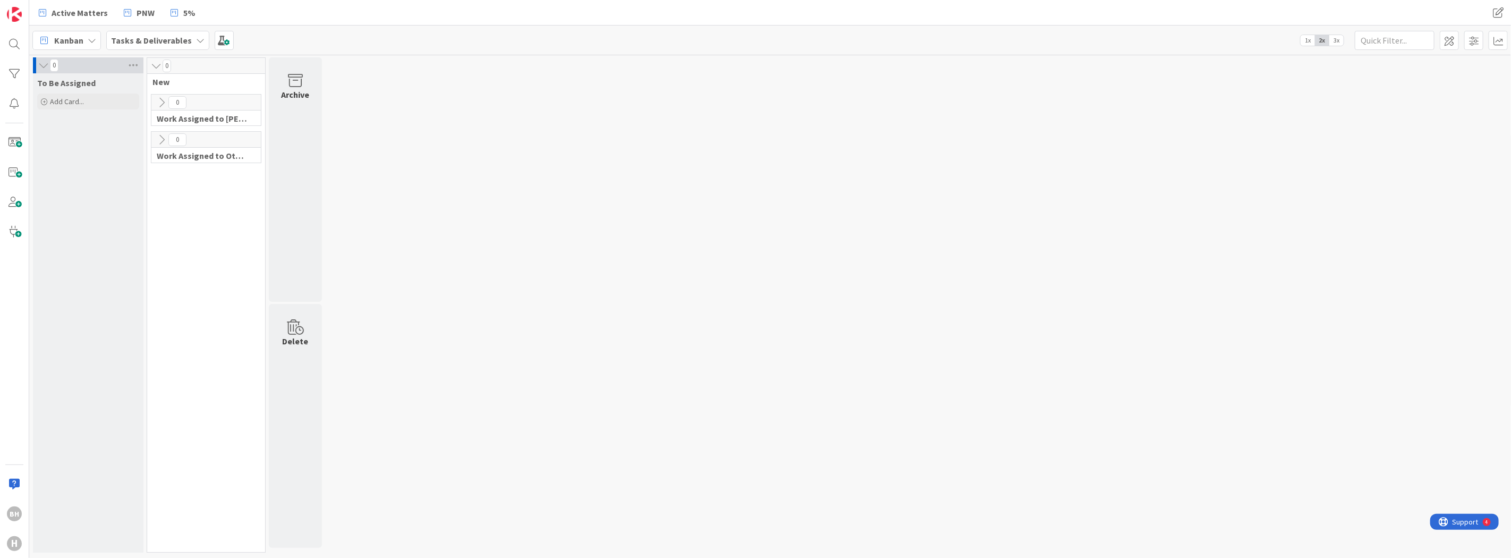
click at [158, 141] on icon at bounding box center [162, 140] width 12 height 12
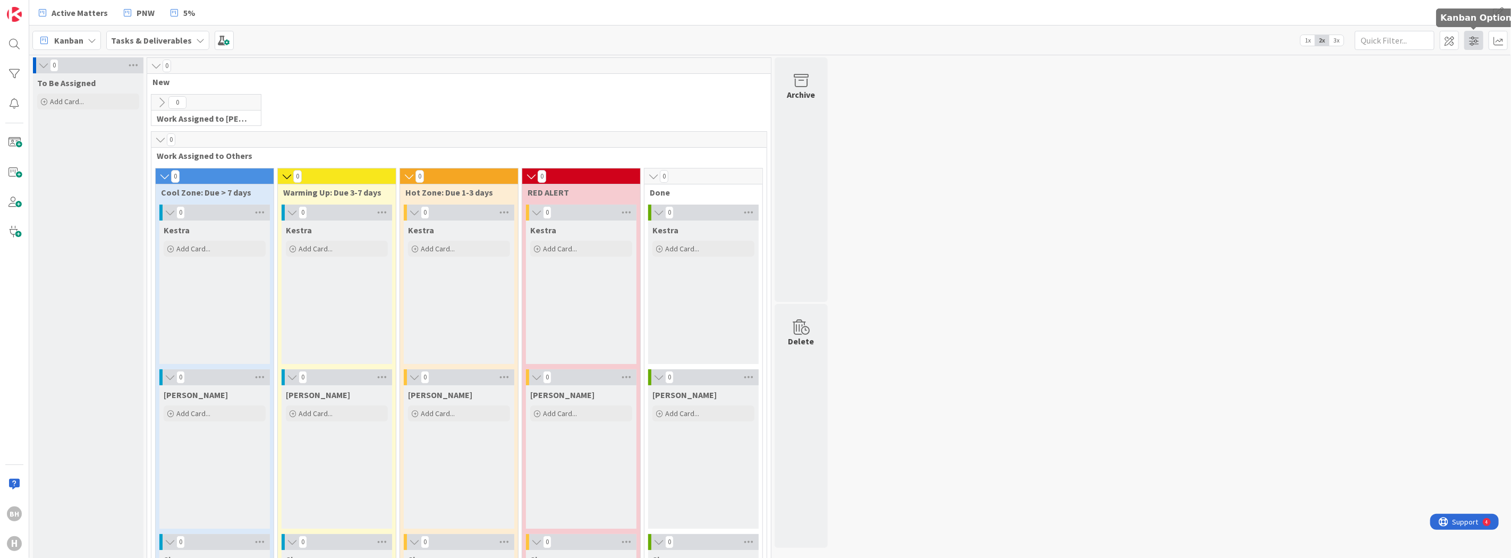
click at [1476, 38] on span at bounding box center [1473, 40] width 19 height 19
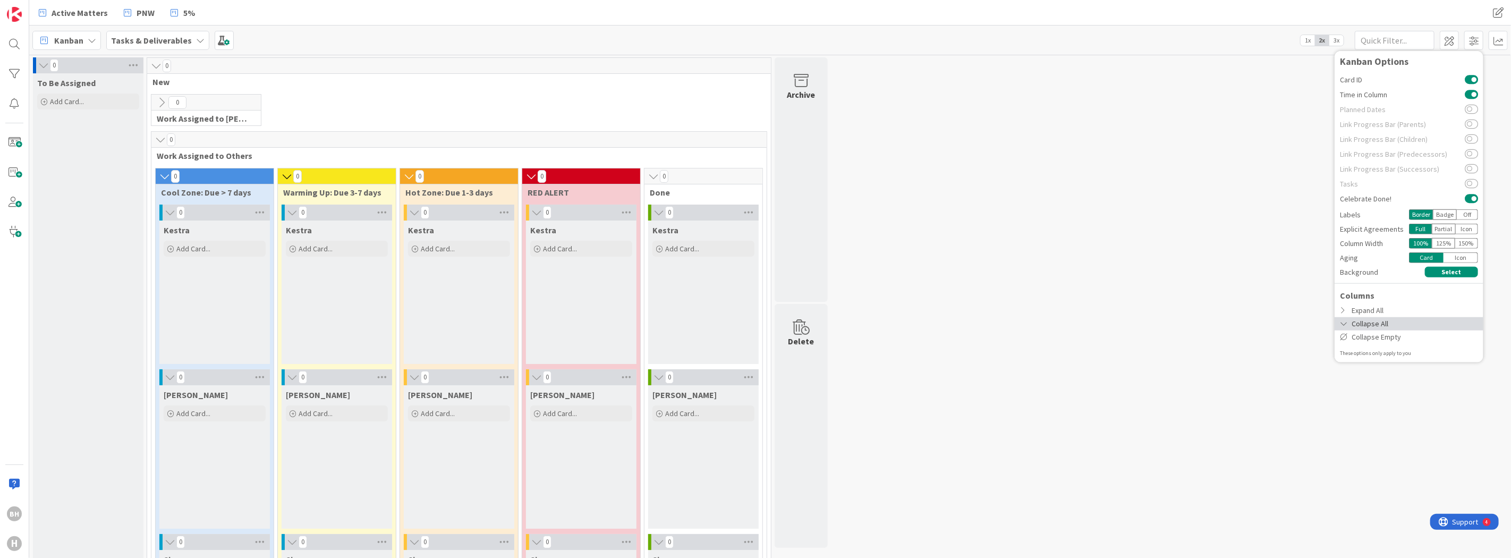
click at [1347, 320] on icon at bounding box center [1344, 323] width 9 height 7
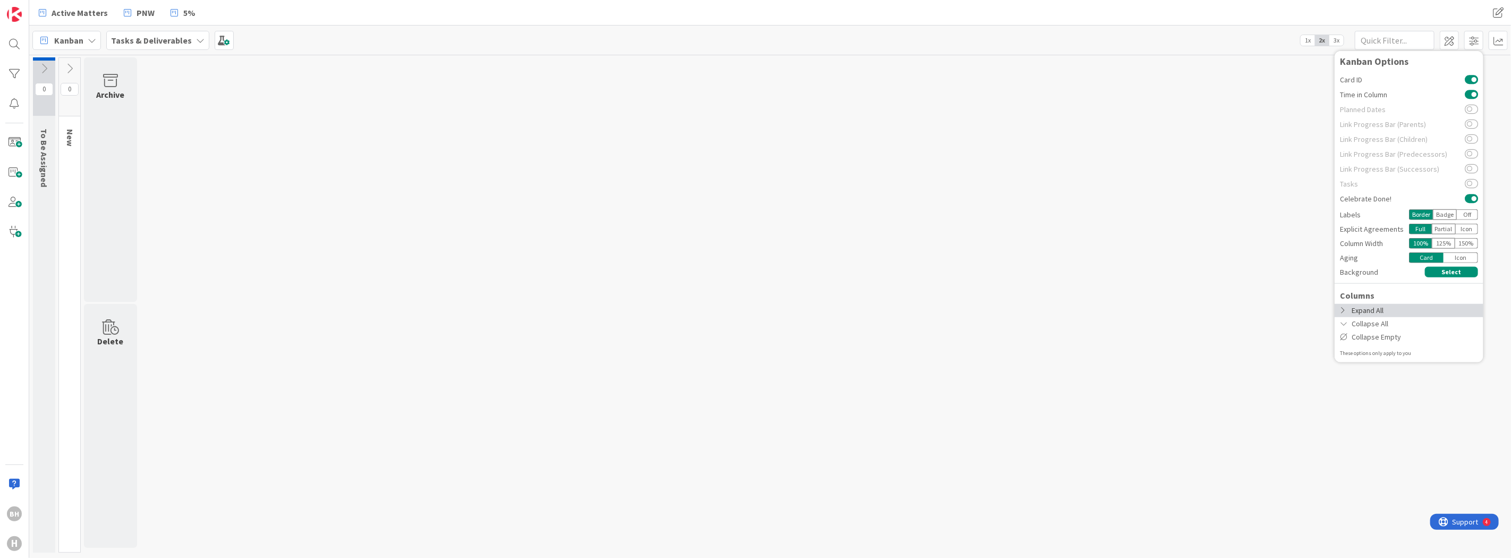
click at [1347, 309] on icon at bounding box center [1344, 310] width 9 height 7
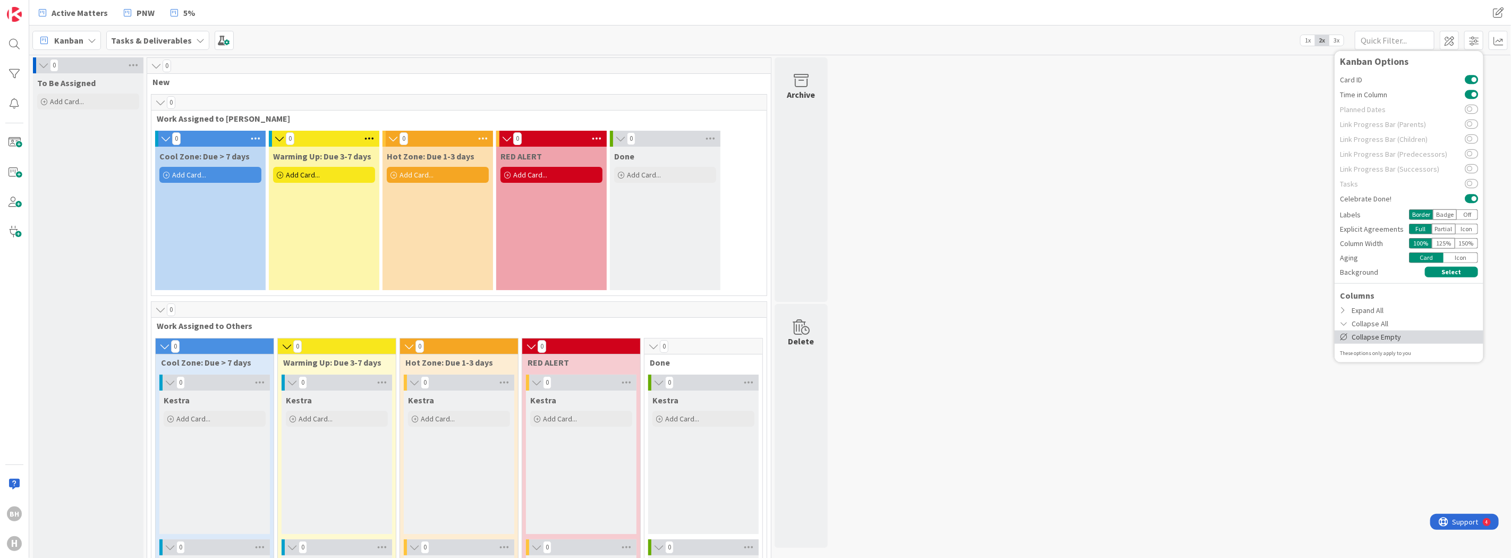
click at [1360, 338] on div "Collapse Empty" at bounding box center [1409, 336] width 149 height 13
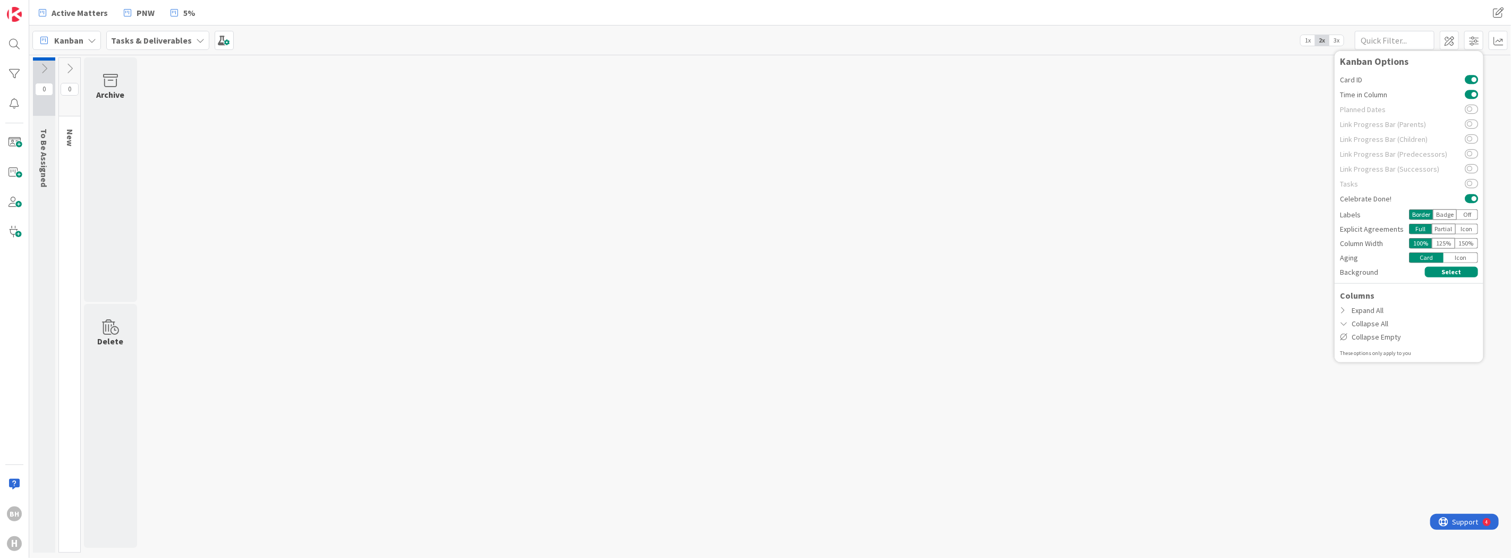
drag, startPoint x: 693, startPoint y: 193, endPoint x: 549, endPoint y: 205, distance: 144.9
click at [693, 194] on div "0 To Be Assigned 0 New Archive Delete" at bounding box center [770, 307] width 1478 height 500
click at [71, 67] on icon at bounding box center [70, 69] width 12 height 12
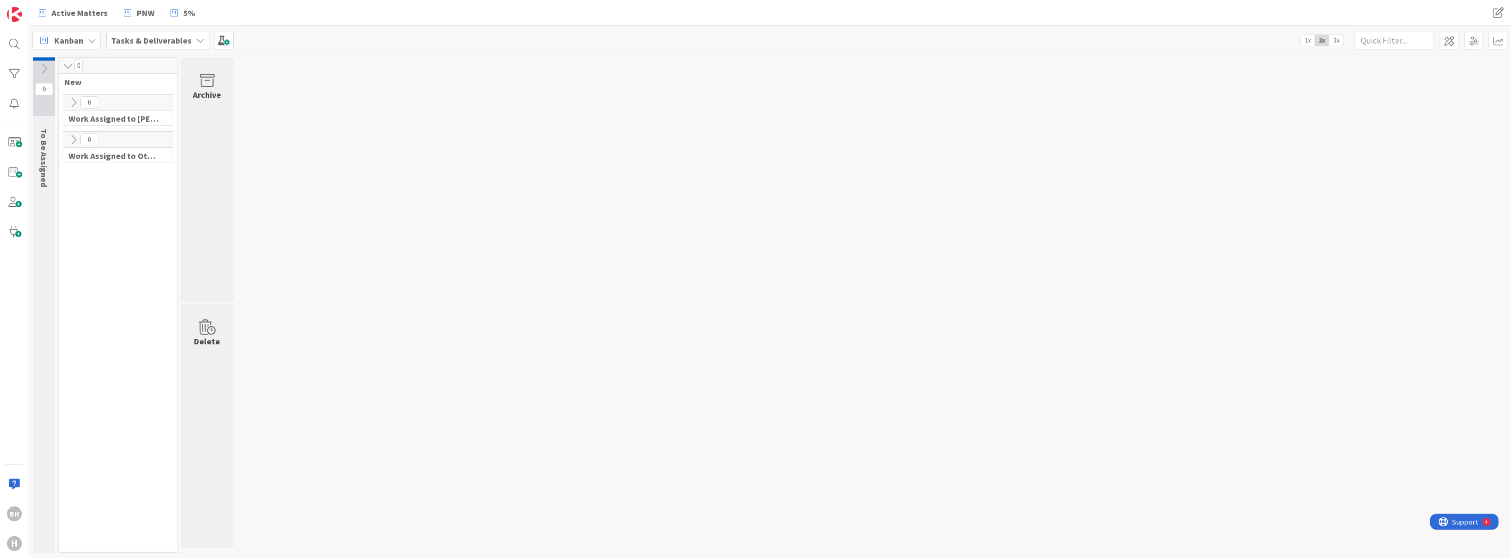
click at [77, 77] on span "New" at bounding box center [113, 82] width 99 height 11
click at [81, 81] on span "New" at bounding box center [113, 82] width 99 height 11
click at [1452, 43] on span at bounding box center [1449, 40] width 19 height 19
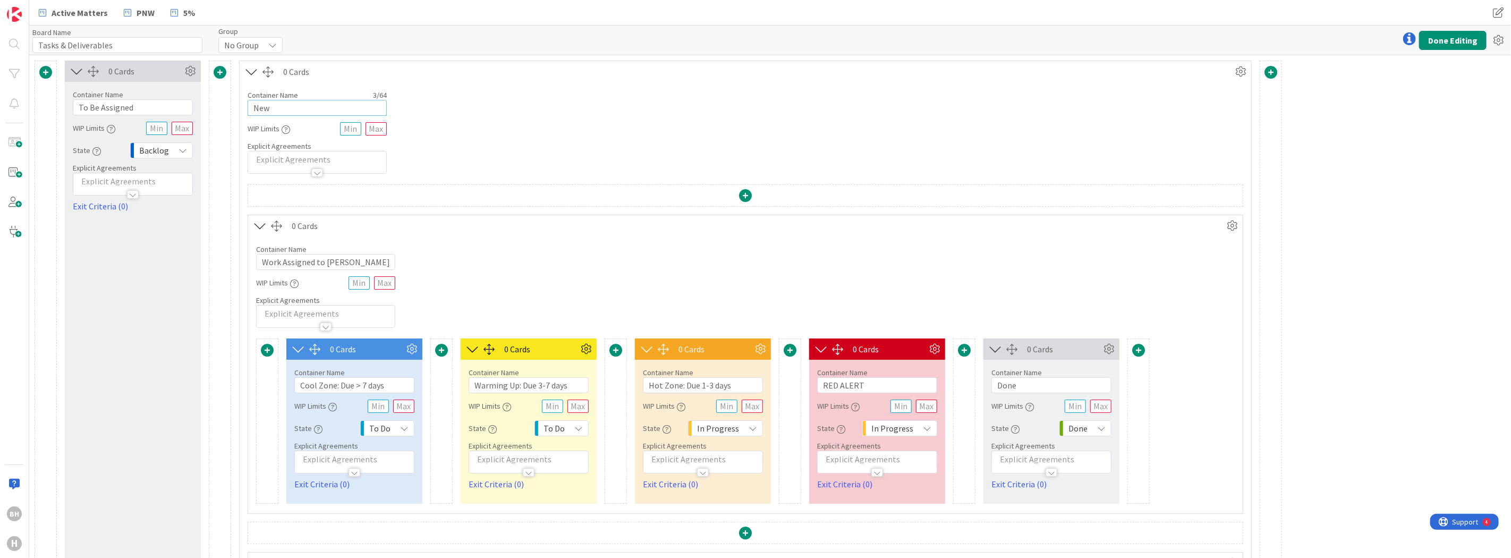
click at [301, 104] on input "New" at bounding box center [317, 108] width 139 height 16
drag, startPoint x: 301, startPoint y: 104, endPoint x: 252, endPoint y: 111, distance: 48.8
click at [252, 111] on input "New" at bounding box center [317, 108] width 139 height 16
type input "Assigned Work"
click at [1454, 35] on button "Done Editing" at bounding box center [1452, 40] width 67 height 19
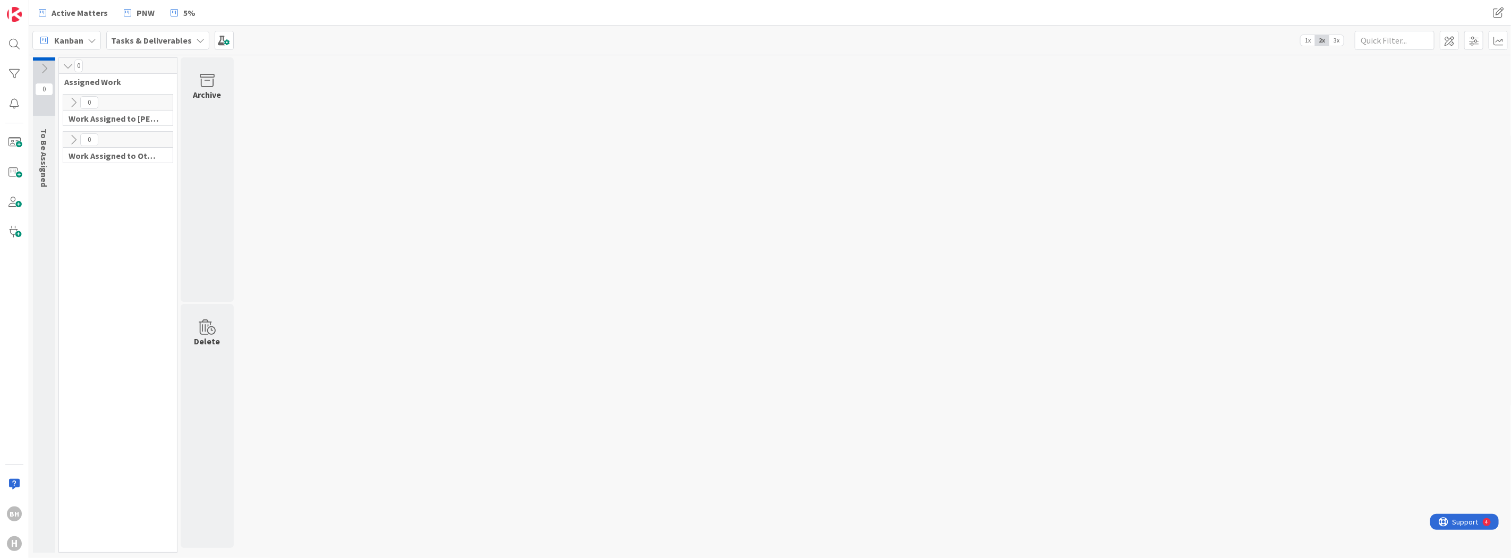
click at [72, 141] on icon at bounding box center [73, 140] width 12 height 12
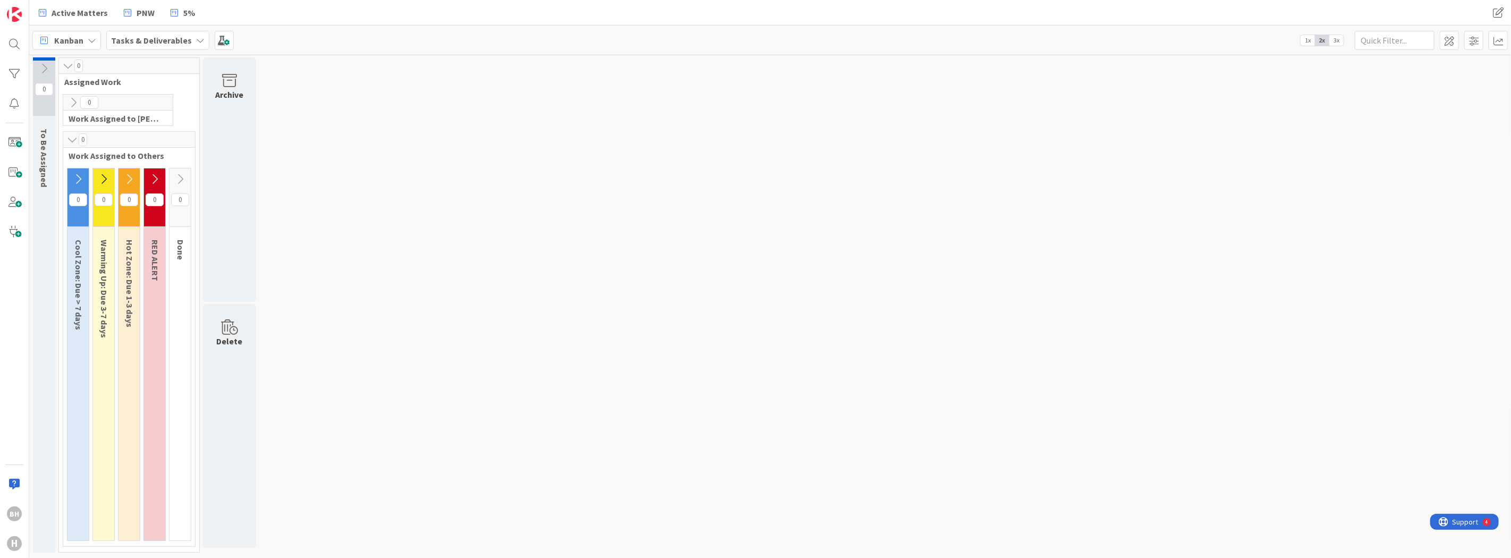
click at [73, 98] on icon at bounding box center [73, 103] width 12 height 12
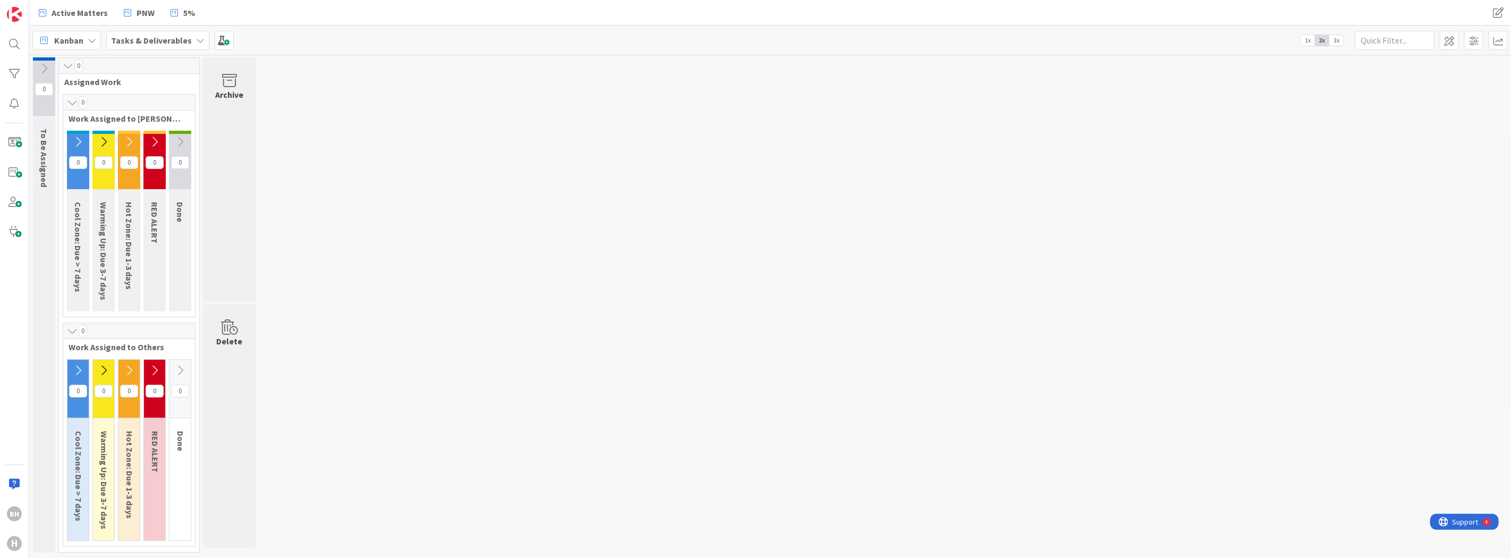
click at [75, 139] on icon at bounding box center [78, 142] width 12 height 12
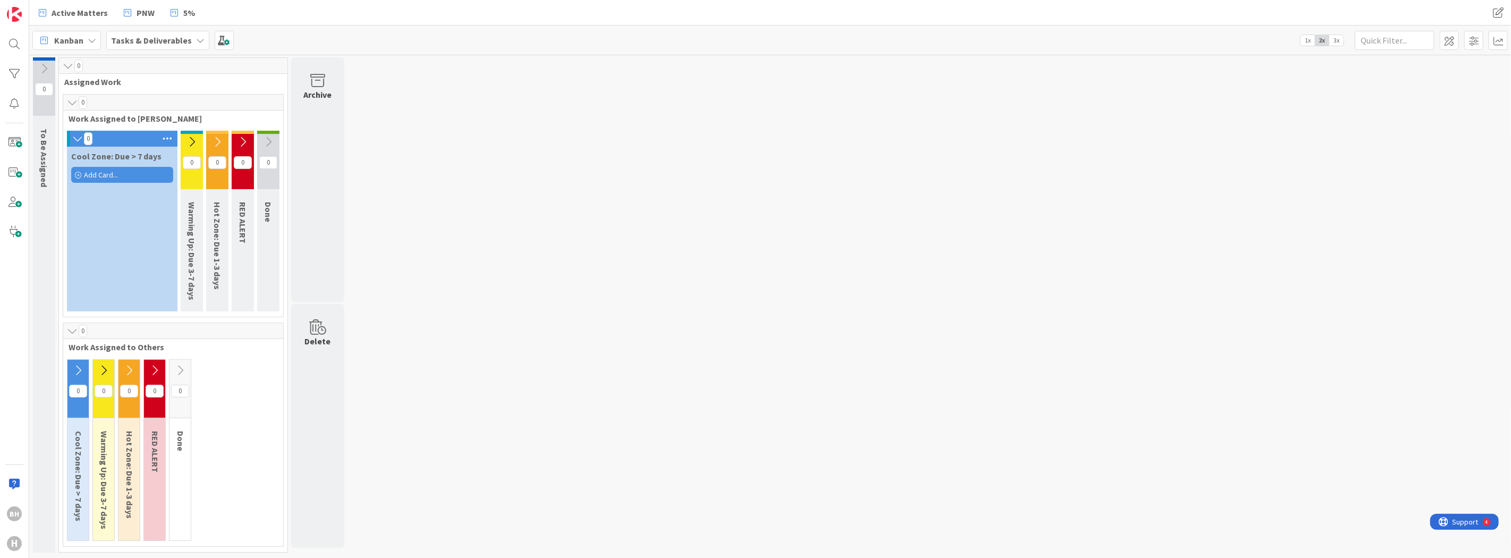
click at [75, 140] on icon at bounding box center [78, 138] width 12 height 11
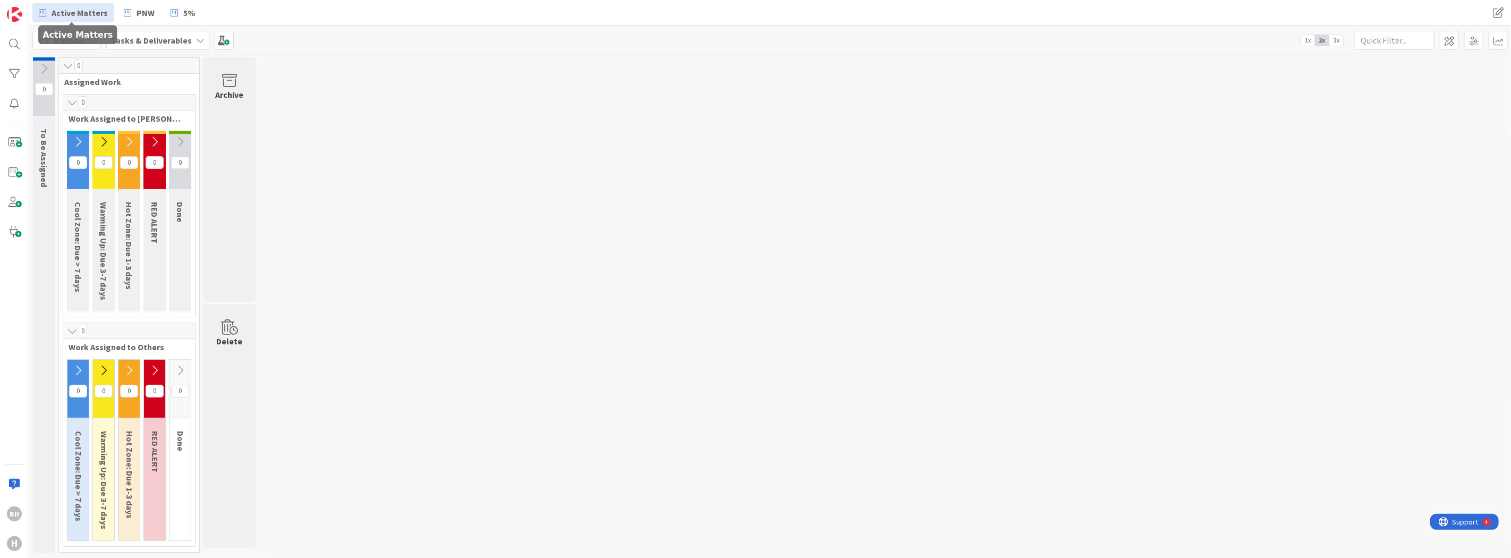
click at [76, 12] on span "Active Matters" at bounding box center [80, 12] width 56 height 13
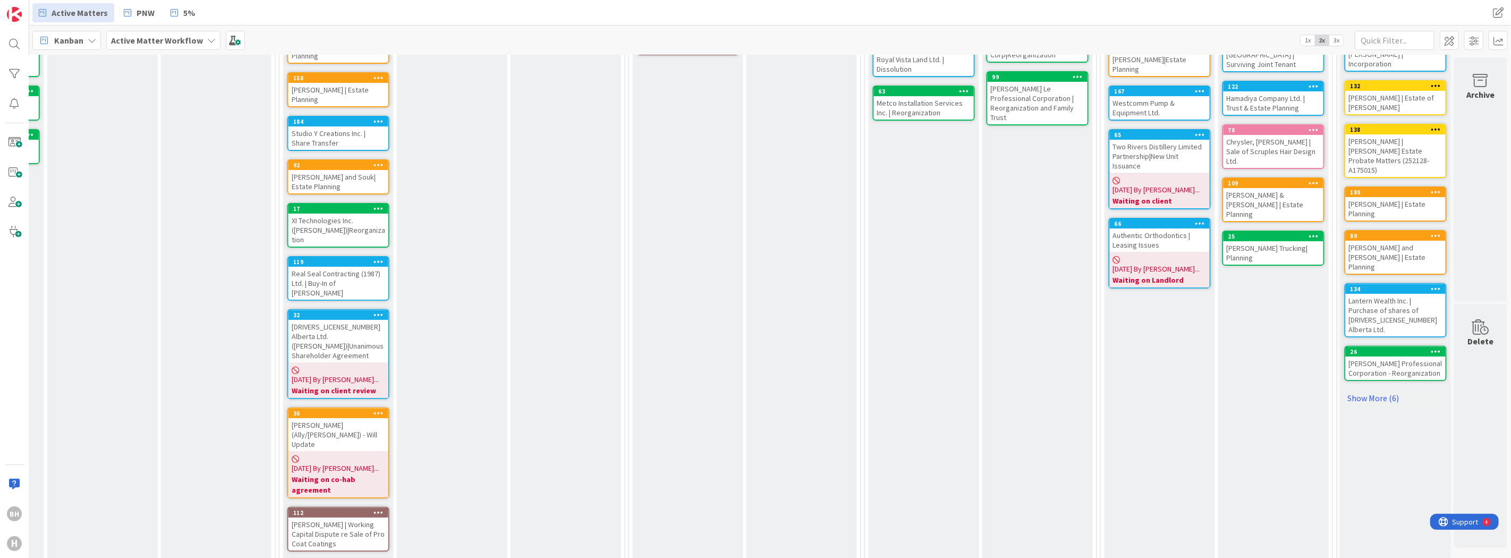
scroll to position [240, 1034]
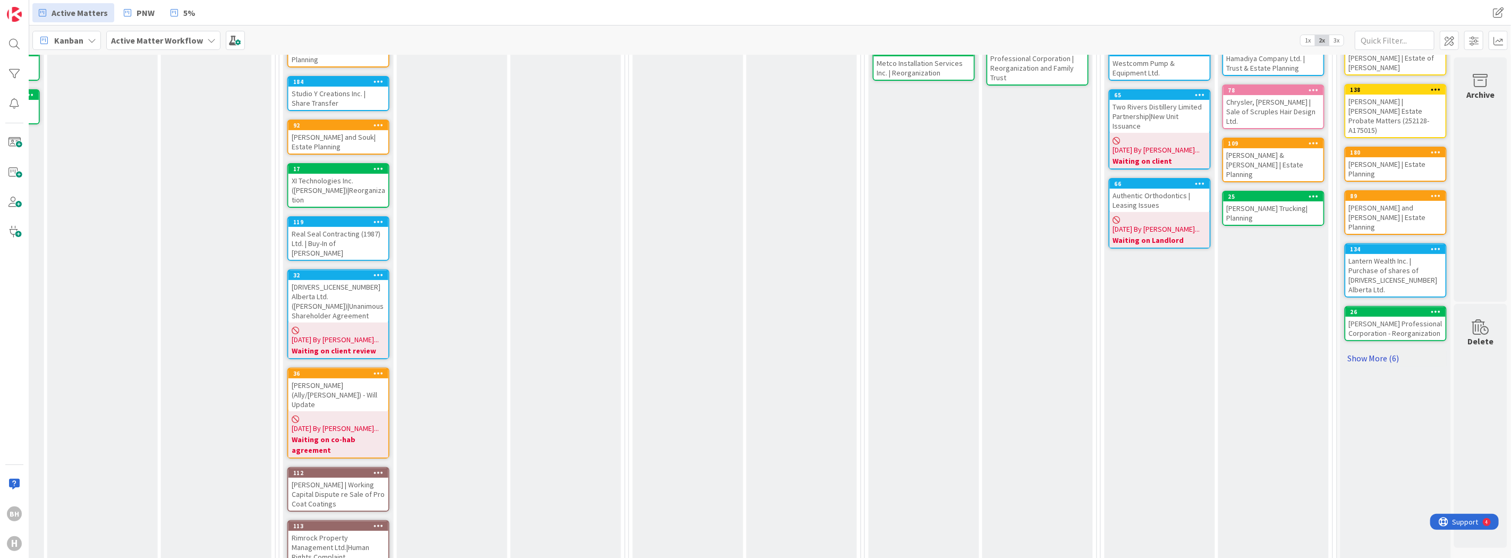
click at [1373, 350] on link "Show More (6)" at bounding box center [1396, 358] width 102 height 17
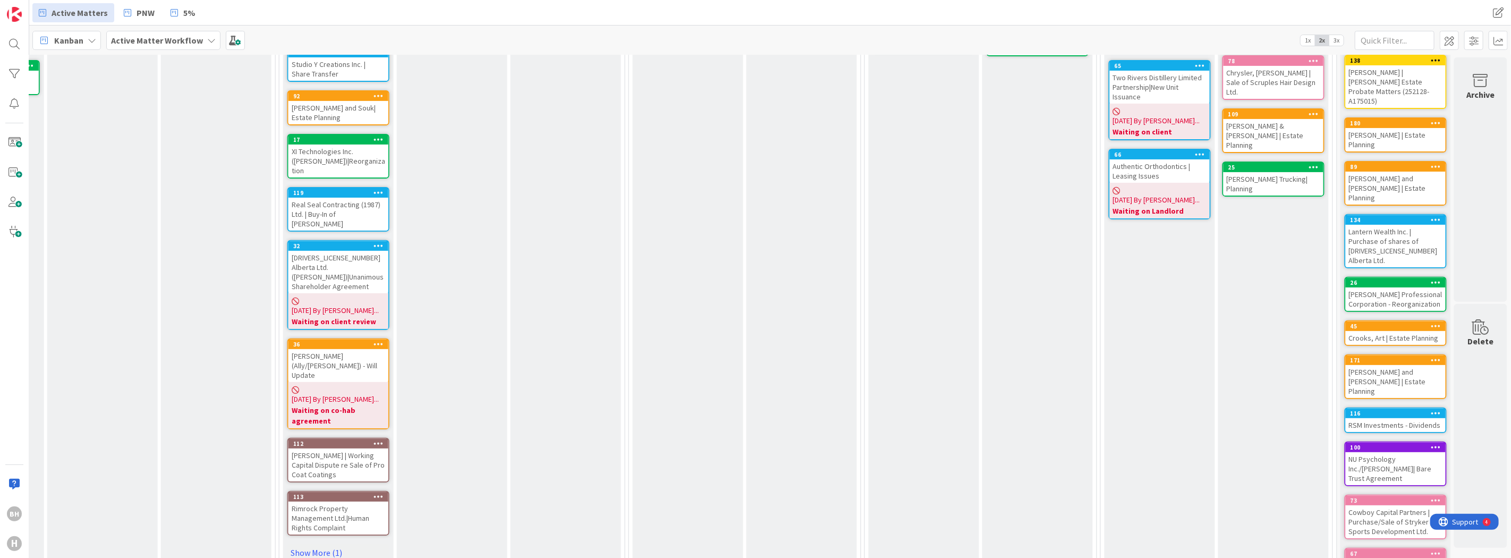
scroll to position [0, 1034]
